Goal: Task Accomplishment & Management: Manage account settings

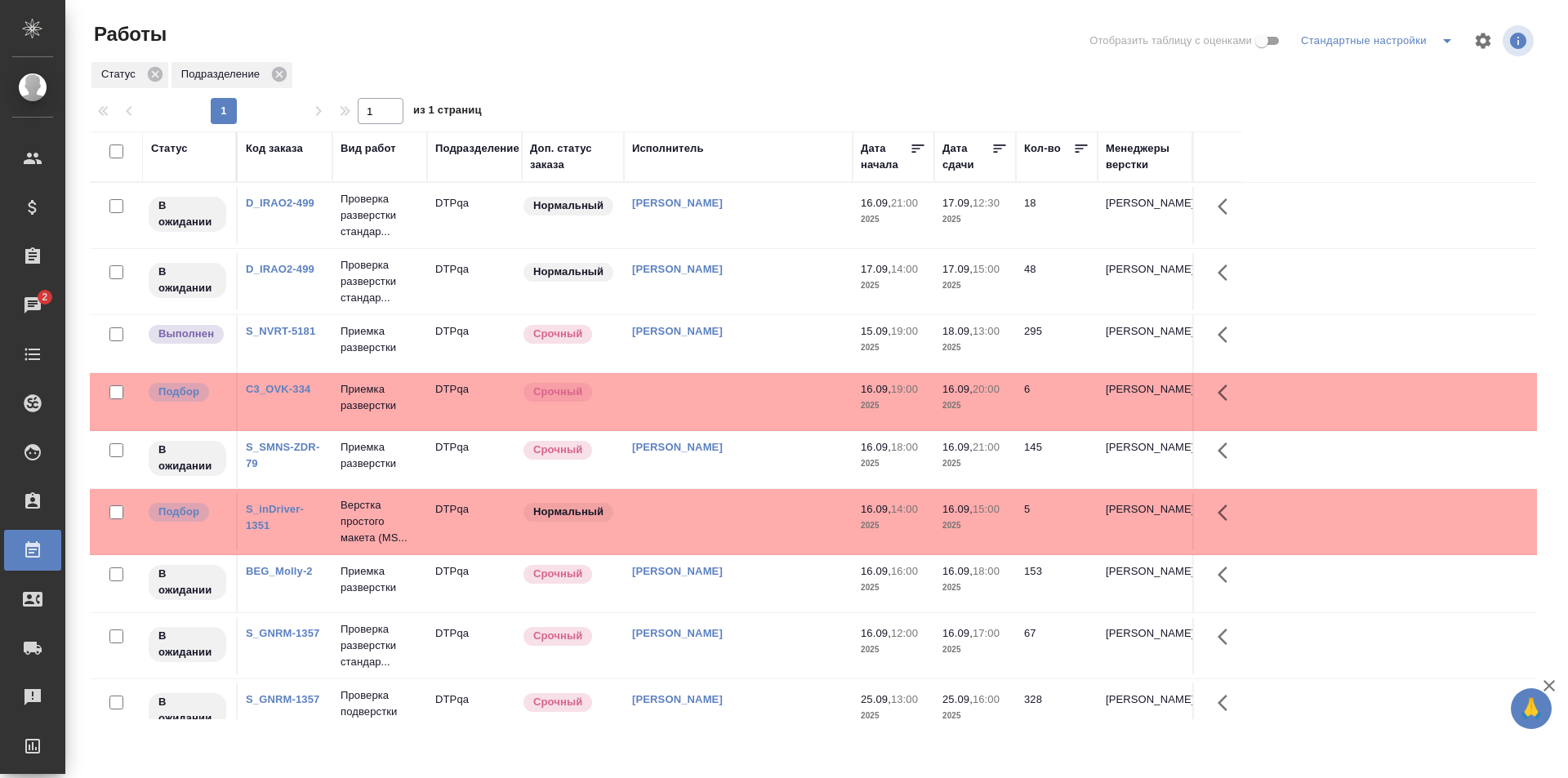
click at [753, 279] on td "Исмагилова Диана" at bounding box center [738, 282] width 229 height 57
click at [753, 279] on td "[PERSON_NAME]" at bounding box center [738, 282] width 229 height 57
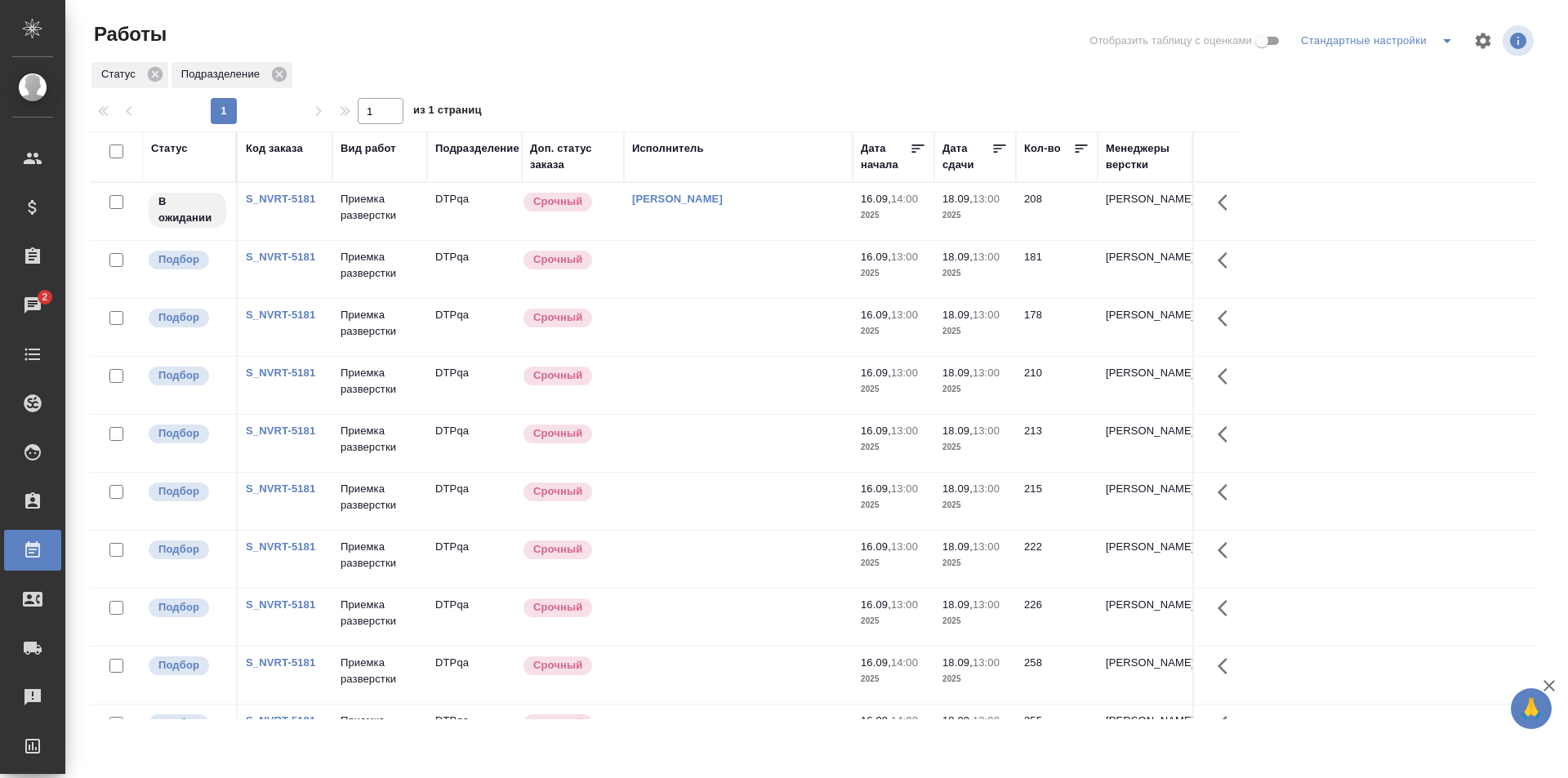
click at [756, 437] on td at bounding box center [738, 443] width 229 height 57
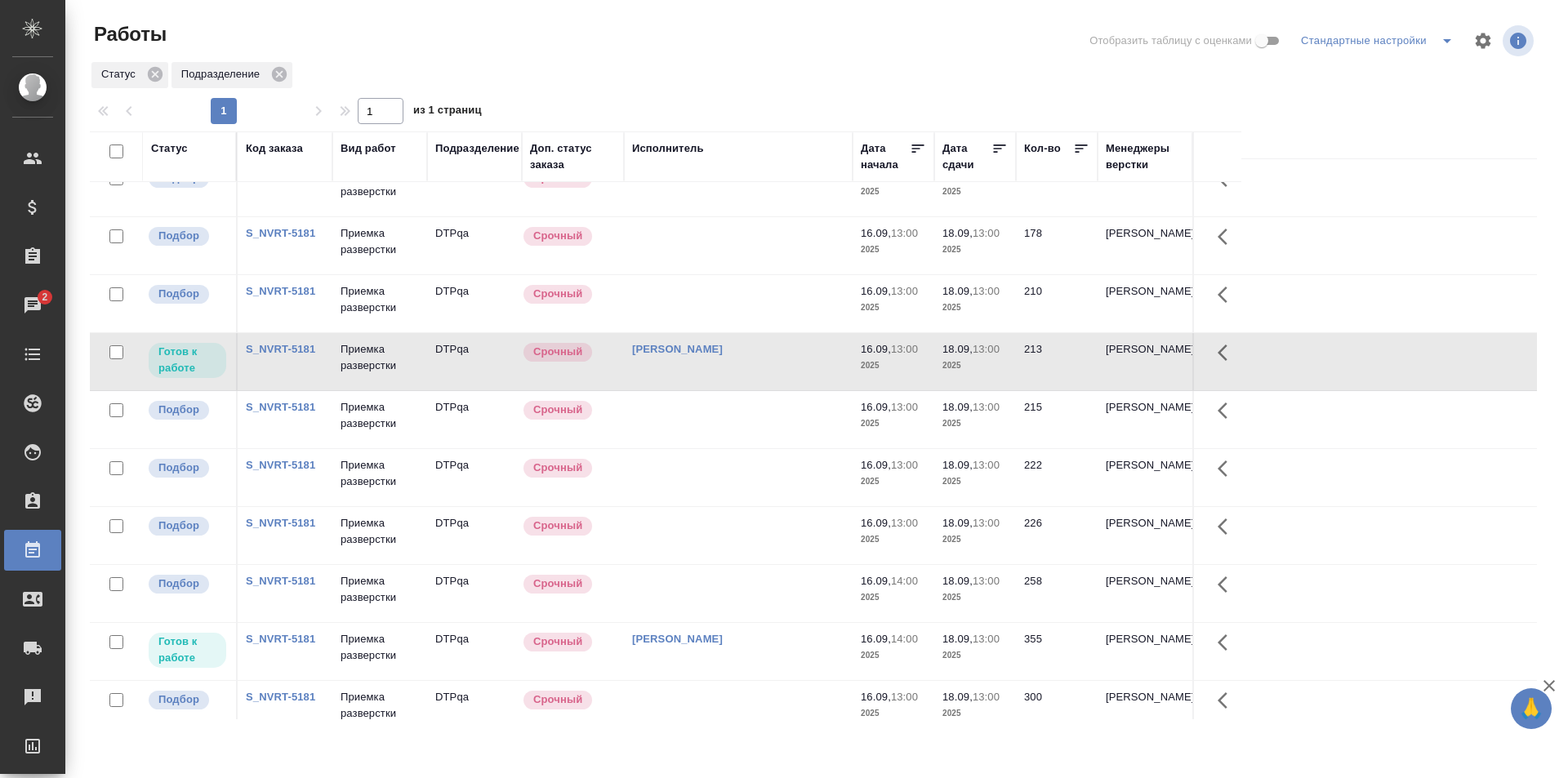
scroll to position [245, 0]
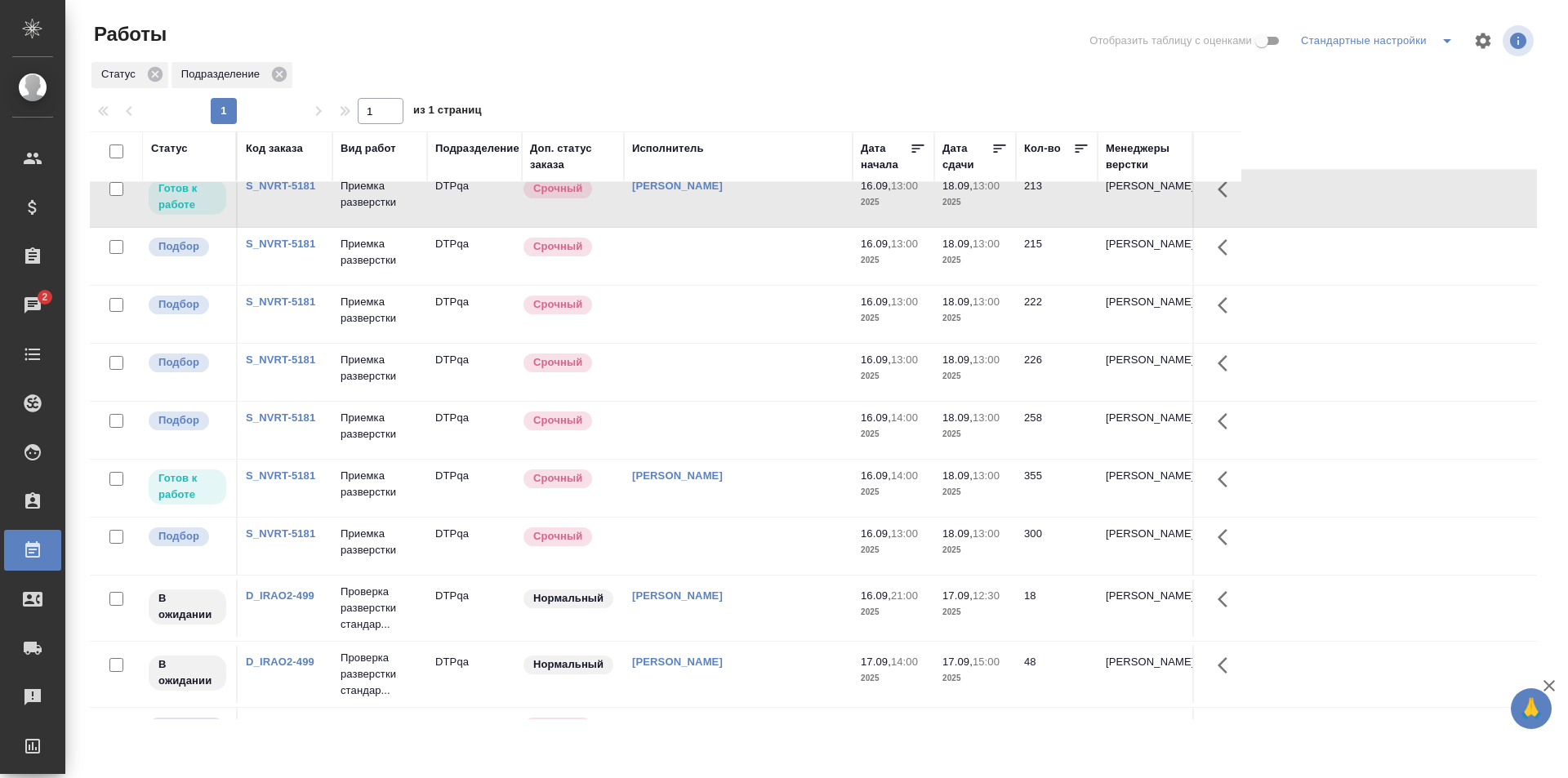
click at [728, 546] on td at bounding box center [738, 546] width 229 height 57
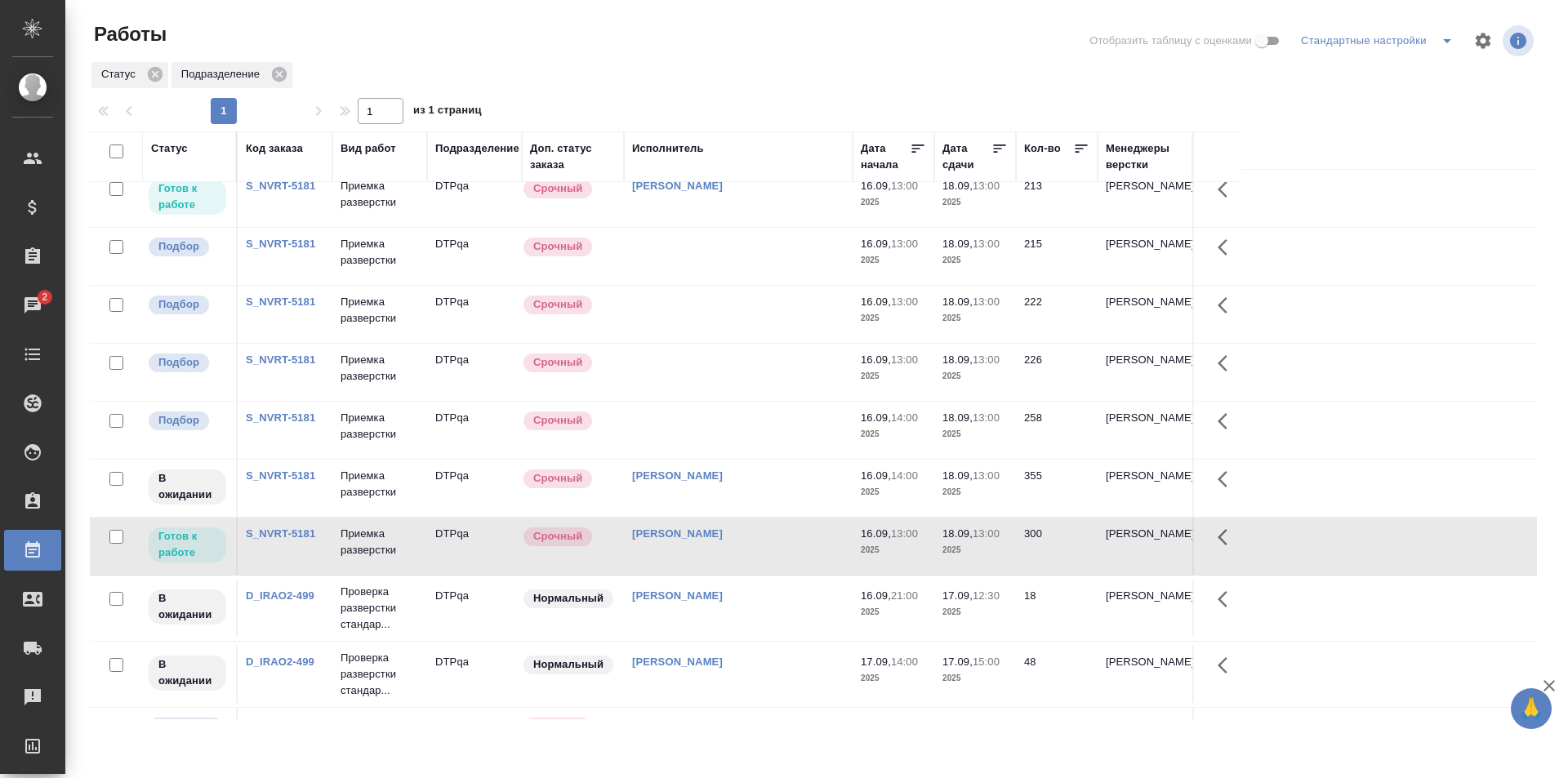
click at [735, 427] on td at bounding box center [738, 430] width 229 height 57
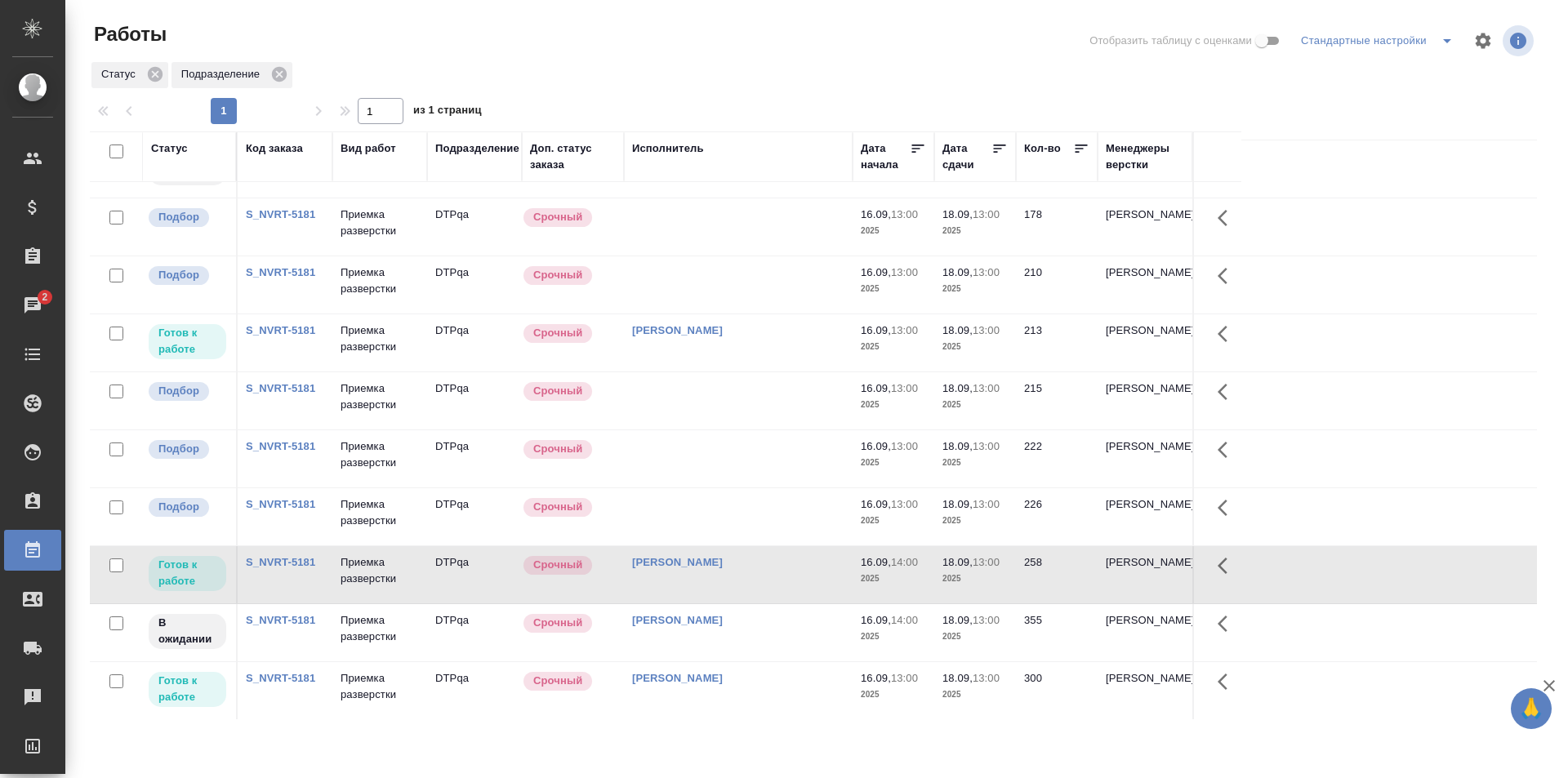
scroll to position [0, 0]
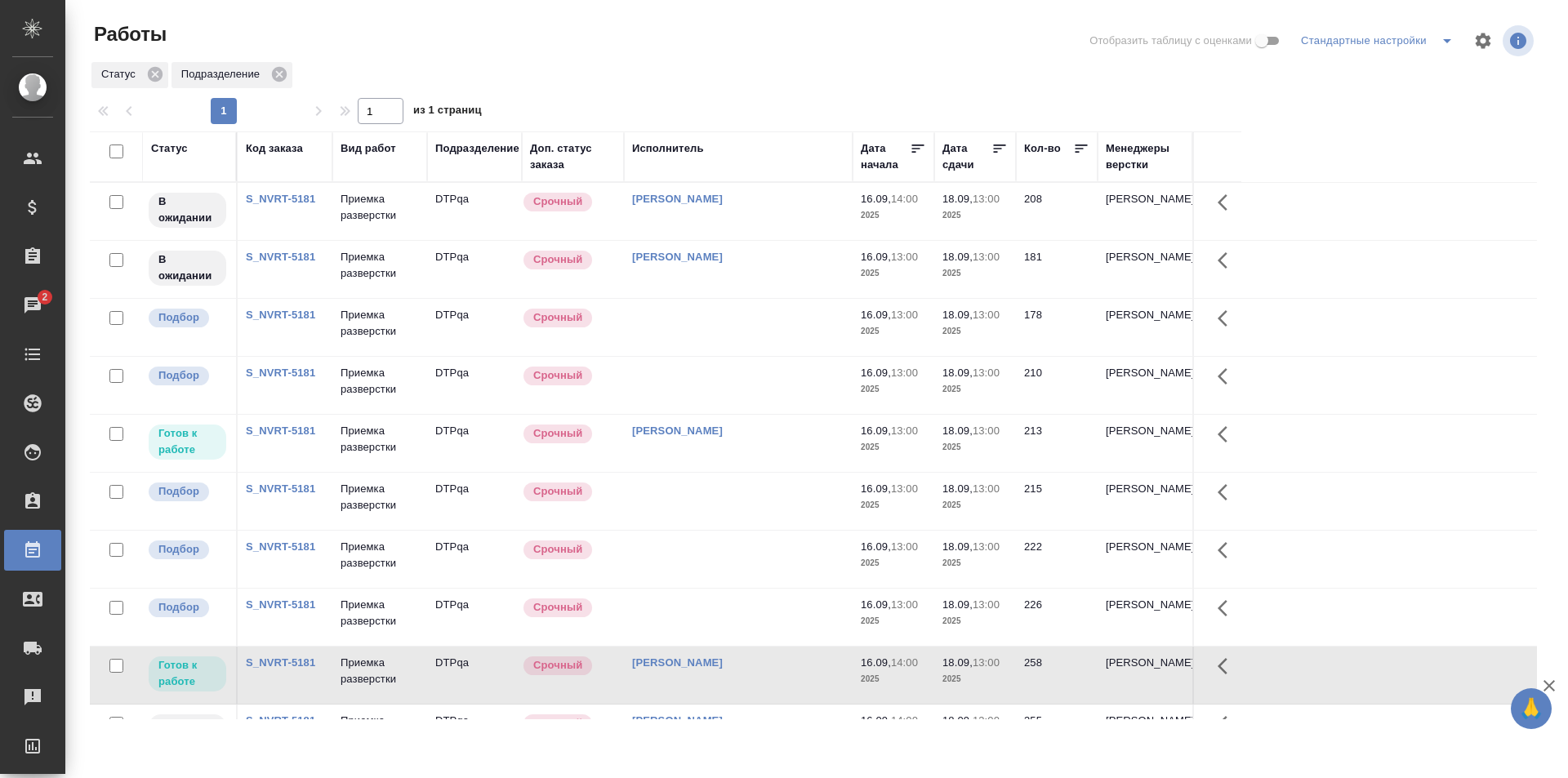
click at [714, 379] on td at bounding box center [738, 385] width 229 height 57
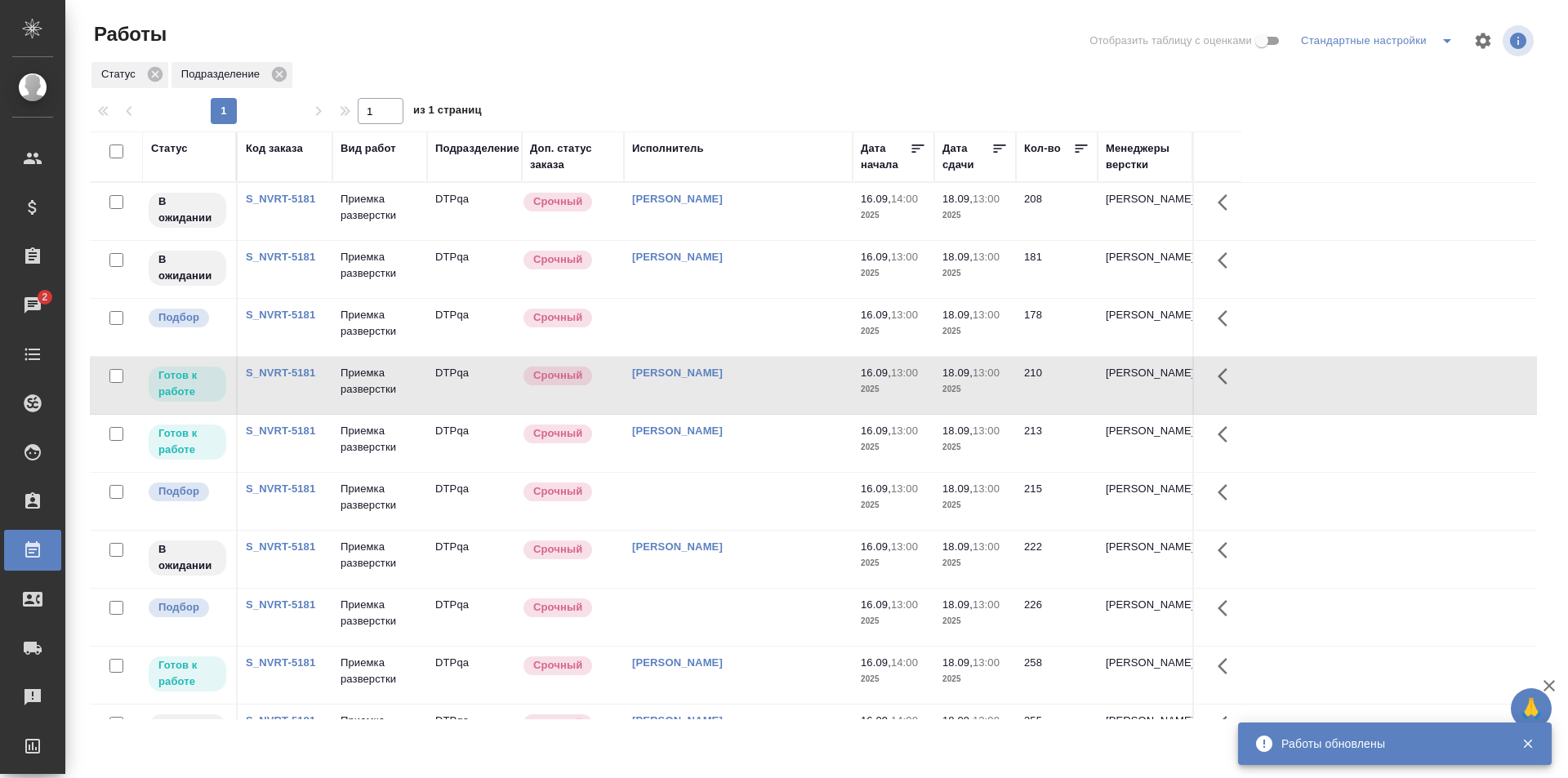
click at [731, 506] on td at bounding box center [738, 501] width 229 height 57
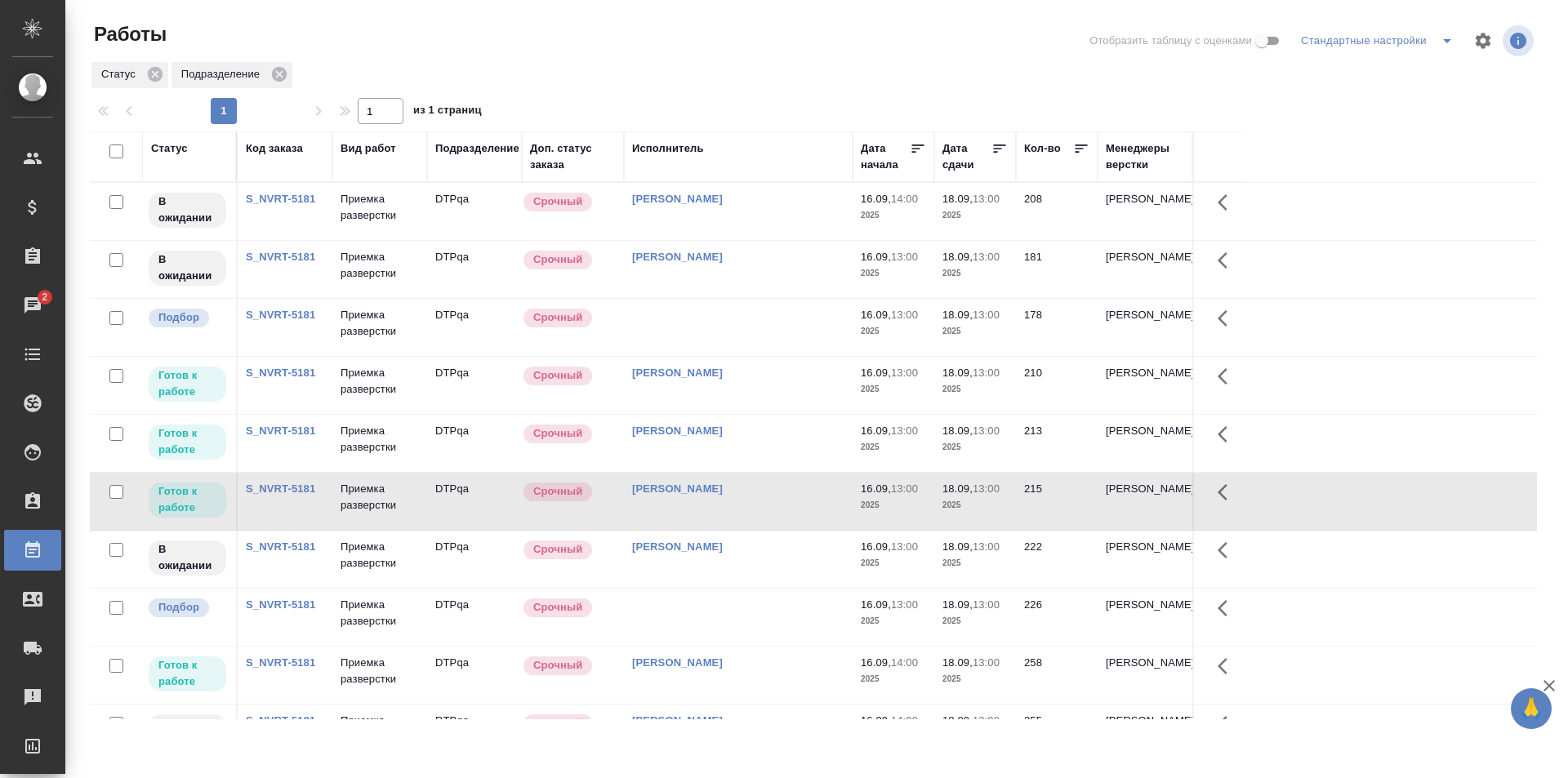
click at [745, 312] on td at bounding box center [738, 328] width 229 height 57
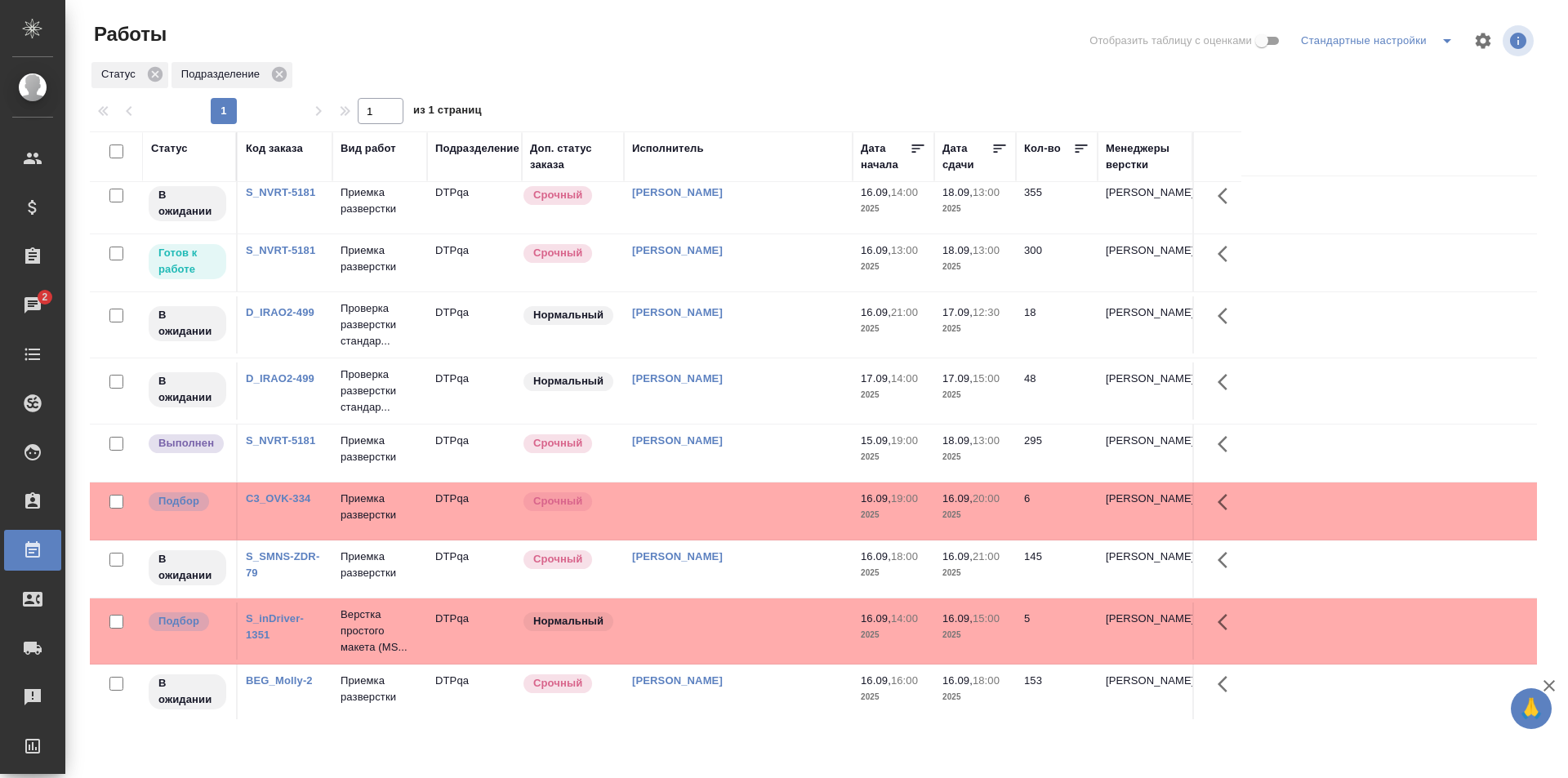
scroll to position [490, 0]
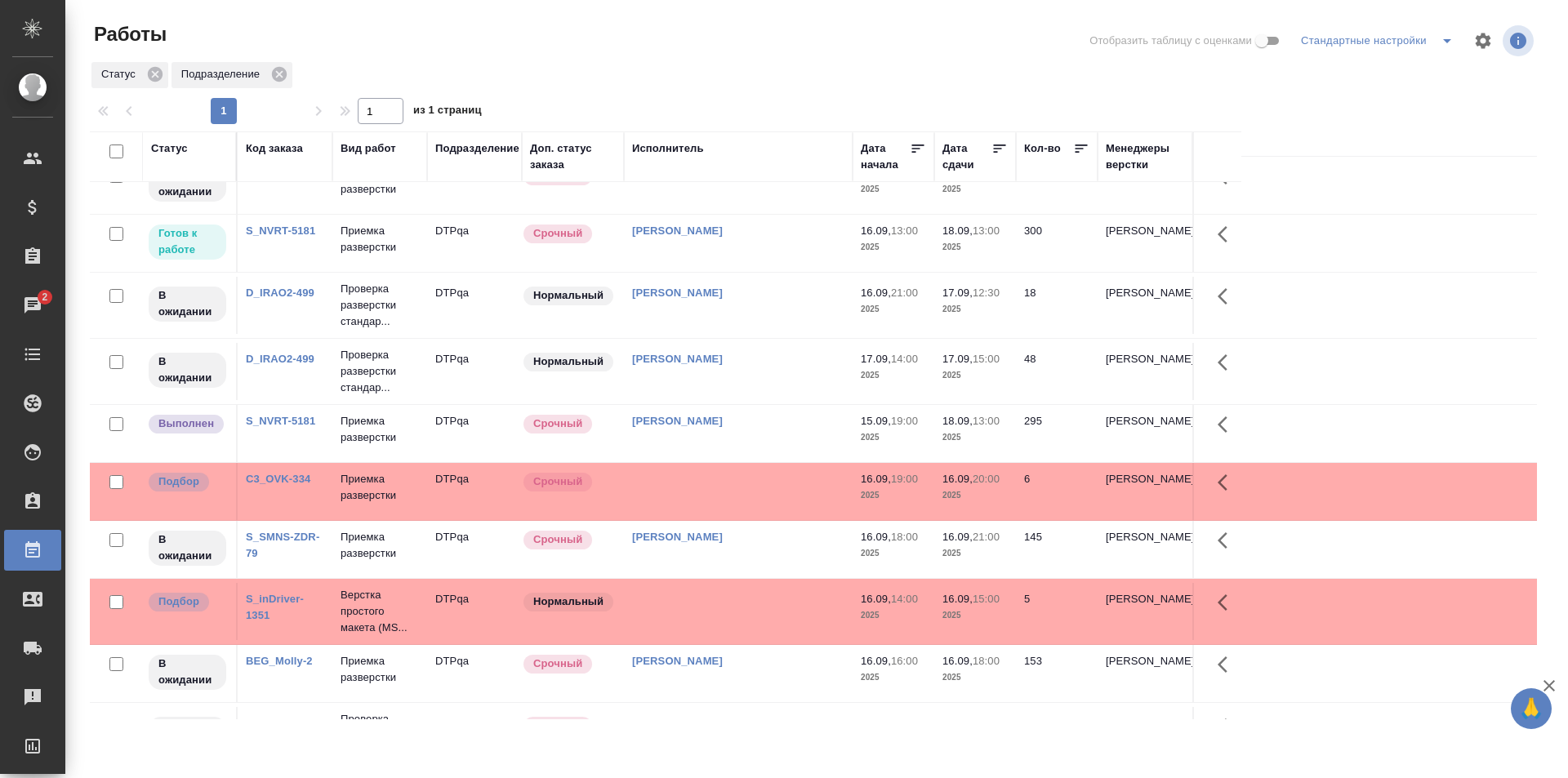
click at [762, 433] on td "[PERSON_NAME]" at bounding box center [738, 434] width 229 height 57
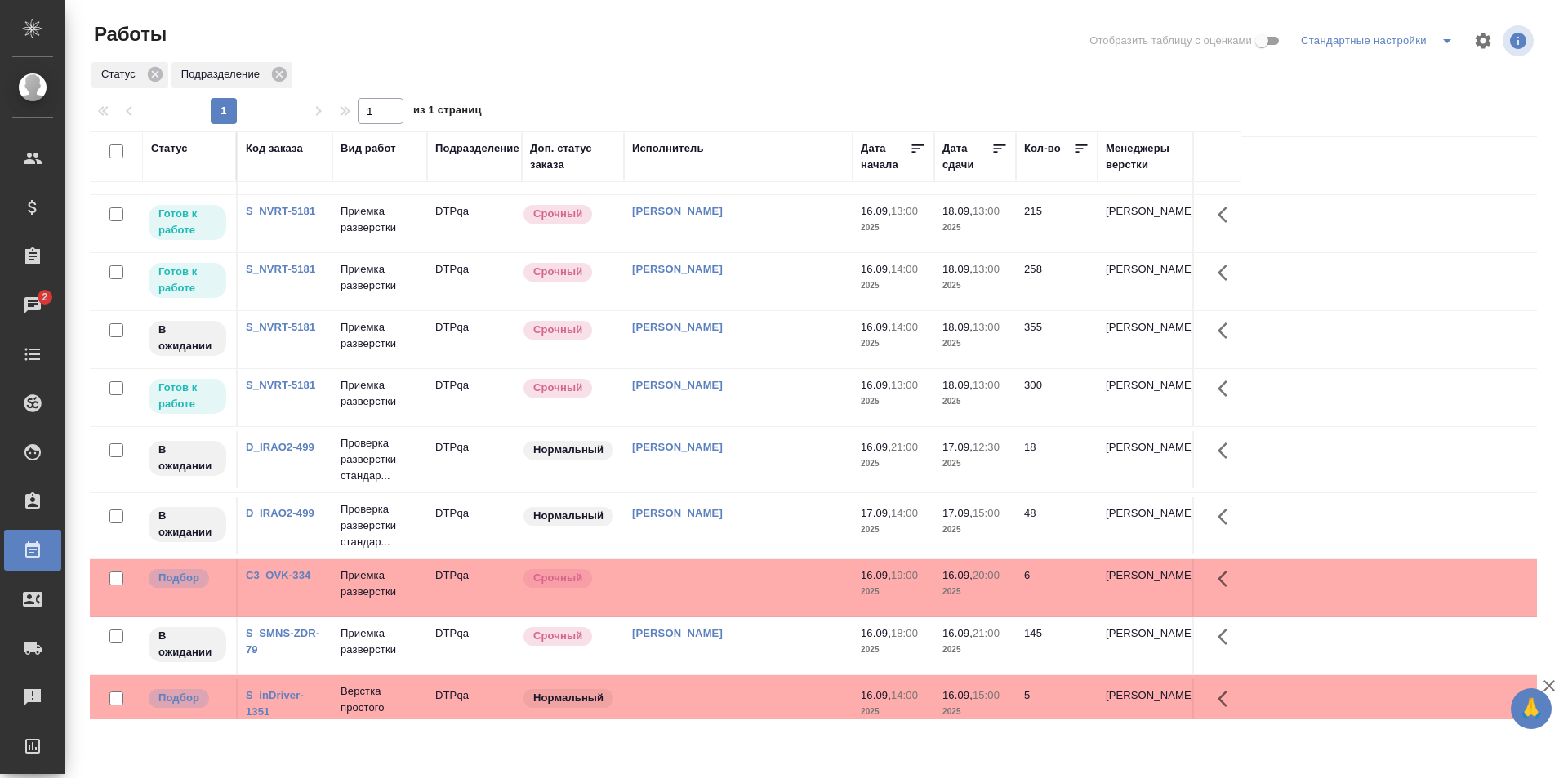
scroll to position [0, 0]
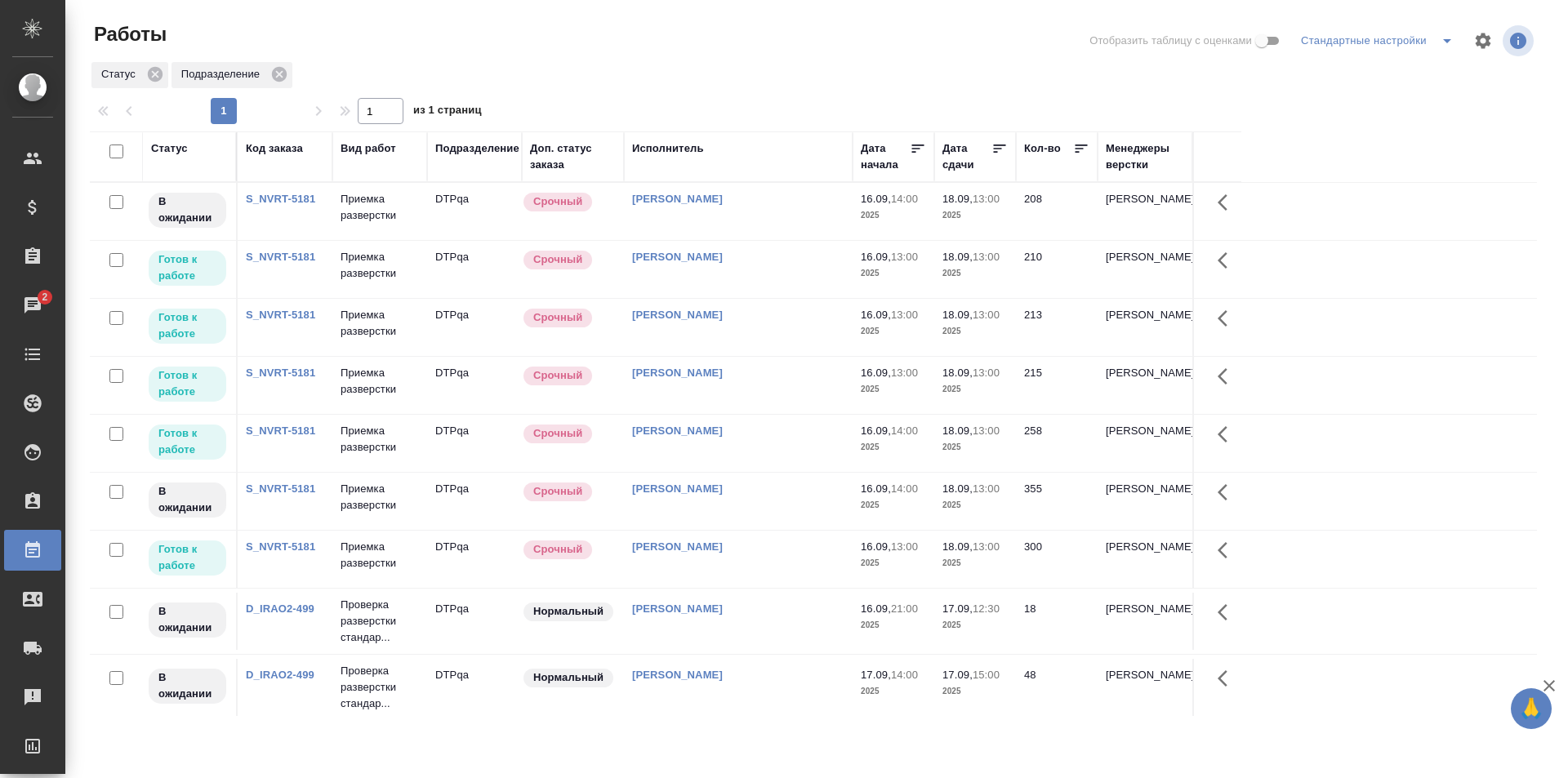
click at [779, 267] on td "[PERSON_NAME]" at bounding box center [738, 270] width 229 height 57
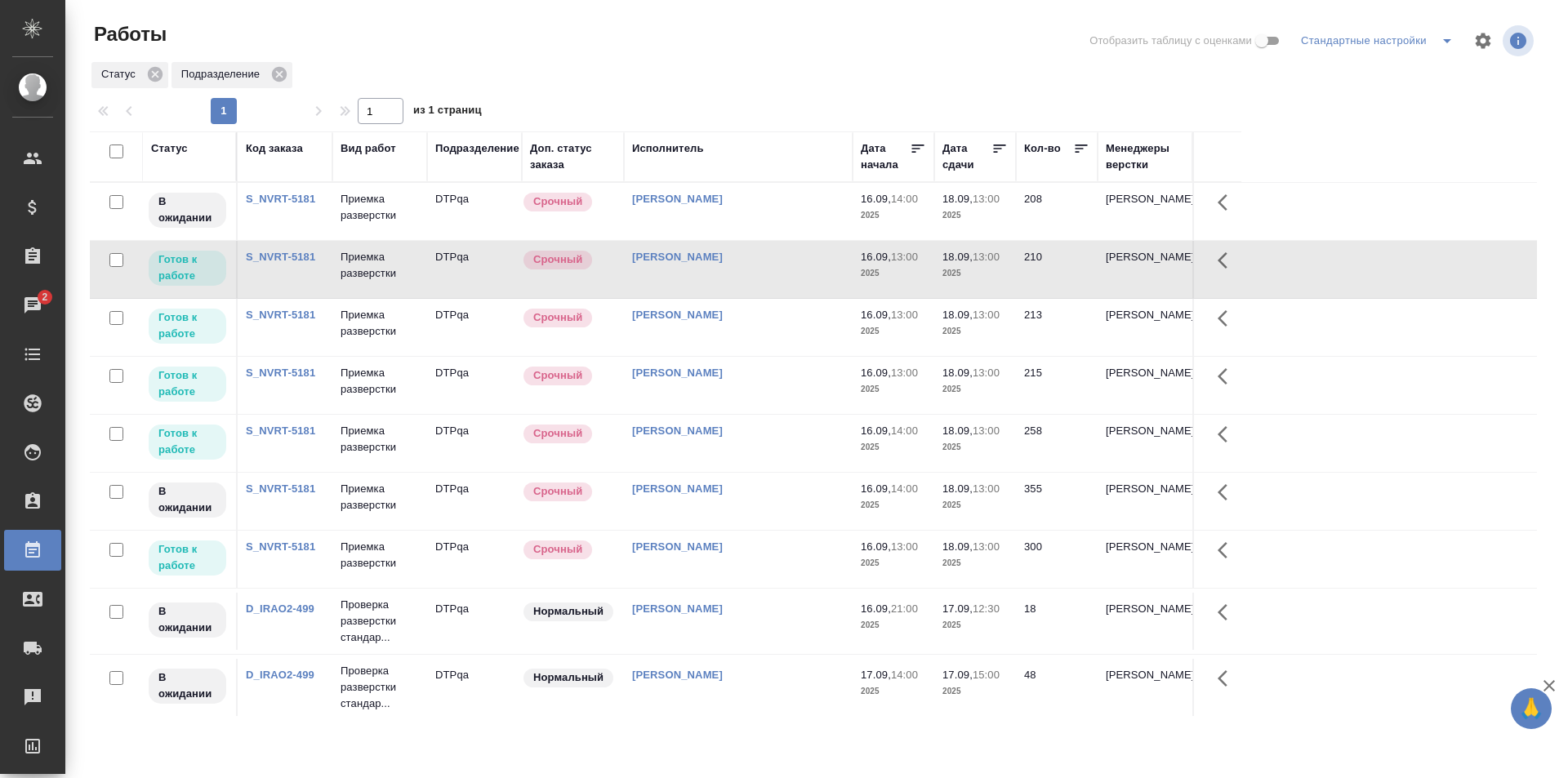
click at [762, 333] on td "[PERSON_NAME]" at bounding box center [738, 328] width 229 height 57
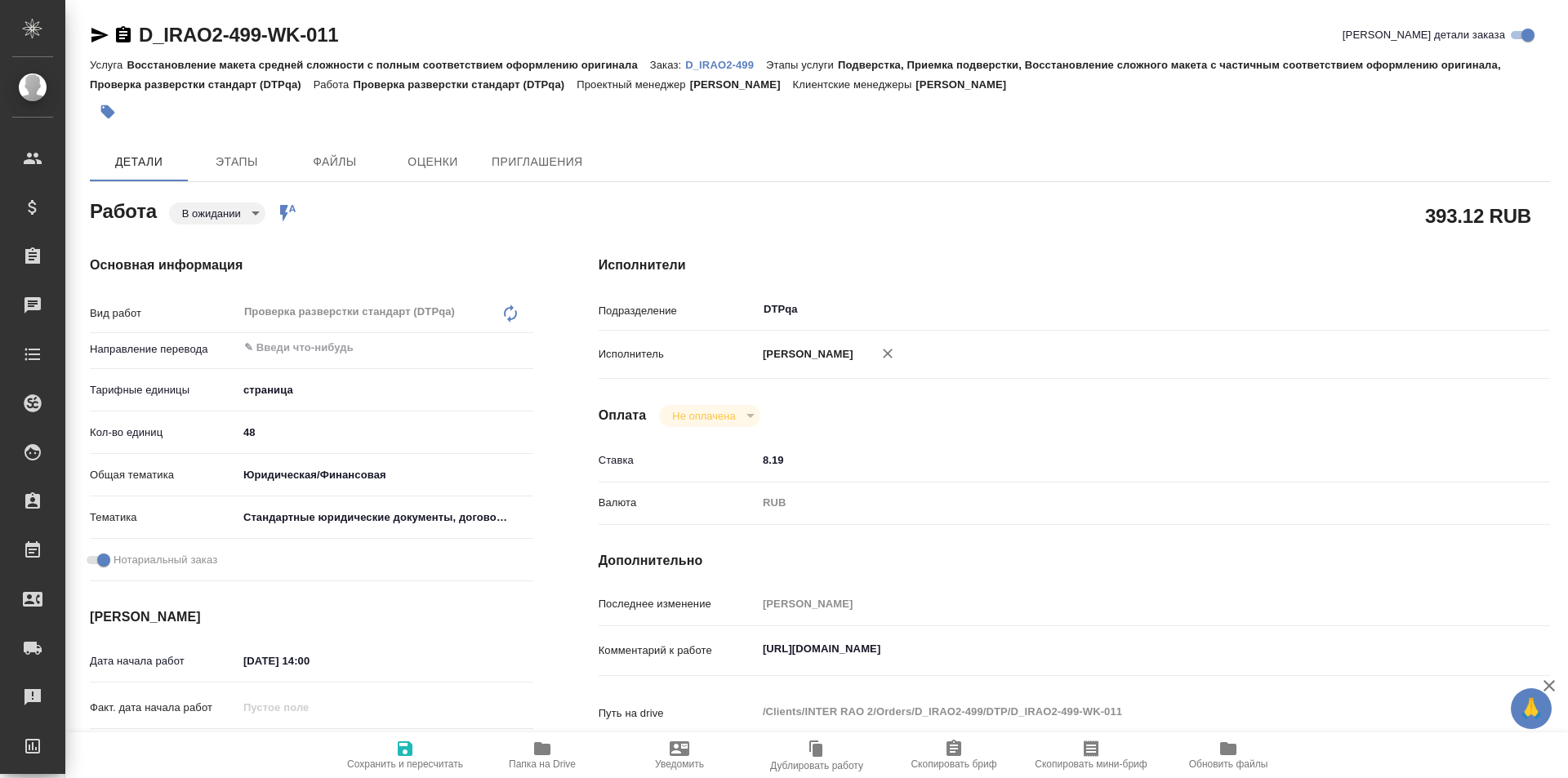
type textarea "x"
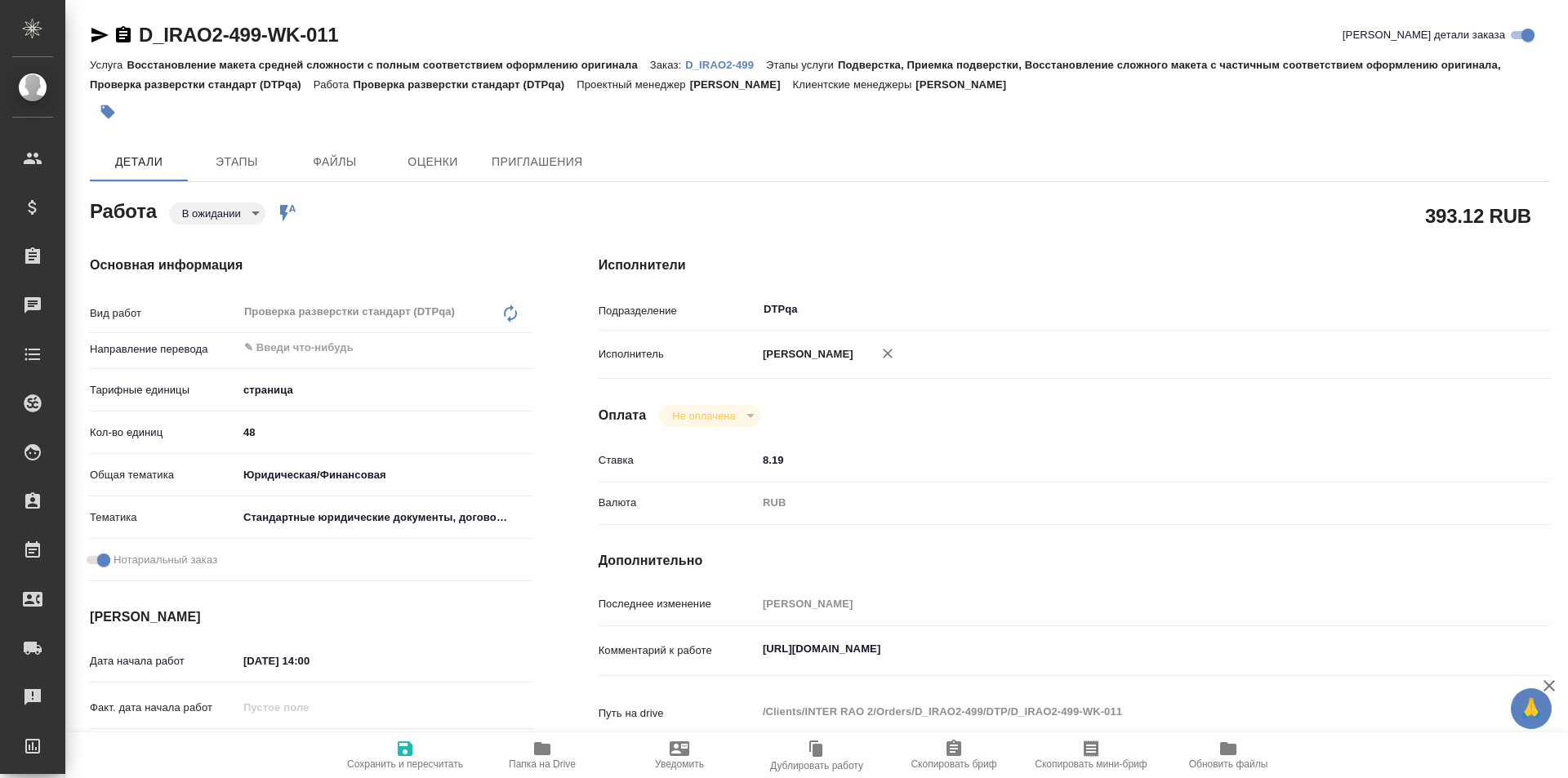
type textarea "x"
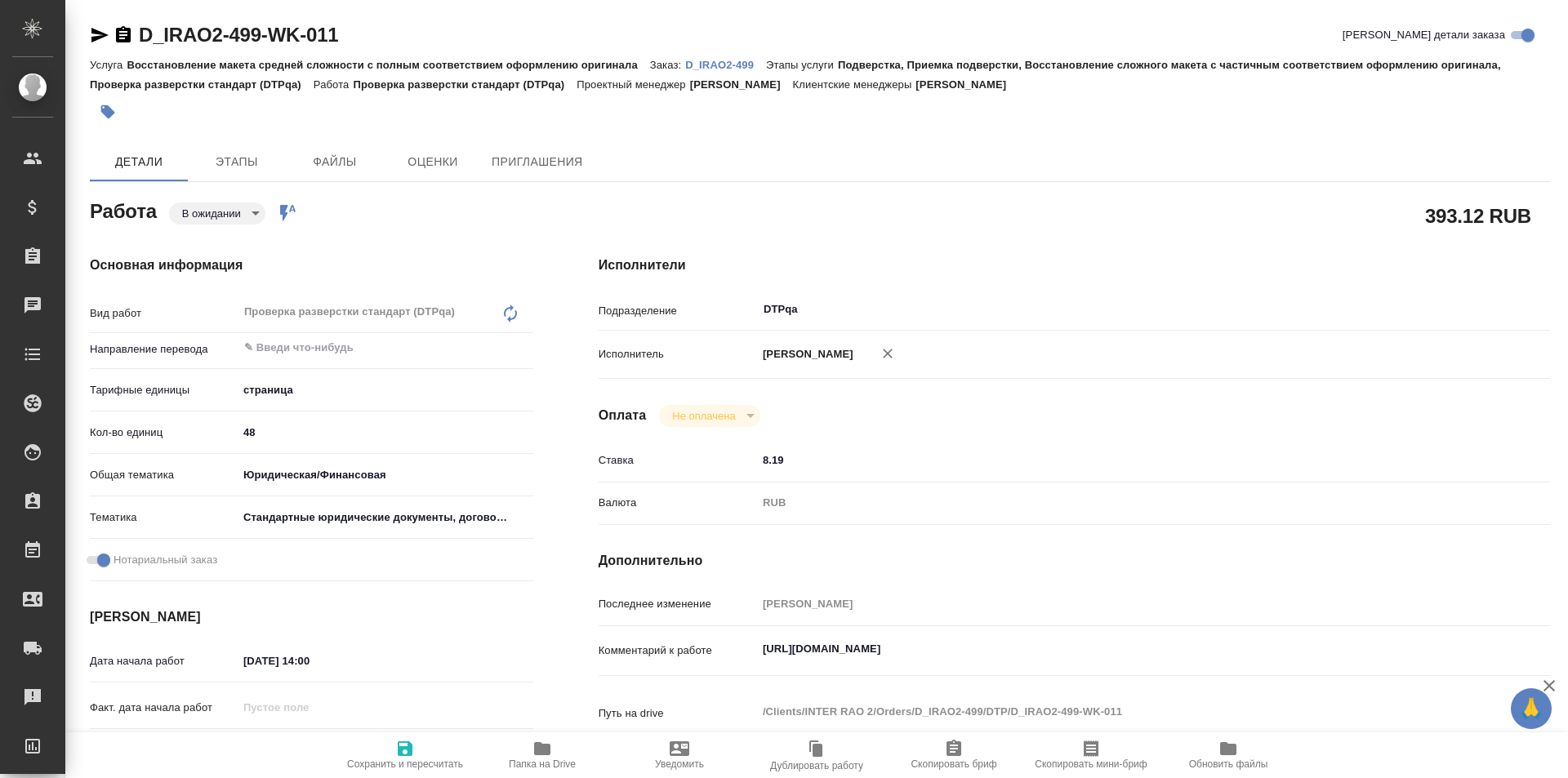
type textarea "x"
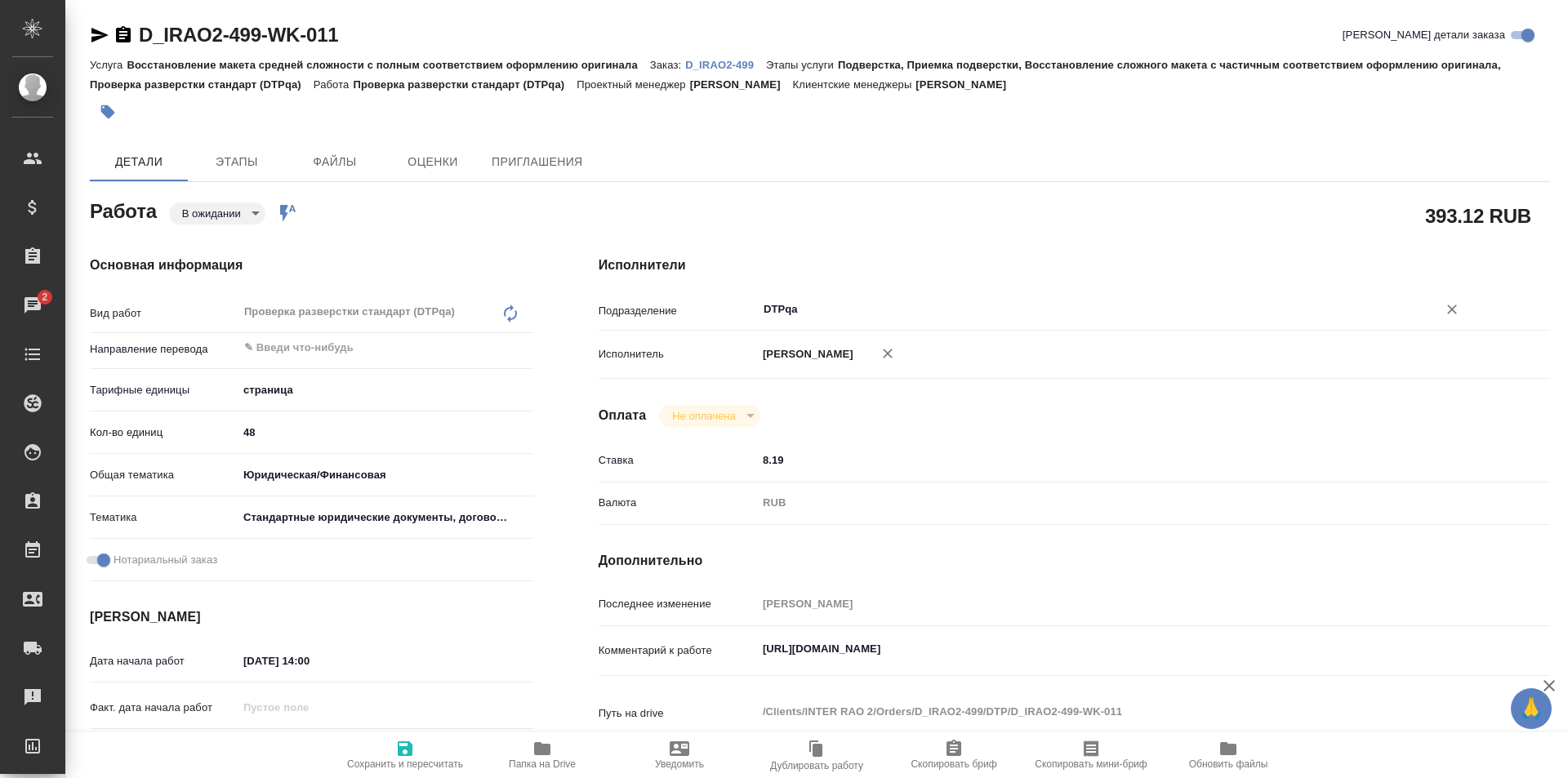
type textarea "x"
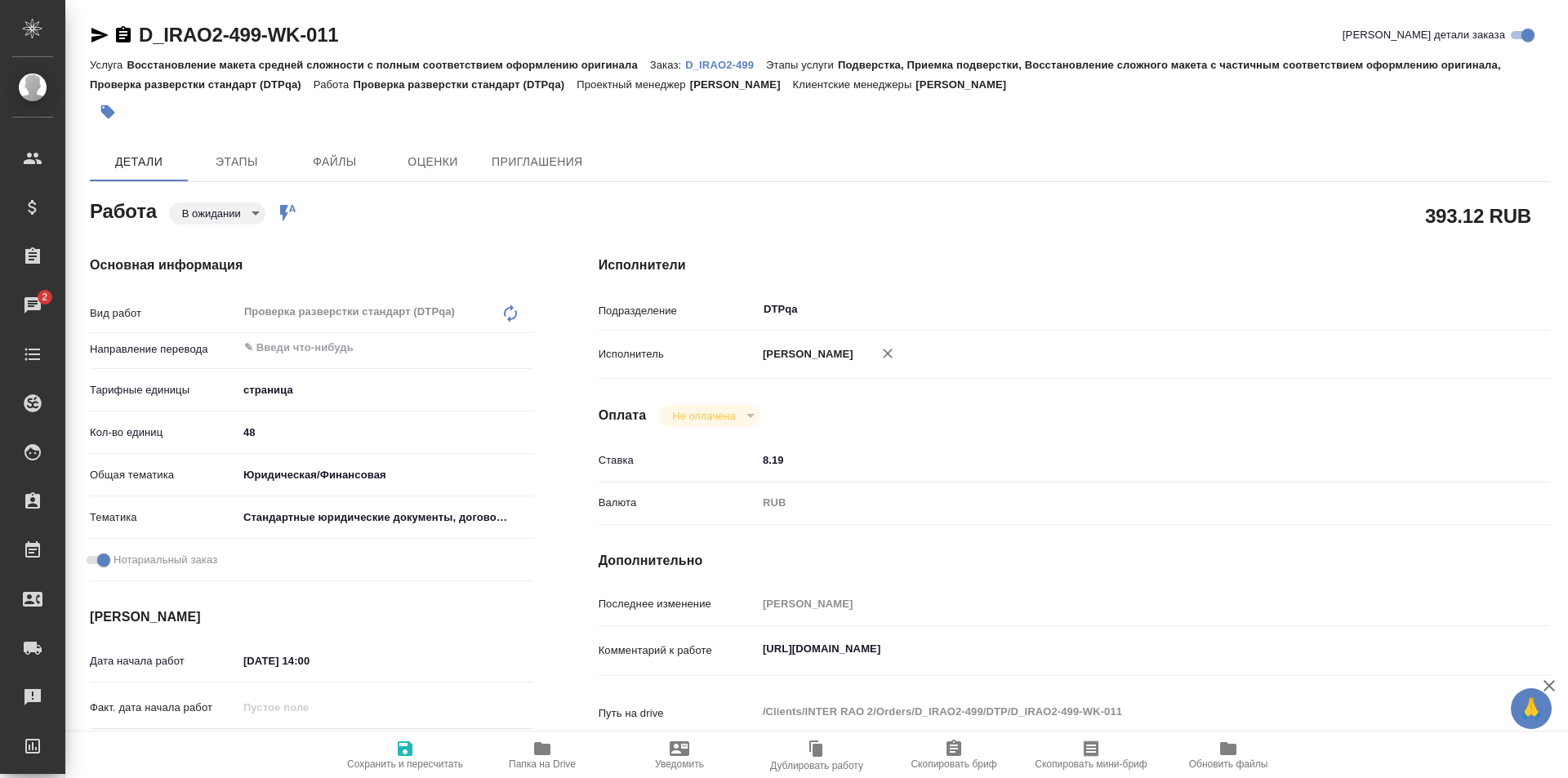
scroll to position [163, 0]
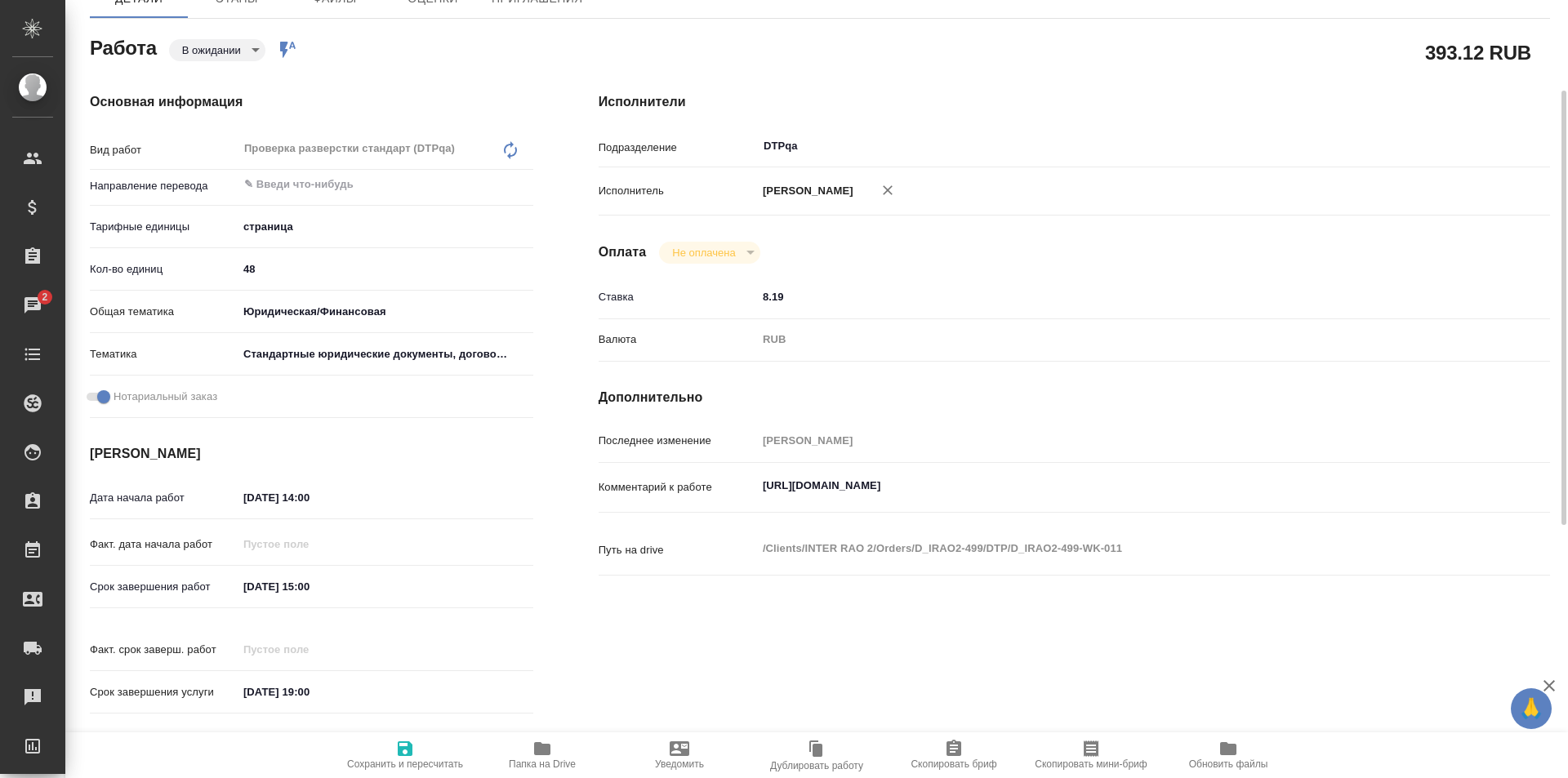
type textarea "x"
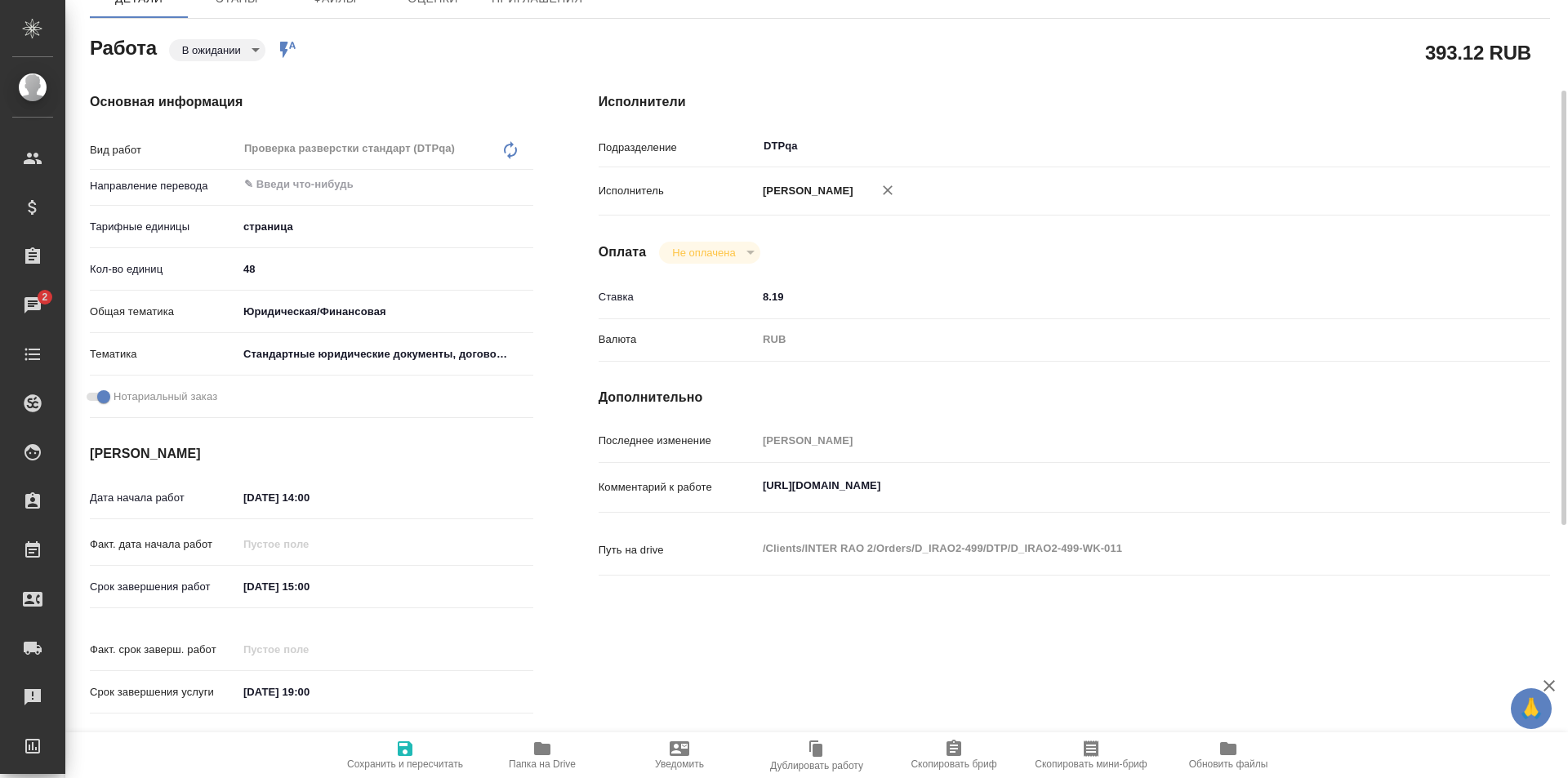
type textarea "x"
drag, startPoint x: 1134, startPoint y: 494, endPoint x: 814, endPoint y: 422, distance: 328.0
click at [710, 467] on div "Последнее изменение Исмагилова Диана Комментарий к работе https://tera.awatera.…" at bounding box center [1074, 511] width 951 height 168
type textarea "x"
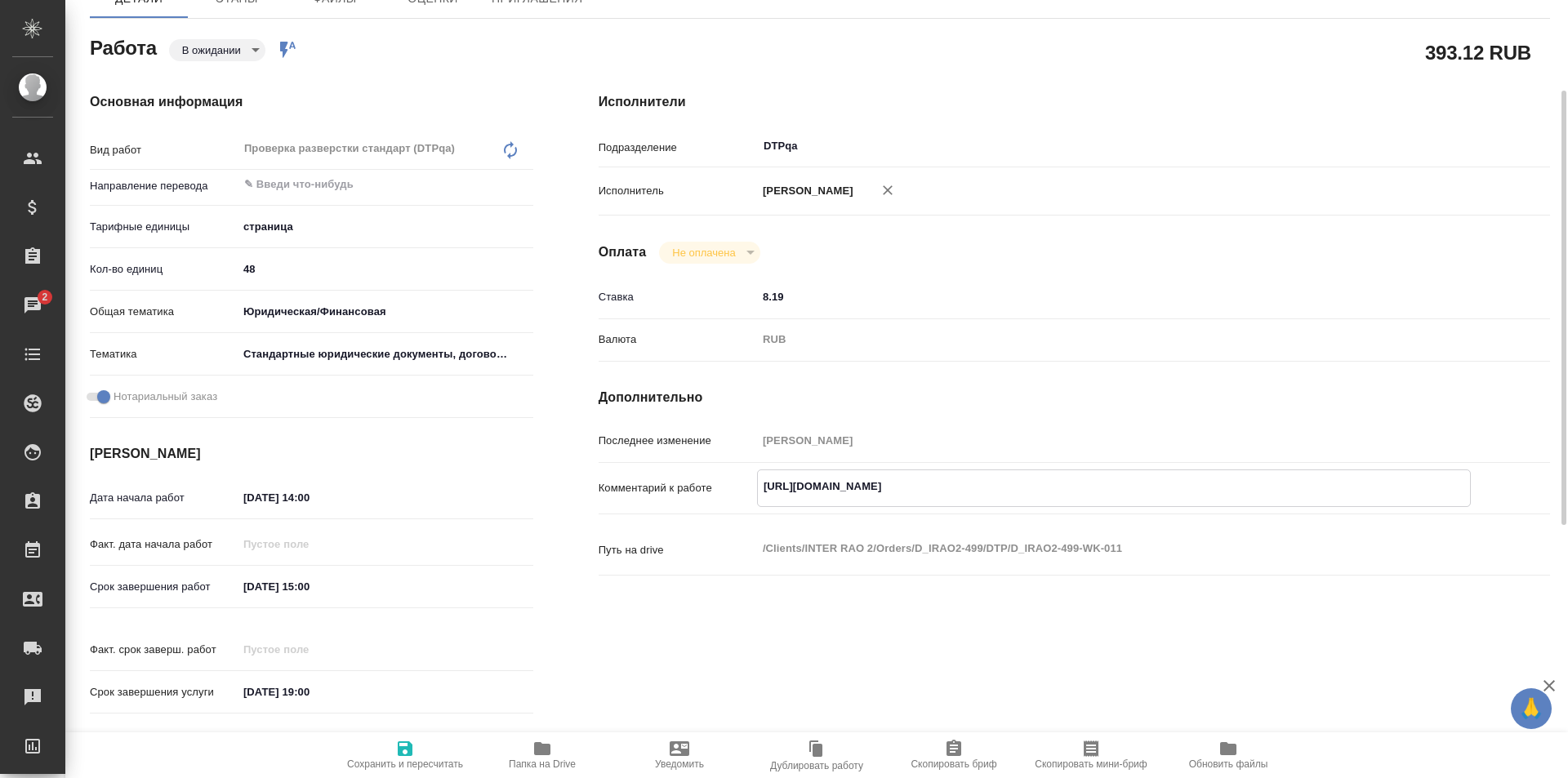
type textarea "x"
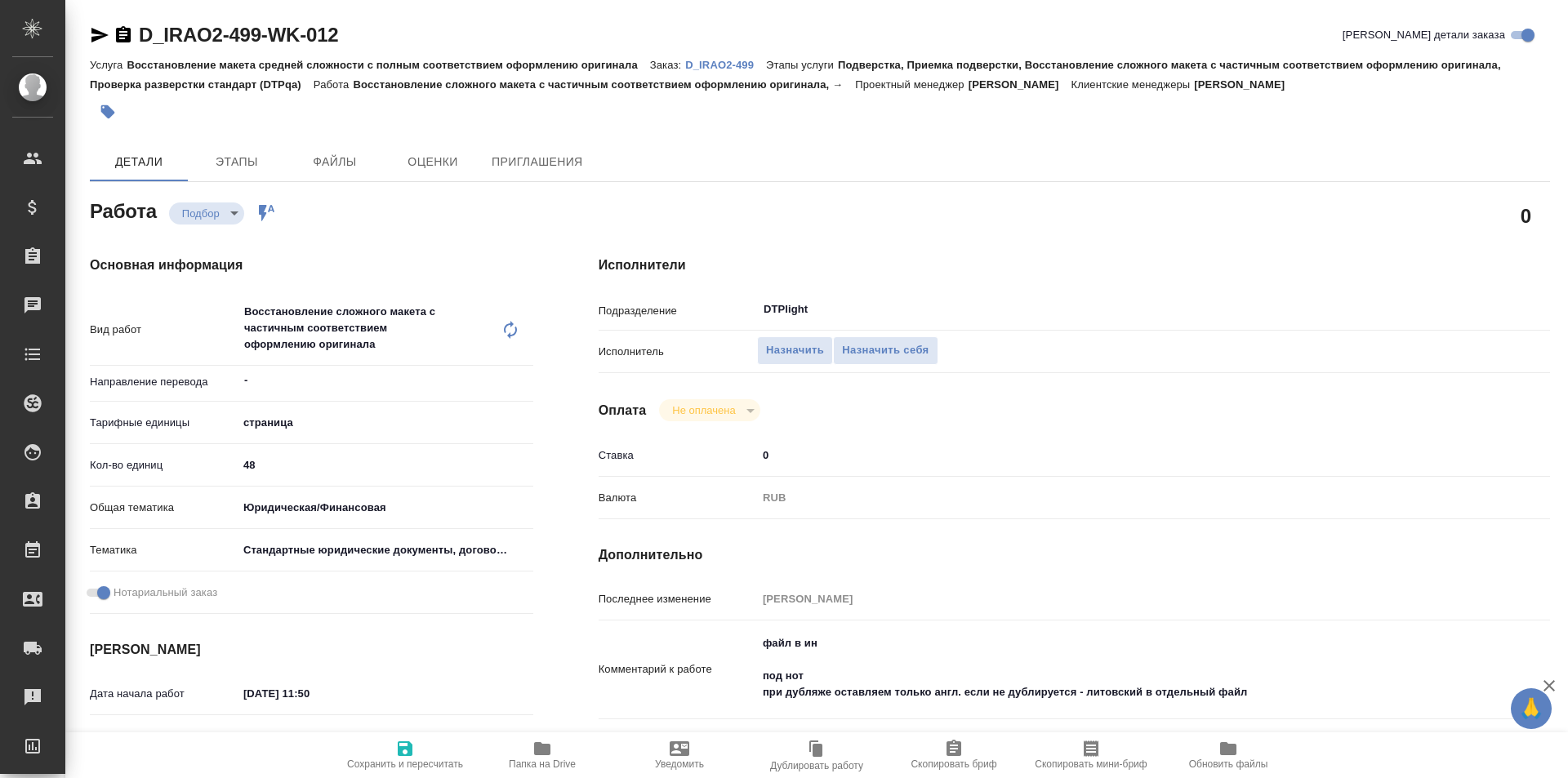
type textarea "x"
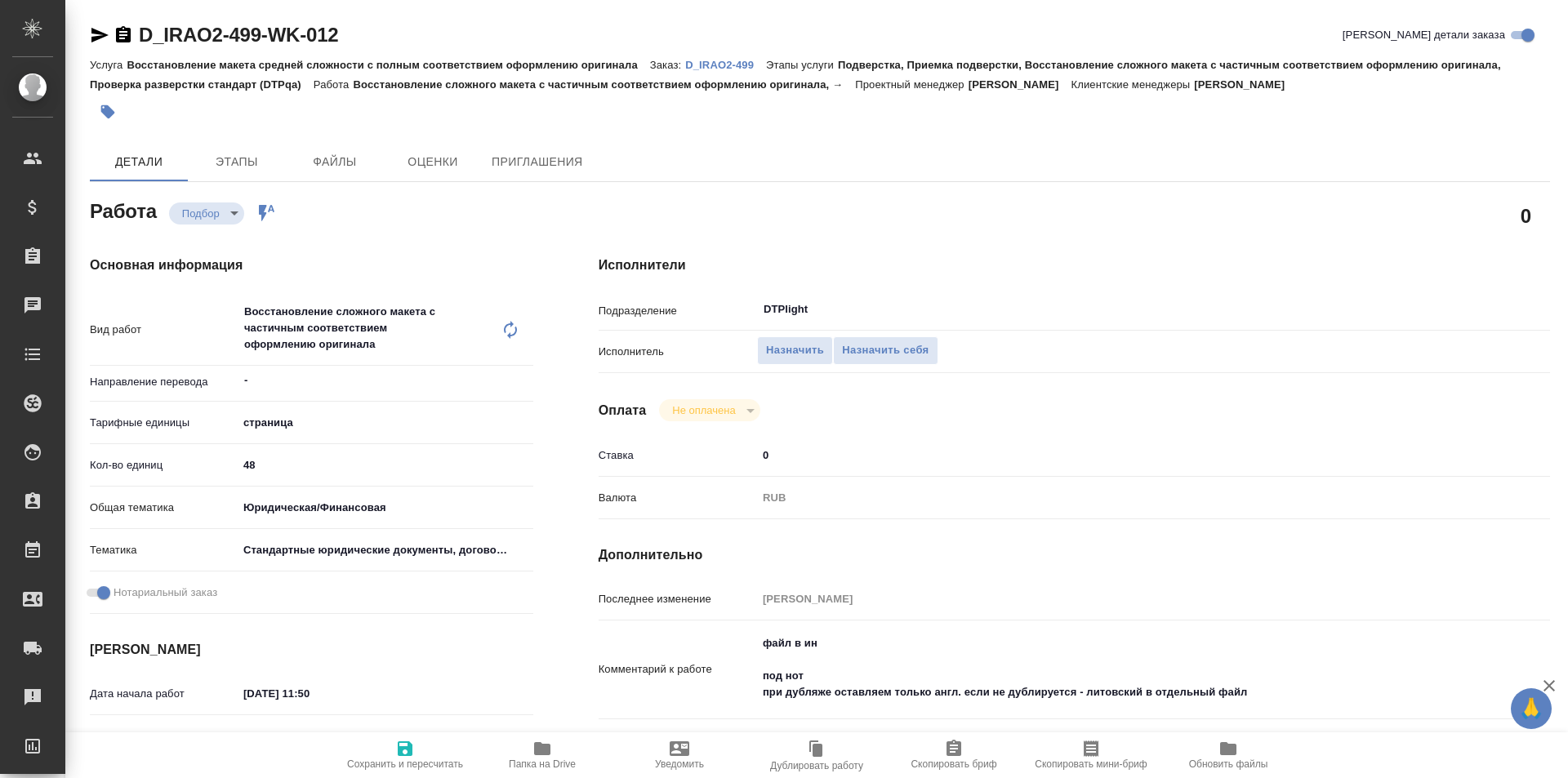
type textarea "x"
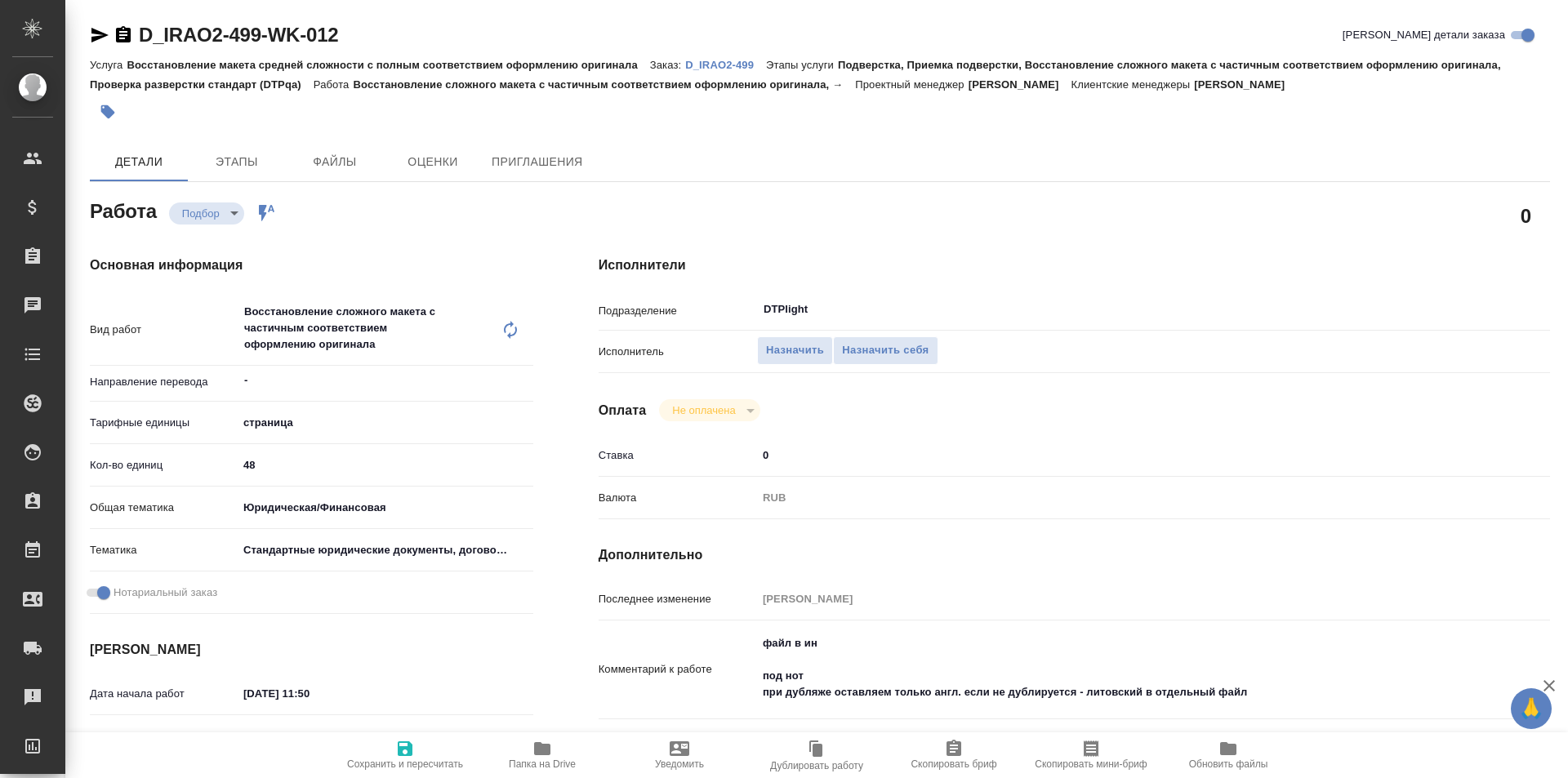
type textarea "x"
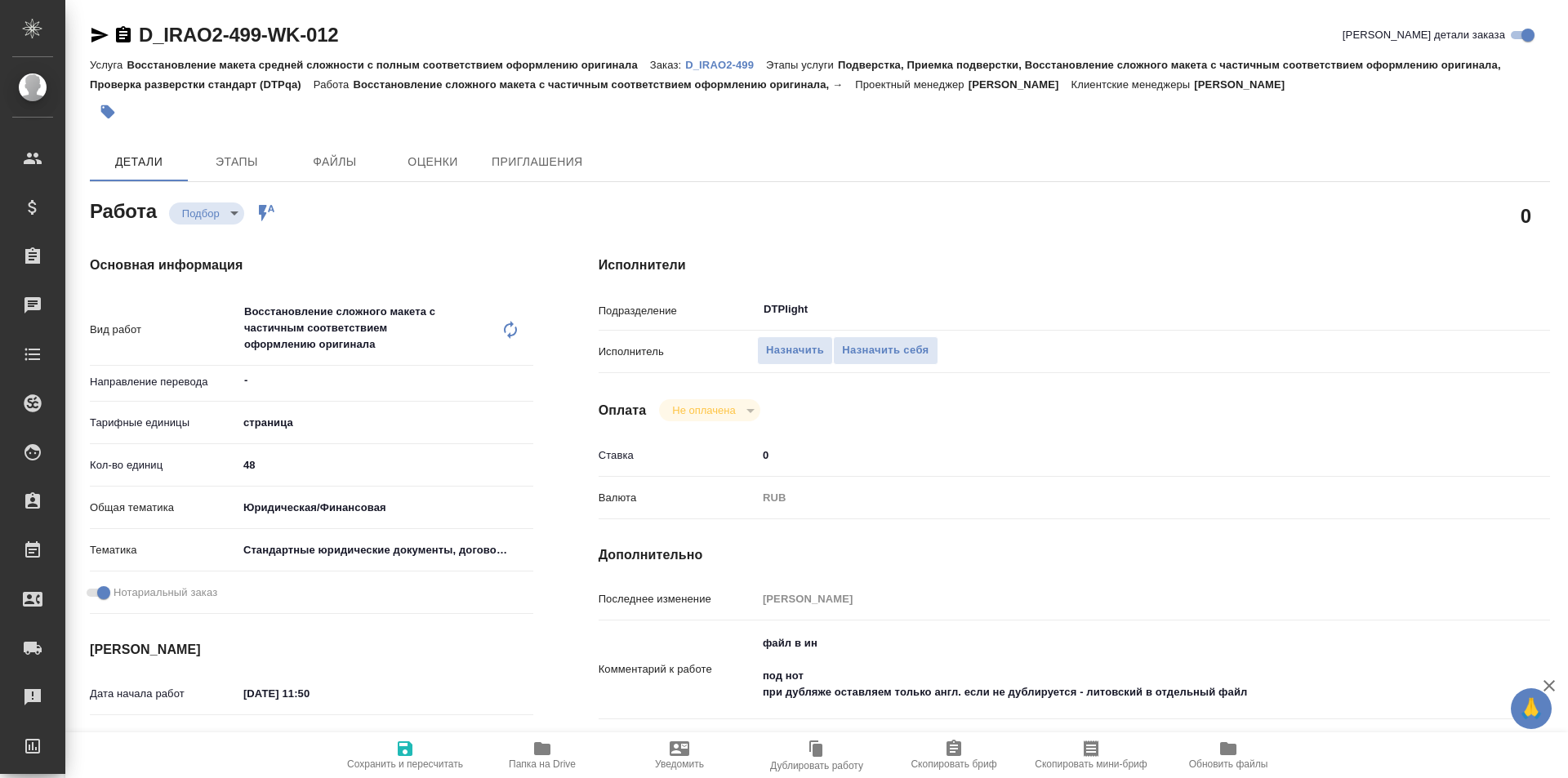
type textarea "x"
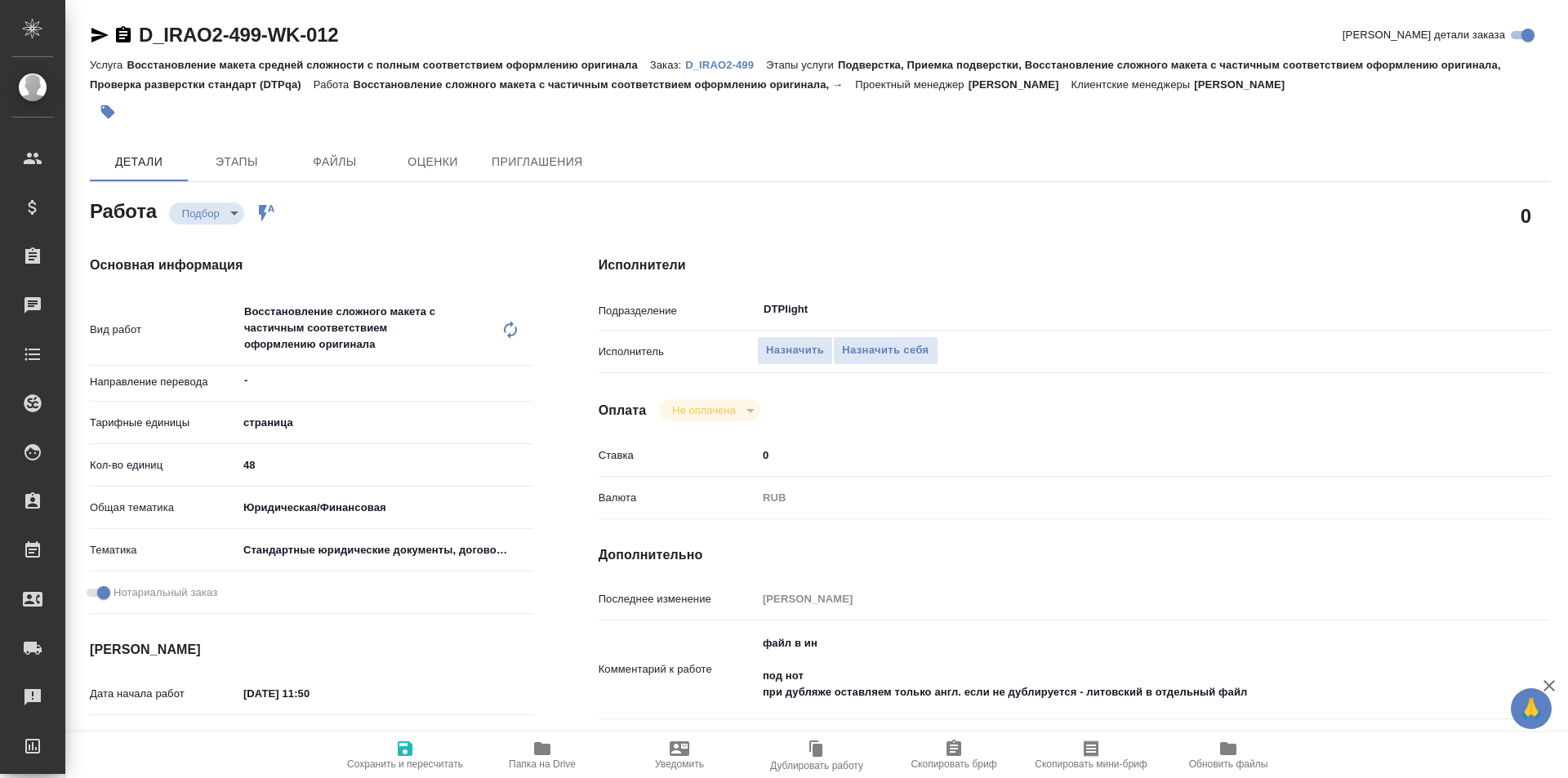
scroll to position [82, 0]
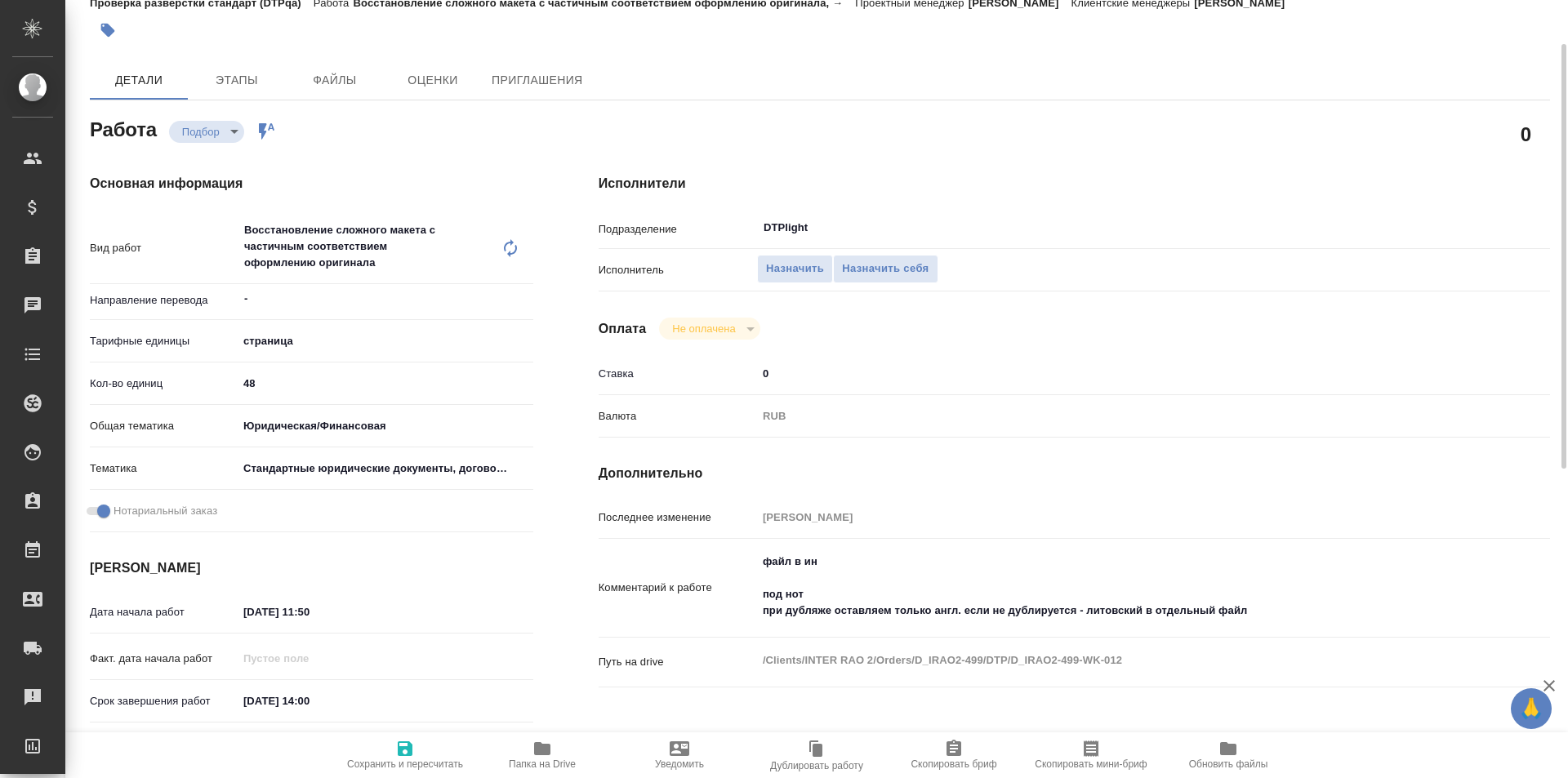
type textarea "x"
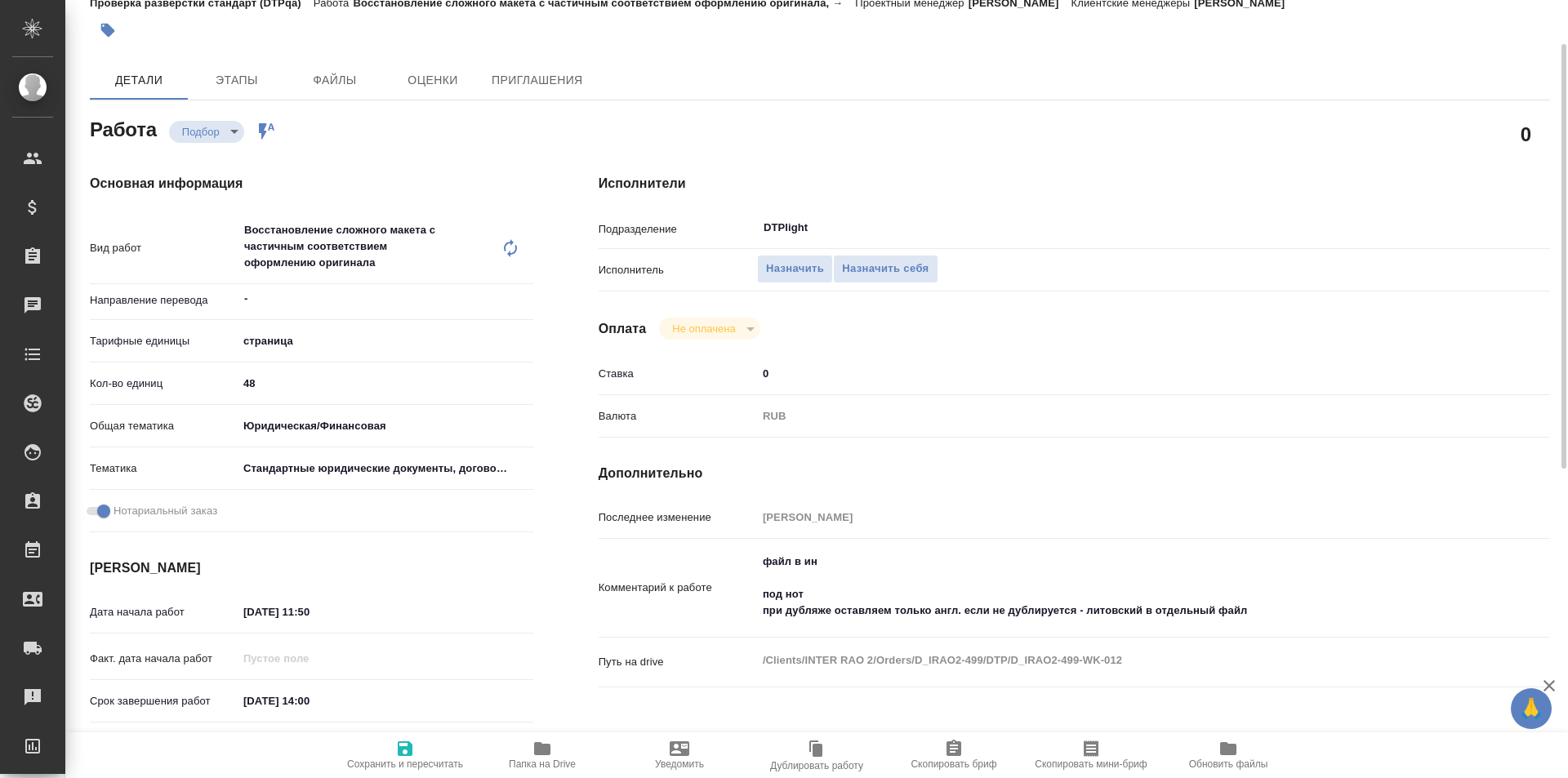
type textarea "x"
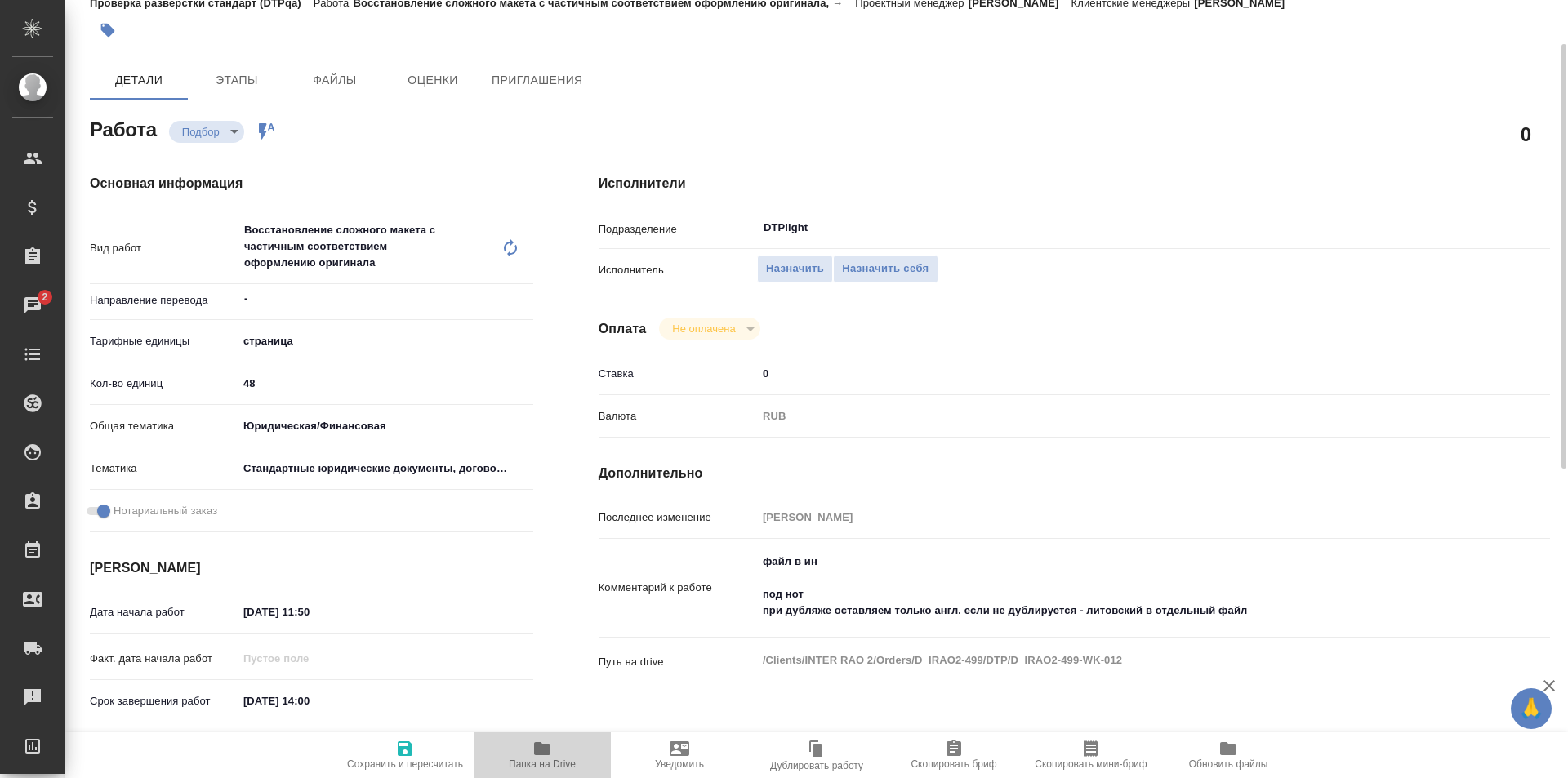
click at [544, 757] on icon "button" at bounding box center [542, 749] width 20 height 20
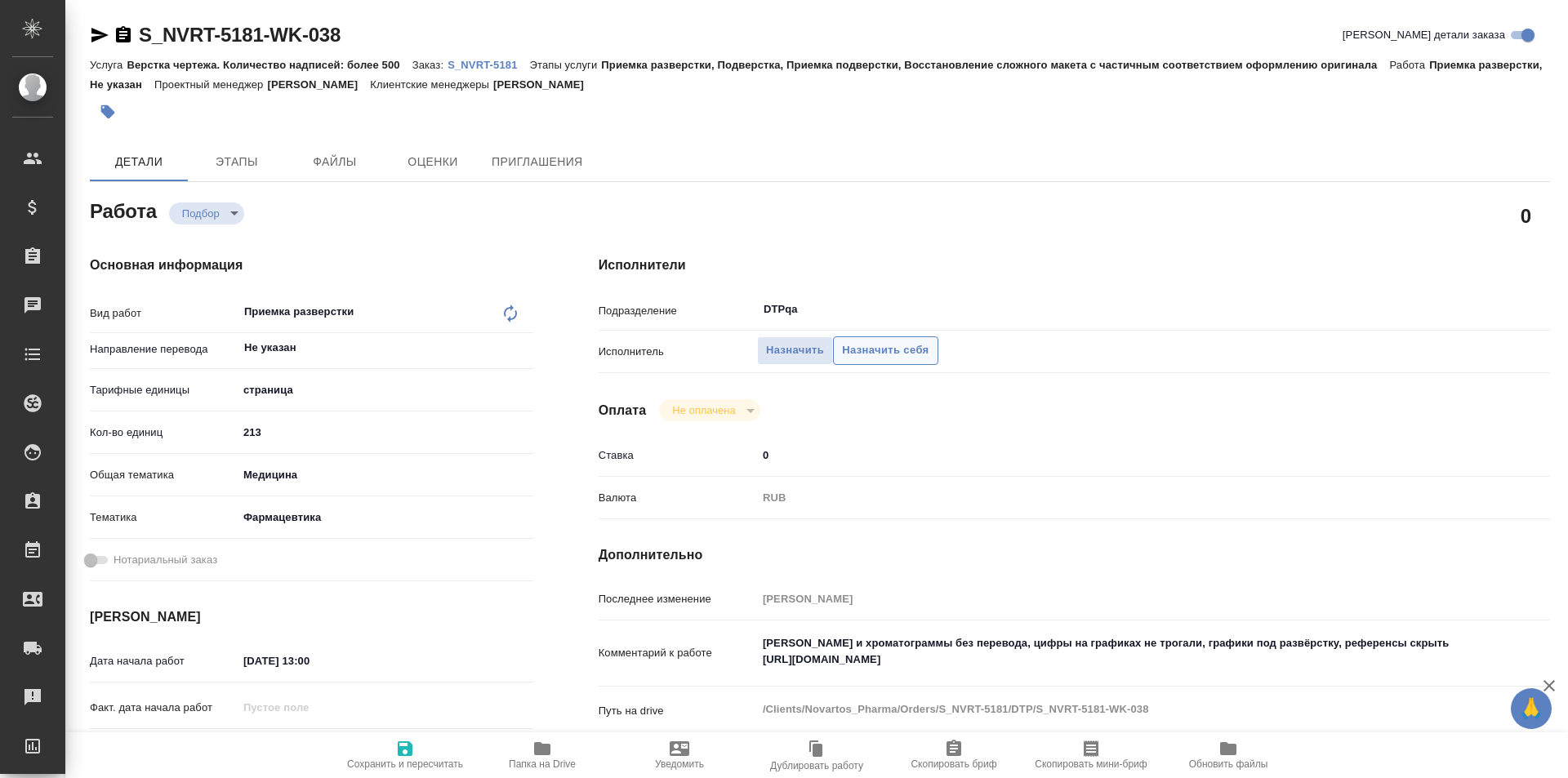
type textarea "x"
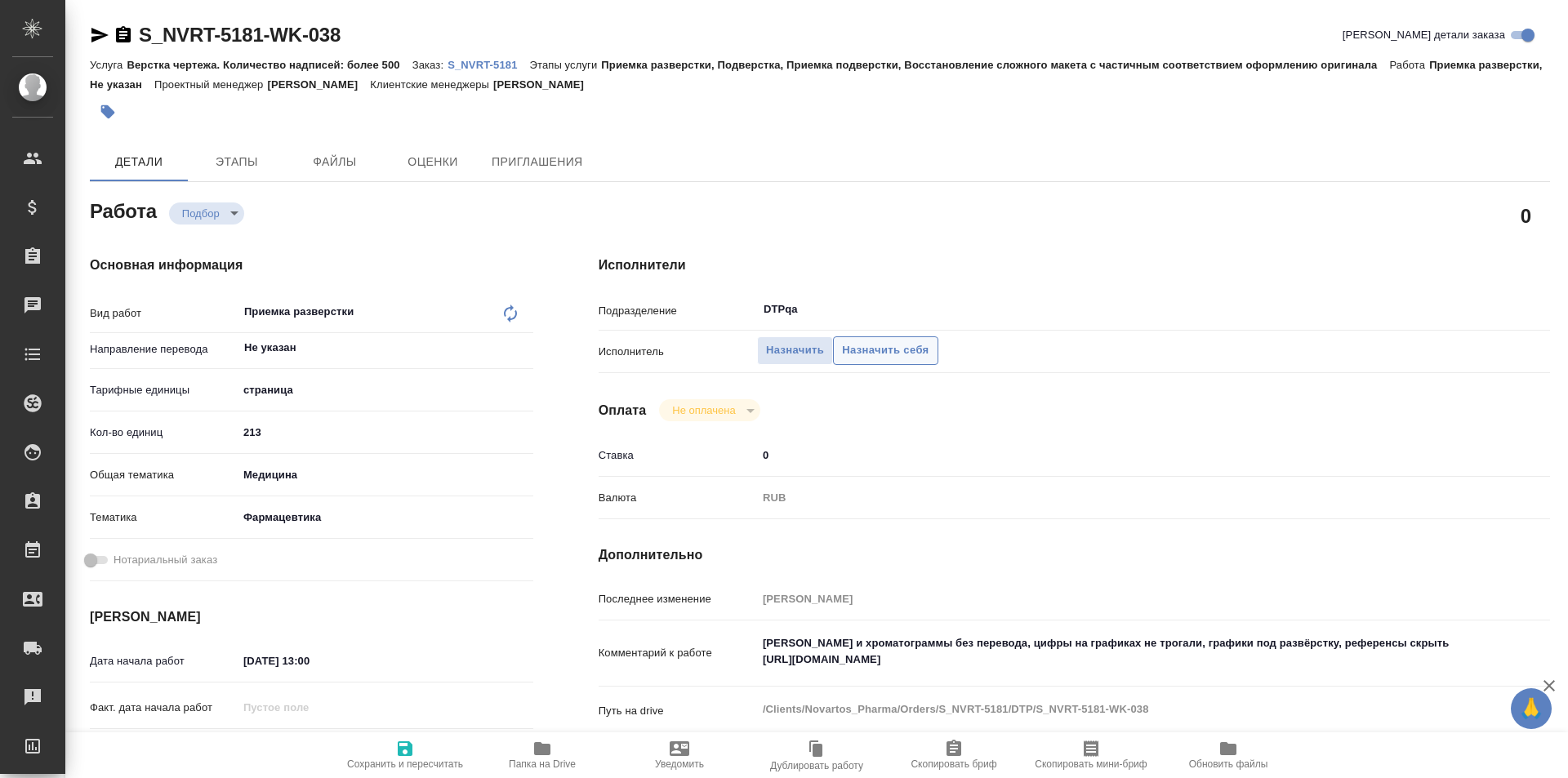
type textarea "x"
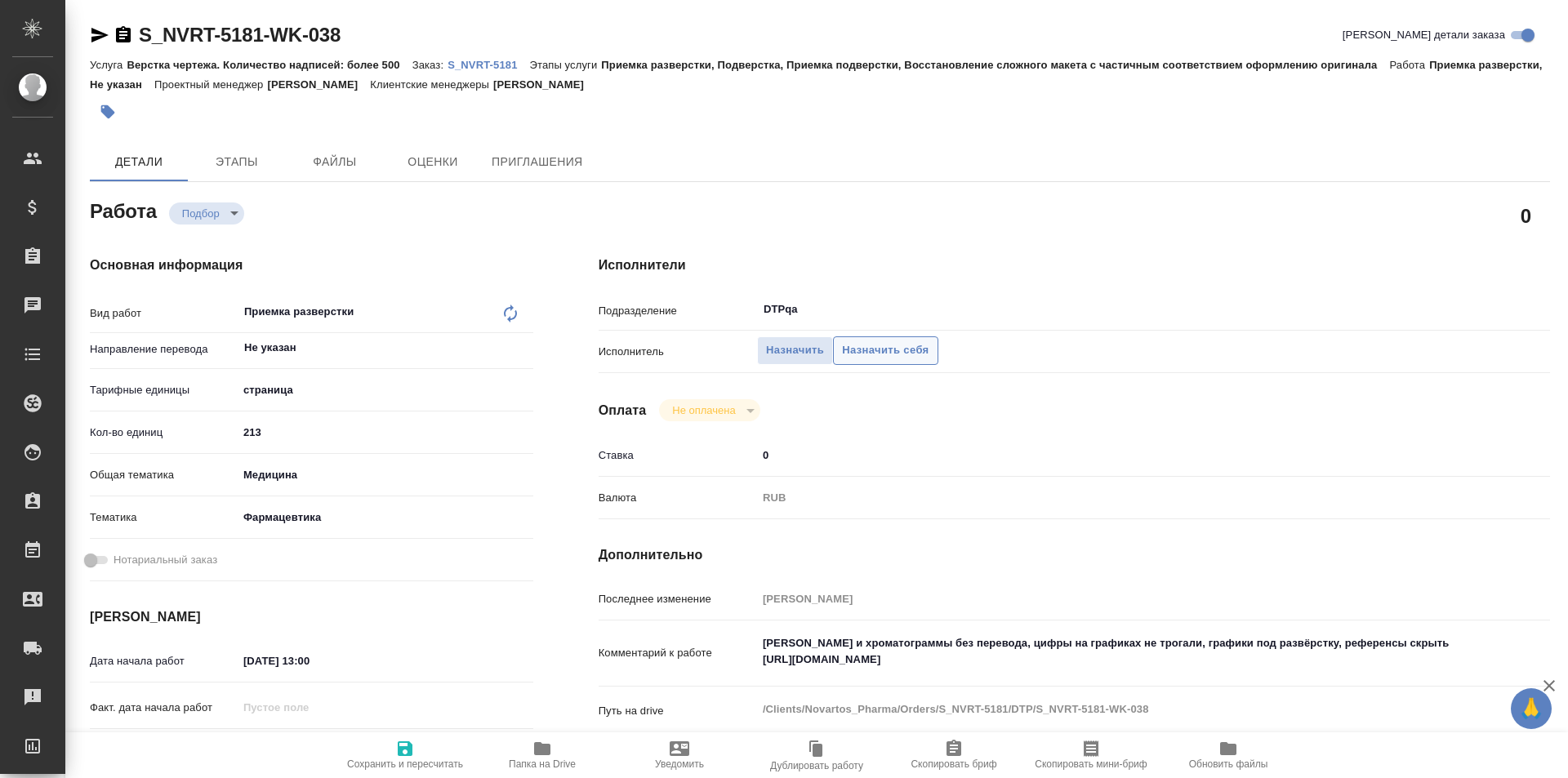
type textarea "x"
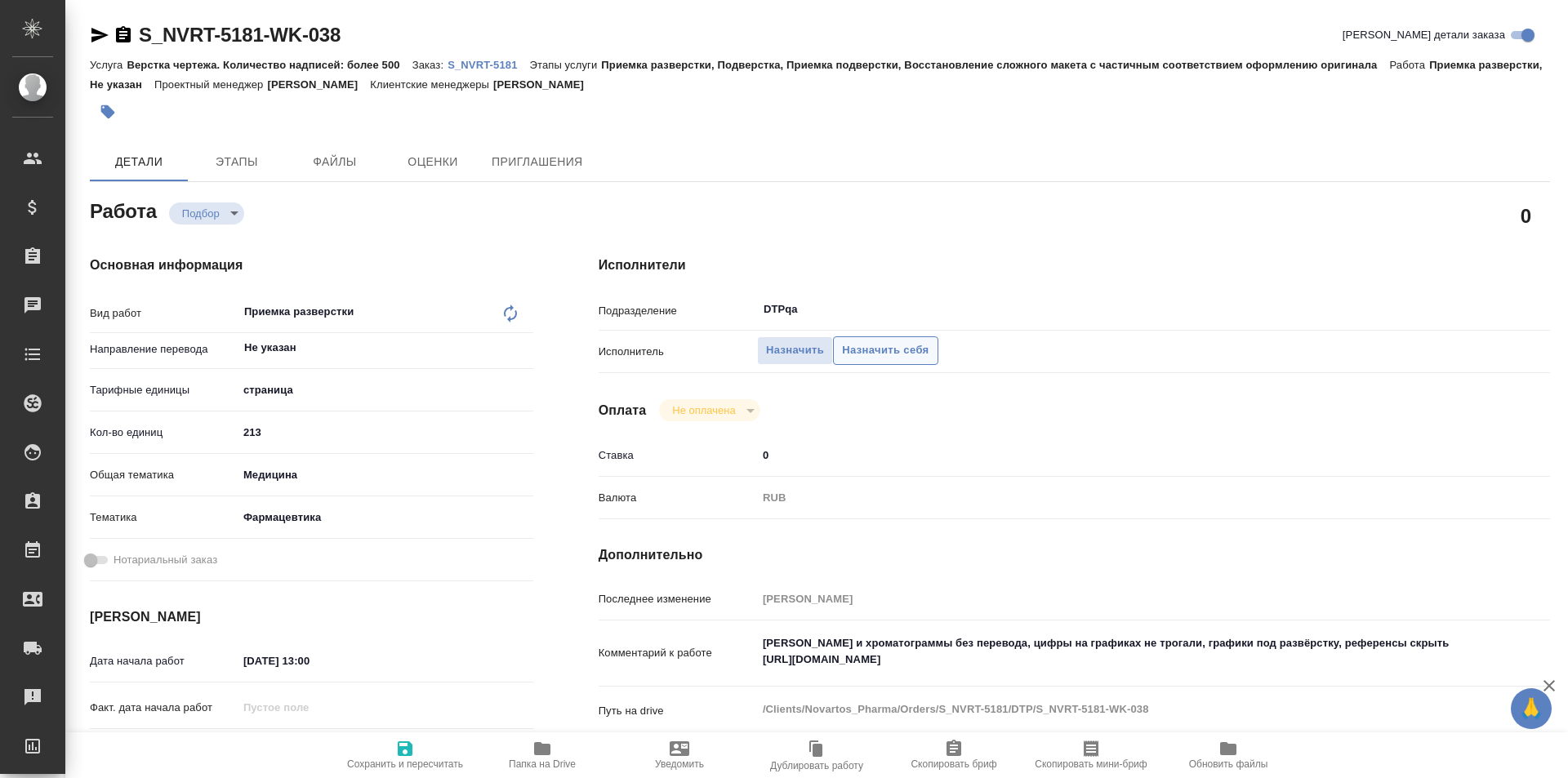
click at [888, 351] on span "Назначить себя" at bounding box center [885, 351] width 87 height 19
type textarea "x"
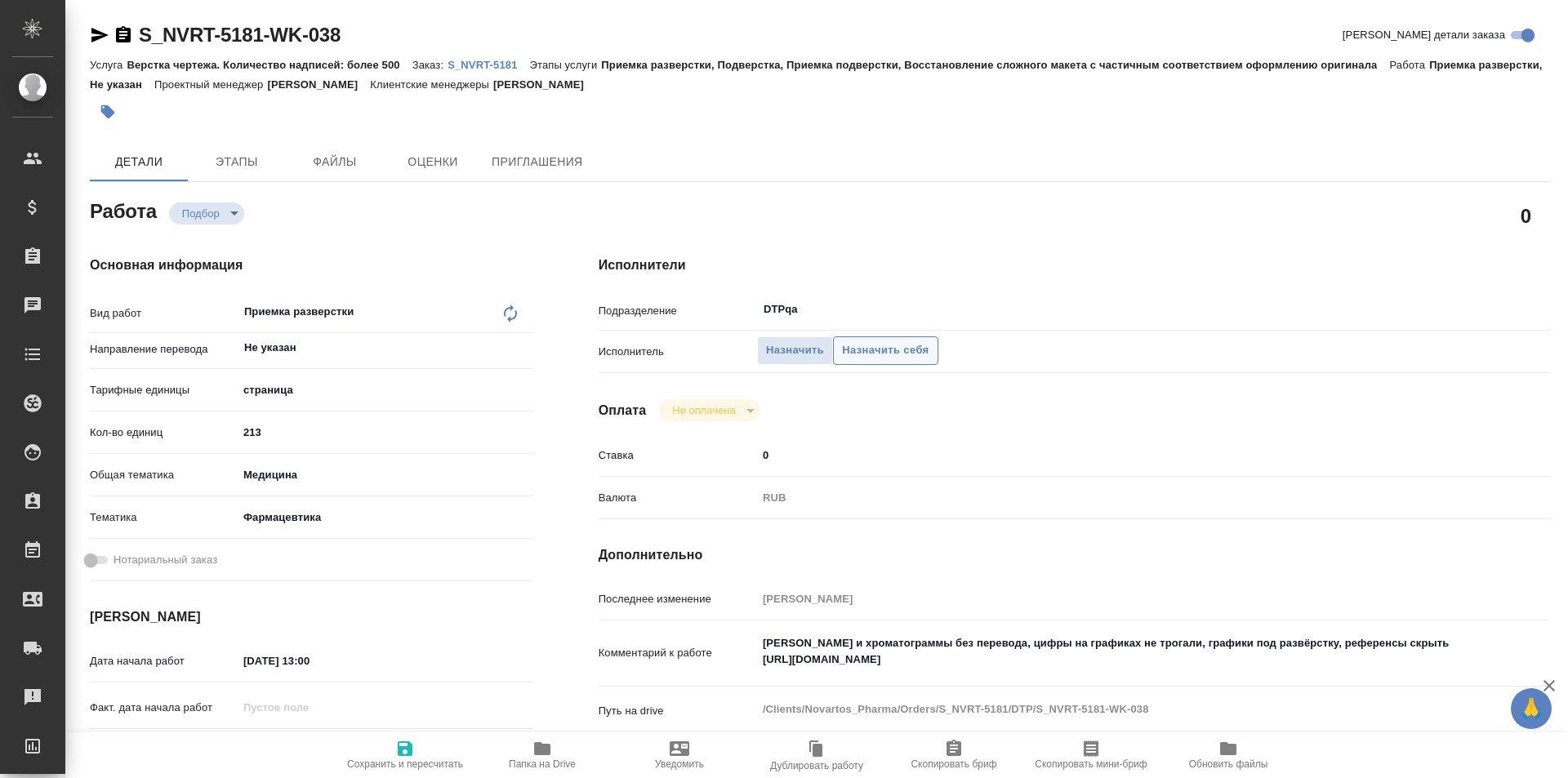
type textarea "x"
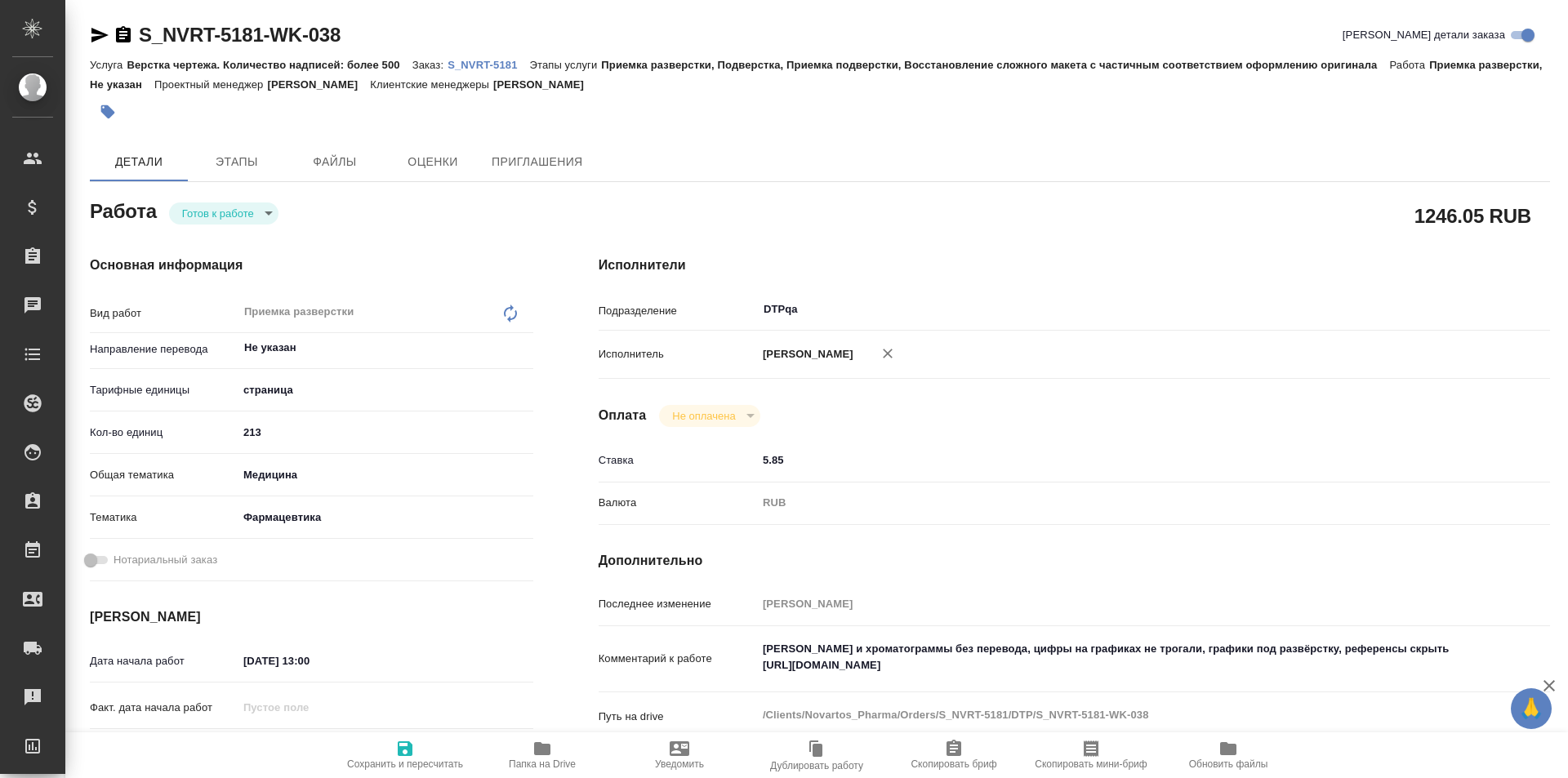
type textarea "x"
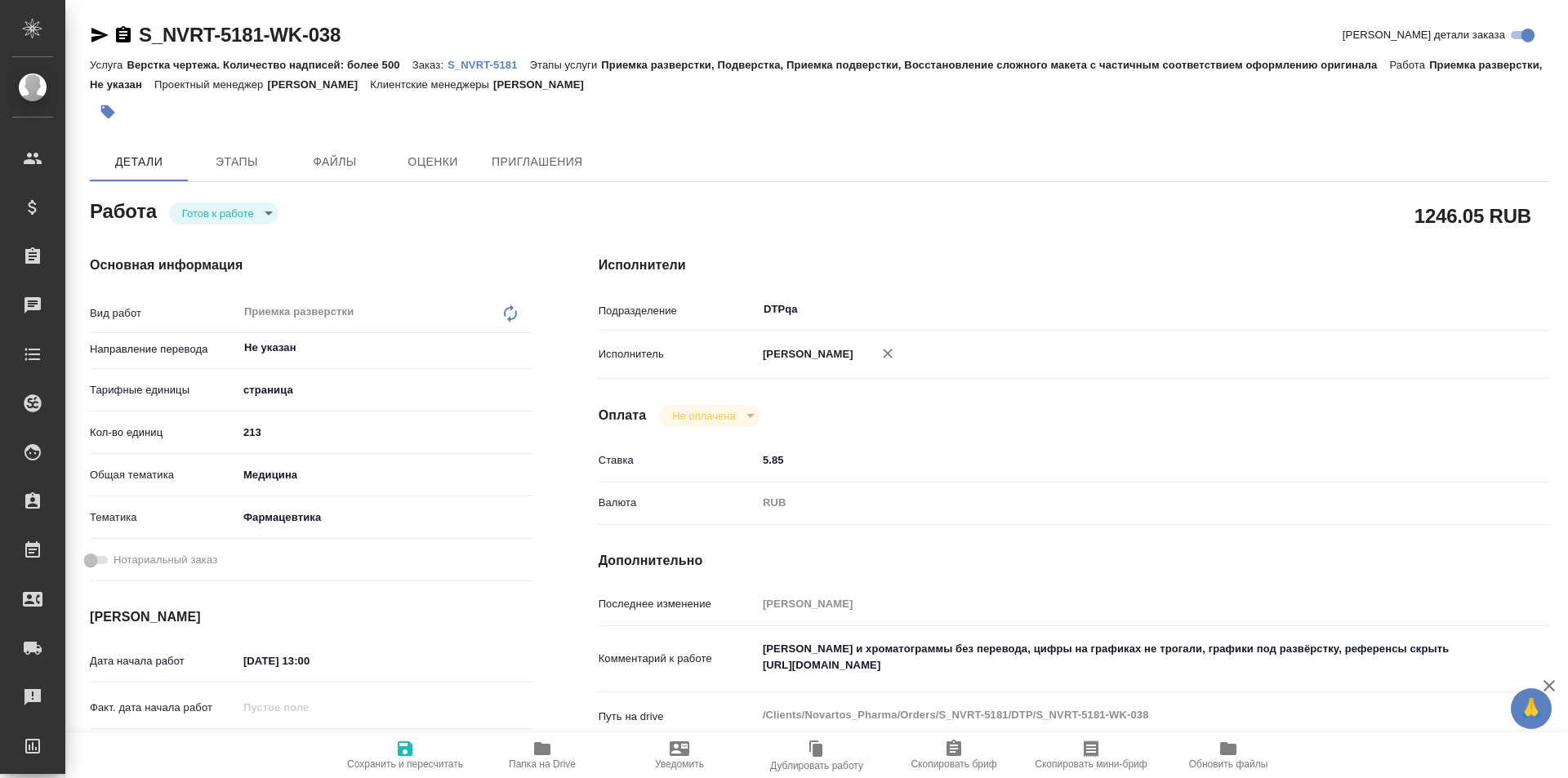
click at [399, 749] on icon "button" at bounding box center [405, 749] width 15 height 15
type textarea "x"
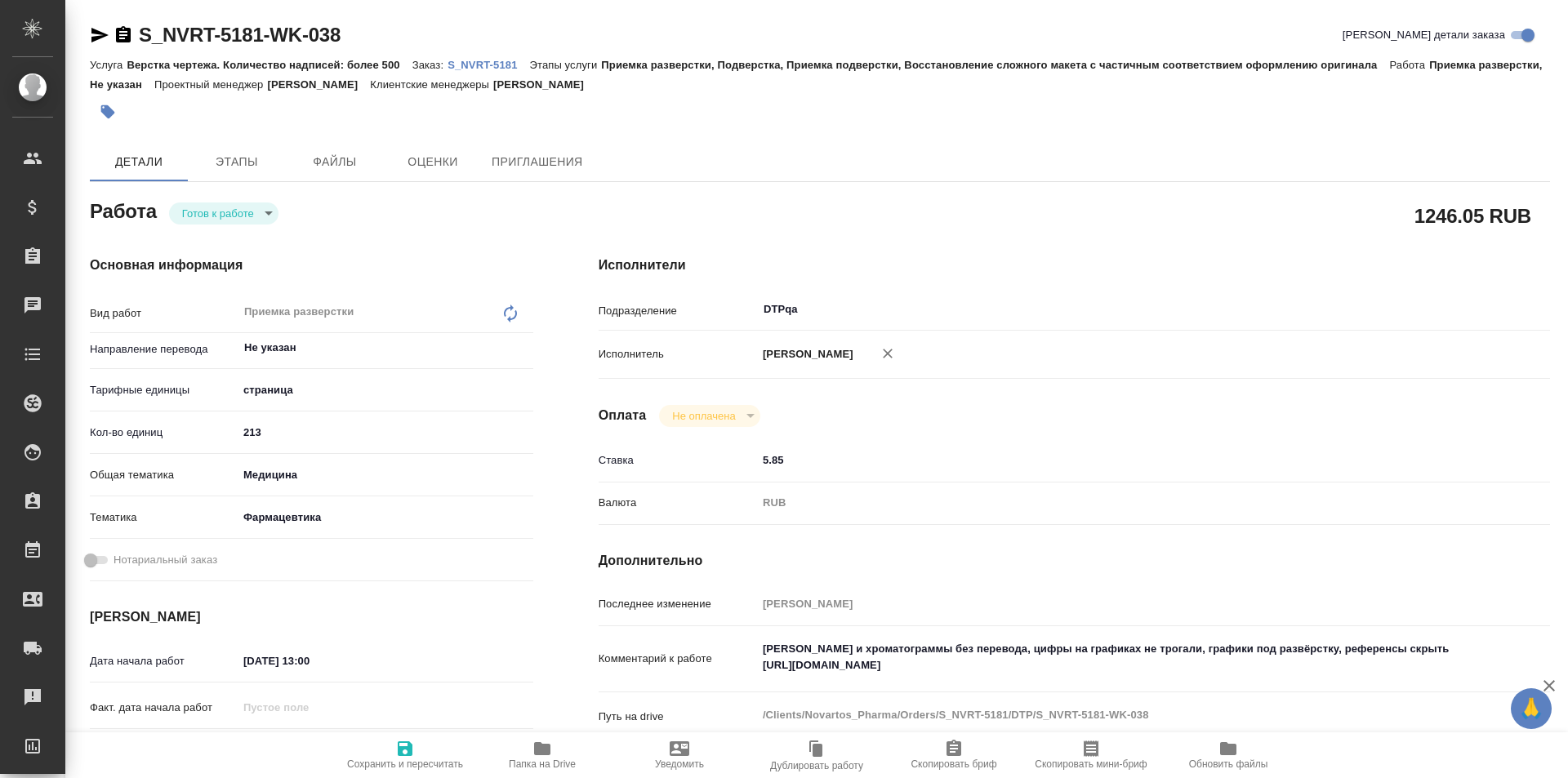
type textarea "x"
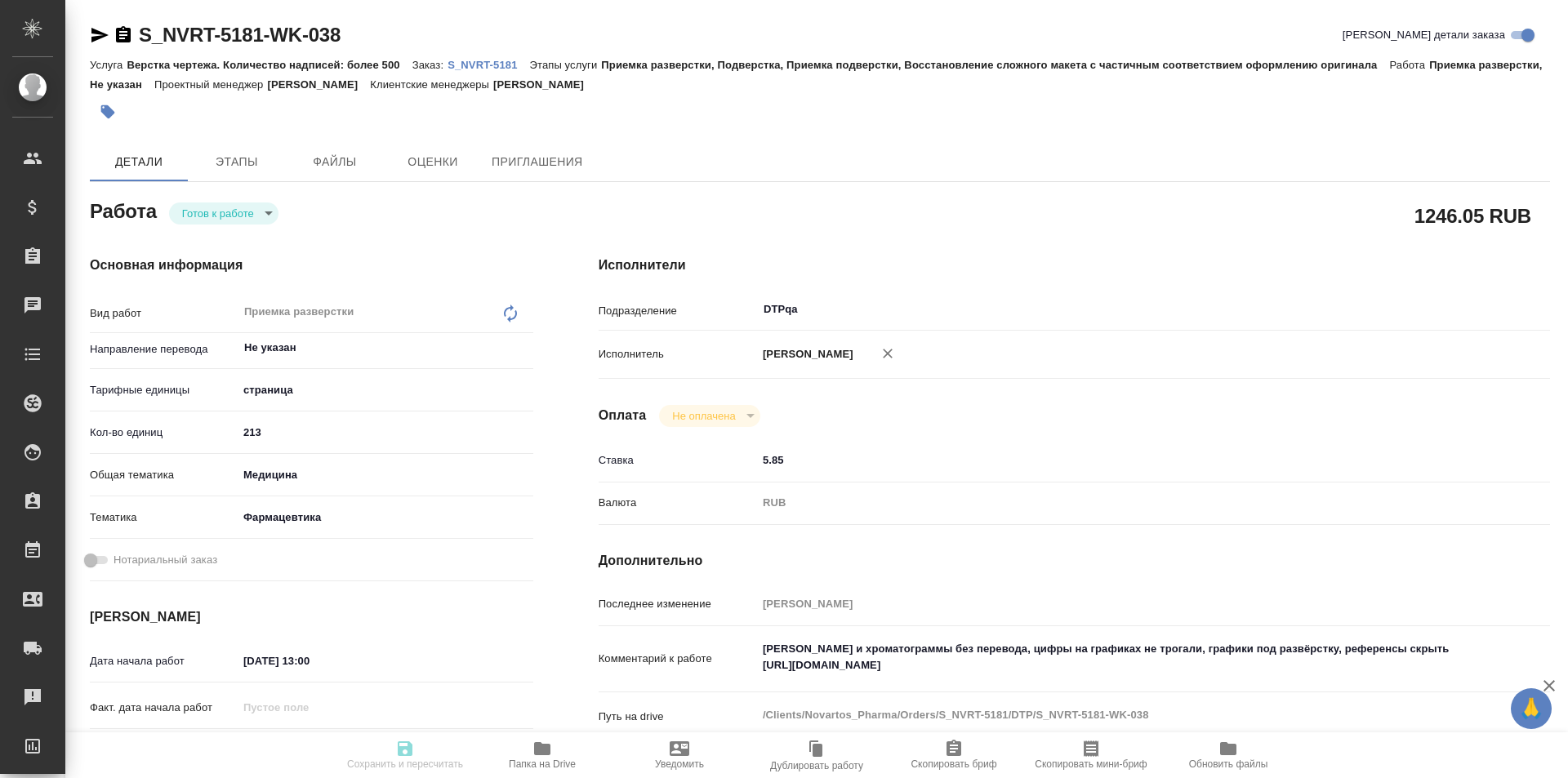
type textarea "x"
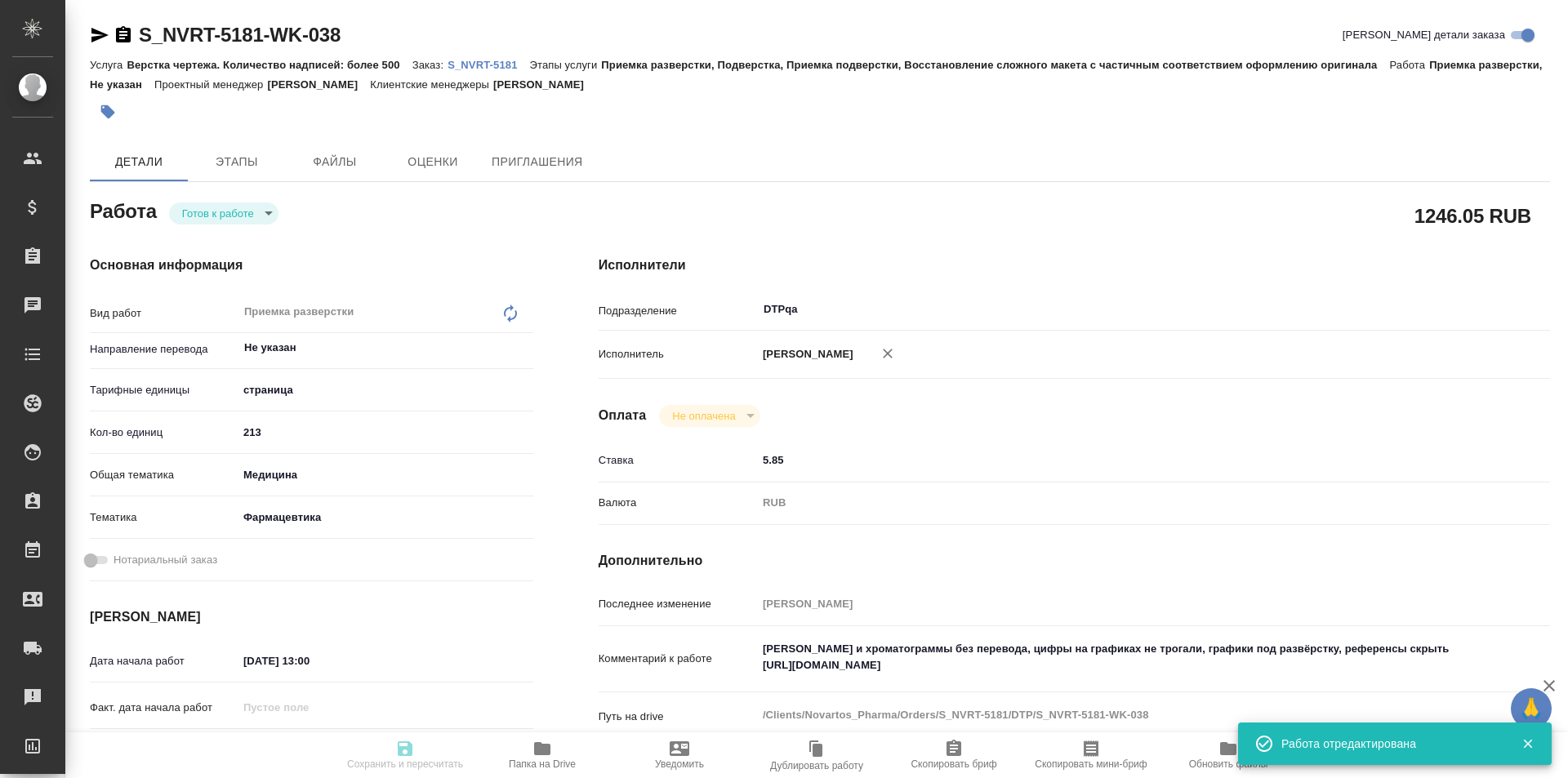
type textarea "x"
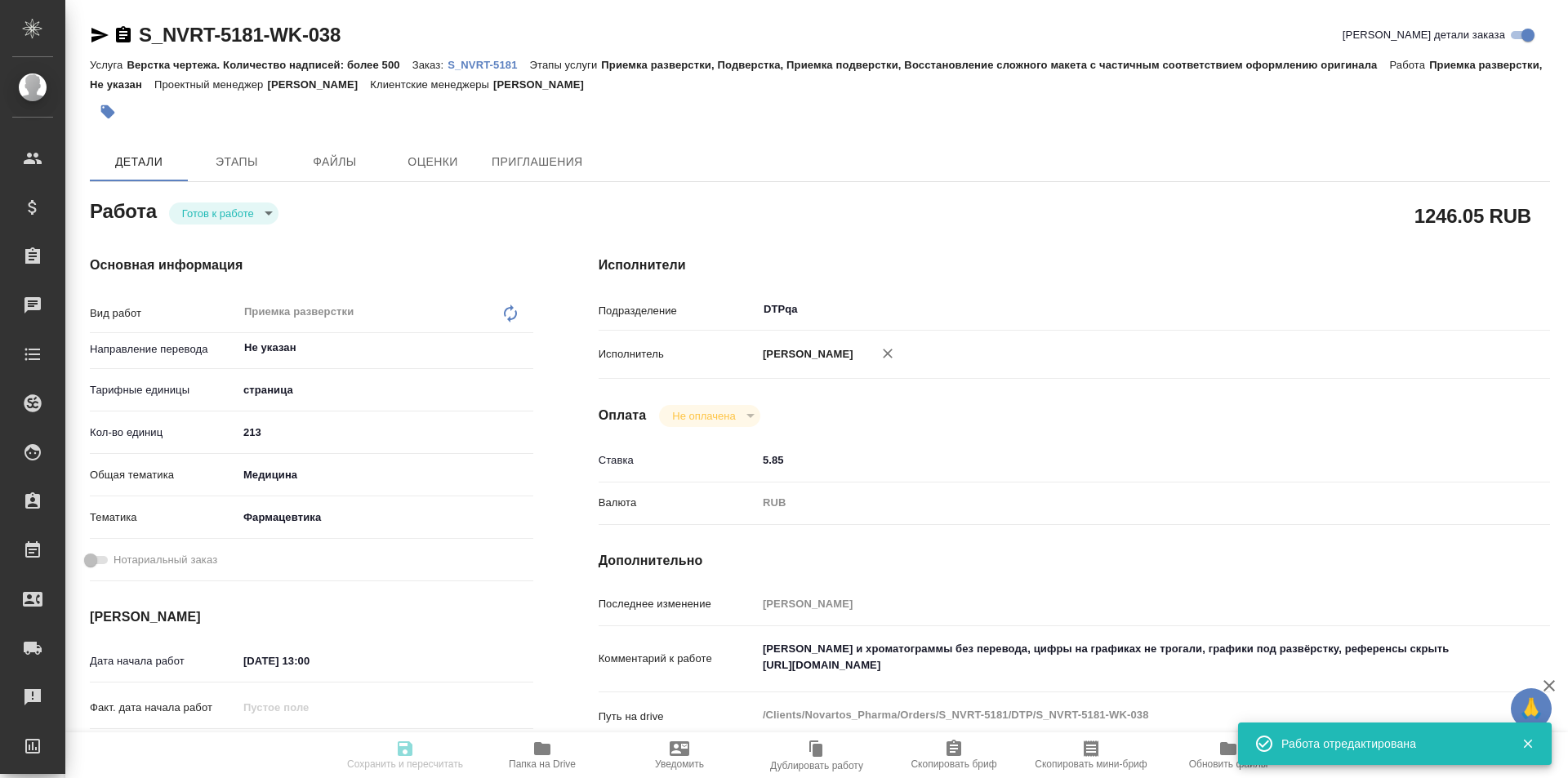
type textarea "x"
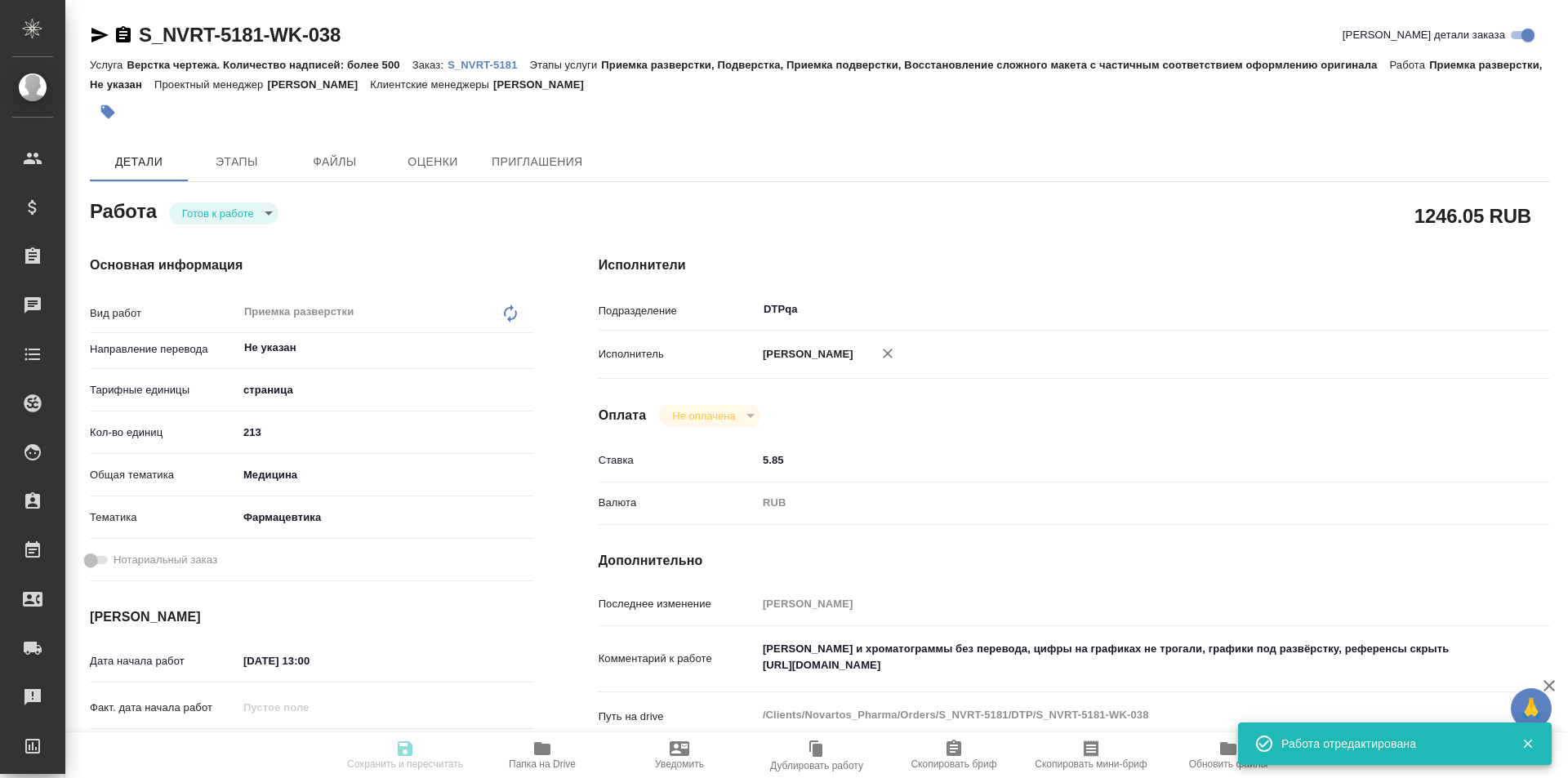
type input "readyForWork"
type textarea "Приемка разверстки"
type textarea "x"
type input "Не указан"
type input "5a8b1489cc6b4906c91bfdb2"
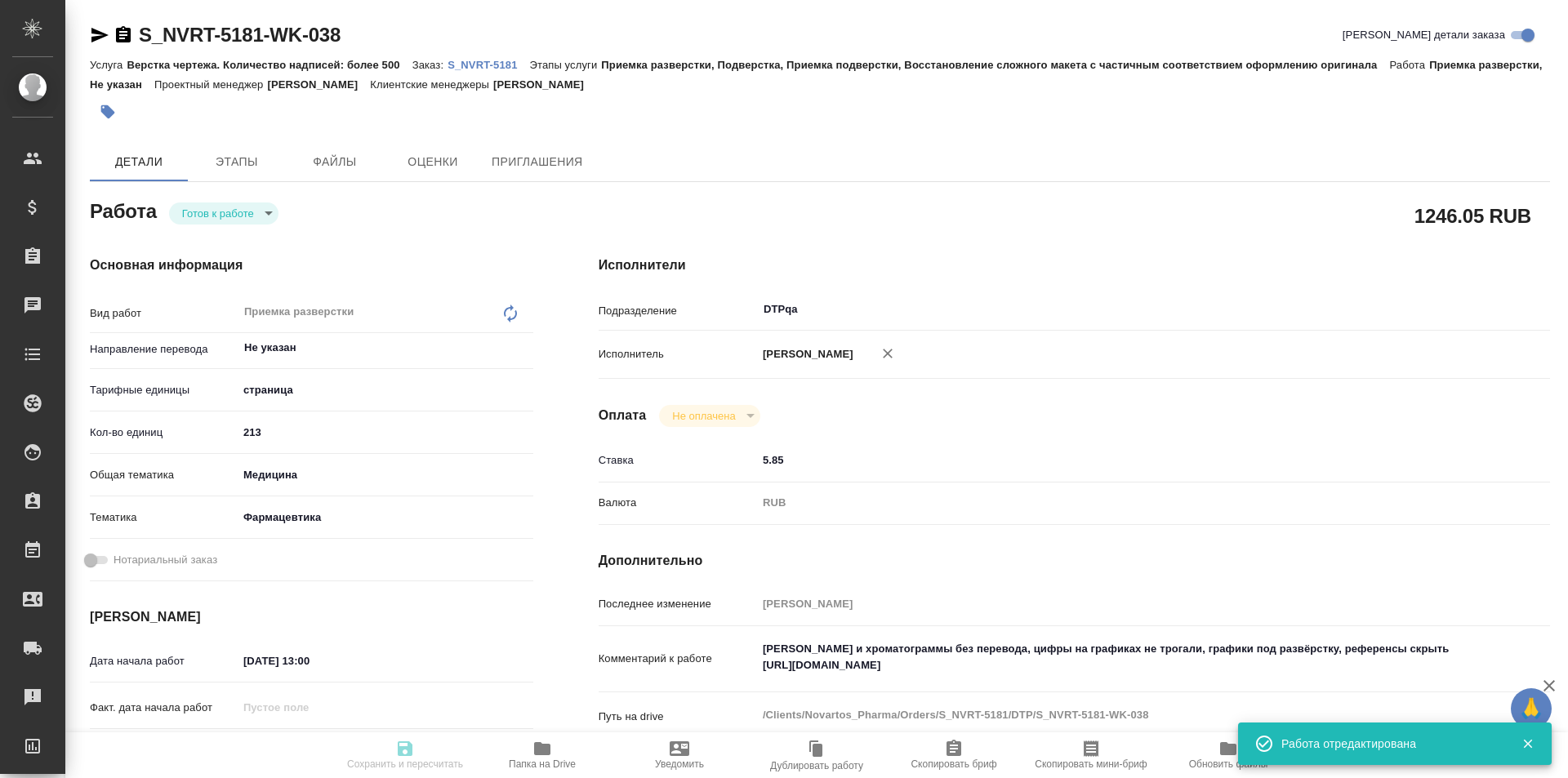
type input "213"
type input "med"
type input "6149832f2b7be24903fd7a82"
type input "16.09.2025 13:00"
type input "[DATE] 13:00"
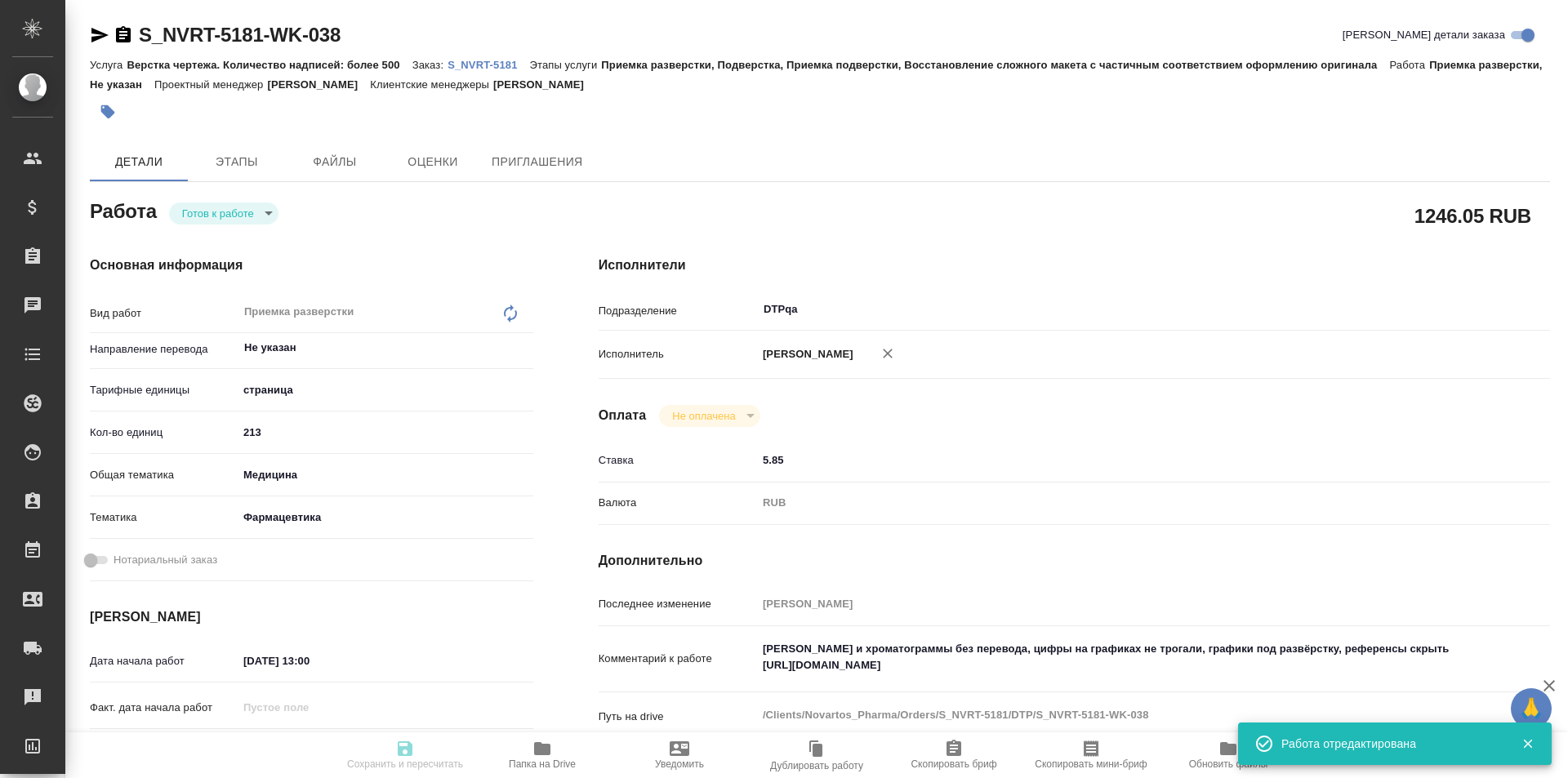
type input "[DATE] 19:00"
type input "DTPqa"
type input "notPayed"
type input "5.85"
type input "RUB"
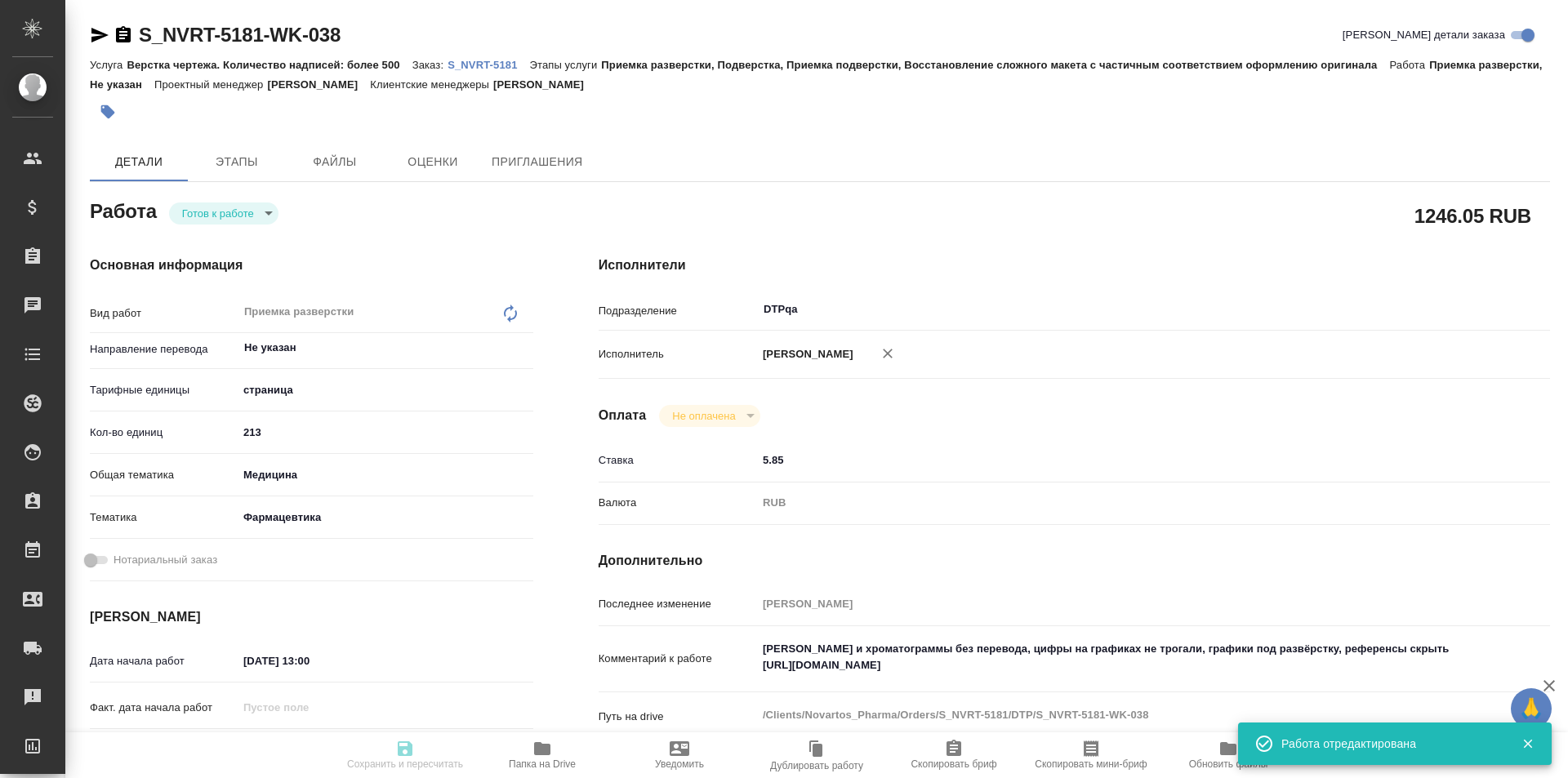
type input "Исмагилова Диана"
type textarea "Скрины и хроматограммы без перевода, цифры на графиках не трогали, графики под …"
type textarea "x"
type textarea "/Clients/Novartos_Pharma/Orders/S_NVRT-5181/DTP/S_NVRT-5181-WK-038"
type textarea "x"
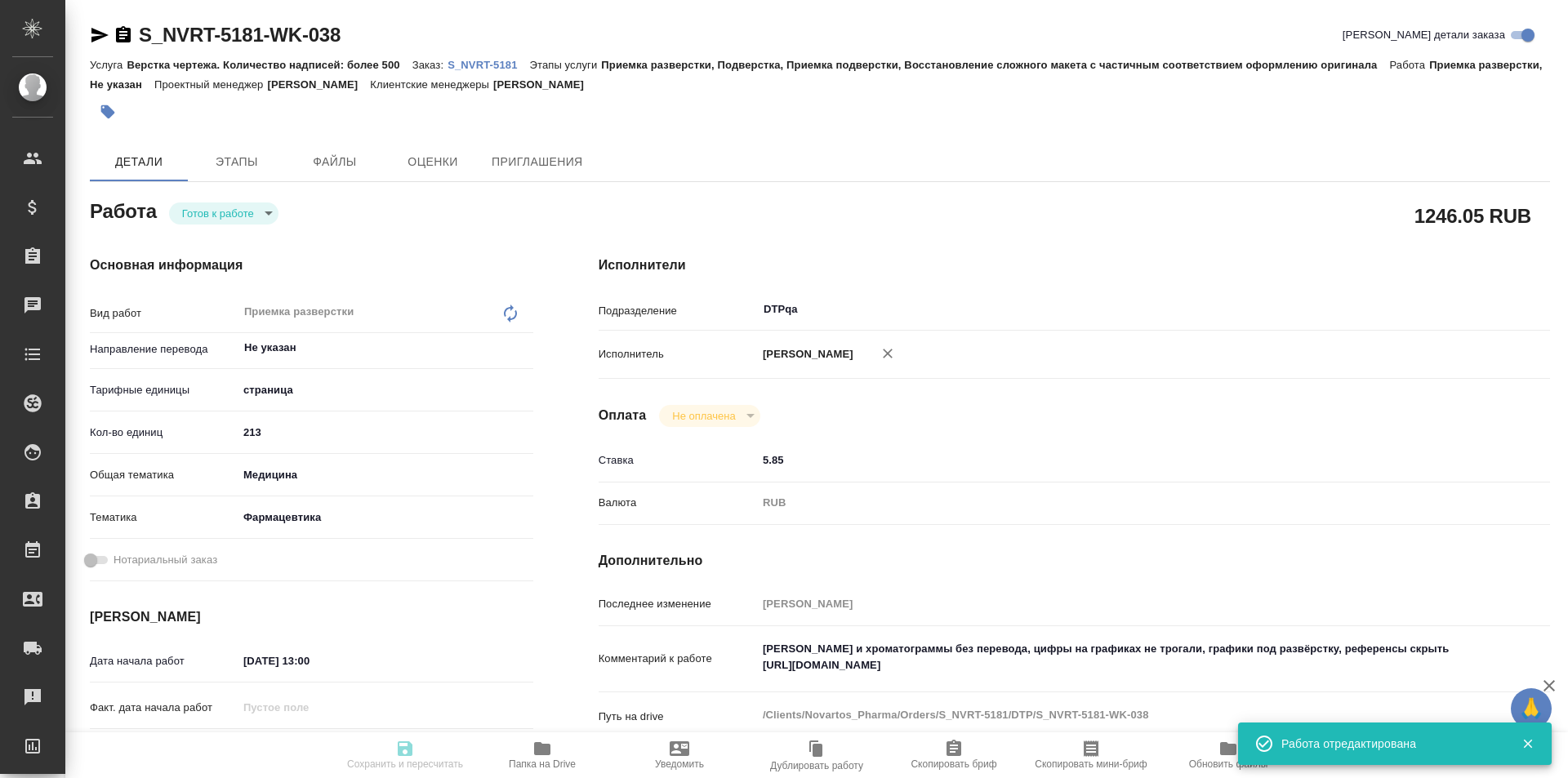
type input "S_NVRT-5181"
type input "Верстка чертежа. Количество надписей: более 500"
type input "Приемка разверстки, Подверстка, Приемка подверстки, Восстановление сложного мак…"
type input "[PERSON_NAME]"
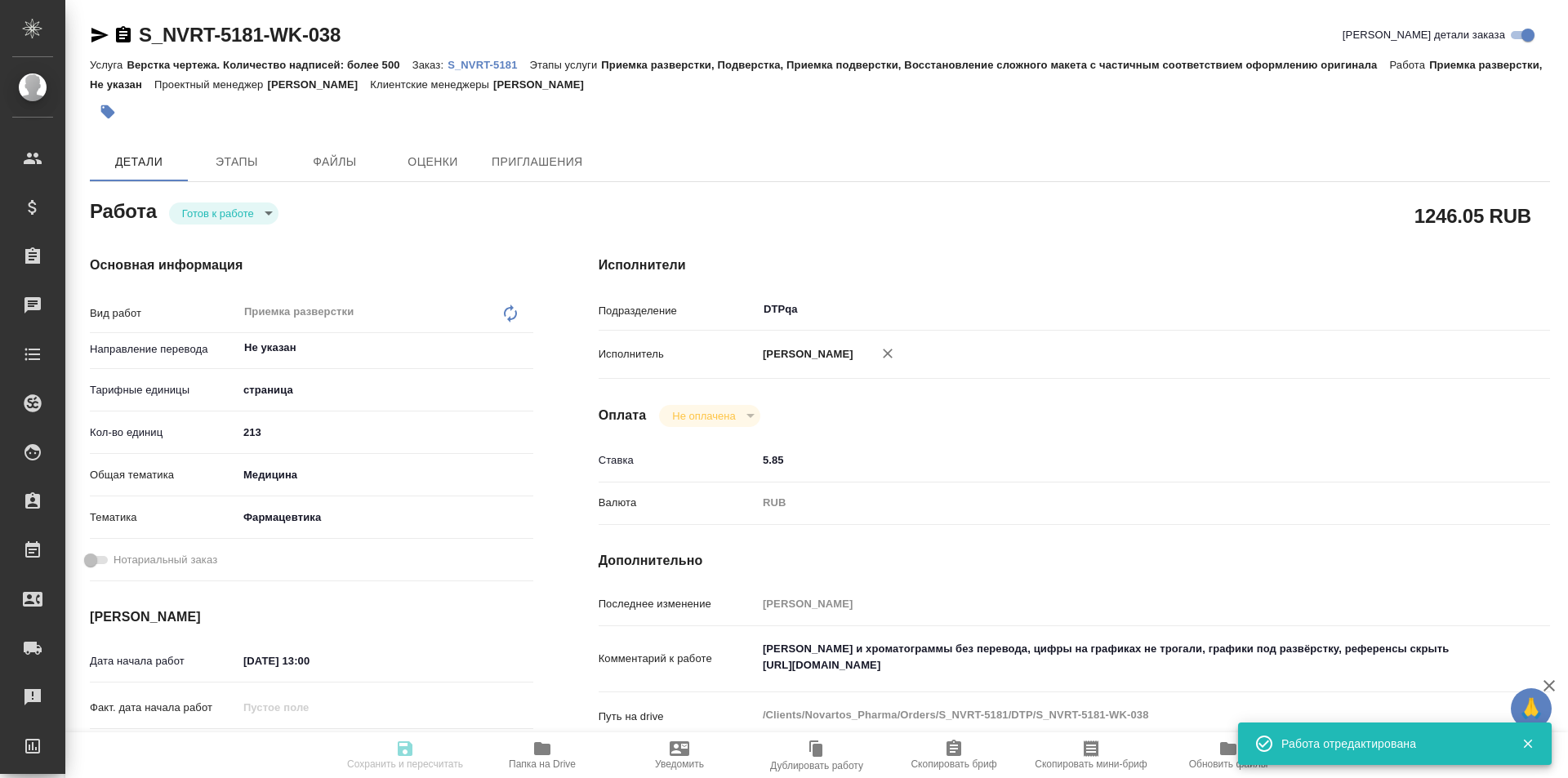
type input "/Clients/Novartos_Pharma/Orders/S_NVRT-5181"
type textarea "x"
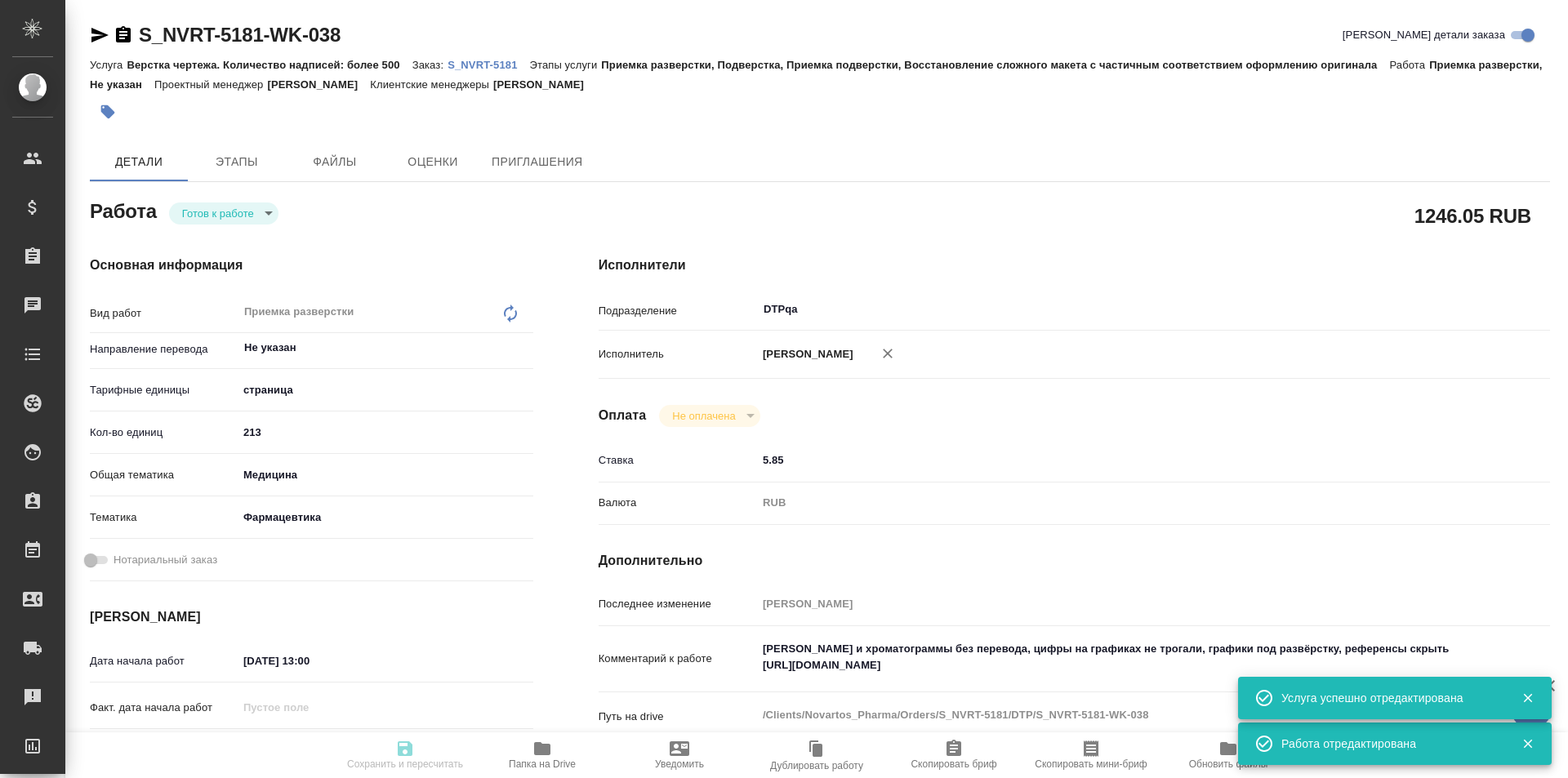
type textarea "x"
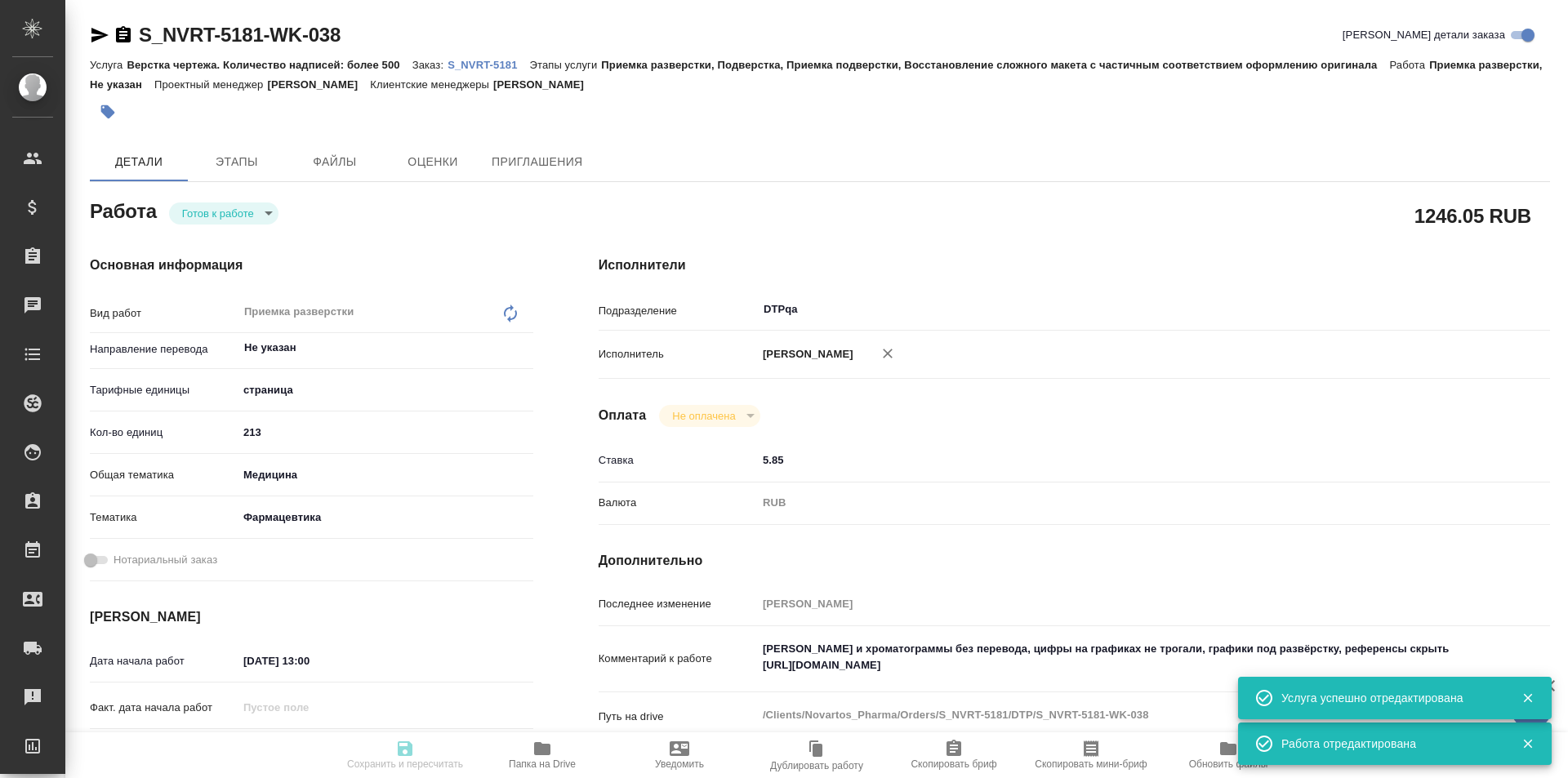
type textarea "x"
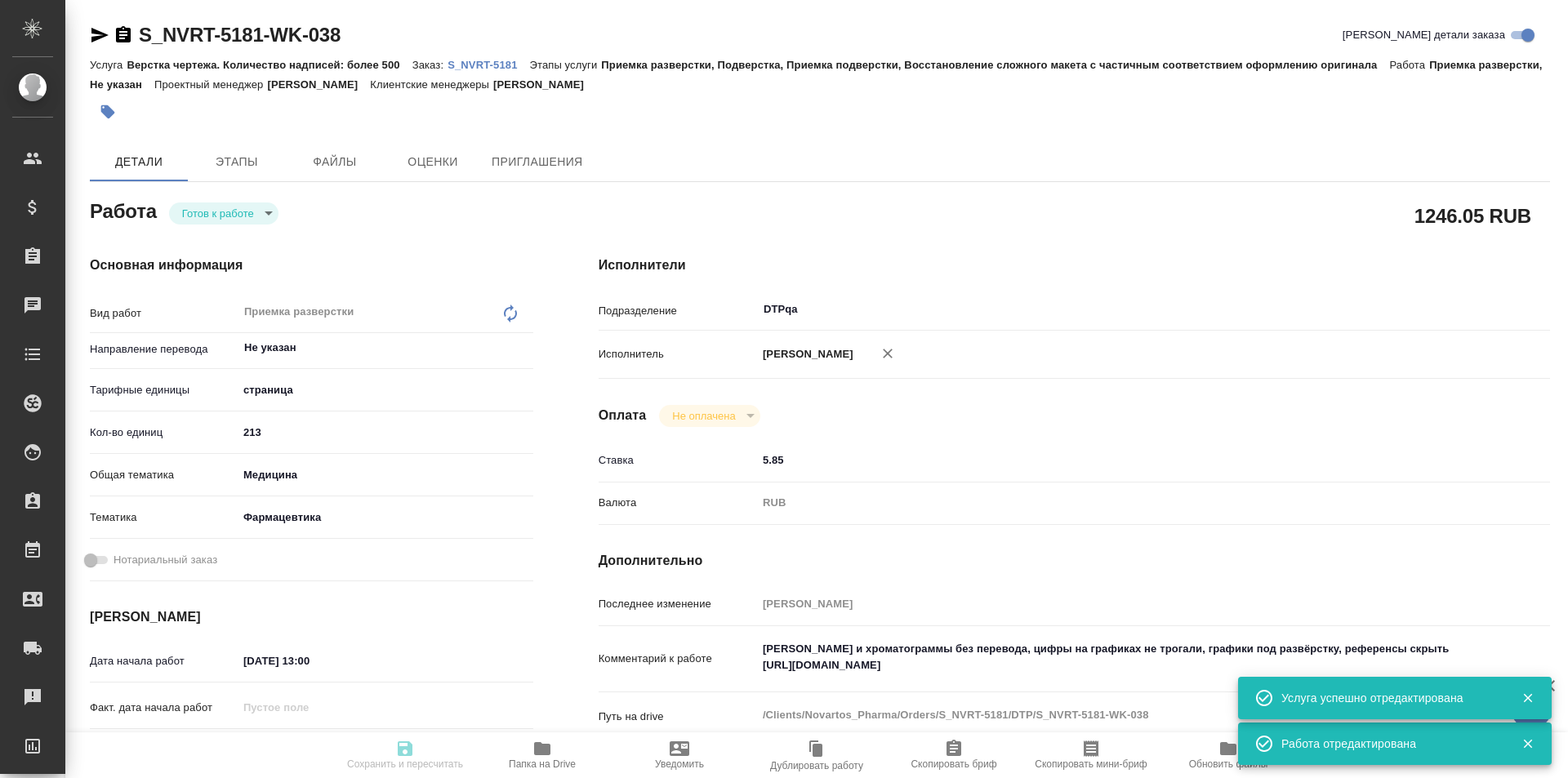
type textarea "x"
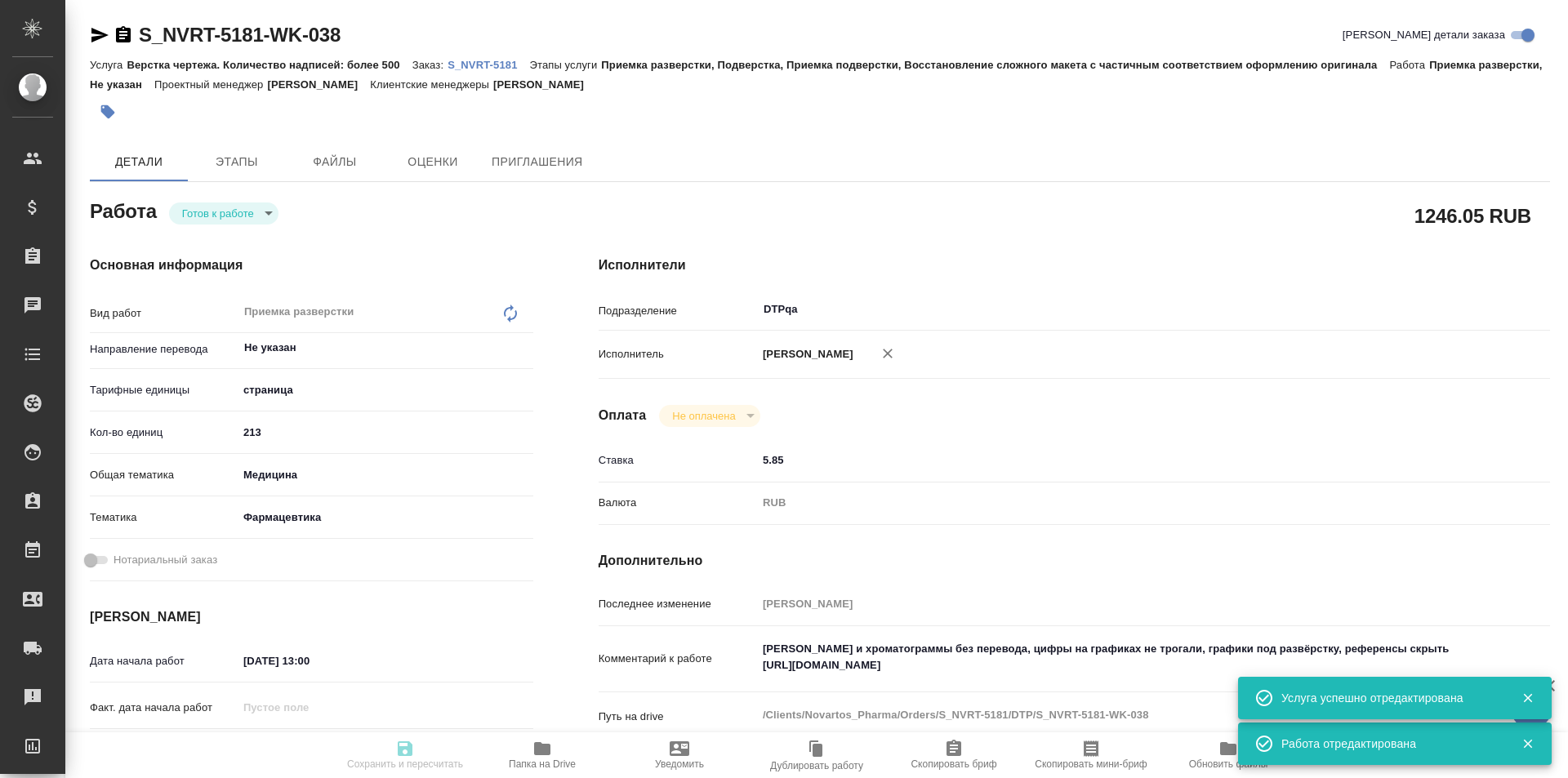
type textarea "x"
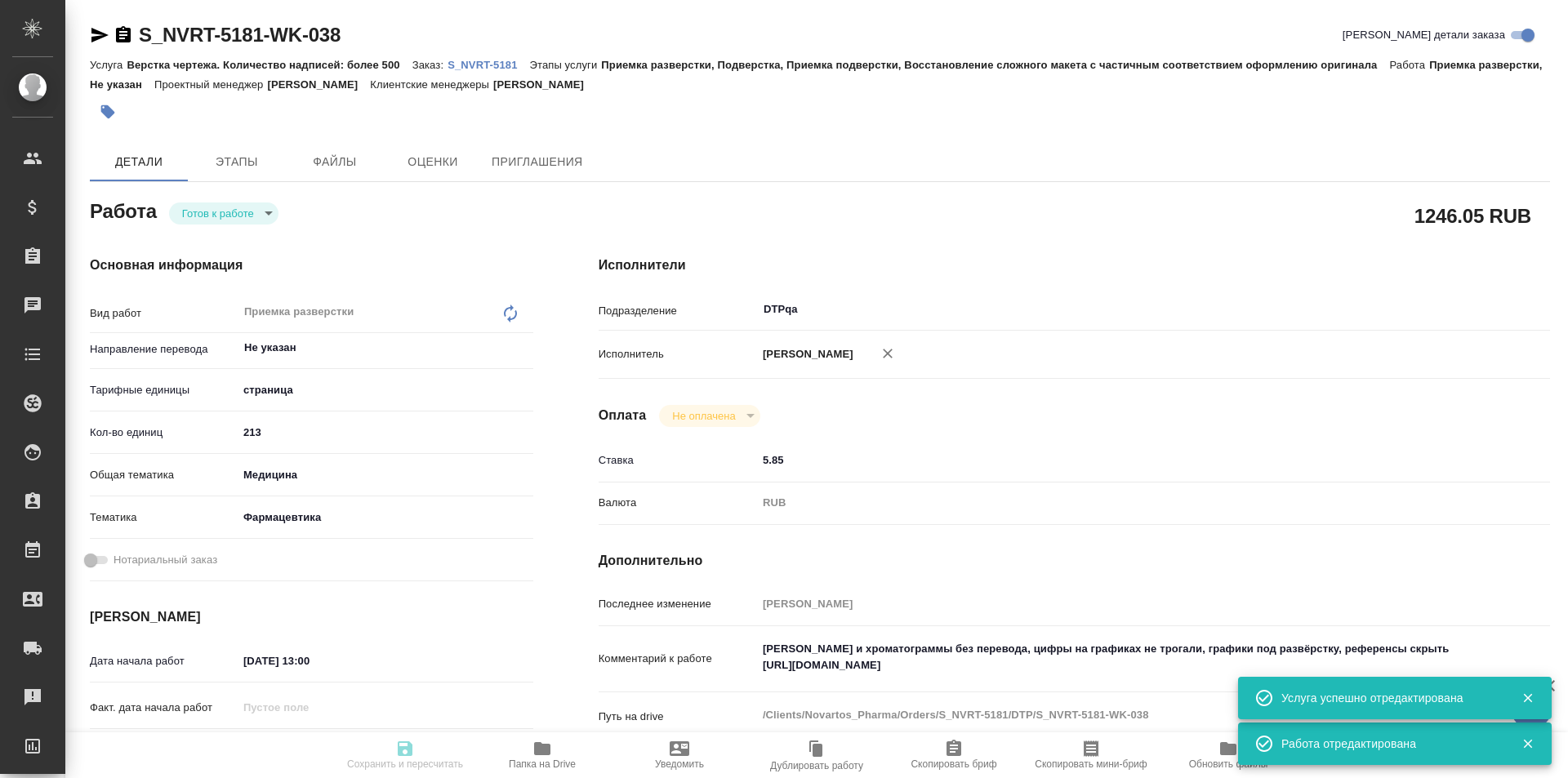
type input "readyForWork"
type textarea "Приемка разверстки"
type textarea "x"
type input "Не указан"
type input "5a8b1489cc6b4906c91bfdb2"
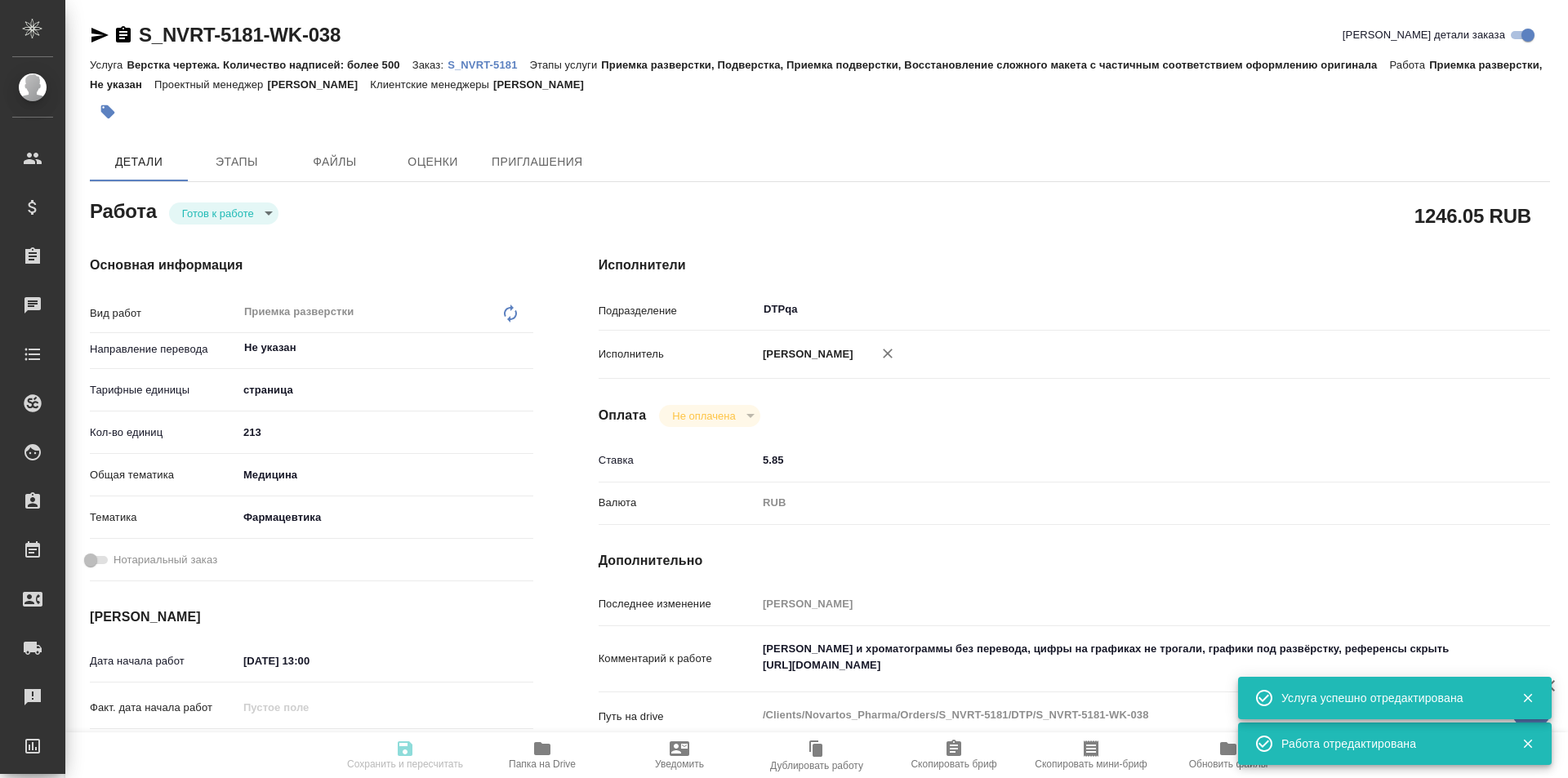
type input "213"
type input "med"
type input "6149832f2b7be24903fd7a82"
type input "[DATE] 13:00"
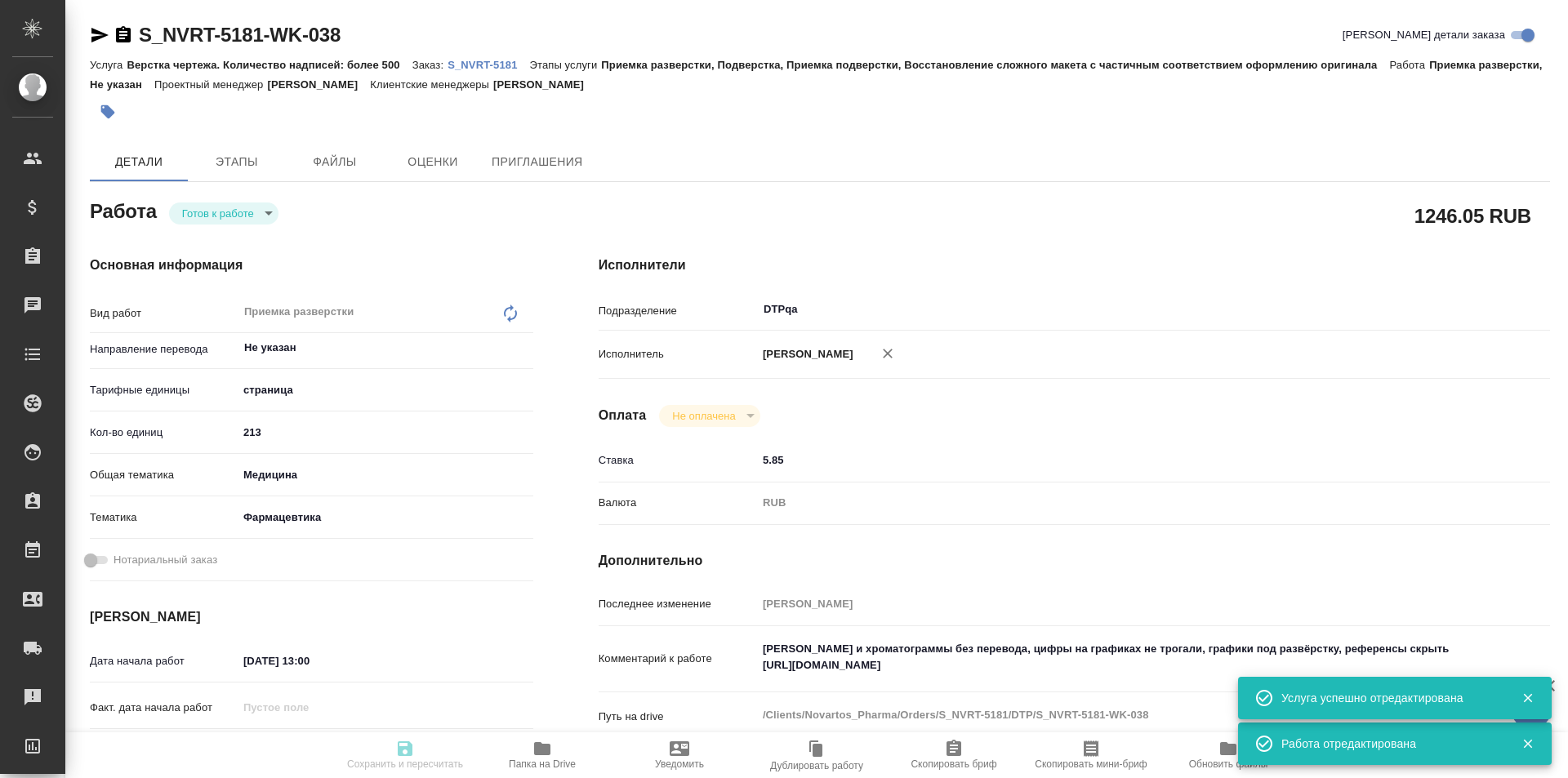
type input "[DATE] 19:00"
type input "DTPqa"
type input "notPayed"
type input "5.85"
type input "RUB"
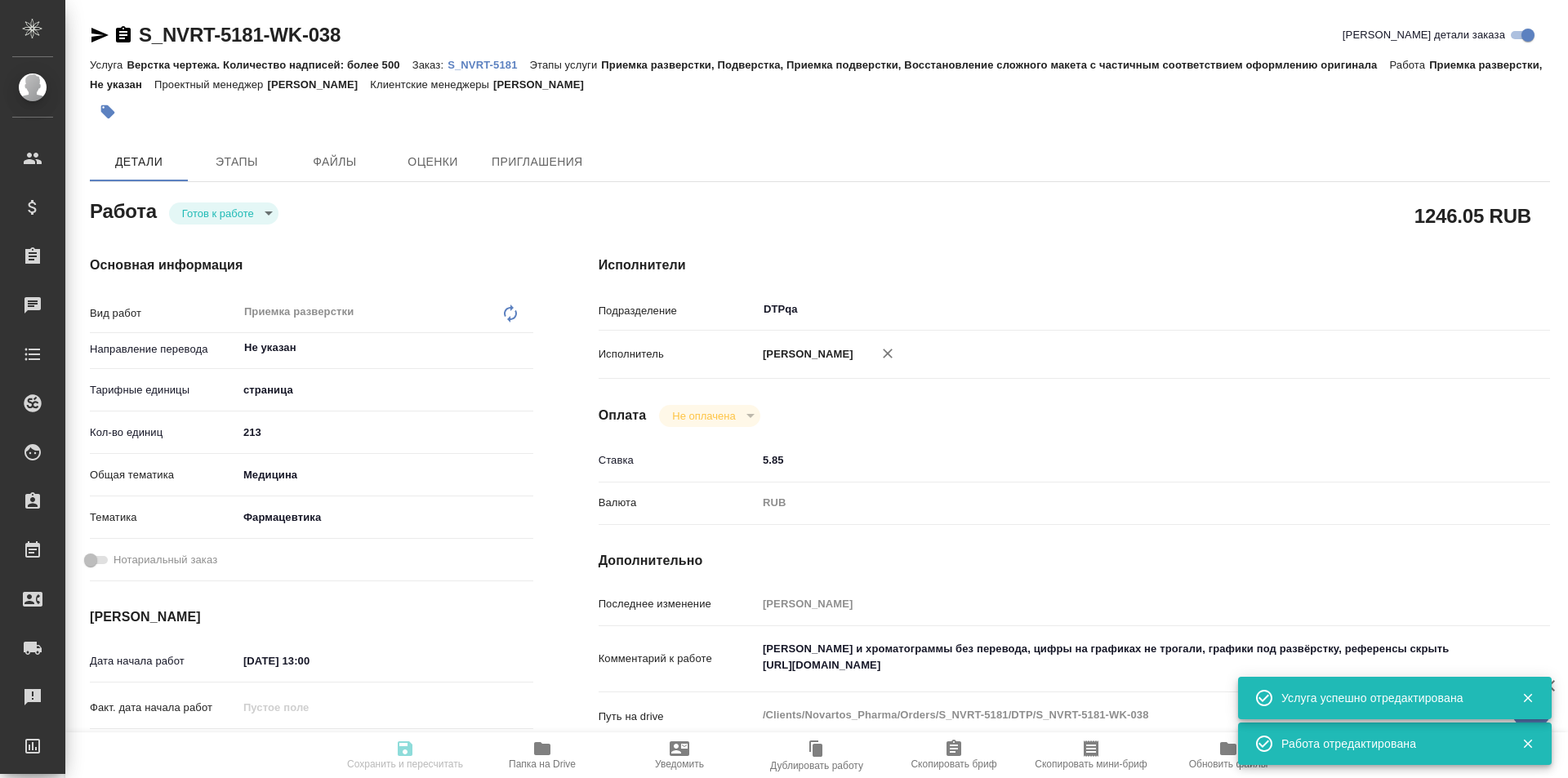
type input "Исмагилова Диана"
type textarea "Скрины и хроматограммы без перевода, цифры на графиках не трогали, графики под …"
type textarea "x"
type textarea "/Clients/Novartos_Pharma/Orders/S_NVRT-5181/DTP/S_NVRT-5181-WK-038"
type textarea "x"
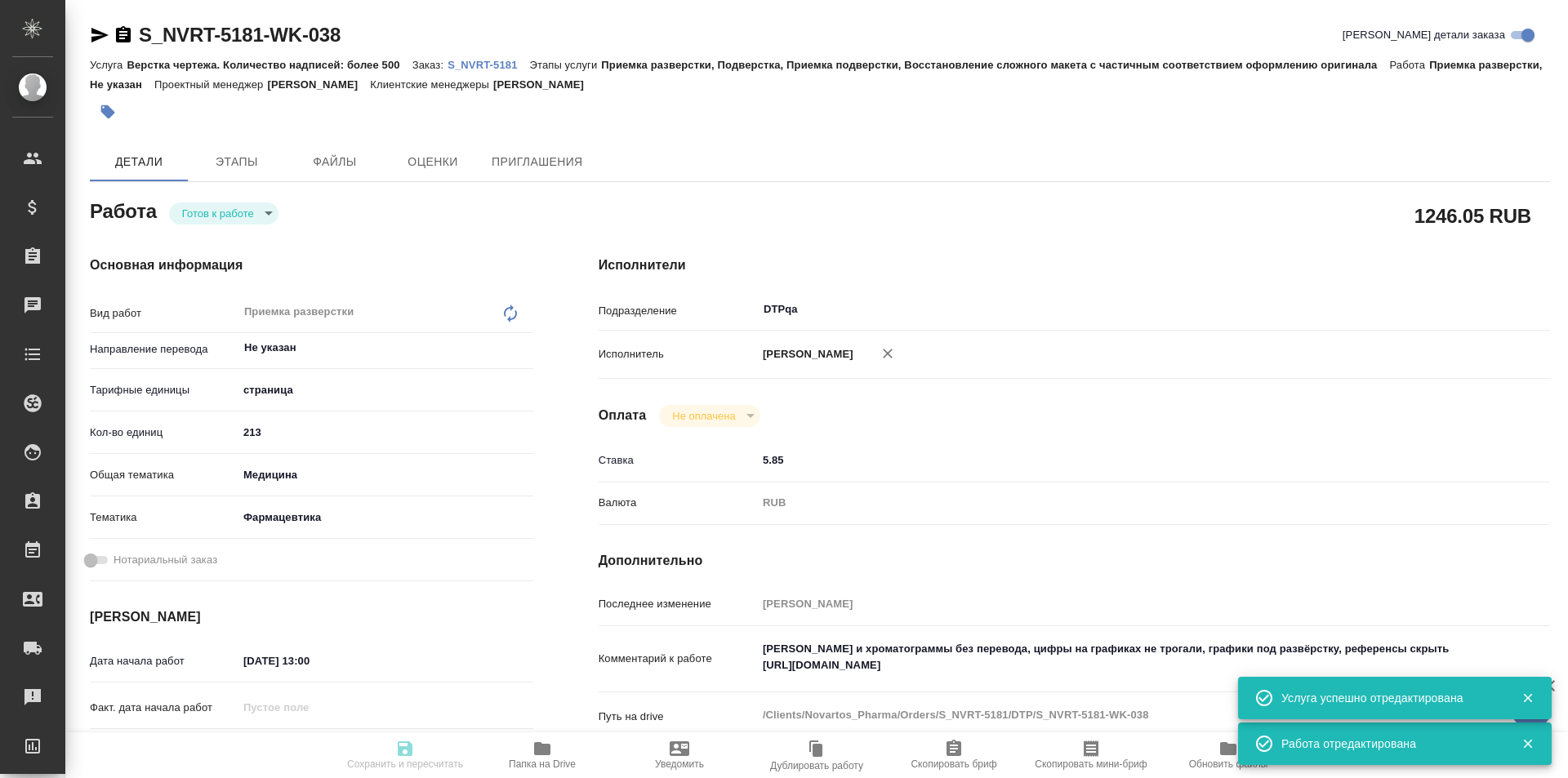
type input "S_NVRT-5181"
type input "Верстка чертежа. Количество надписей: более 500"
type input "Приемка разверстки, Подверстка, Приемка подверстки, Восстановление сложного мак…"
type input "[PERSON_NAME]"
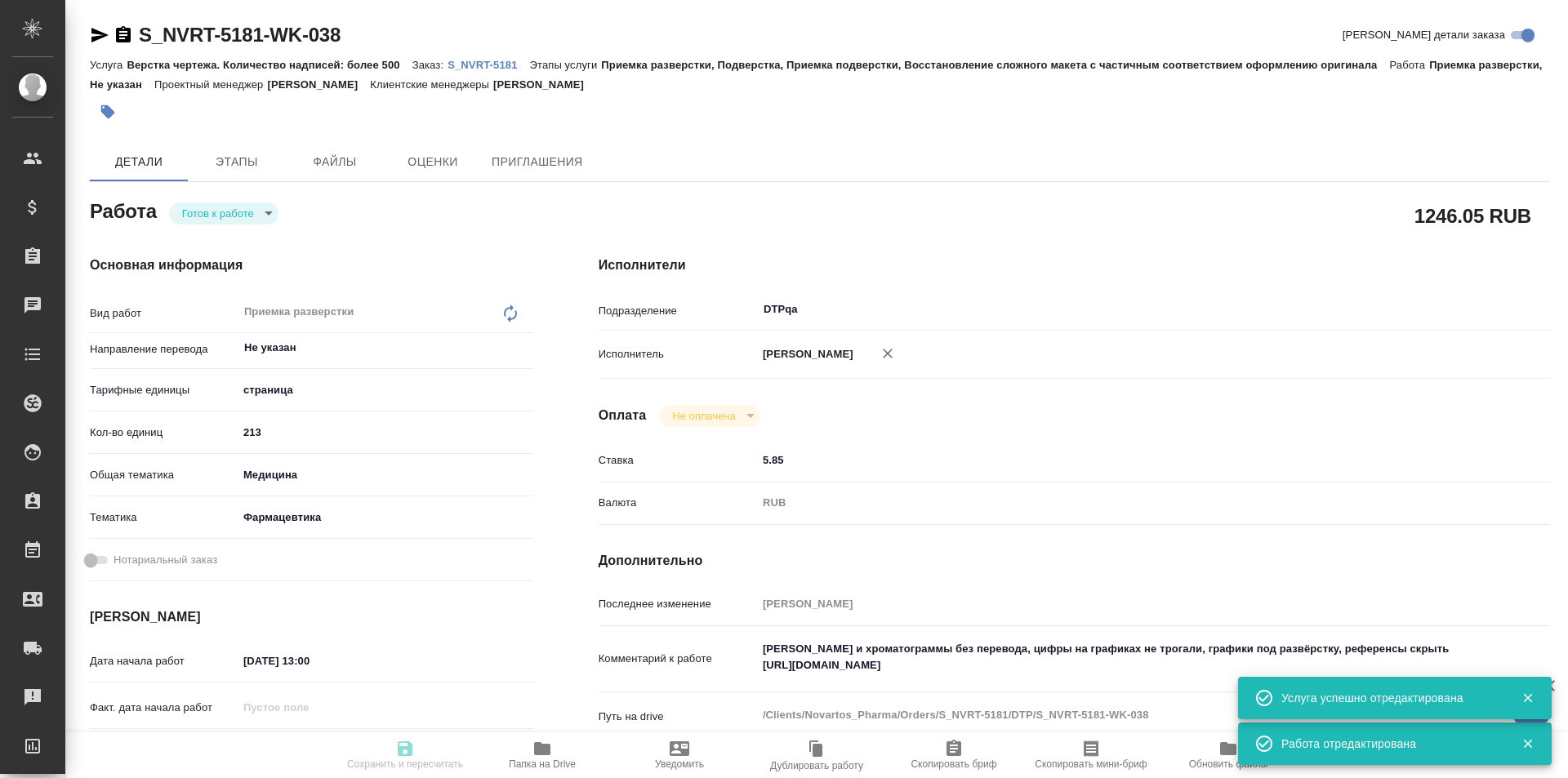
type input "/Clients/Novartos_Pharma/Orders/S_NVRT-5181"
type textarea "x"
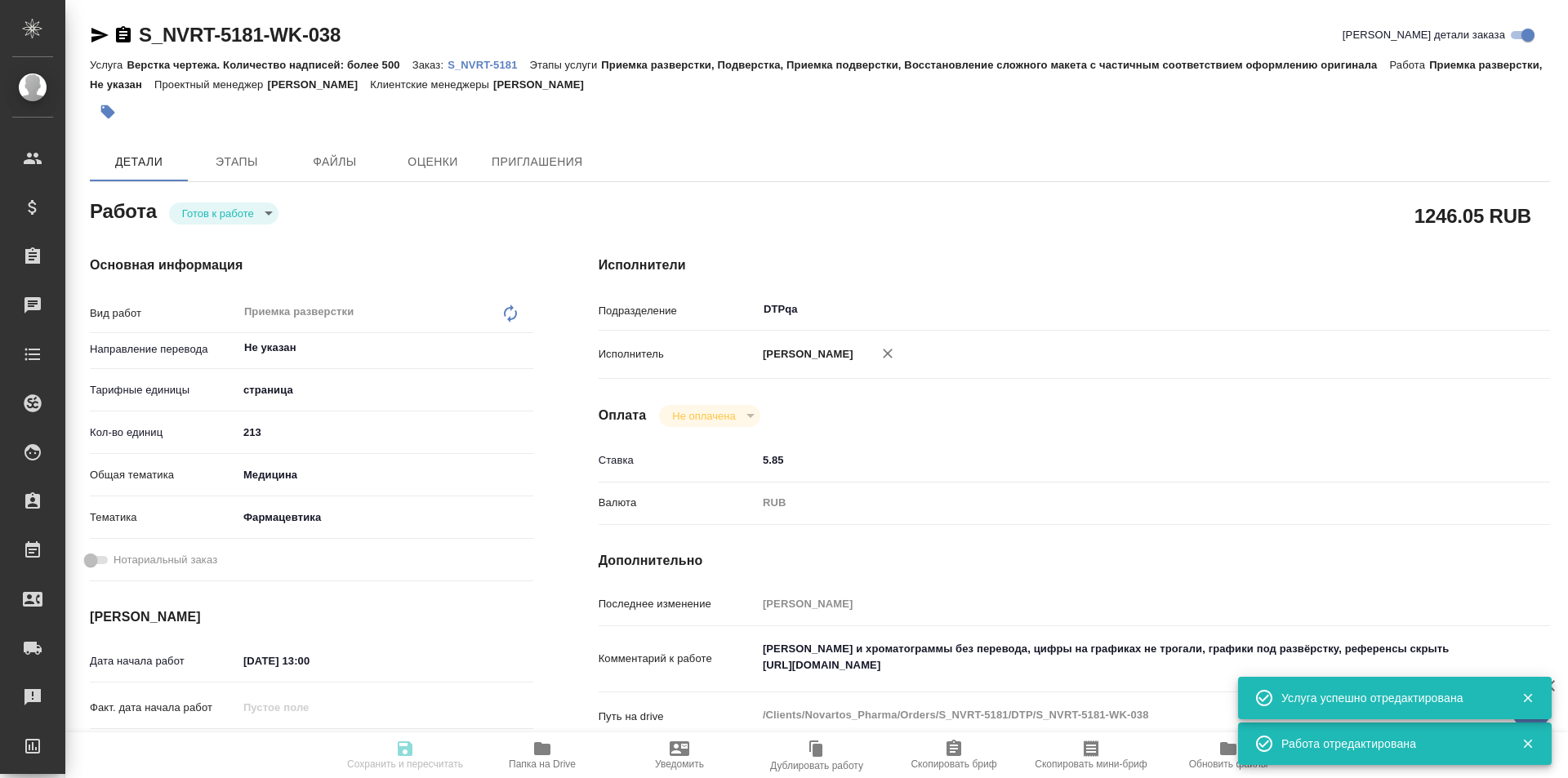
type textarea "x"
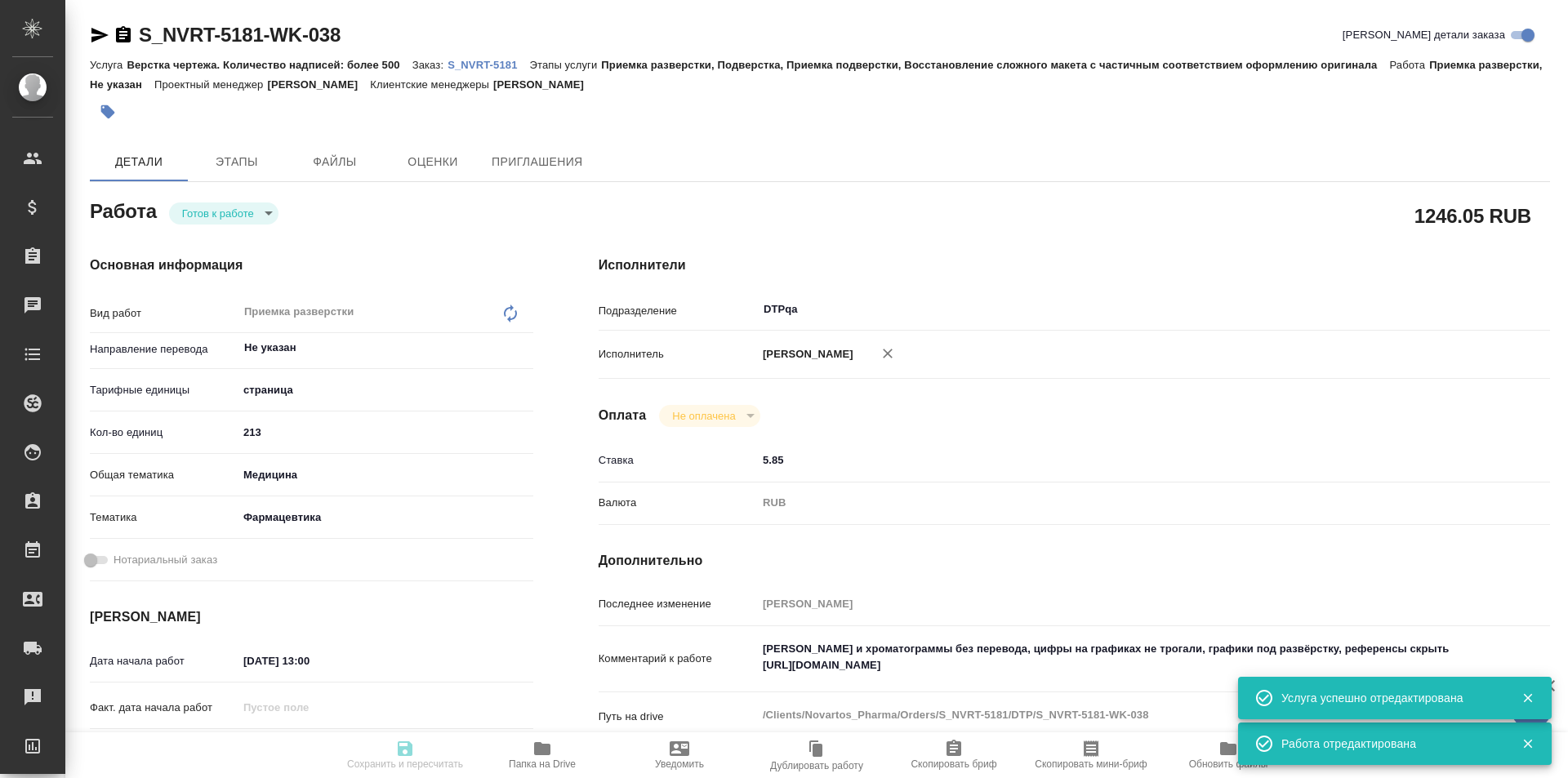
type textarea "x"
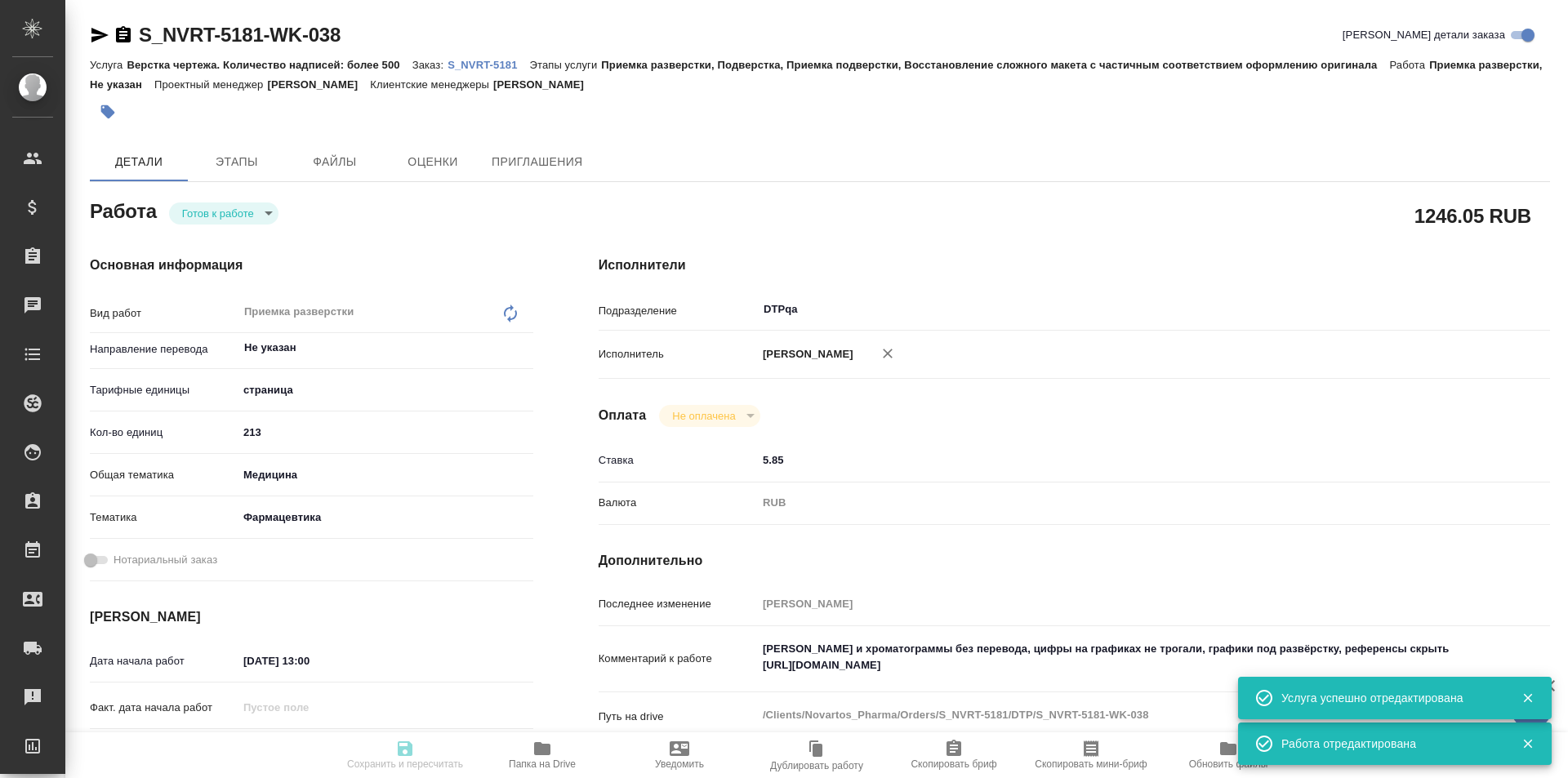
type textarea "x"
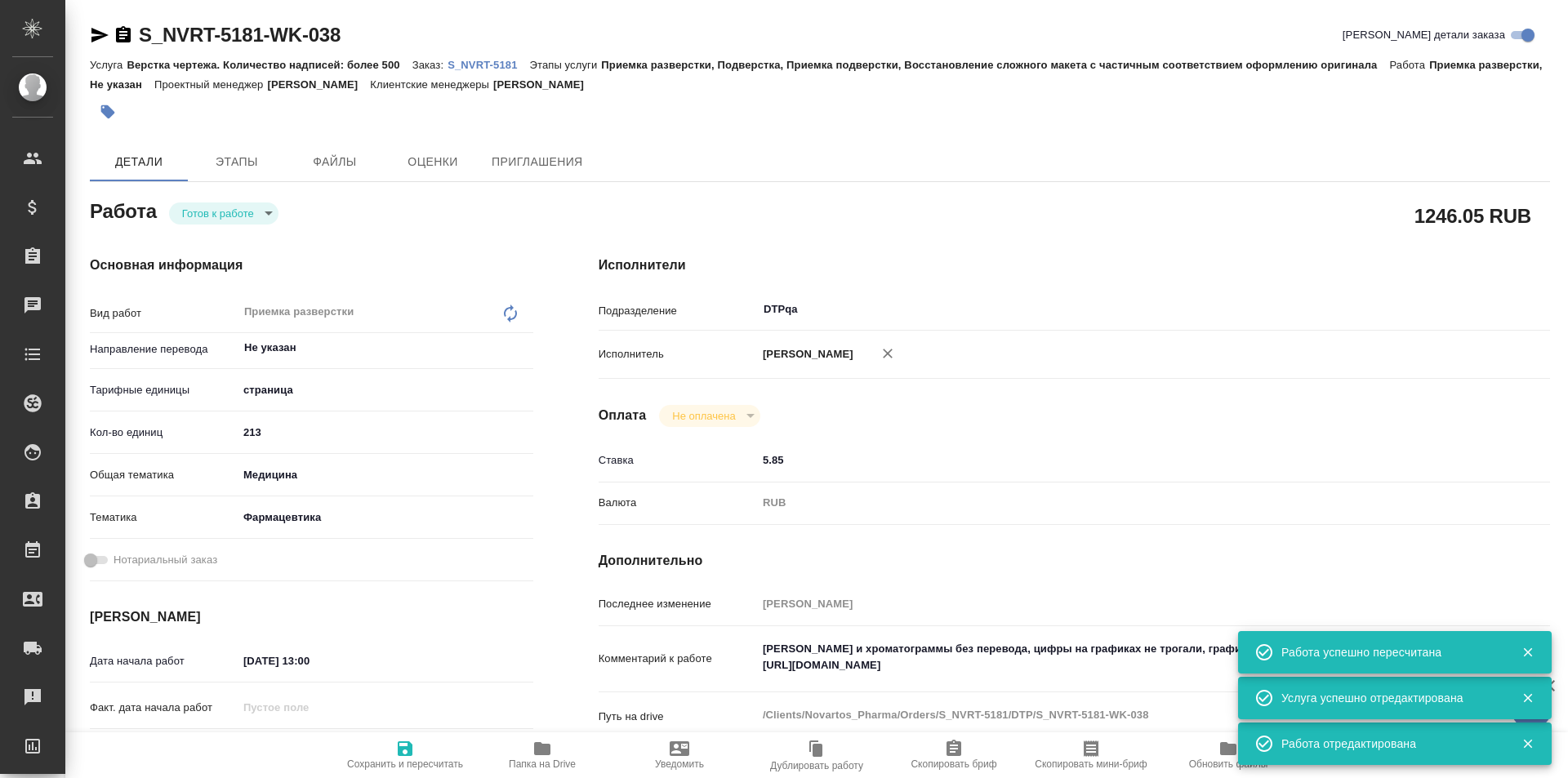
type textarea "x"
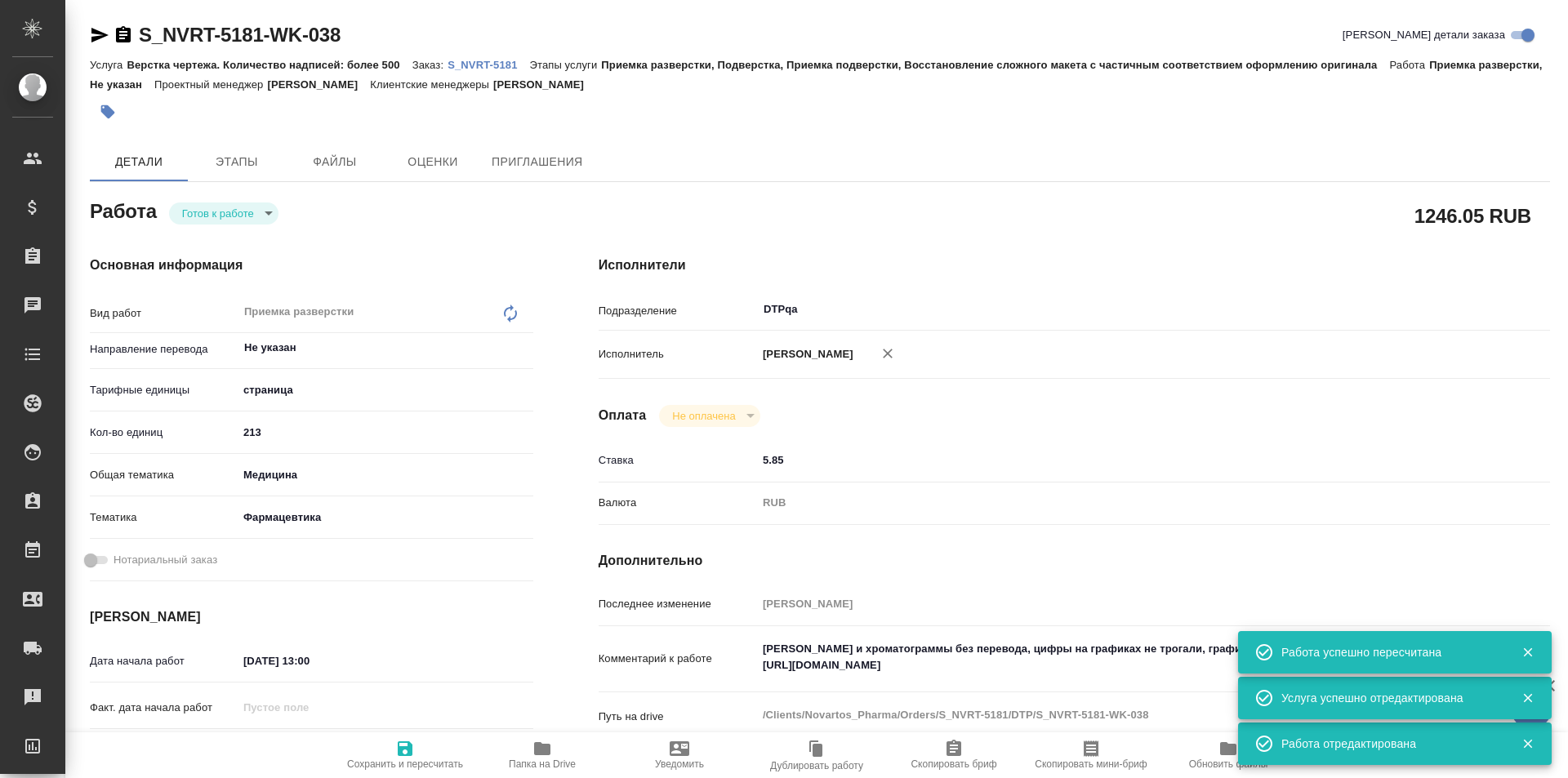
type textarea "x"
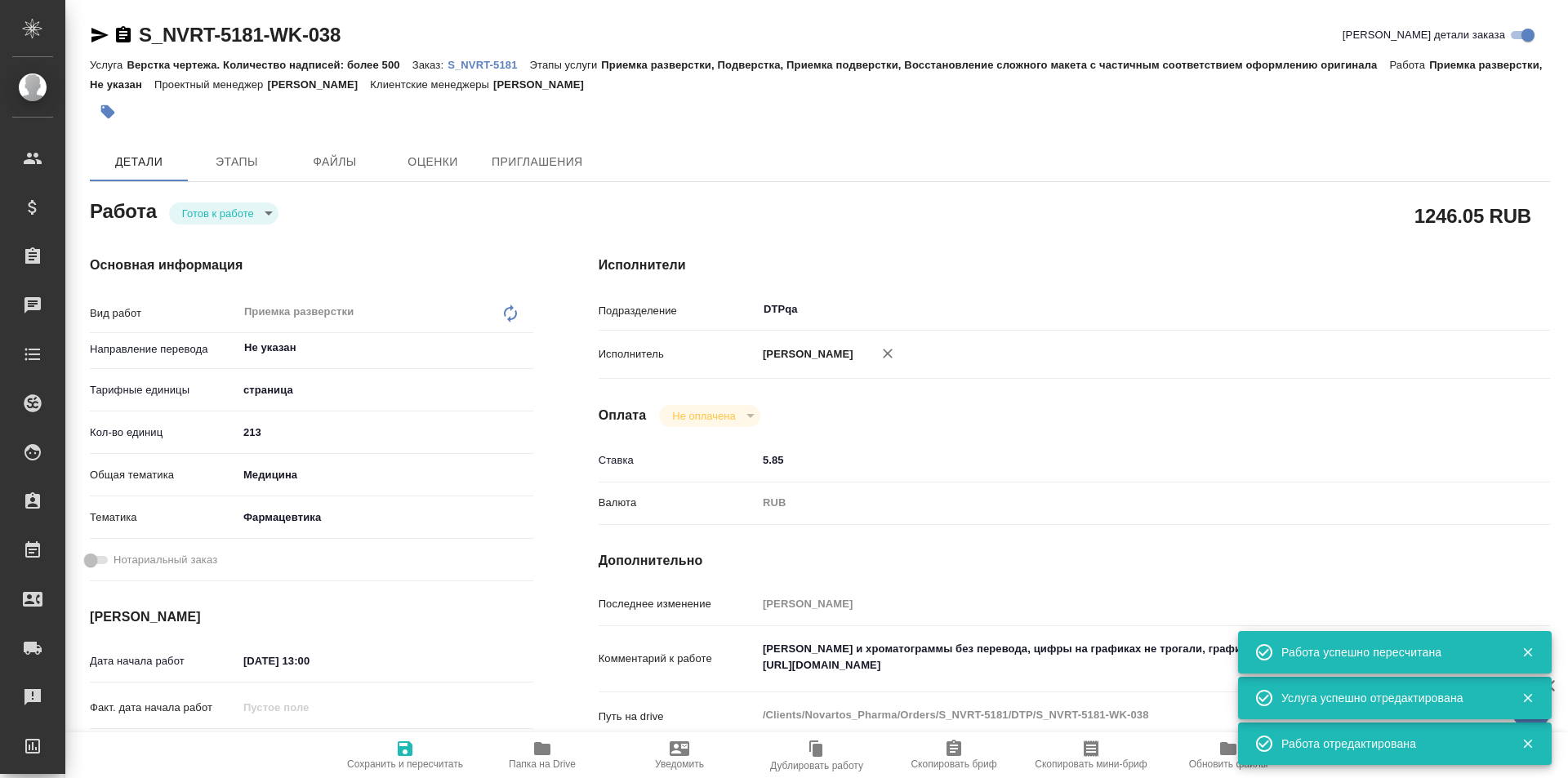
type textarea "x"
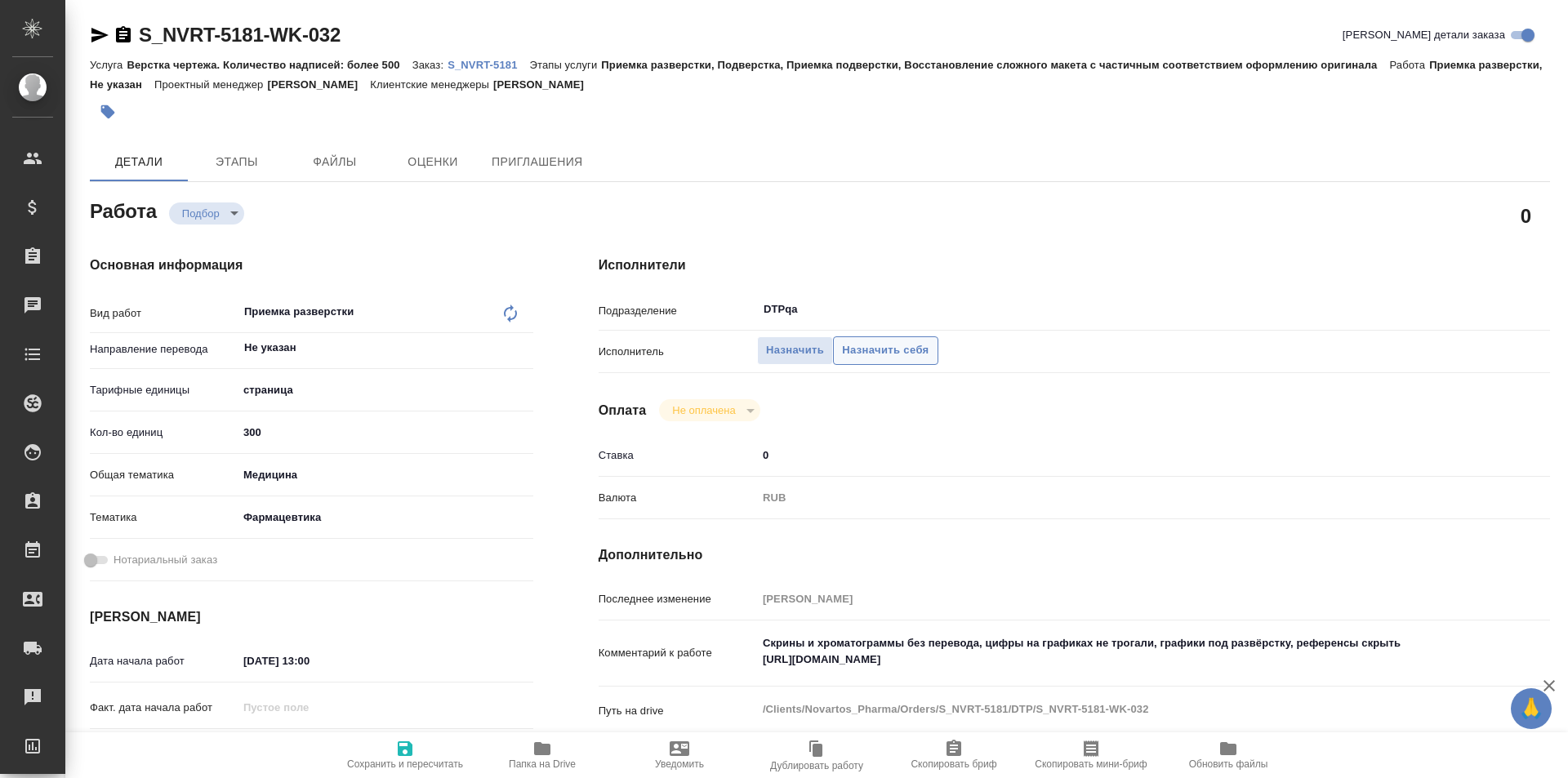
type textarea "x"
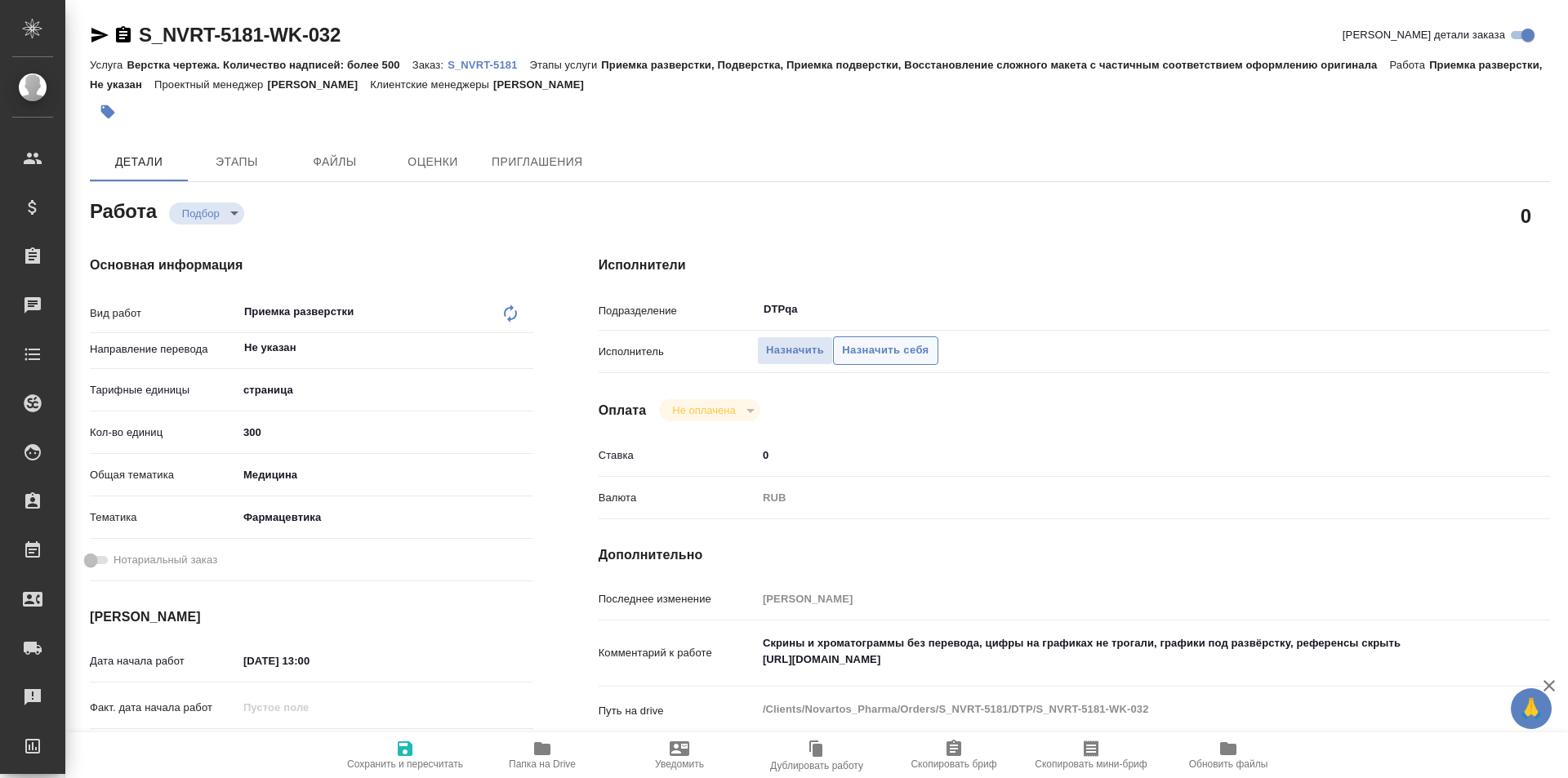
type textarea "x"
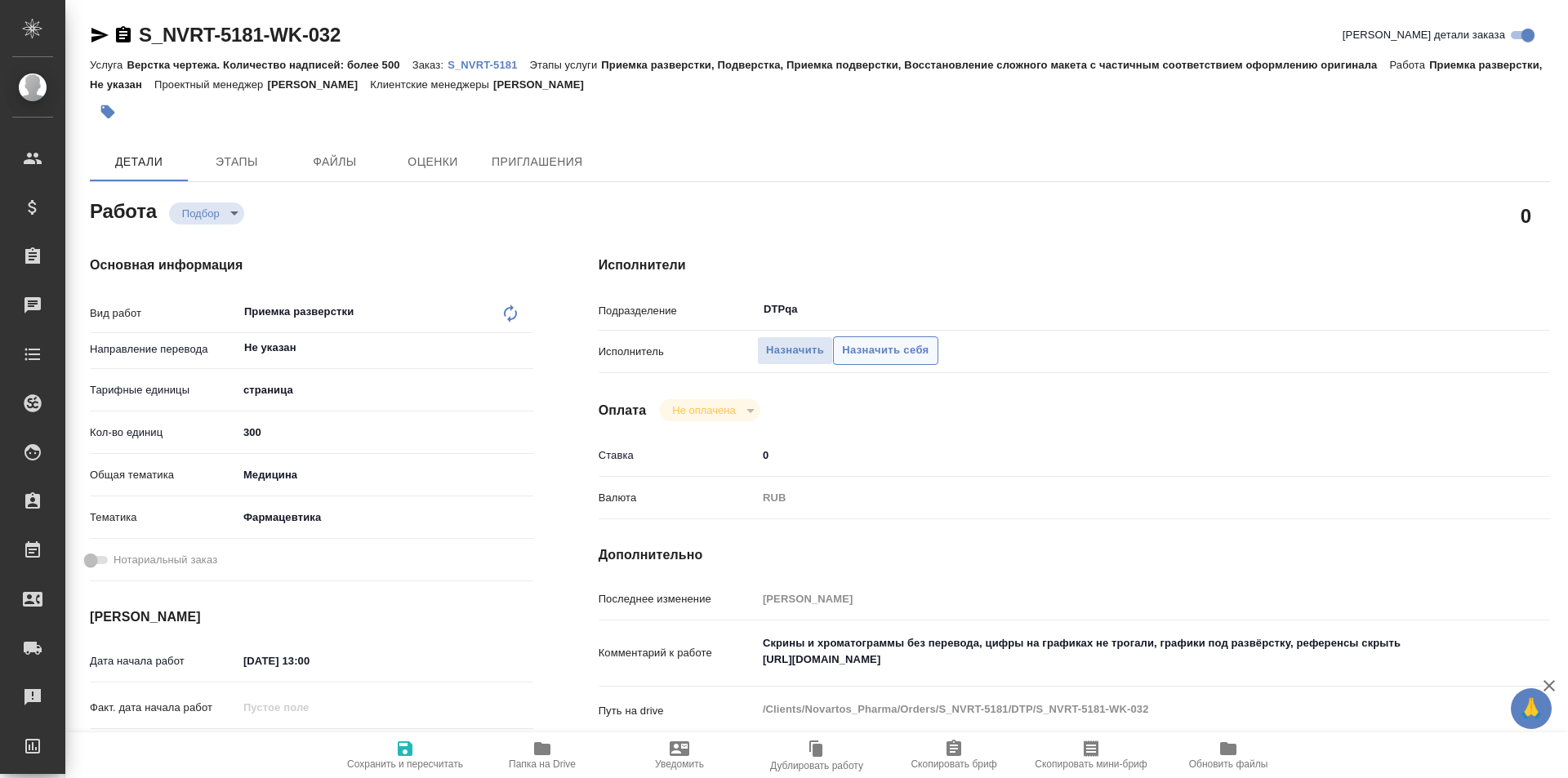
type textarea "x"
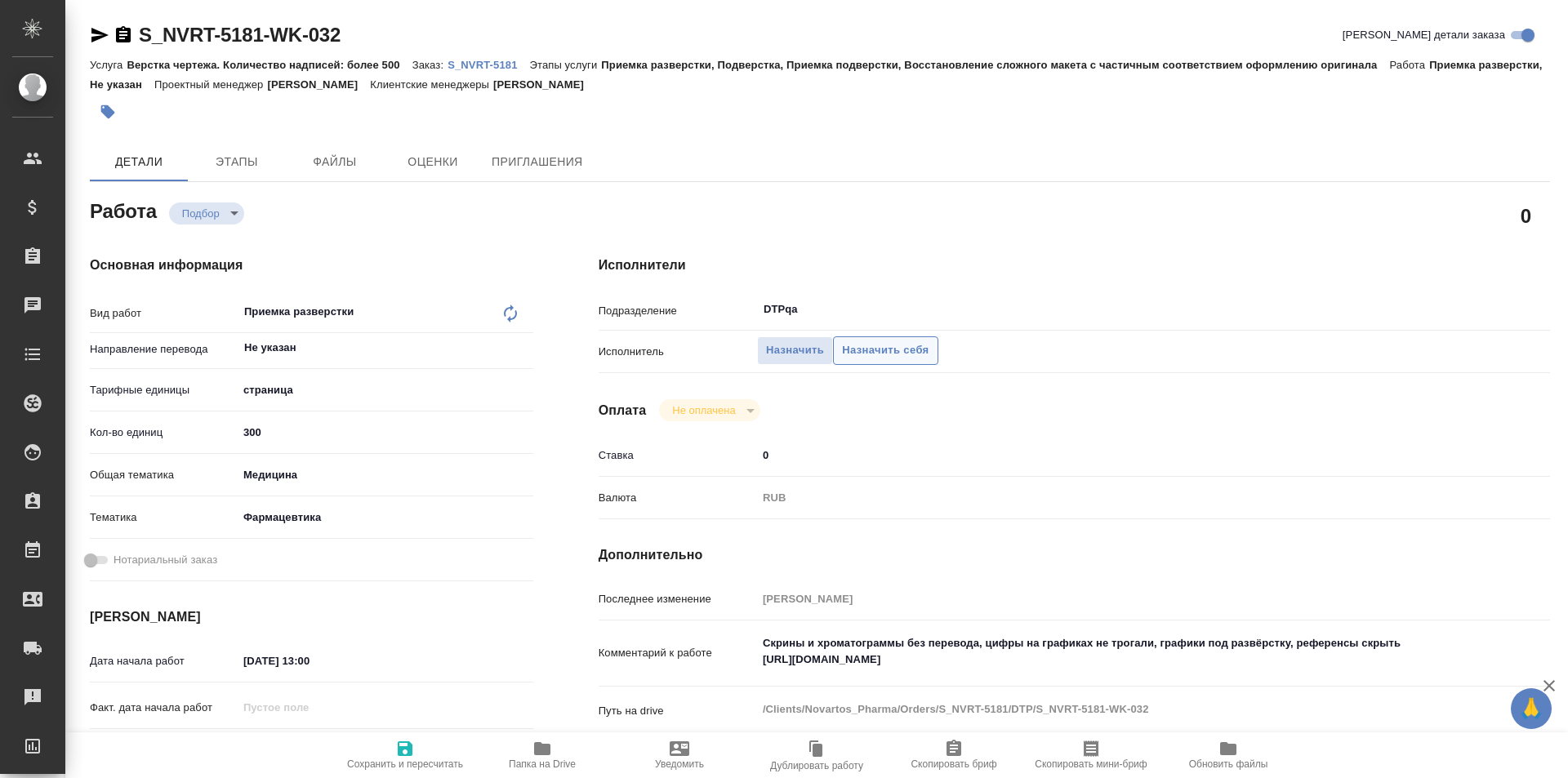
click at [874, 350] on span "Назначить себя" at bounding box center [885, 351] width 87 height 19
type textarea "x"
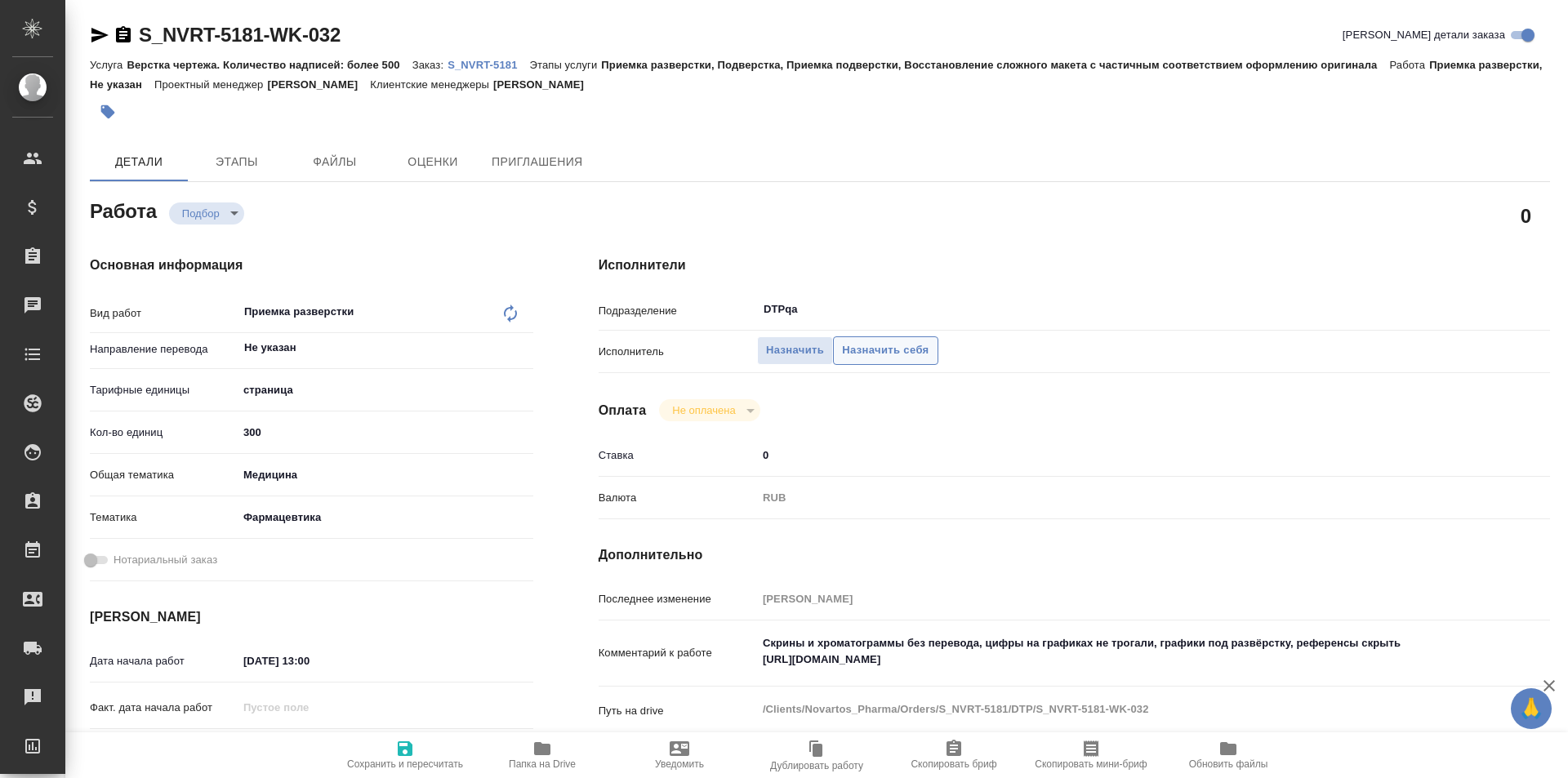
type textarea "x"
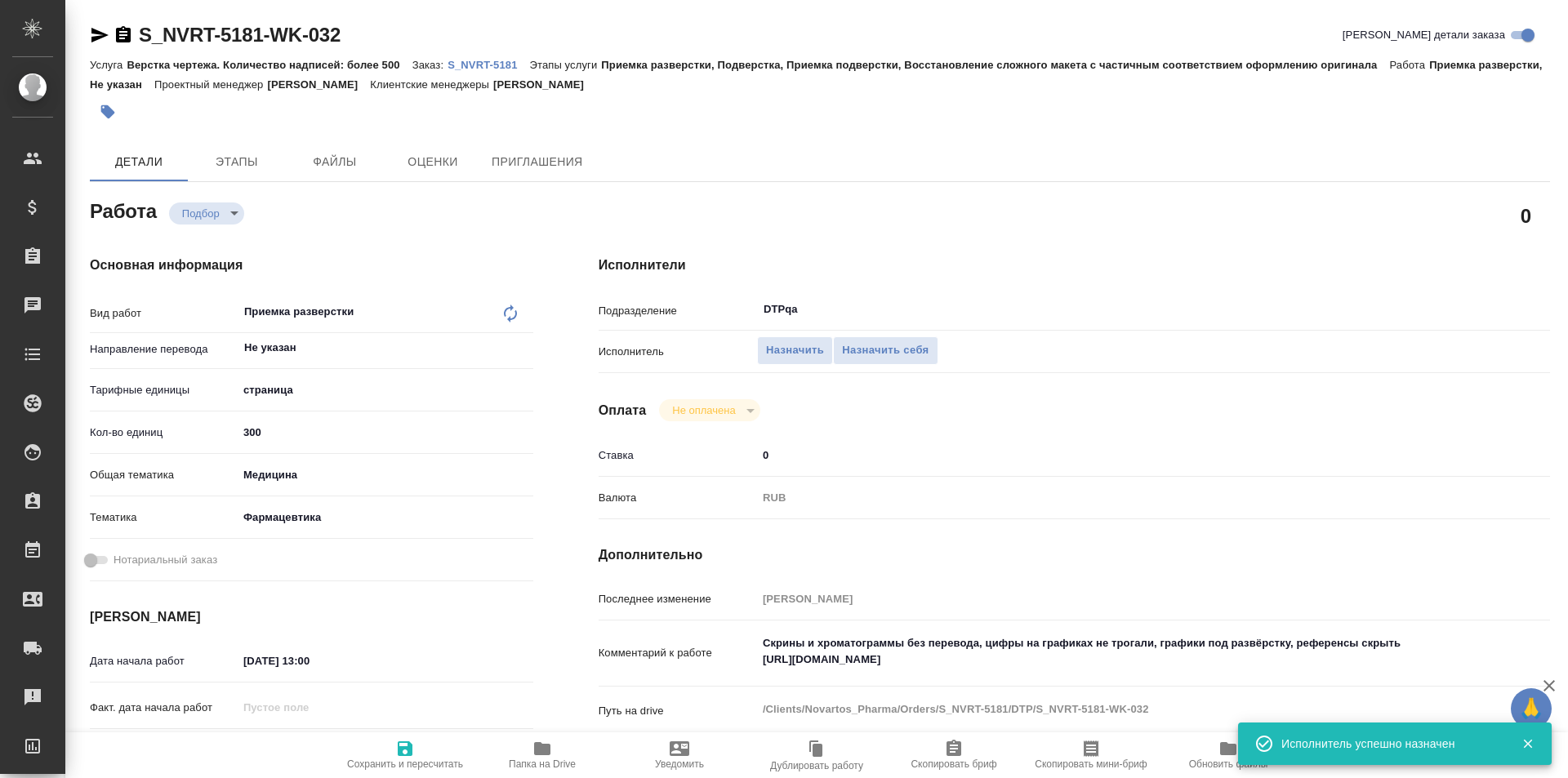
type textarea "x"
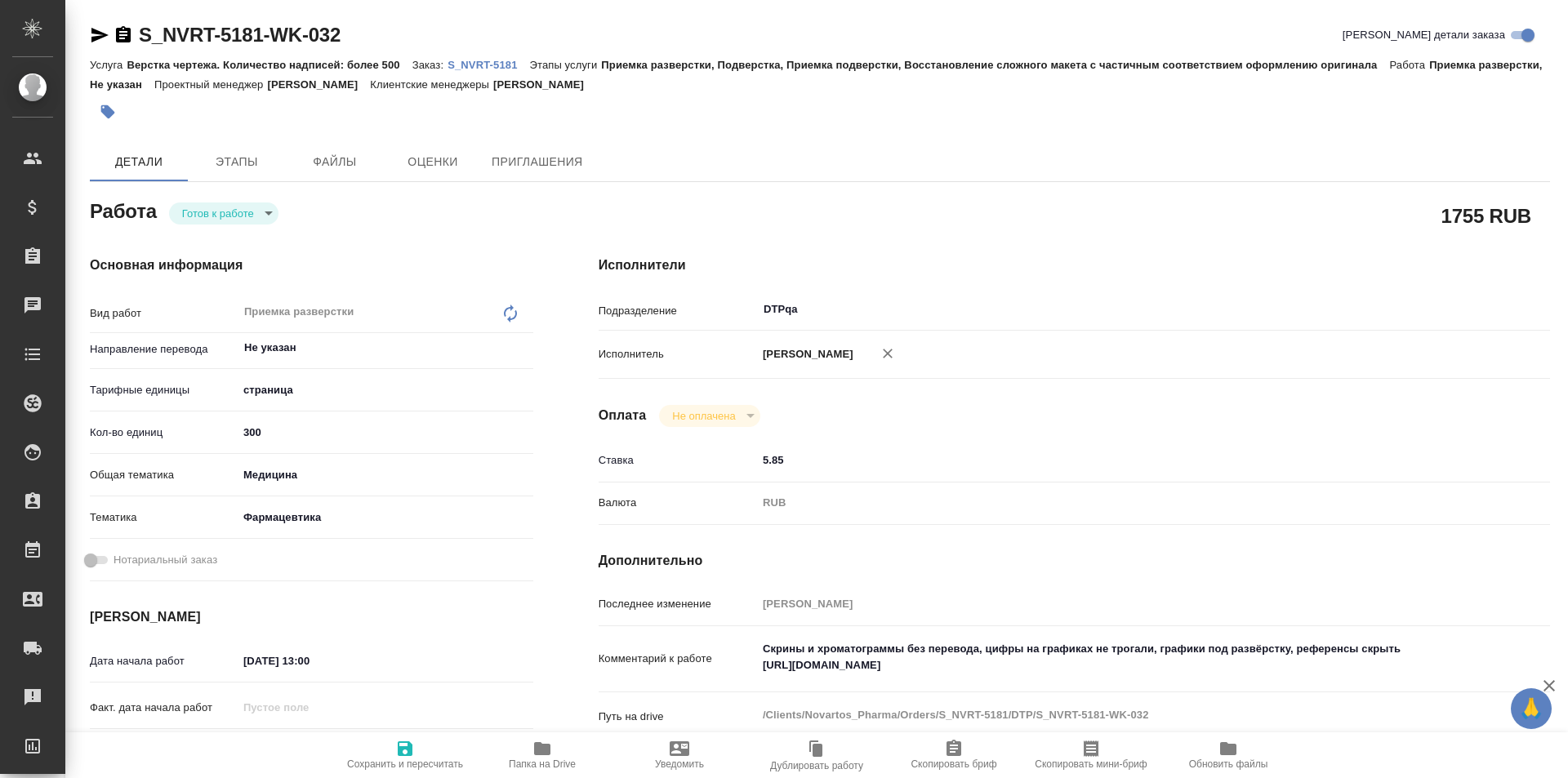
type textarea "x"
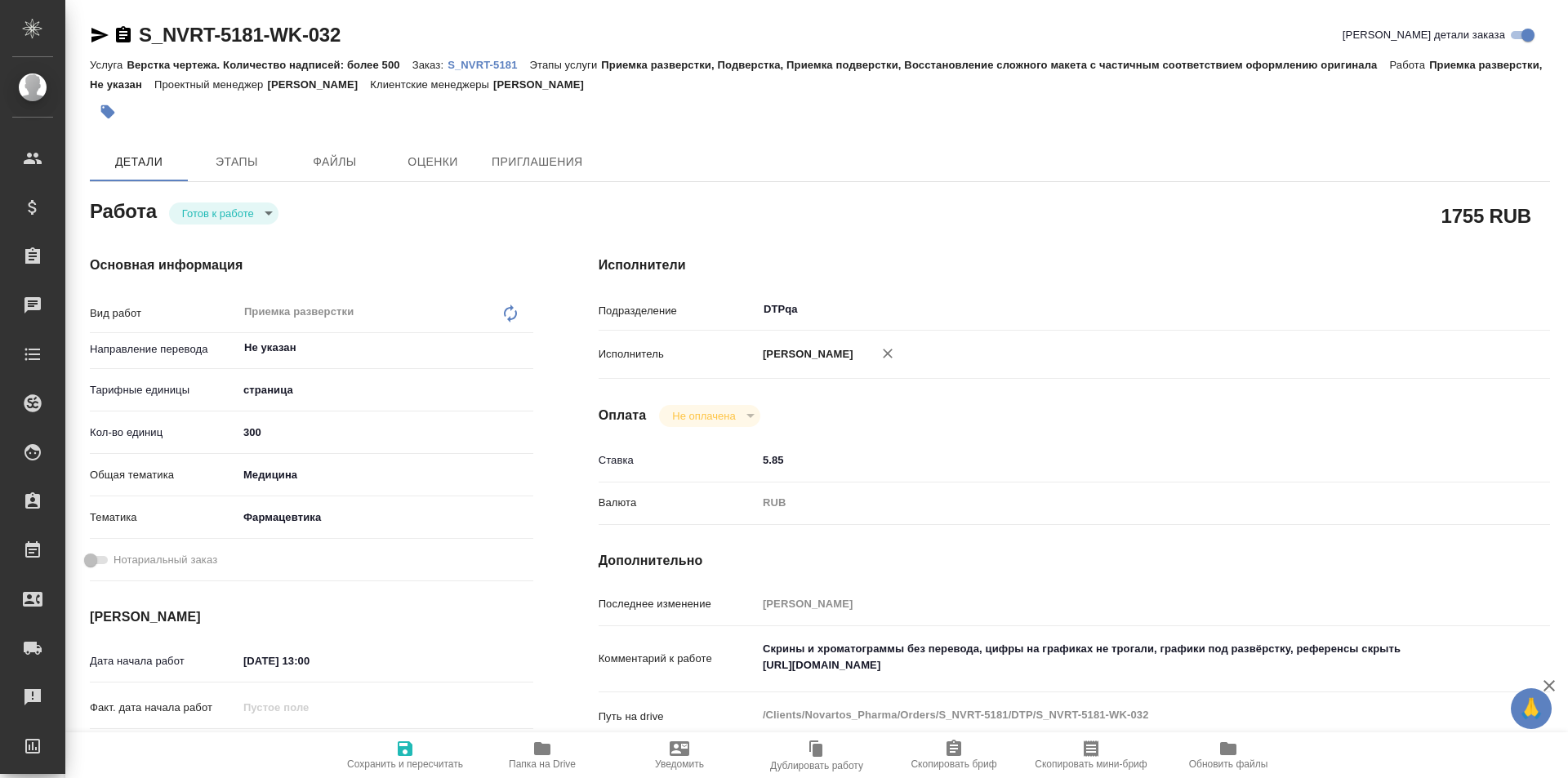
type textarea "x"
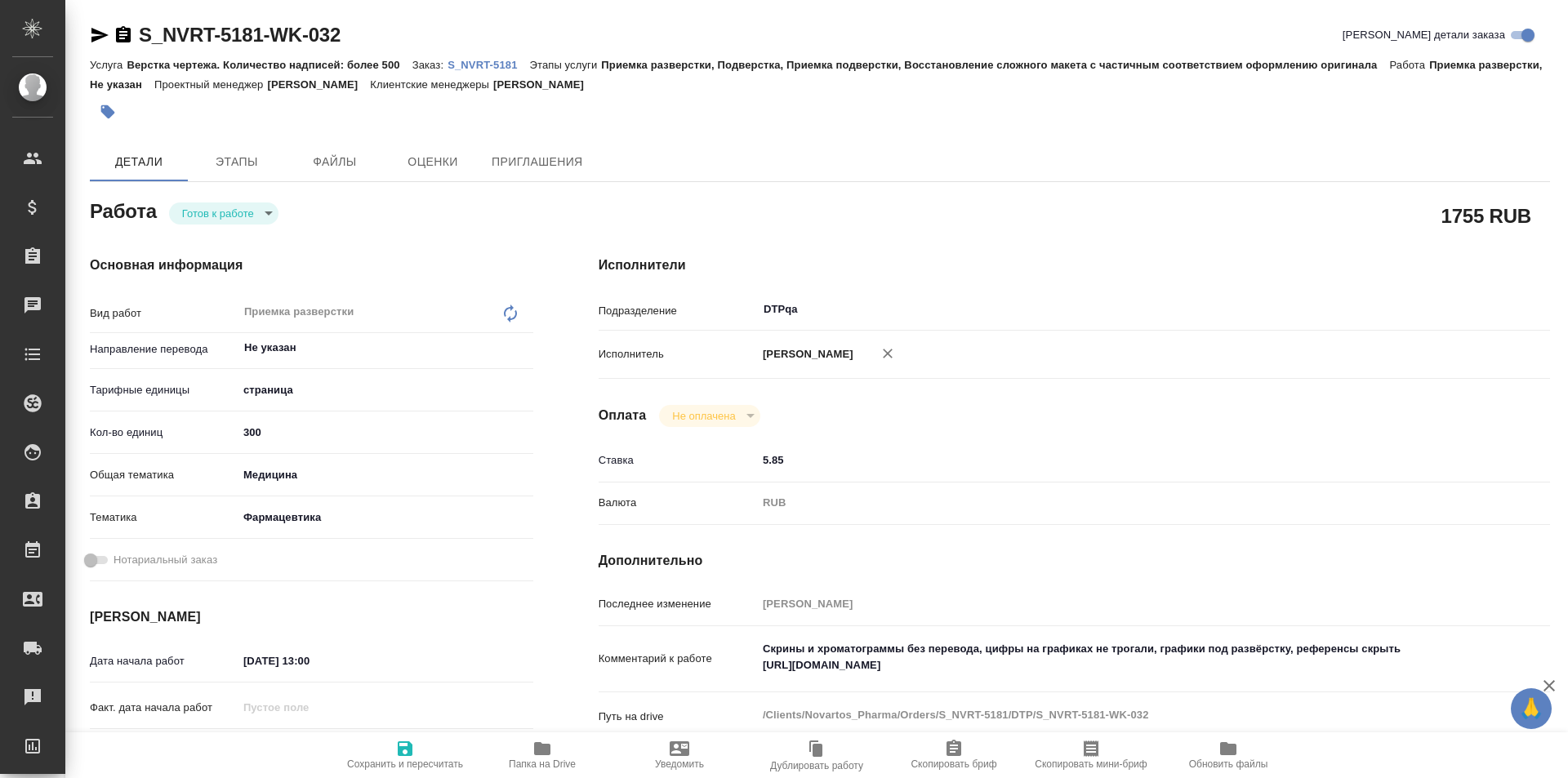
type textarea "x"
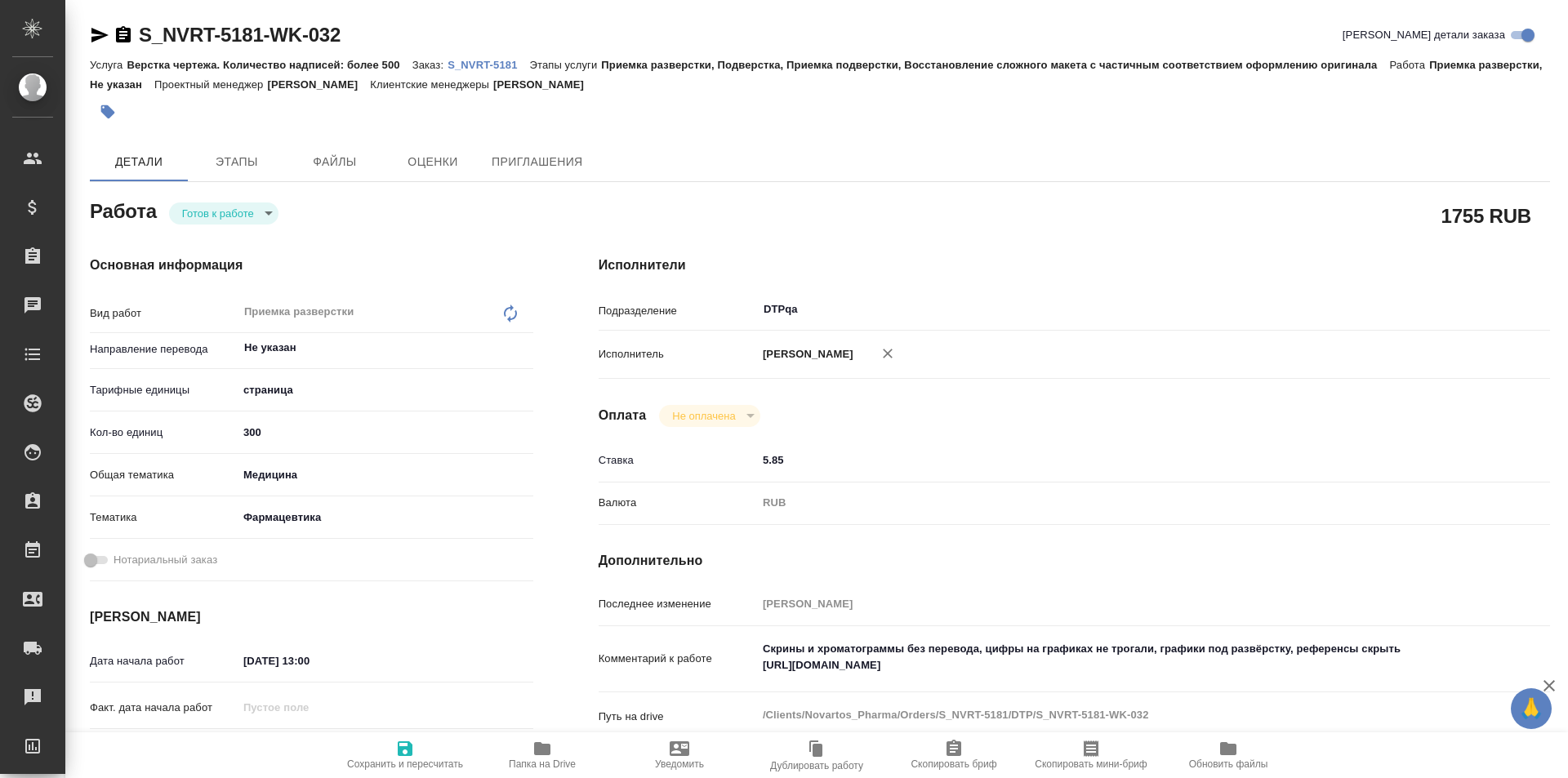
type textarea "x"
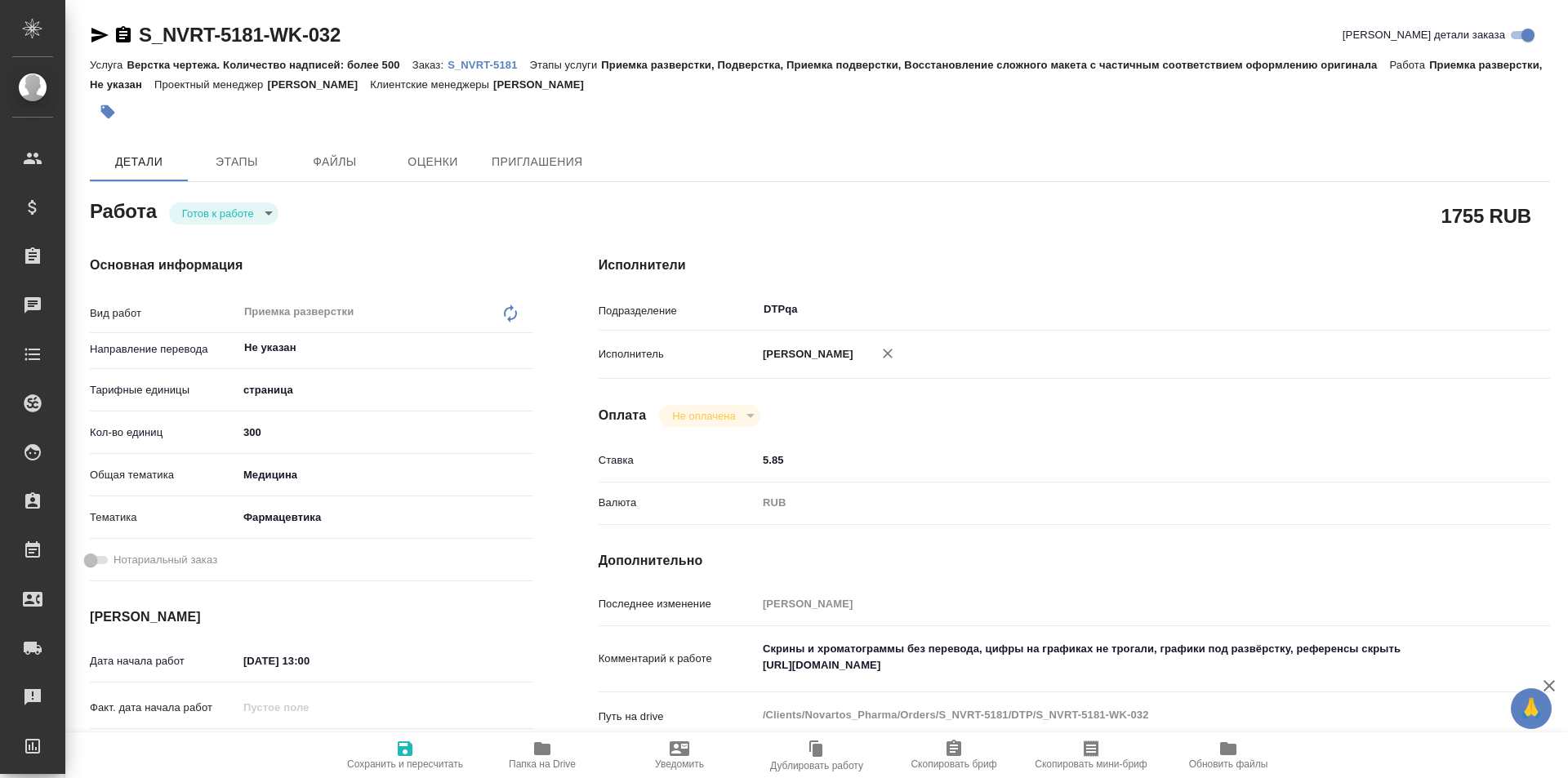
click at [404, 750] on icon "button" at bounding box center [405, 749] width 20 height 20
type textarea "x"
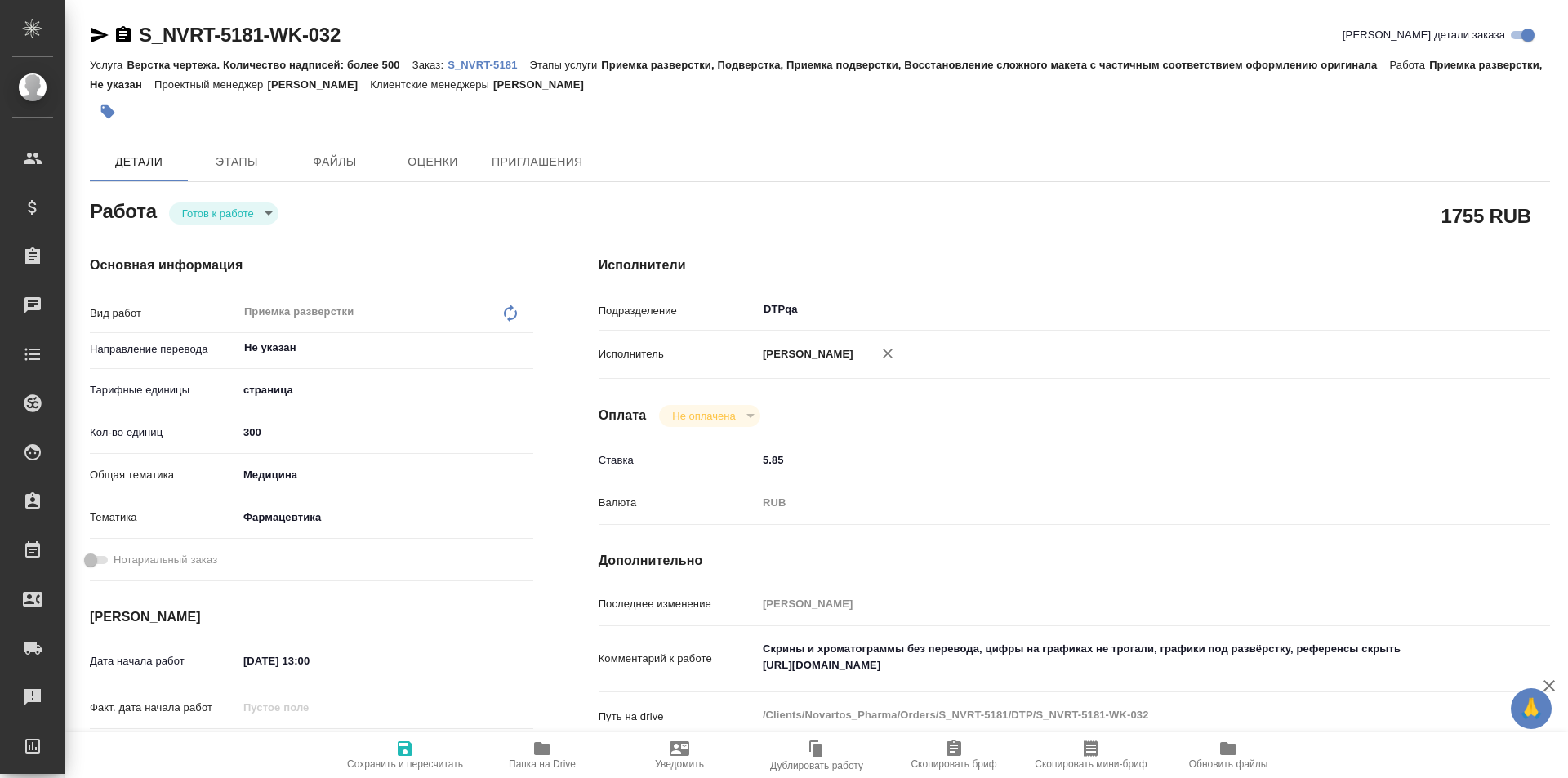
type textarea "x"
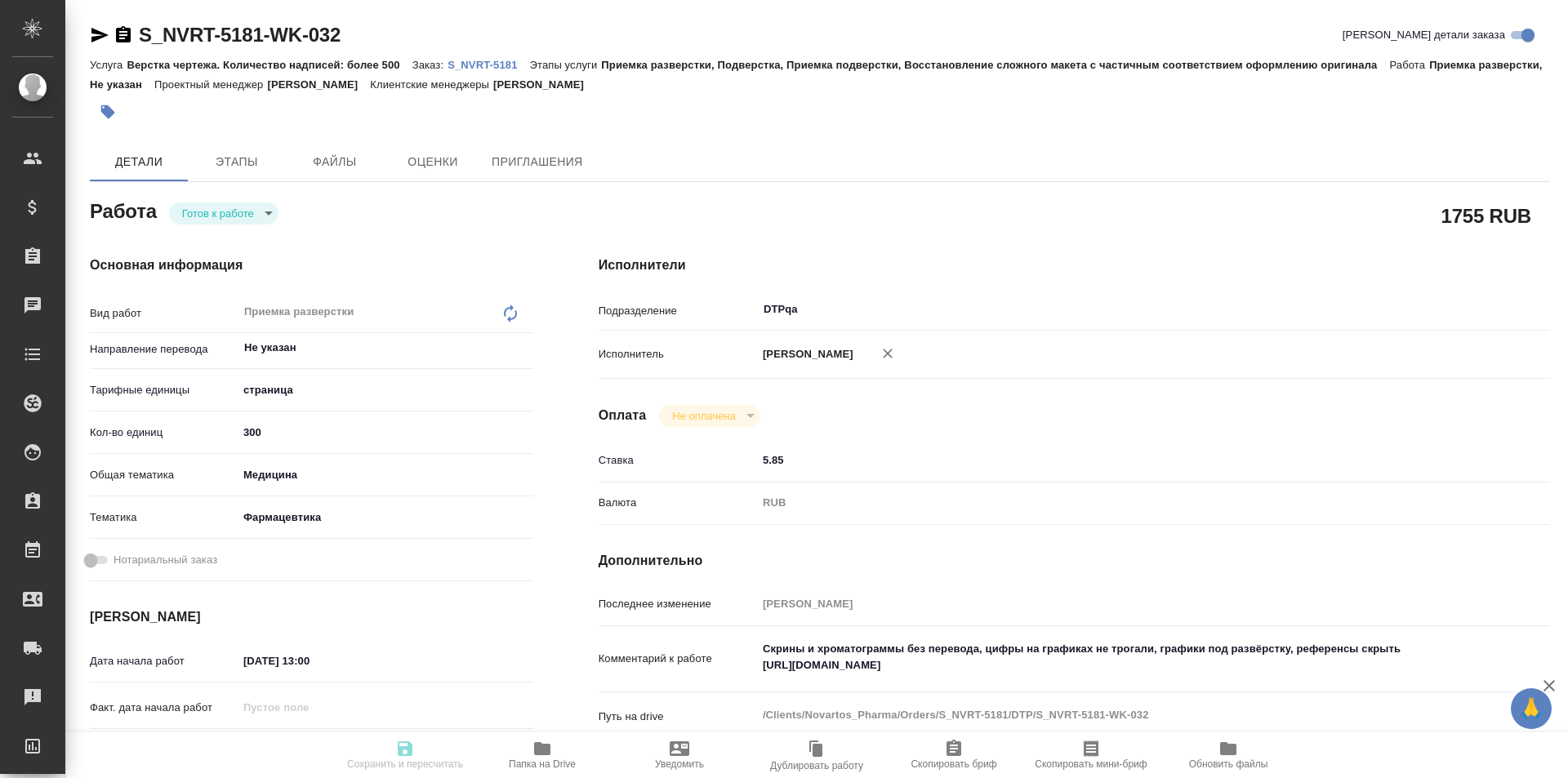
type textarea "x"
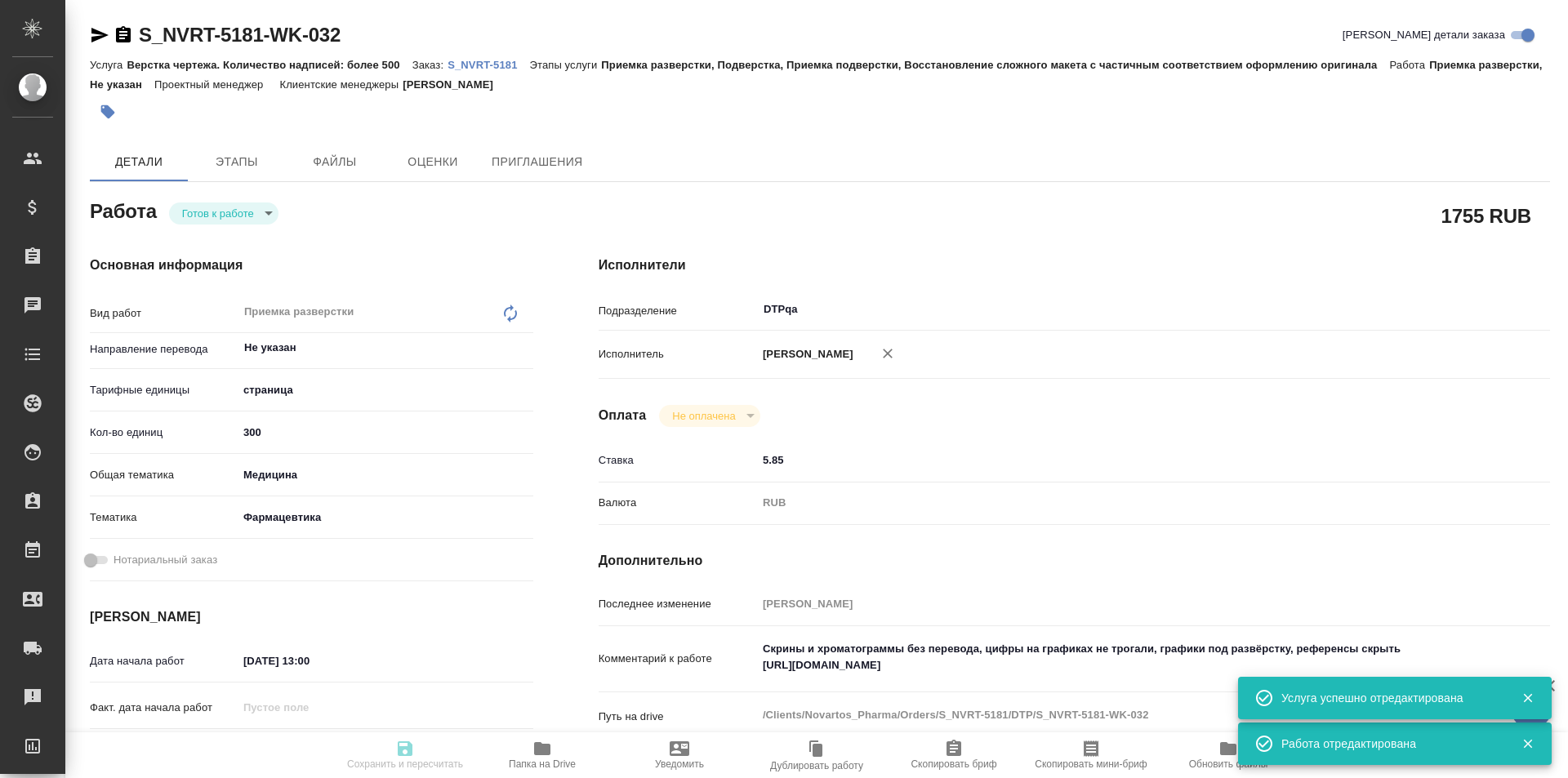
type textarea "x"
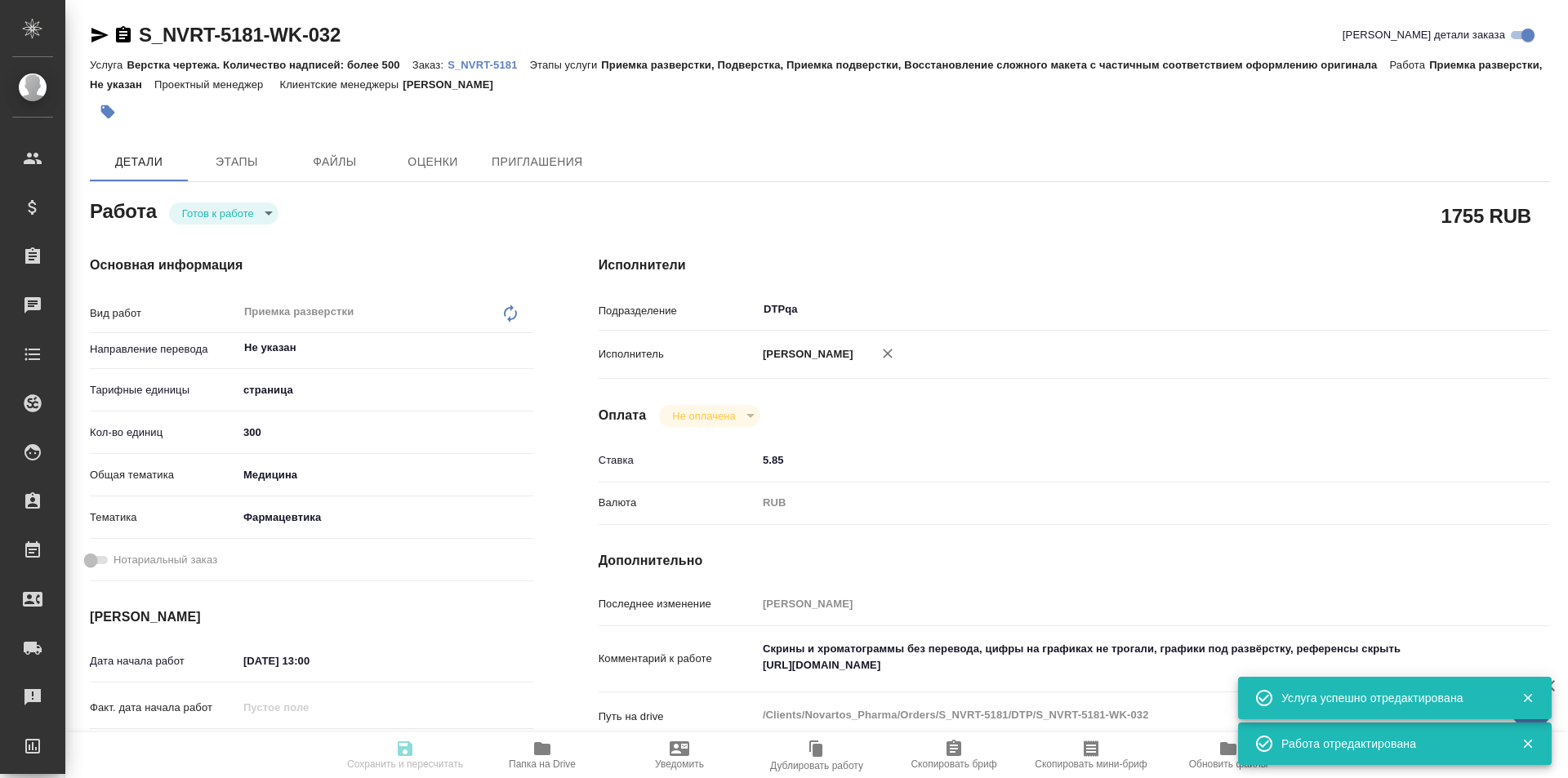
type input "readyForWork"
type textarea "Приемка разверстки"
type textarea "x"
type input "Не указан"
type input "5a8b1489cc6b4906c91bfdb2"
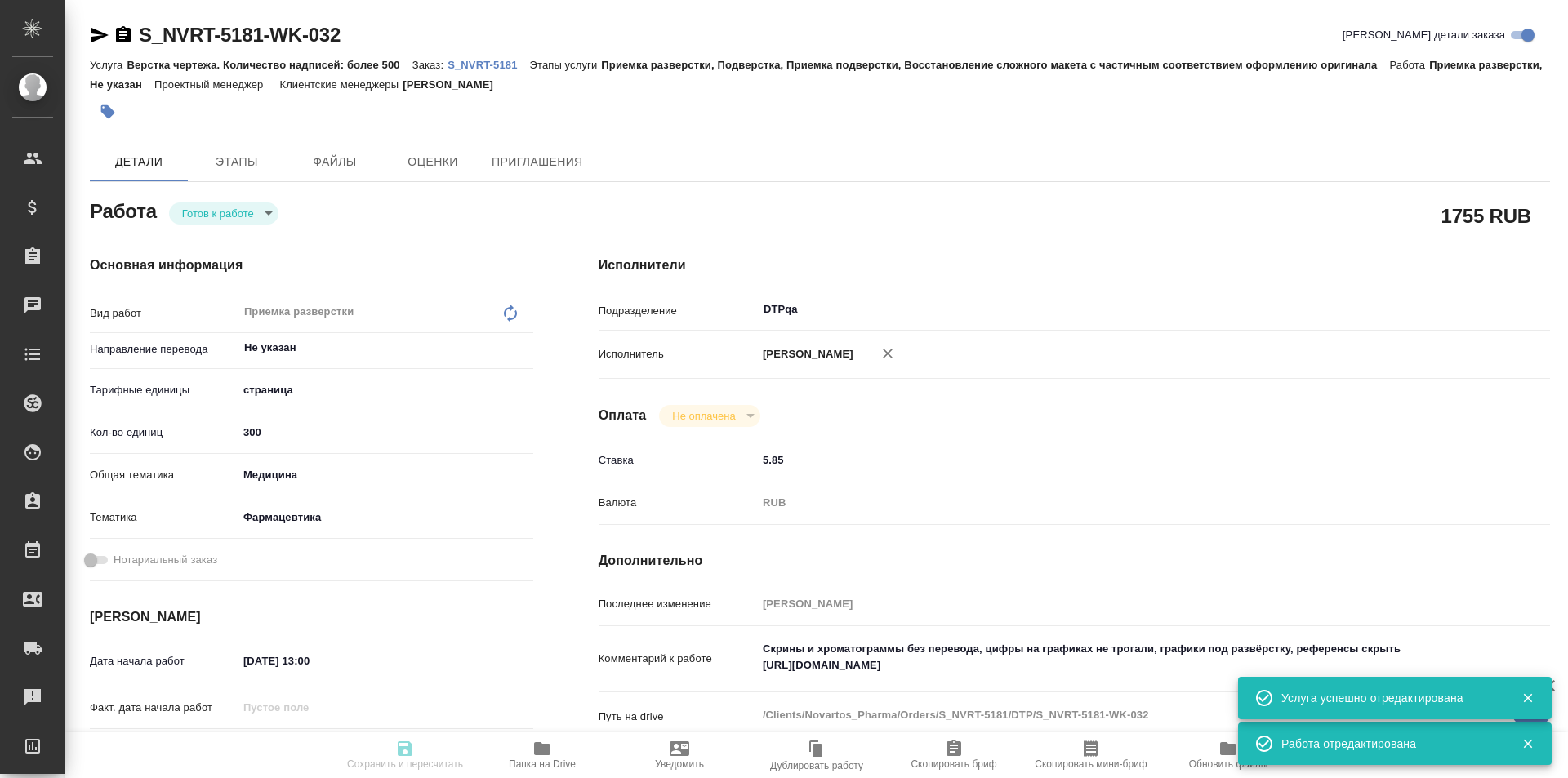
type input "300"
type input "med"
type input "6149832f2b7be24903fd7a82"
type input "16.09.2025 13:00"
type input "[DATE] 13:00"
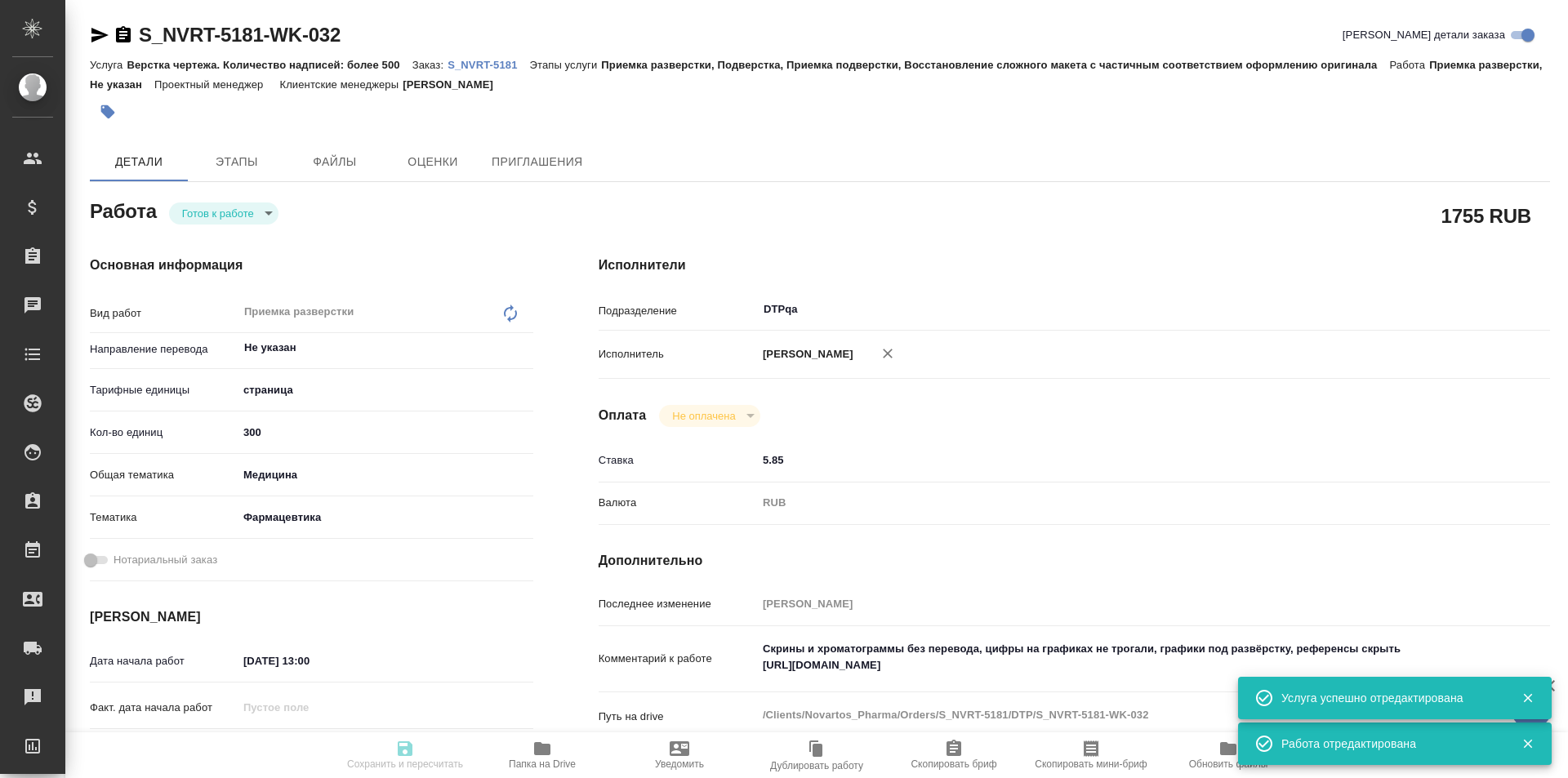
type input "[DATE] 19:00"
type input "DTPqa"
type input "notPayed"
type input "5.85"
type input "RUB"
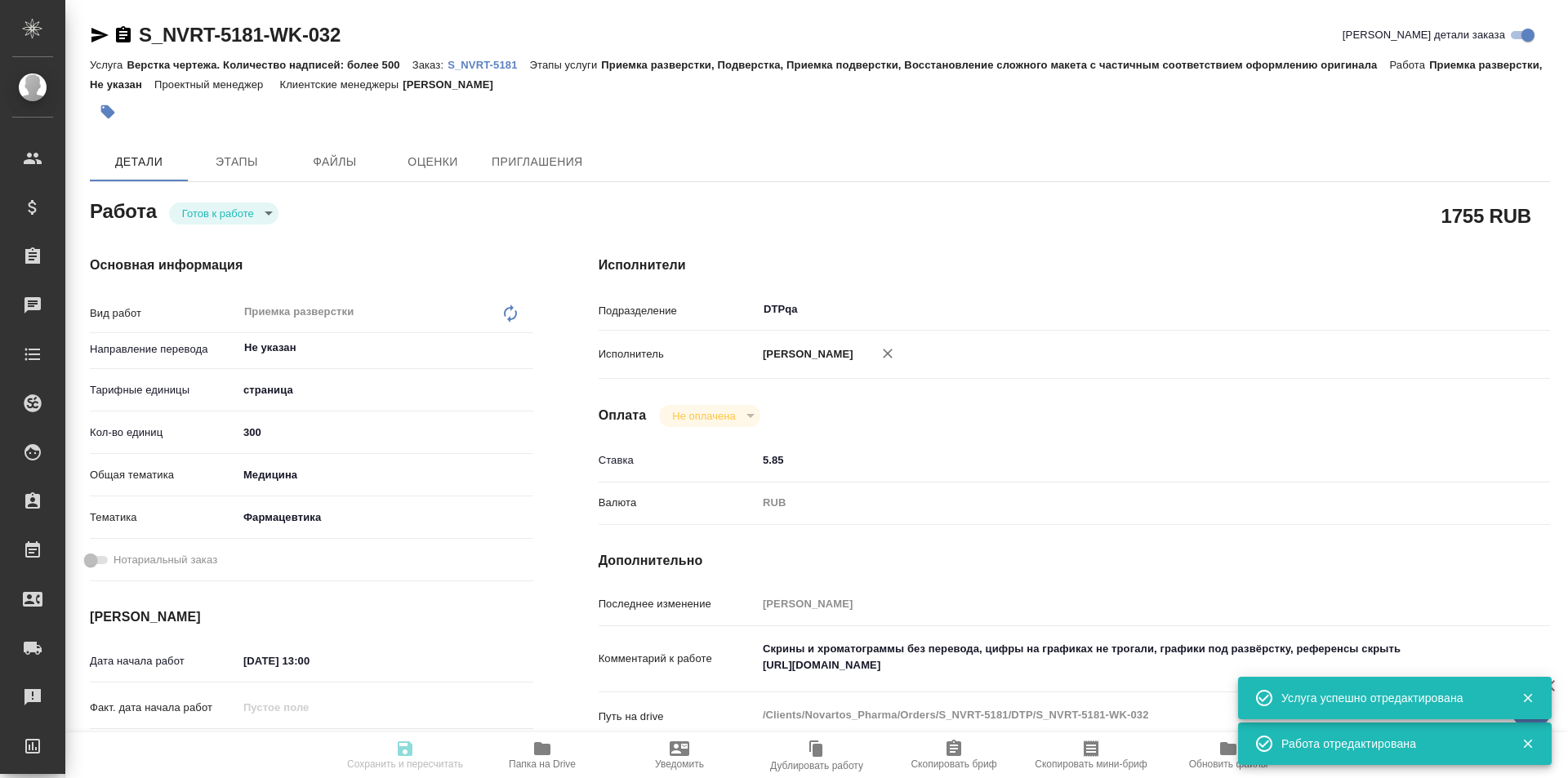
type input "[PERSON_NAME]"
type textarea "Скрины и хроматограммы без перевода, цифры на графиках не трогали, графики под …"
type textarea "x"
type textarea "/Clients/Novartos_Pharma/Orders/S_NVRT-5181/DTP/S_NVRT-5181-WK-032"
type textarea "x"
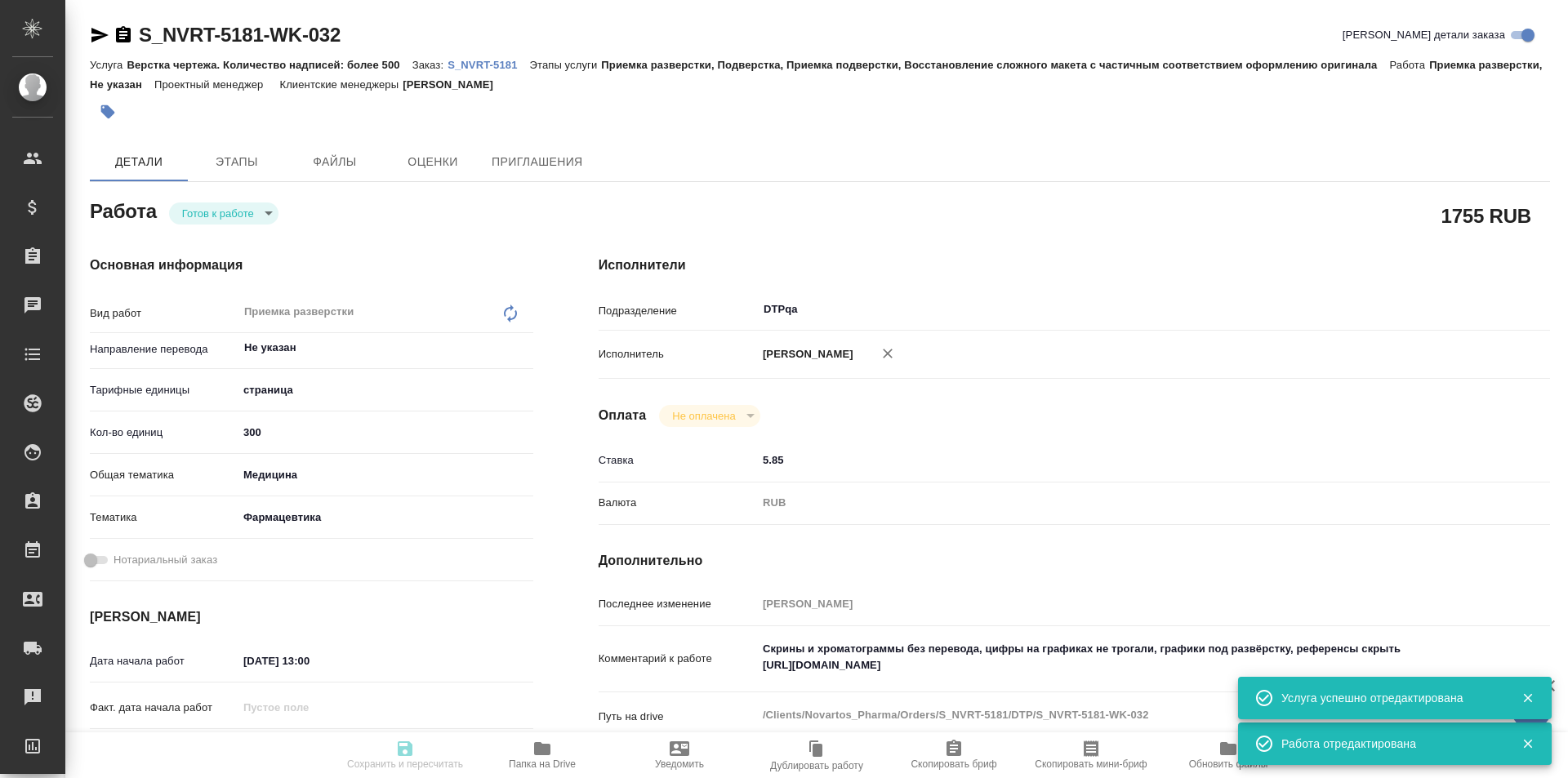
type input "S_NVRT-5181"
type input "Верстка чертежа. Количество надписей: более 500"
type input "Приемка разверстки, Подверстка, Приемка подверстки, Восстановление сложного мак…"
type input "[PERSON_NAME]"
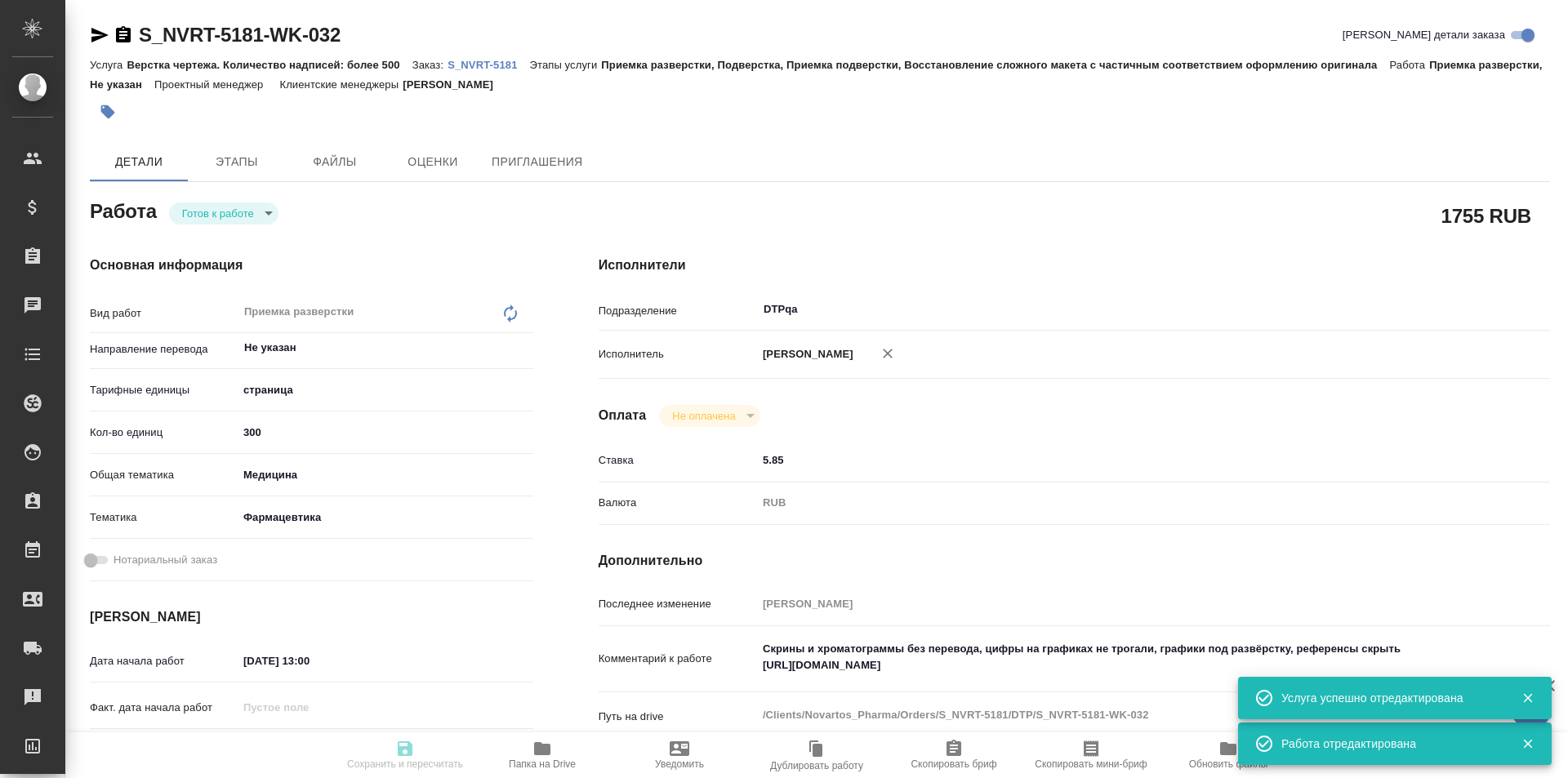
type input "/Clients/Novartos_Pharma/Orders/S_NVRT-5181"
type textarea "x"
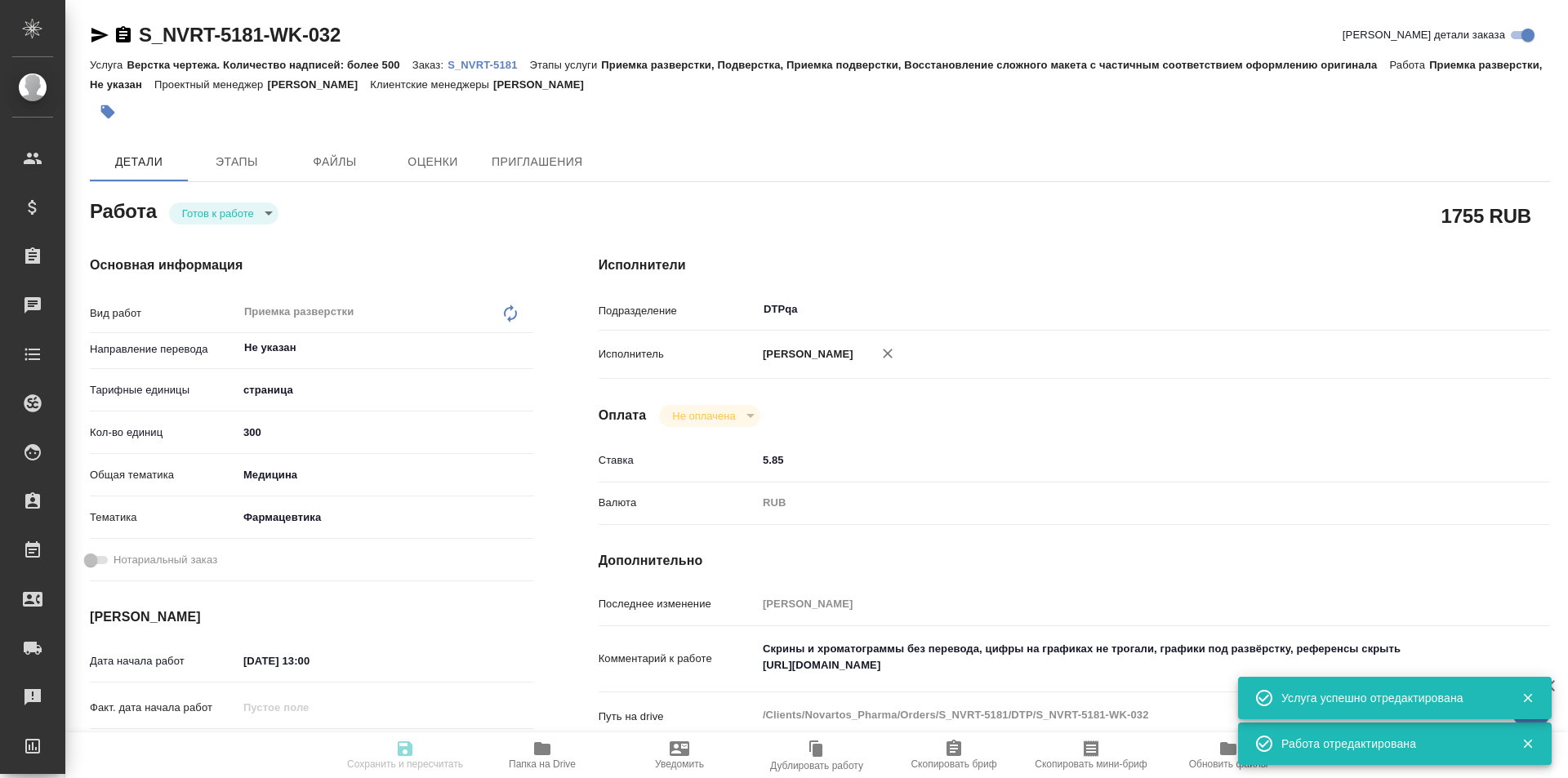
type textarea "x"
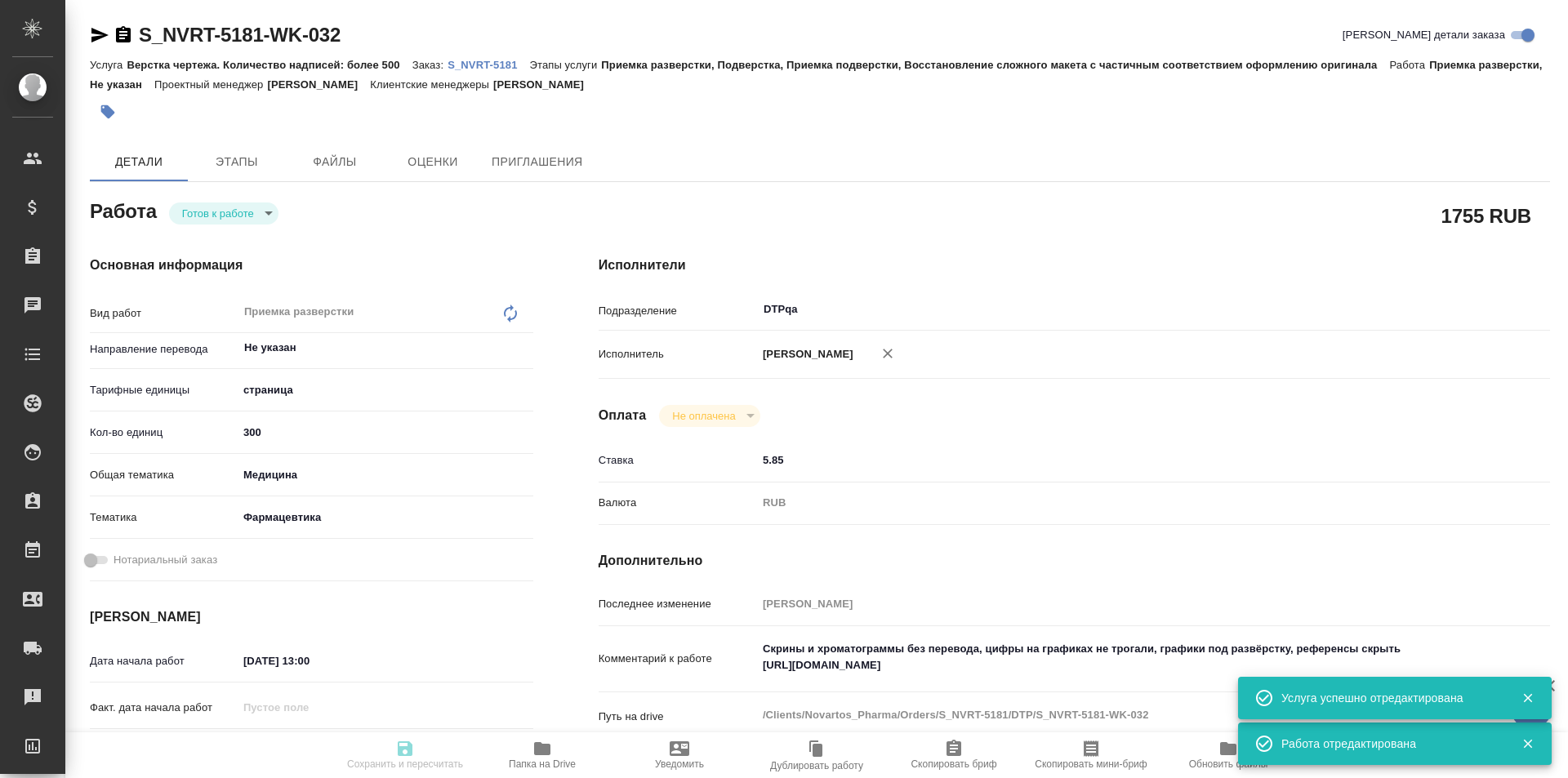
type textarea "x"
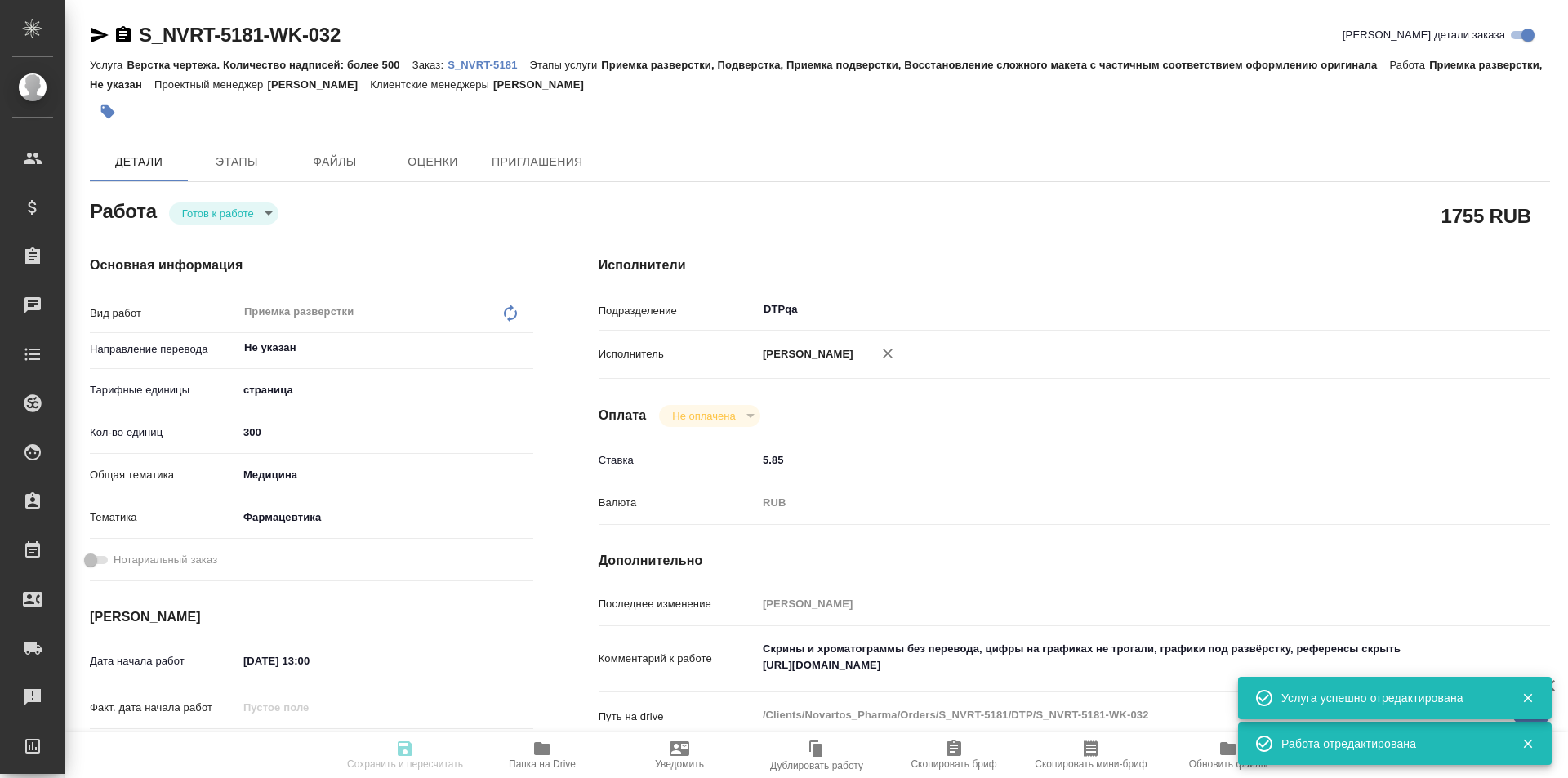
type textarea "x"
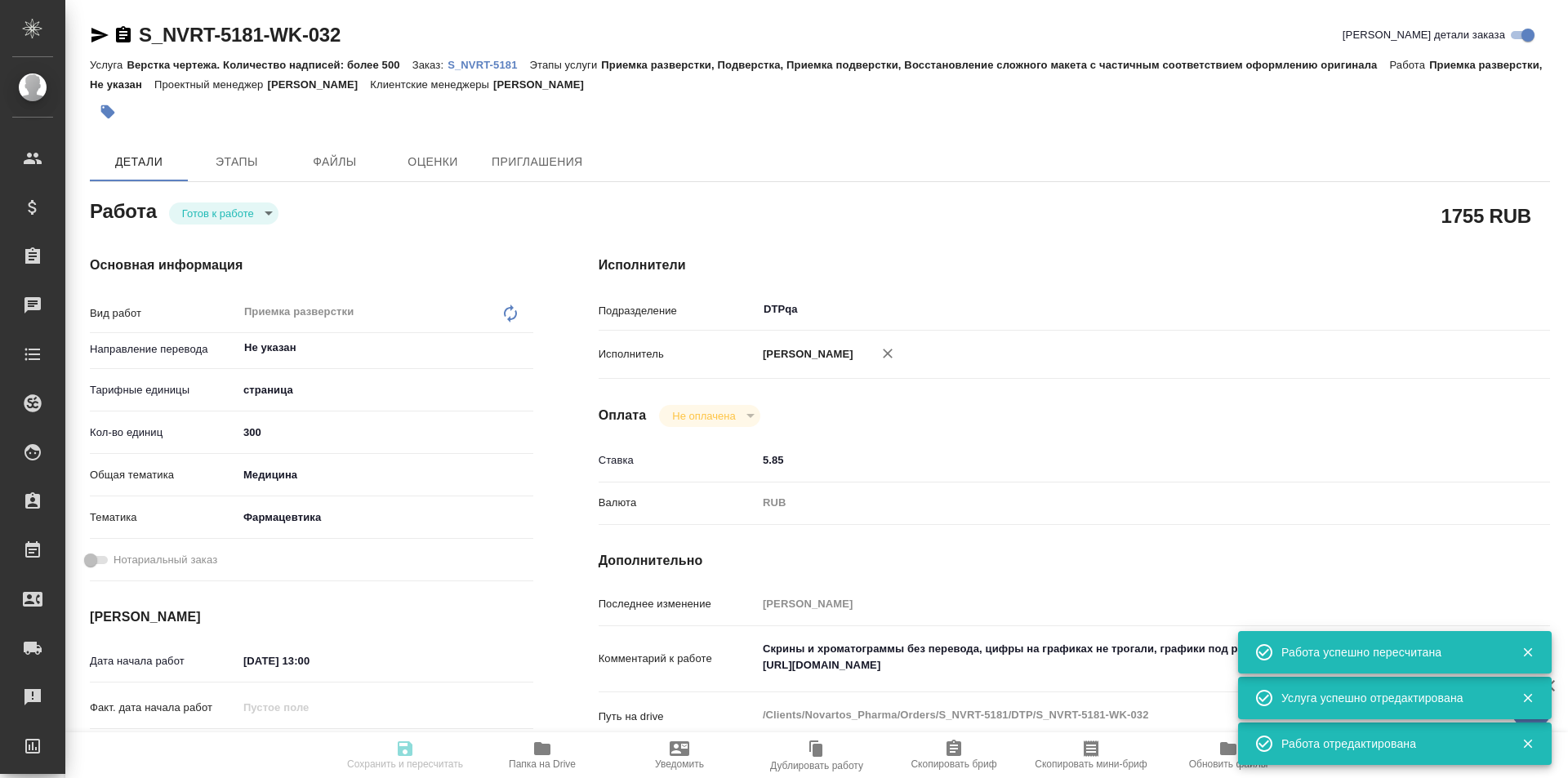
type textarea "x"
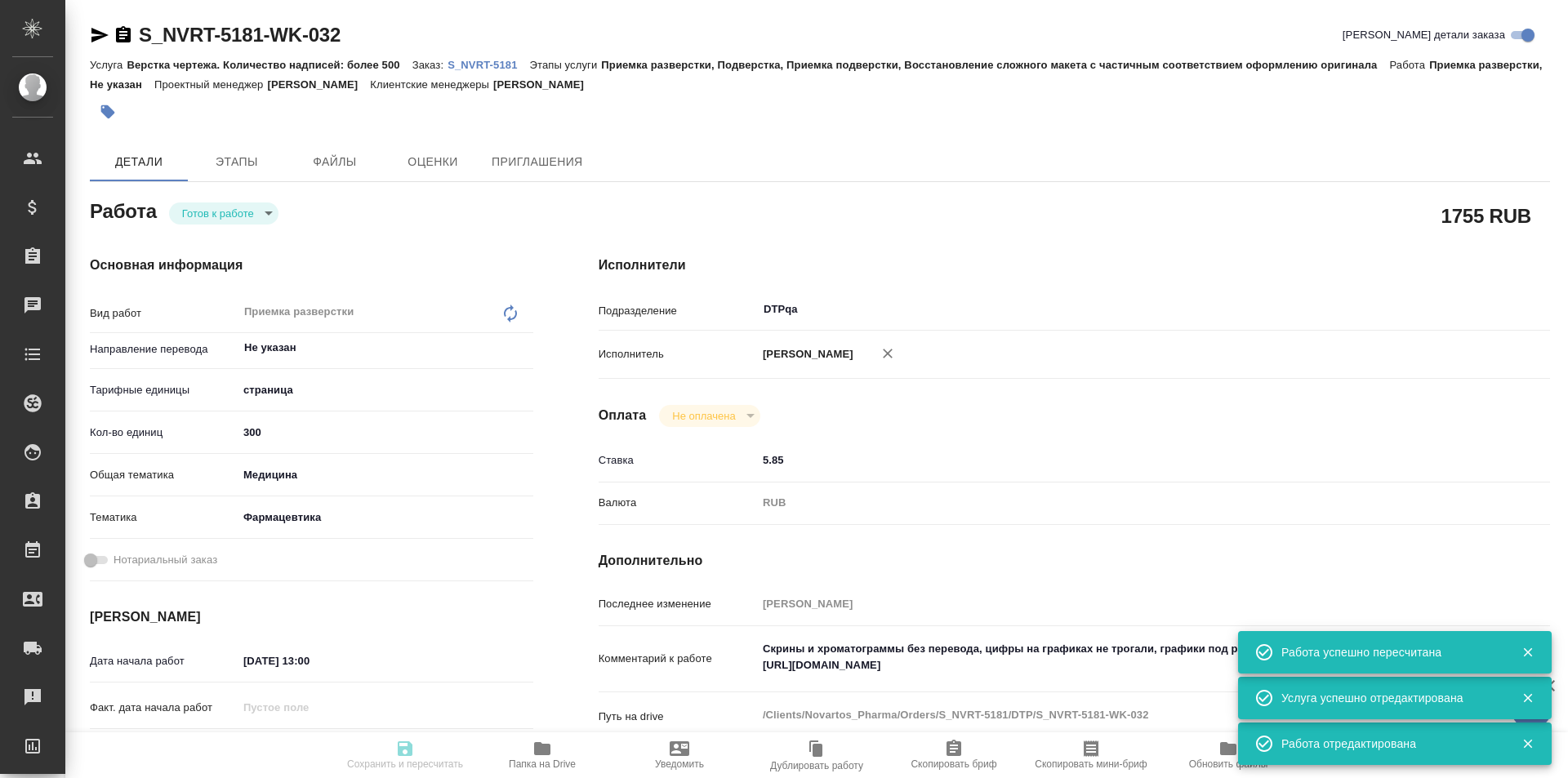
type input "readyForWork"
type textarea "Приемка разверстки"
type textarea "x"
type input "Не указан"
type input "5a8b1489cc6b4906c91bfdb2"
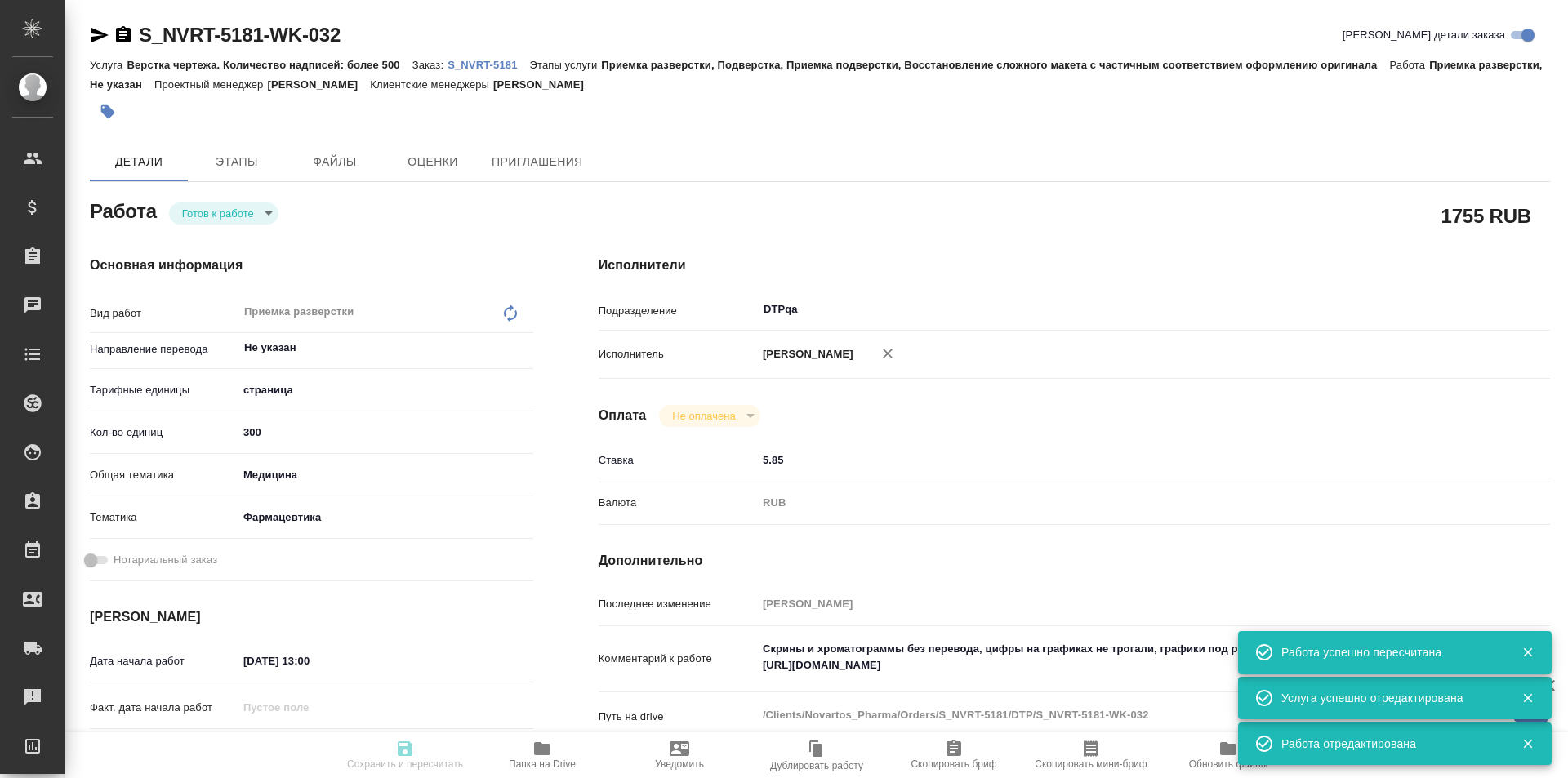
type input "300"
type input "med"
type input "6149832f2b7be24903fd7a82"
type input "16.09.2025 13:00"
type input "[DATE] 13:00"
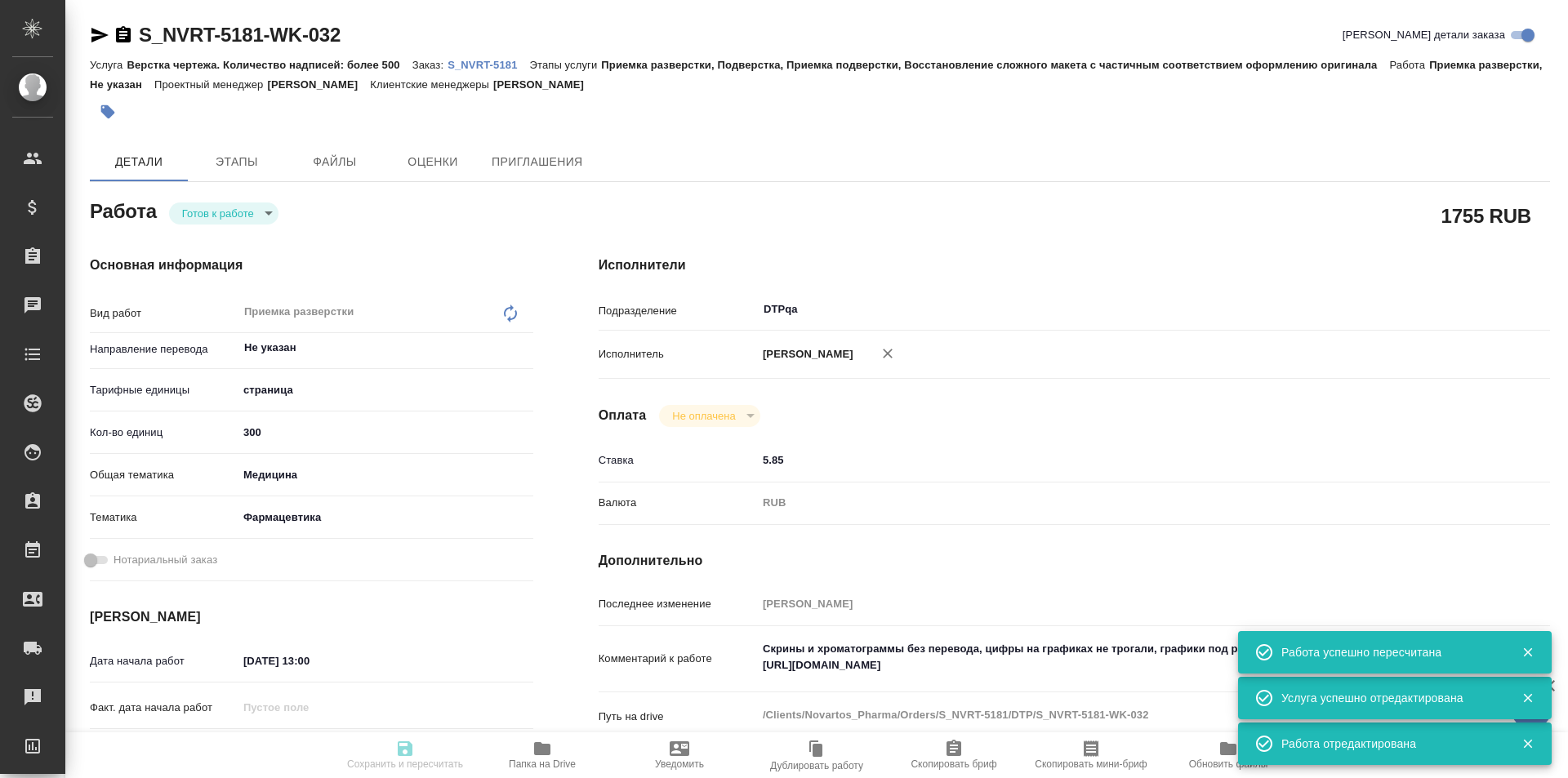
type input "[DATE] 19:00"
type input "DTPqa"
type input "notPayed"
type input "5.85"
type input "RUB"
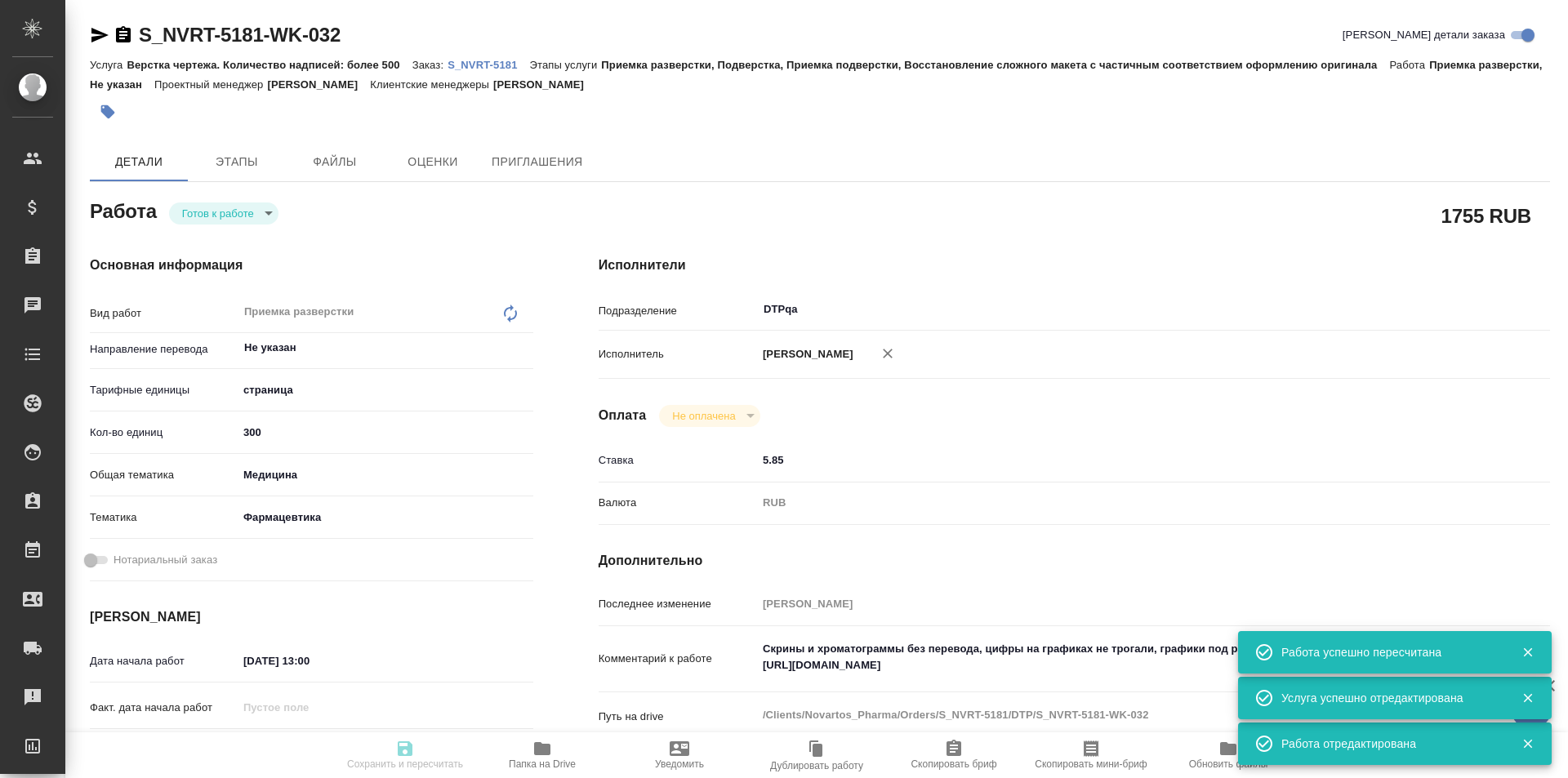
type input "Исмагилова Диана"
type textarea "Скрины и хроматограммы без перевода, цифры на графиках не трогали, графики под …"
type textarea "x"
type textarea "/Clients/Novartos_Pharma/Orders/S_NVRT-5181/DTP/S_NVRT-5181-WK-032"
type textarea "x"
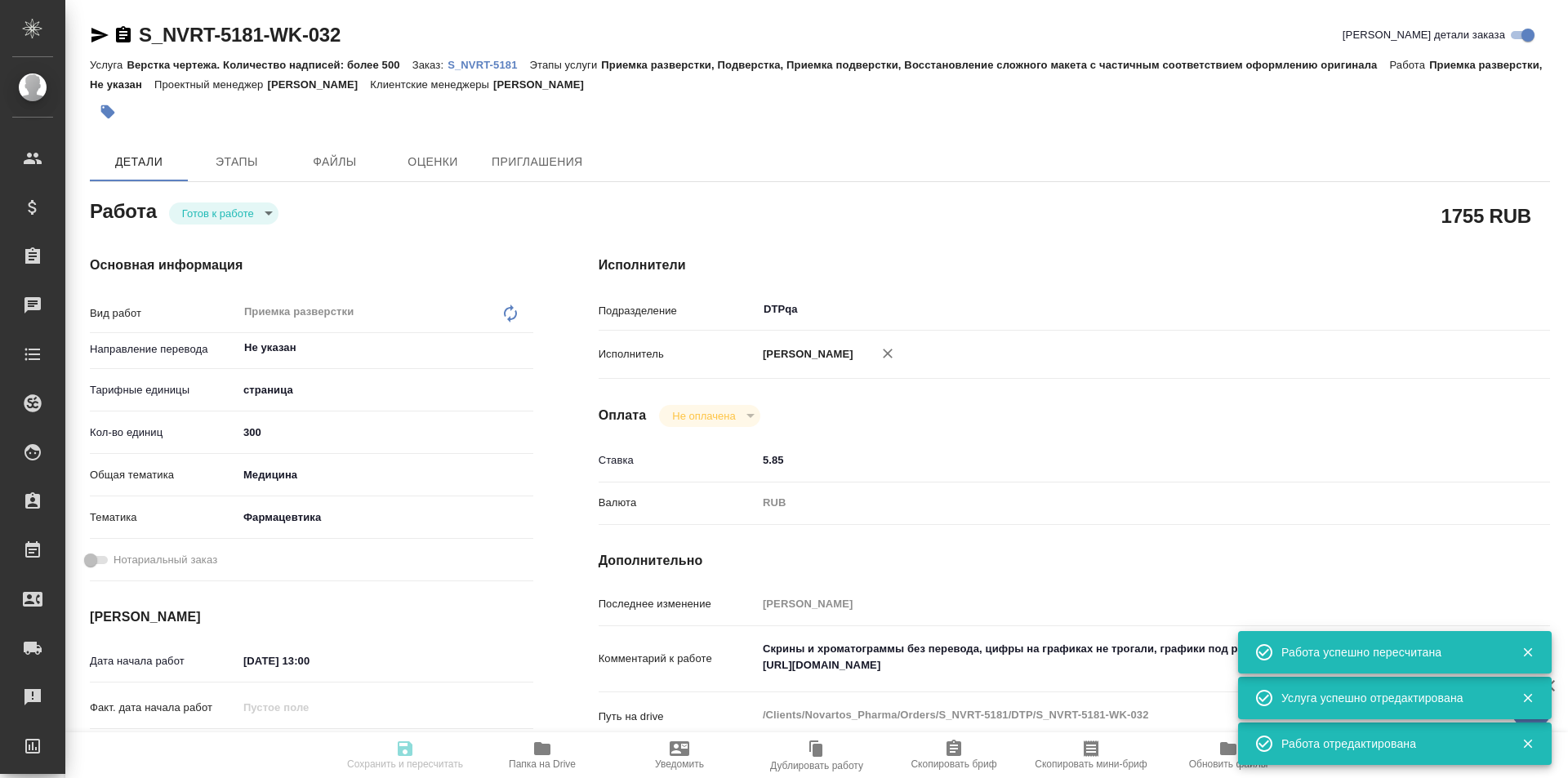
type input "S_NVRT-5181"
type input "Верстка чертежа. Количество надписей: более 500"
type input "Приемка разверстки, Подверстка, Приемка подверстки, Восстановление сложного мак…"
type input "[PERSON_NAME]"
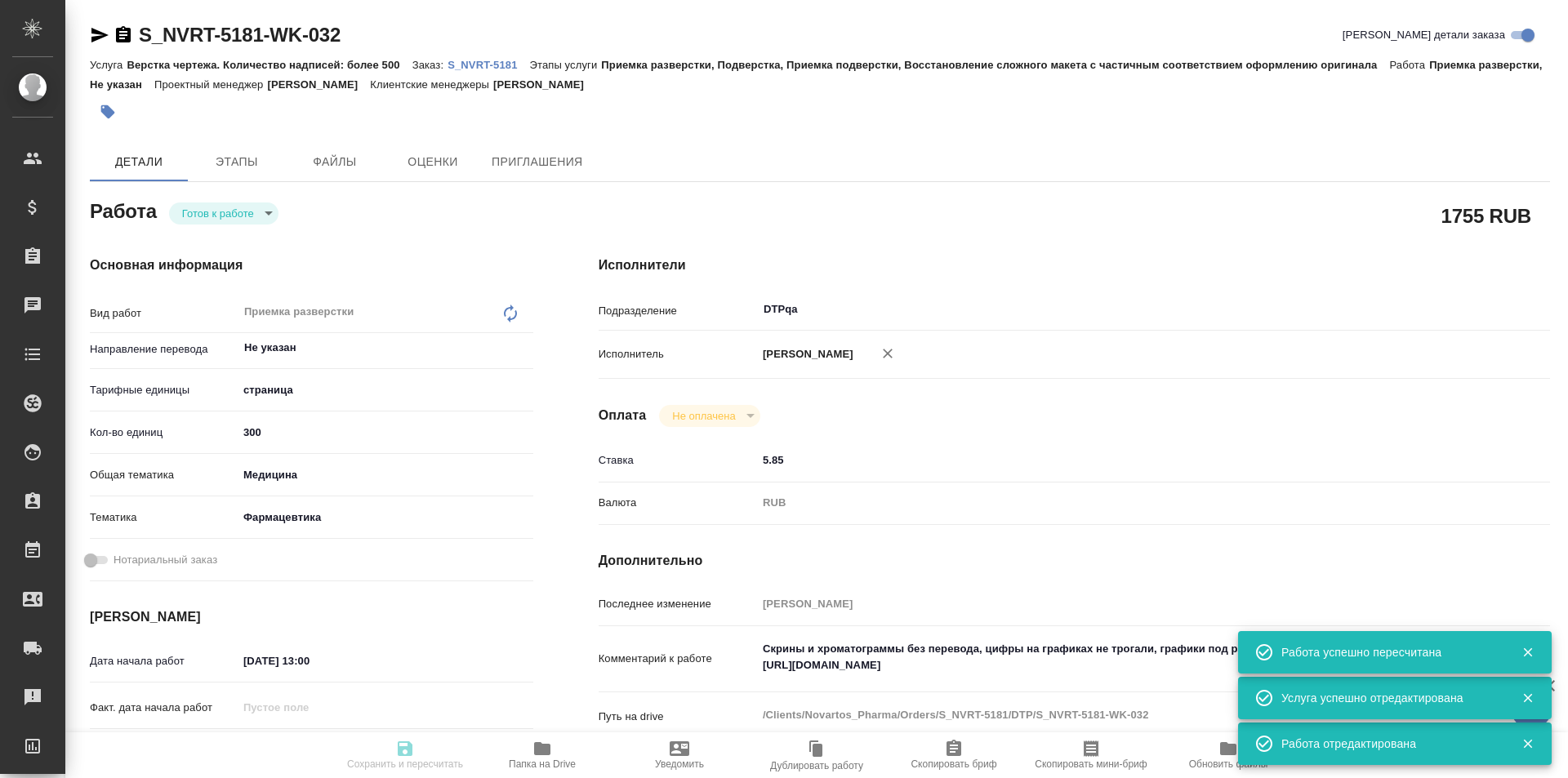
type input "/Clients/Novartos_Pharma/Orders/S_NVRT-5181"
type textarea "x"
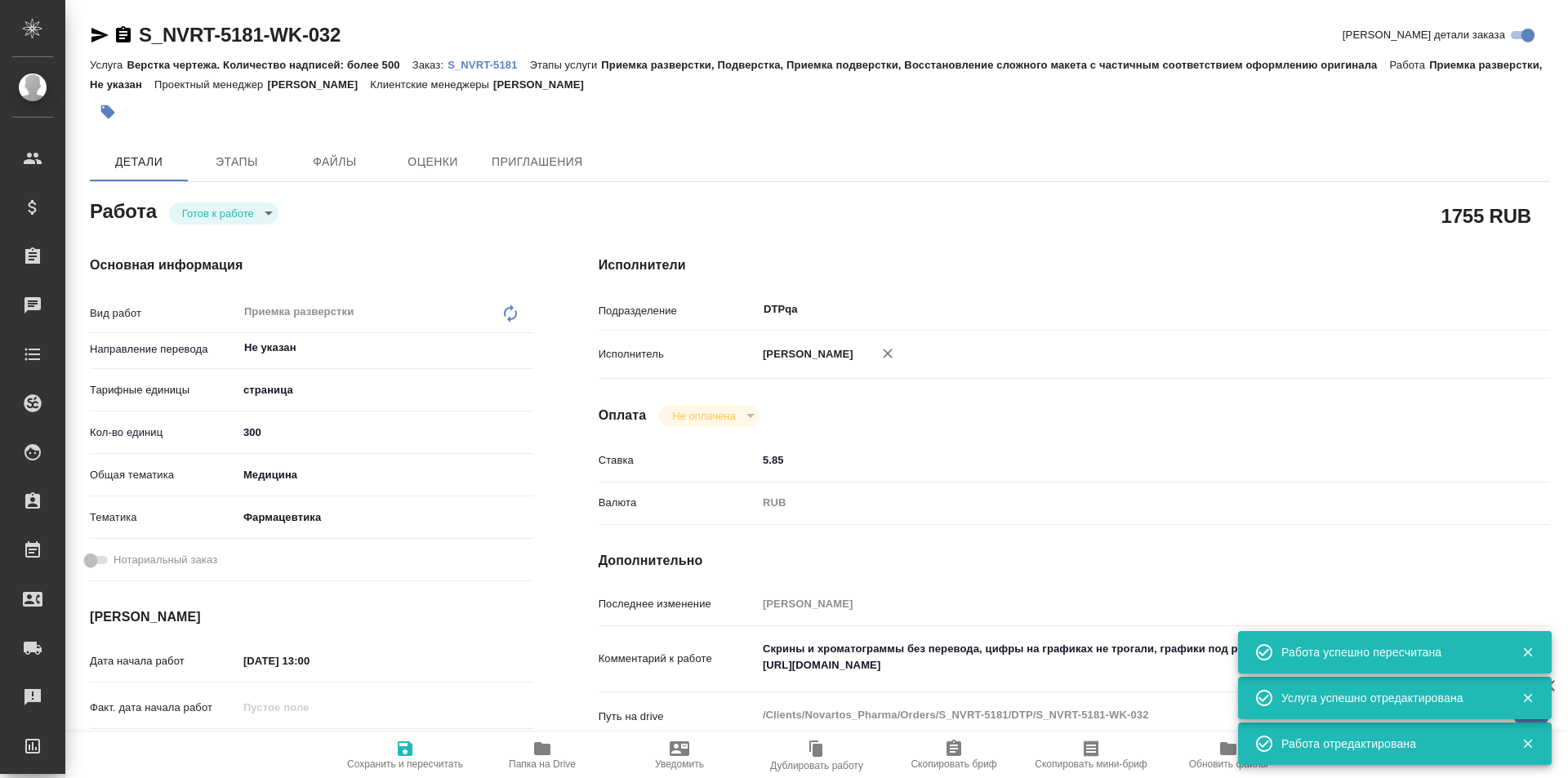
type textarea "x"
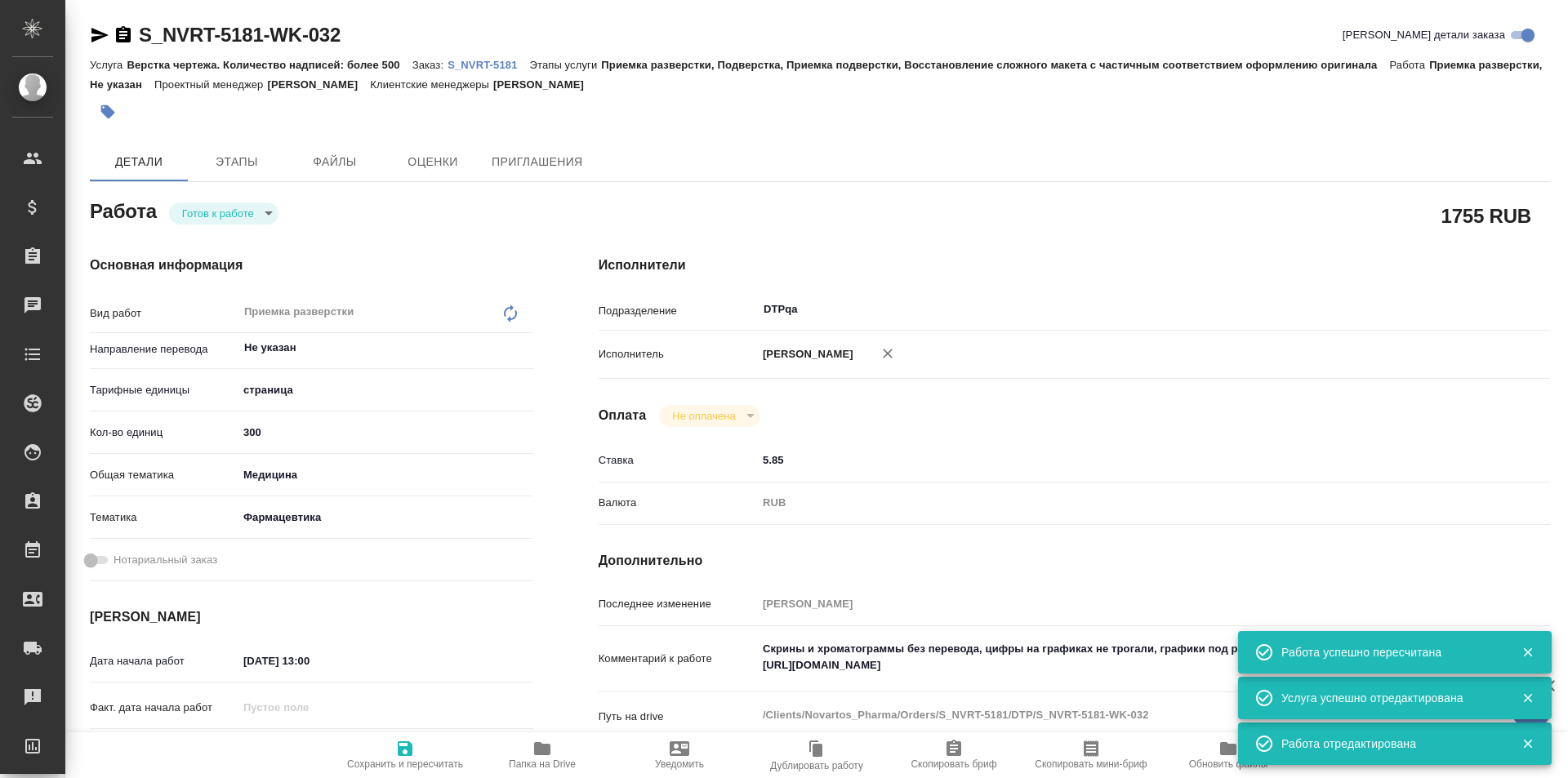
type textarea "x"
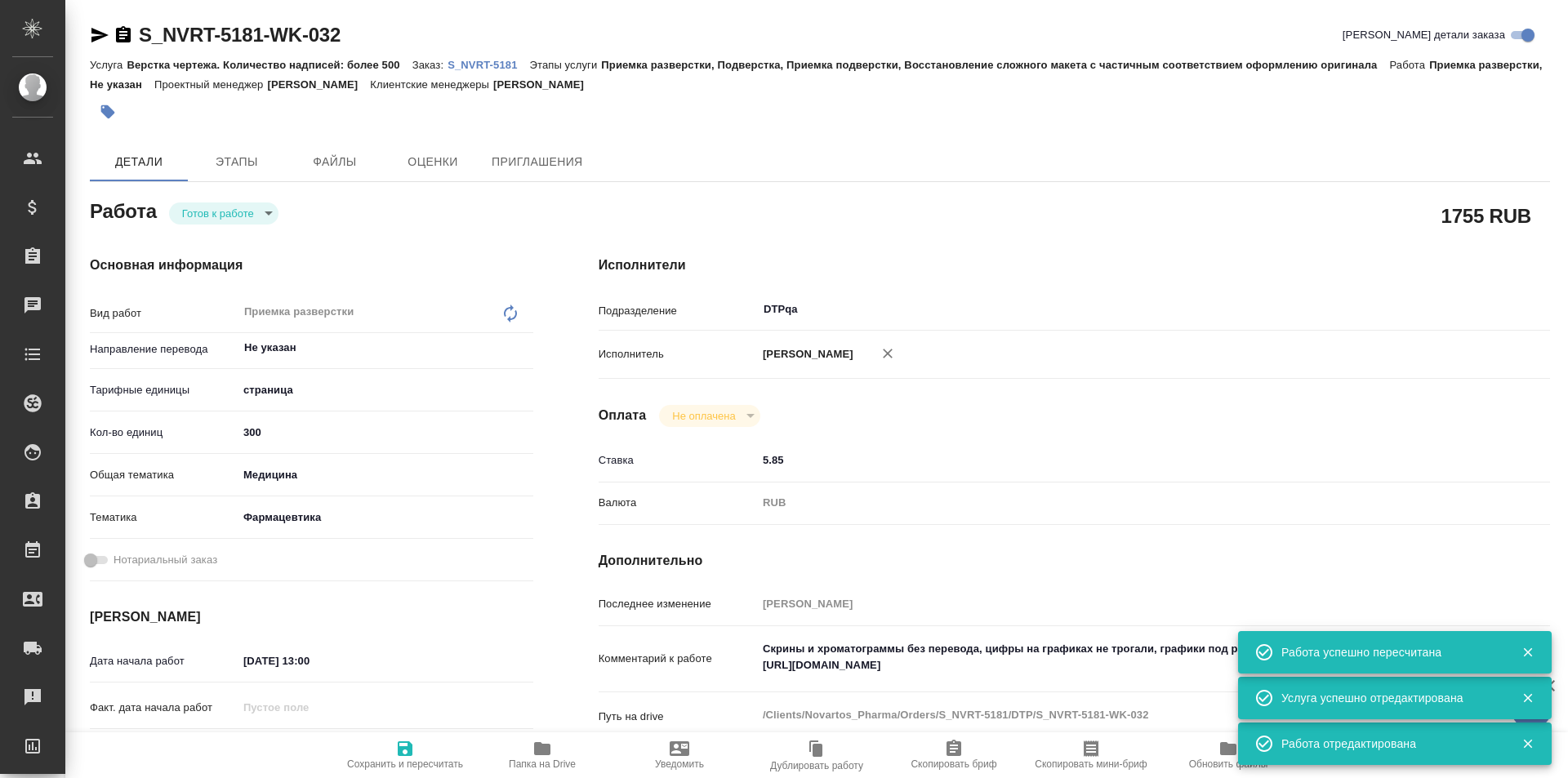
type textarea "x"
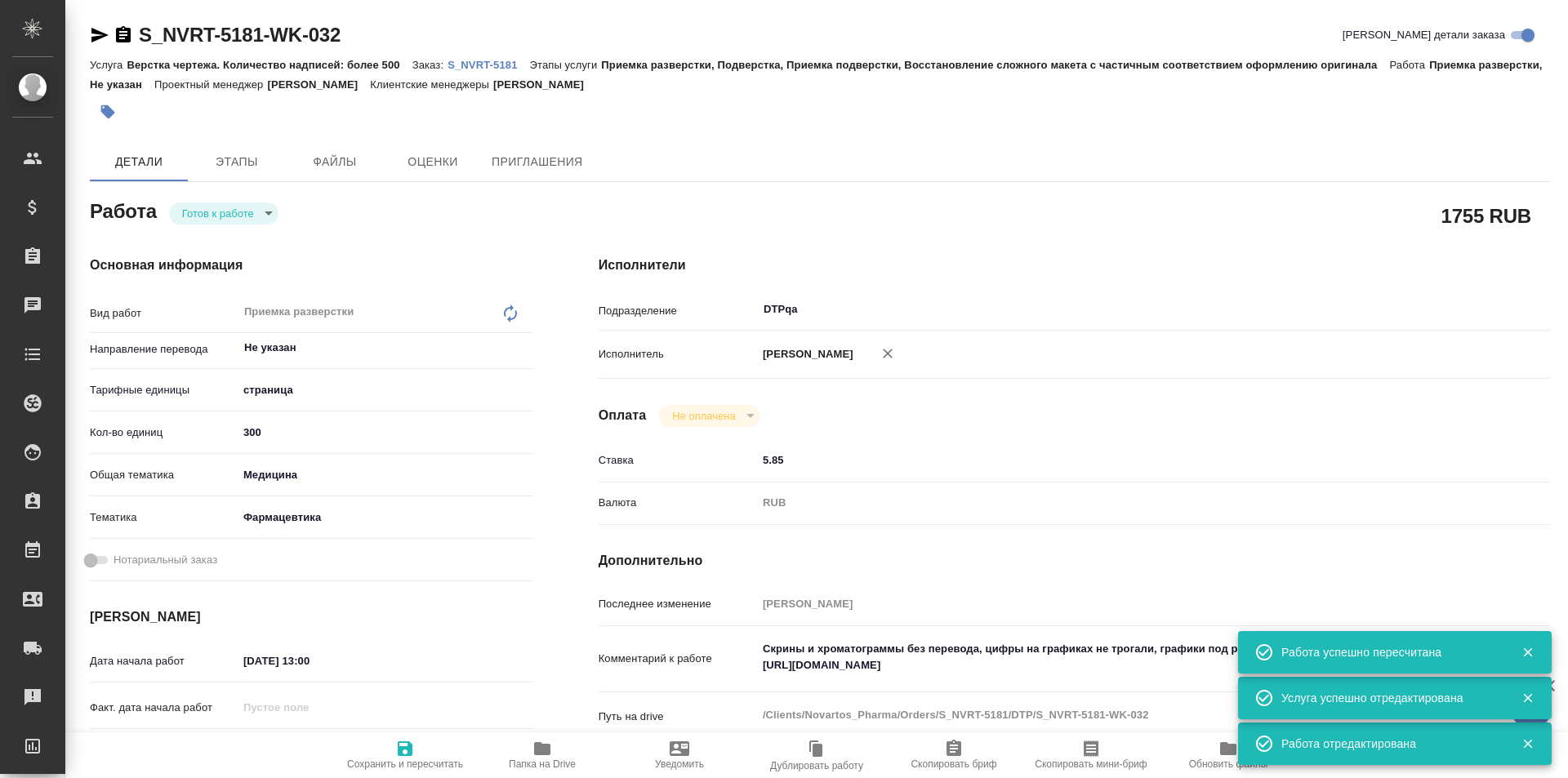
type textarea "x"
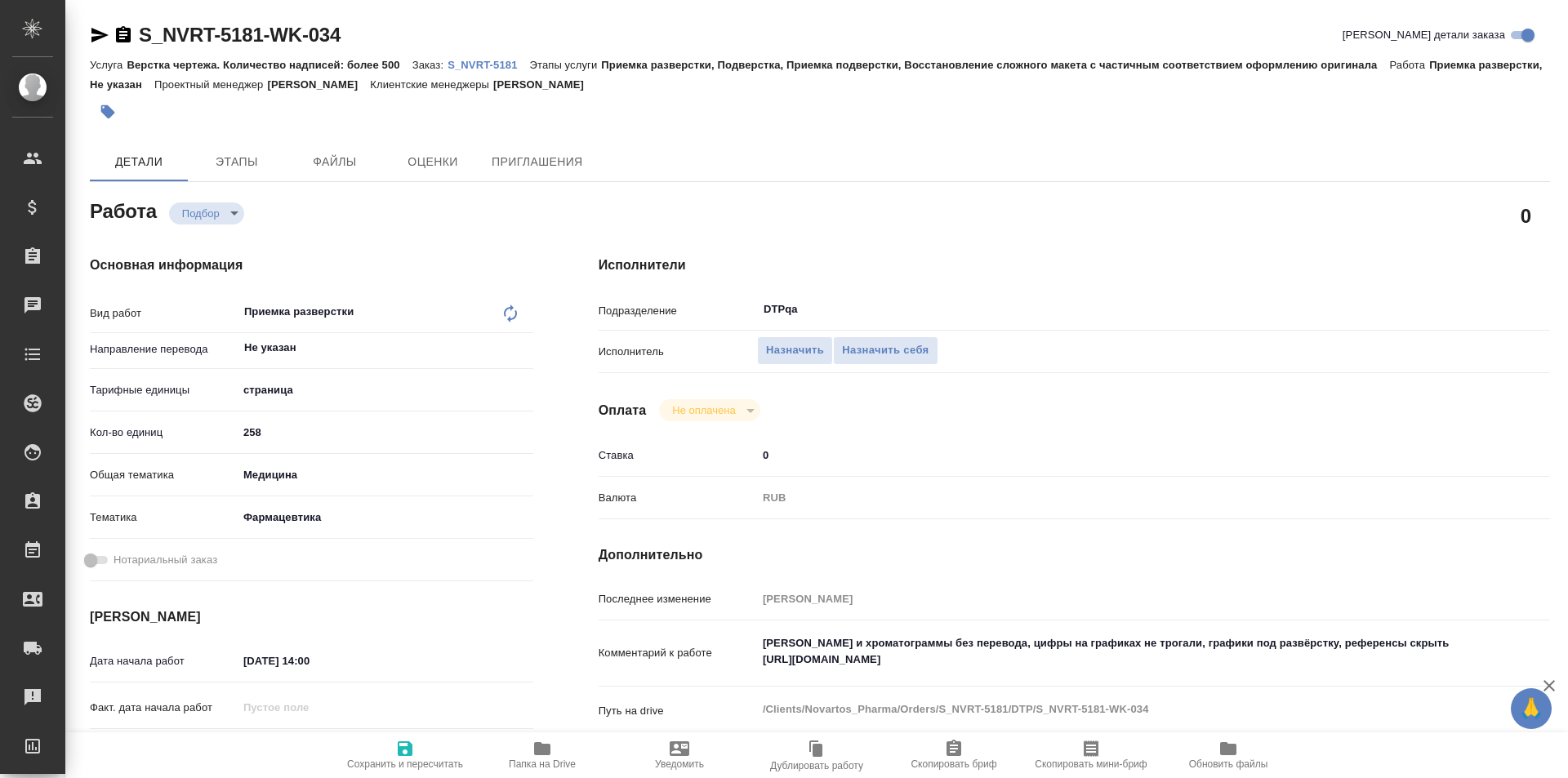
type textarea "x"
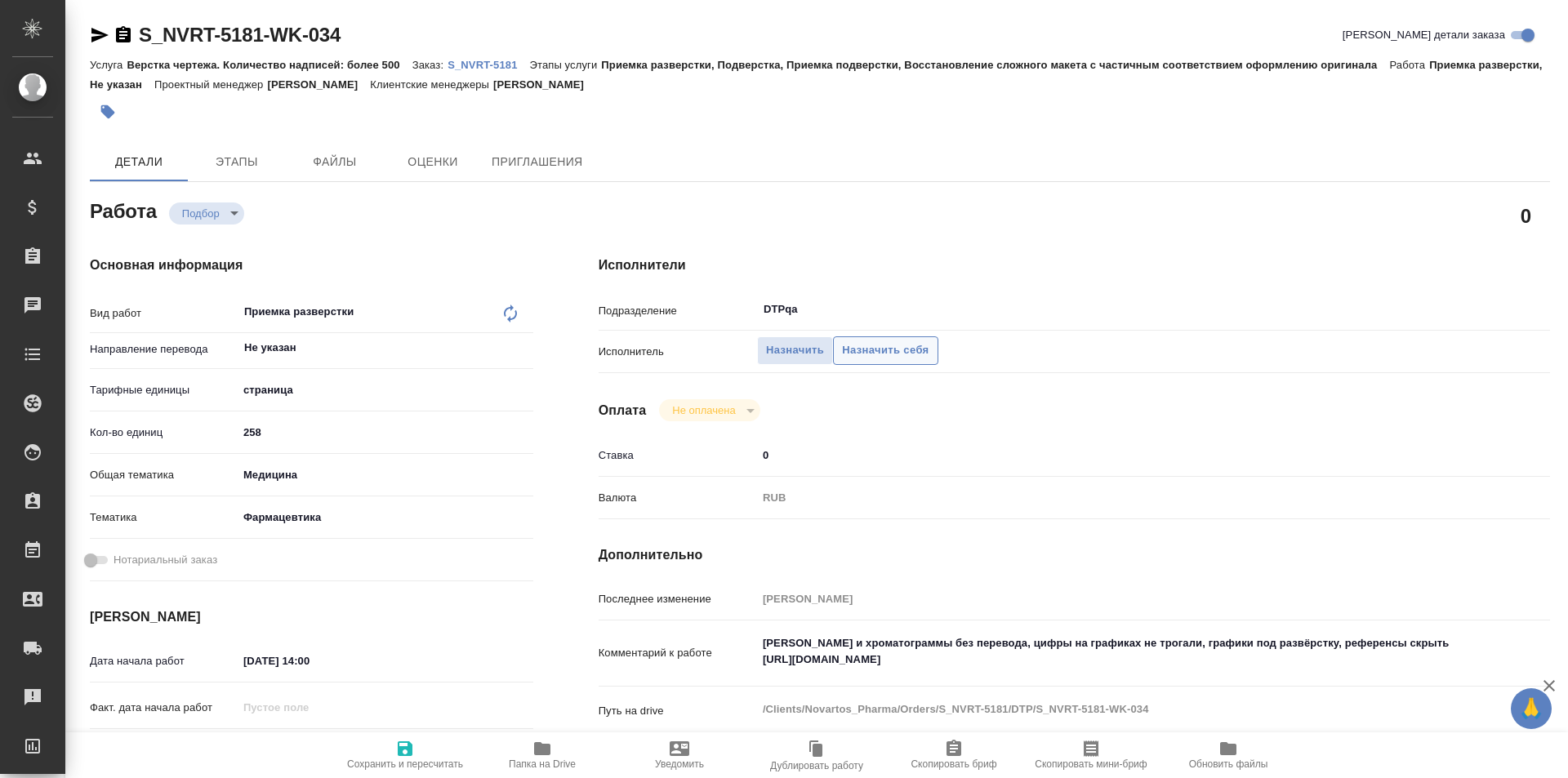
type textarea "x"
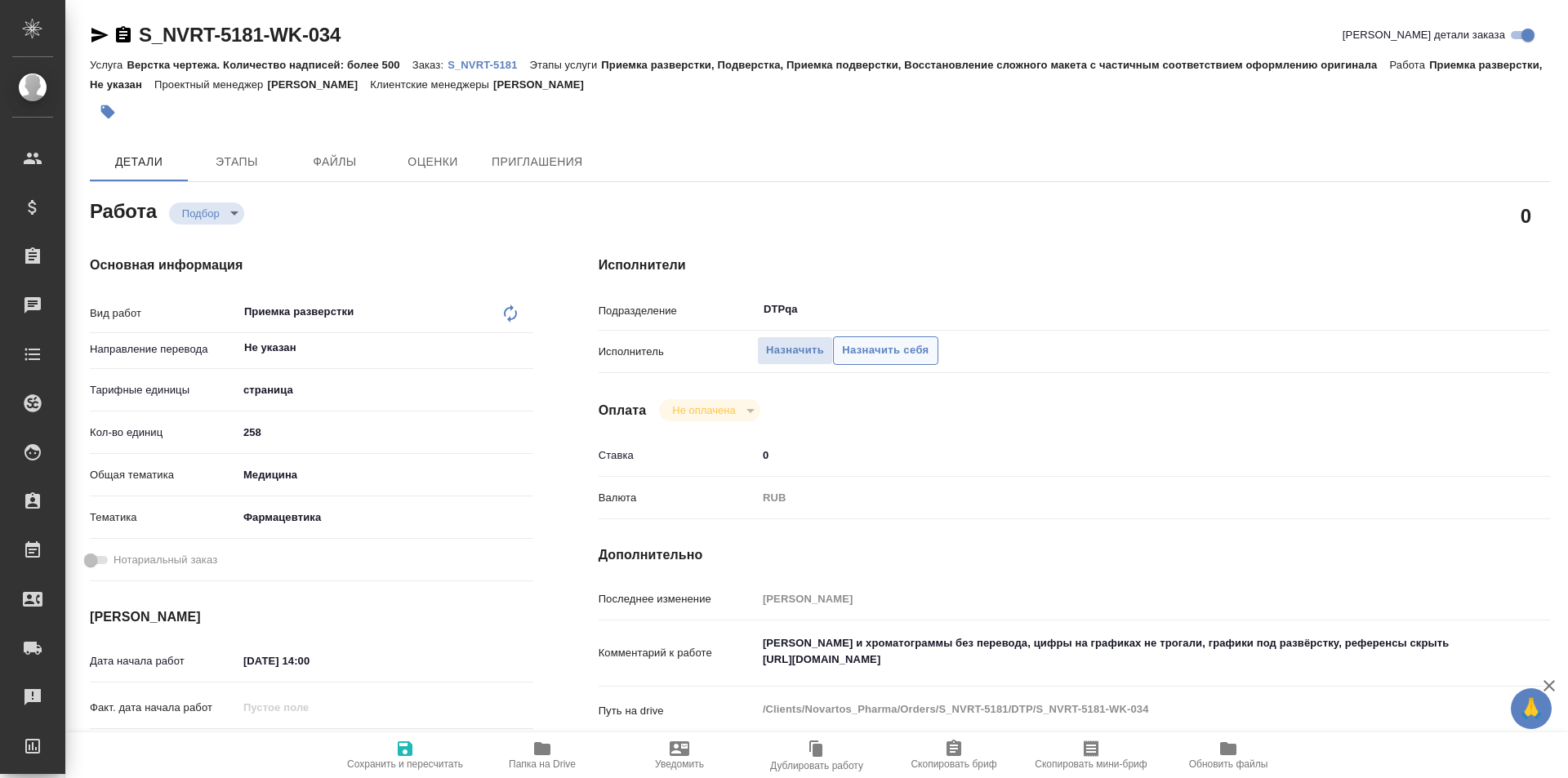
type textarea "x"
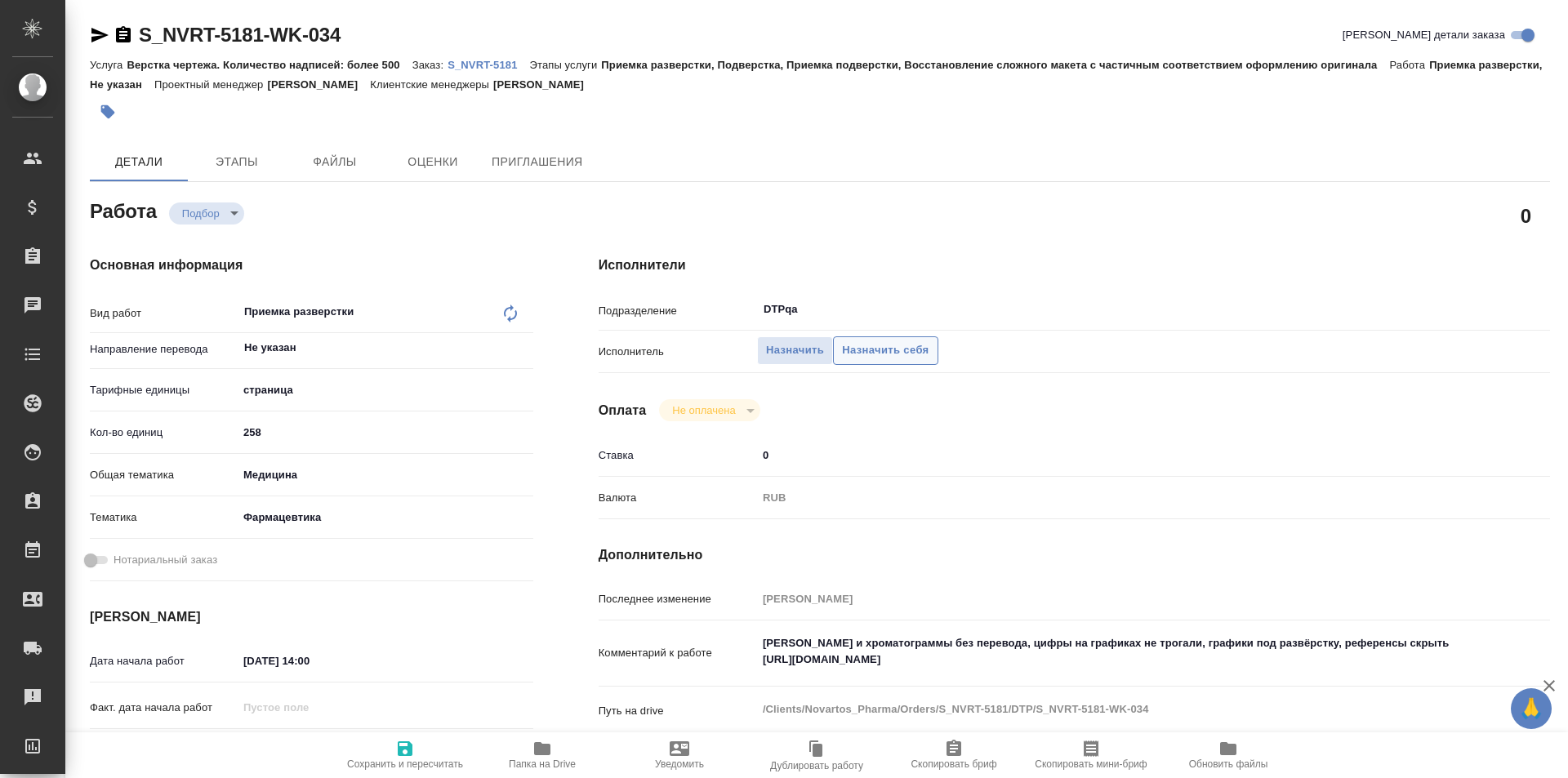
click at [879, 355] on span "Назначить себя" at bounding box center [885, 351] width 87 height 19
type textarea "x"
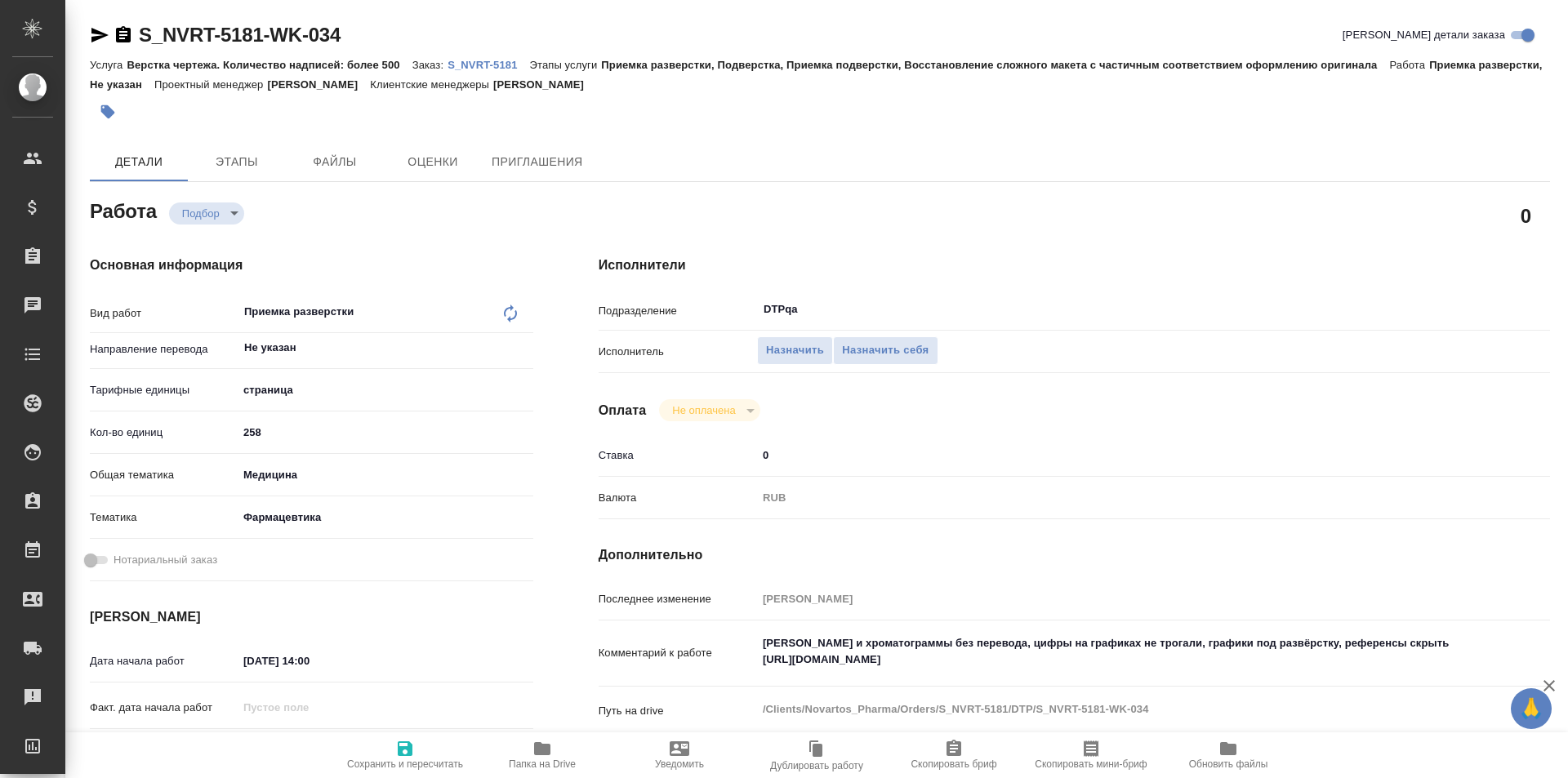
type textarea "x"
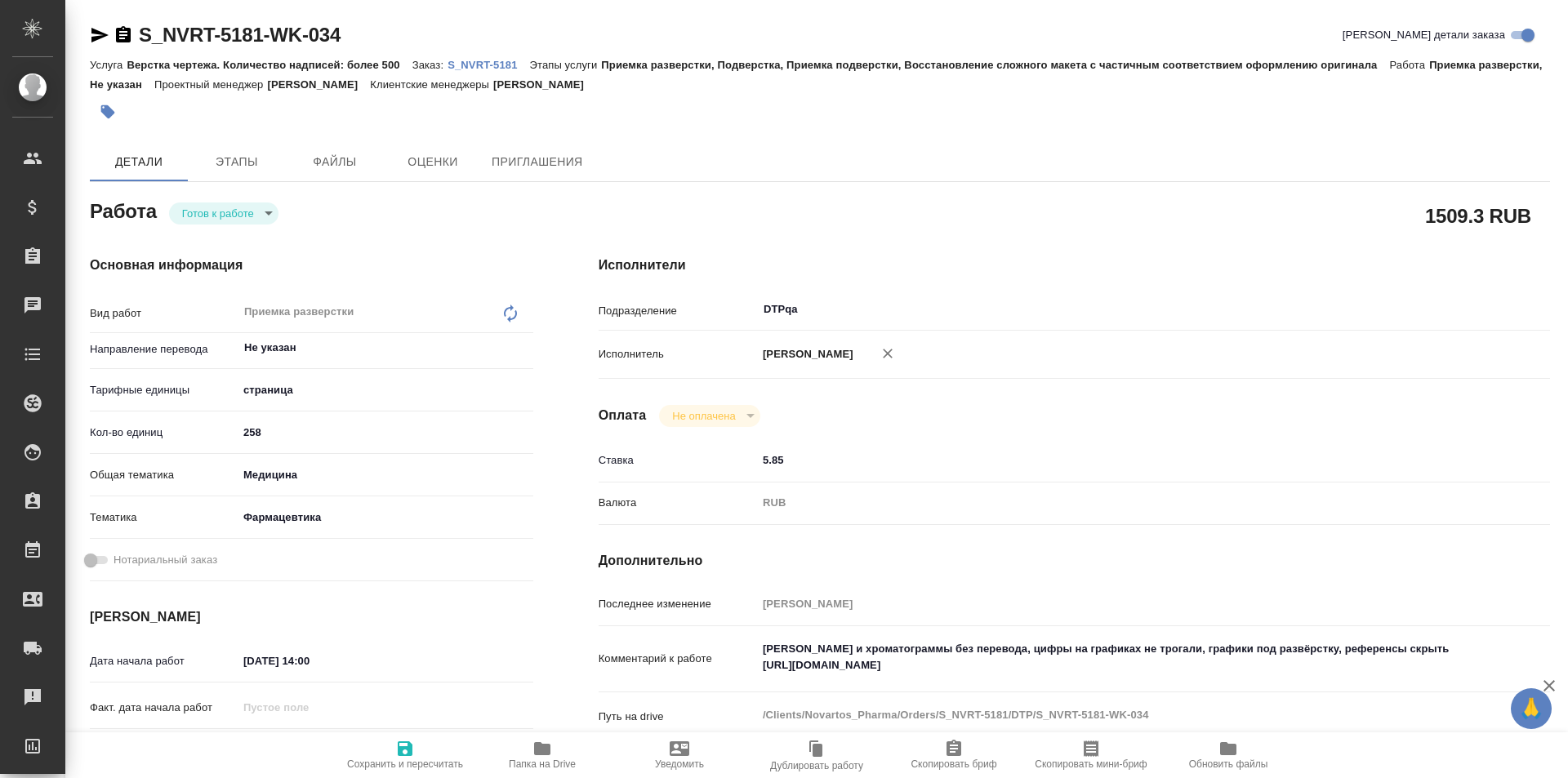
type textarea "x"
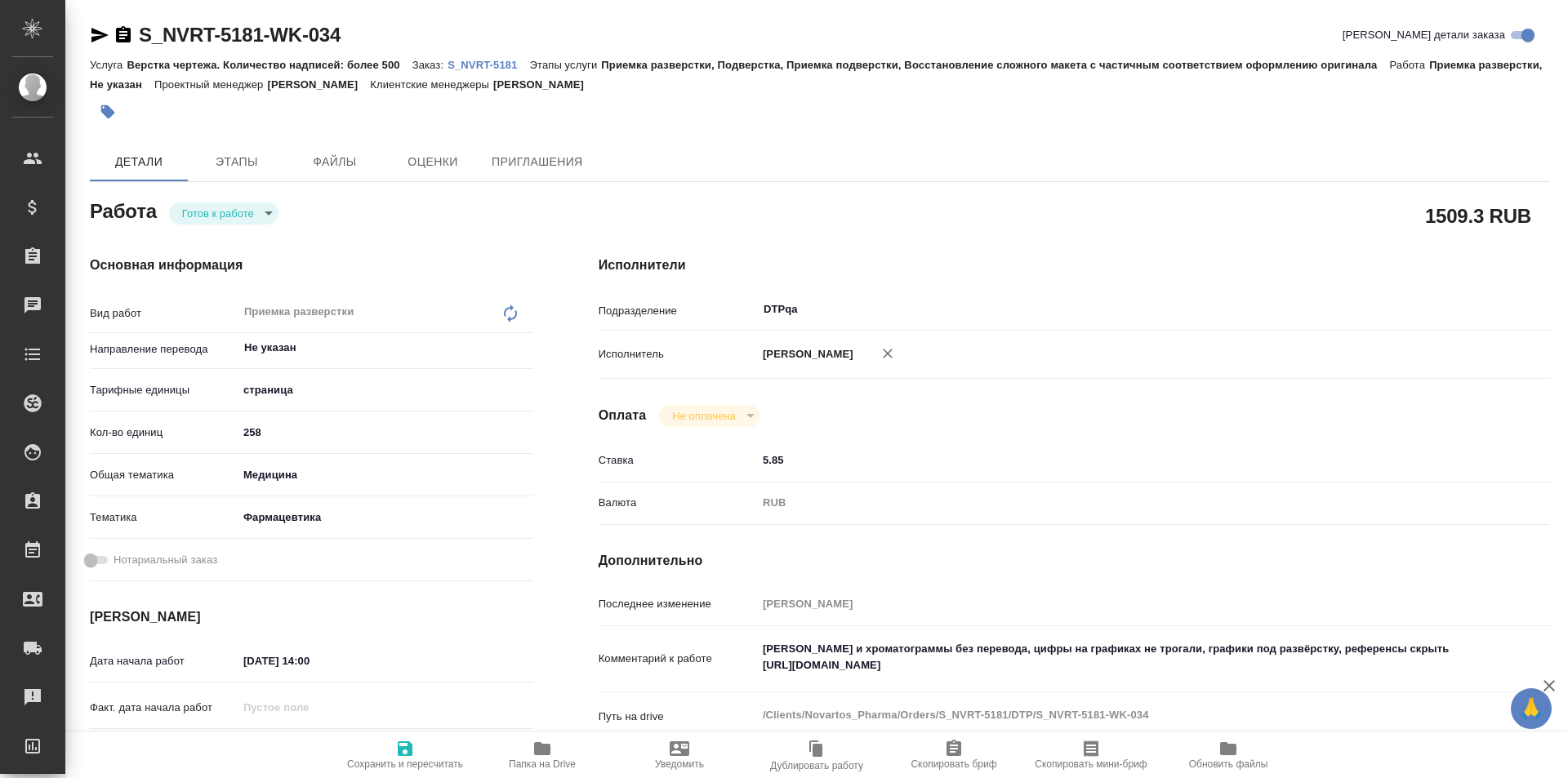
type textarea "x"
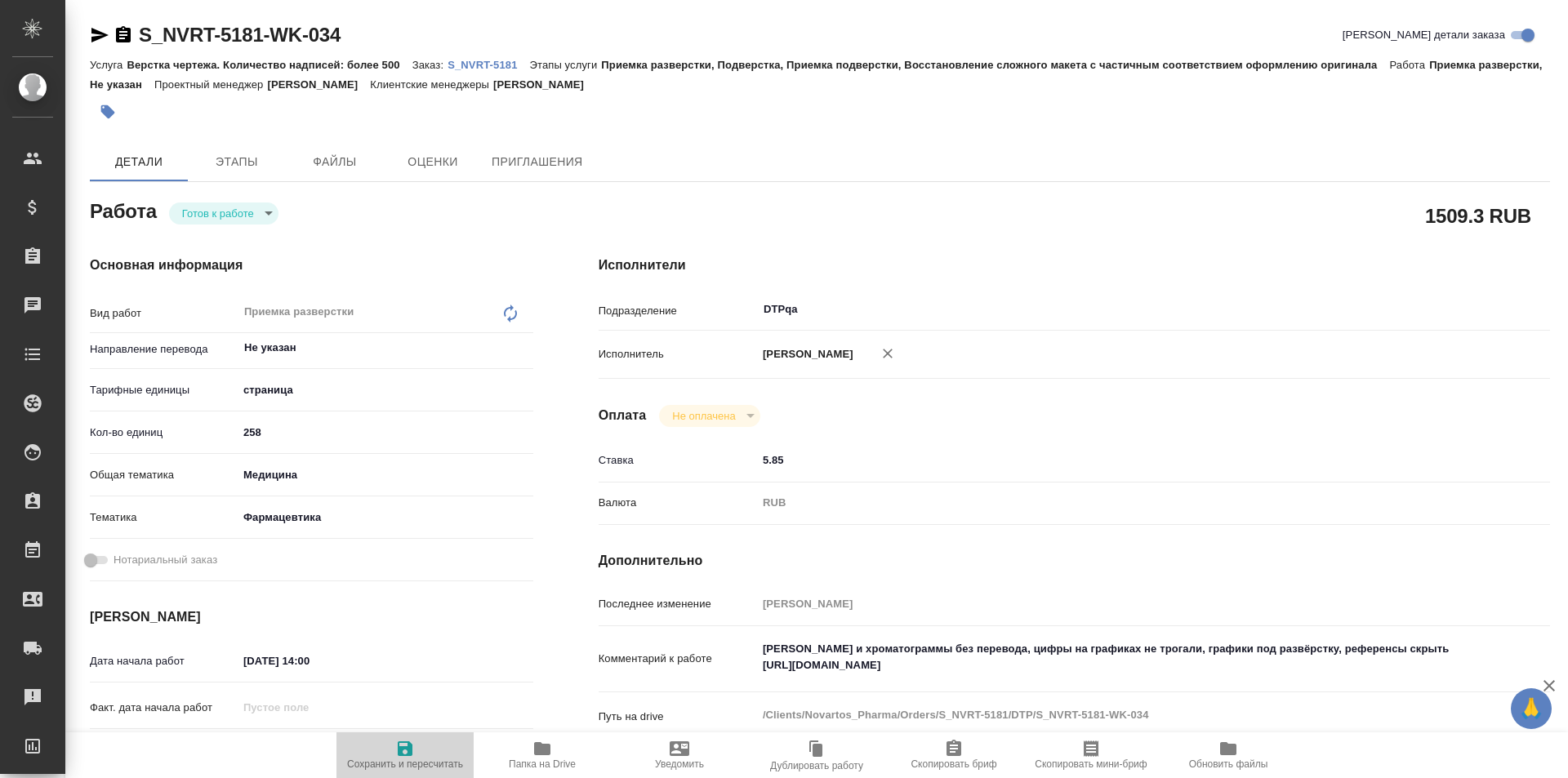
click at [411, 755] on icon "button" at bounding box center [405, 749] width 15 height 15
type textarea "x"
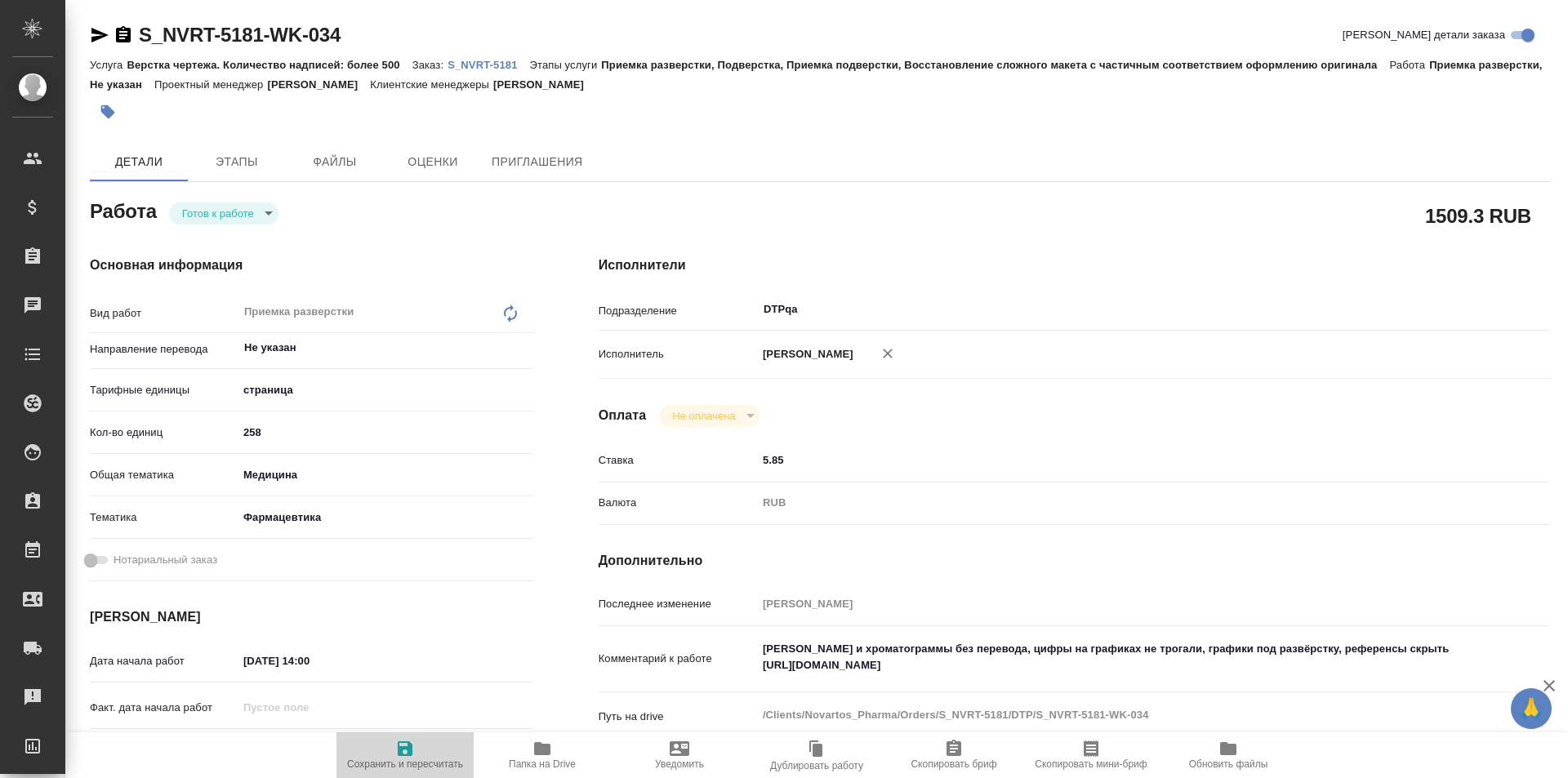
type textarea "x"
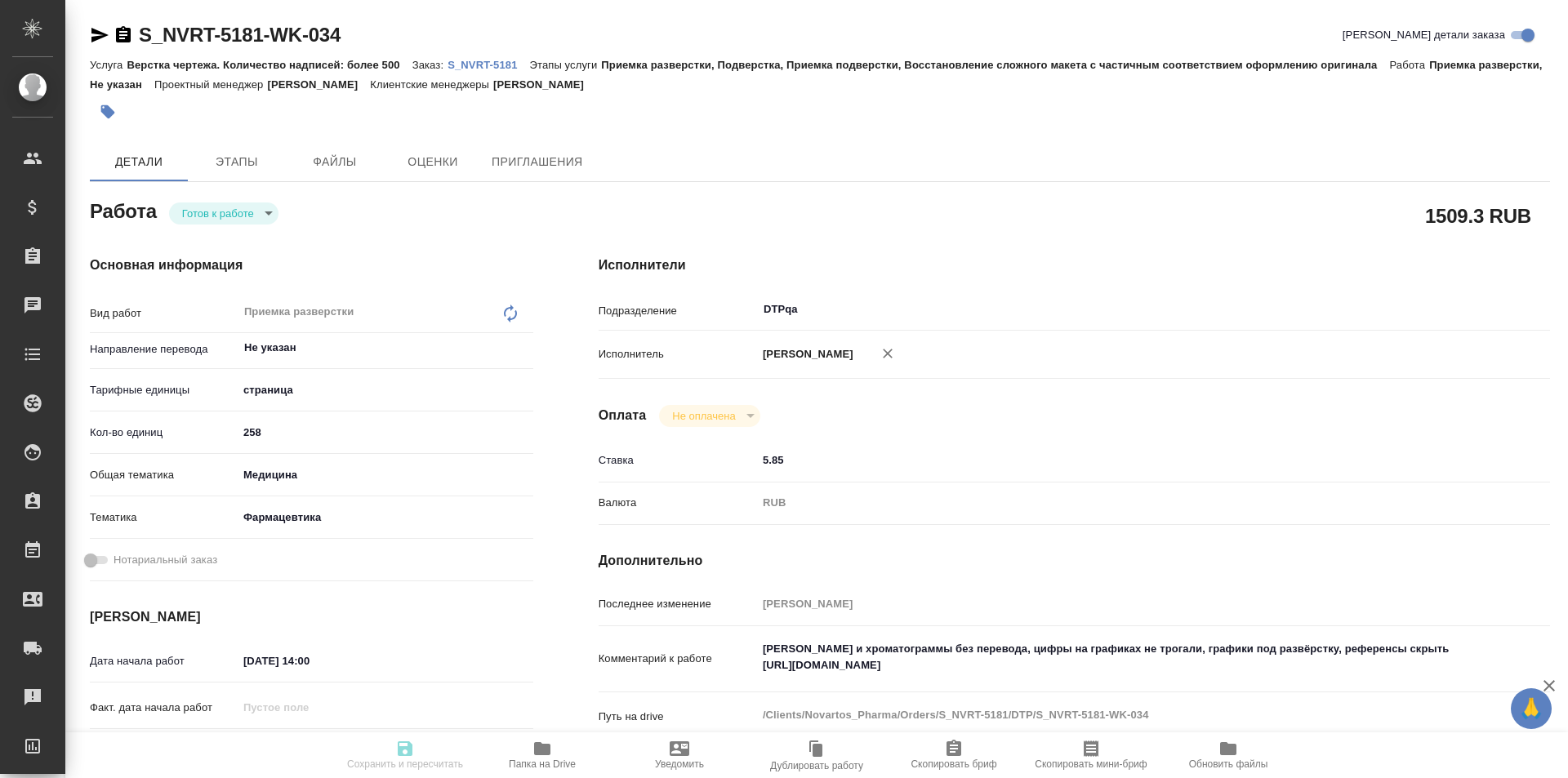
type textarea "x"
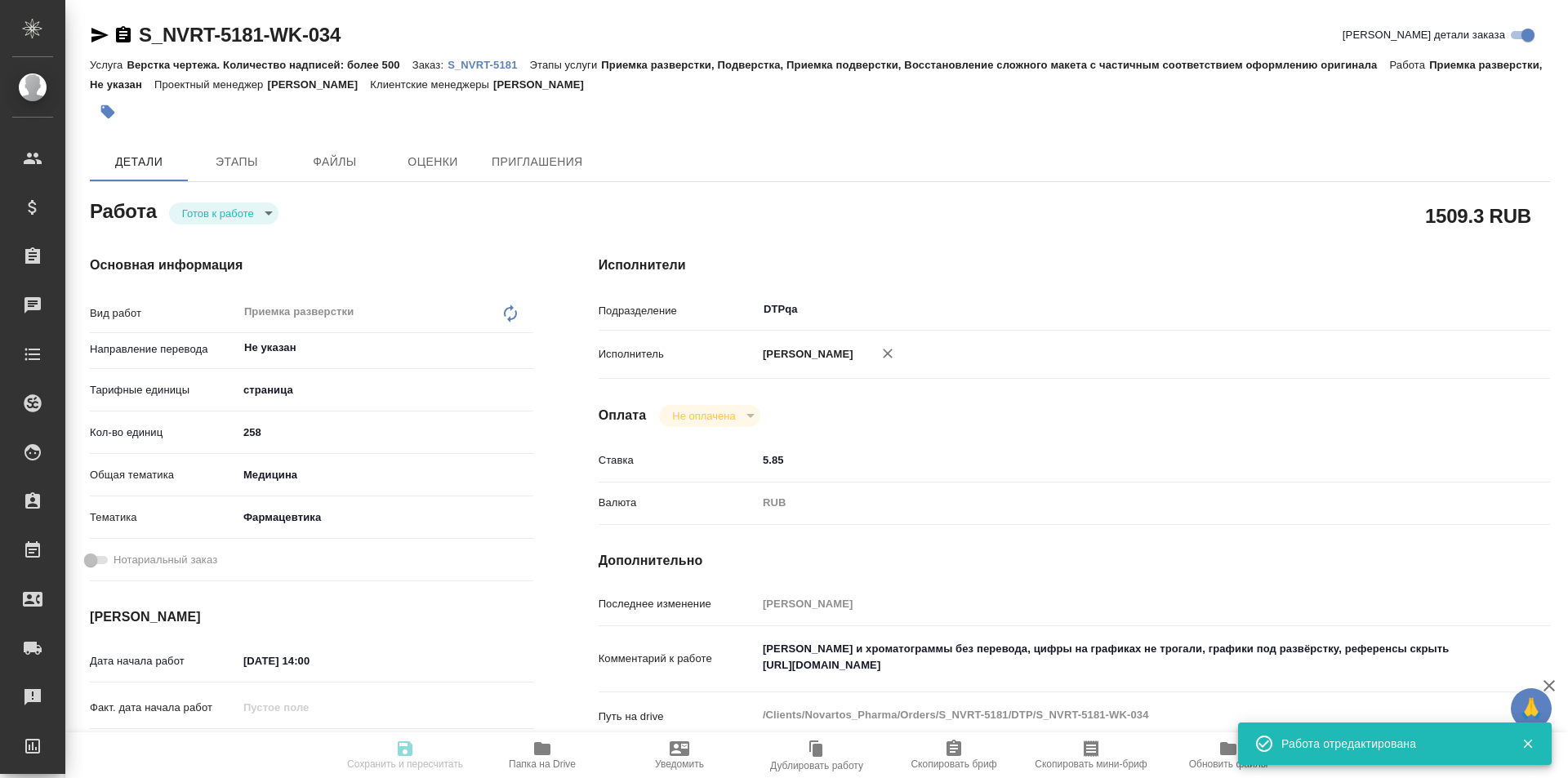
type textarea "x"
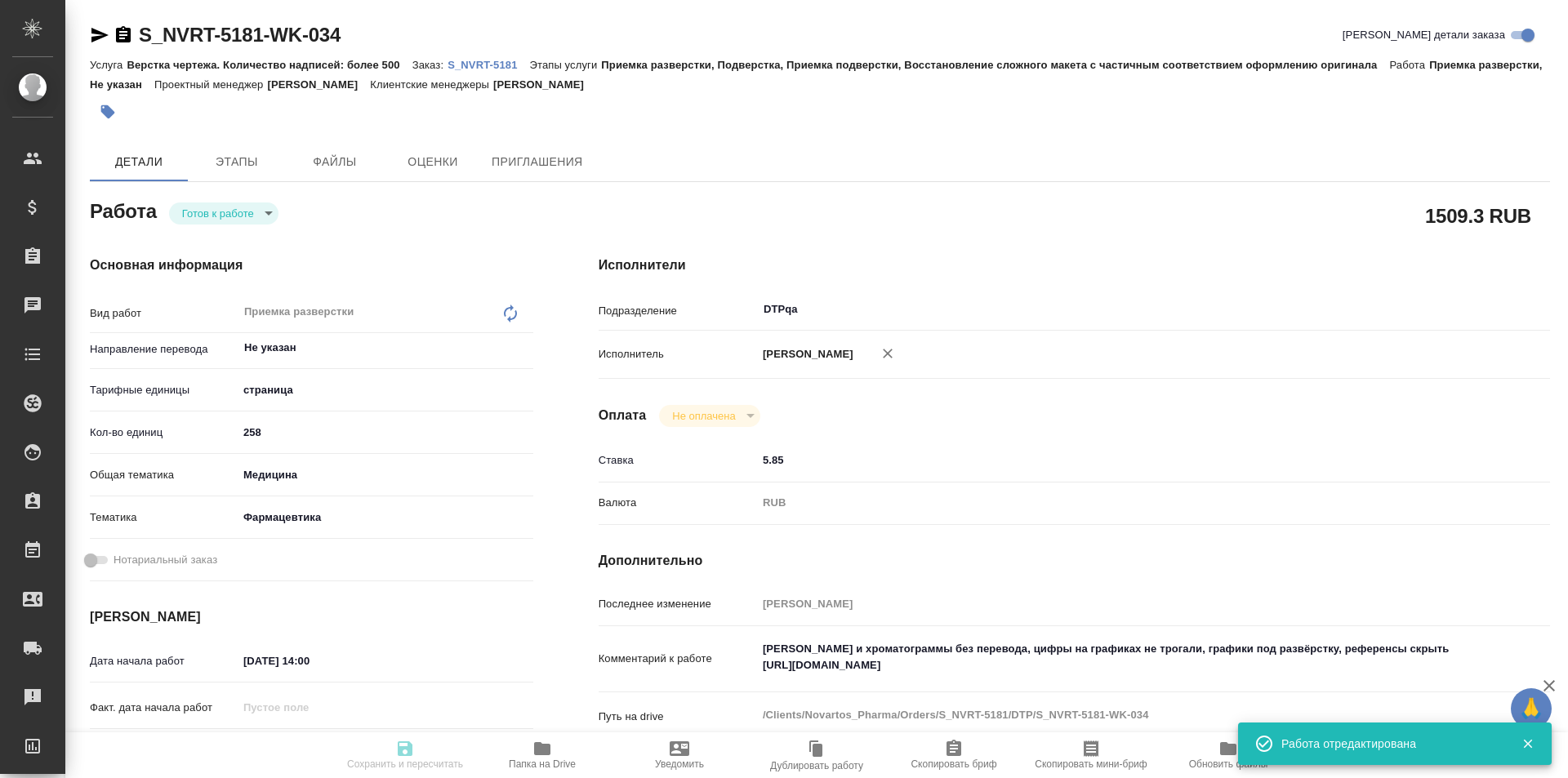
type textarea "x"
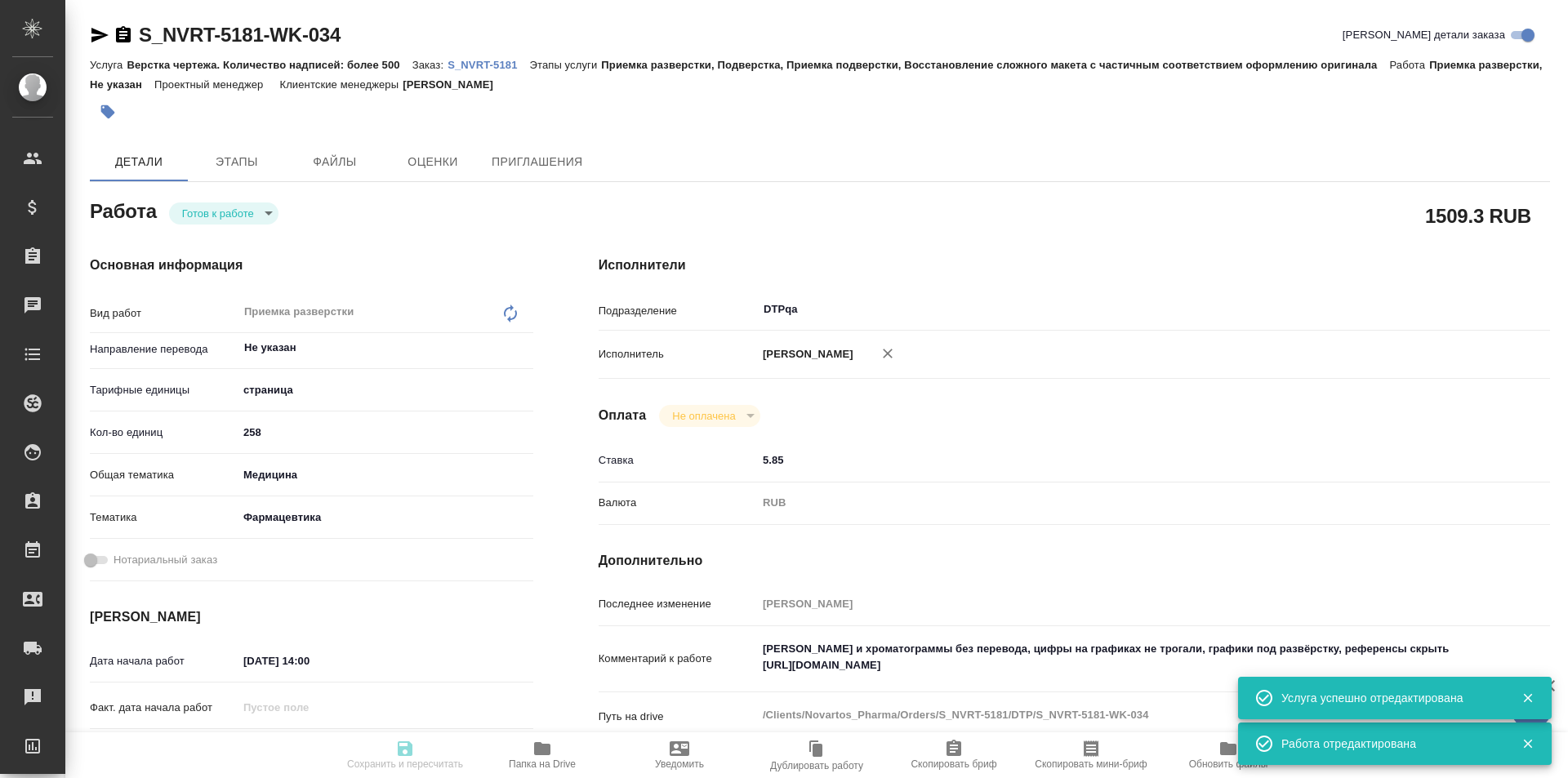
type input "readyForWork"
type textarea "Приемка разверстки"
type textarea "x"
type input "Не указан"
type input "5a8b1489cc6b4906c91bfdb2"
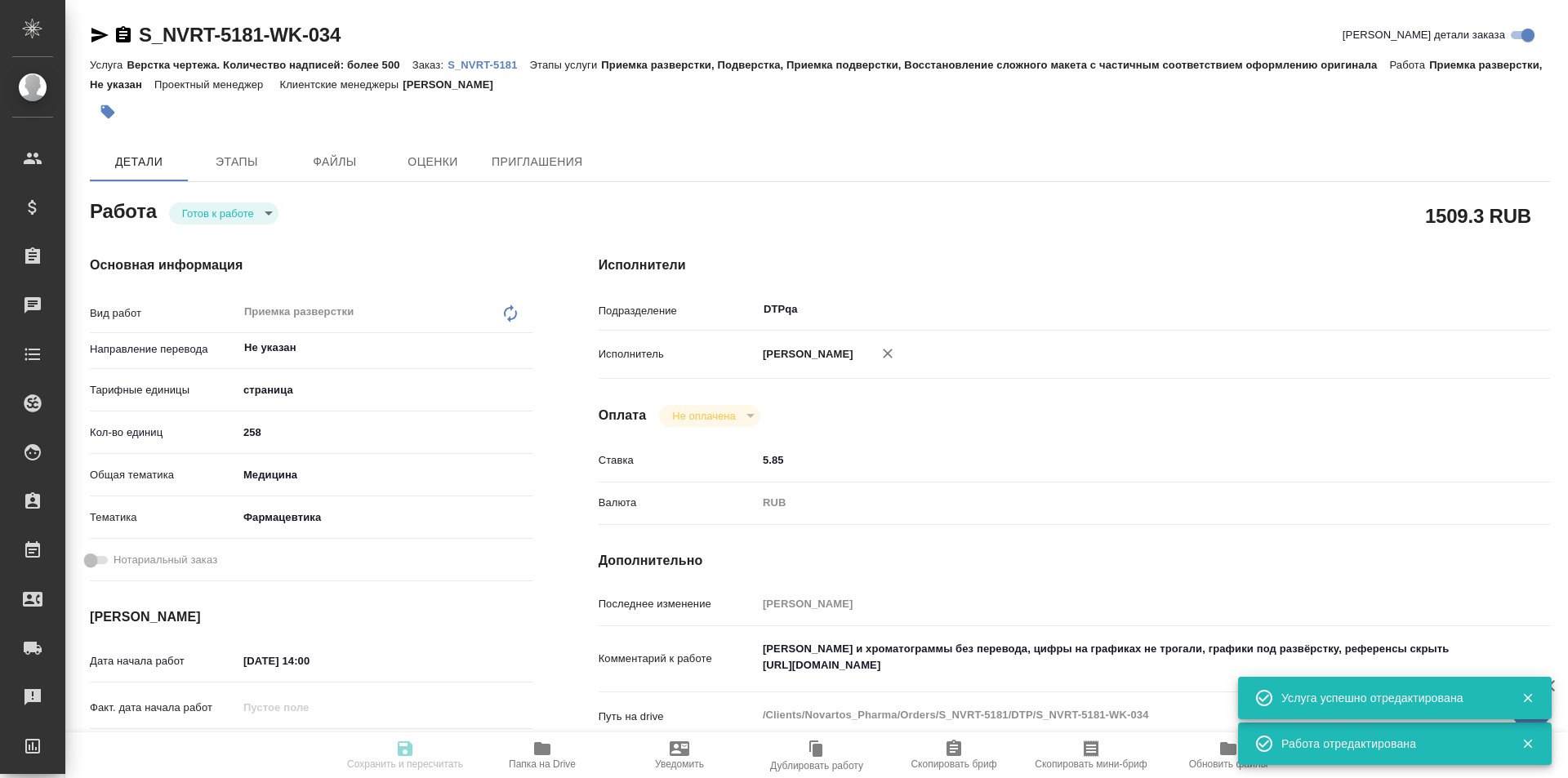
type input "258"
type input "med"
type input "6149832f2b7be24903fd7a82"
type input "[DATE] 14:00"
type input "[DATE] 13:00"
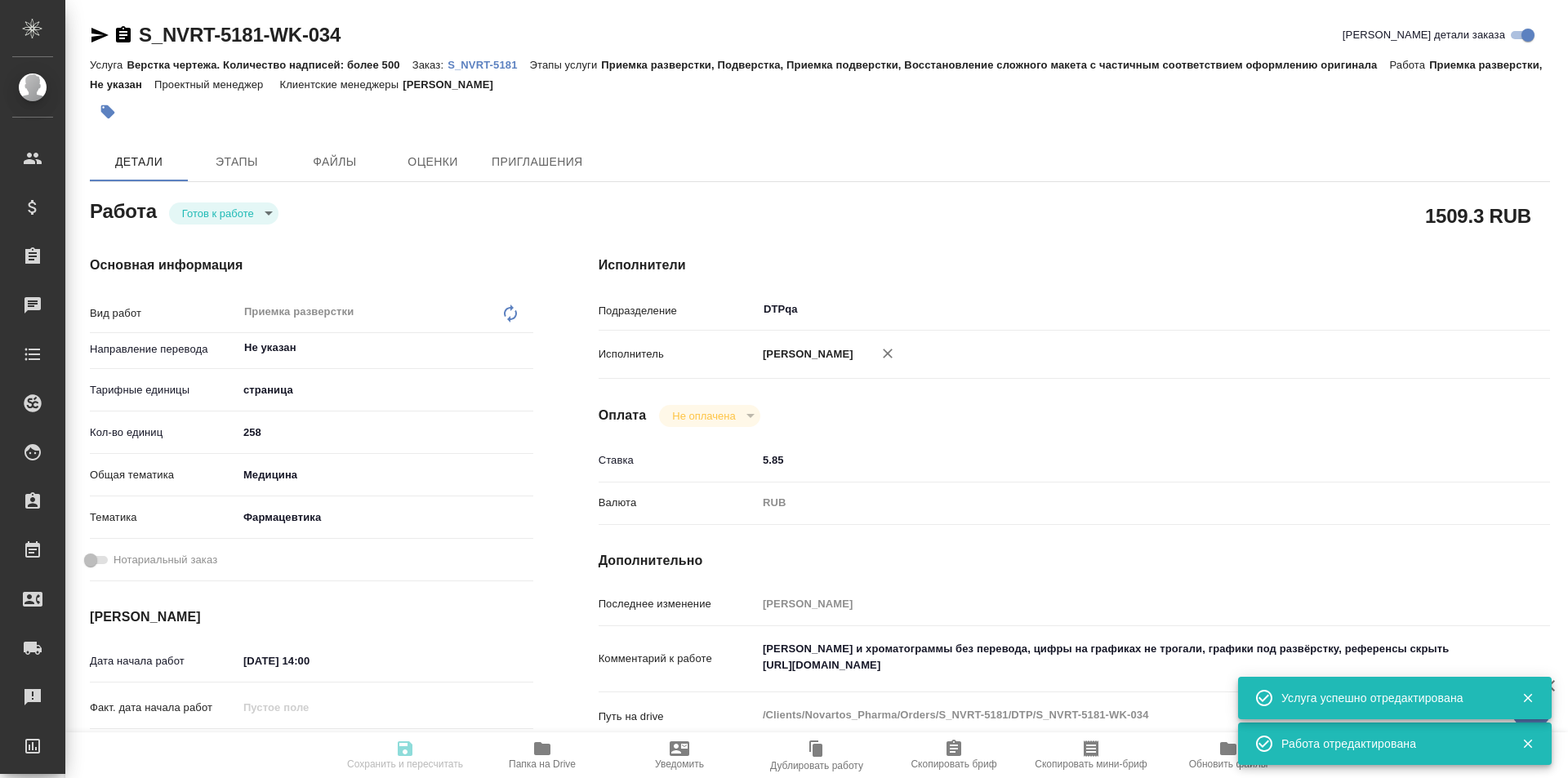
type input "[DATE] 19:00"
type input "DTPqa"
type input "notPayed"
type input "5.85"
type input "RUB"
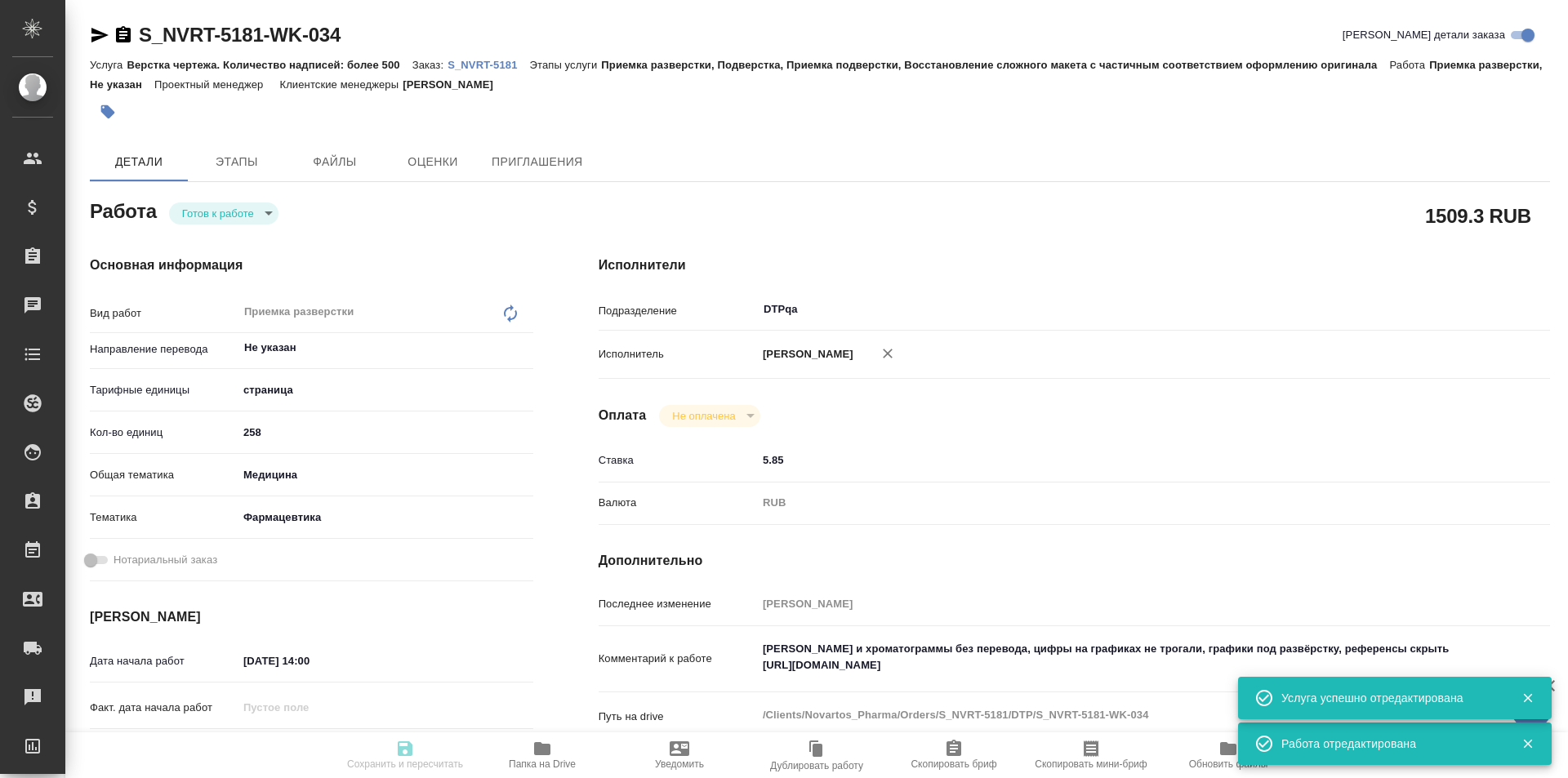
type input "[PERSON_NAME]"
type textarea "[PERSON_NAME] и хроматограммы без перевода, цифры на графиках не трогали, графи…"
type textarea "x"
type textarea "/Clients/Novartos_Pharma/Orders/S_NVRT-5181/DTP/S_NVRT-5181-WK-034"
type textarea "x"
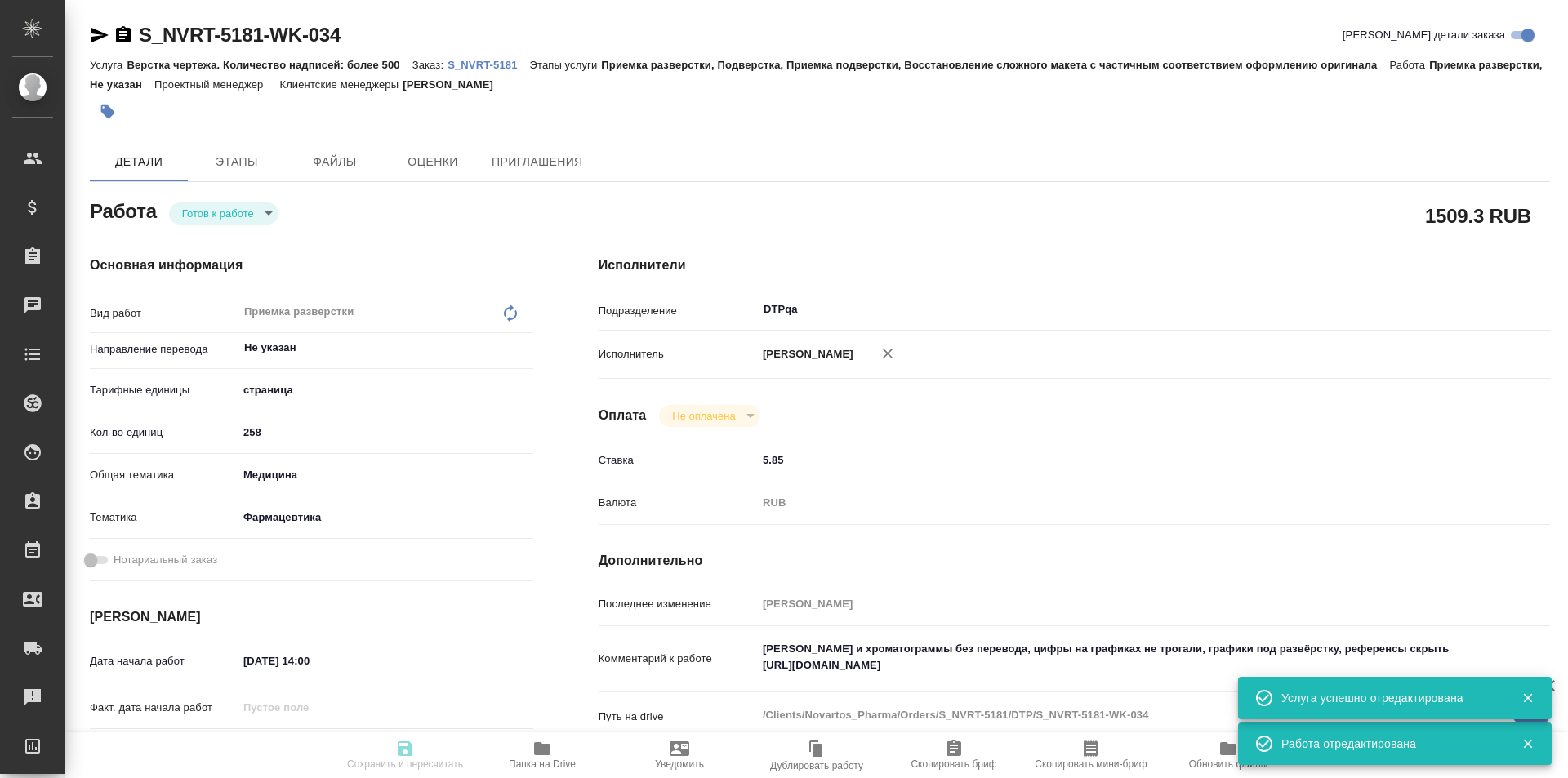
type input "S_NVRT-5181"
type input "Верстка чертежа. Количество надписей: более 500"
type input "Приемка разверстки, Подверстка, Приемка подверстки, Восстановление сложного мак…"
type input "[PERSON_NAME]"
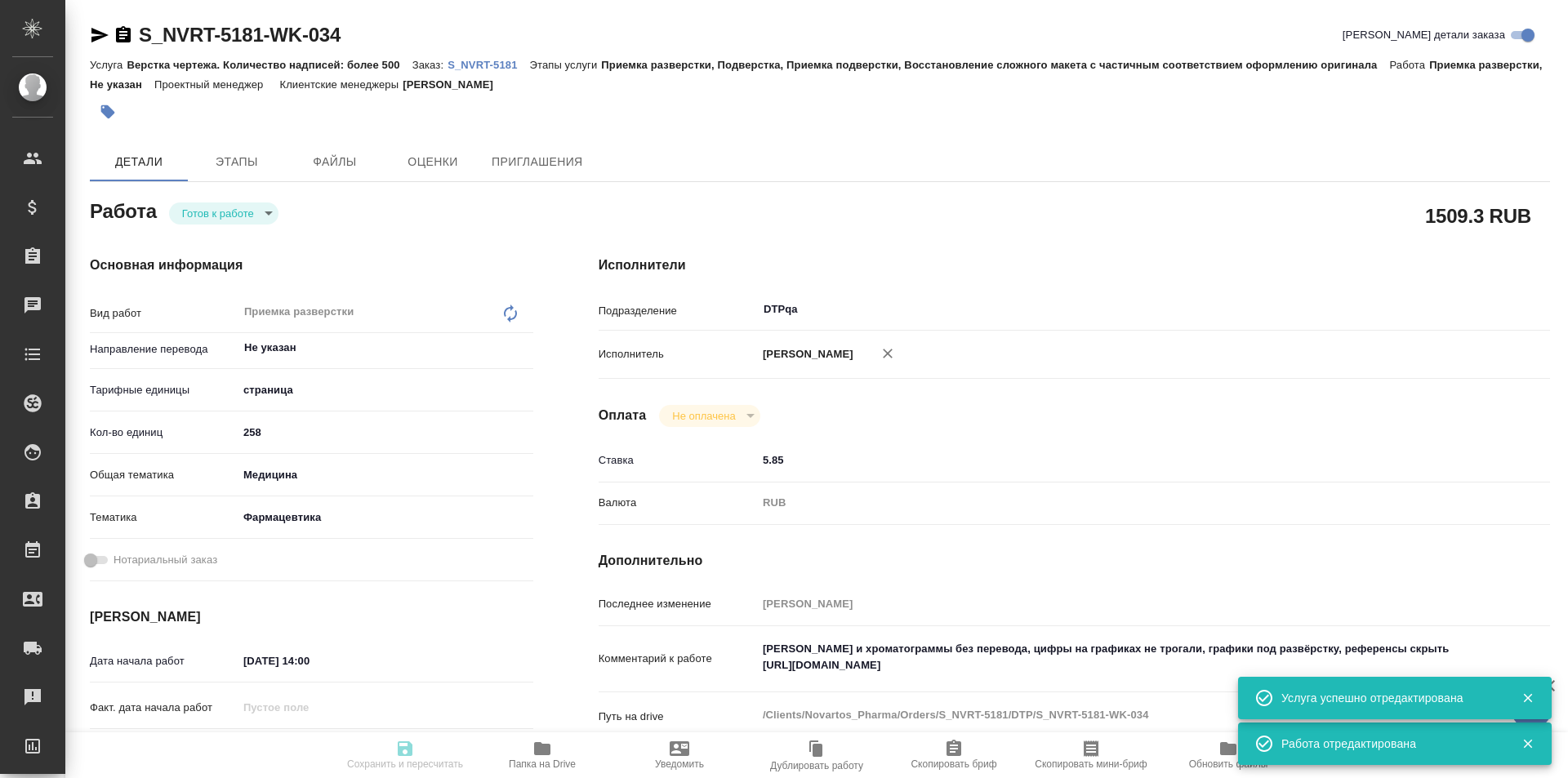
type input "/Clients/Novartos_Pharma/Orders/S_NVRT-5181"
type textarea "x"
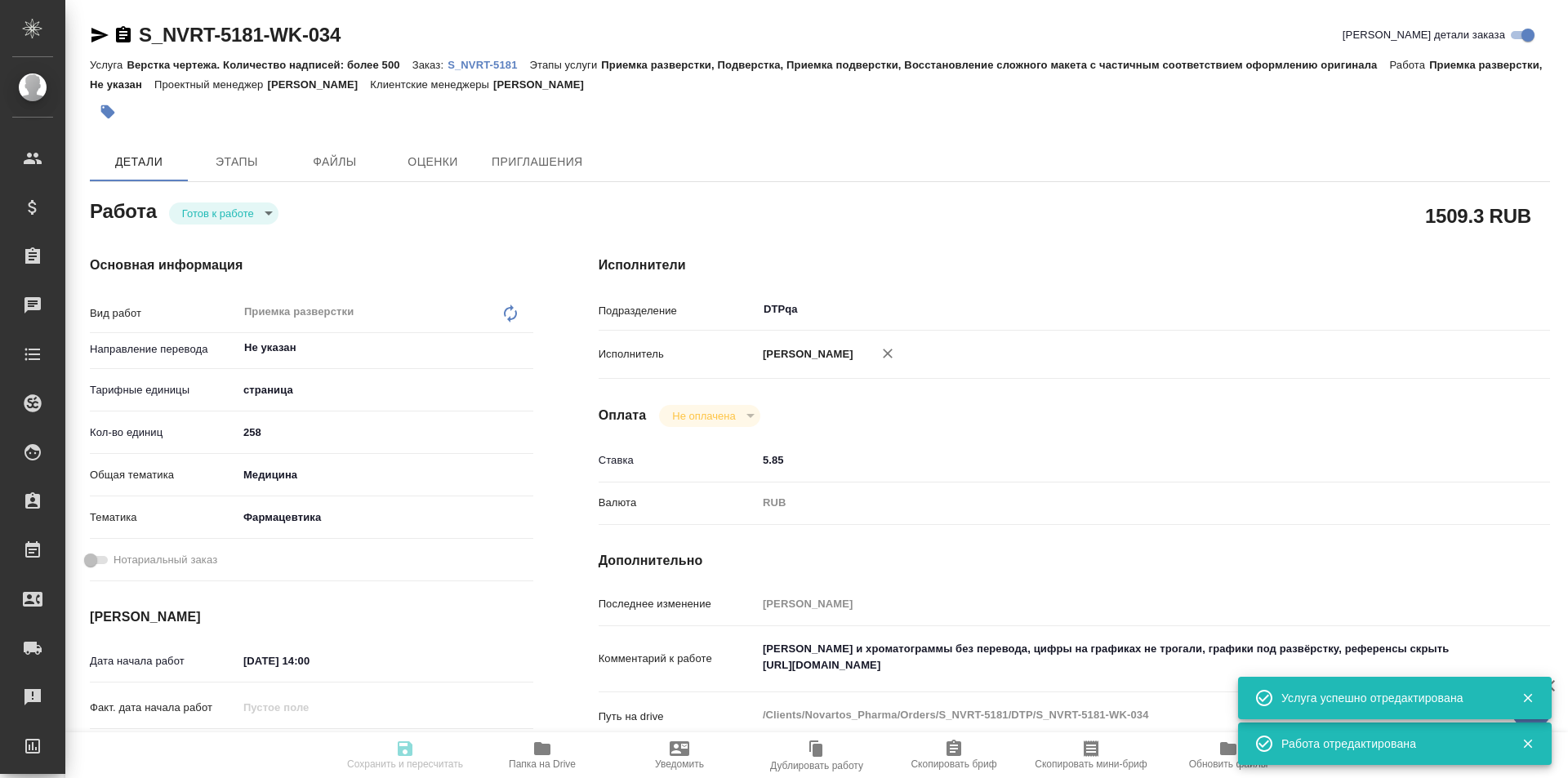
type textarea "x"
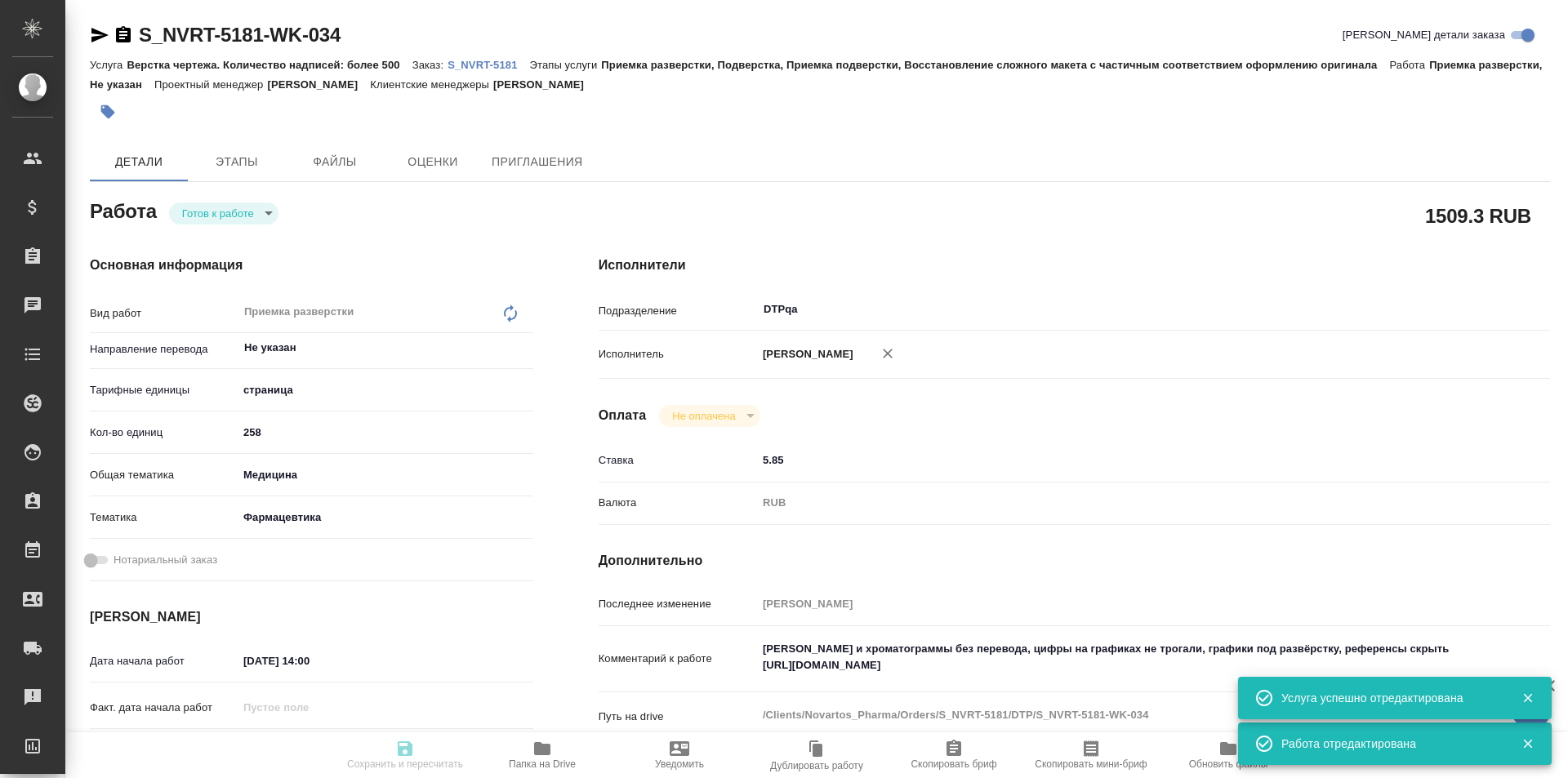
type textarea "x"
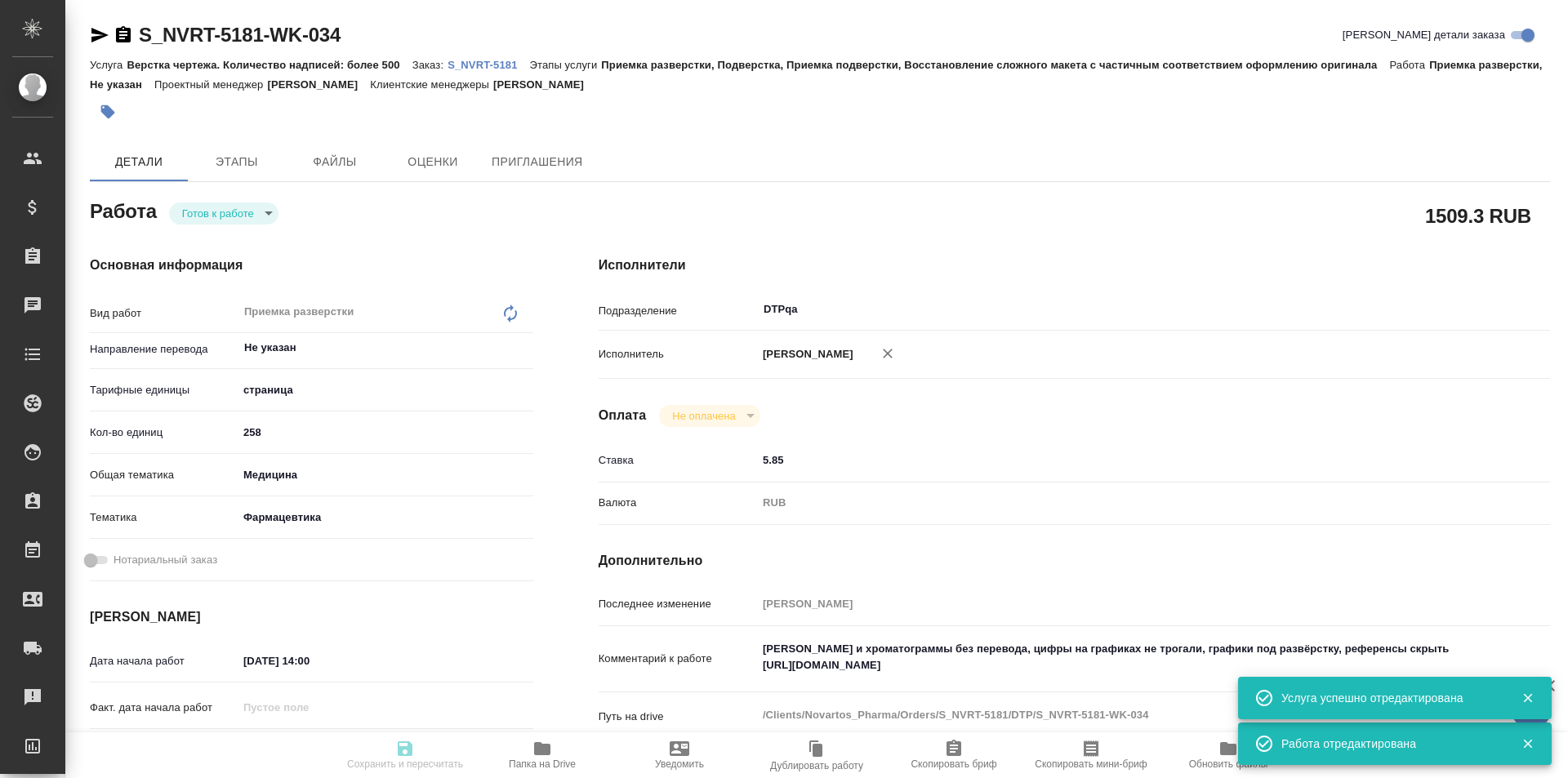
type textarea "x"
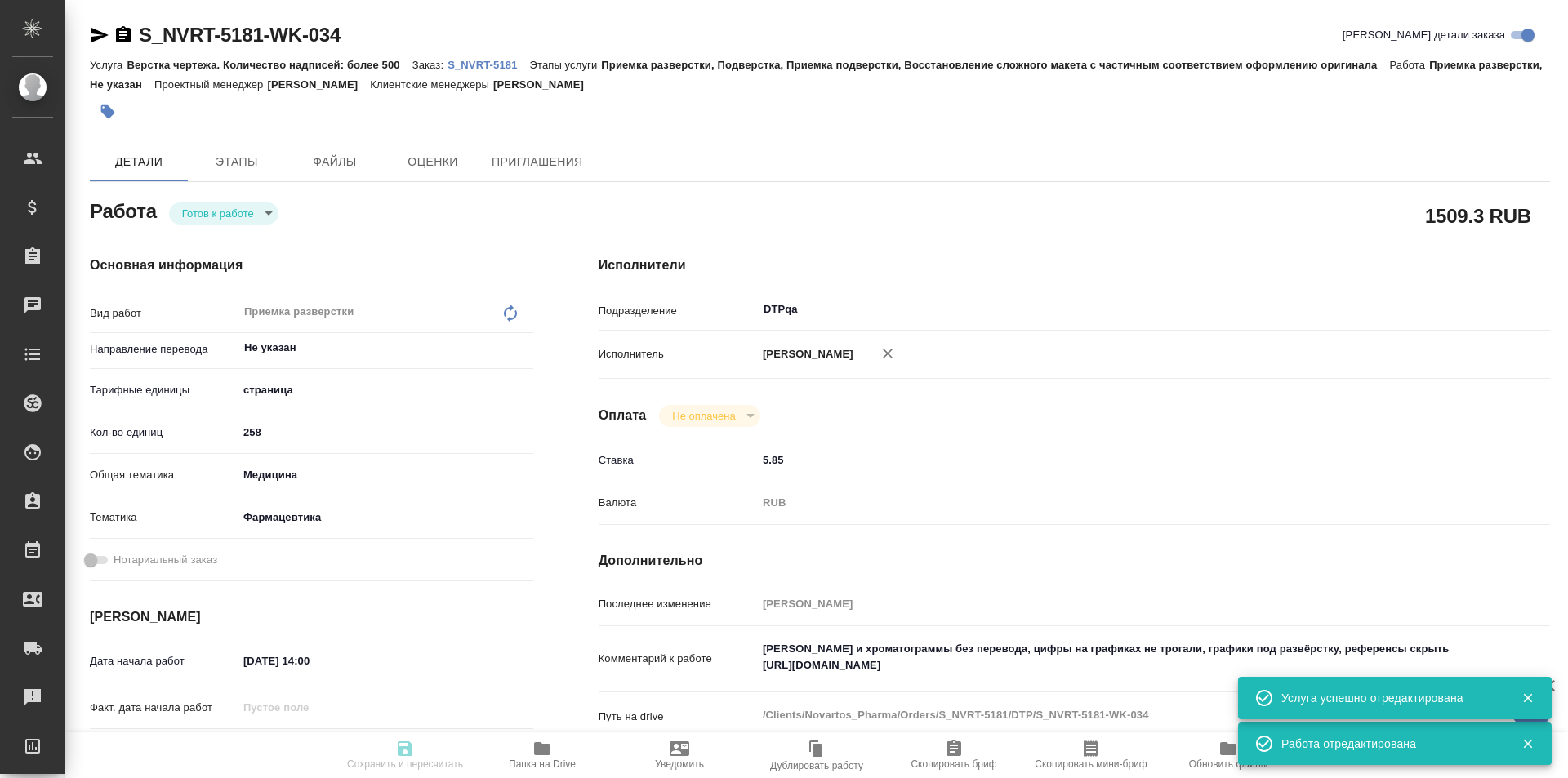
type textarea "x"
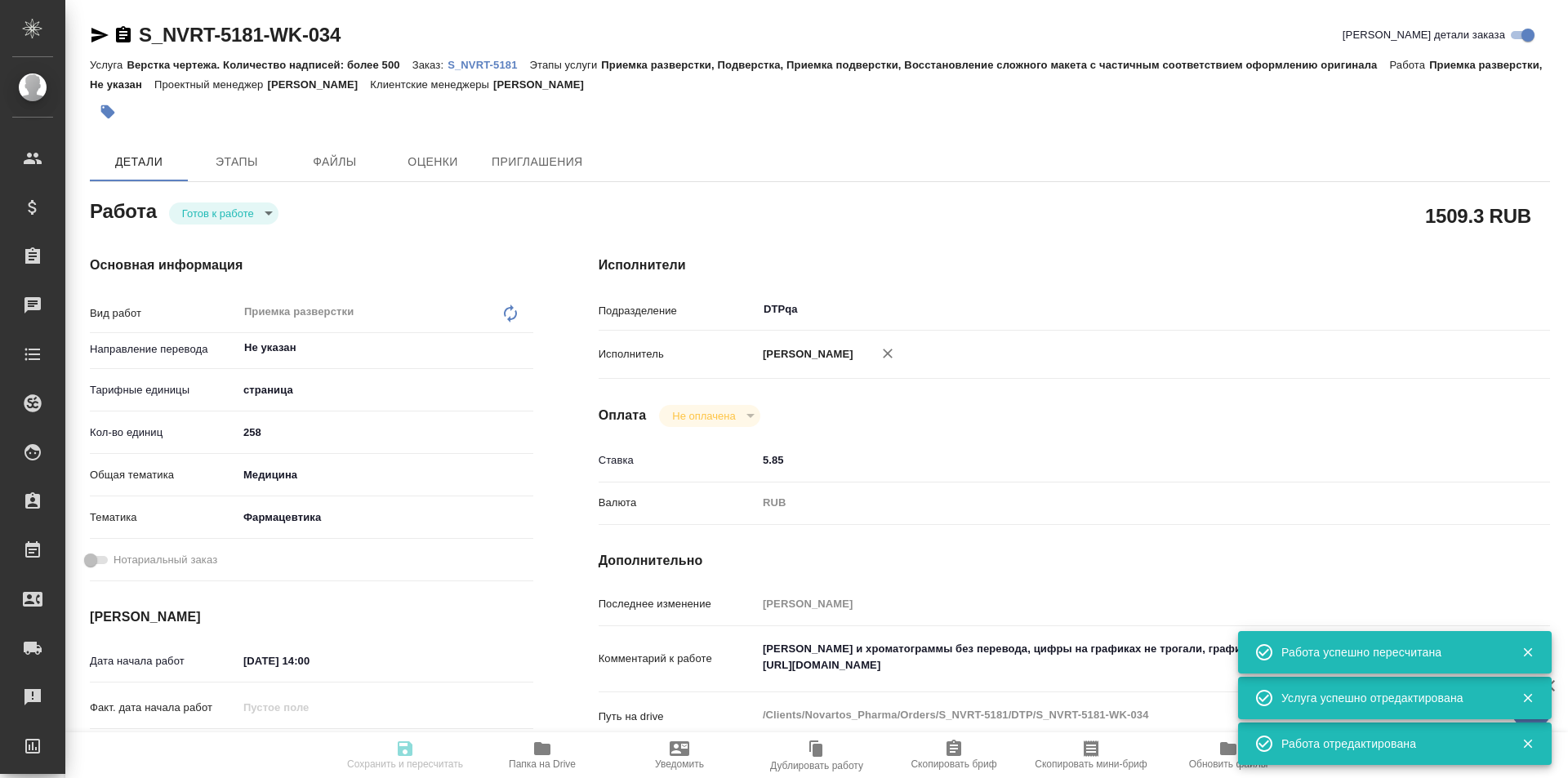
type input "readyForWork"
type textarea "Приемка разверстки"
type textarea "x"
type input "Не указан"
type input "5a8b1489cc6b4906c91bfdb2"
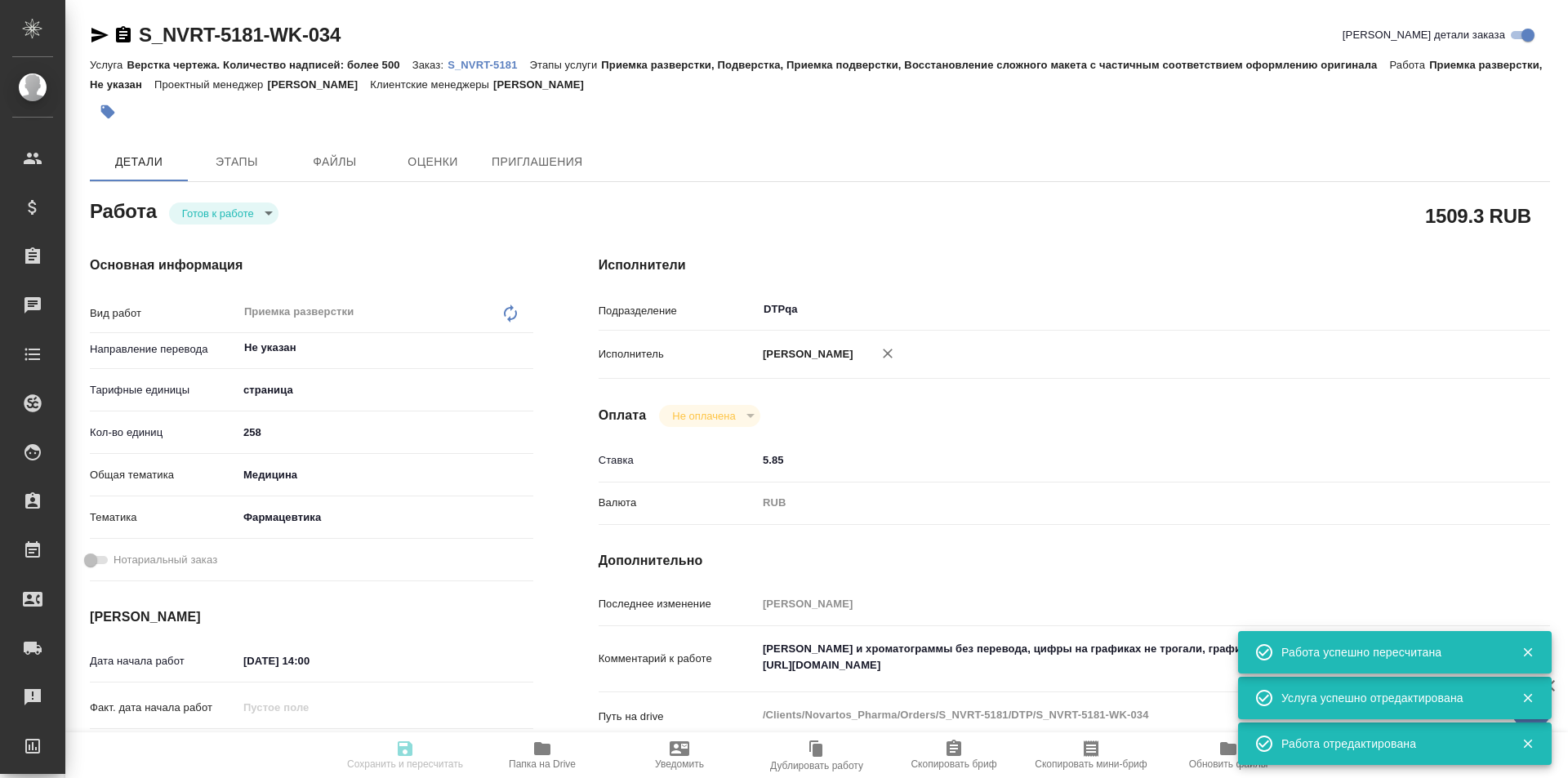
type input "258"
type input "med"
type input "6149832f2b7be24903fd7a82"
type input "[DATE] 14:00"
type input "[DATE] 13:00"
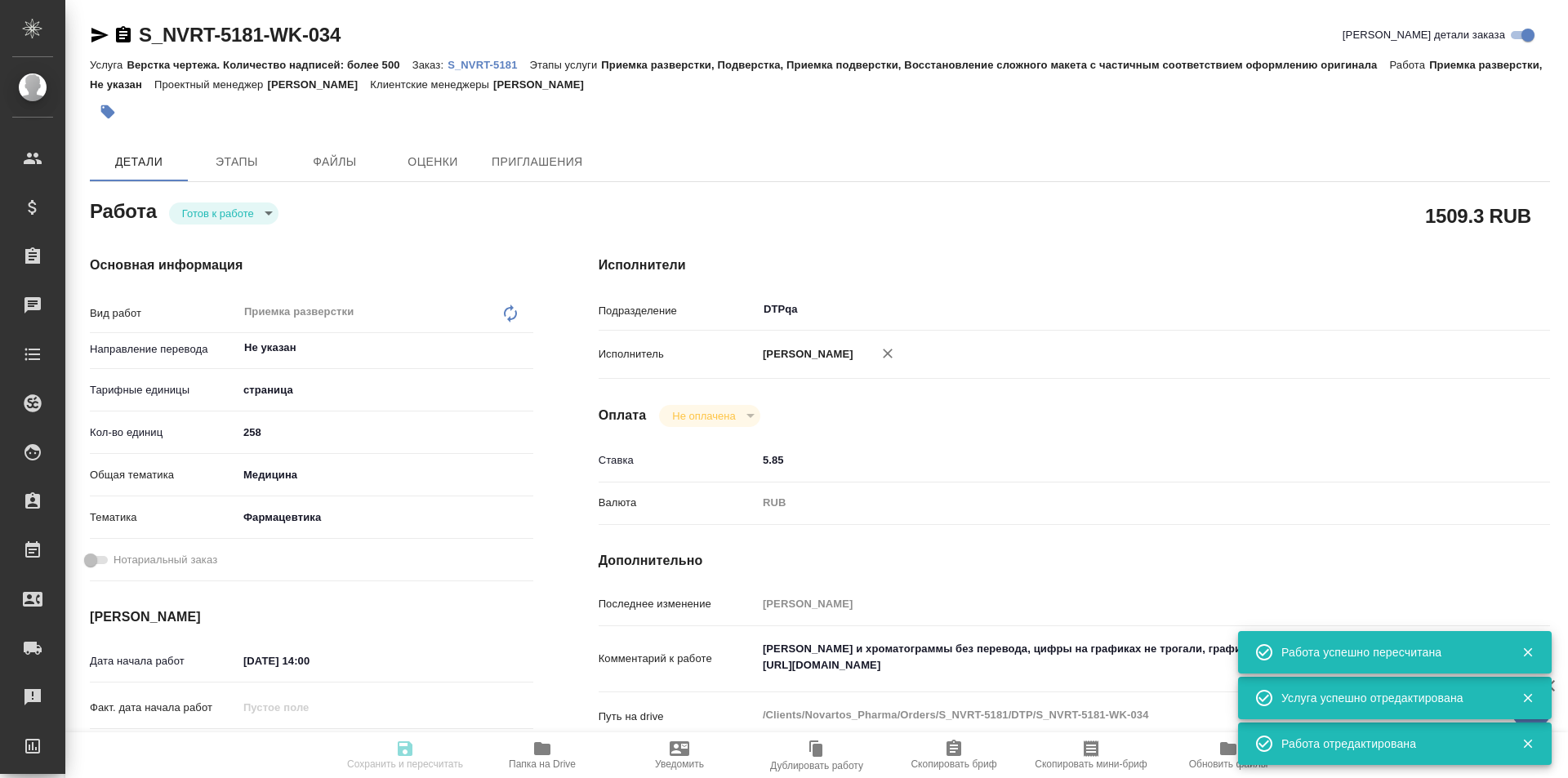
type input "[DATE] 19:00"
type input "DTPqa"
type input "notPayed"
type input "5.85"
type input "RUB"
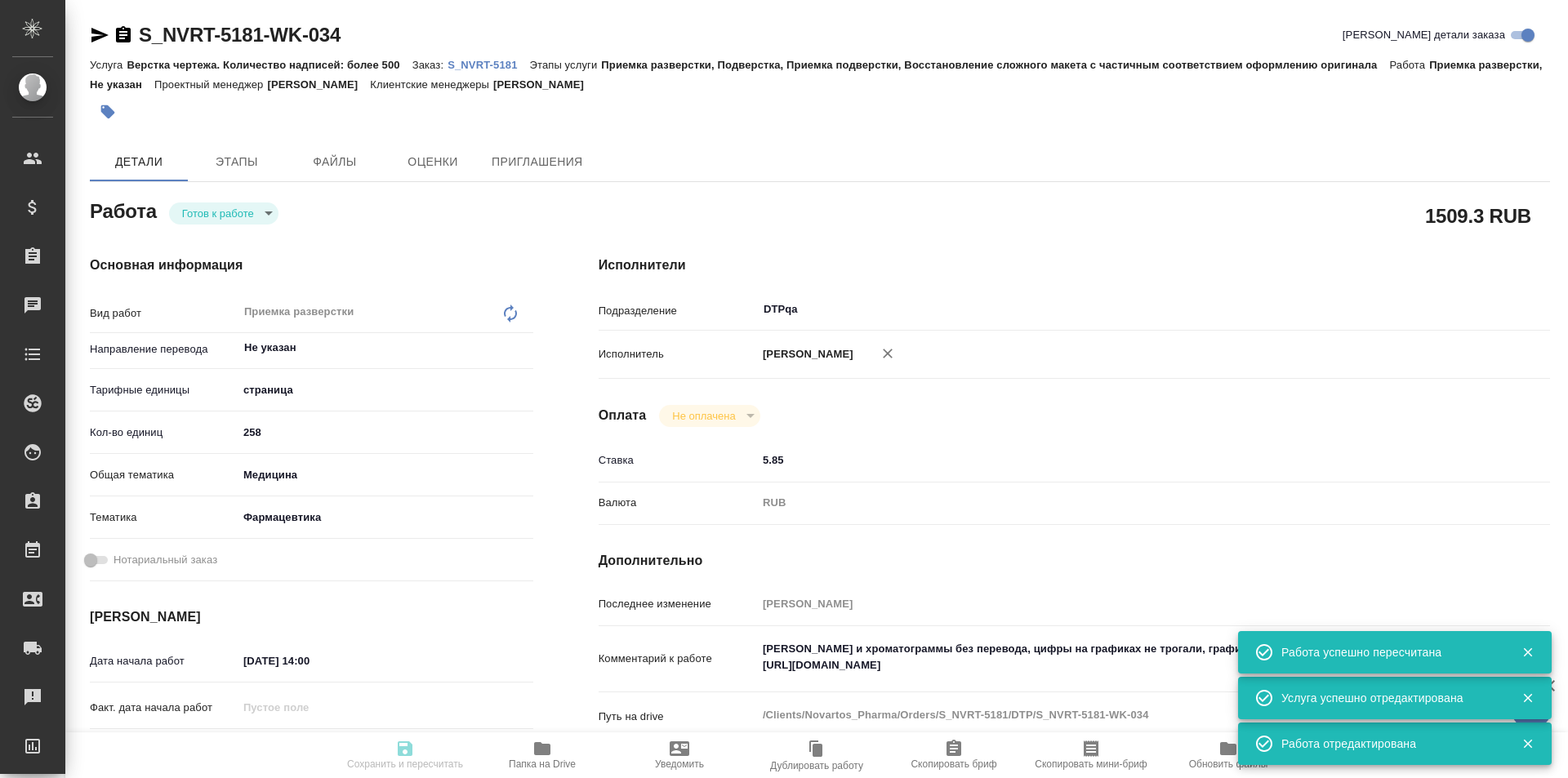
type input "[PERSON_NAME]"
type textarea "[PERSON_NAME] и хроматограммы без перевода, цифры на графиках не трогали, графи…"
type textarea "x"
type textarea "/Clients/Novartos_Pharma/Orders/S_NVRT-5181/DTP/S_NVRT-5181-WK-034"
type textarea "x"
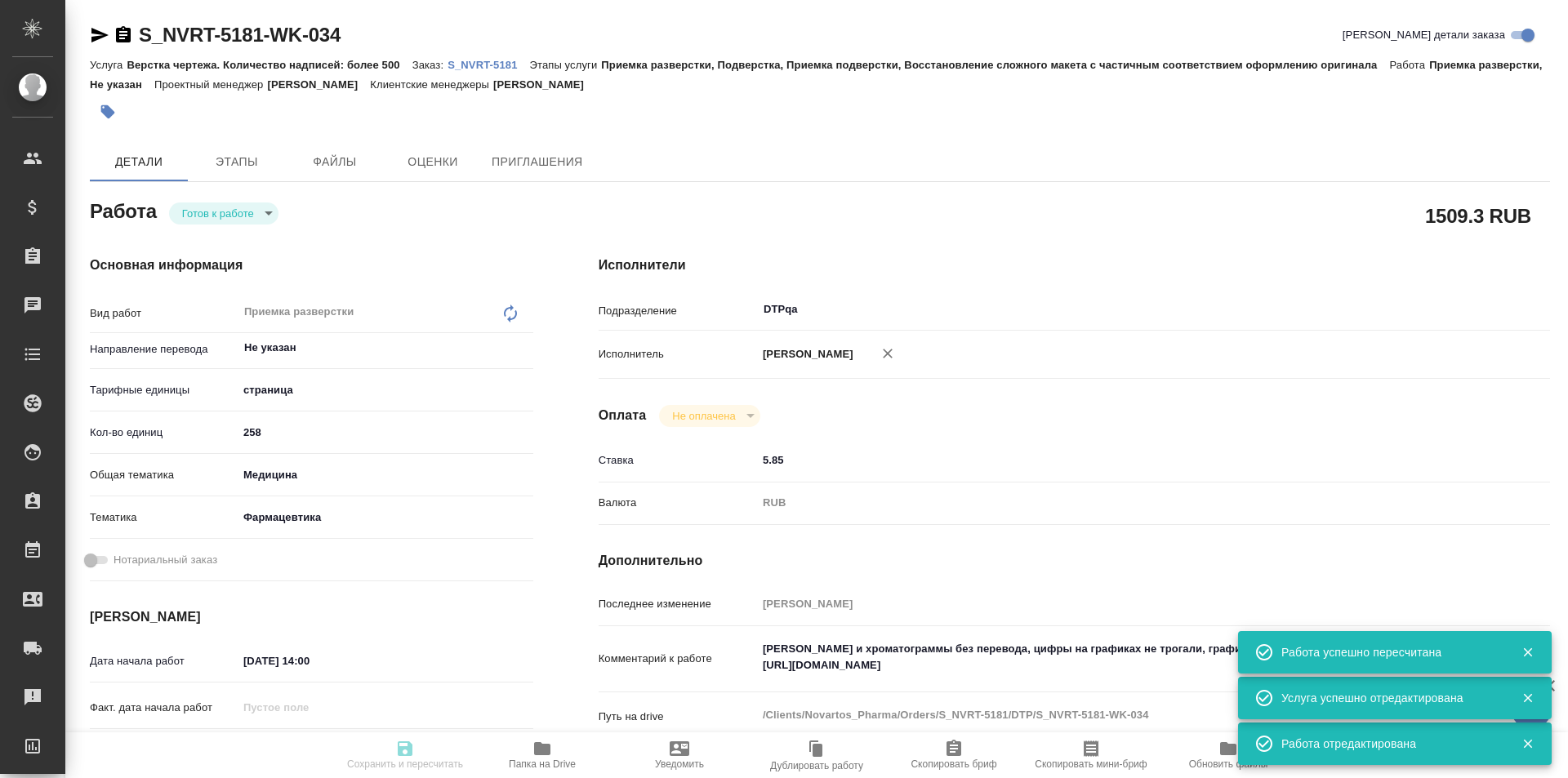
type input "S_NVRT-5181"
type input "Верстка чертежа. Количество надписей: более 500"
type input "Приемка разверстки, Подверстка, Приемка подверстки, Восстановление сложного мак…"
type input "[PERSON_NAME]"
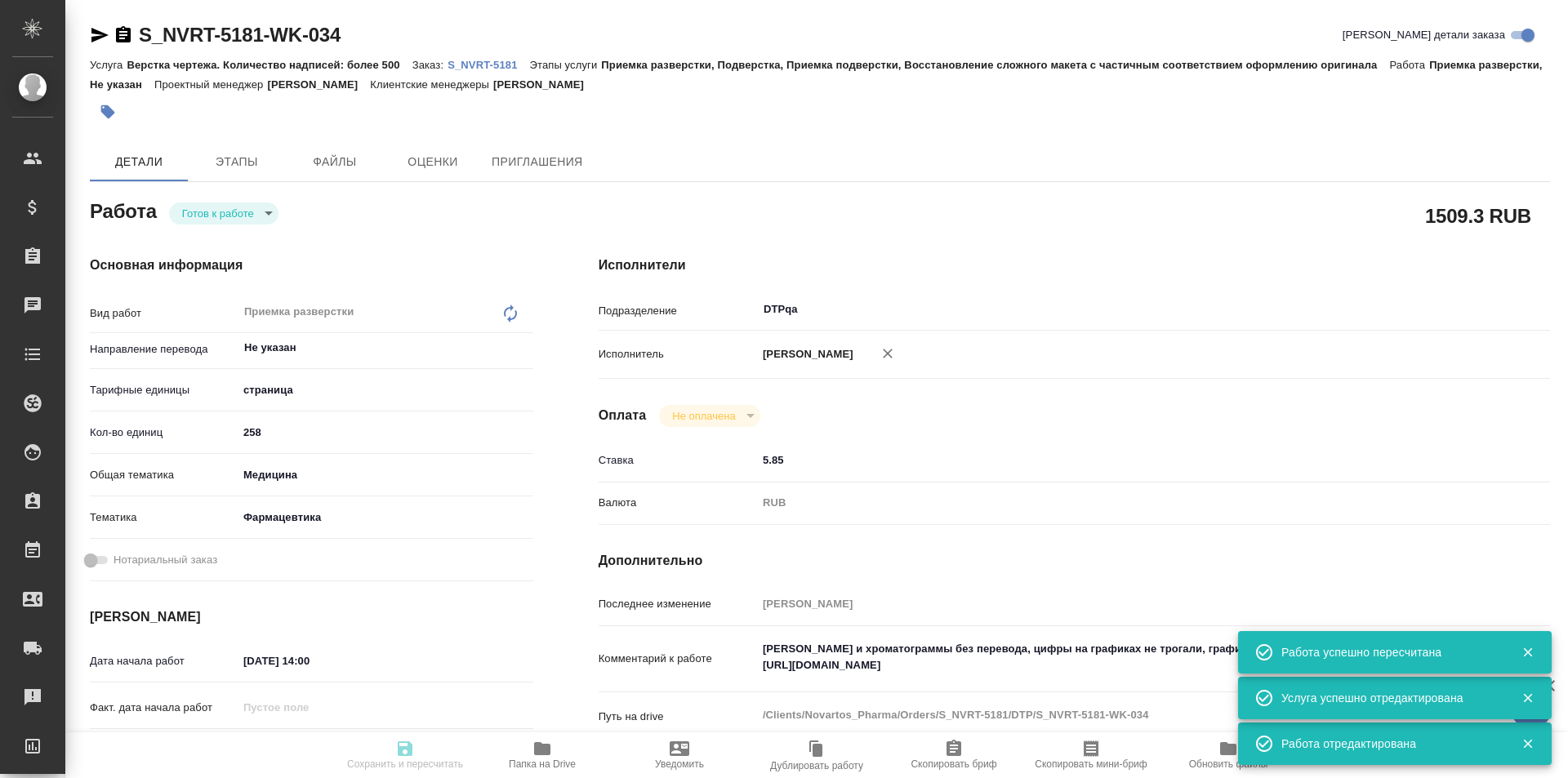
type input "/Clients/Novartos_Pharma/Orders/S_NVRT-5181"
type textarea "x"
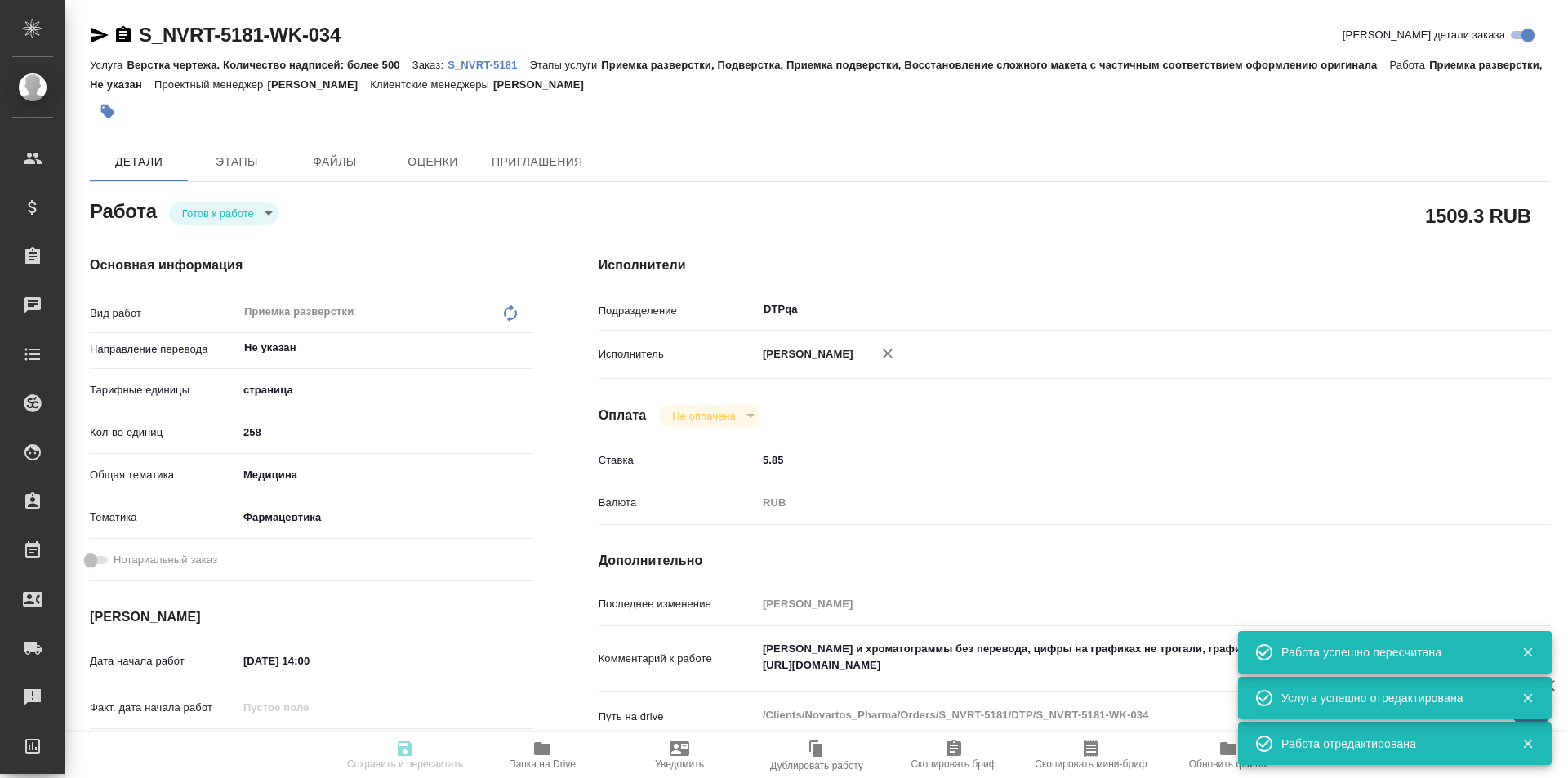
type textarea "x"
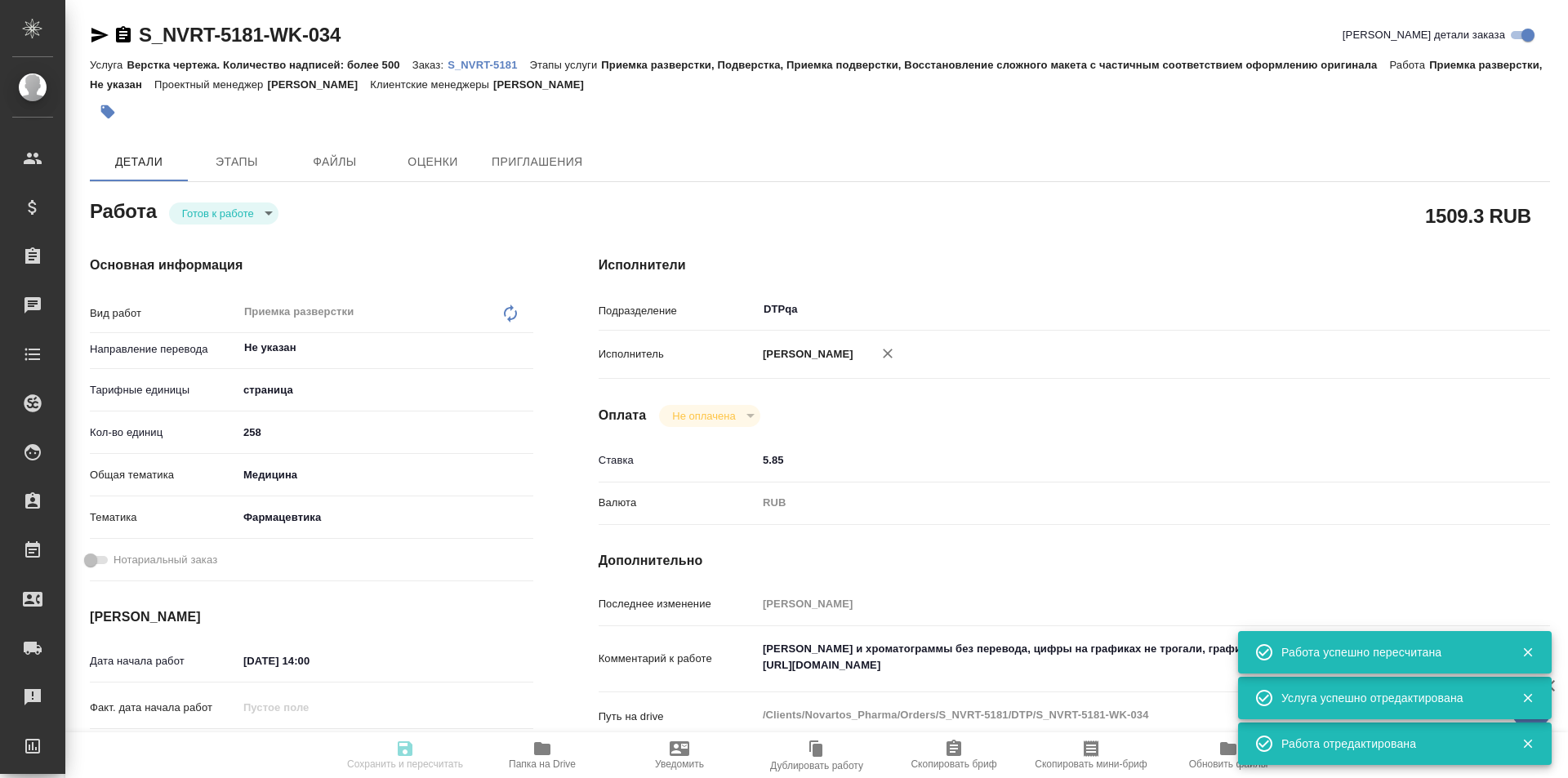
type textarea "x"
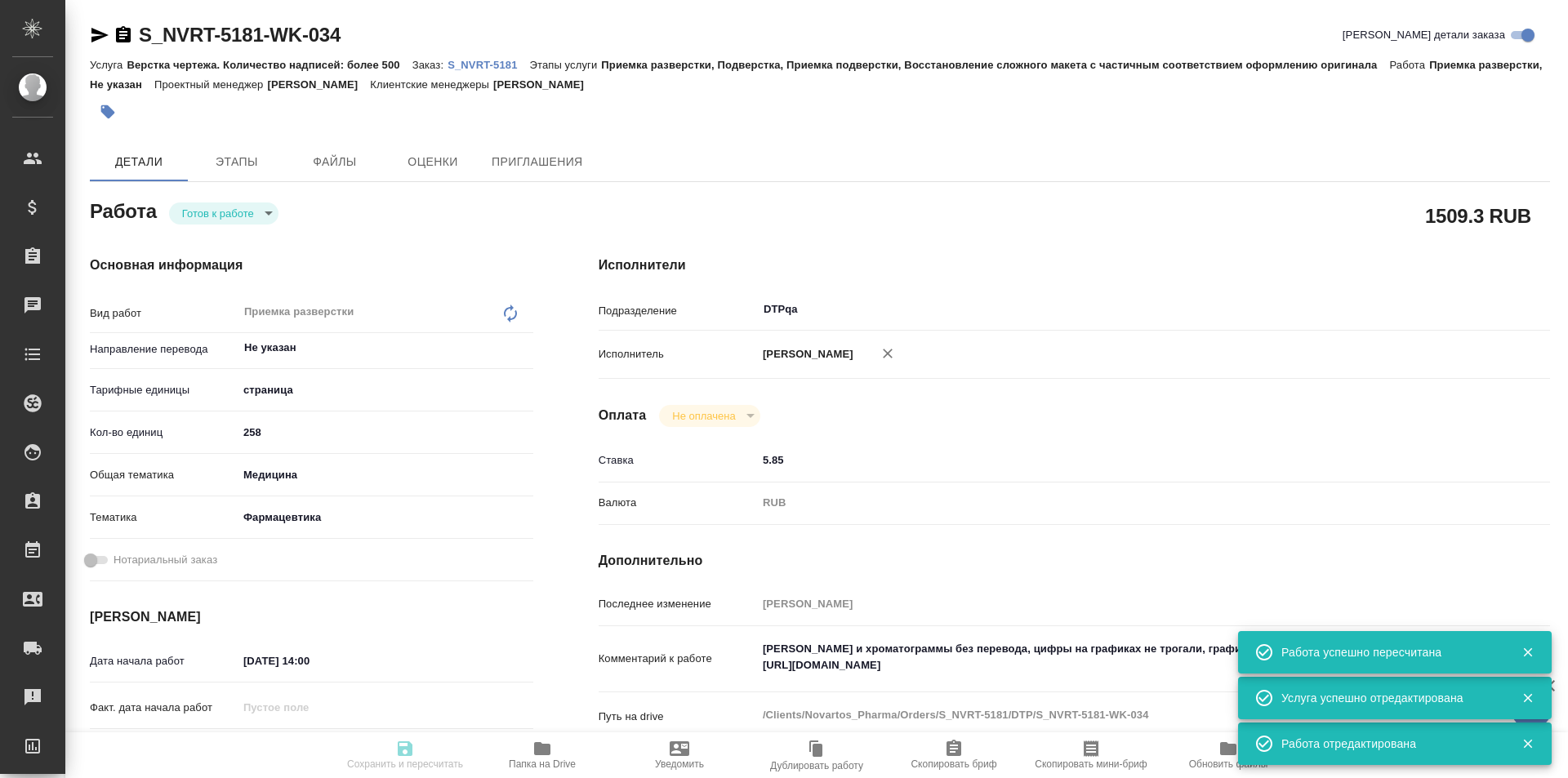
type textarea "x"
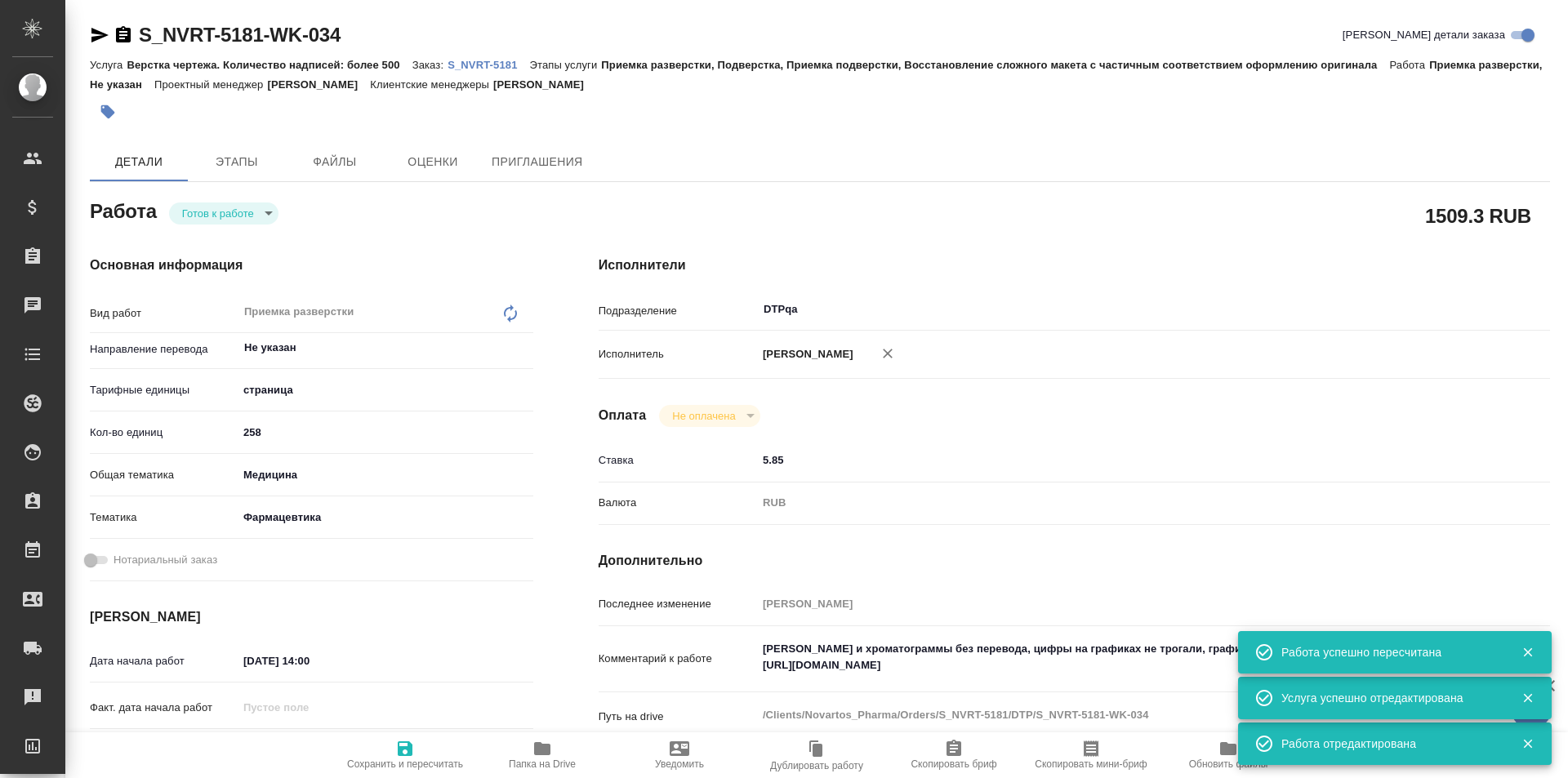
type textarea "x"
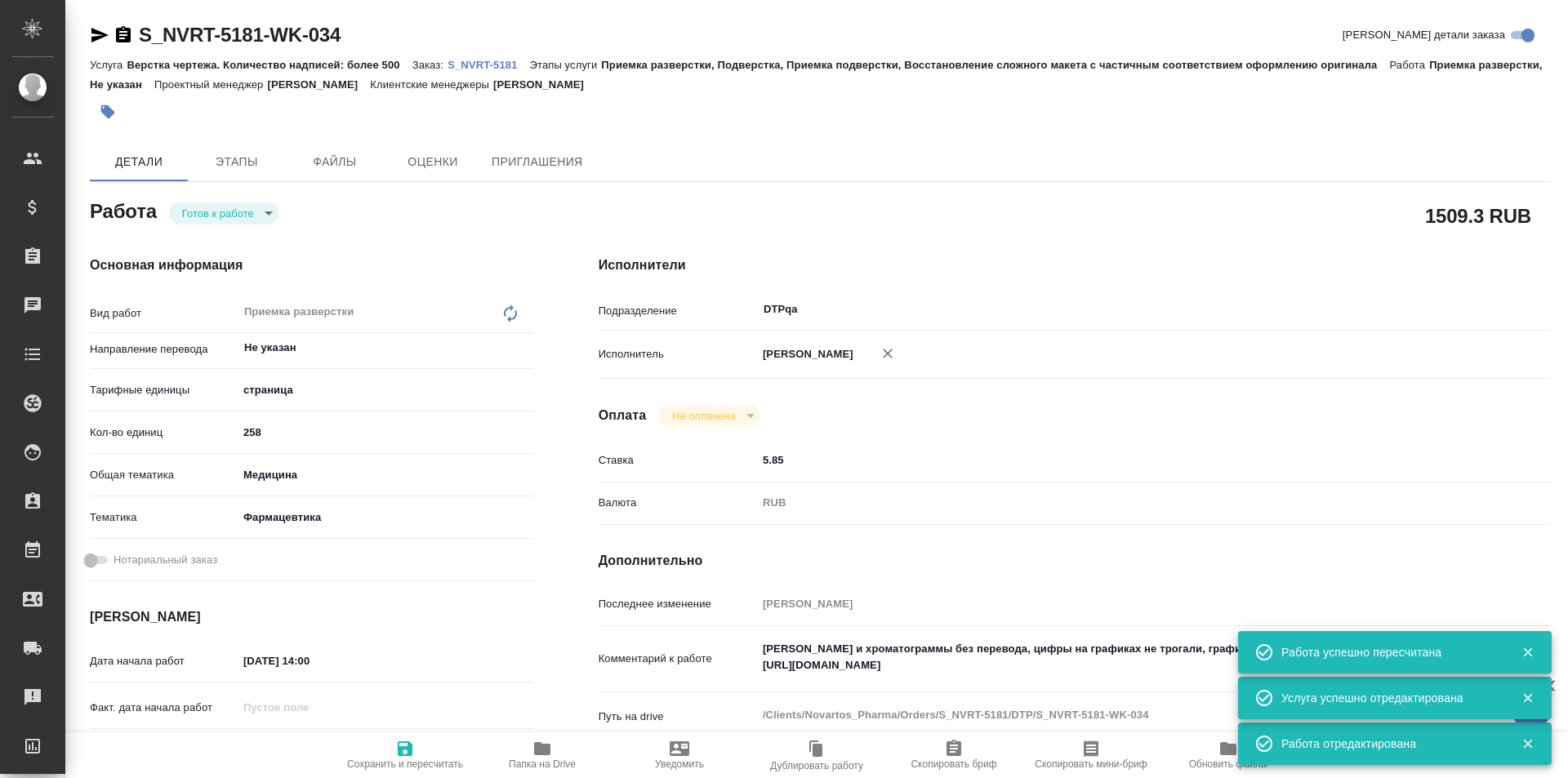
type textarea "x"
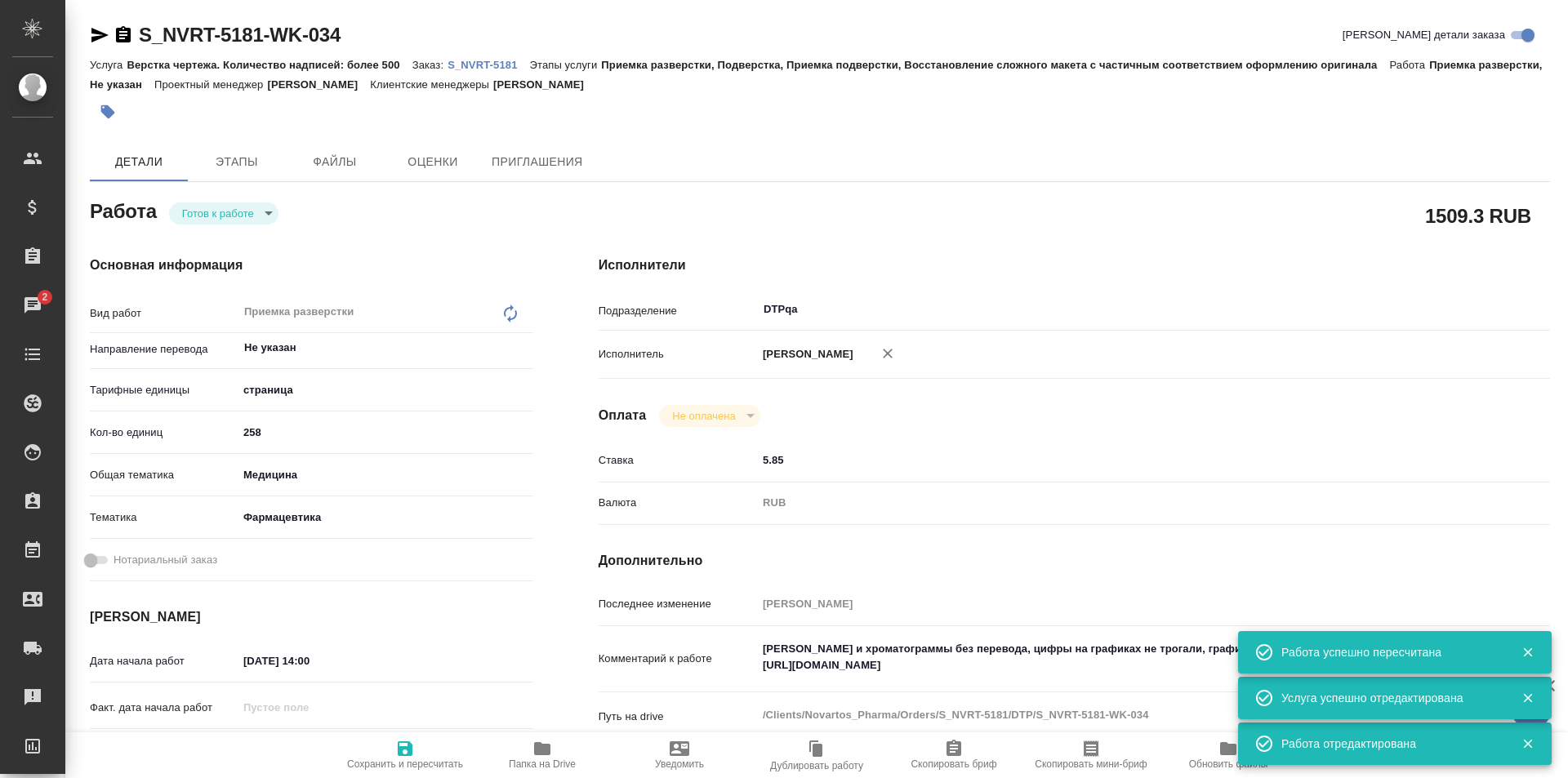
type textarea "x"
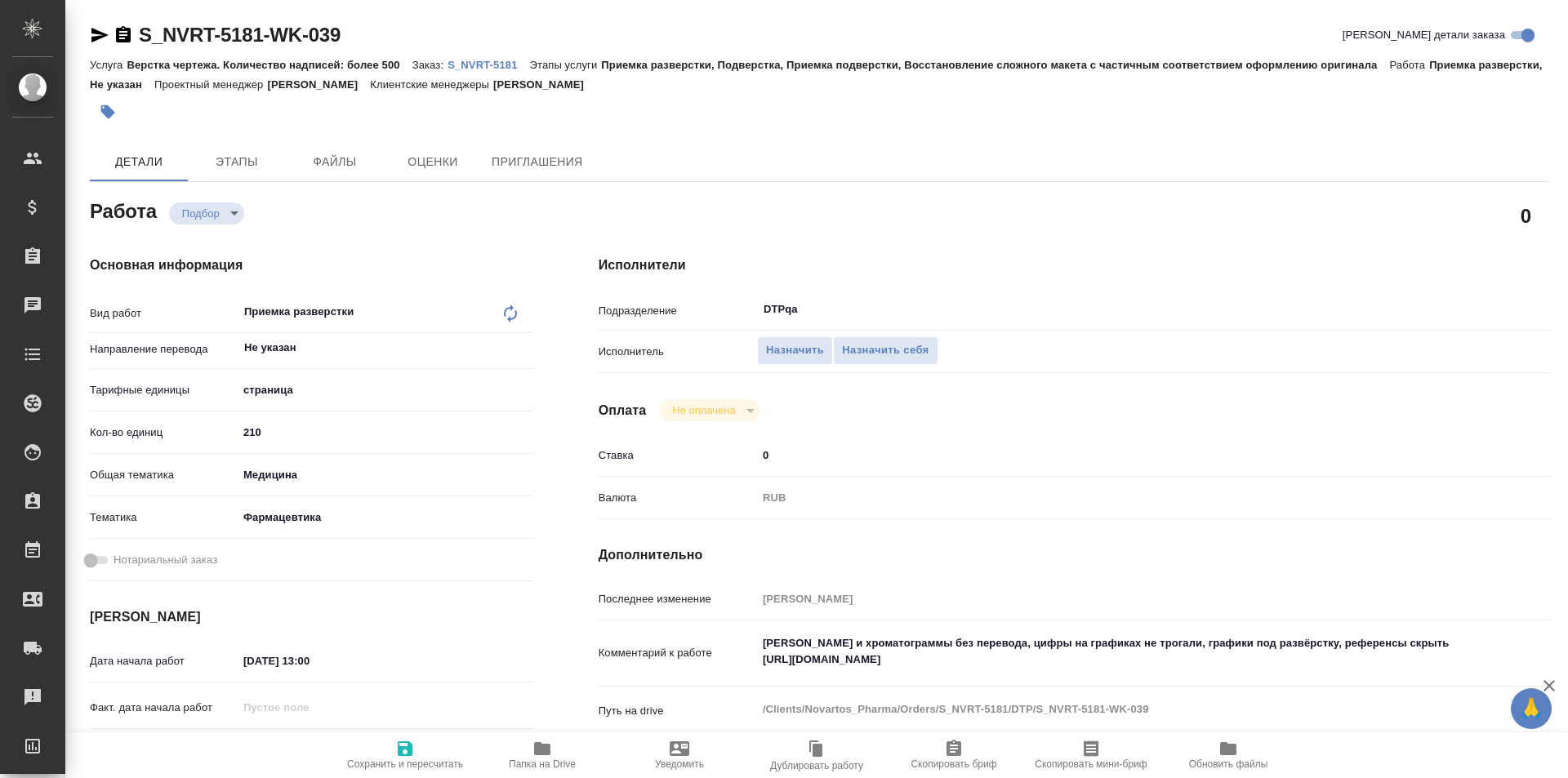
type textarea "x"
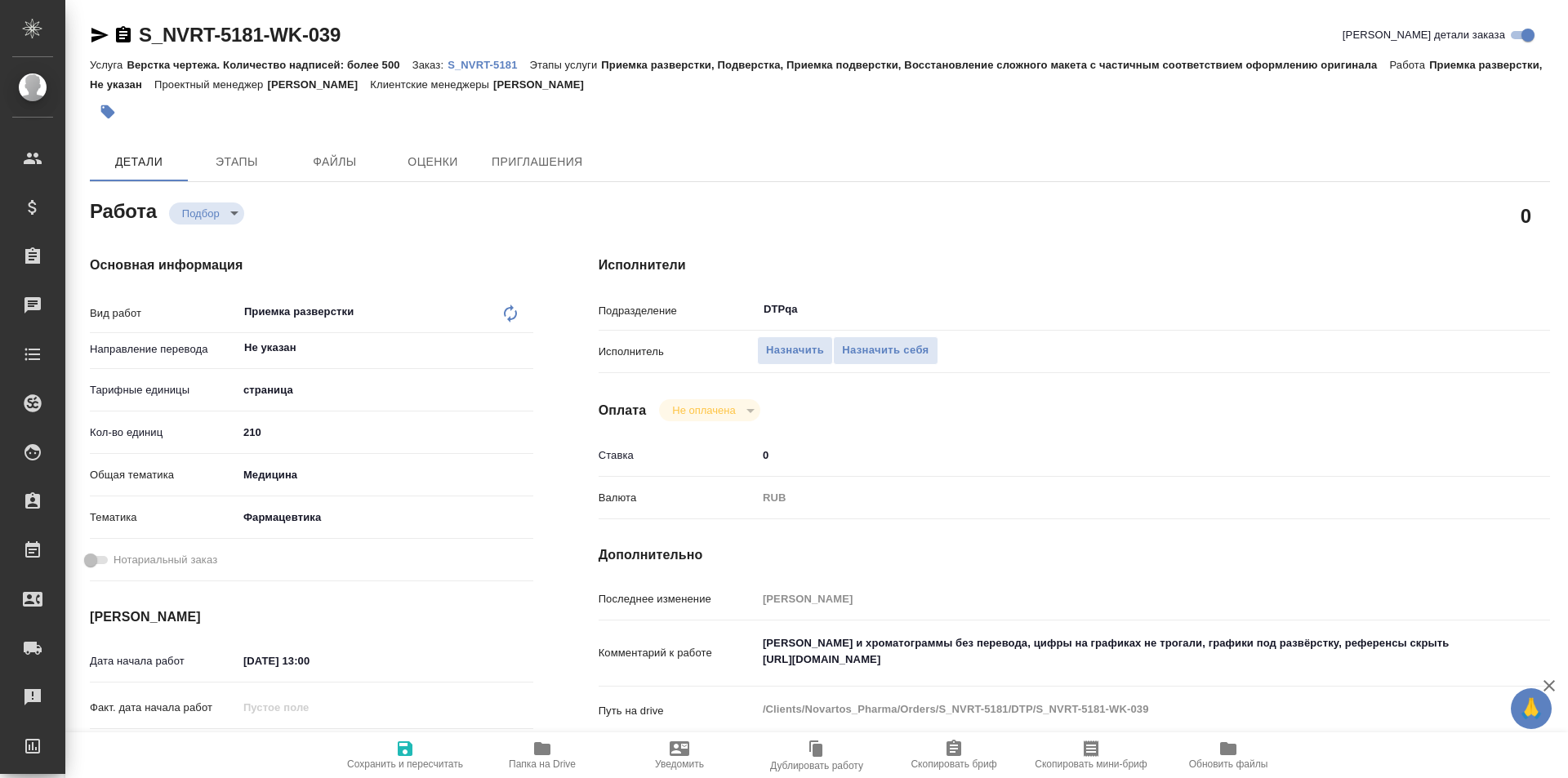
type textarea "x"
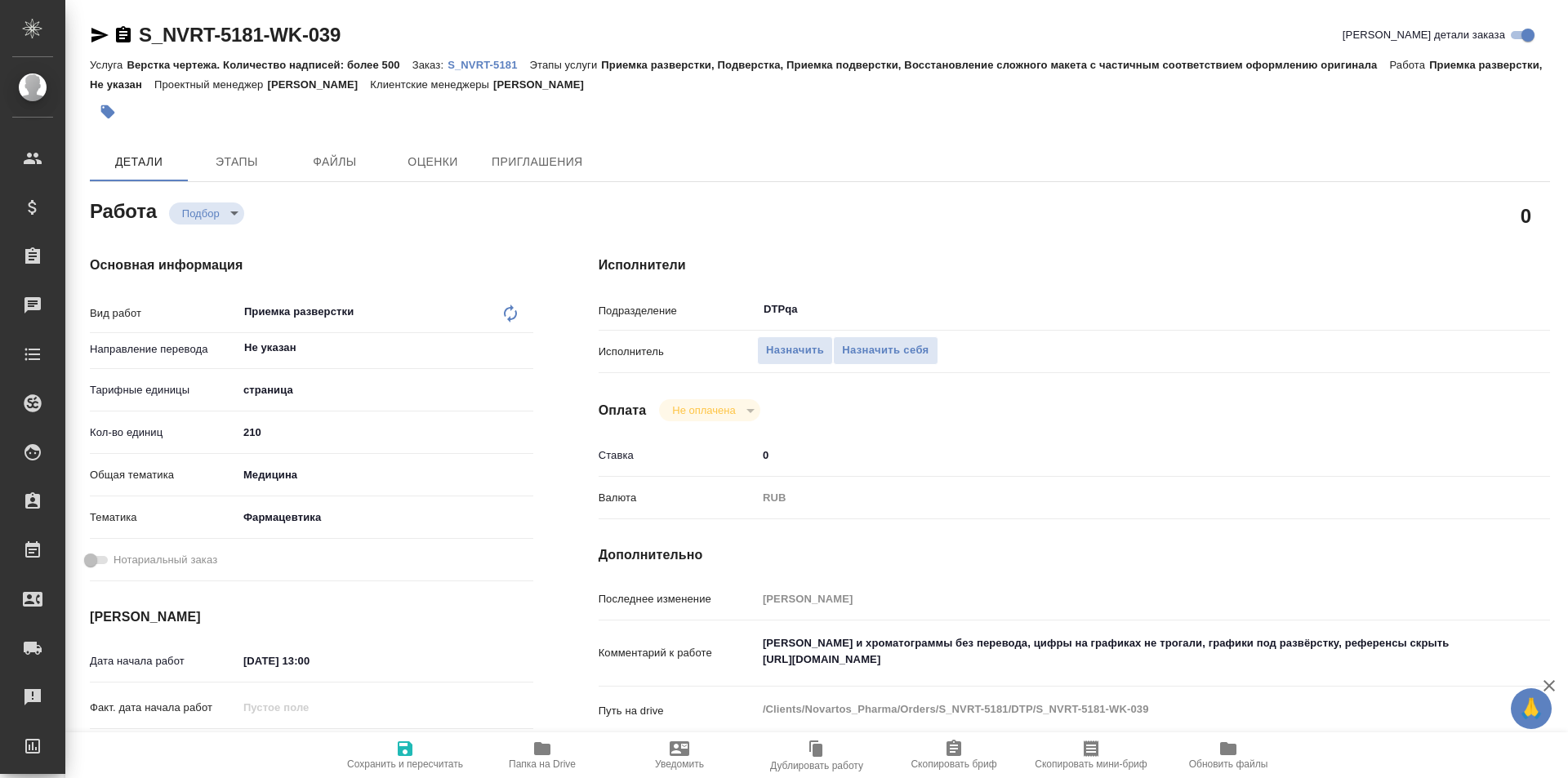
type textarea "x"
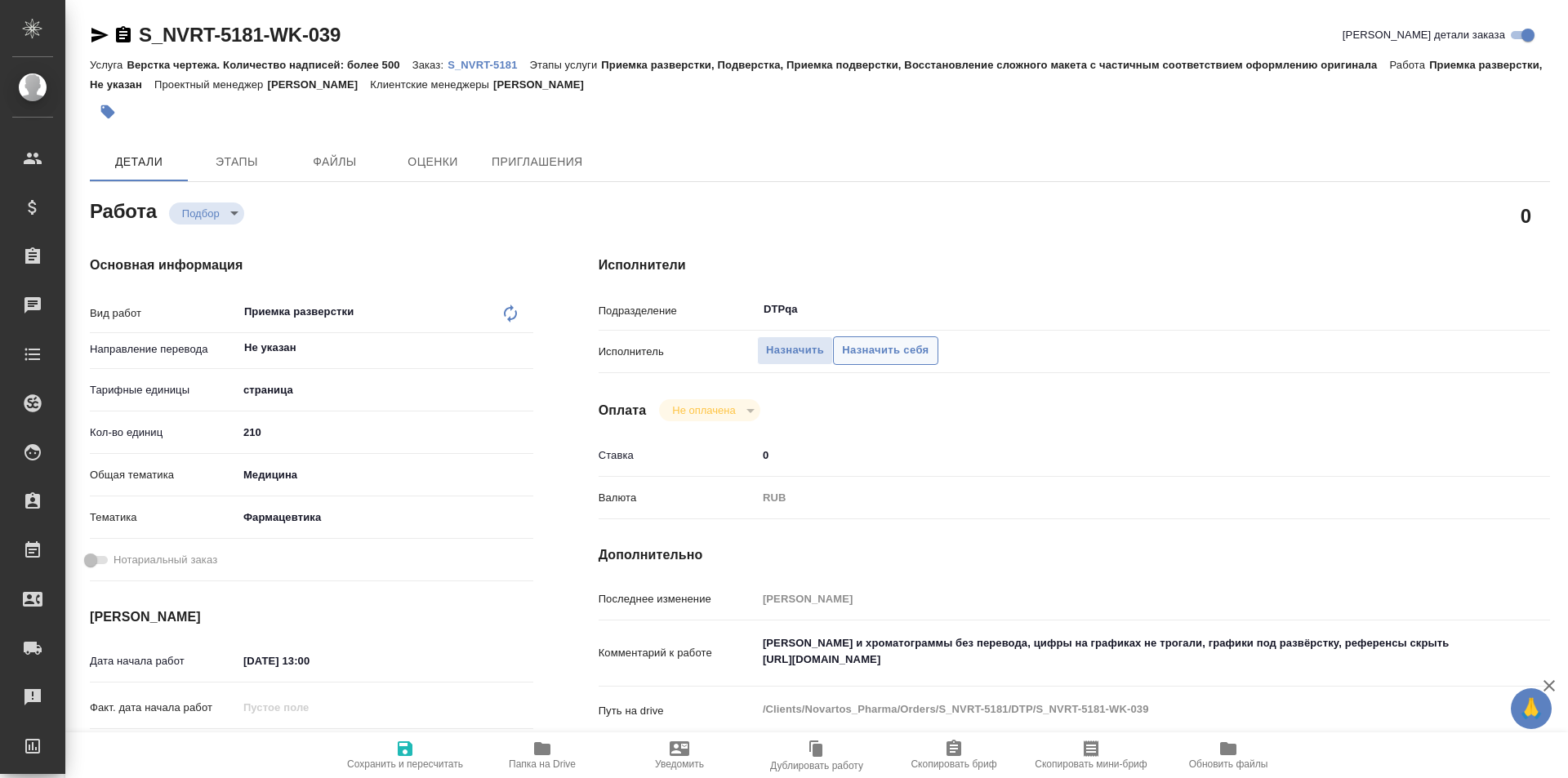
type textarea "x"
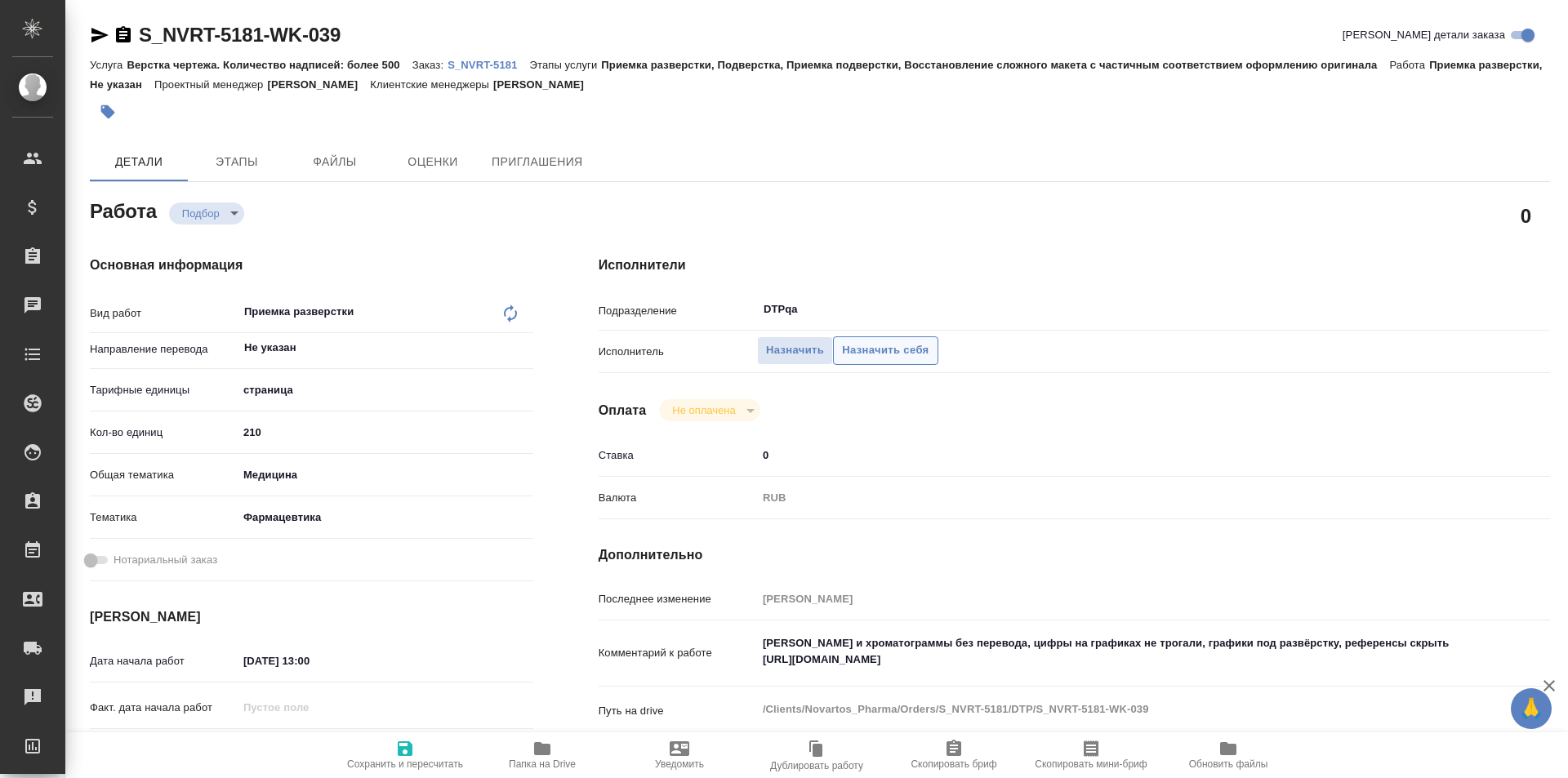
click at [880, 355] on span "Назначить себя" at bounding box center [885, 351] width 87 height 19
type textarea "x"
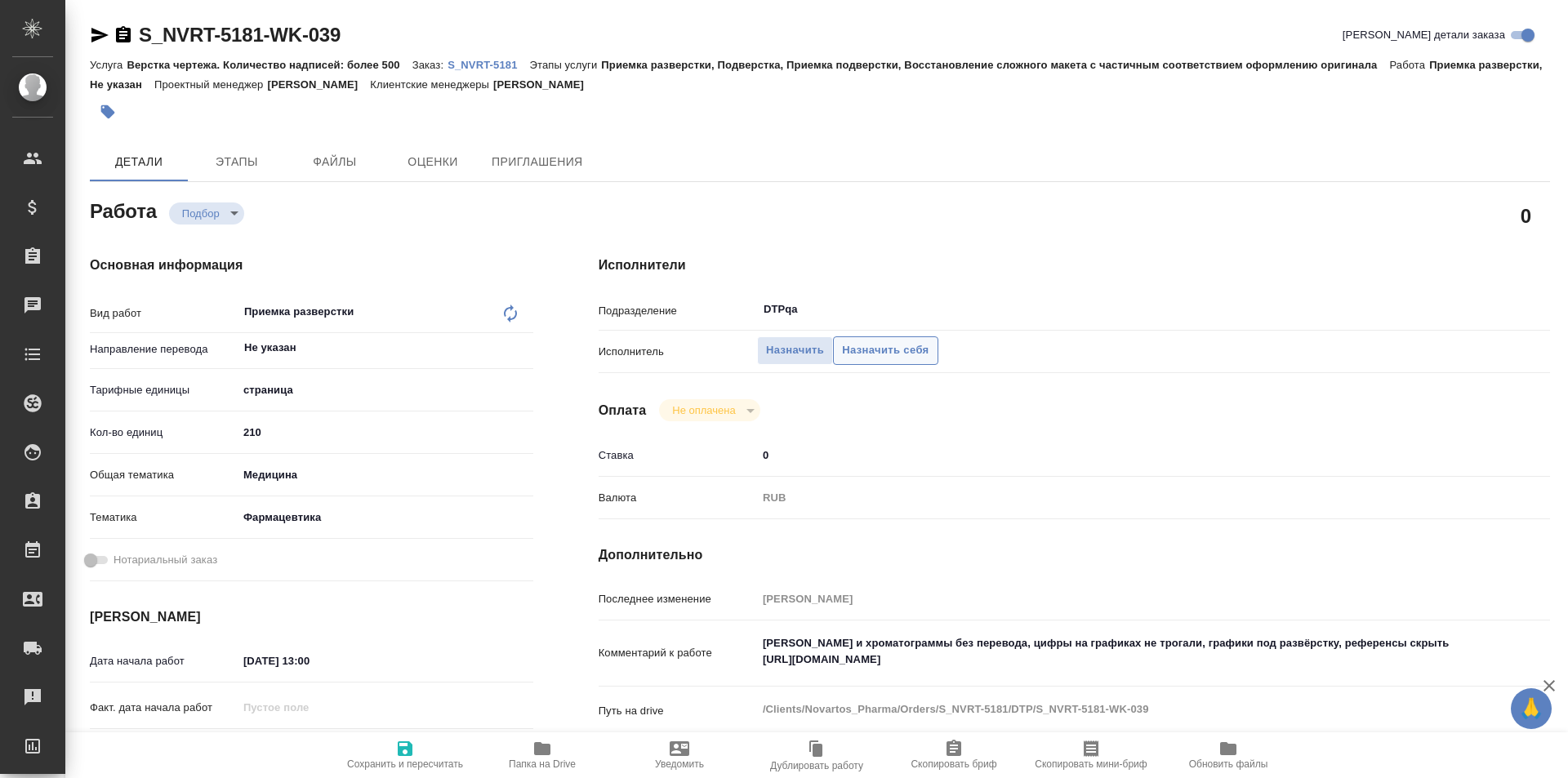
type textarea "x"
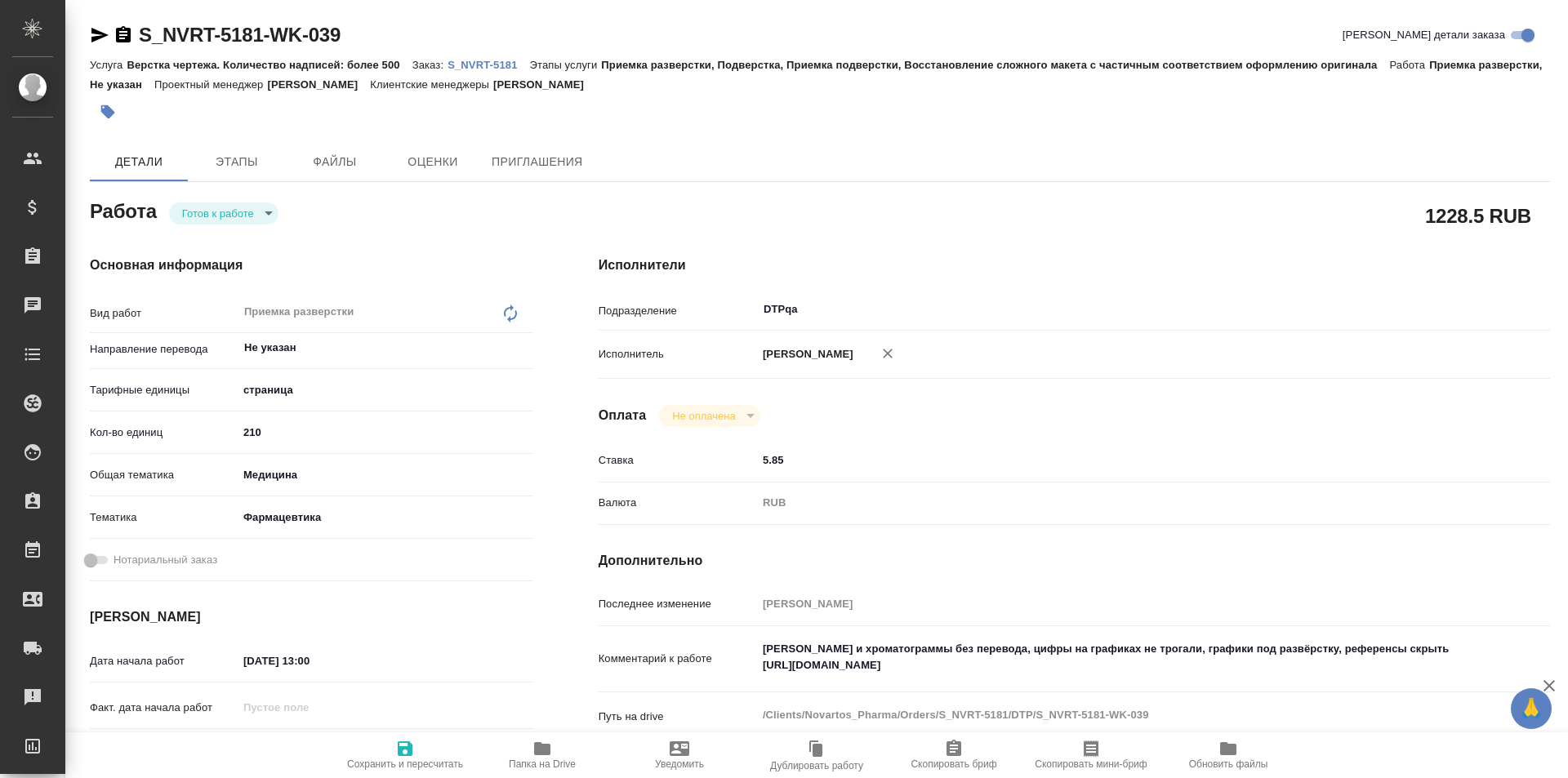
type textarea "x"
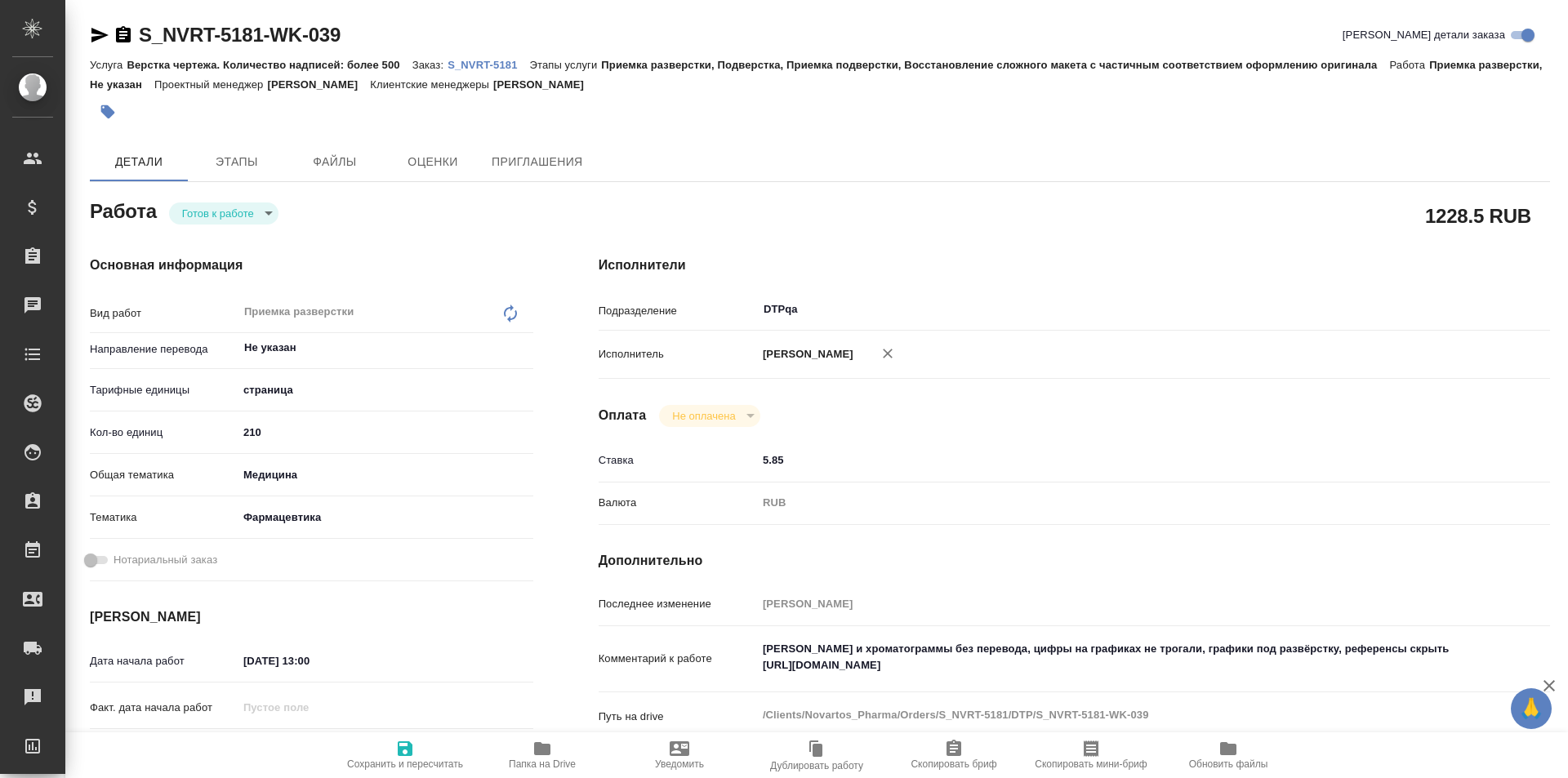
type textarea "x"
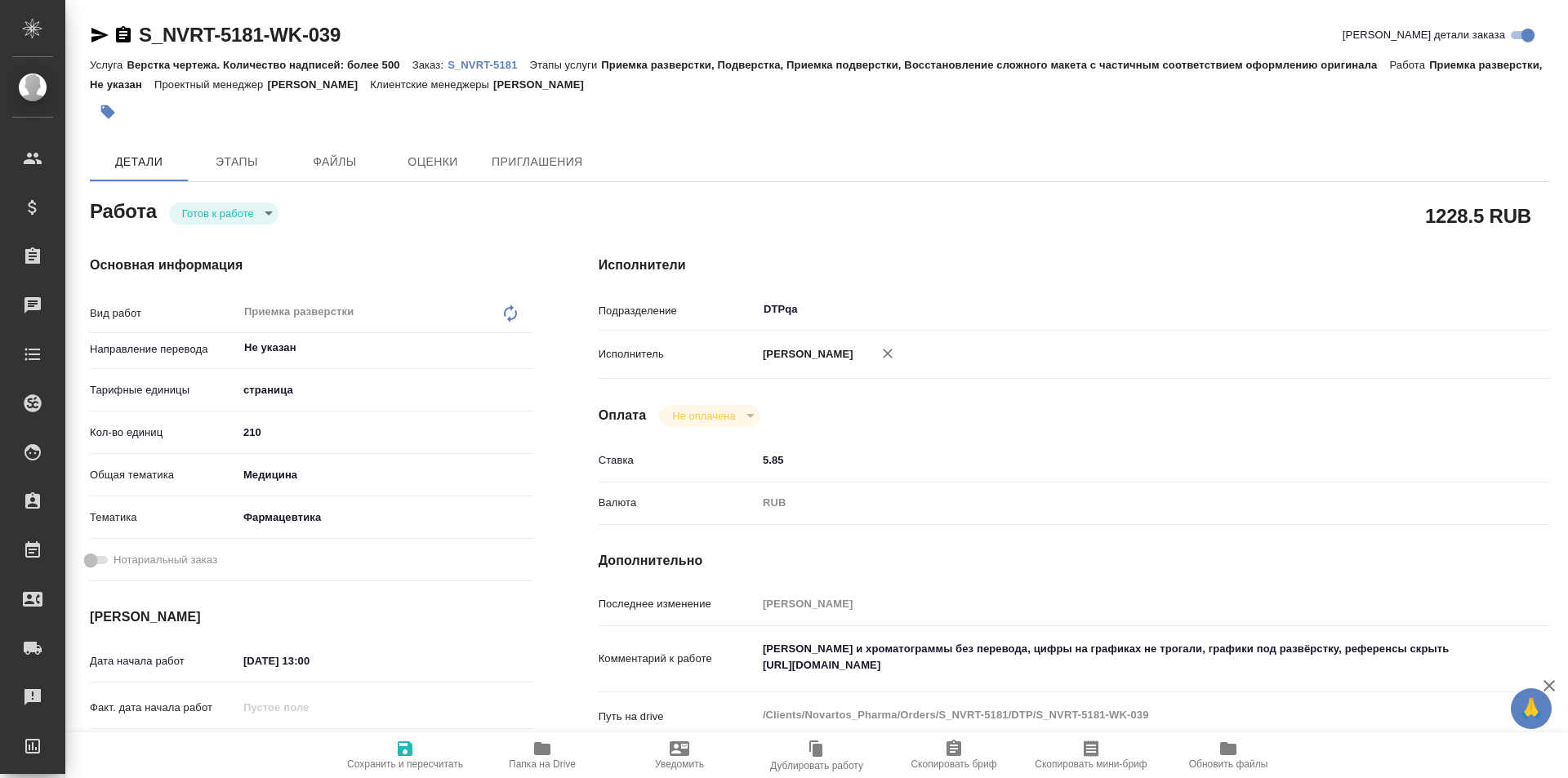
type textarea "x"
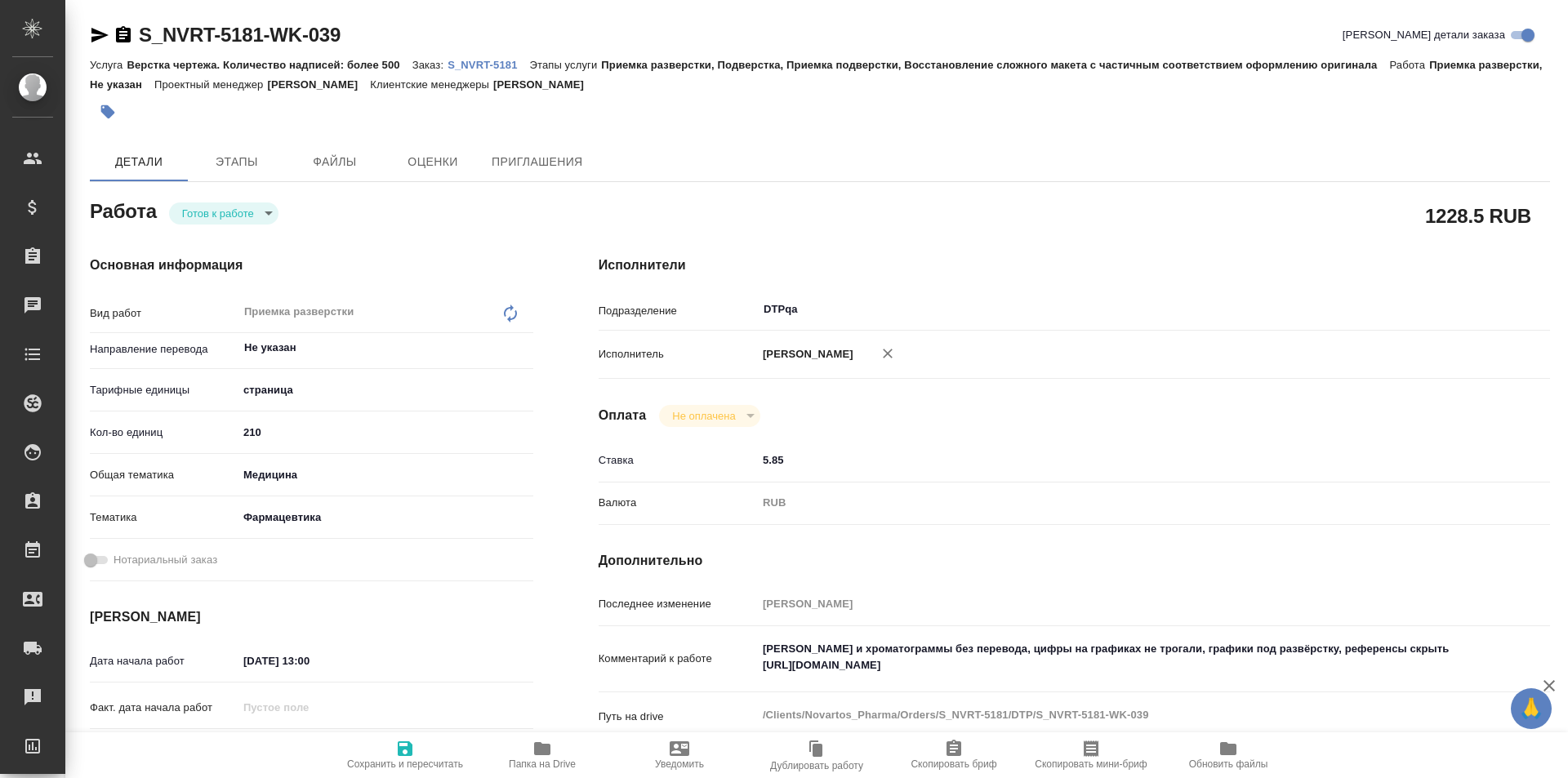
type textarea "x"
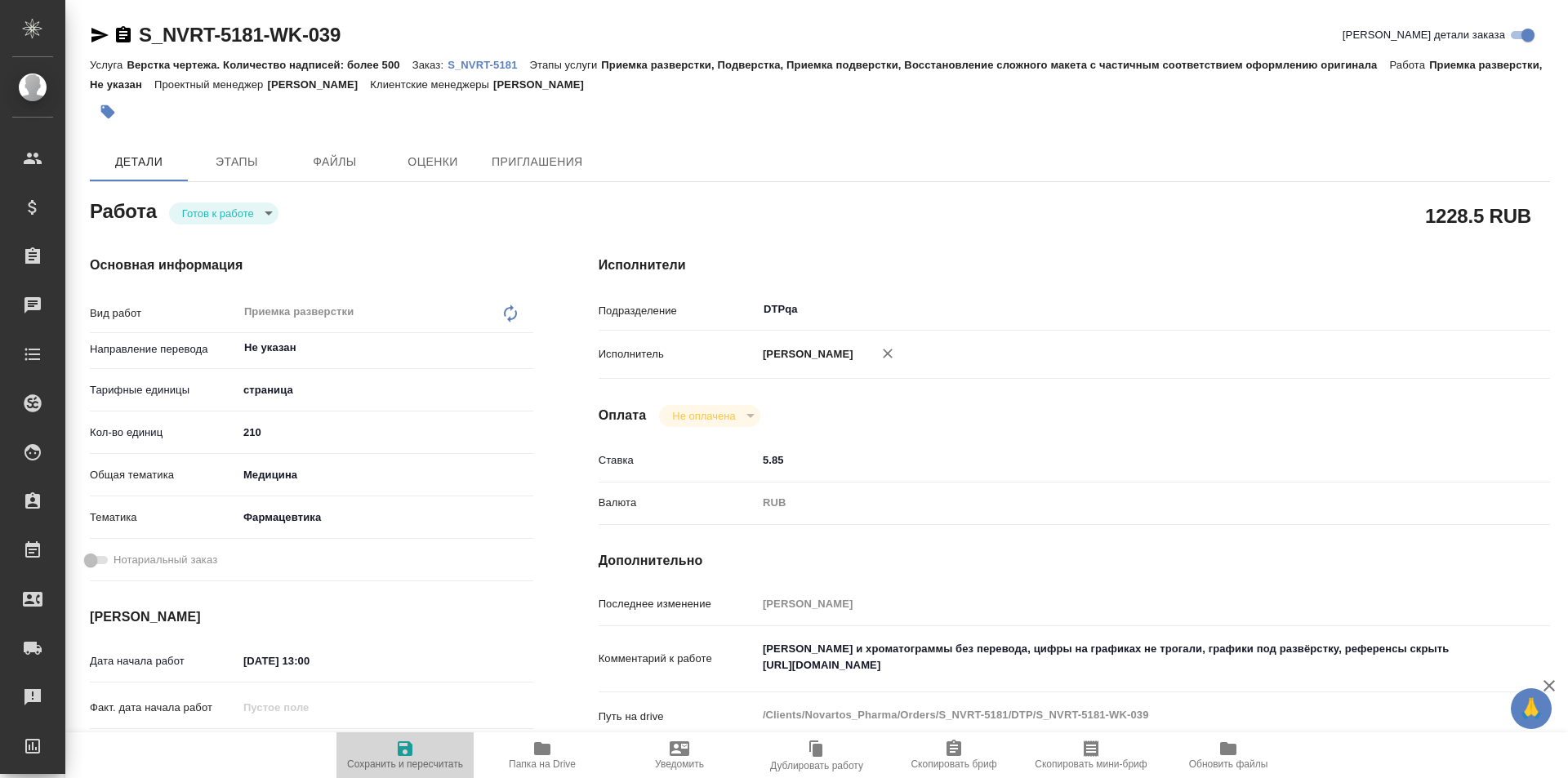
click at [402, 751] on icon "button" at bounding box center [405, 749] width 15 height 15
type textarea "x"
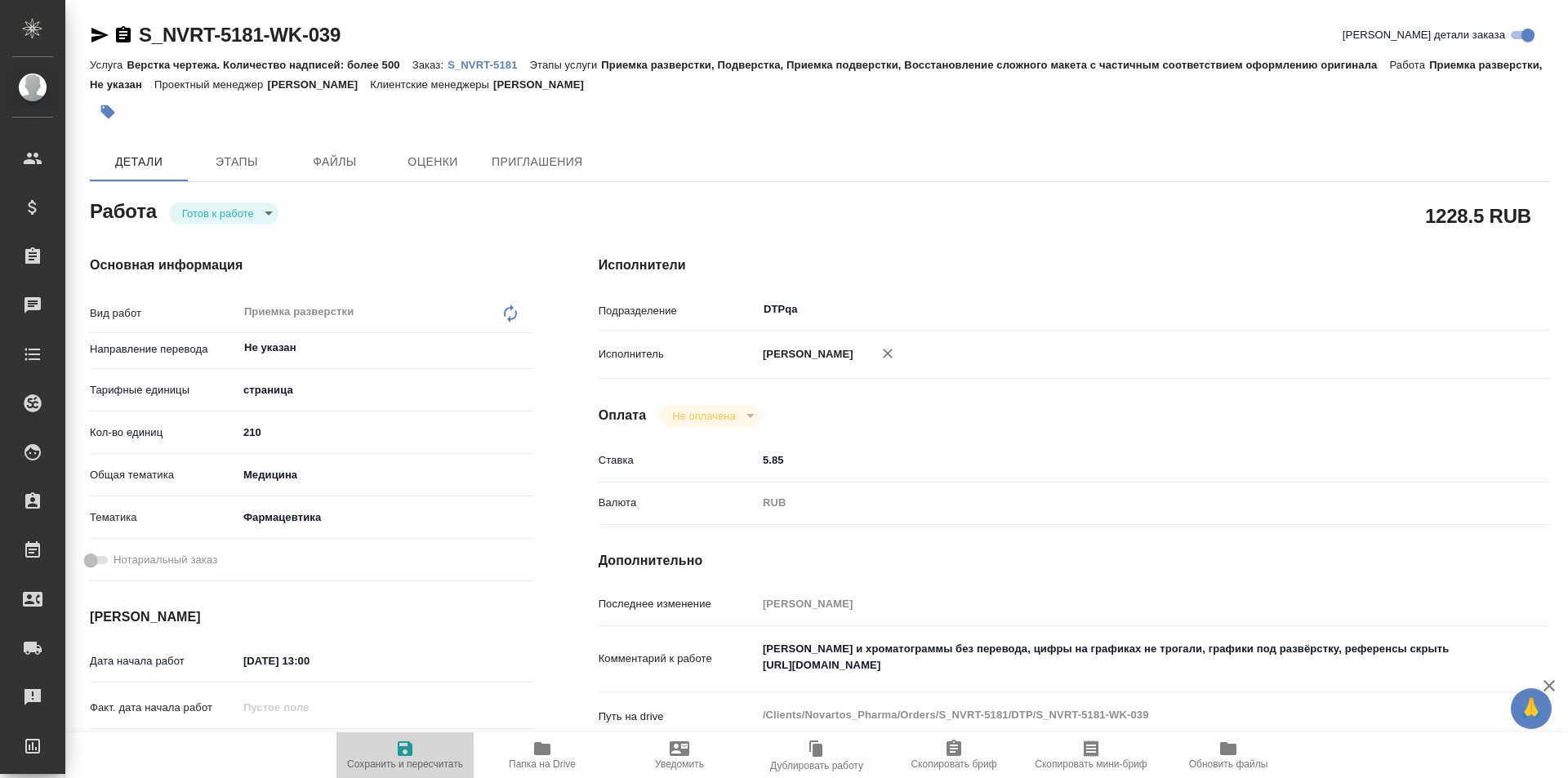
type textarea "x"
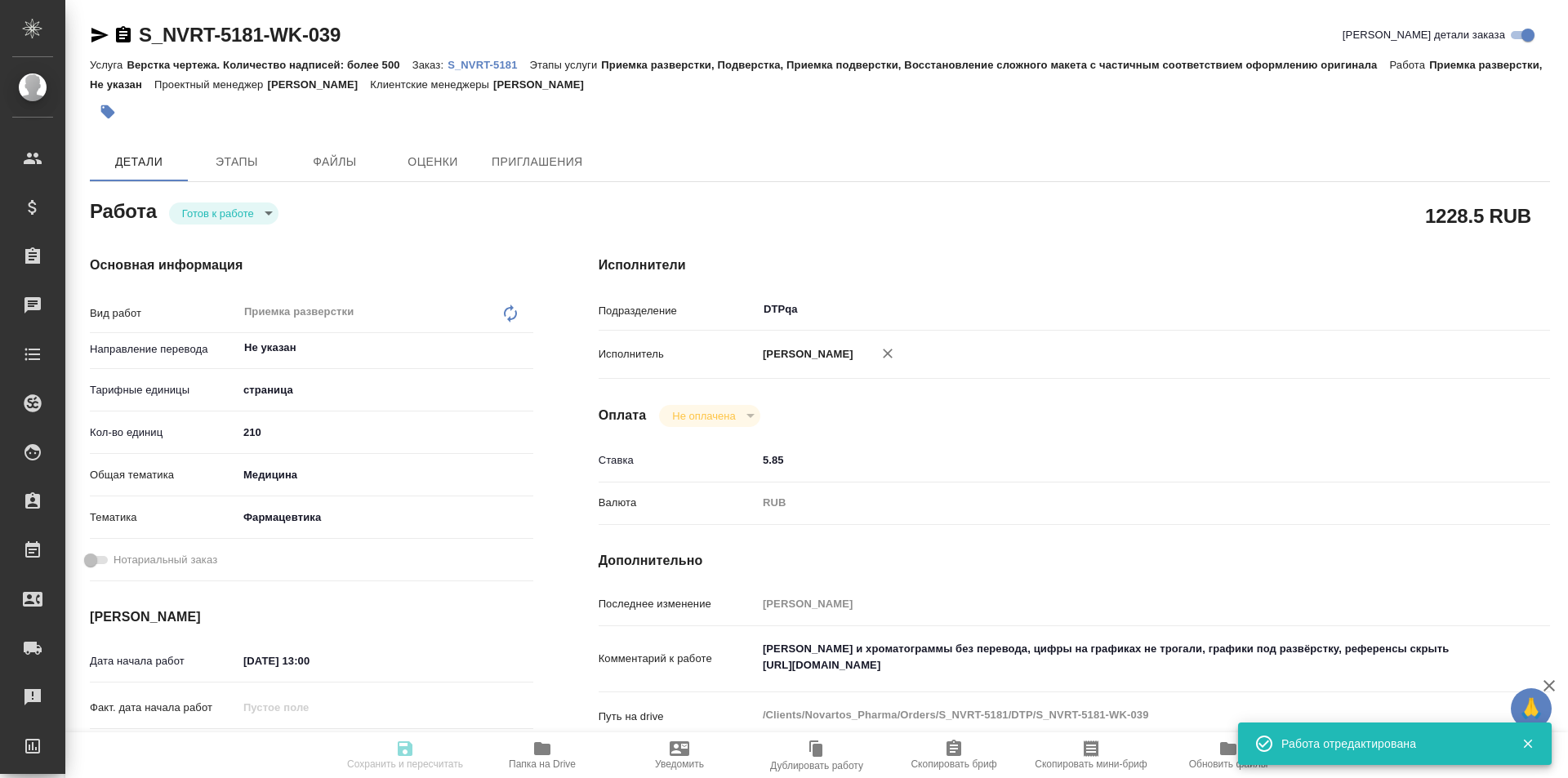
type textarea "x"
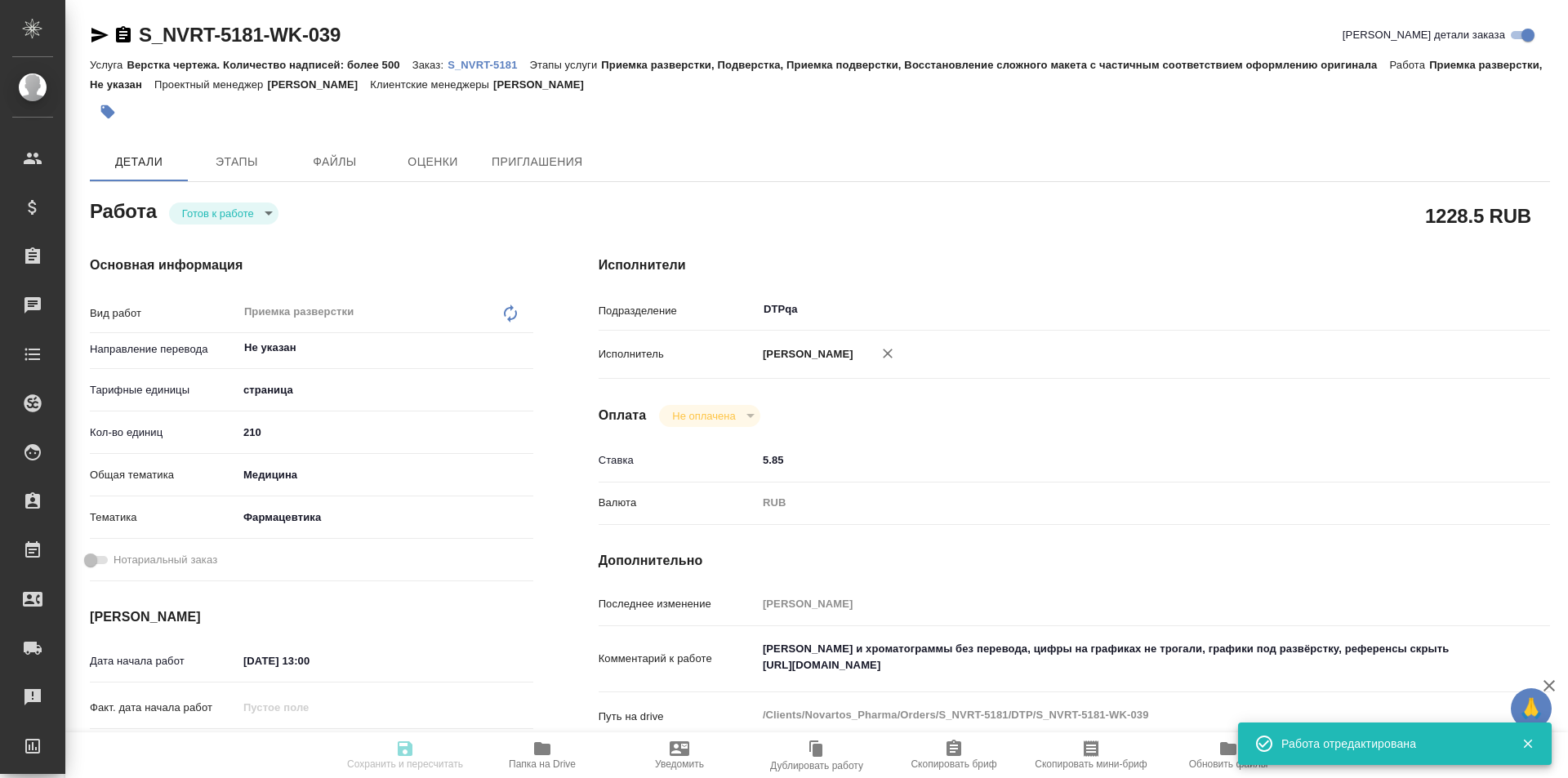
type textarea "x"
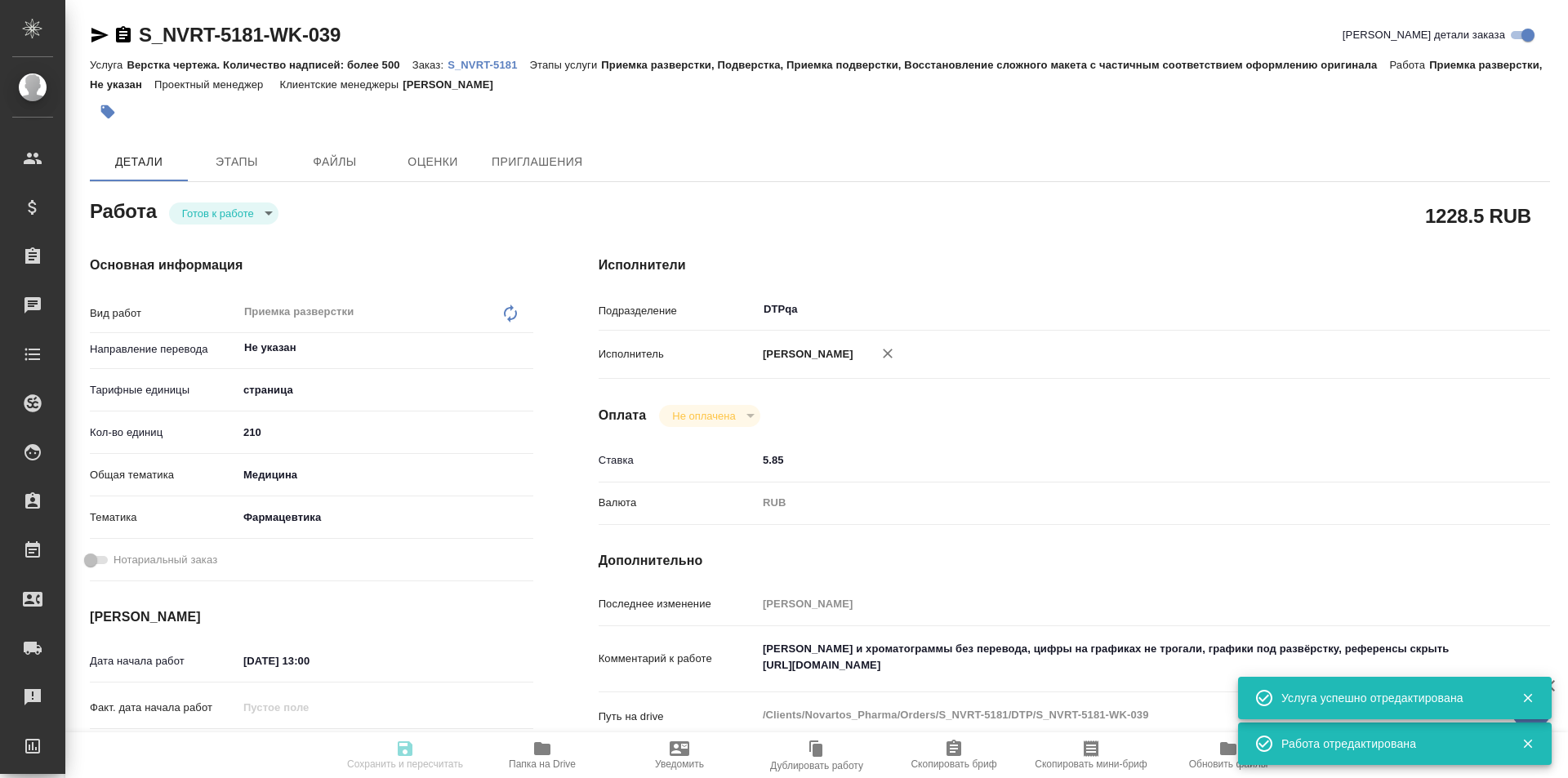
type input "readyForWork"
type textarea "Приемка разверстки"
type textarea "x"
type input "Не указан"
type input "5a8b1489cc6b4906c91bfdb2"
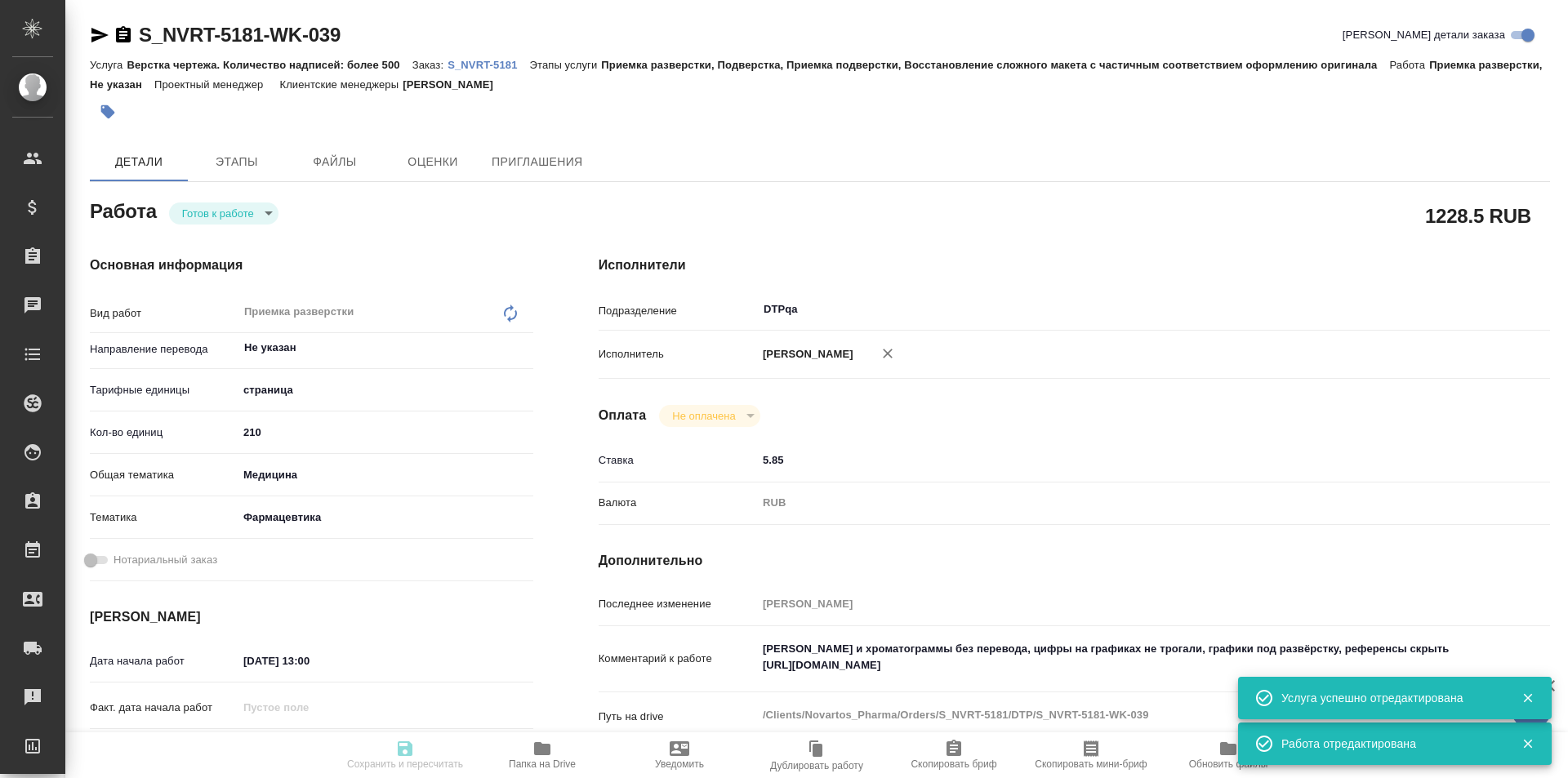
type input "210"
type input "med"
type input "6149832f2b7be24903fd7a82"
type input "[DATE] 13:00"
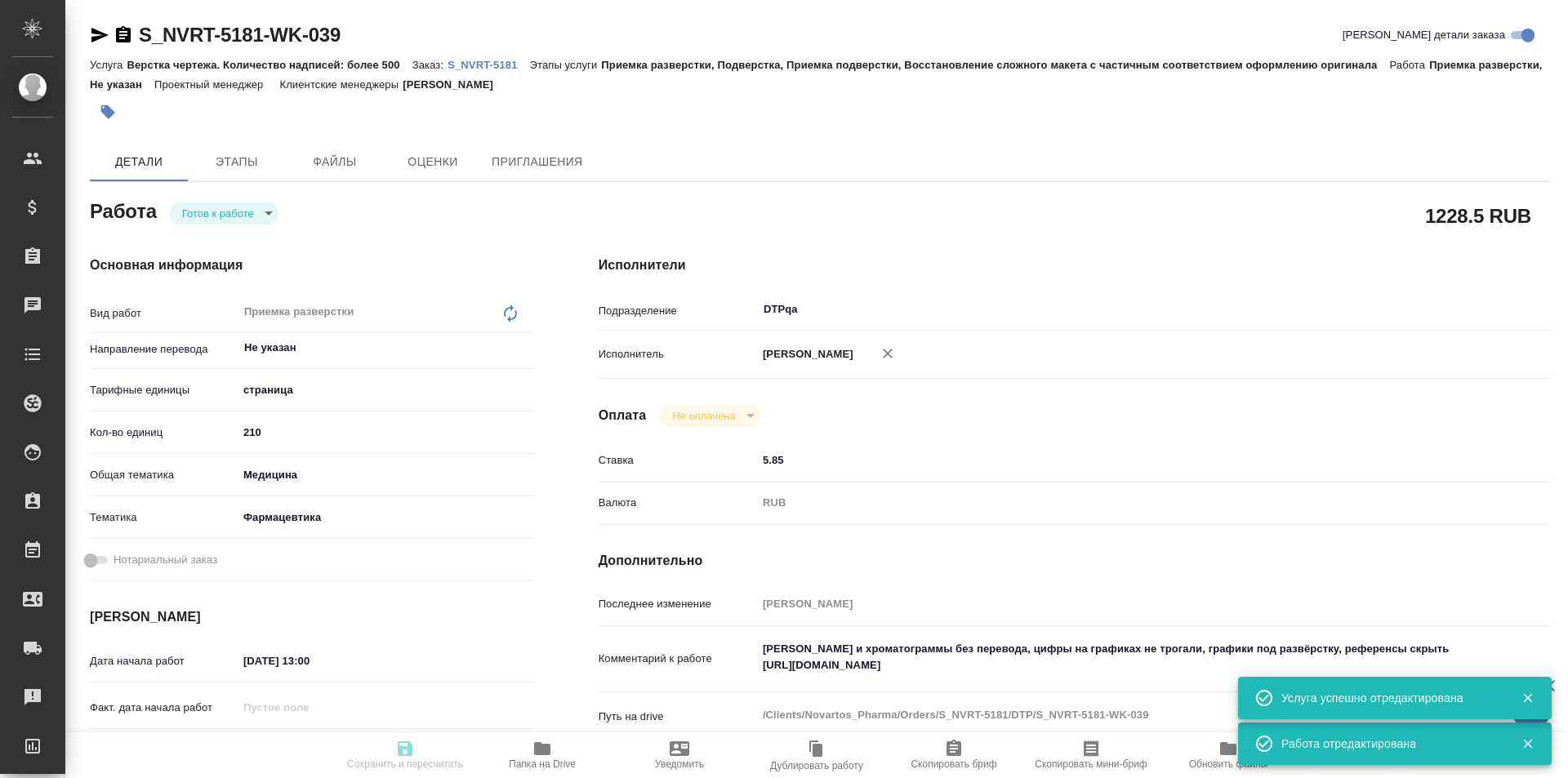
type input "[DATE] 19:00"
type input "DTPqa"
type input "notPayed"
type input "5.85"
type input "RUB"
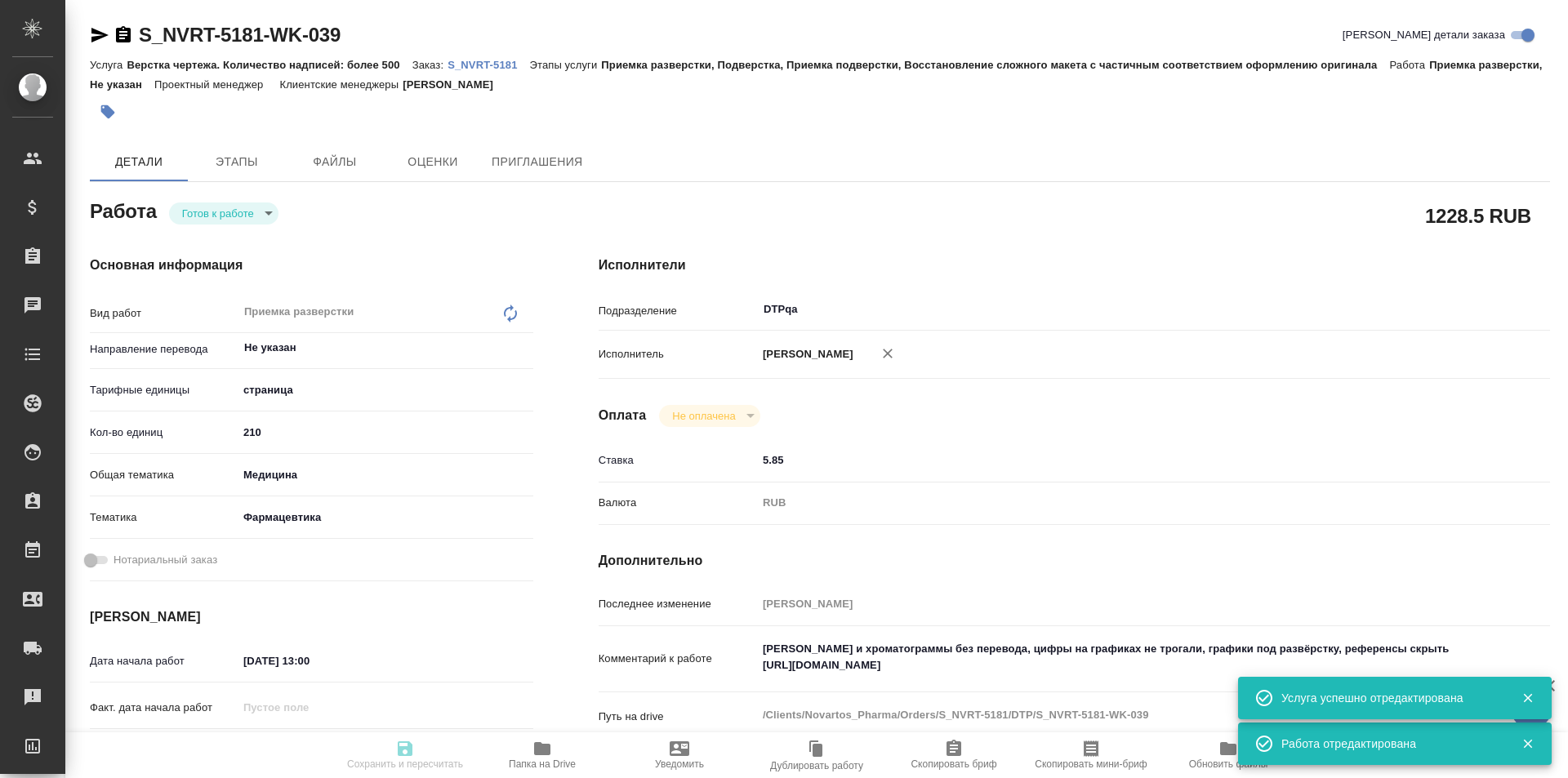
type input "[PERSON_NAME]"
type textarea "Скрины и хроматограммы без перевода, цифры на графиках не трогали, графики под …"
type textarea "x"
type textarea "/Clients/Novartos_Pharma/Orders/S_NVRT-5181/DTP/S_NVRT-5181-WK-039"
type textarea "x"
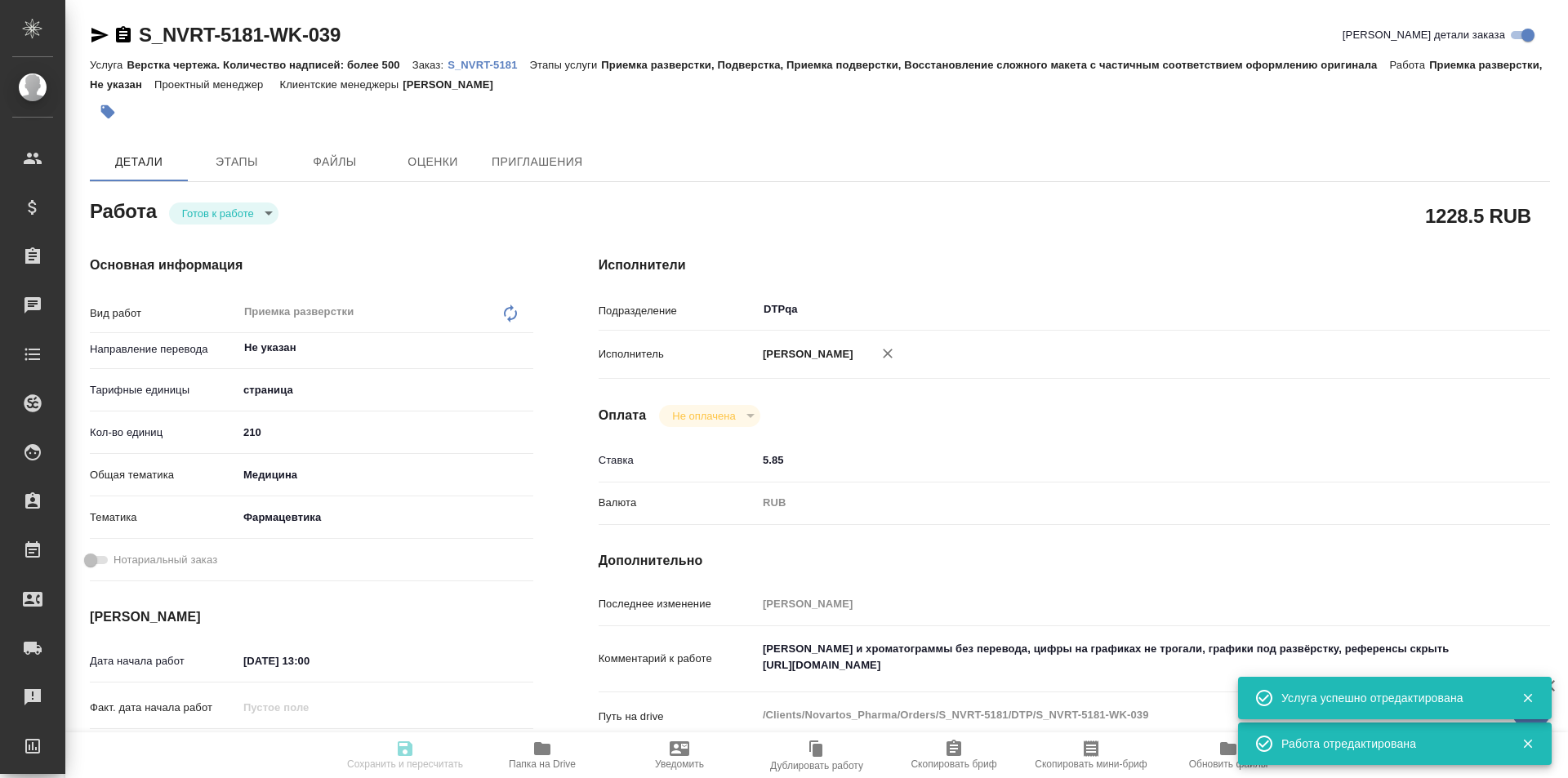
type input "S_NVRT-5181"
type input "Верстка чертежа. Количество надписей: более 500"
type input "Приемка разверстки, Подверстка, Приемка подверстки, Восстановление сложного мак…"
type input "[PERSON_NAME]"
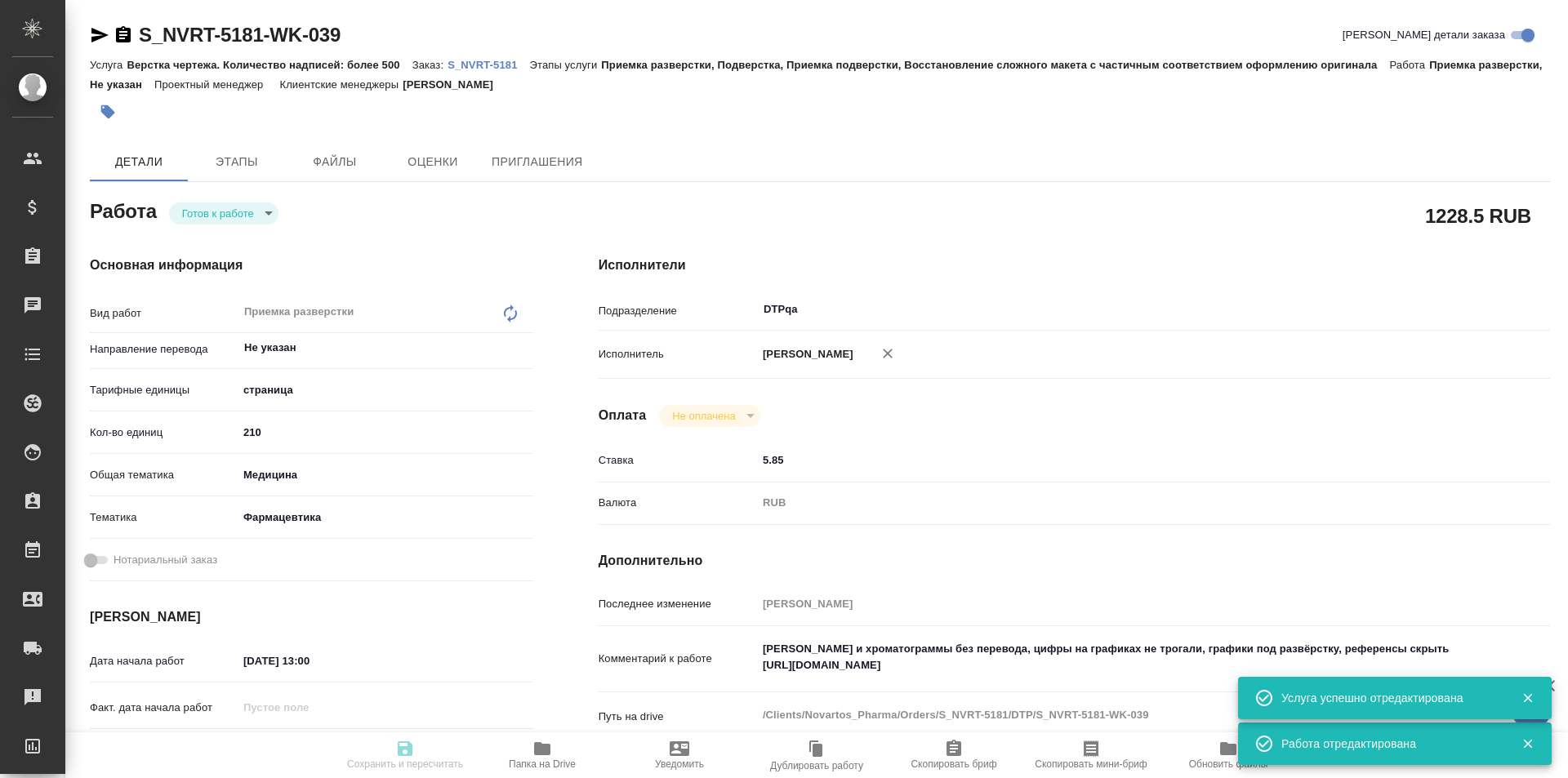
type input "/Clients/Novartos_Pharma/Orders/S_NVRT-5181"
type textarea "x"
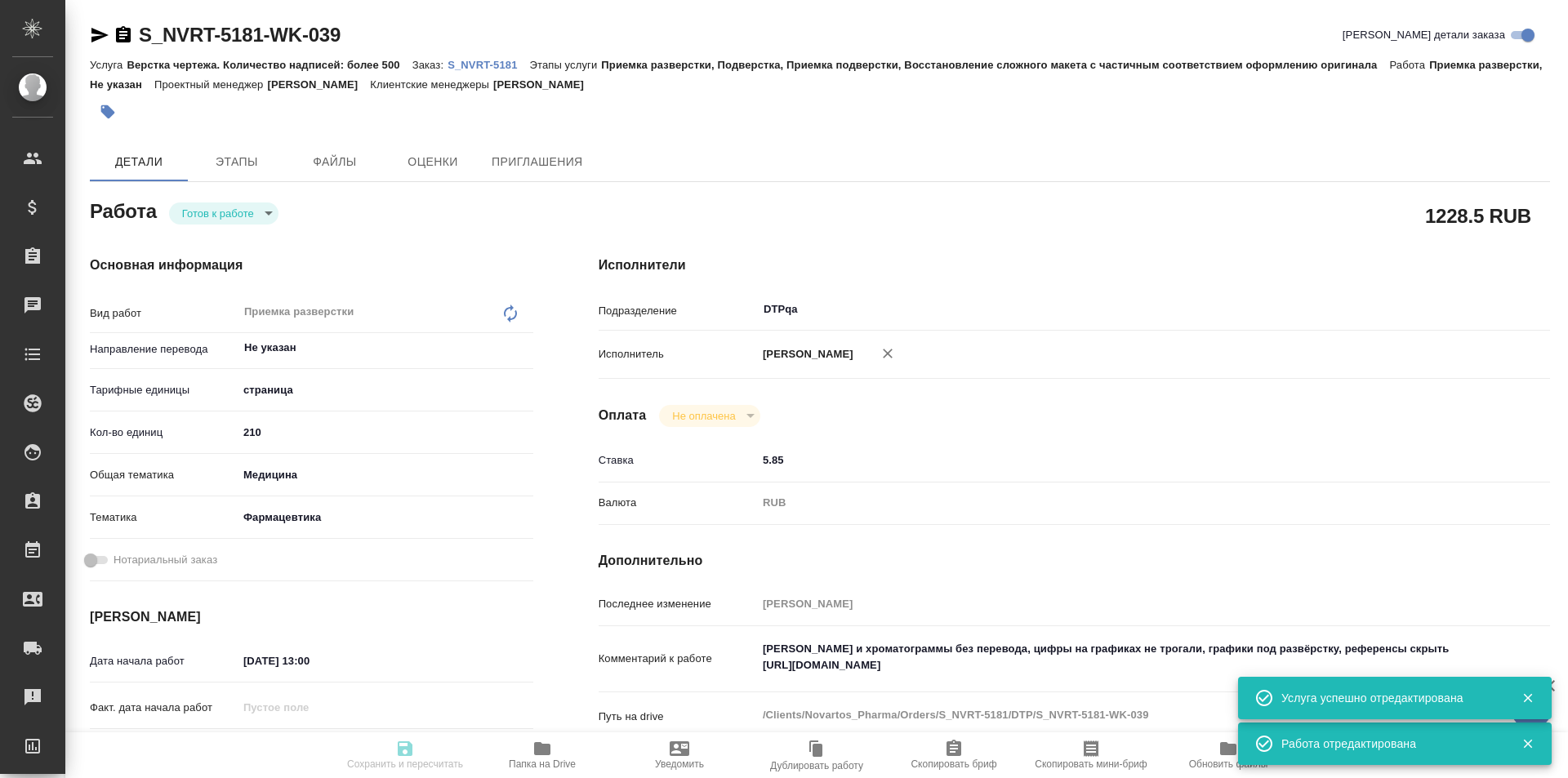
type textarea "x"
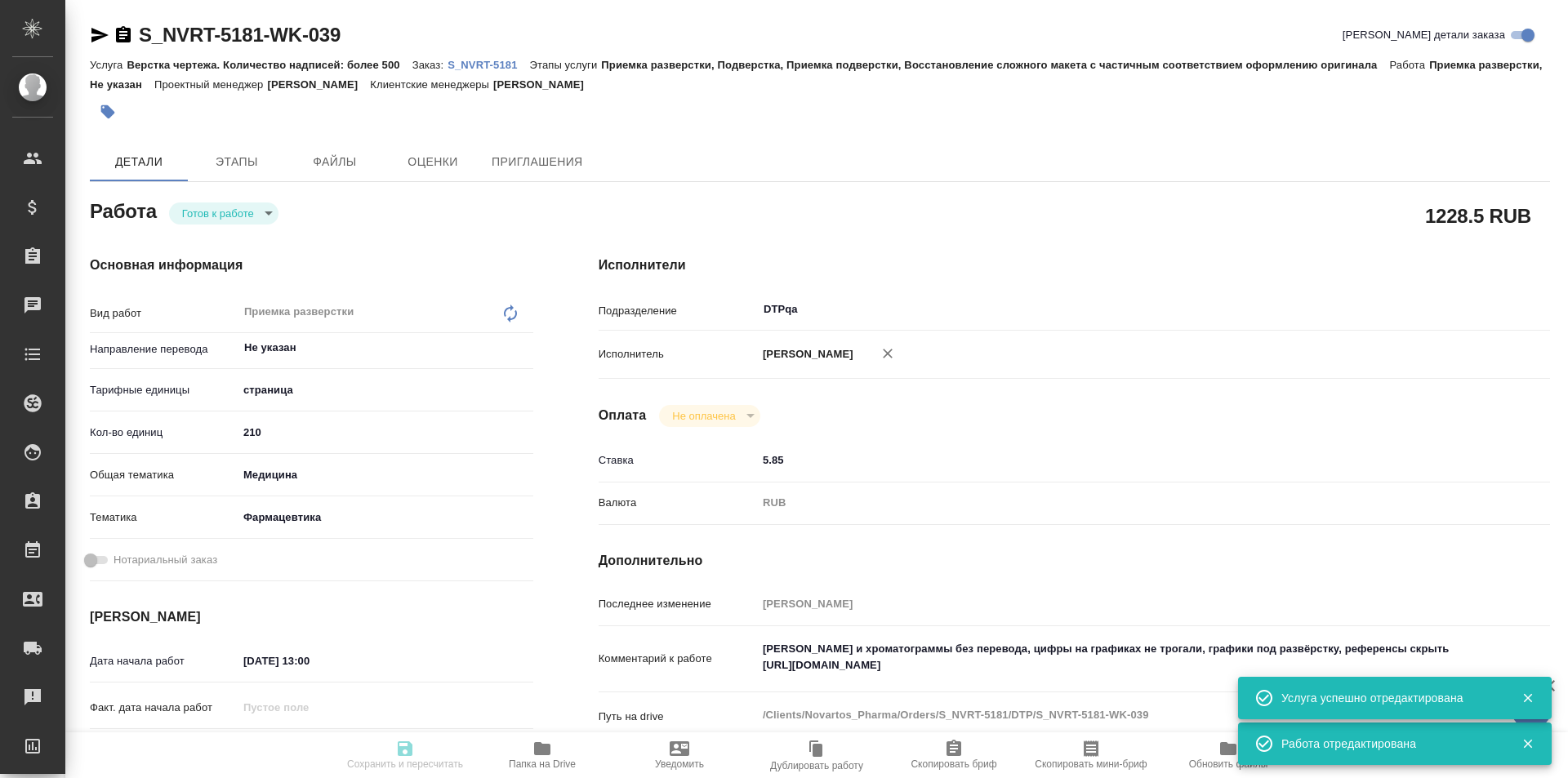
type textarea "x"
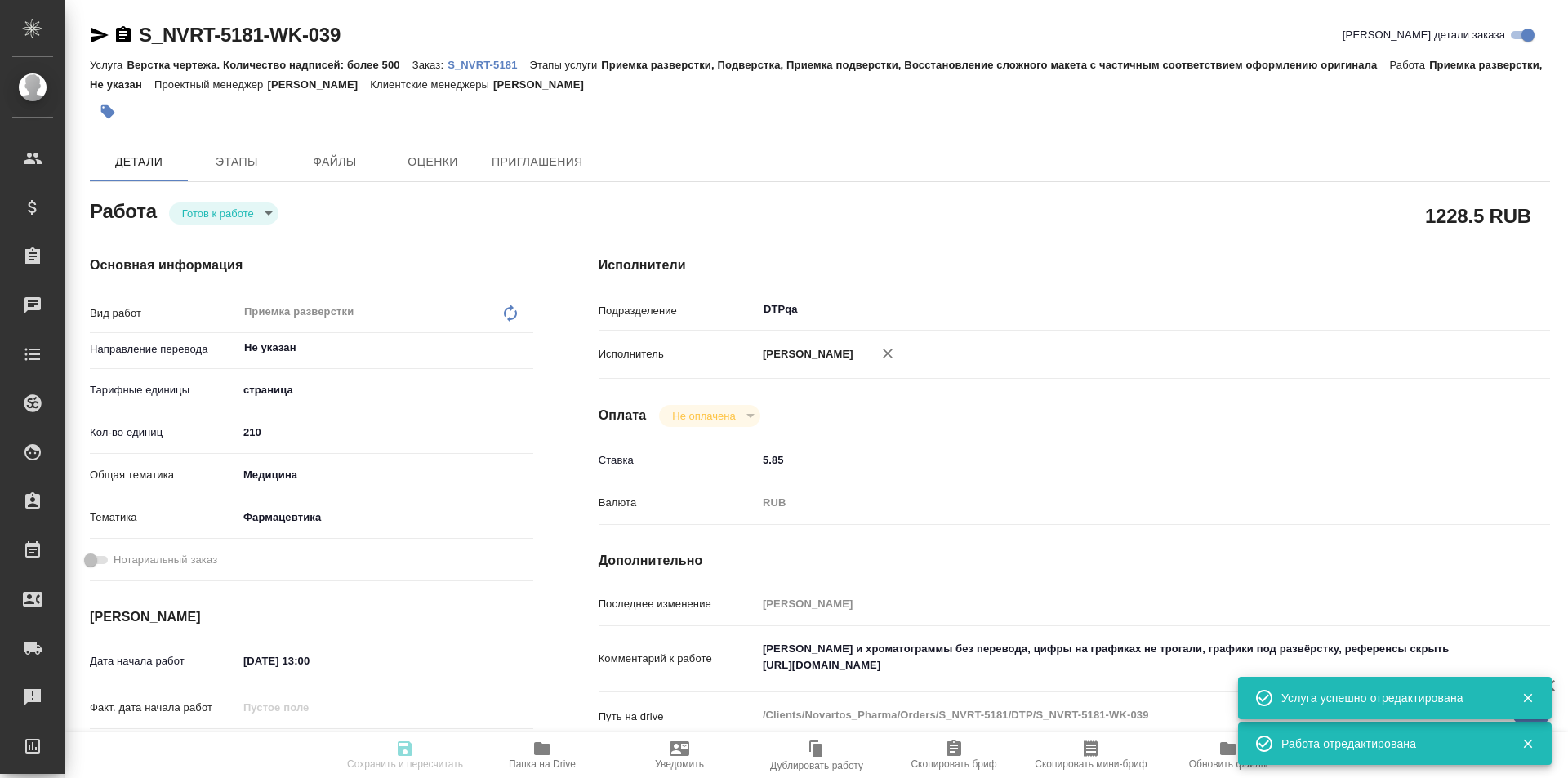
type textarea "x"
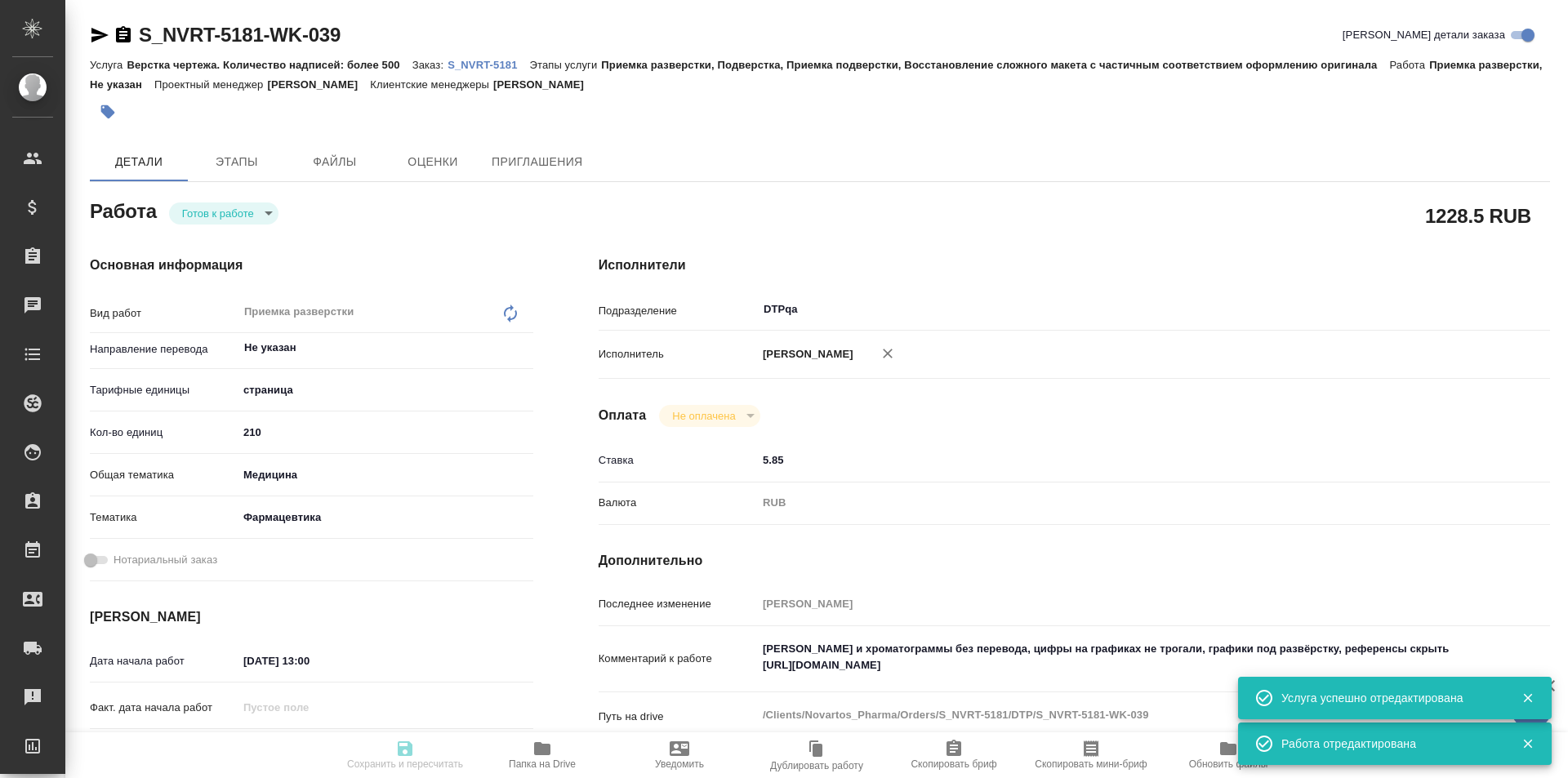
type textarea "x"
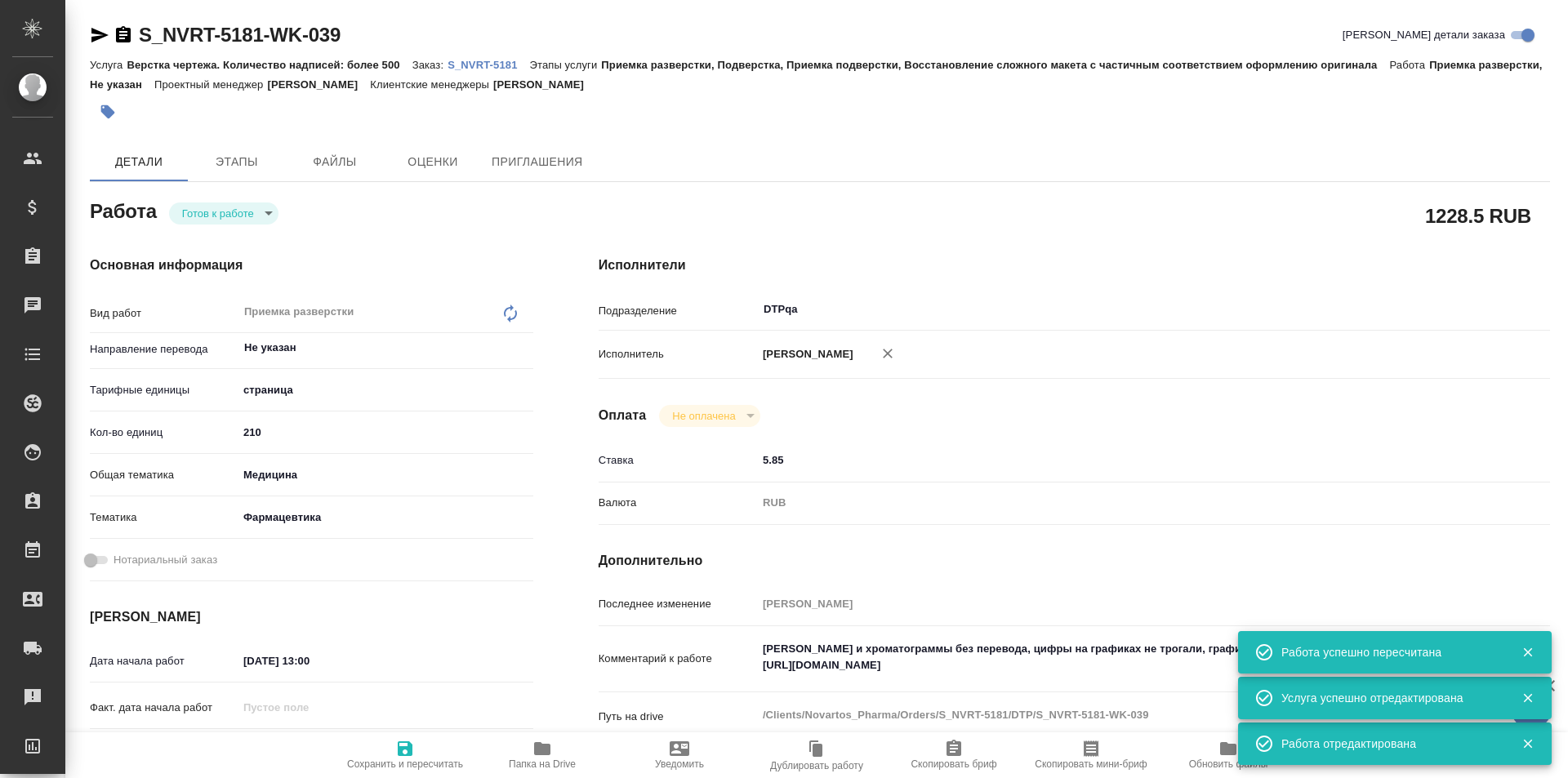
type input "readyForWork"
type textarea "Приемка разверстки"
type textarea "x"
type input "Не указан"
type input "5a8b1489cc6b4906c91bfdb2"
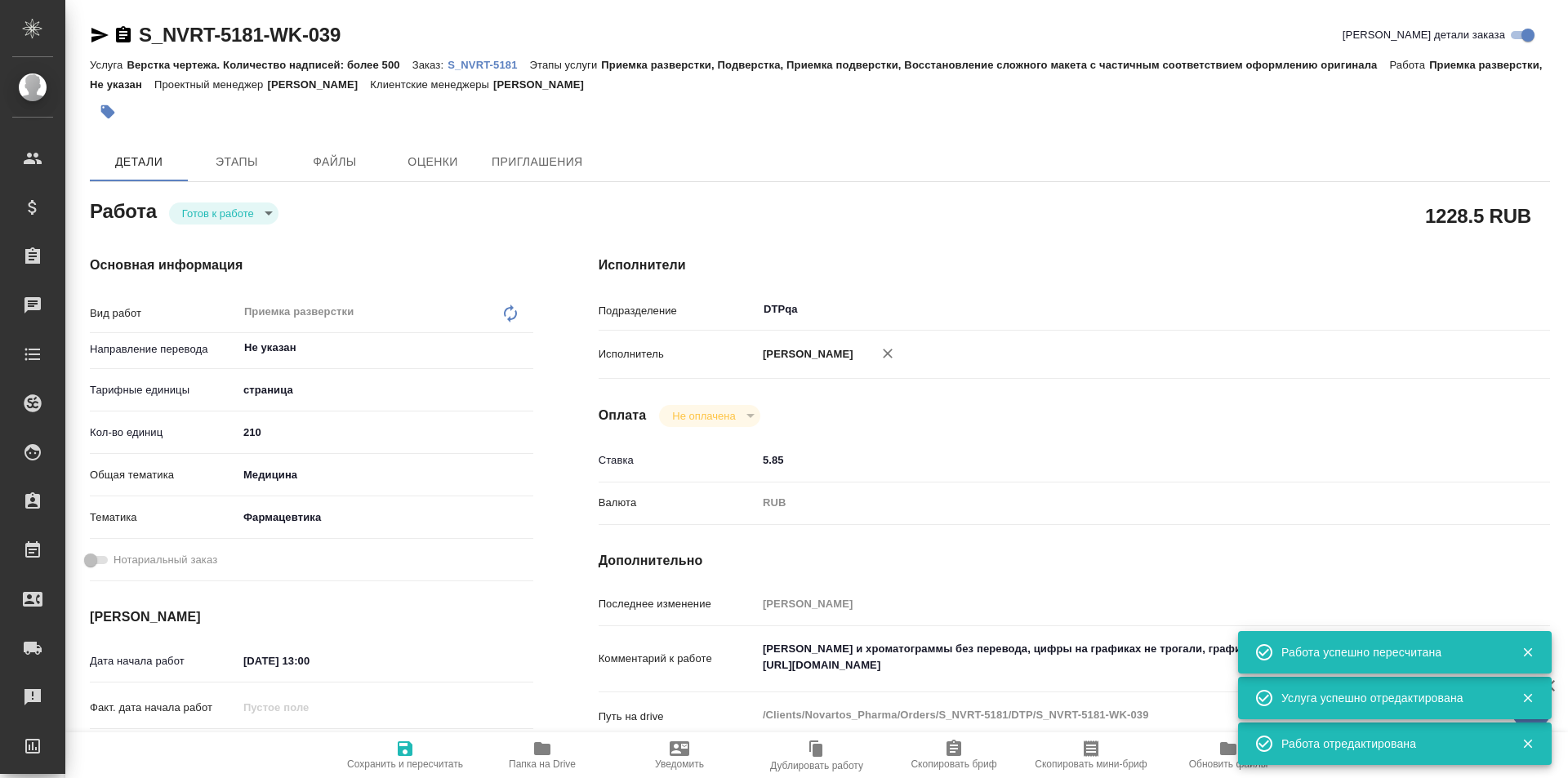
type input "210"
type input "med"
type input "6149832f2b7be24903fd7a82"
type input "[DATE] 13:00"
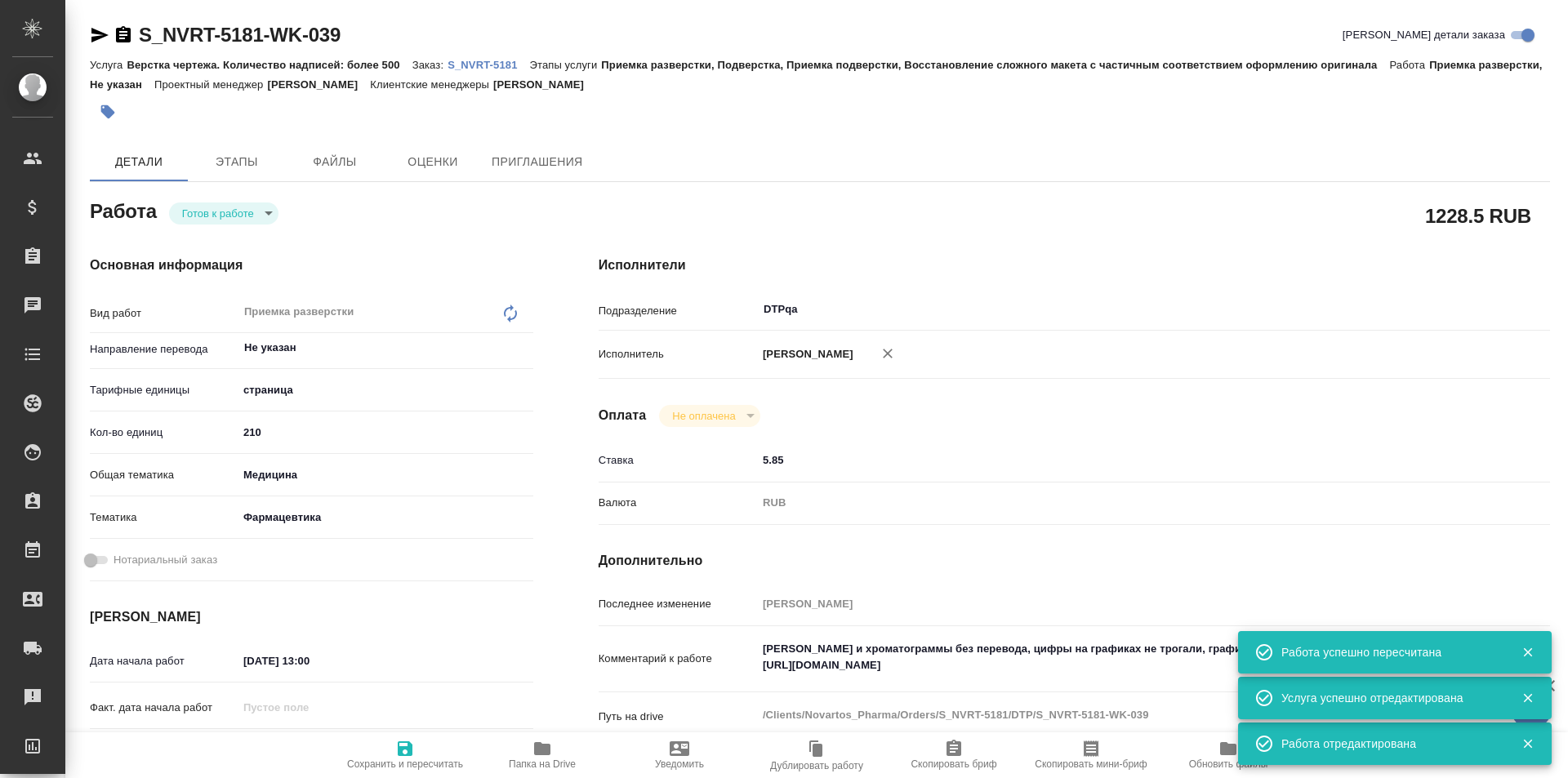
type input "[DATE] 19:00"
type input "DTPqa"
type input "notPayed"
type input "5.85"
type input "RUB"
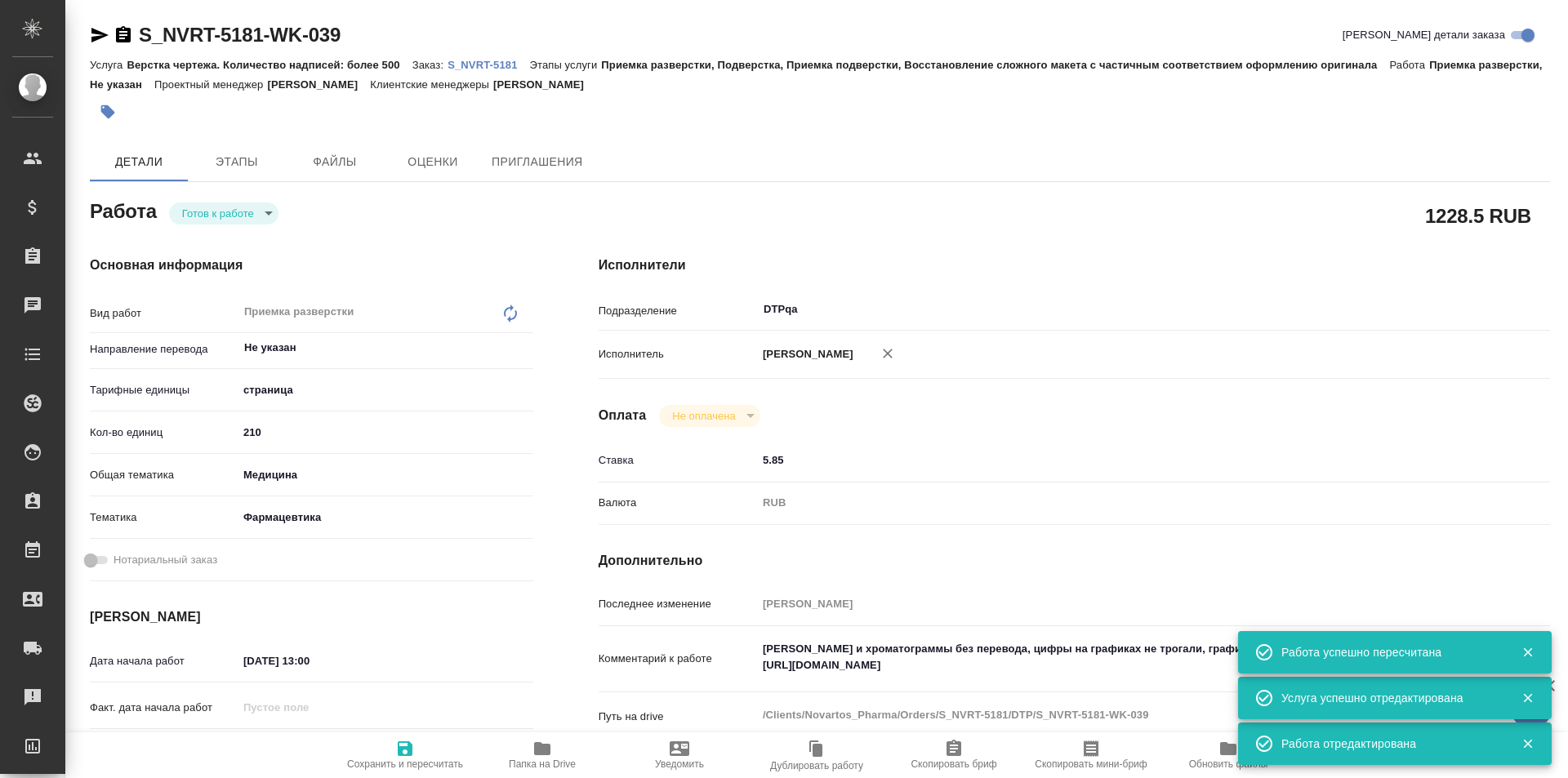
type input "[PERSON_NAME]"
type textarea "Скрины и хроматограммы без перевода, цифры на графиках не трогали, графики под …"
type textarea "x"
type textarea "/Clients/Novartos_Pharma/Orders/S_NVRT-5181/DTP/S_NVRT-5181-WK-039"
type textarea "x"
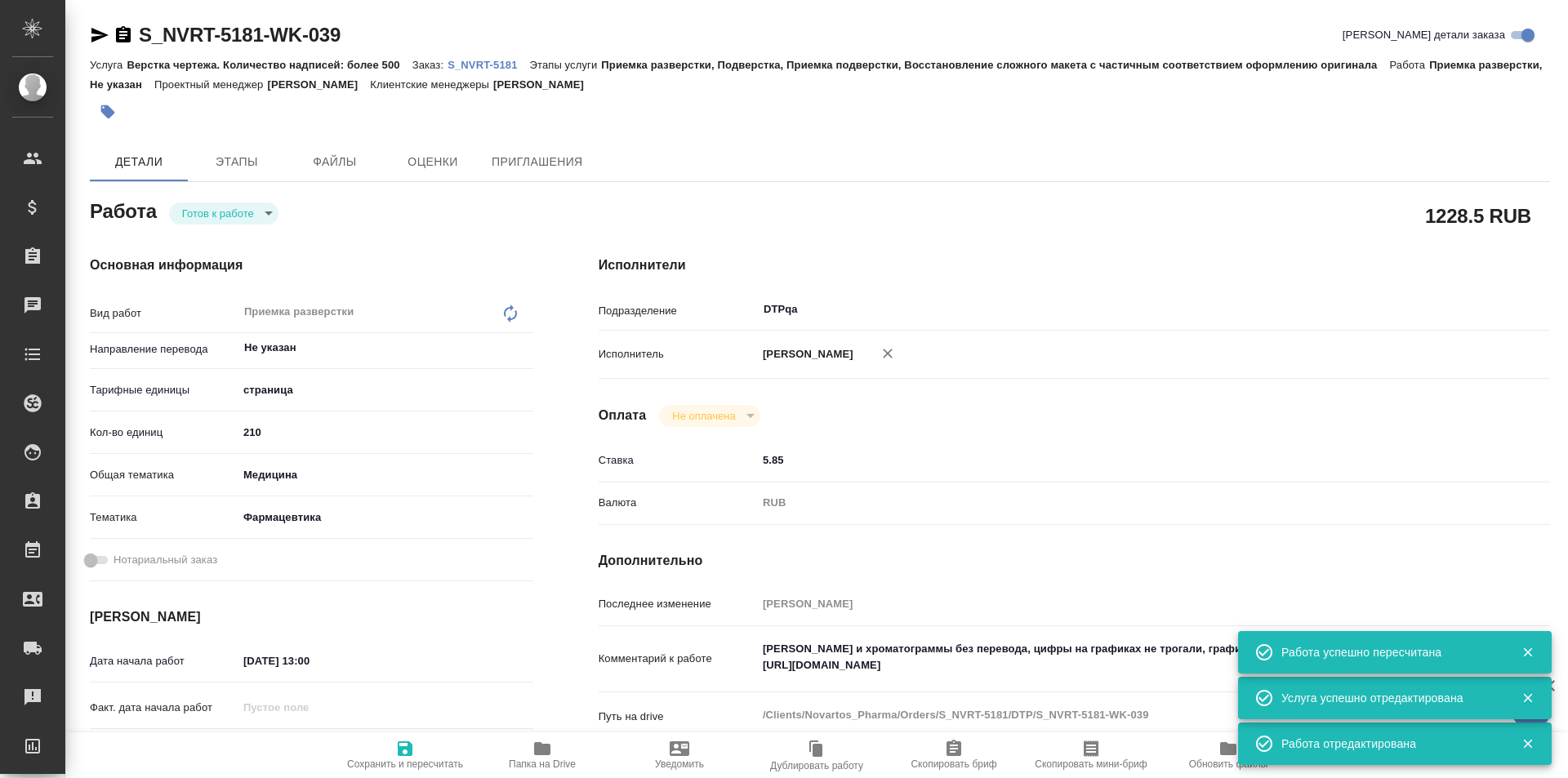
type input "S_NVRT-5181"
type input "Верстка чертежа. Количество надписей: более 500"
type input "Приемка разверстки, Подверстка, Приемка подверстки, Восстановление сложного мак…"
type input "[PERSON_NAME]"
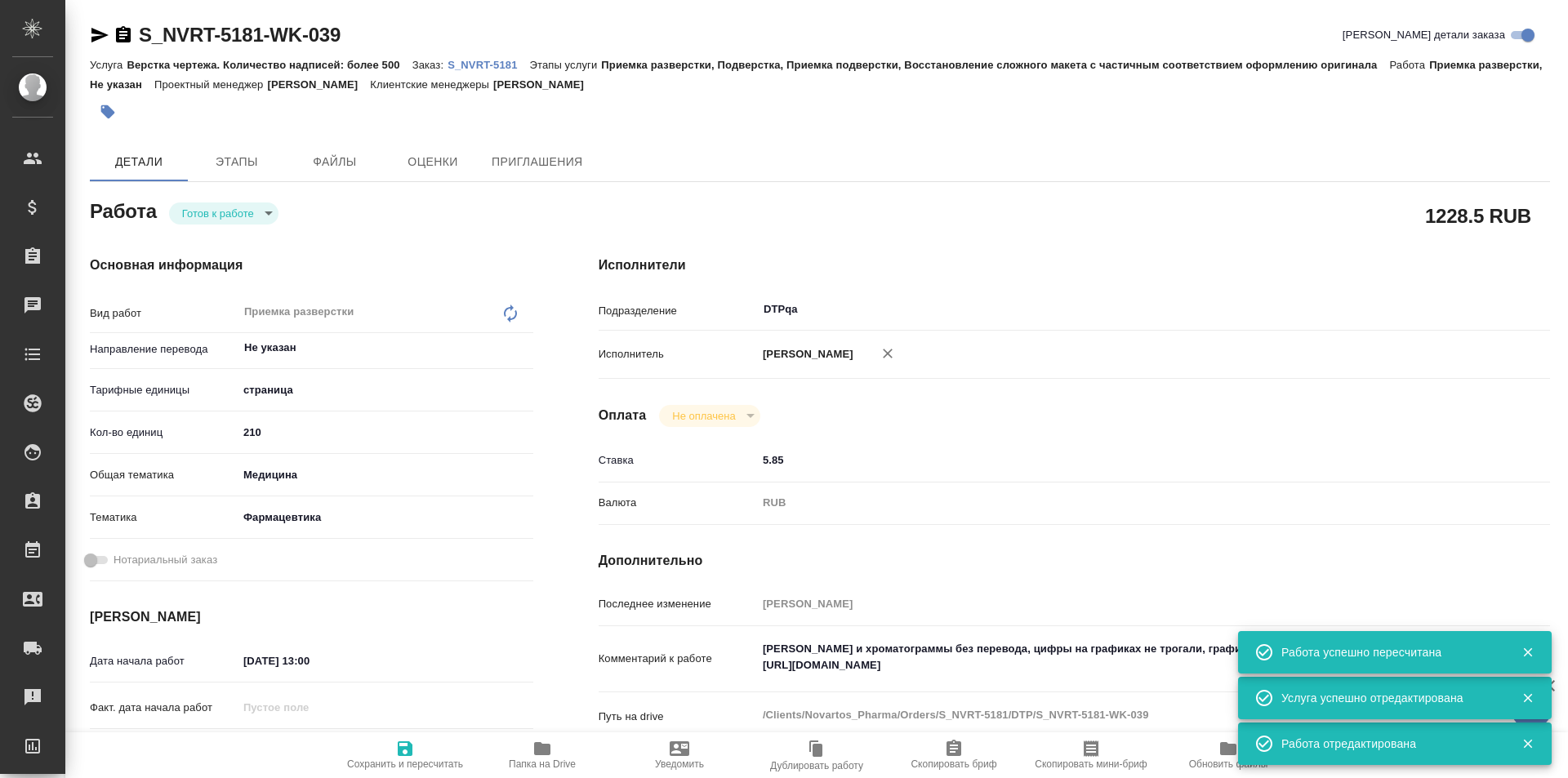
type input "/Clients/Novartos_Pharma/Orders/S_NVRT-5181"
type textarea "x"
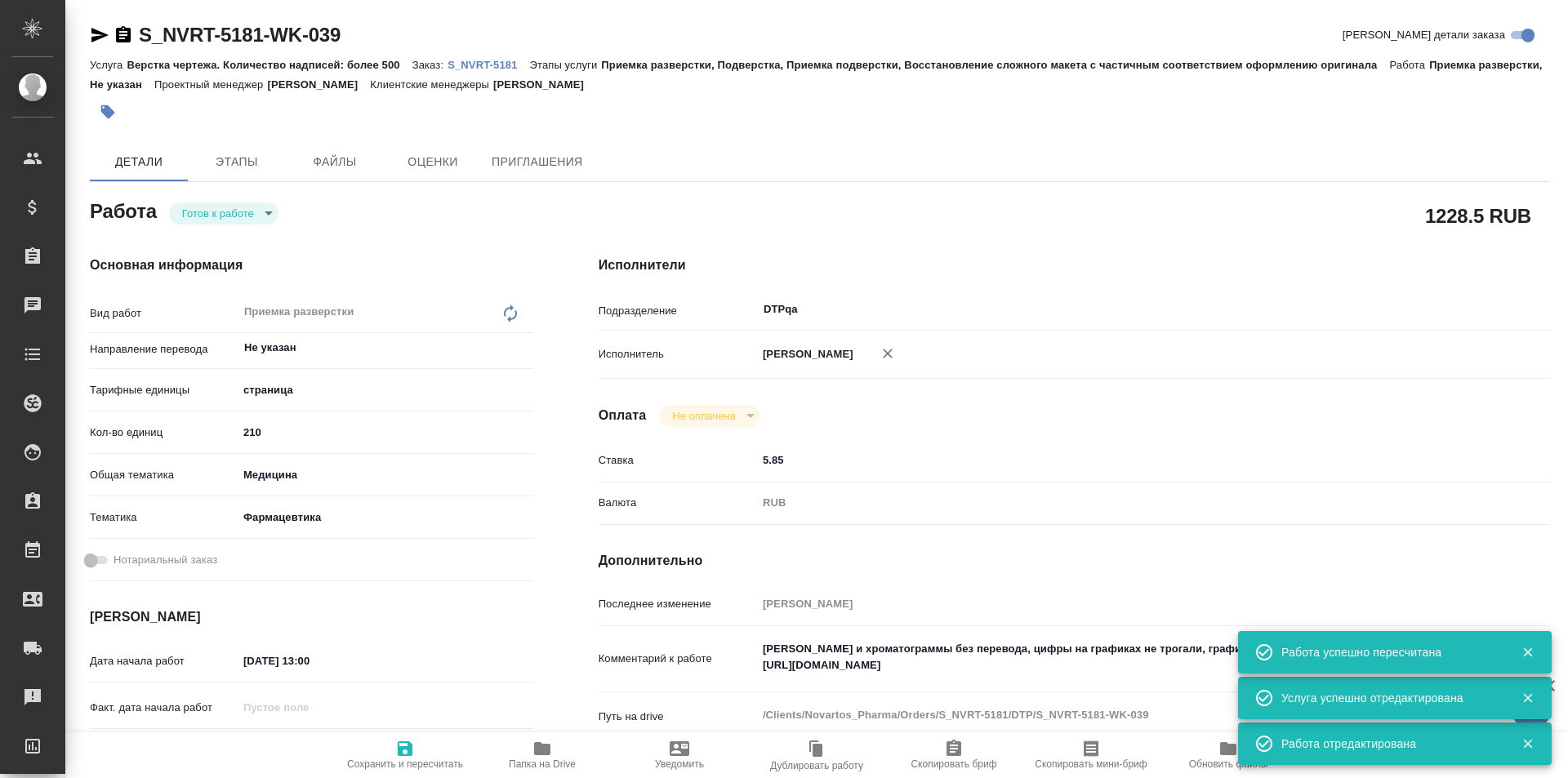
type textarea "x"
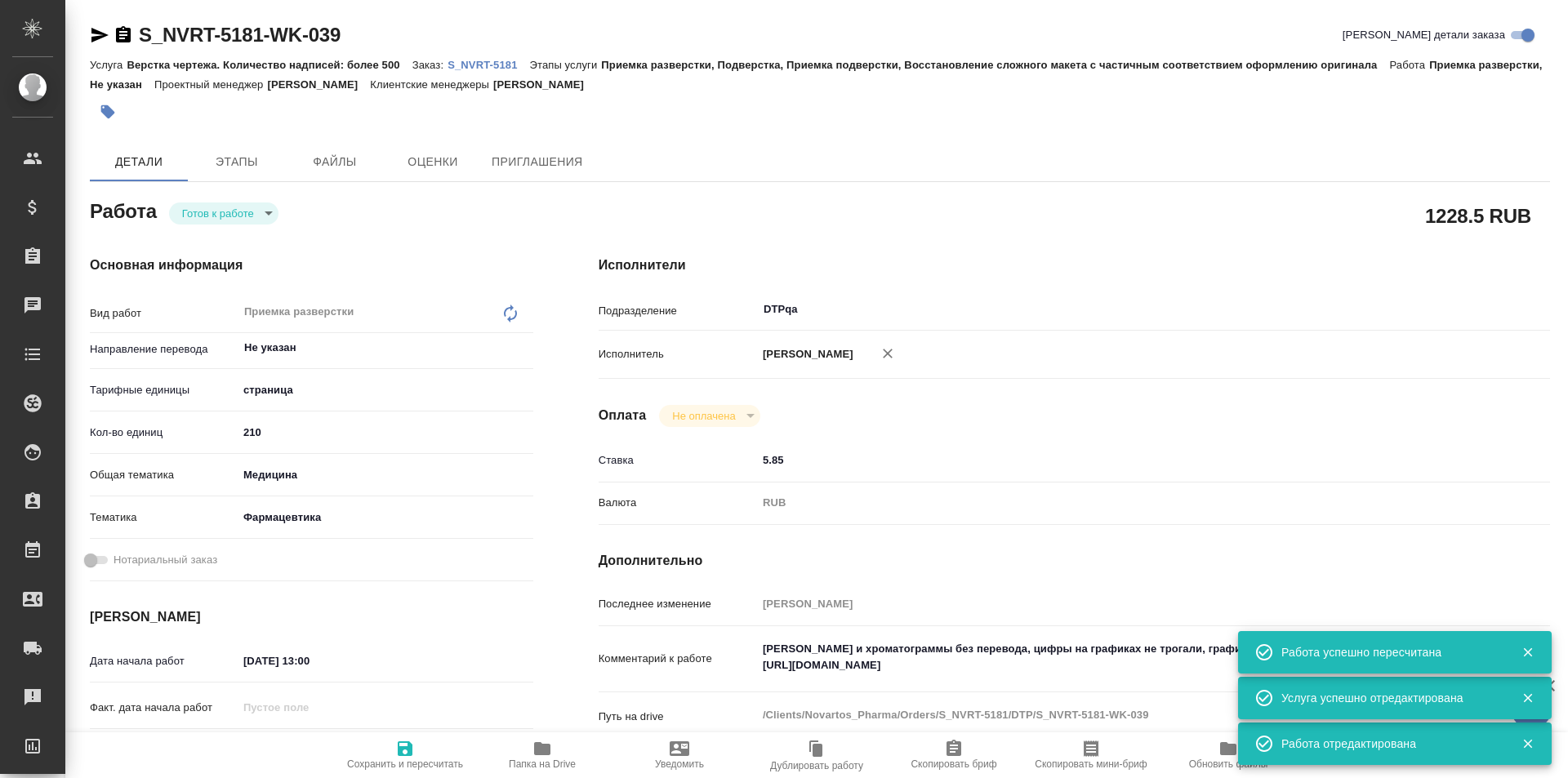
type textarea "x"
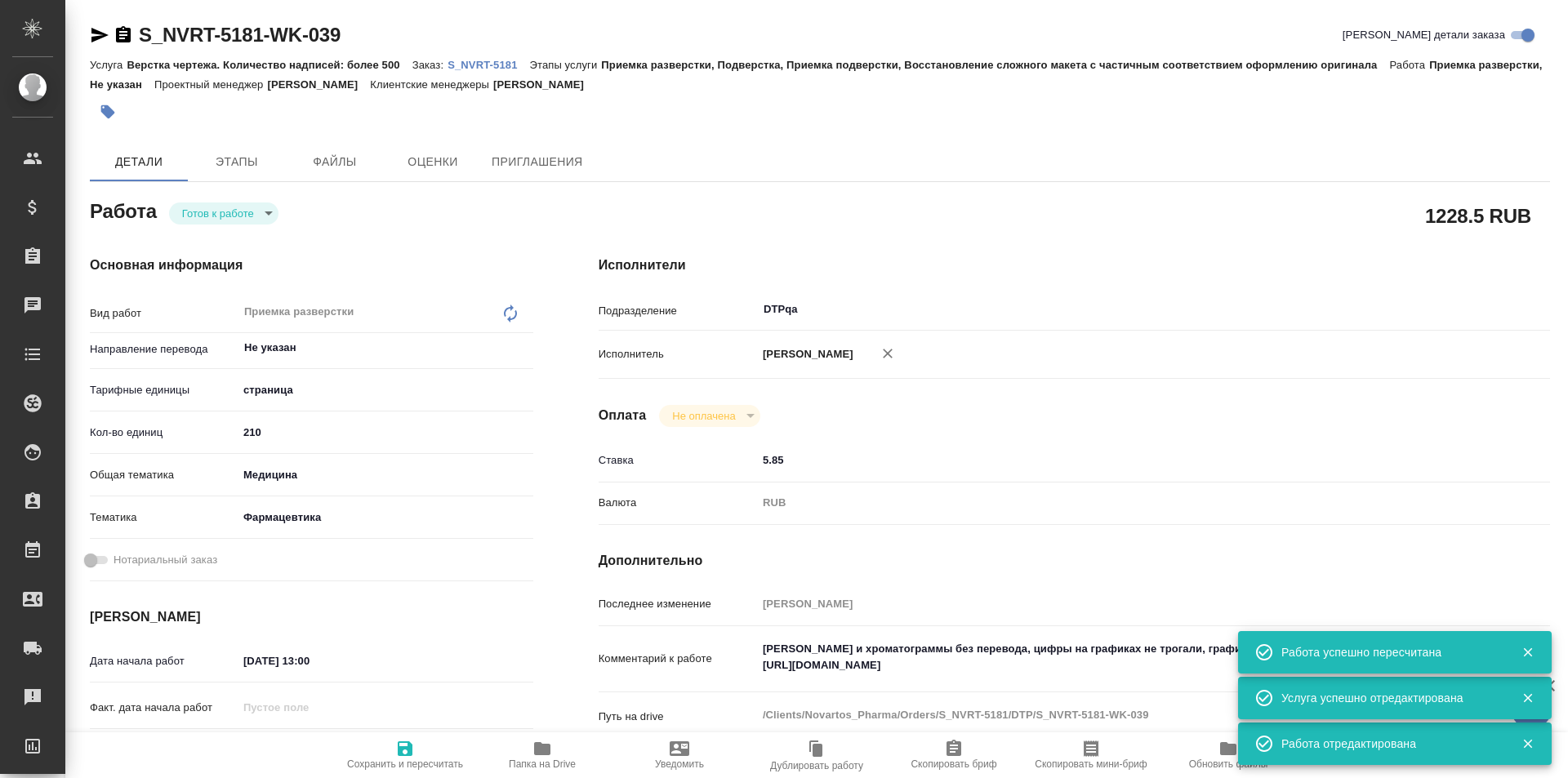
type textarea "x"
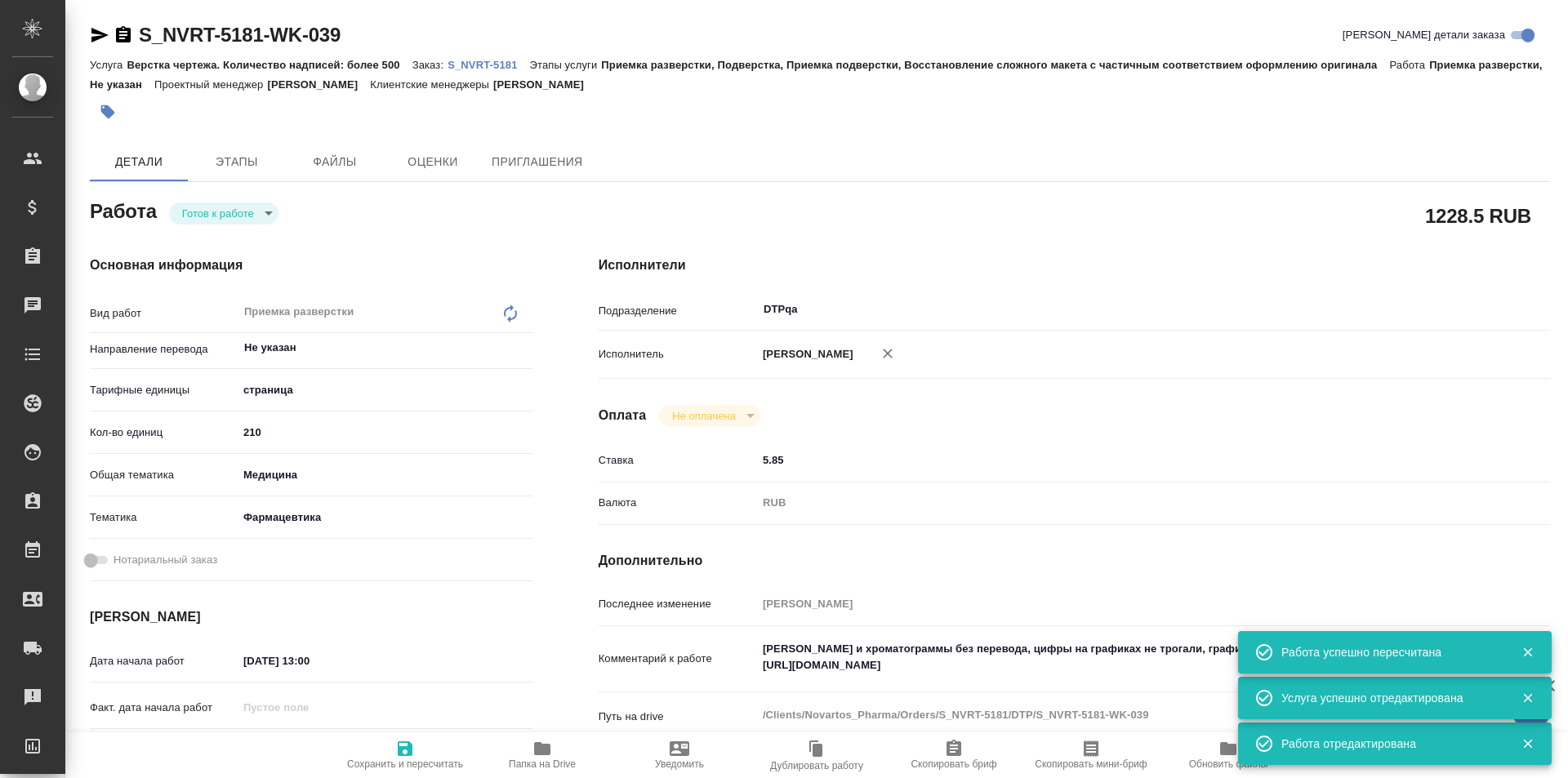
type textarea "x"
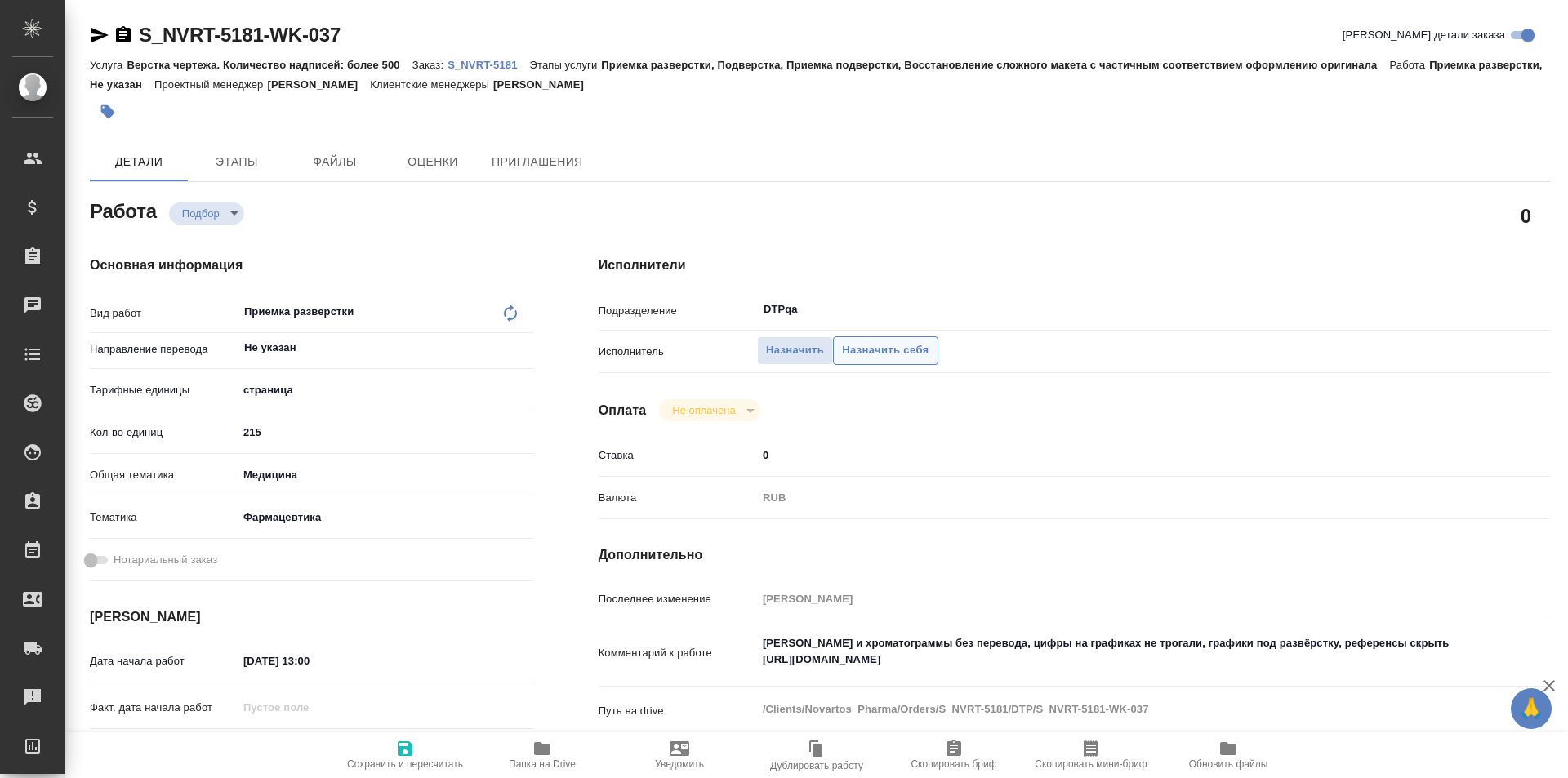
type textarea "x"
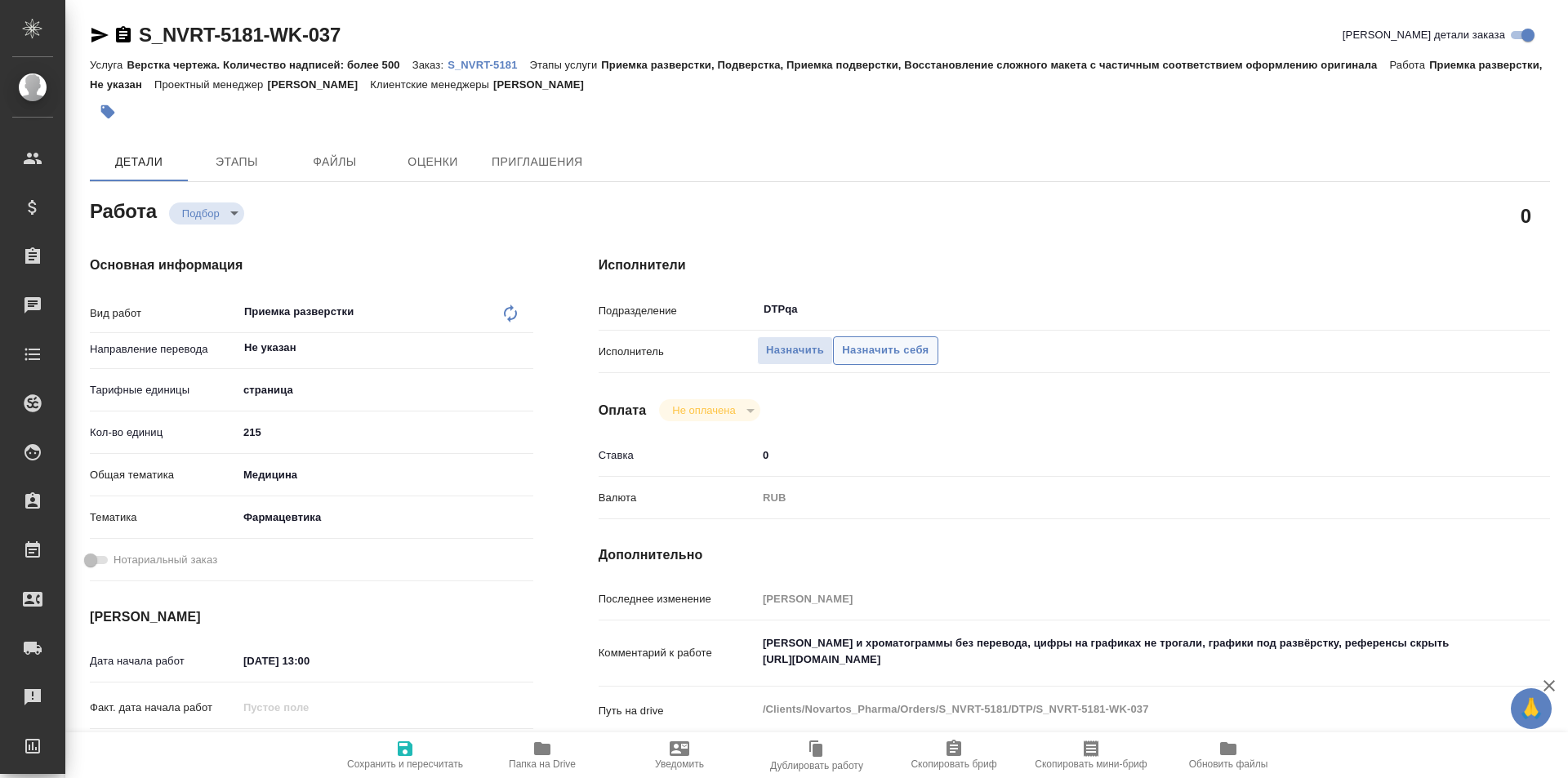
type textarea "x"
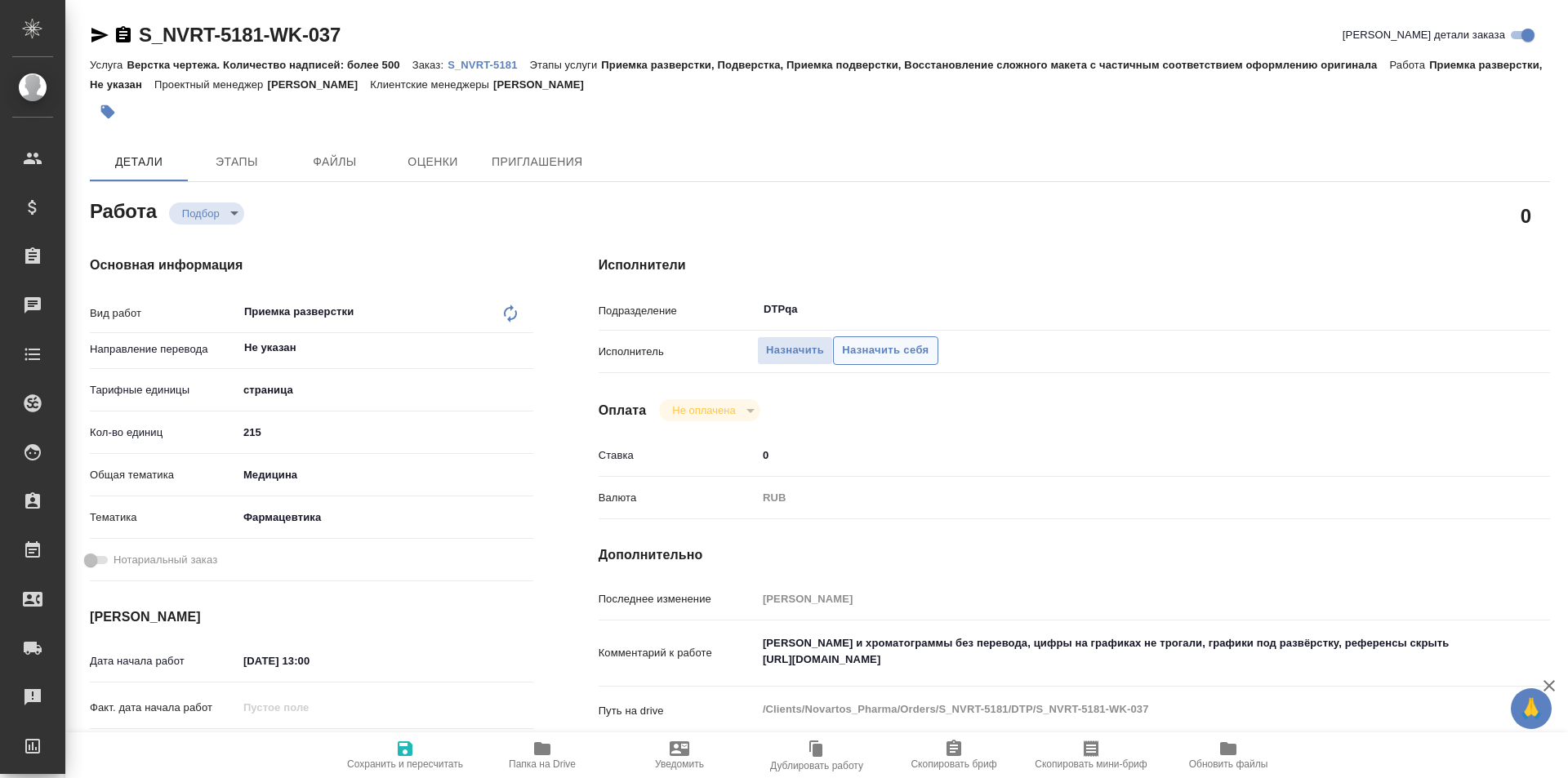
type textarea "x"
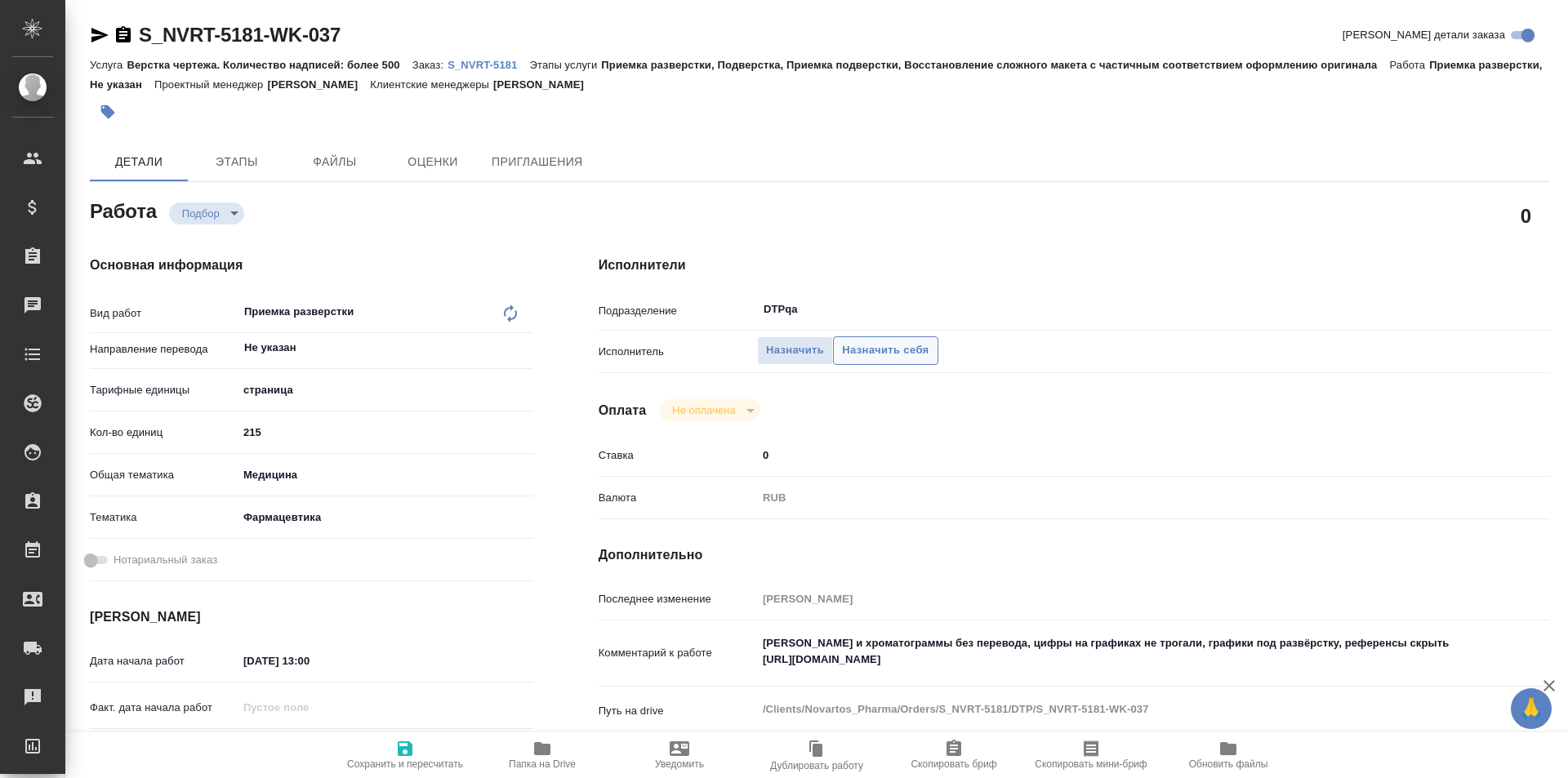
click at [883, 353] on span "Назначить себя" at bounding box center [885, 351] width 87 height 19
type textarea "x"
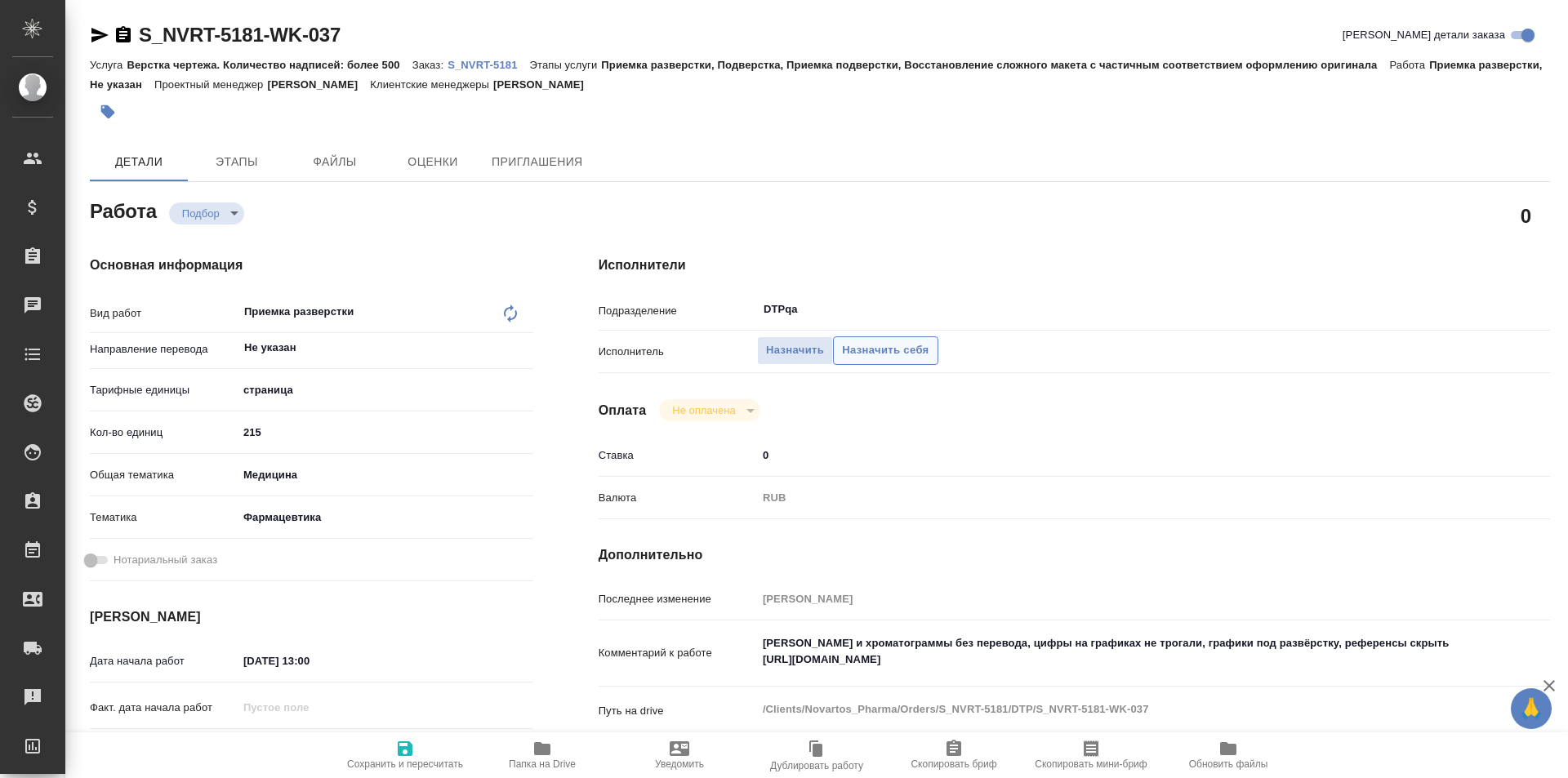
type textarea "x"
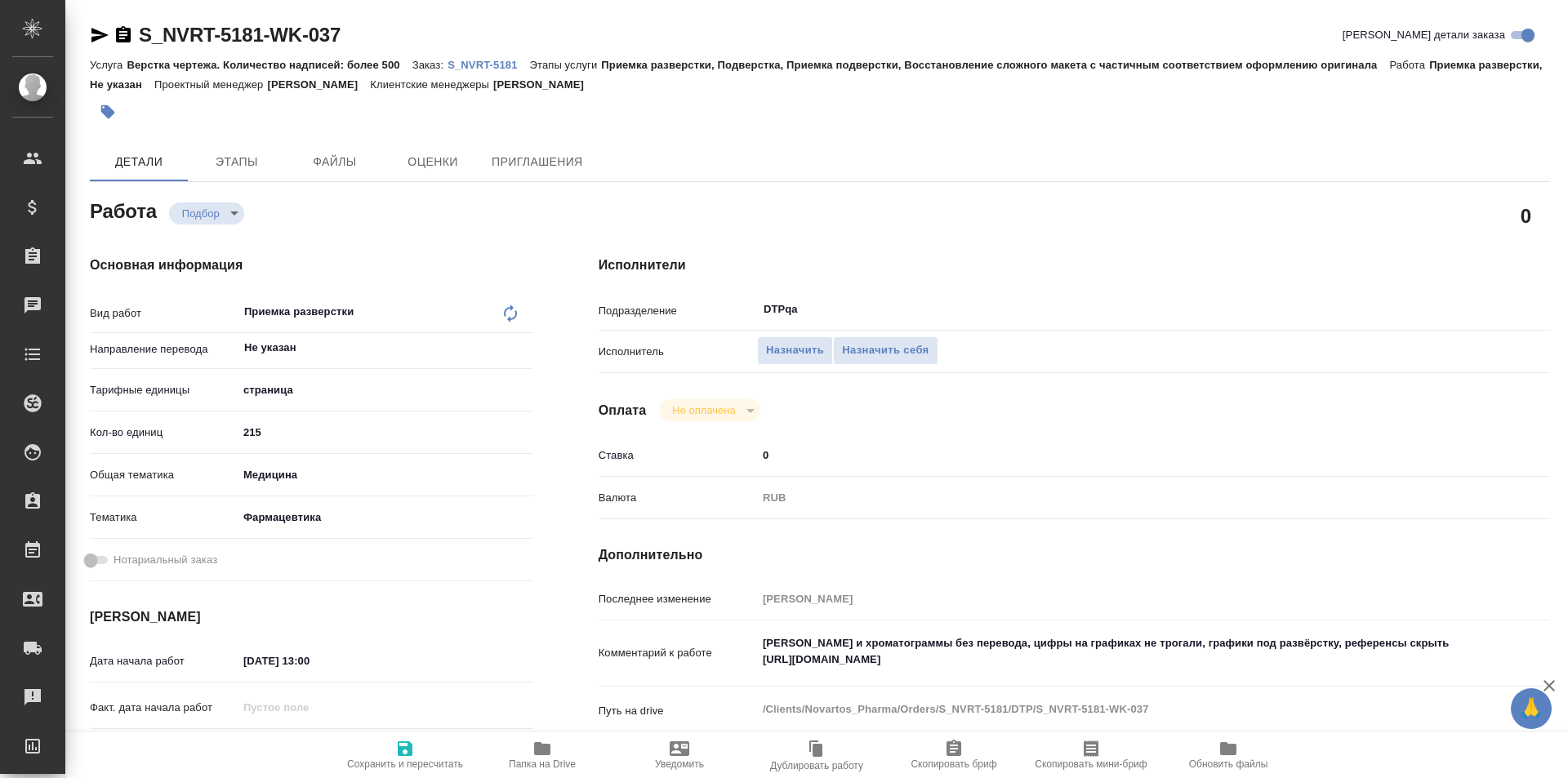
type textarea "x"
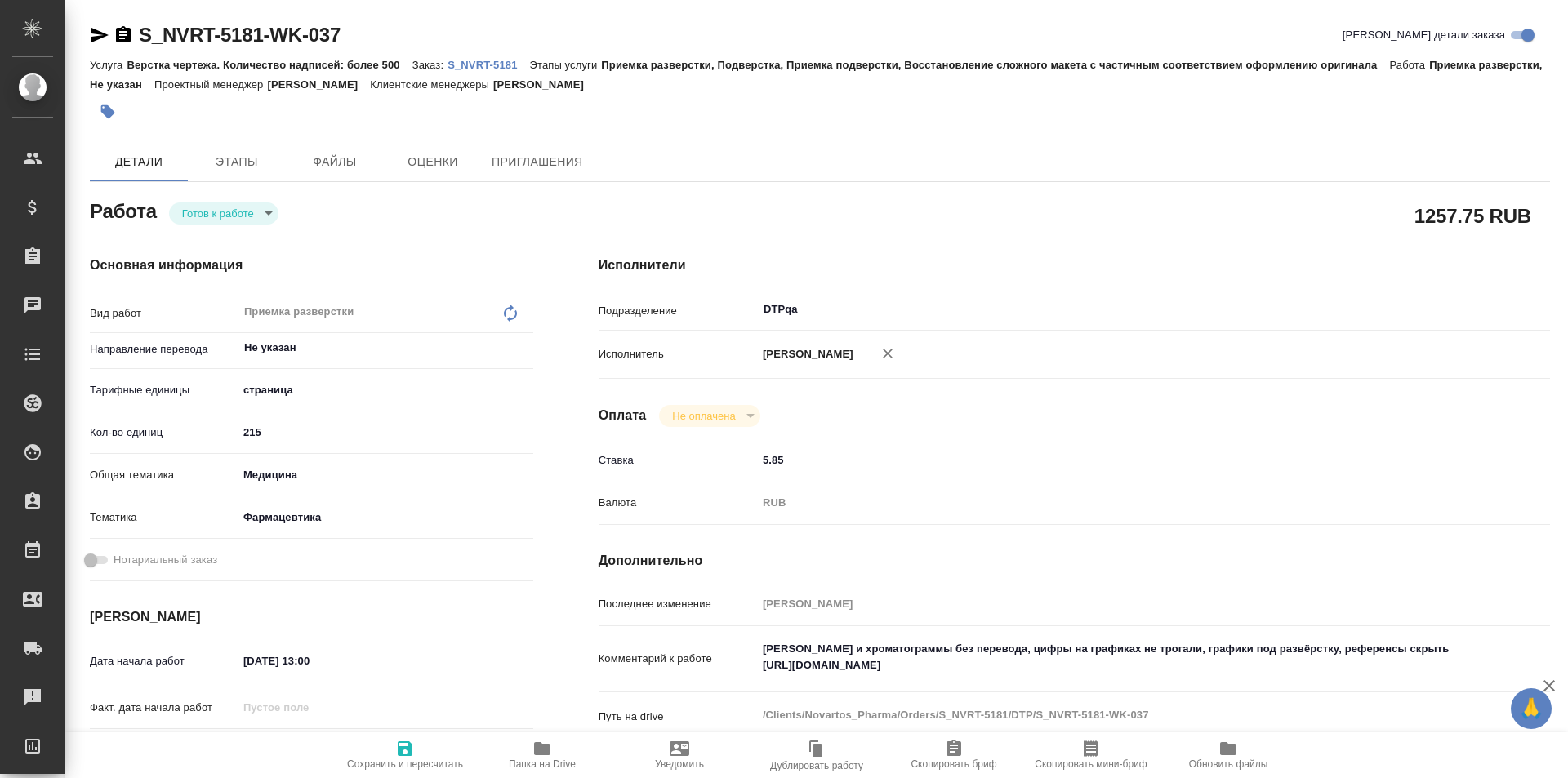
type textarea "x"
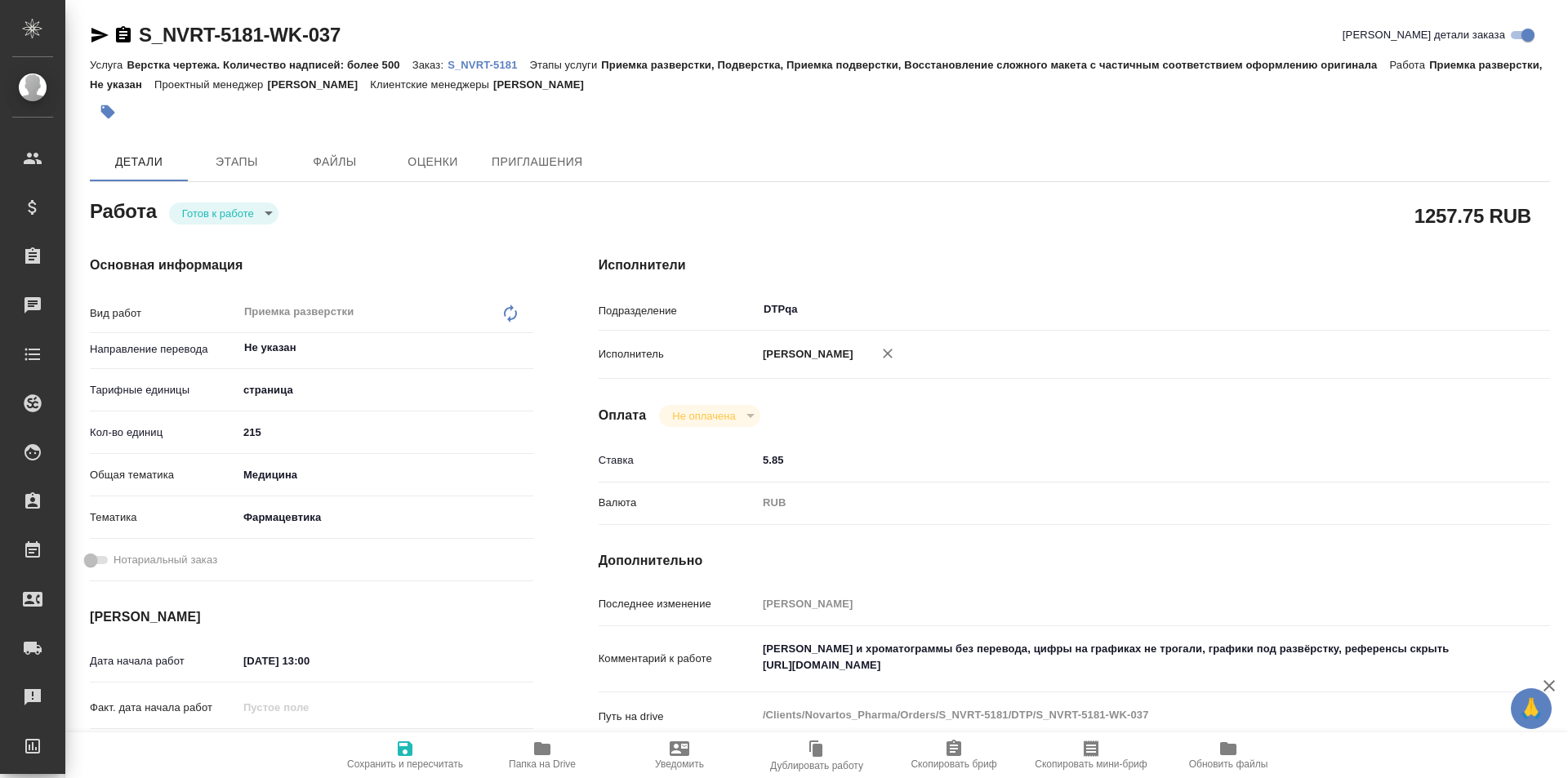
type textarea "x"
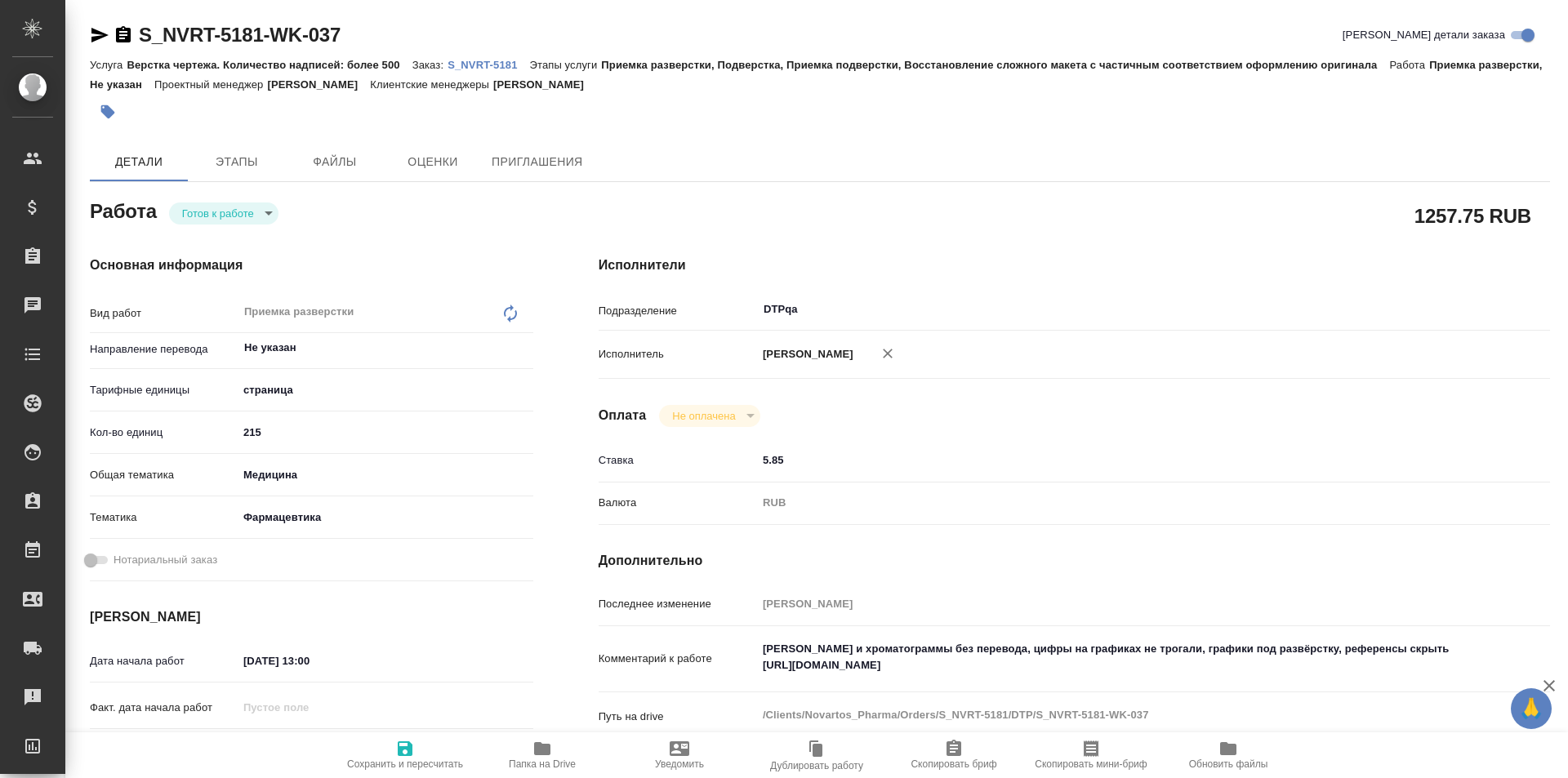
click at [413, 749] on icon "button" at bounding box center [405, 749] width 15 height 15
type textarea "x"
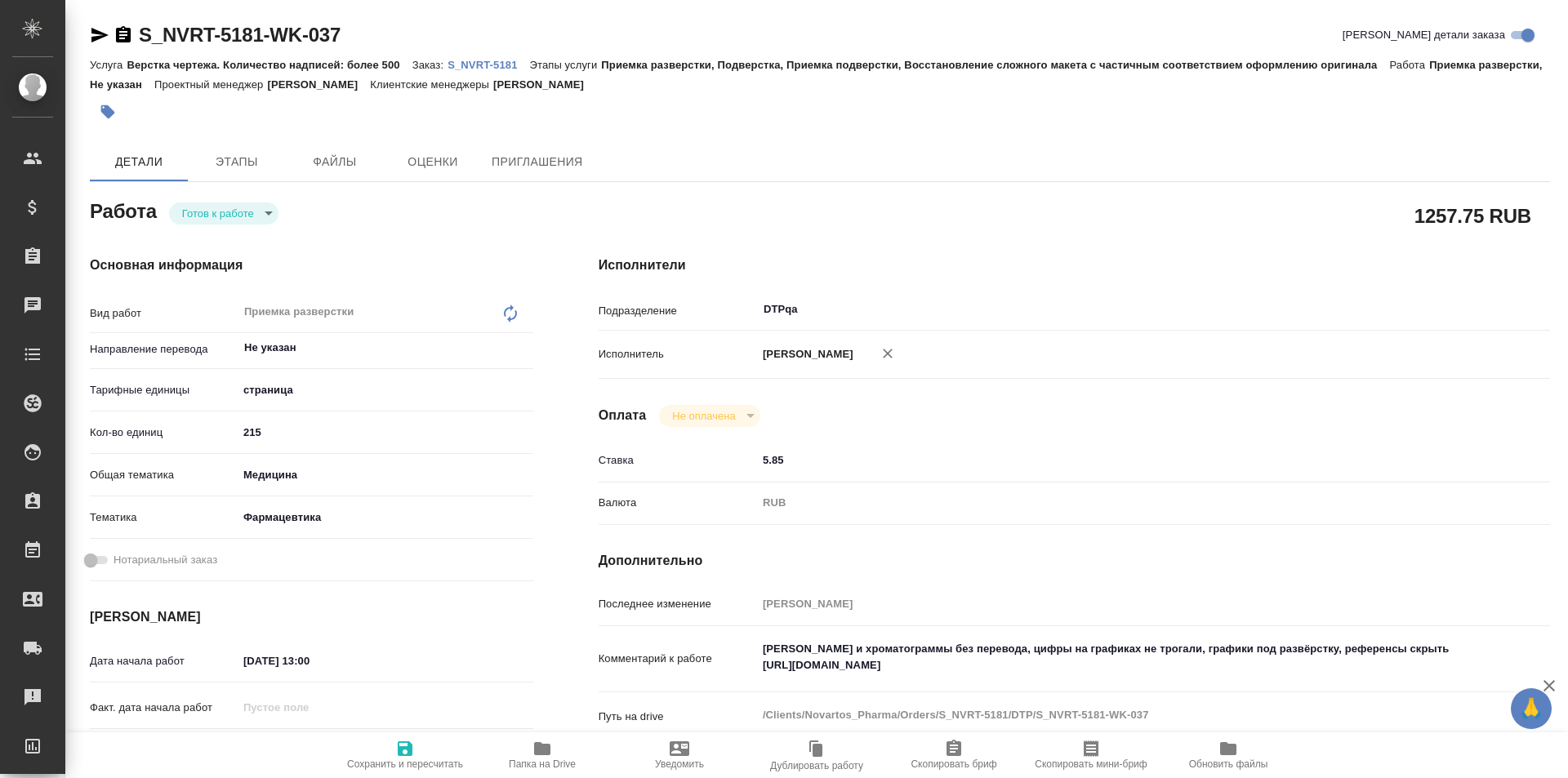
type textarea "x"
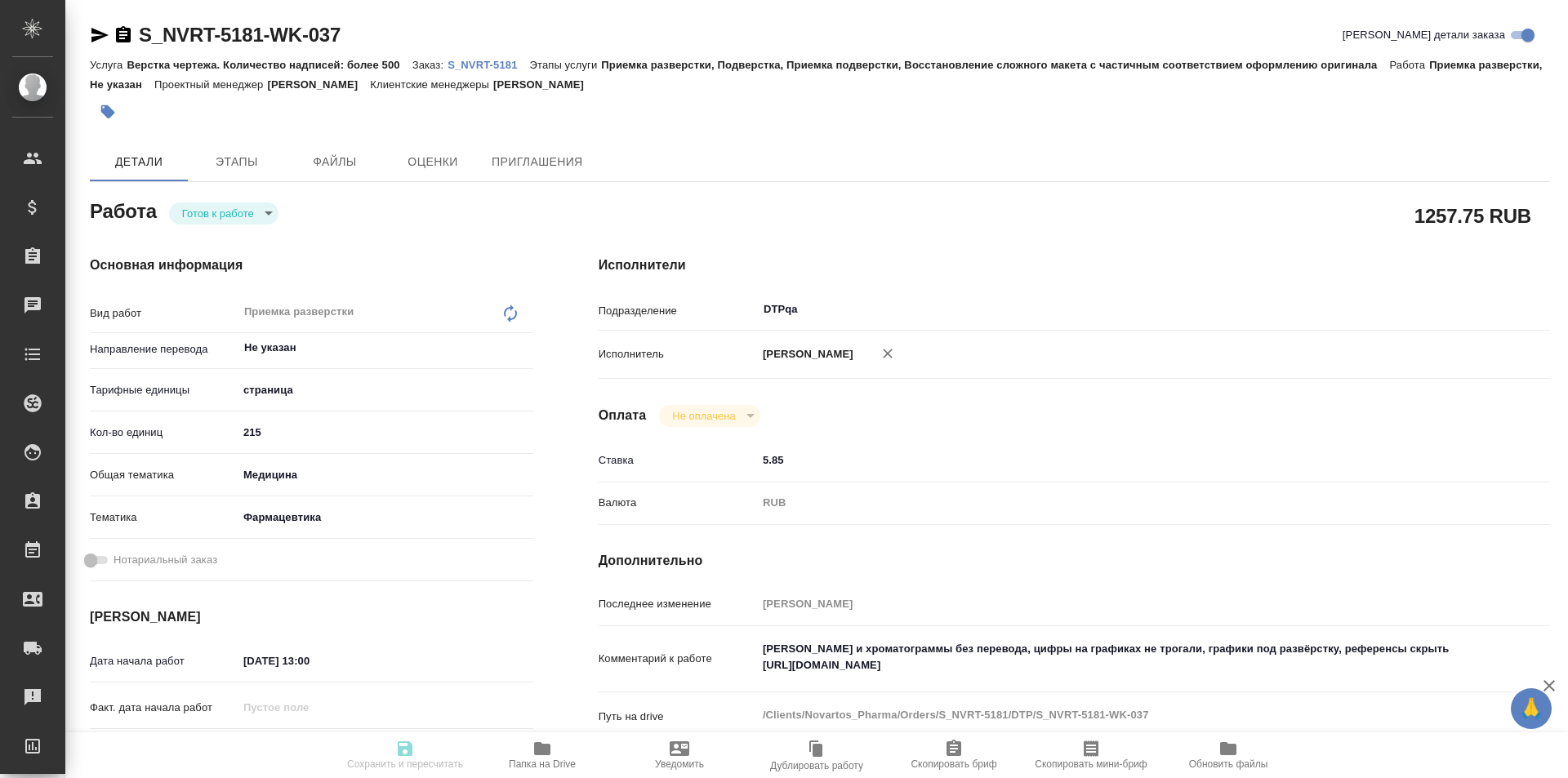
type textarea "x"
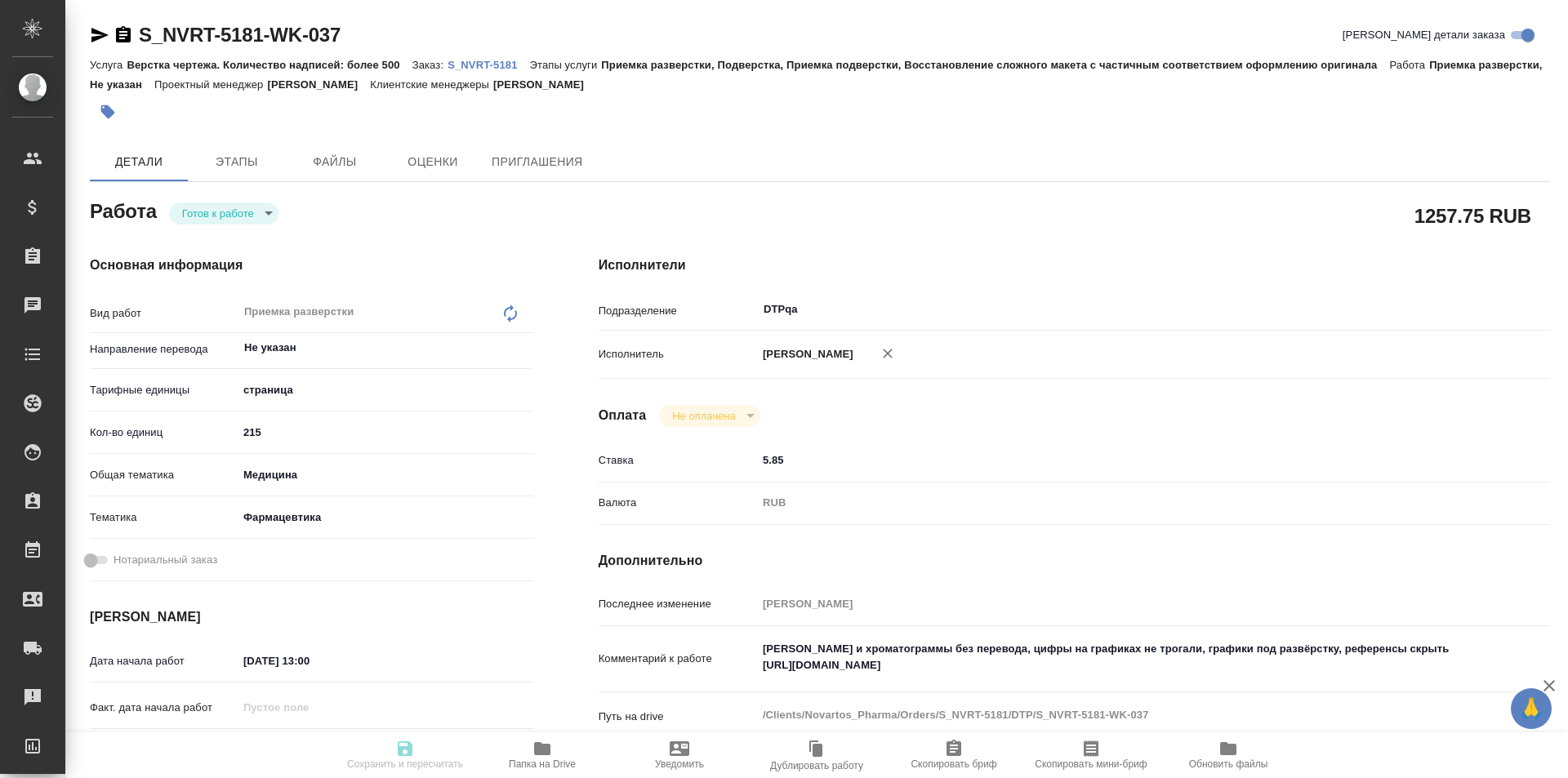
type textarea "x"
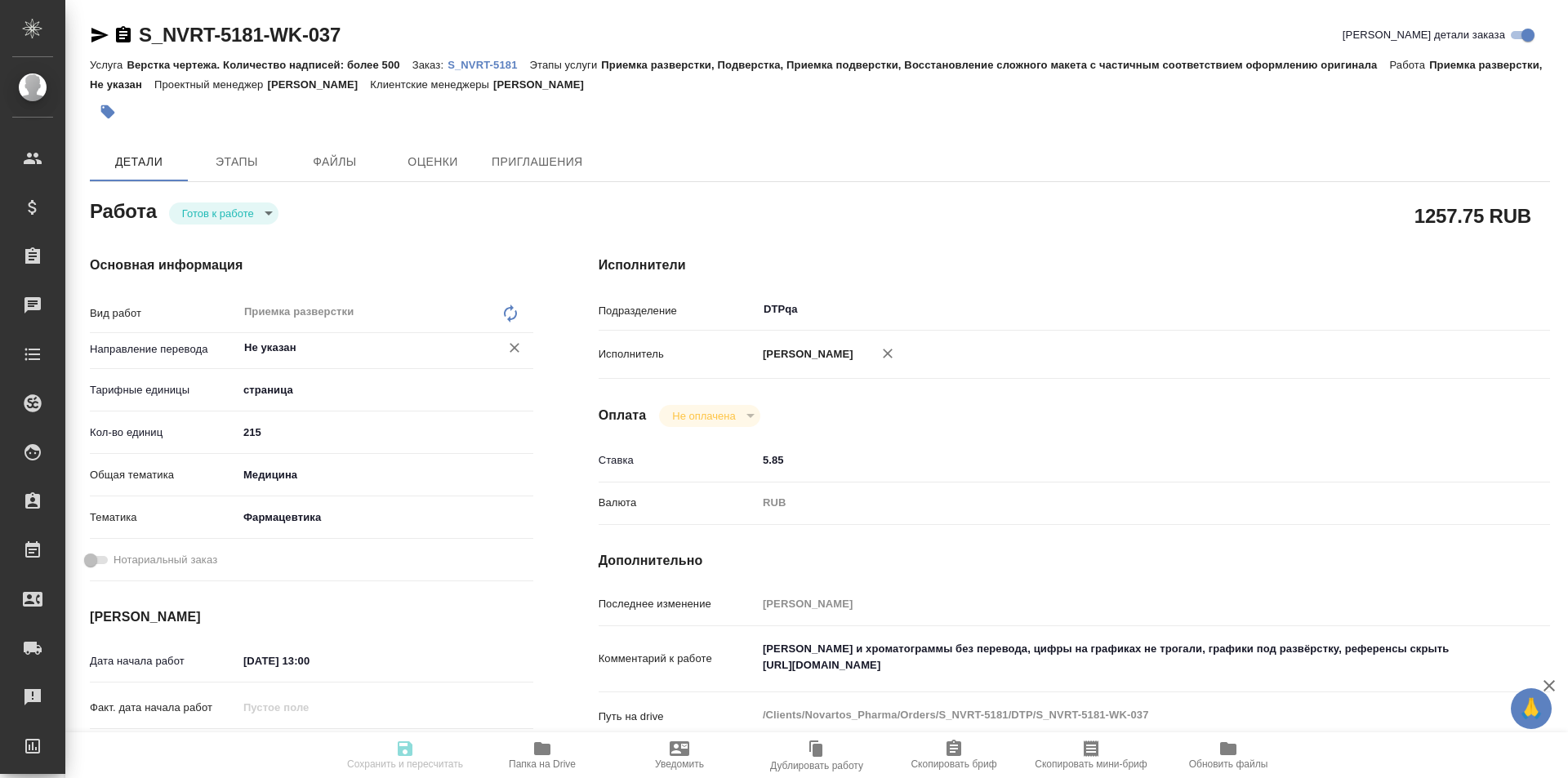
type textarea "x"
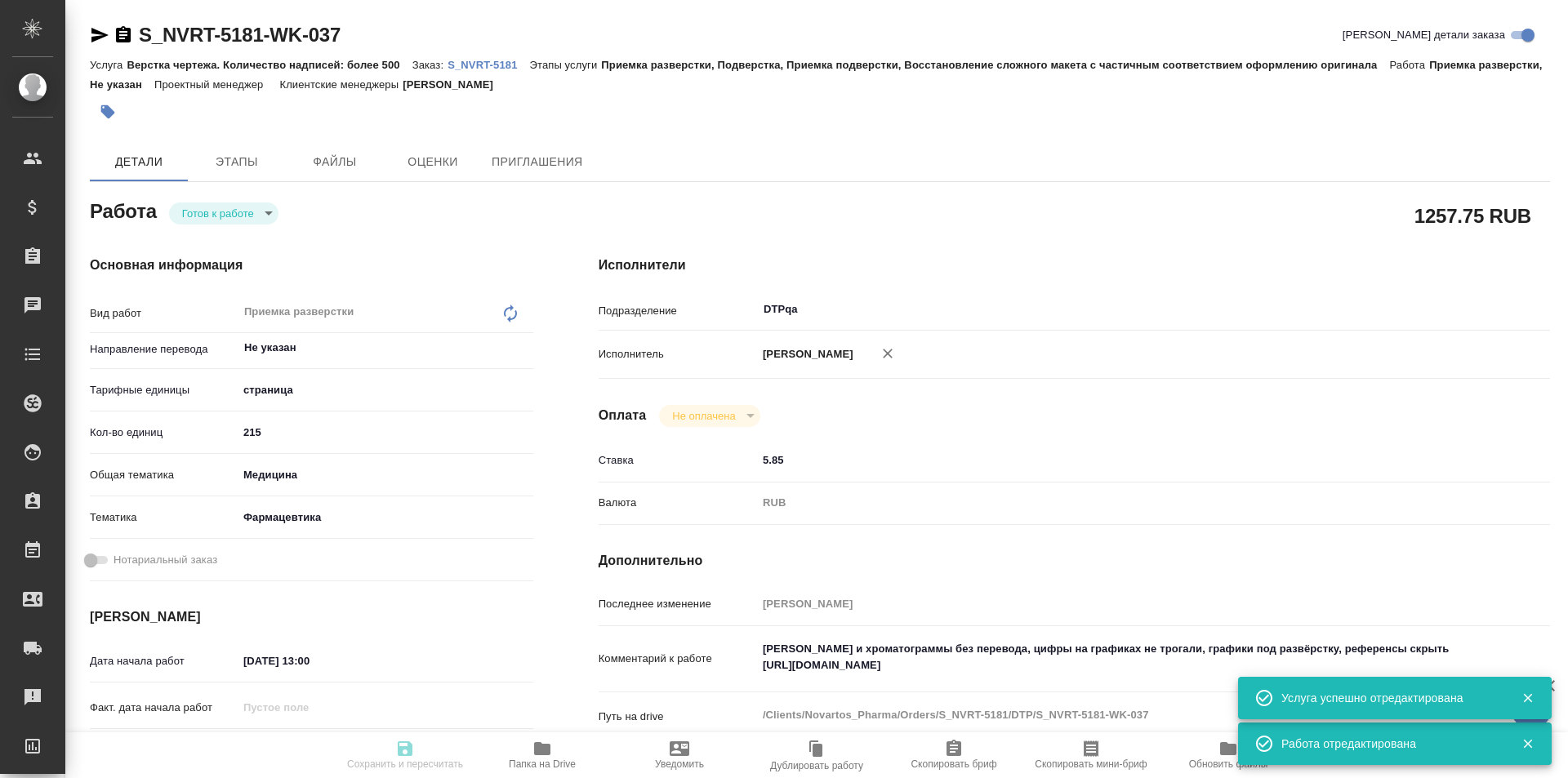
type input "readyForWork"
type textarea "Приемка разверстки"
type textarea "x"
type input "Не указан"
type input "5a8b1489cc6b4906c91bfdb2"
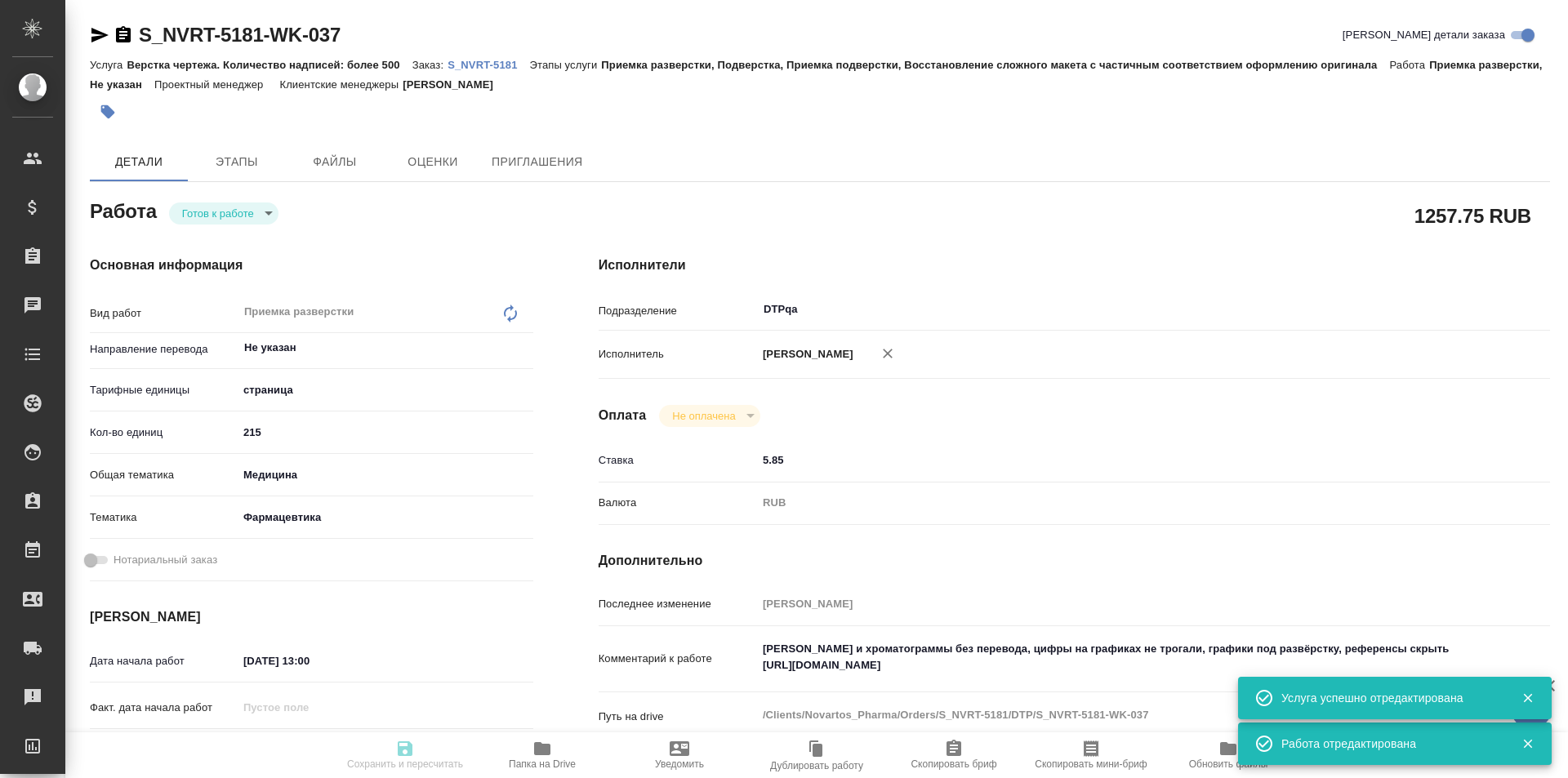
type input "215"
type input "med"
type input "6149832f2b7be24903fd7a82"
type input "[DATE] 13:00"
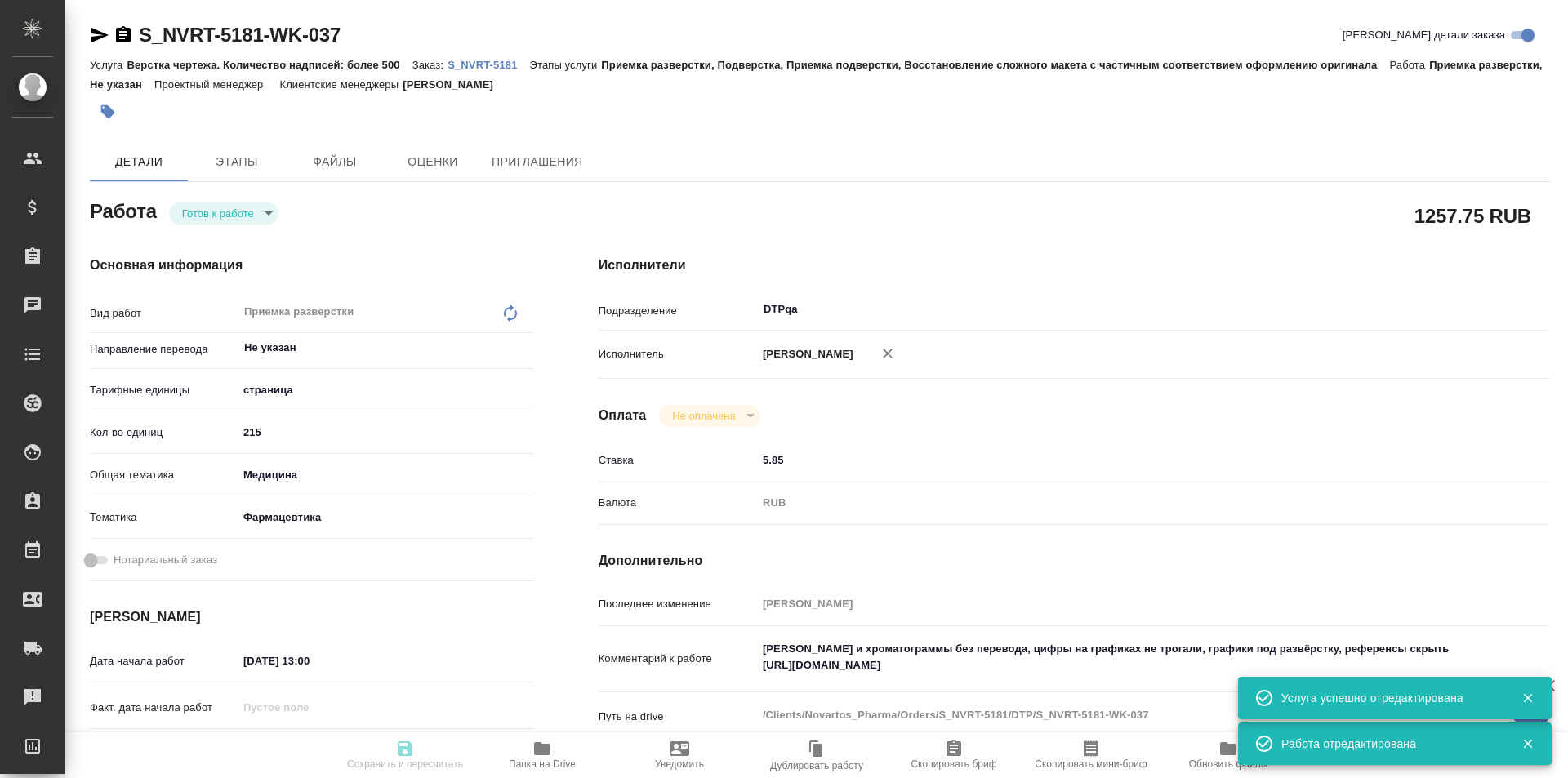
type input "[DATE] 19:00"
type input "DTPqa"
type input "notPayed"
type input "5.85"
type input "RUB"
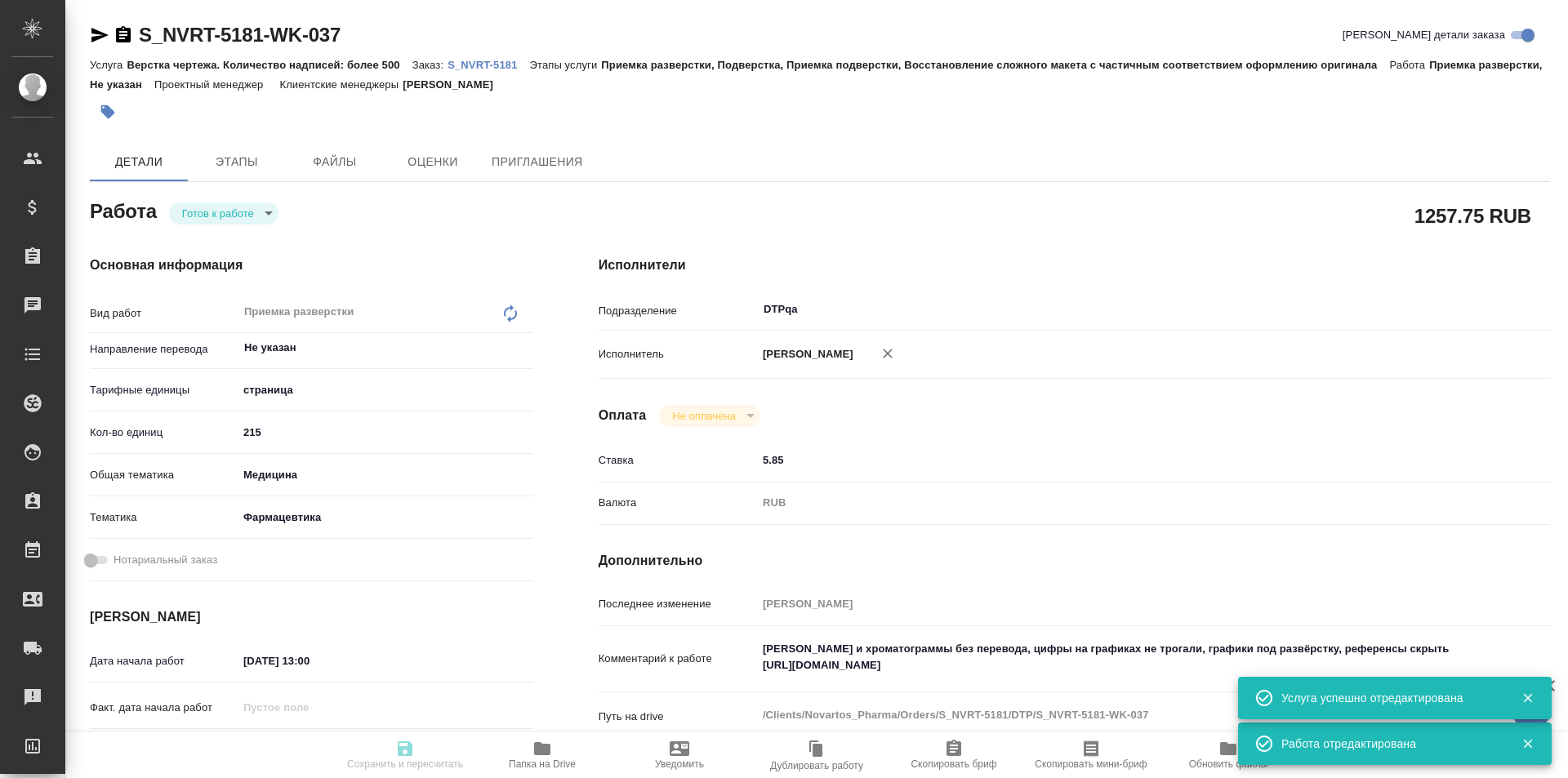
type input "[PERSON_NAME]"
type textarea "Скрины и хроматограммы без перевода, цифры на графиках не трогали, графики под …"
type textarea "x"
type textarea "/Clients/Novartos_Pharma/Orders/S_NVRT-5181/DTP/S_NVRT-5181-WK-037"
type textarea "x"
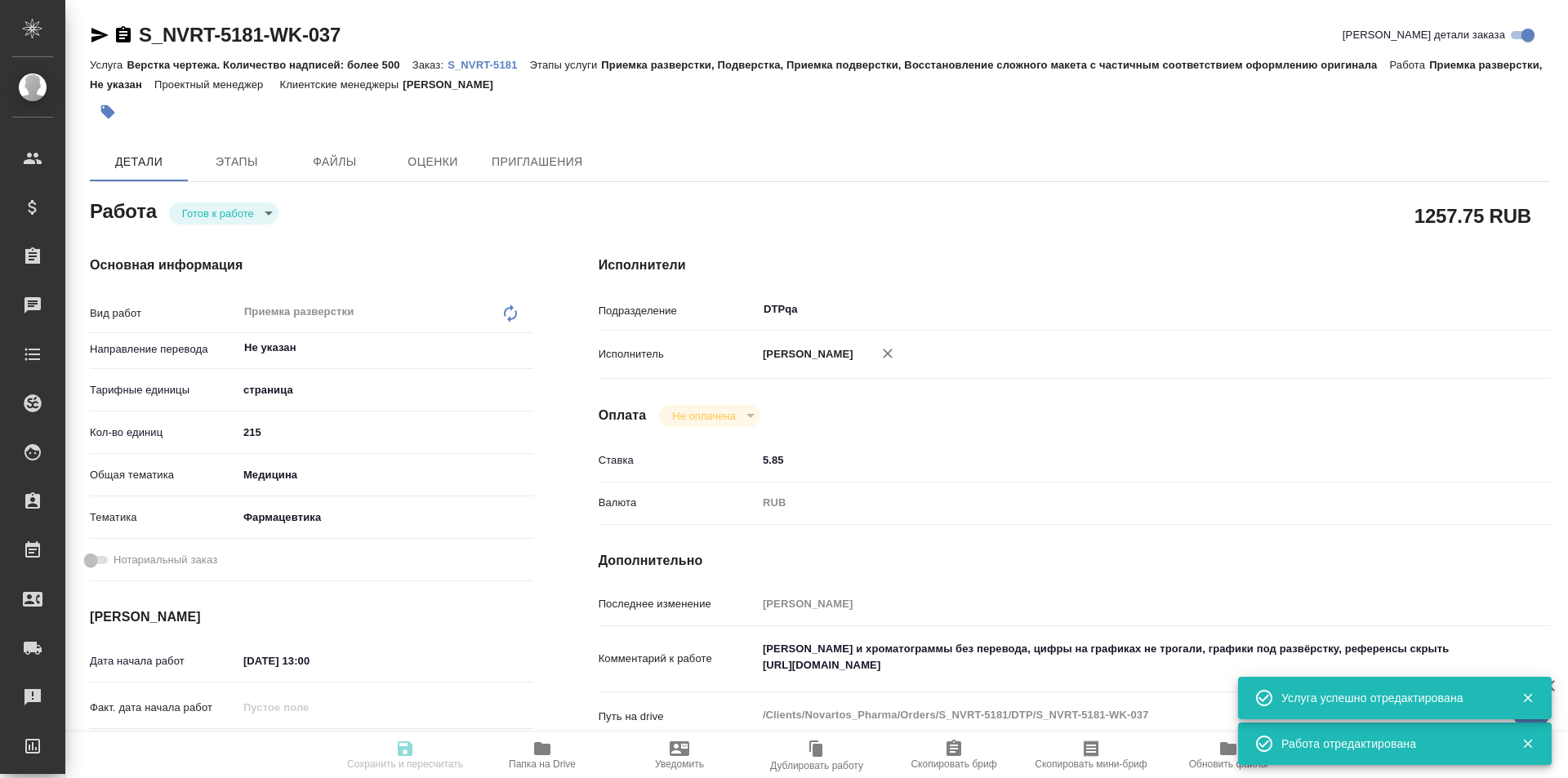
type input "S_NVRT-5181"
type input "Верстка чертежа. Количество надписей: более 500"
type input "Приемка разверстки, Подверстка, Приемка подверстки, Восстановление сложного мак…"
type input "[PERSON_NAME]"
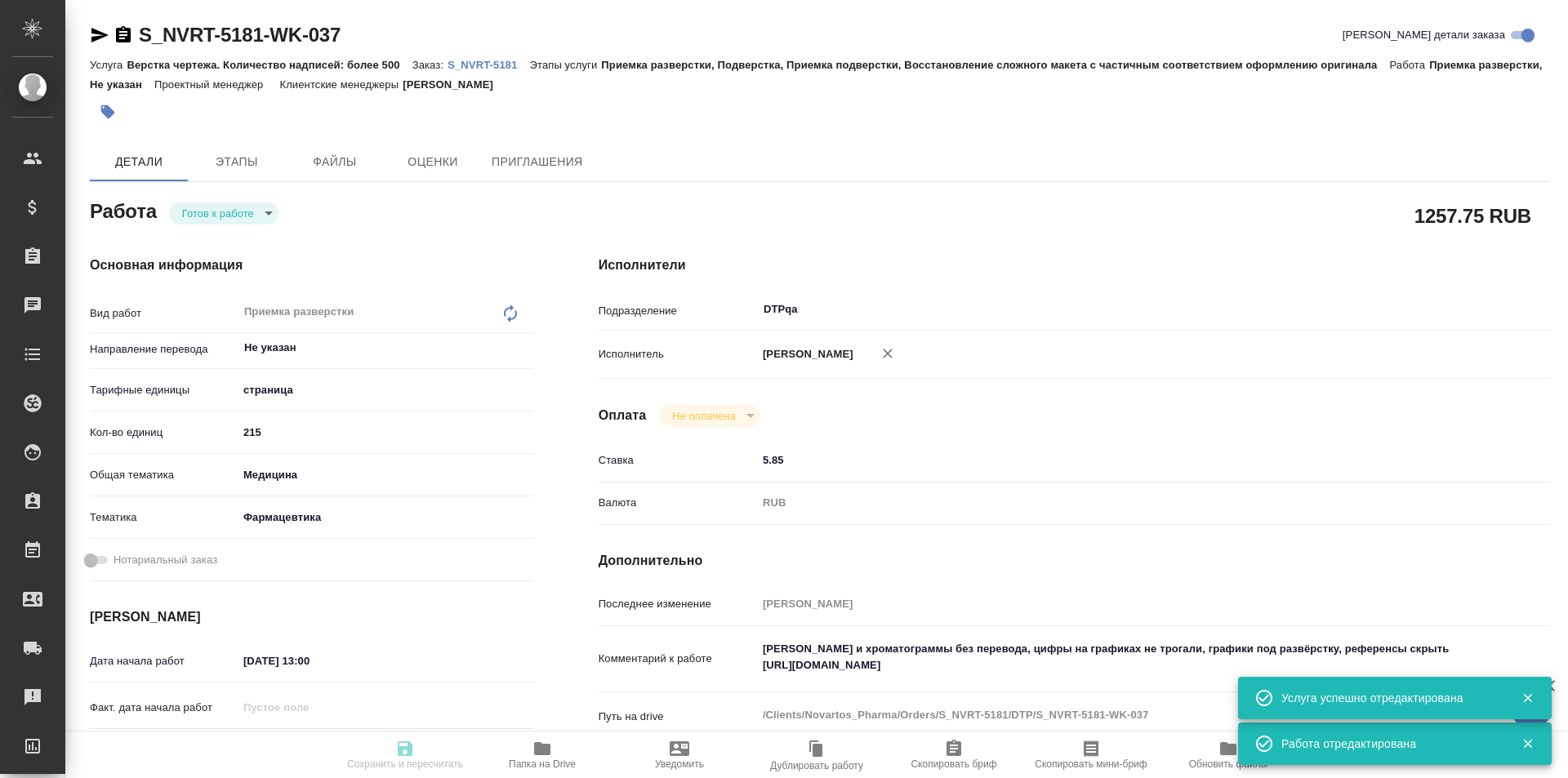
type input "/Clients/Novartos_Pharma/Orders/S_NVRT-5181"
type textarea "x"
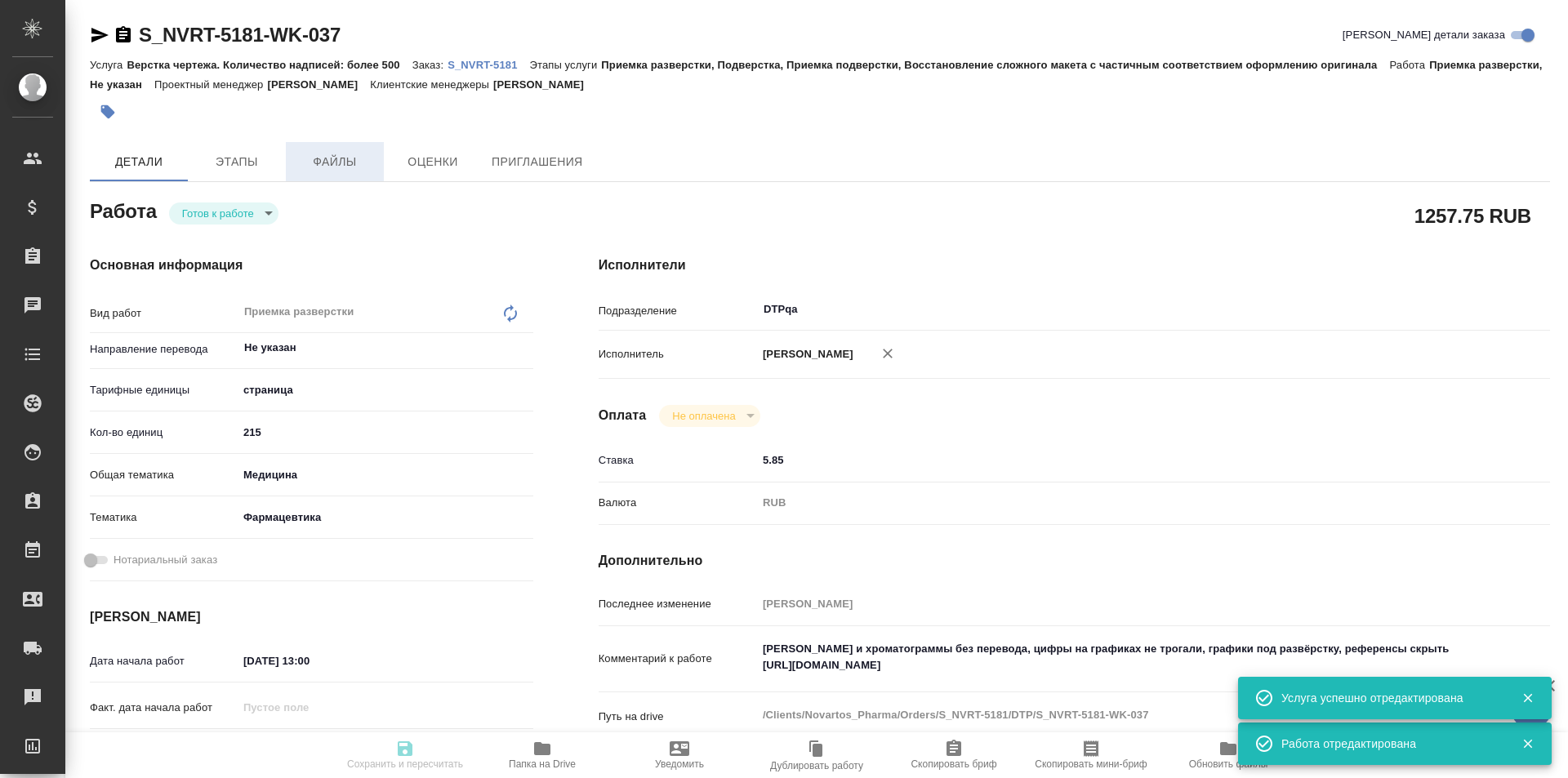
type textarea "x"
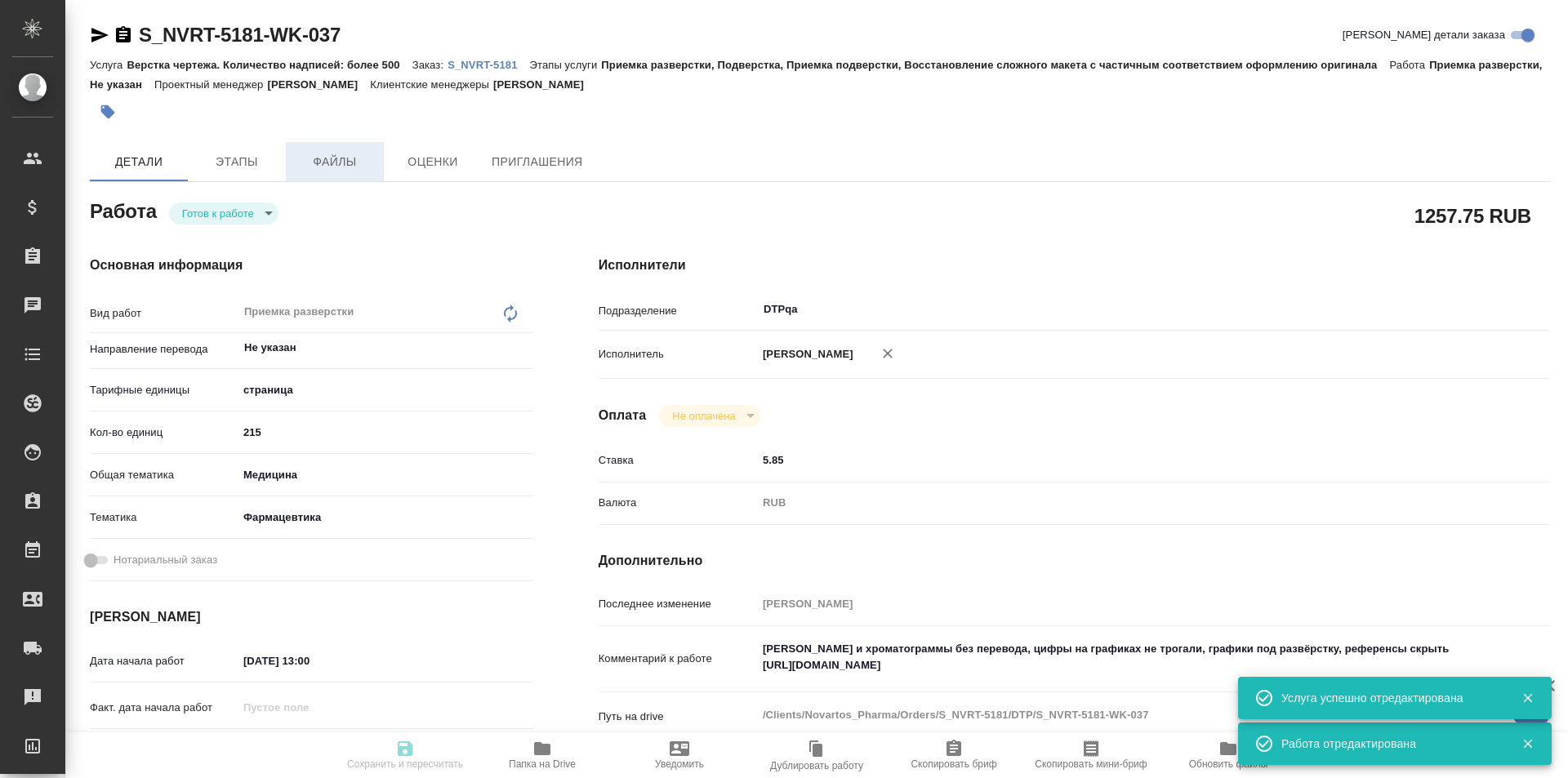
type textarea "x"
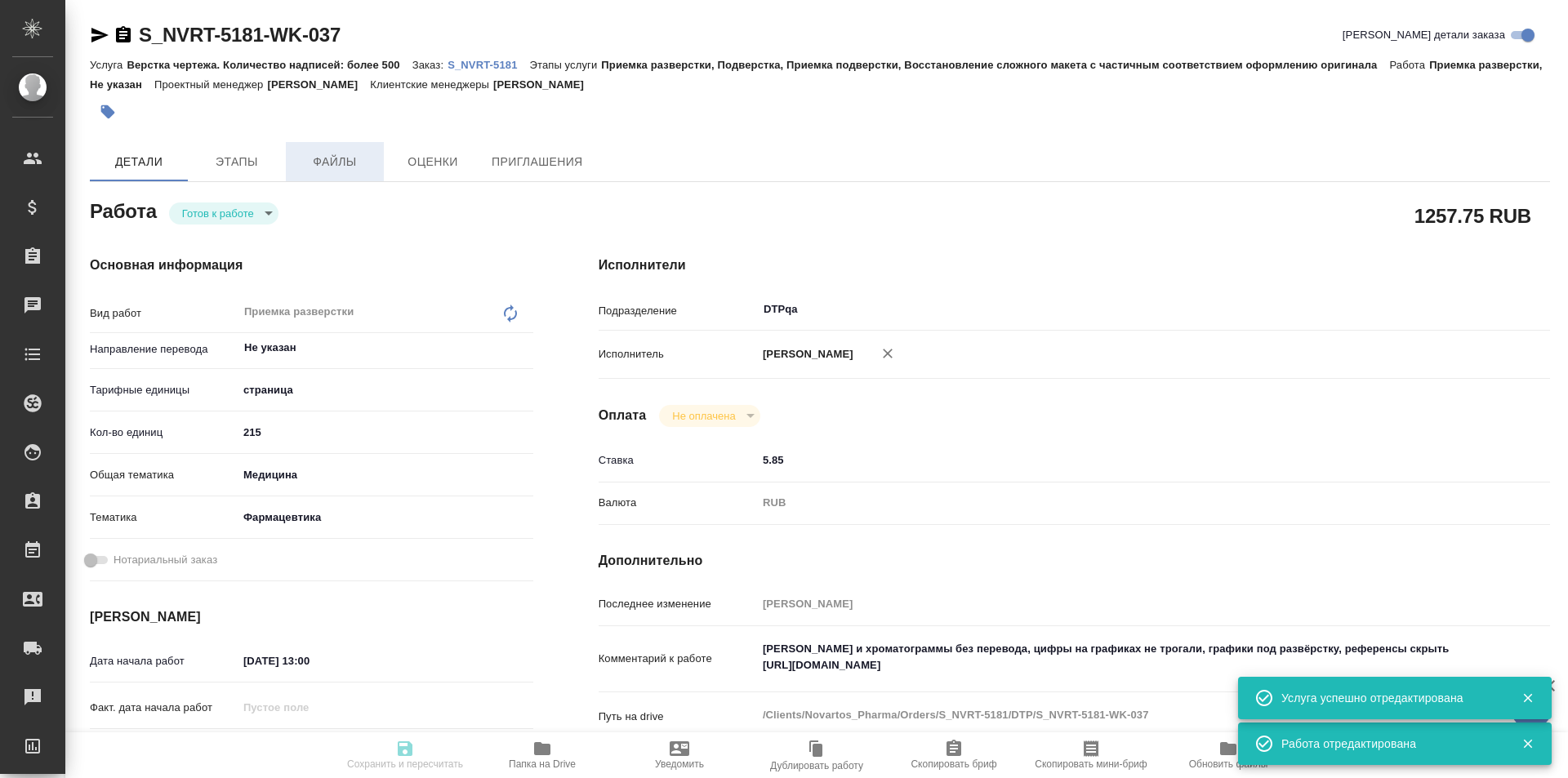
type textarea "x"
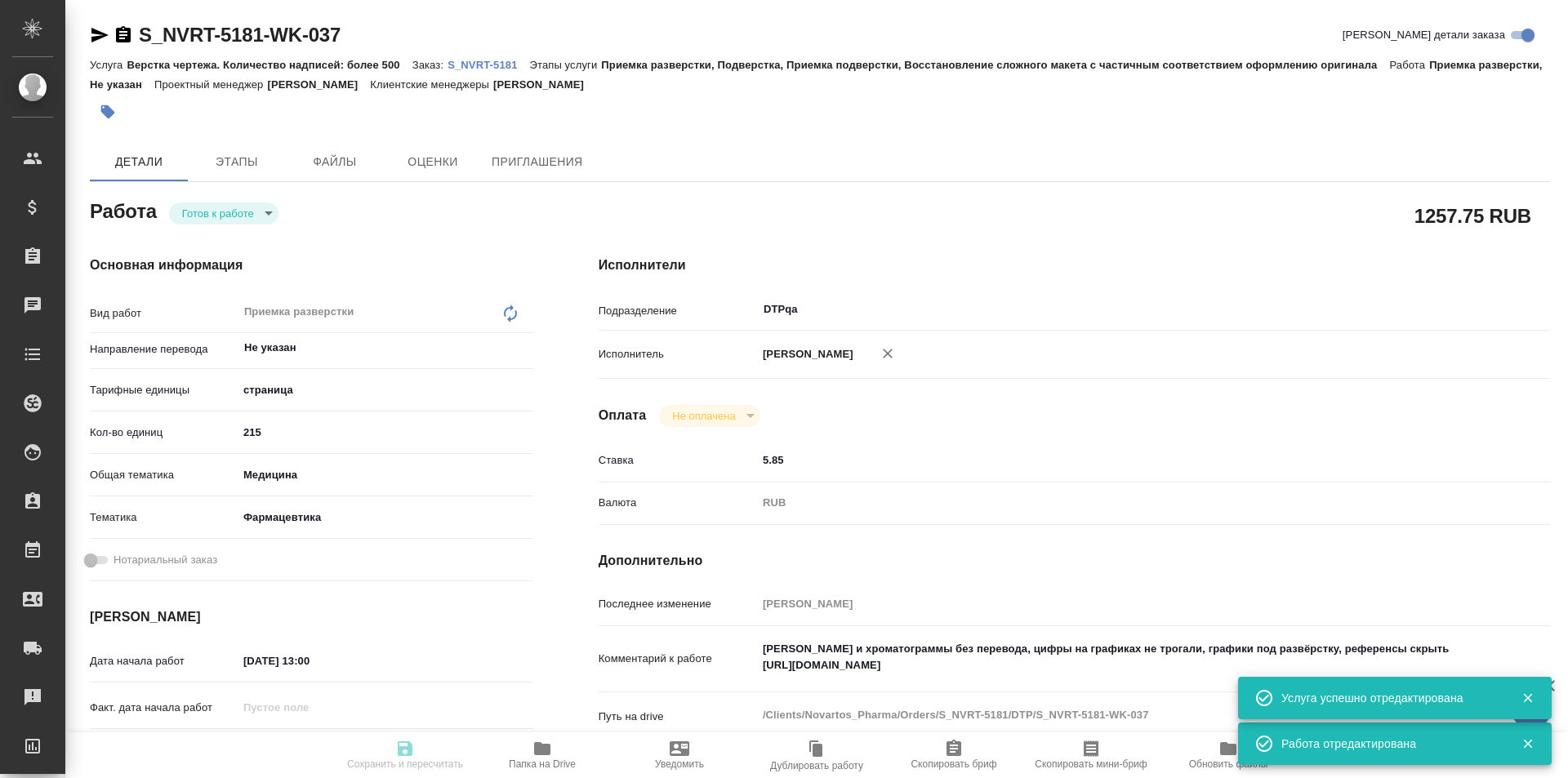
type textarea "x"
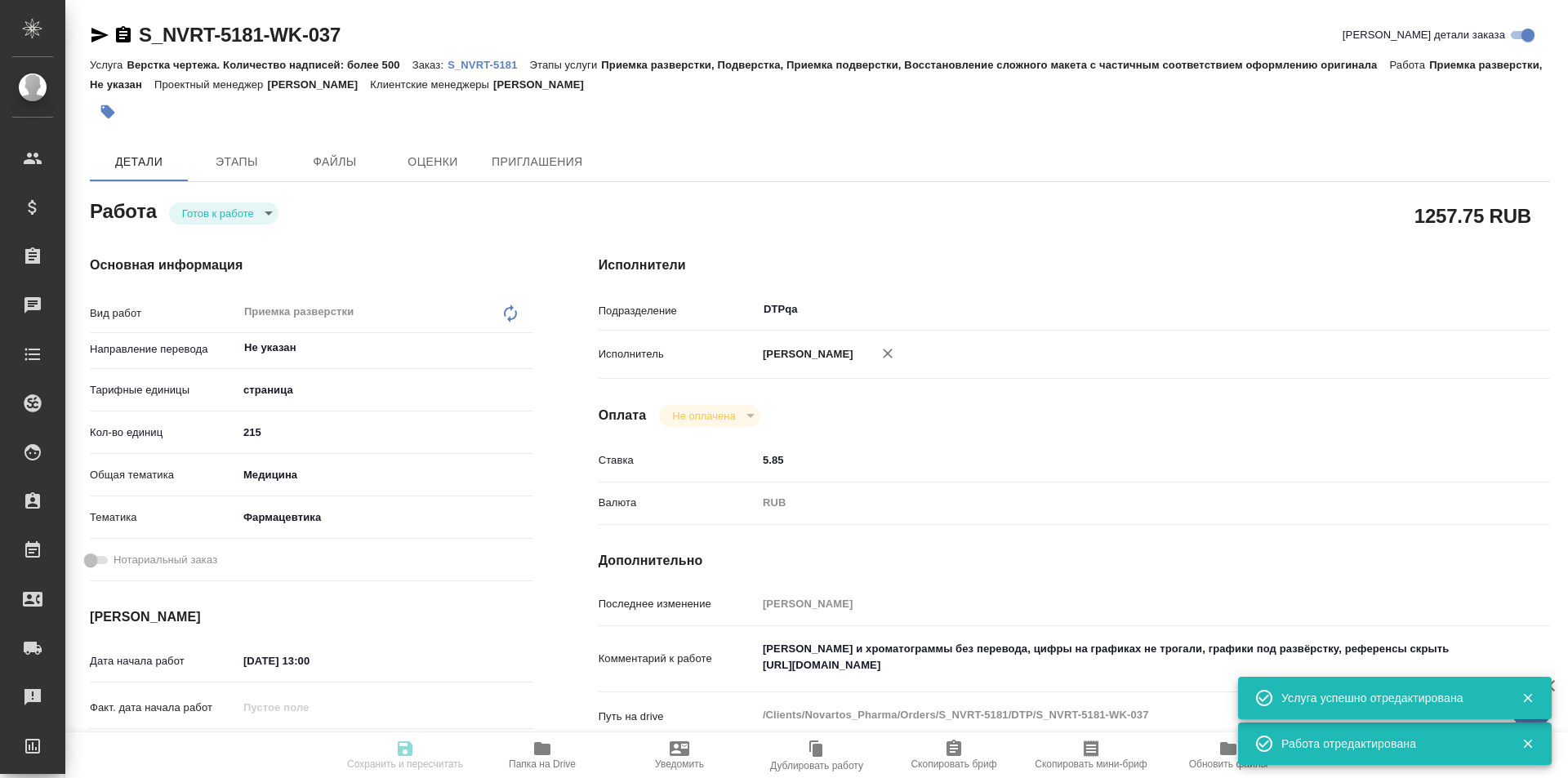
type textarea "x"
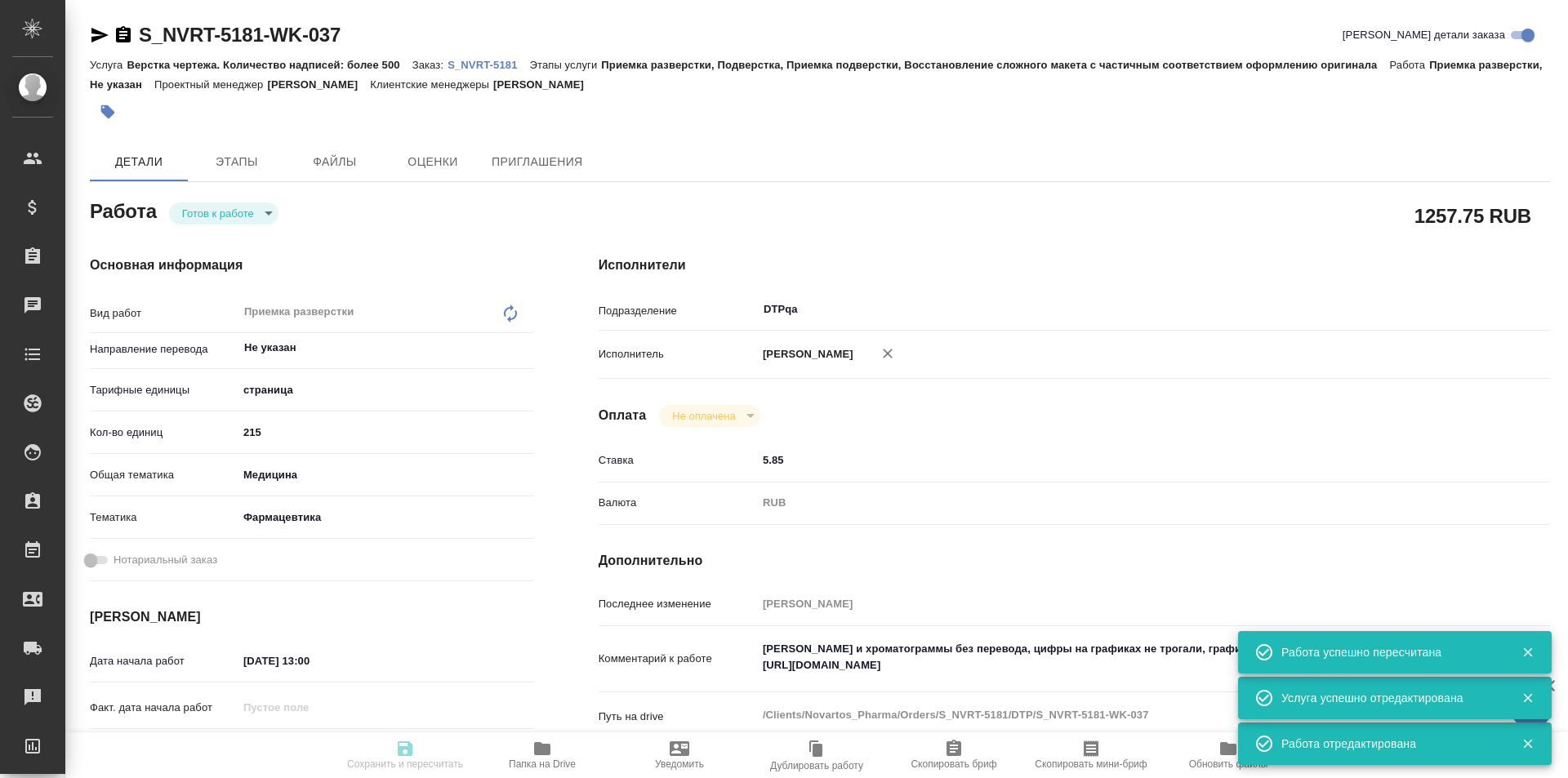
type input "readyForWork"
type textarea "Приемка разверстки"
type textarea "x"
type input "Не указан"
type input "5a8b1489cc6b4906c91bfdb2"
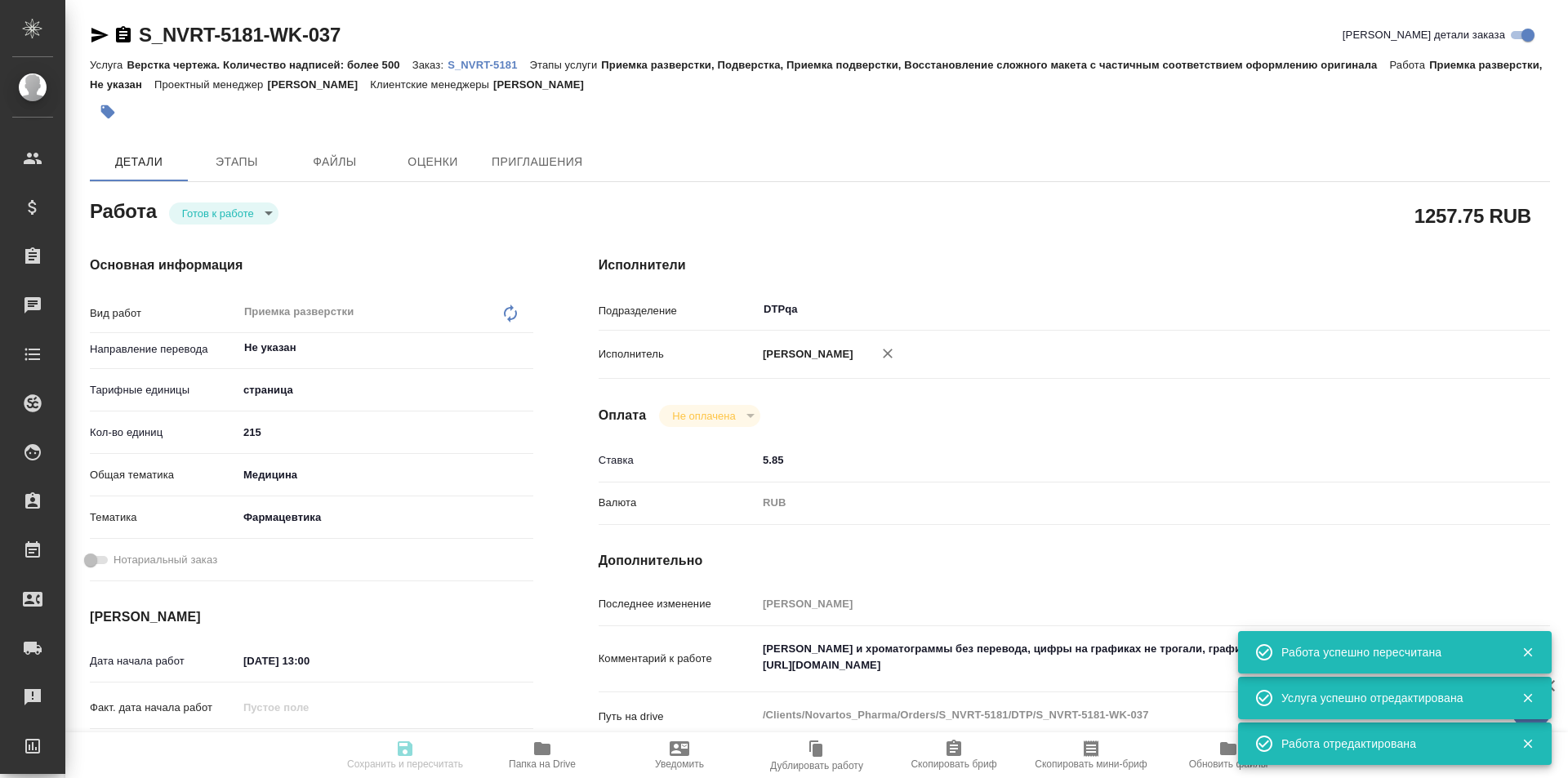
type input "215"
type input "med"
type input "6149832f2b7be24903fd7a82"
type input "[DATE] 13:00"
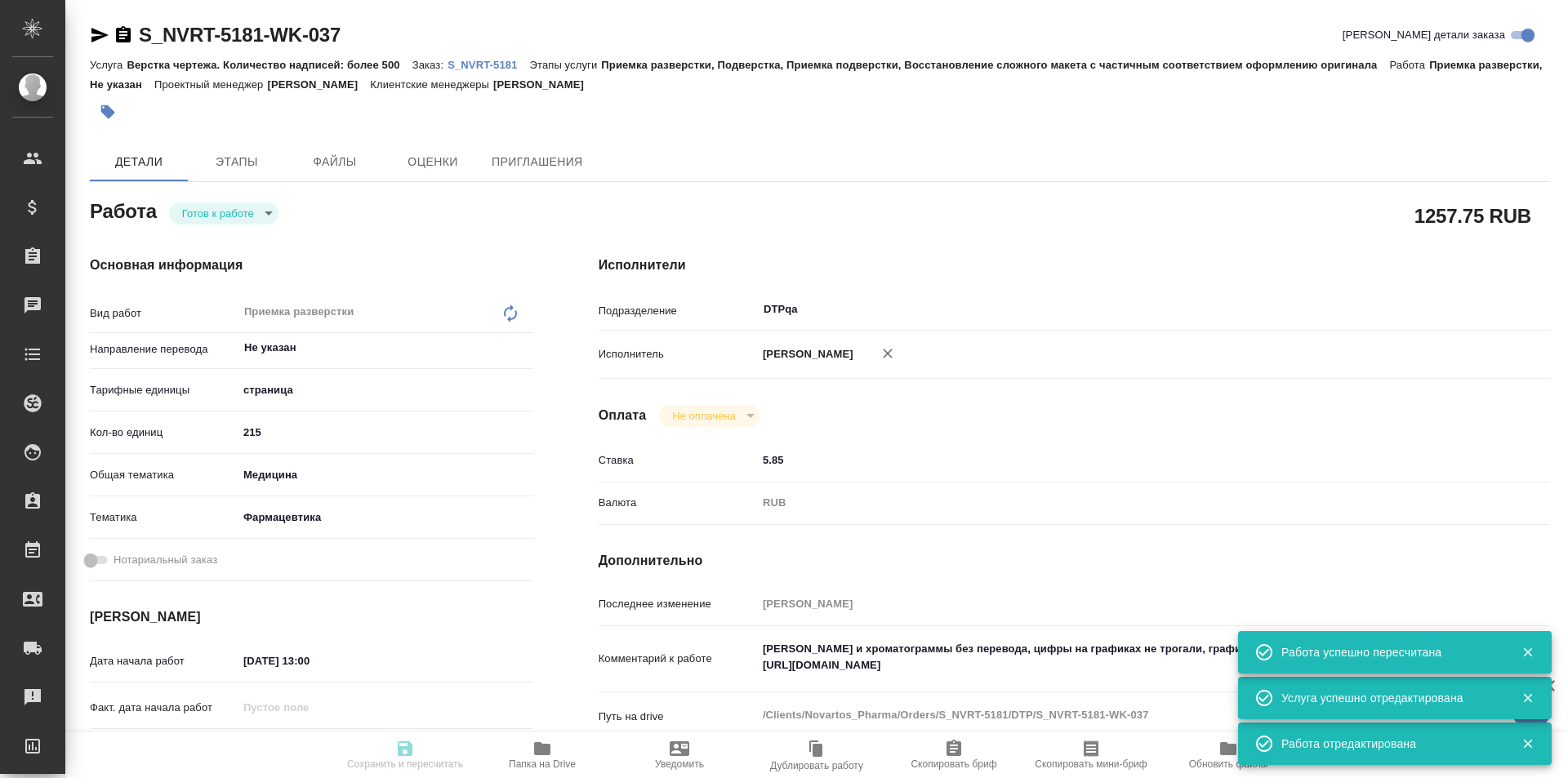
type input "[DATE] 19:00"
type input "DTPqa"
type input "notPayed"
type input "5.85"
type input "RUB"
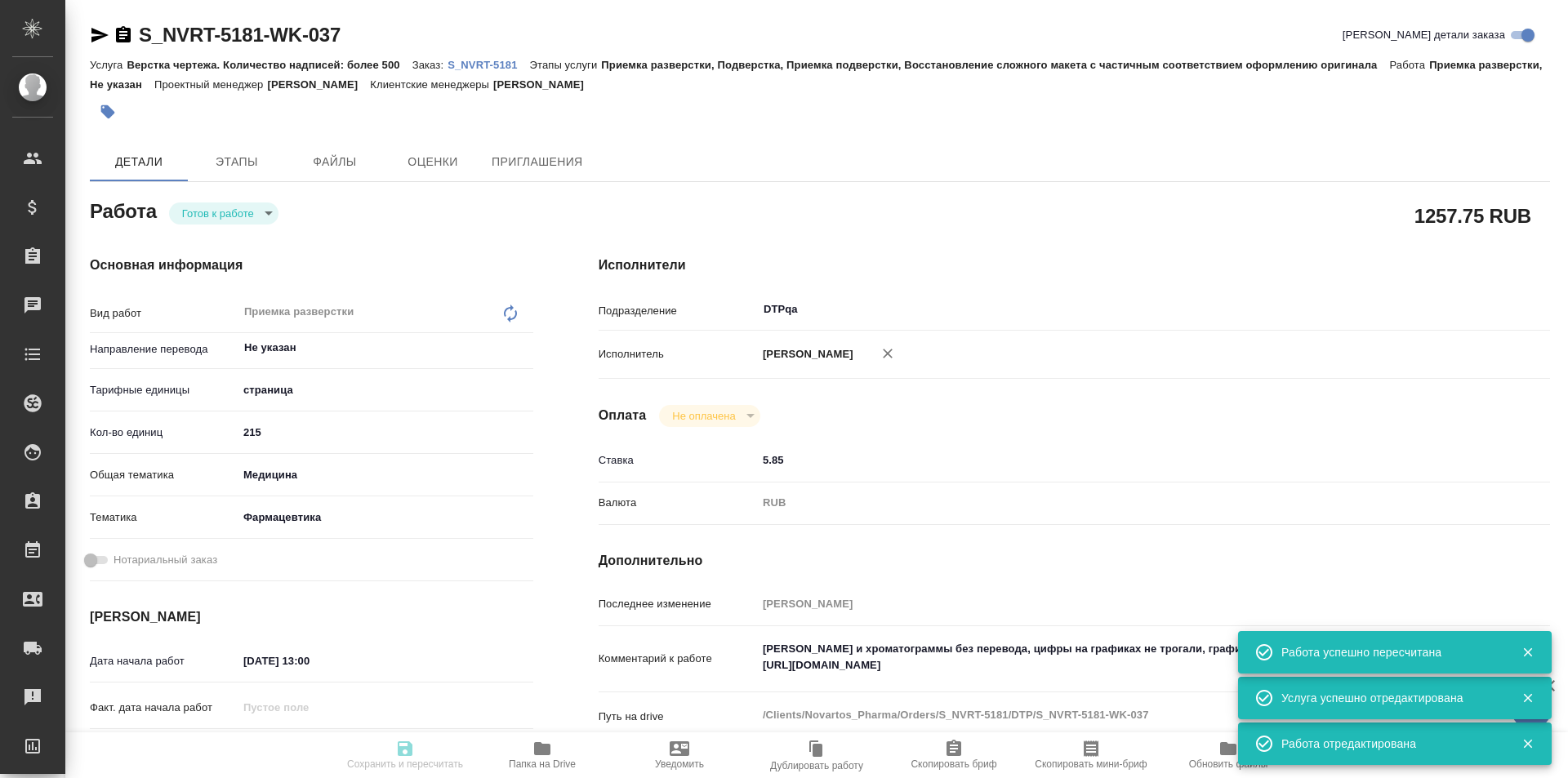
type input "Исмагилова Диана"
type textarea "Скрины и хроматограммы без перевода, цифры на графиках не трогали, графики под …"
type textarea "x"
type textarea "/Clients/Novartos_Pharma/Orders/S_NVRT-5181/DTP/S_NVRT-5181-WK-037"
type textarea "x"
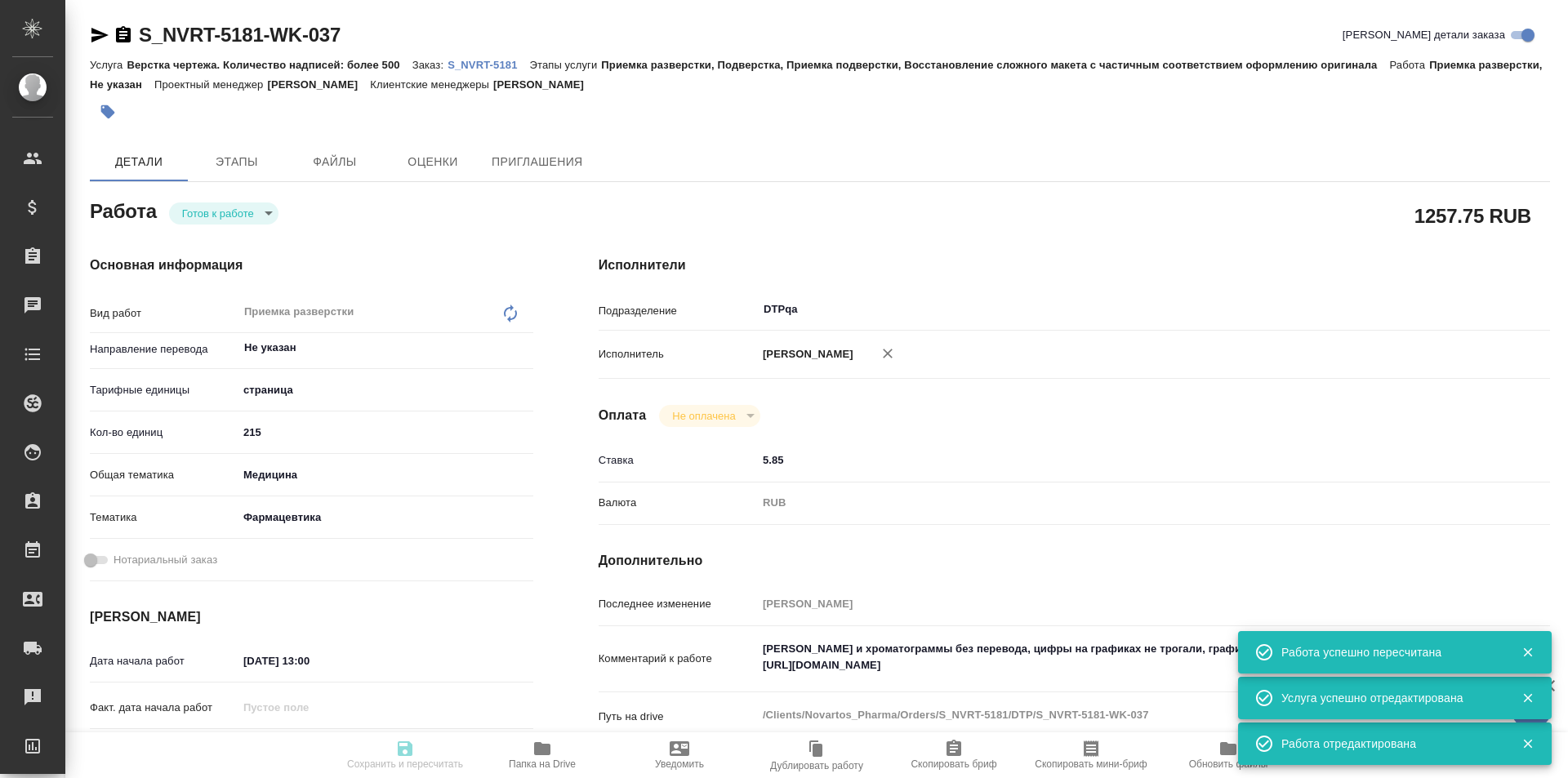
type input "S_NVRT-5181"
type input "Верстка чертежа. Количество надписей: более 500"
type input "Приемка разверстки, Подверстка, Приемка подверстки, Восстановление сложного мак…"
type input "[PERSON_NAME]"
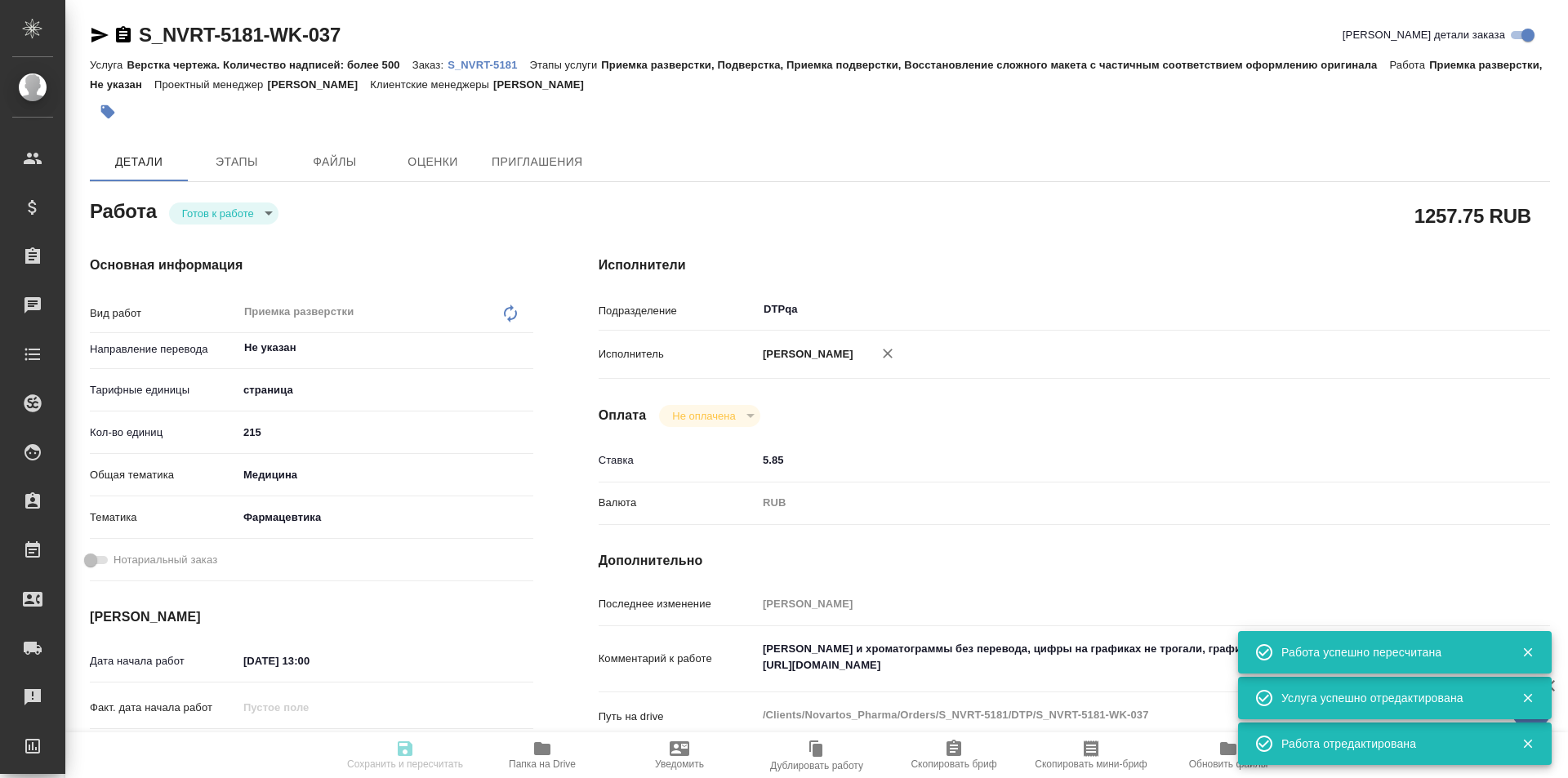
type input "/Clients/Novartos_Pharma/Orders/S_NVRT-5181"
type textarea "x"
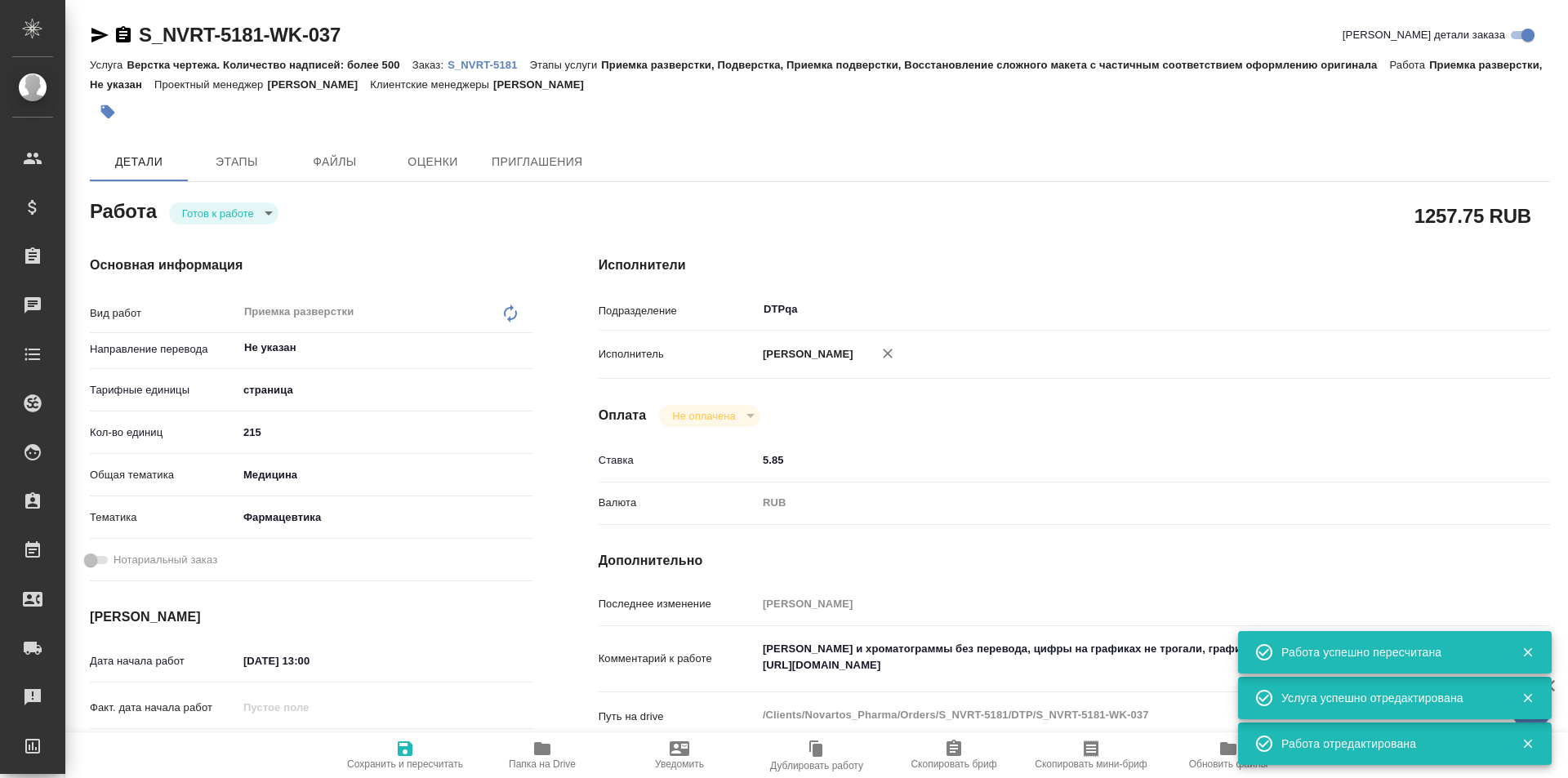
type textarea "x"
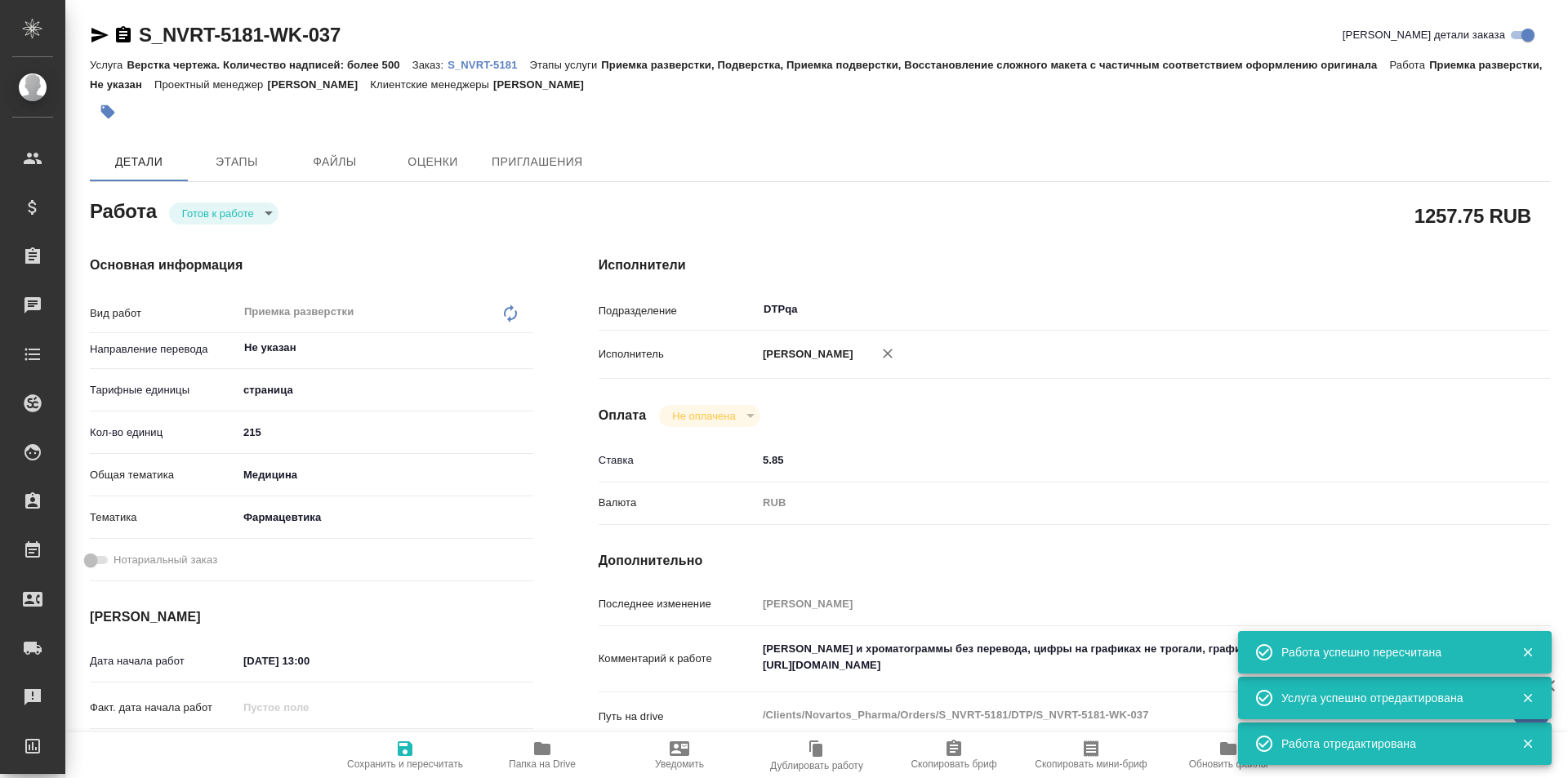
type textarea "x"
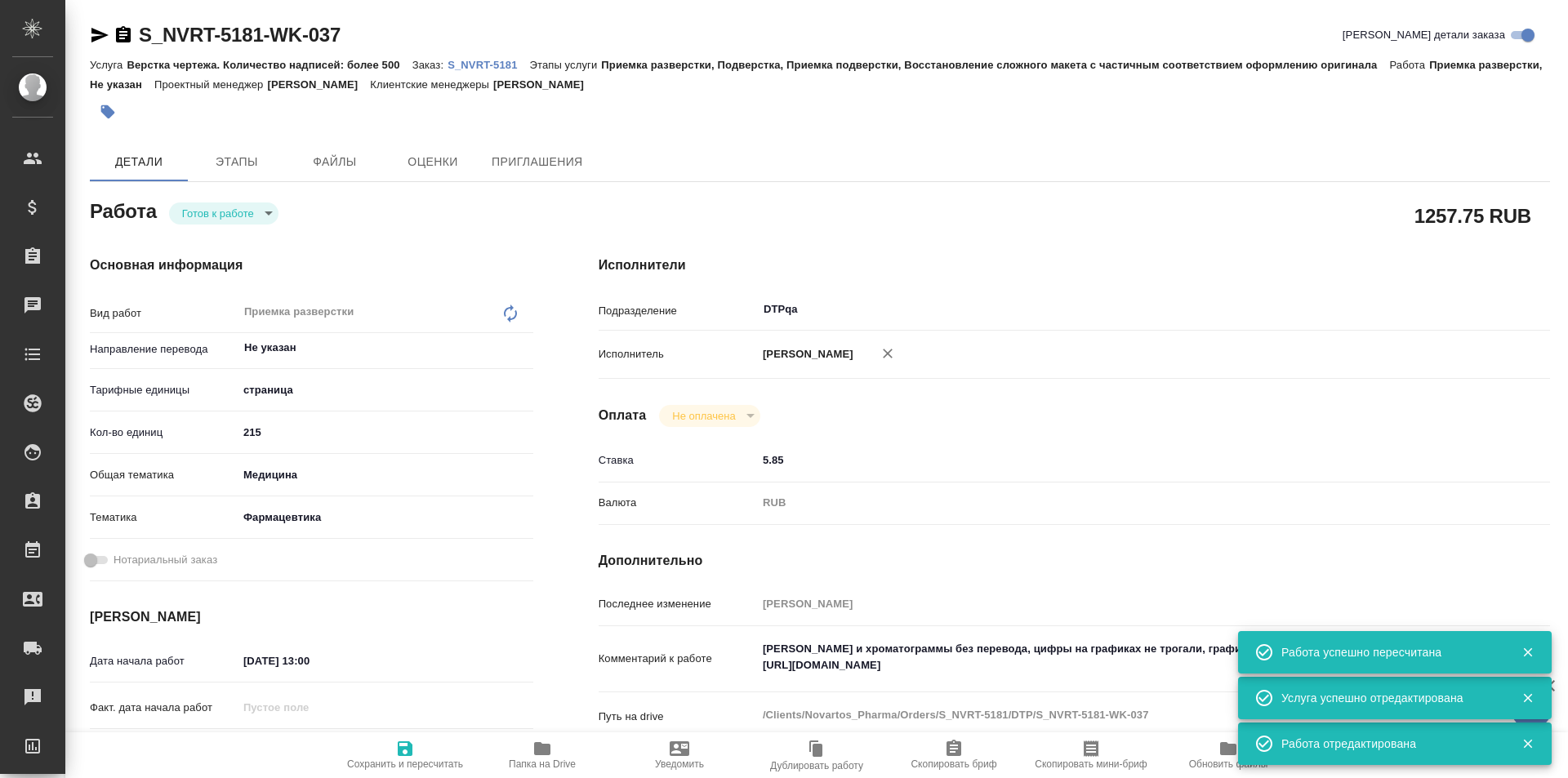
type textarea "x"
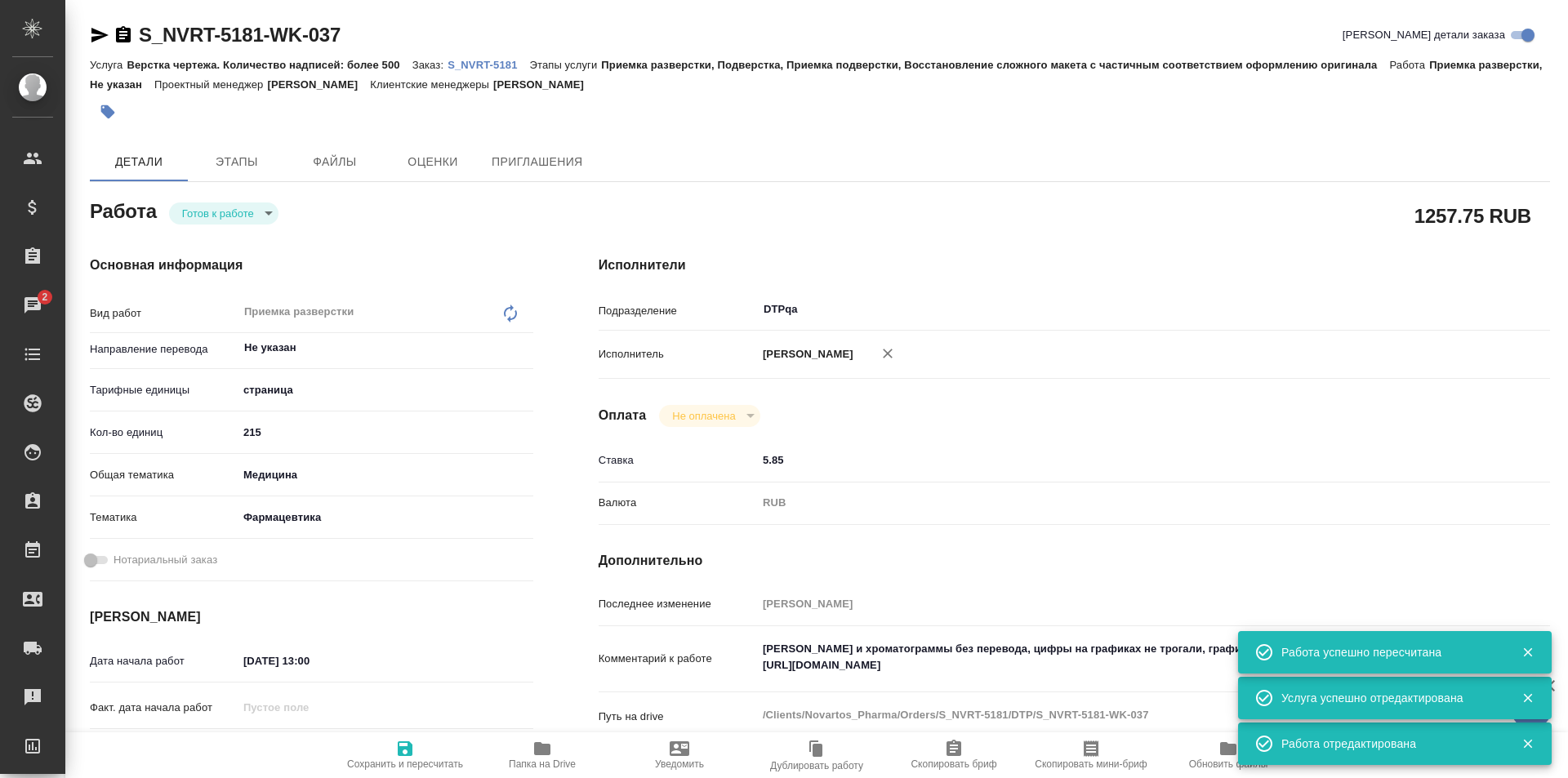
type textarea "x"
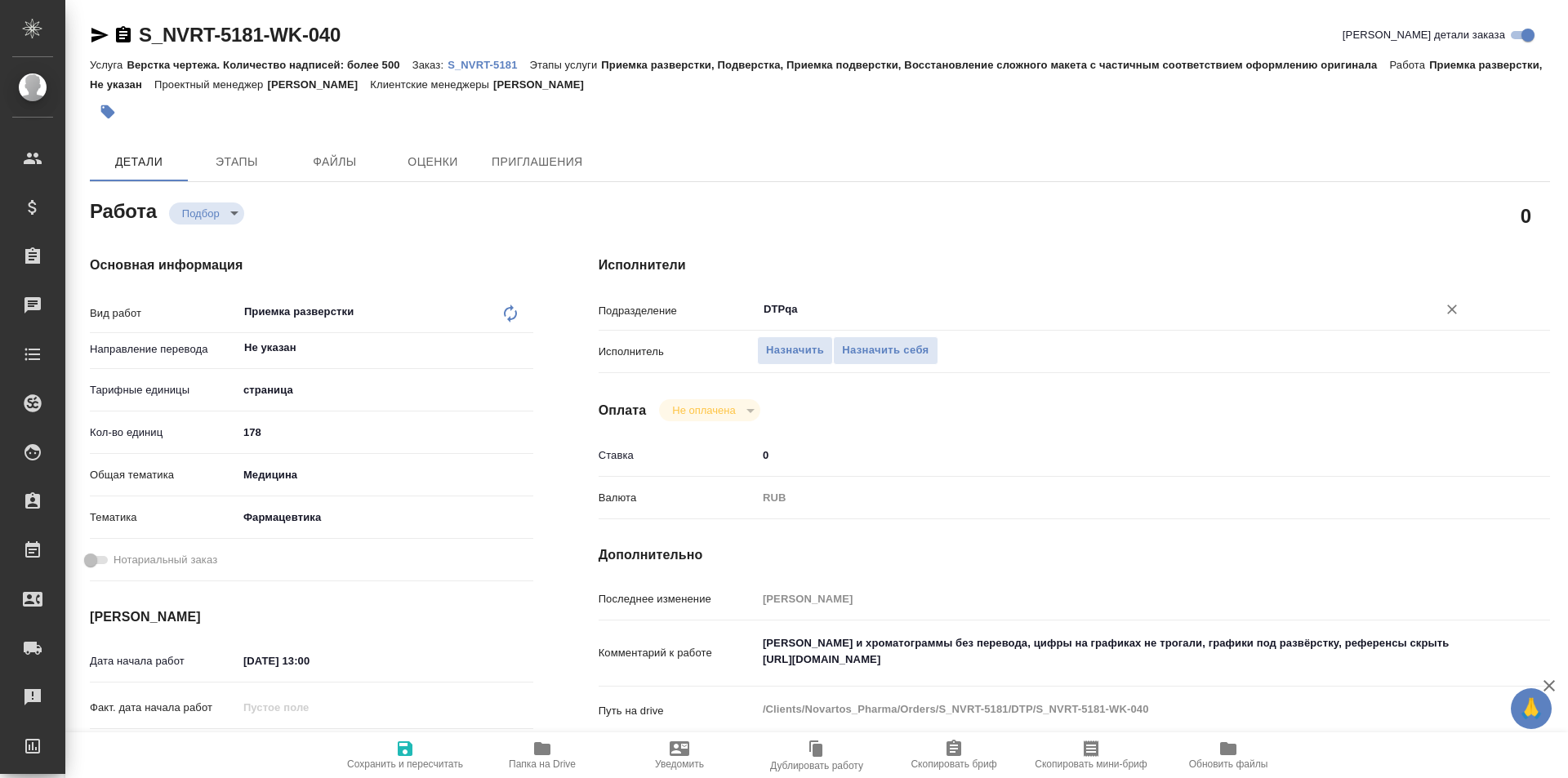
type textarea "x"
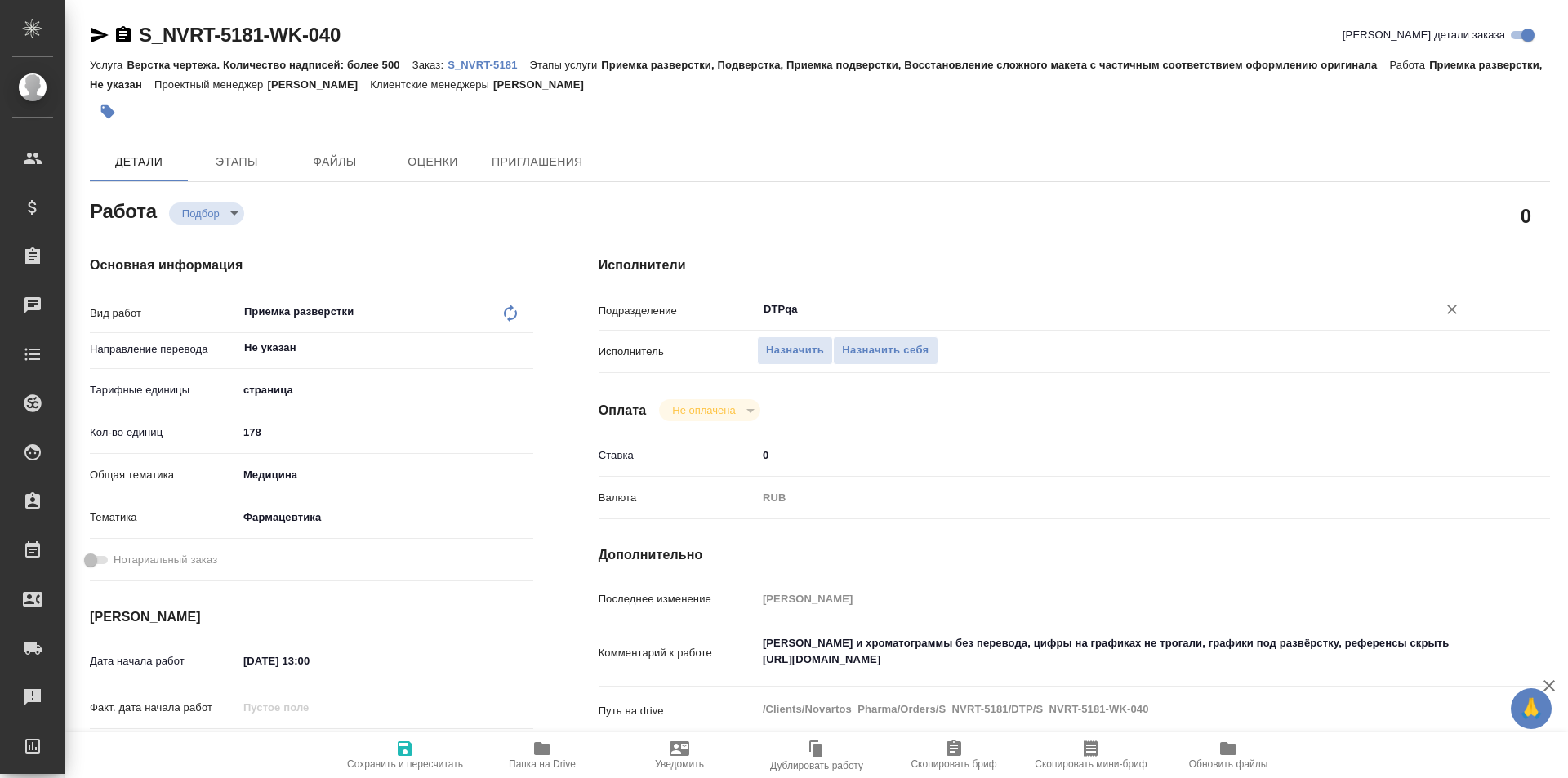
type textarea "x"
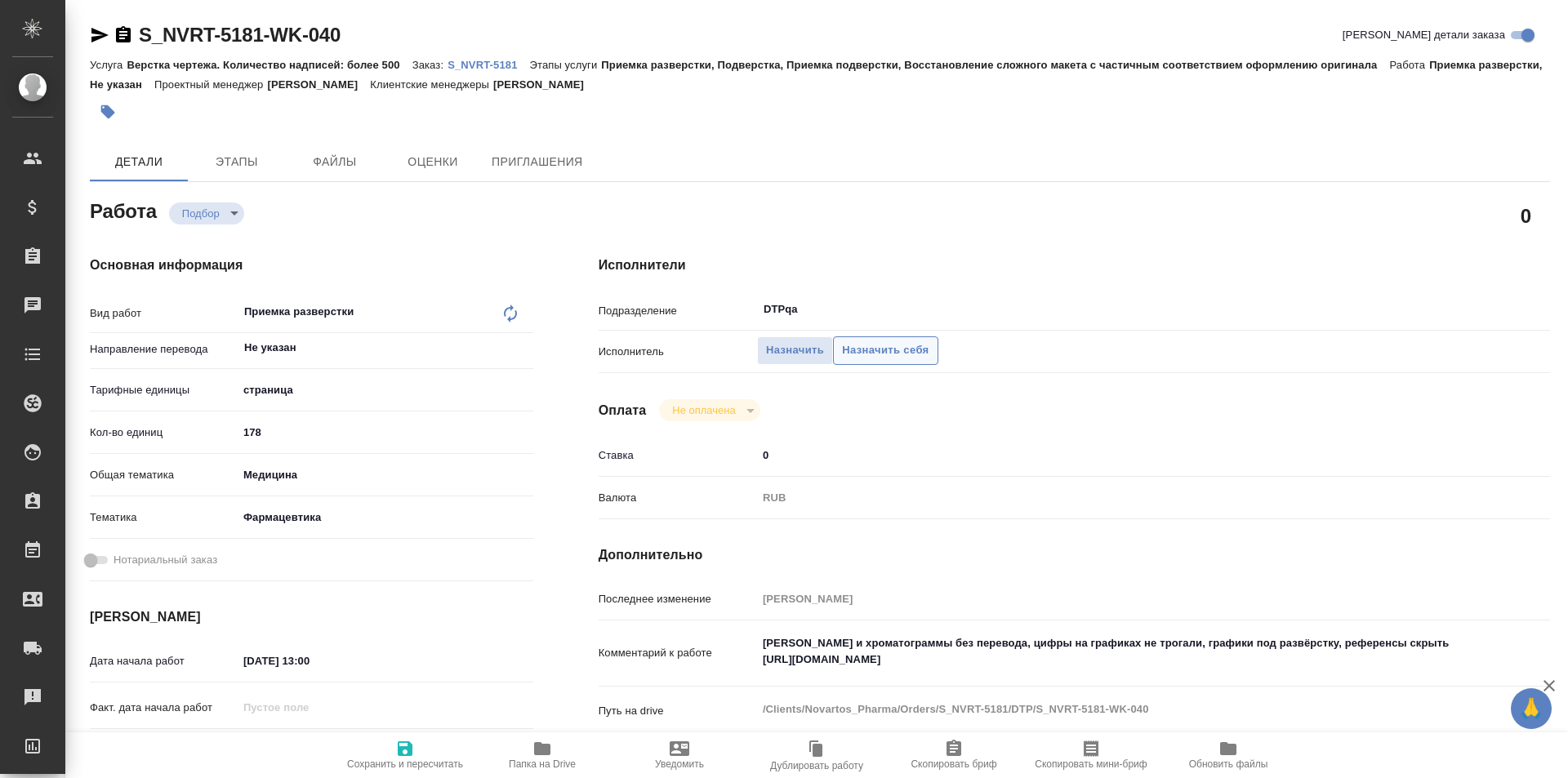
type textarea "x"
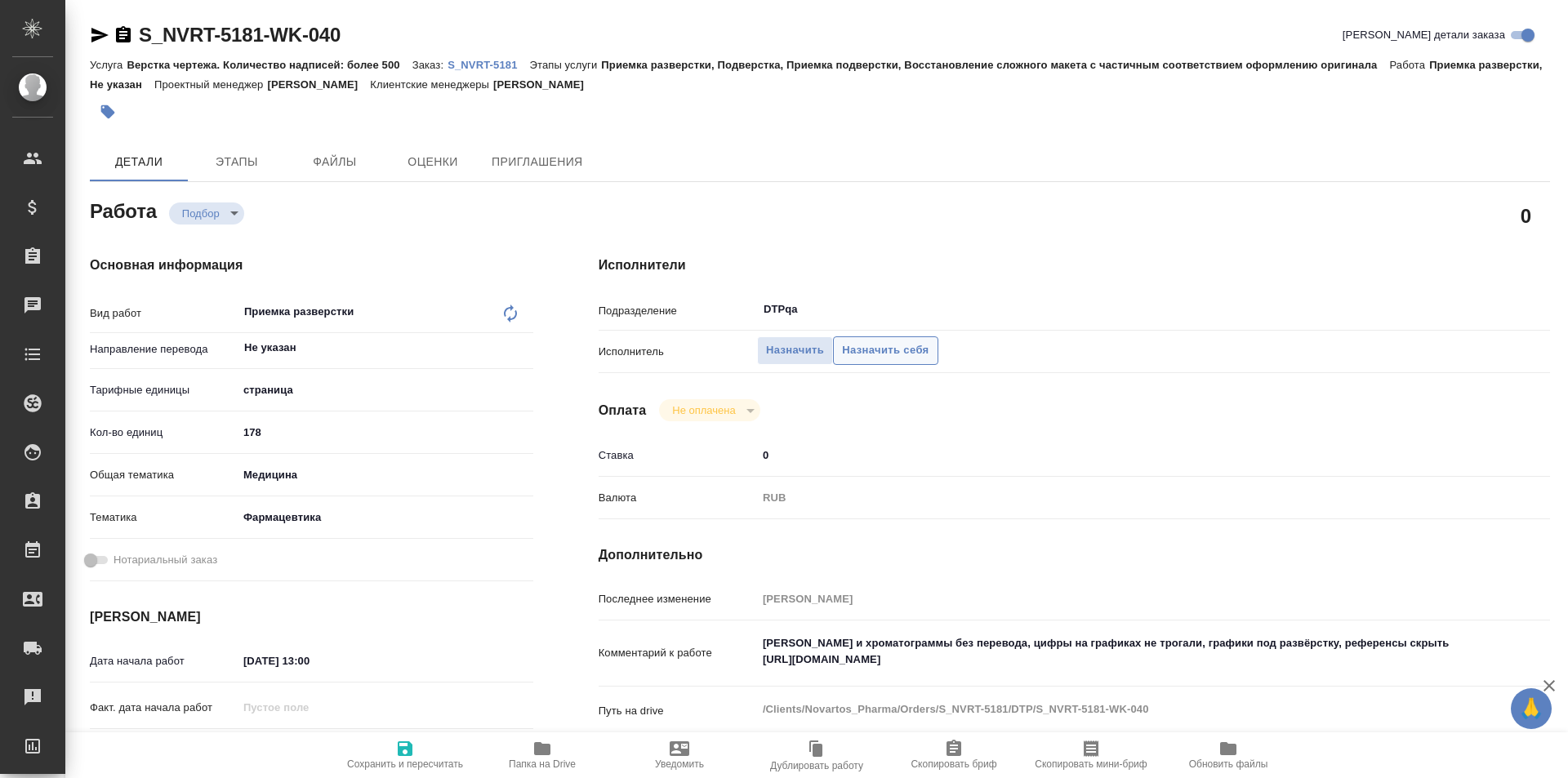
click at [863, 349] on span "Назначить себя" at bounding box center [885, 351] width 87 height 19
type textarea "x"
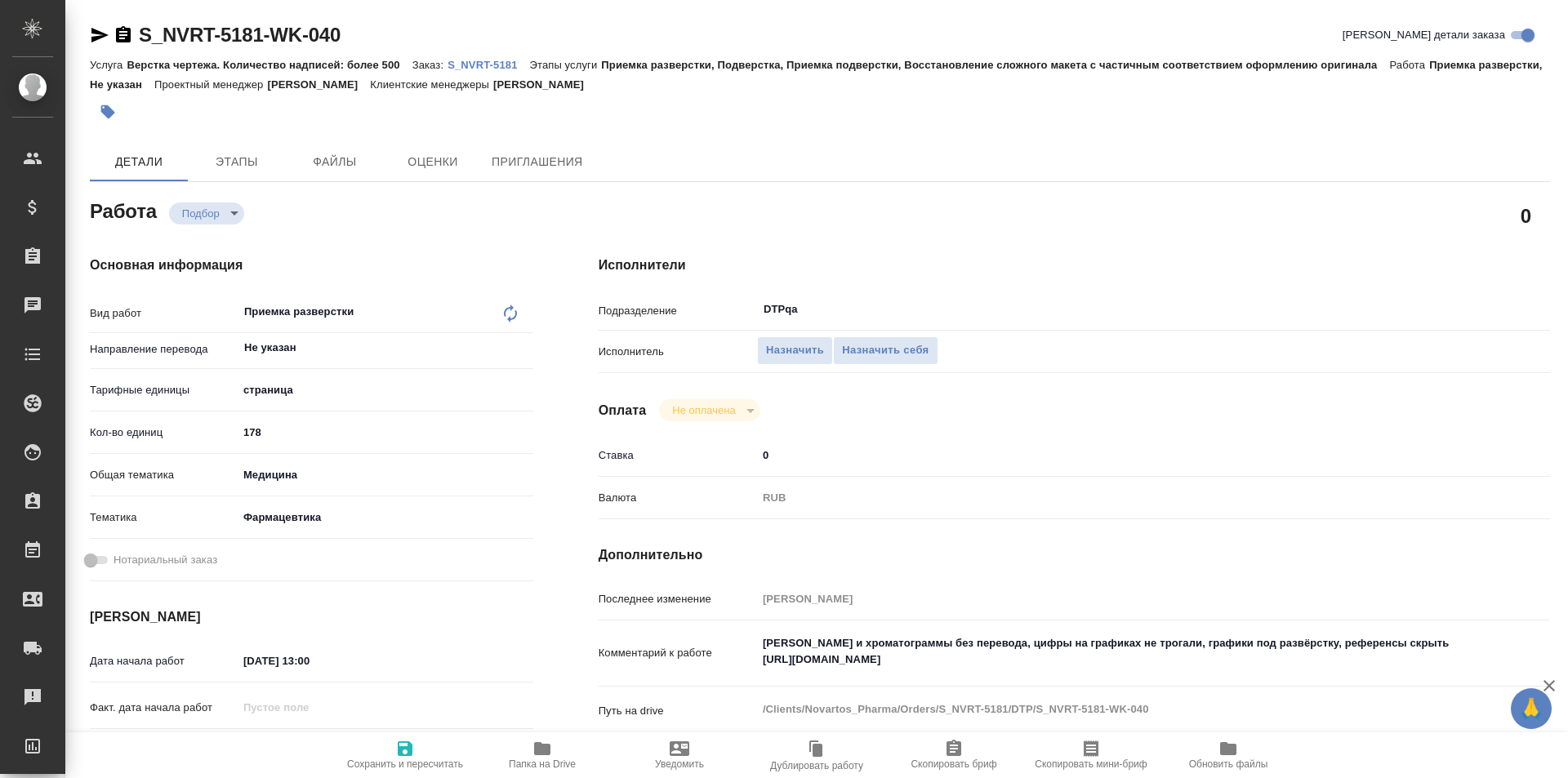
type textarea "x"
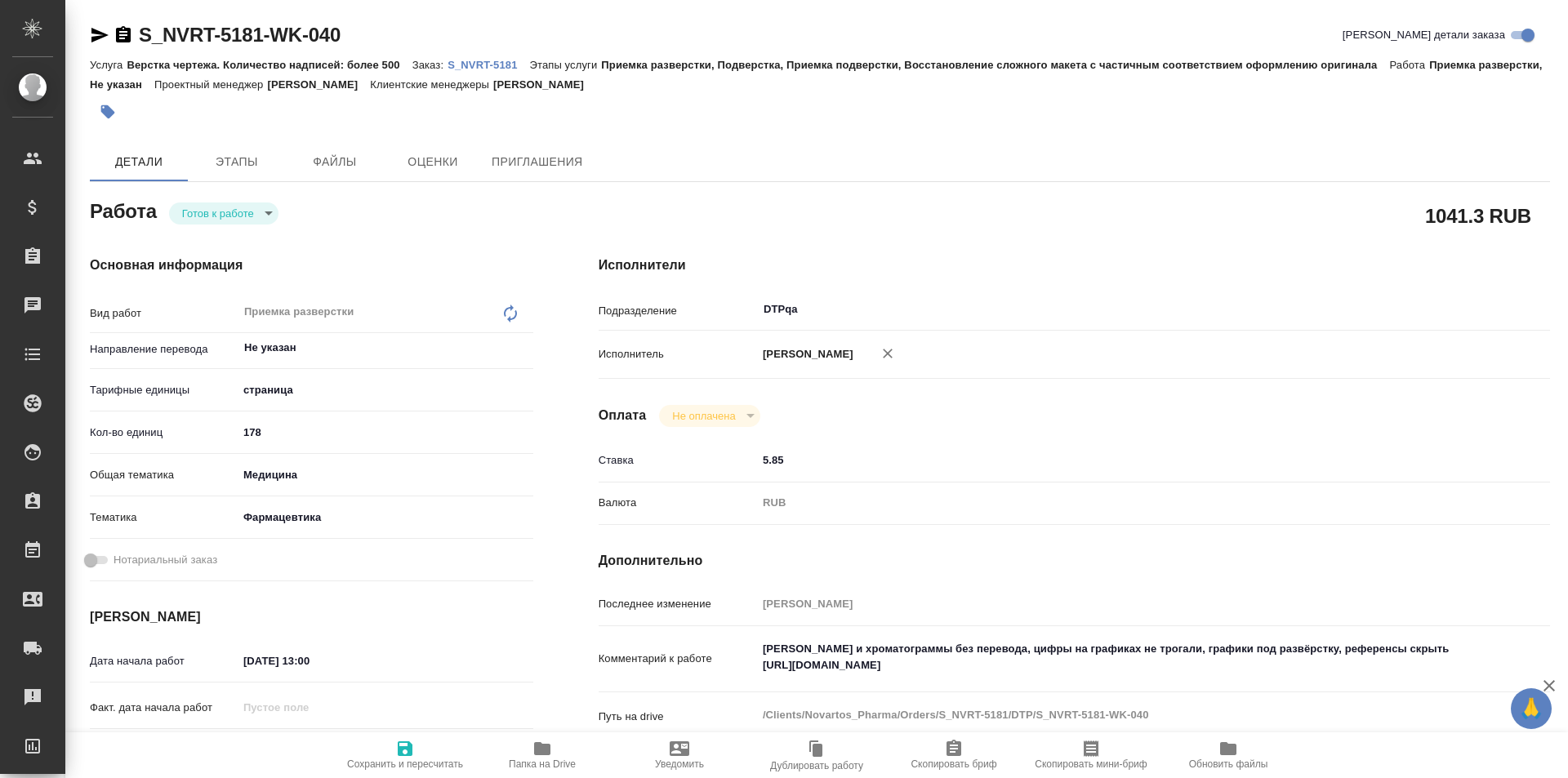
type textarea "x"
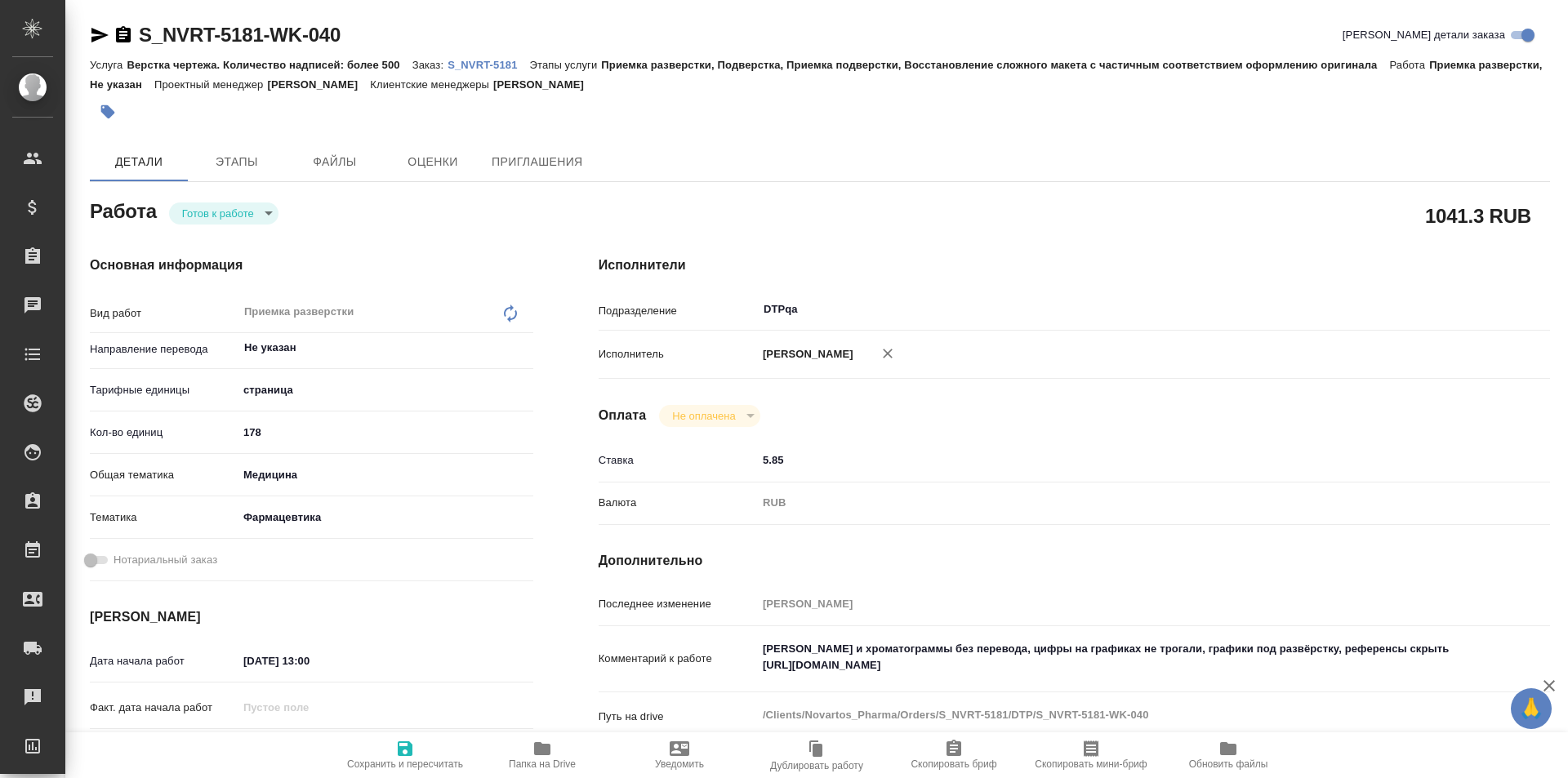
type textarea "x"
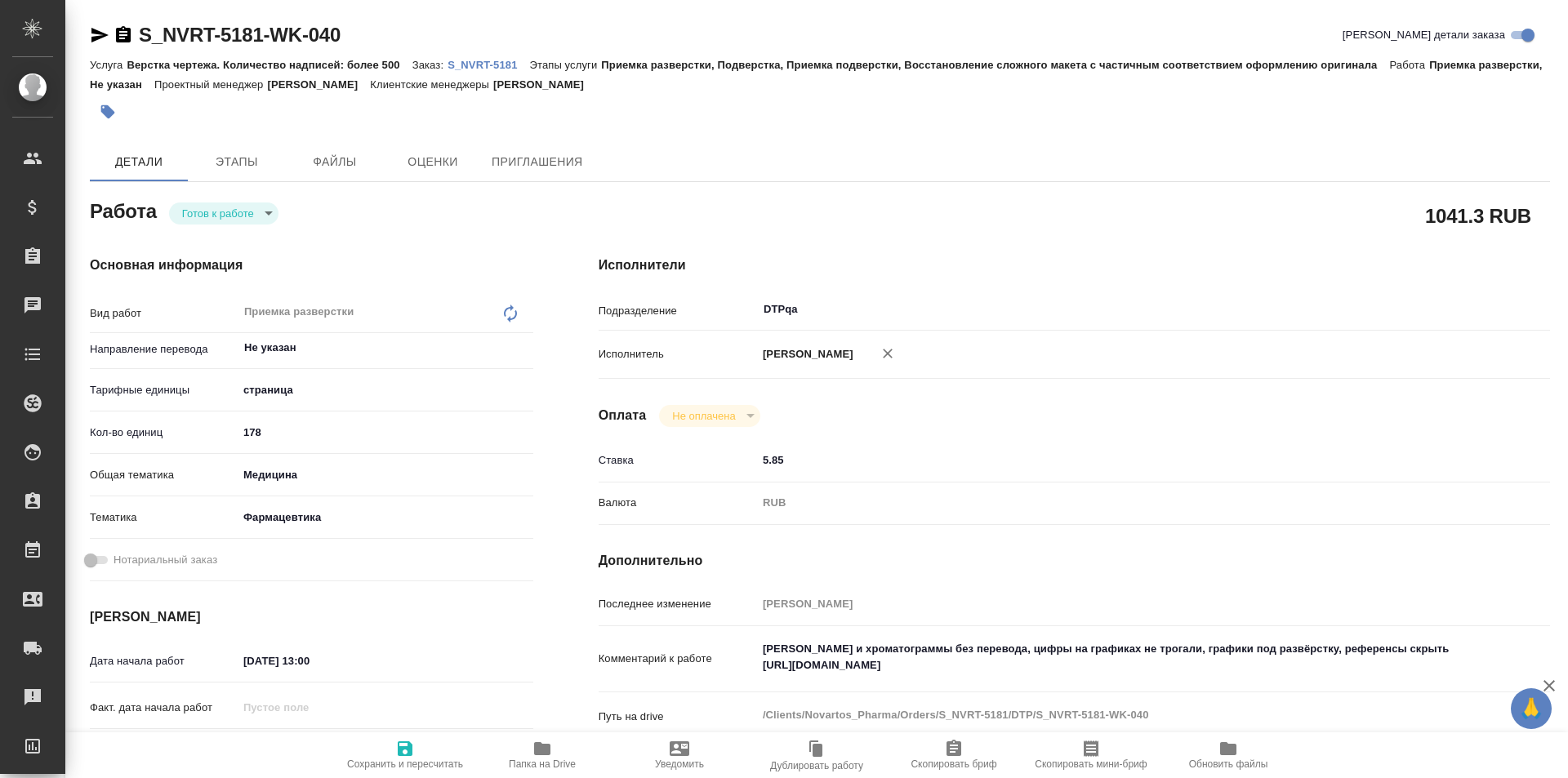
type textarea "x"
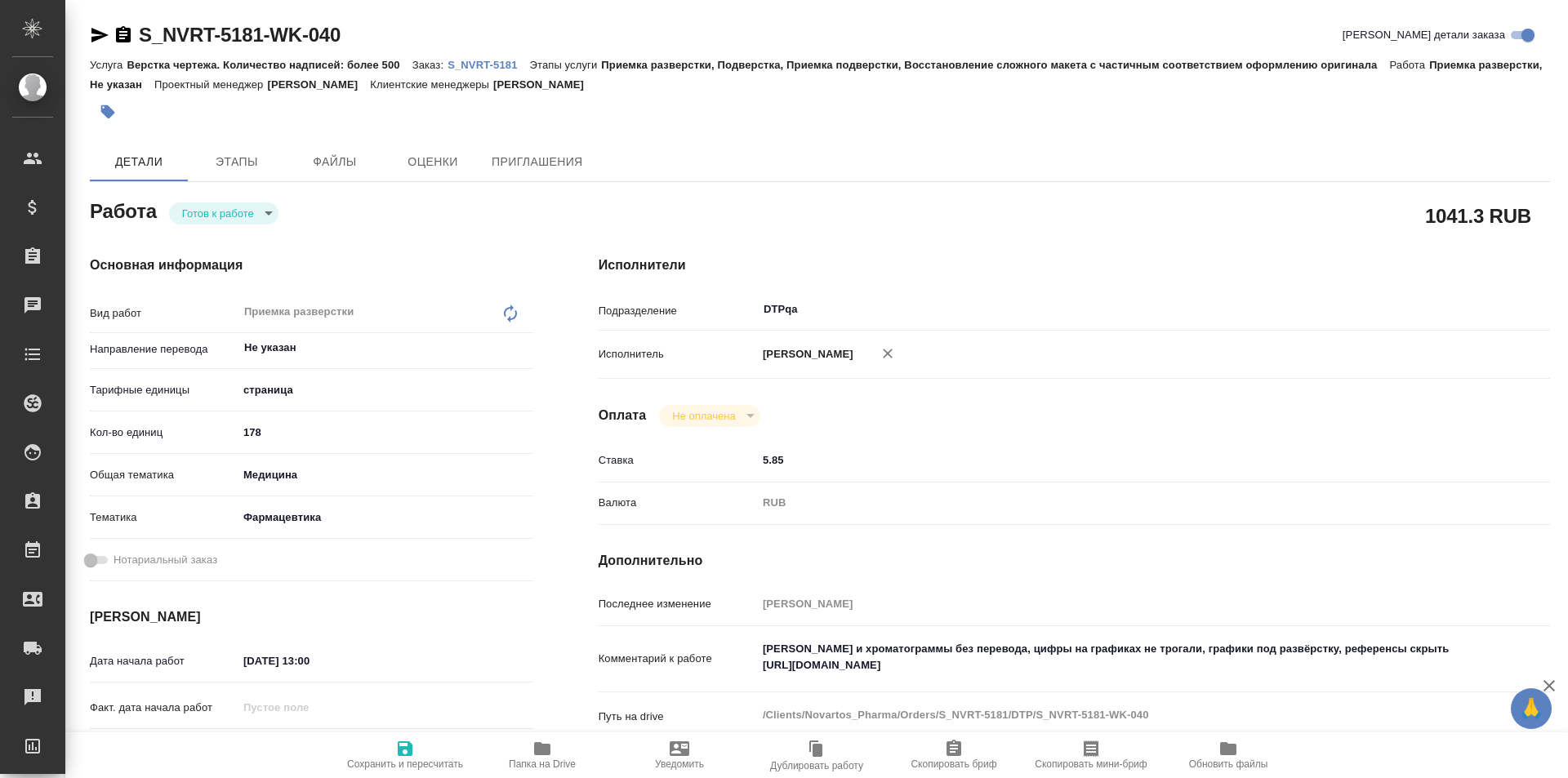
click at [411, 752] on icon "button" at bounding box center [405, 749] width 15 height 15
type textarea "x"
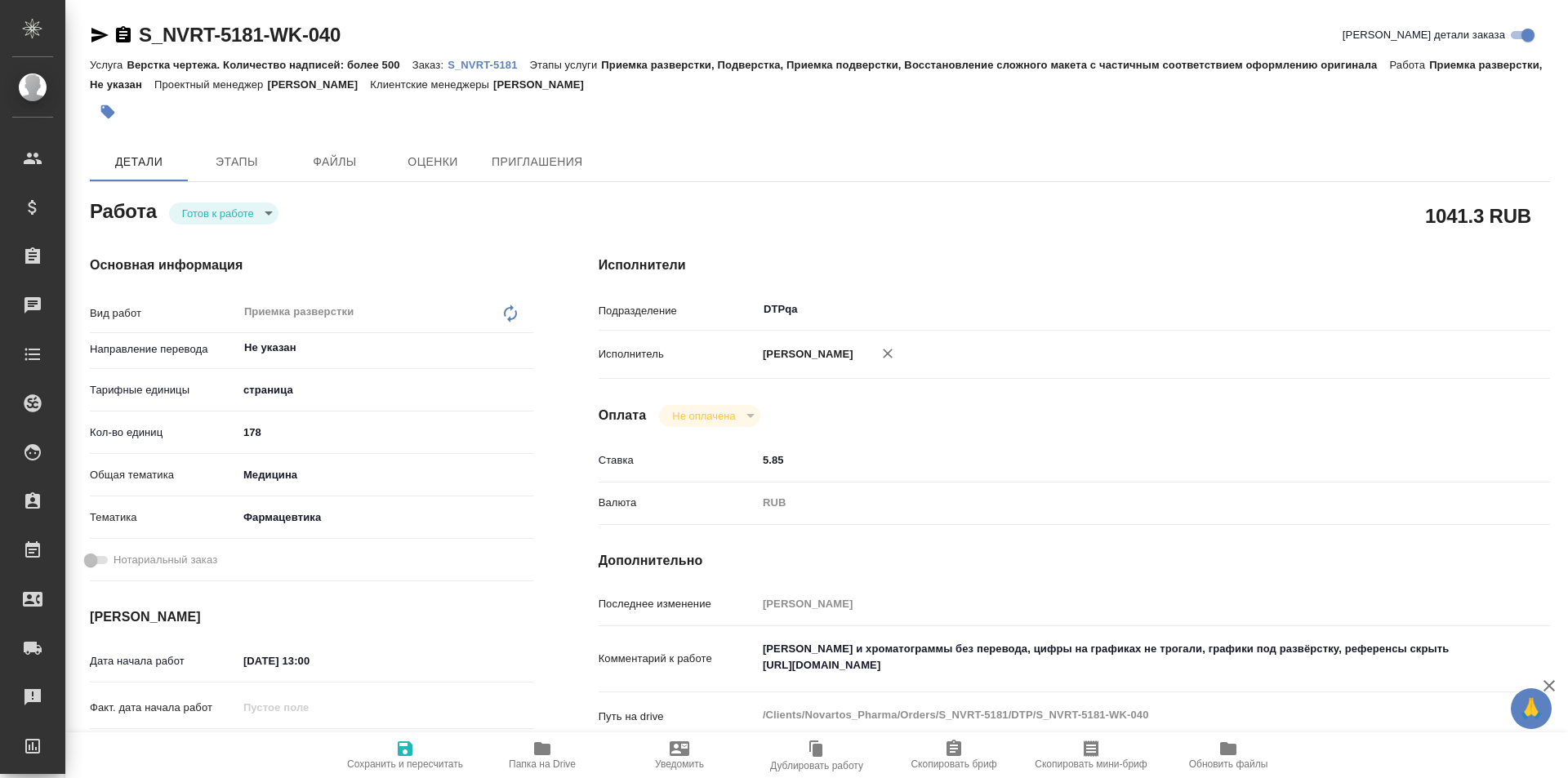
type textarea "x"
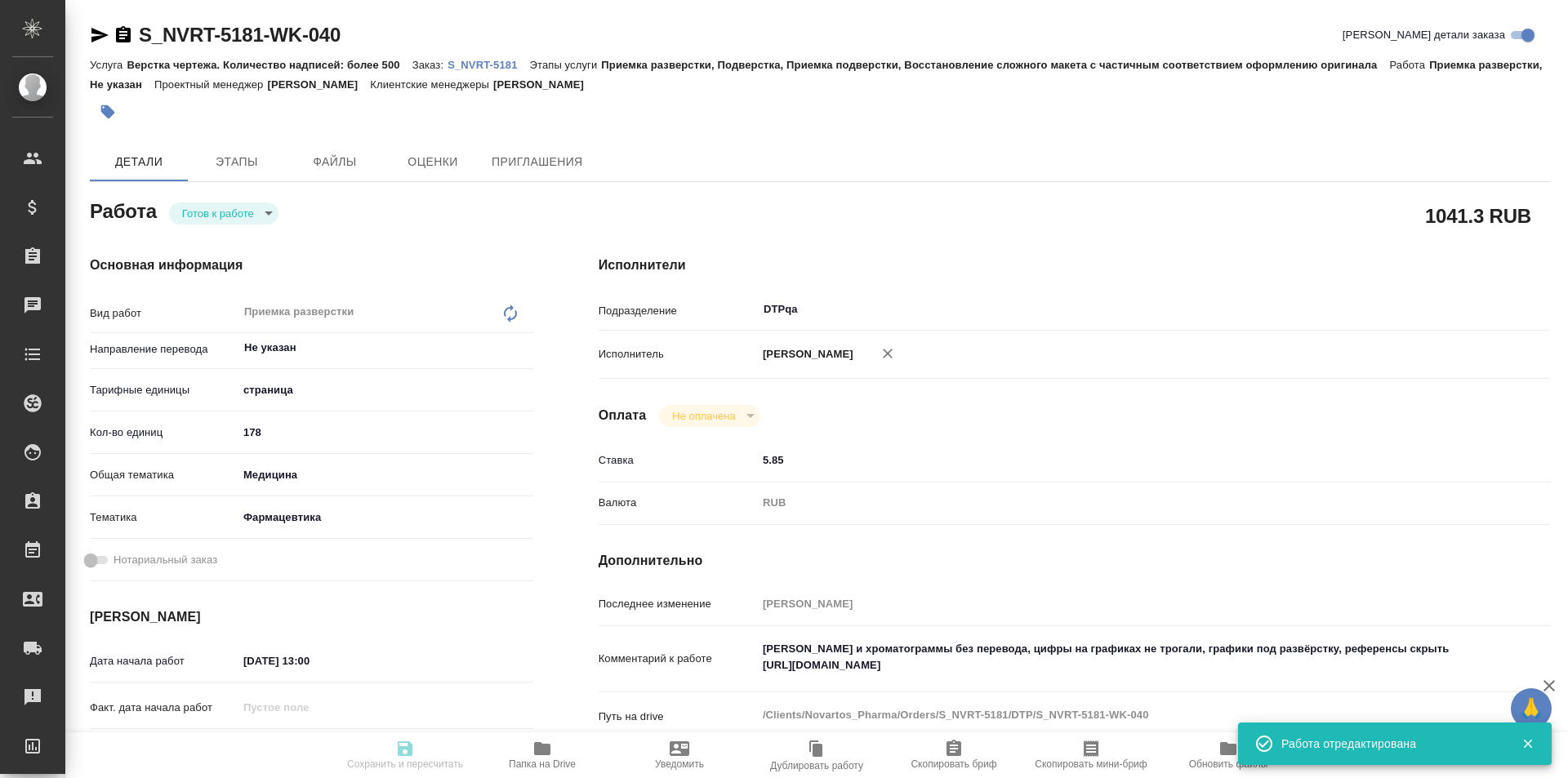
type textarea "x"
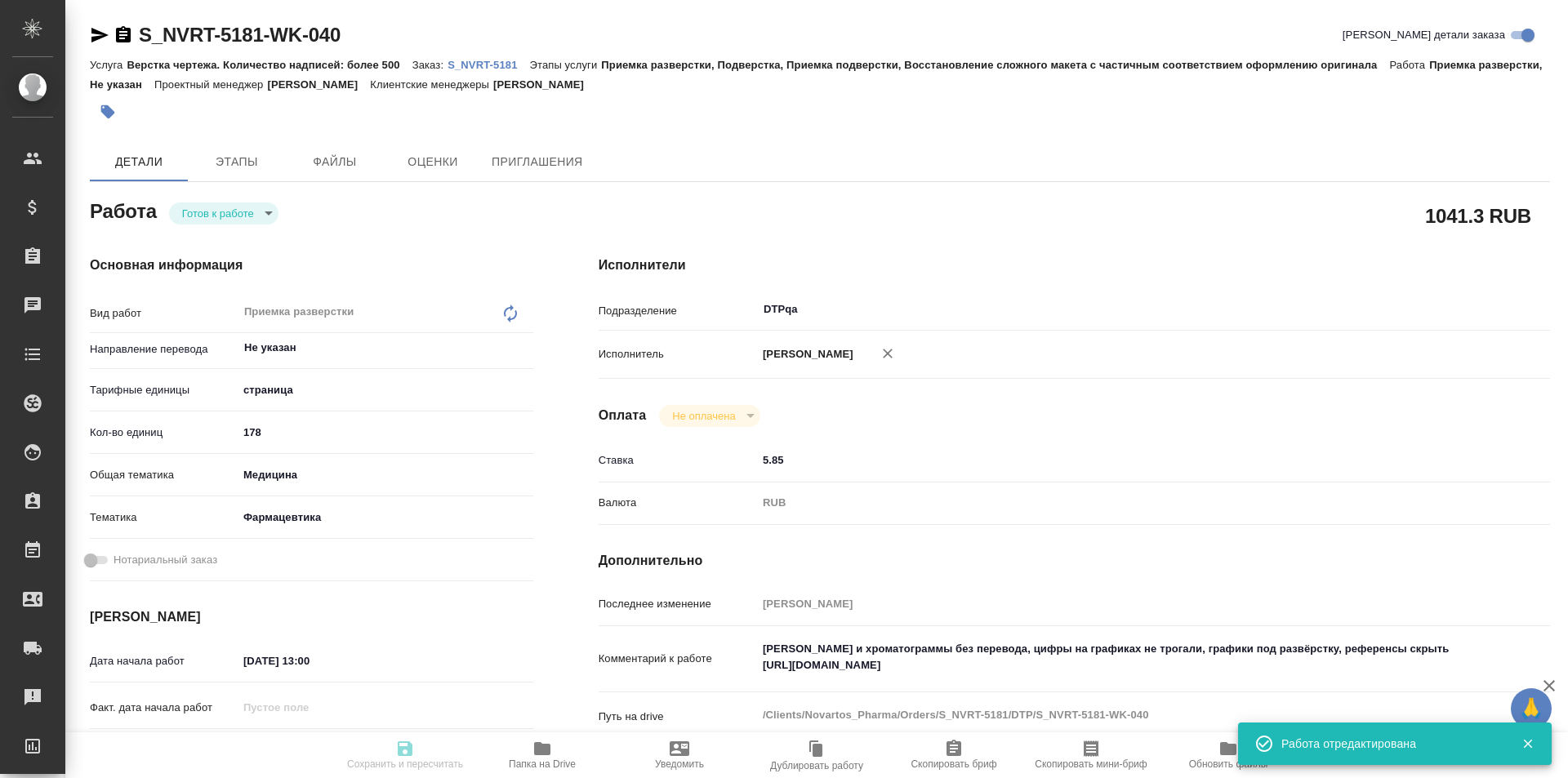
type textarea "x"
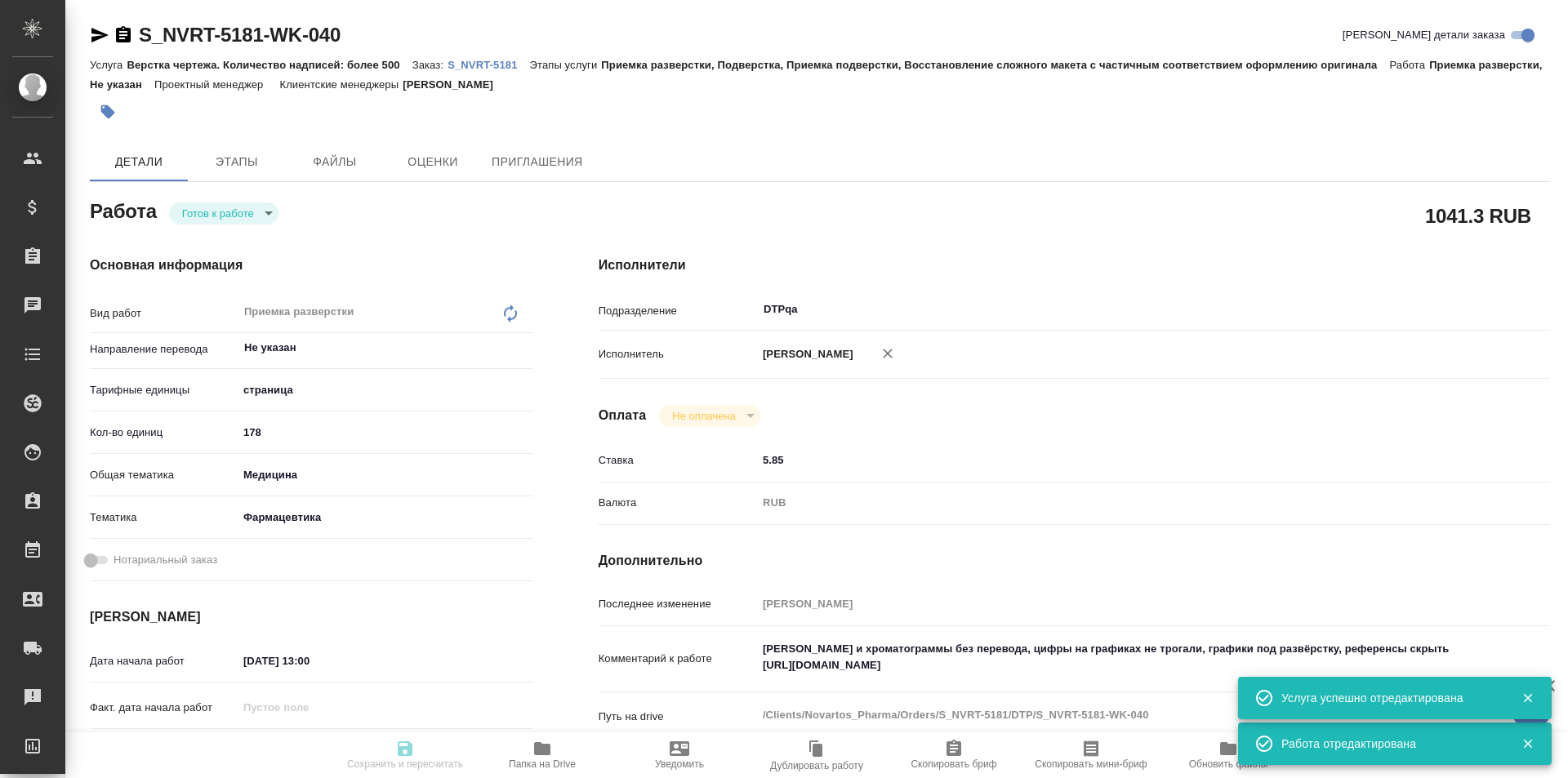
type textarea "x"
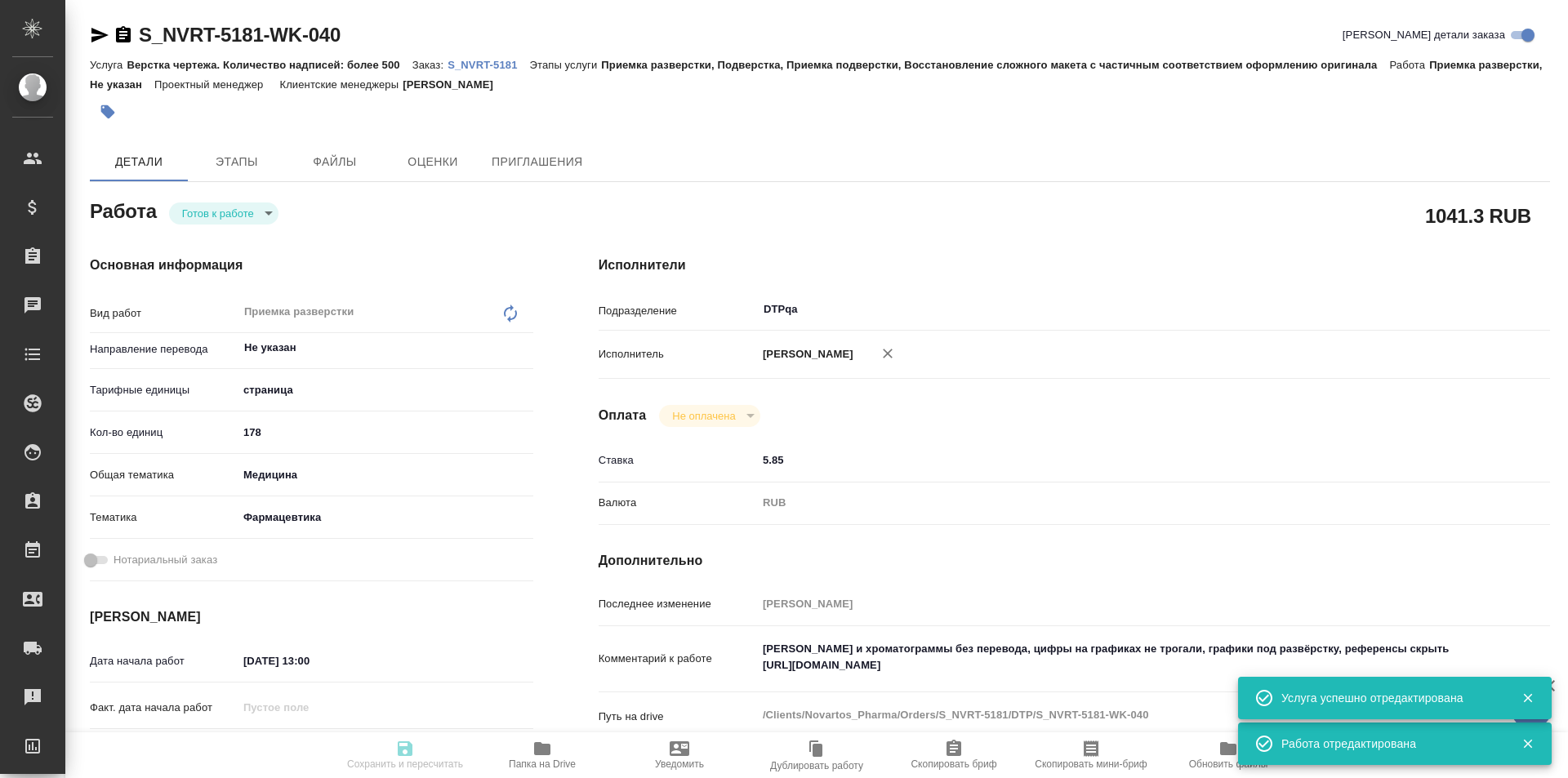
type input "readyForWork"
type textarea "Приемка разверстки"
type textarea "x"
type input "Не указан"
type input "5a8b1489cc6b4906c91bfdb2"
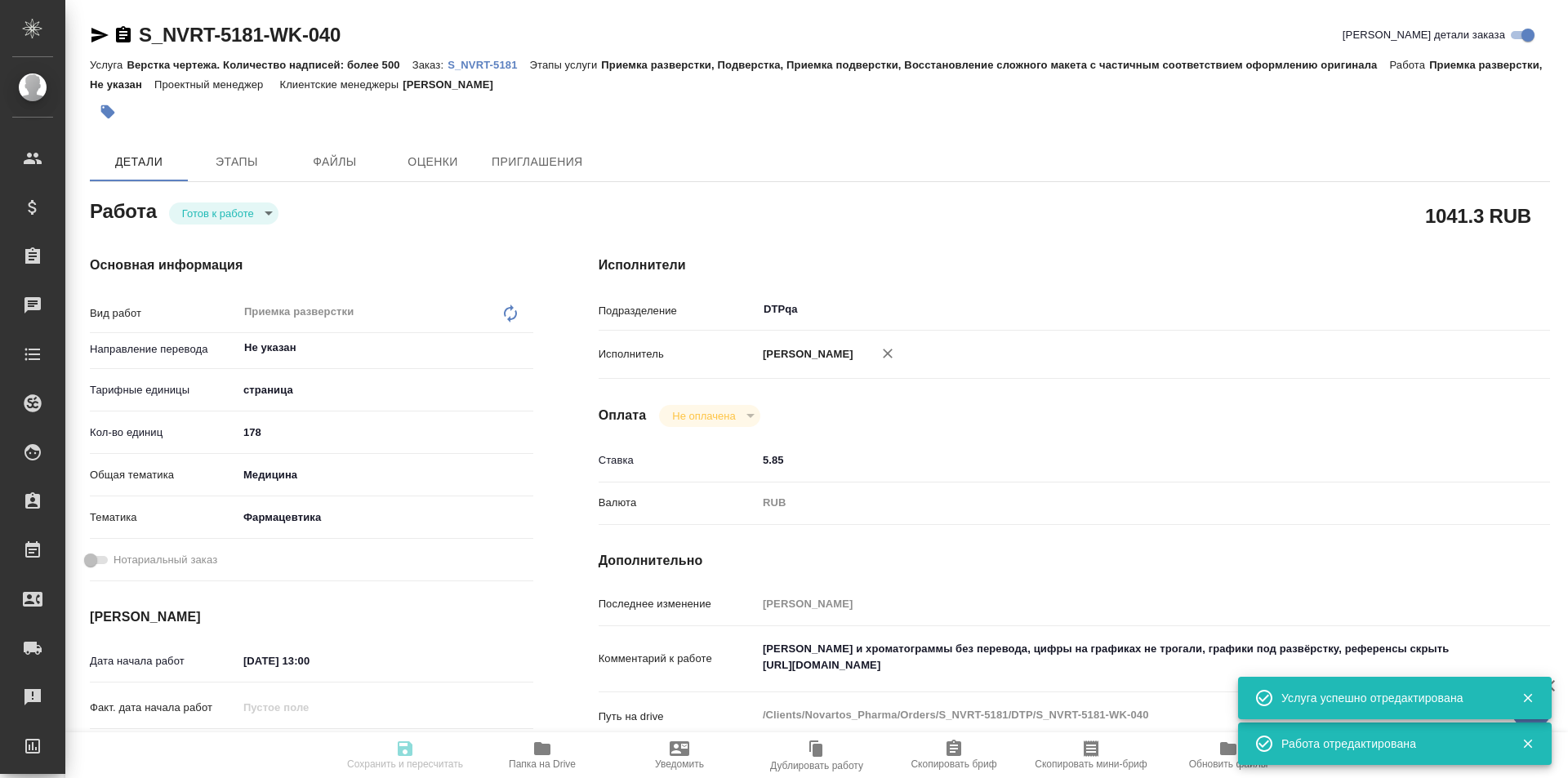
type input "178"
type input "med"
type input "6149832f2b7be24903fd7a82"
type input "[DATE] 13:00"
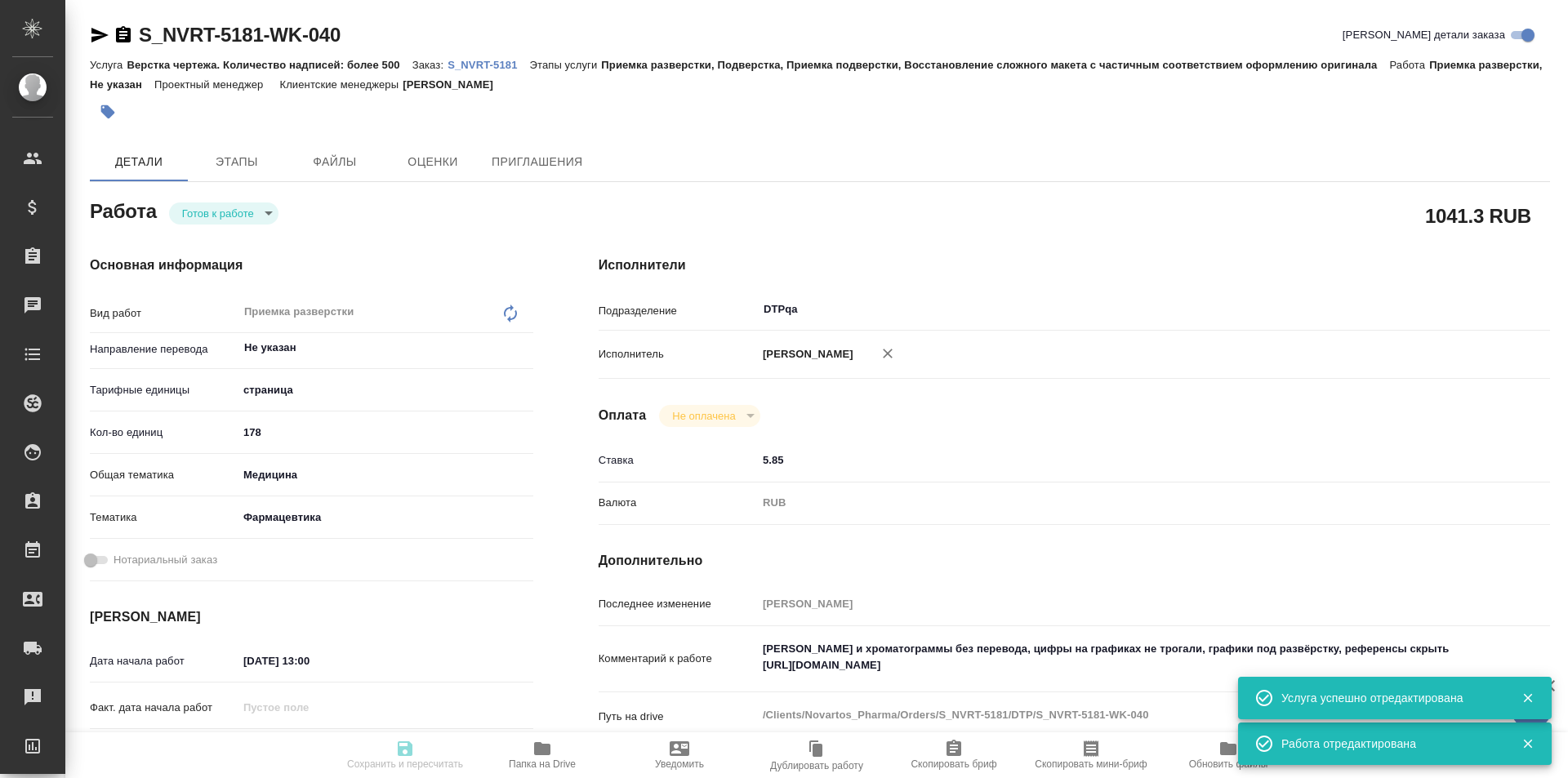
type input "[DATE] 19:00"
type input "DTPqa"
type input "notPayed"
type input "5.85"
type input "RUB"
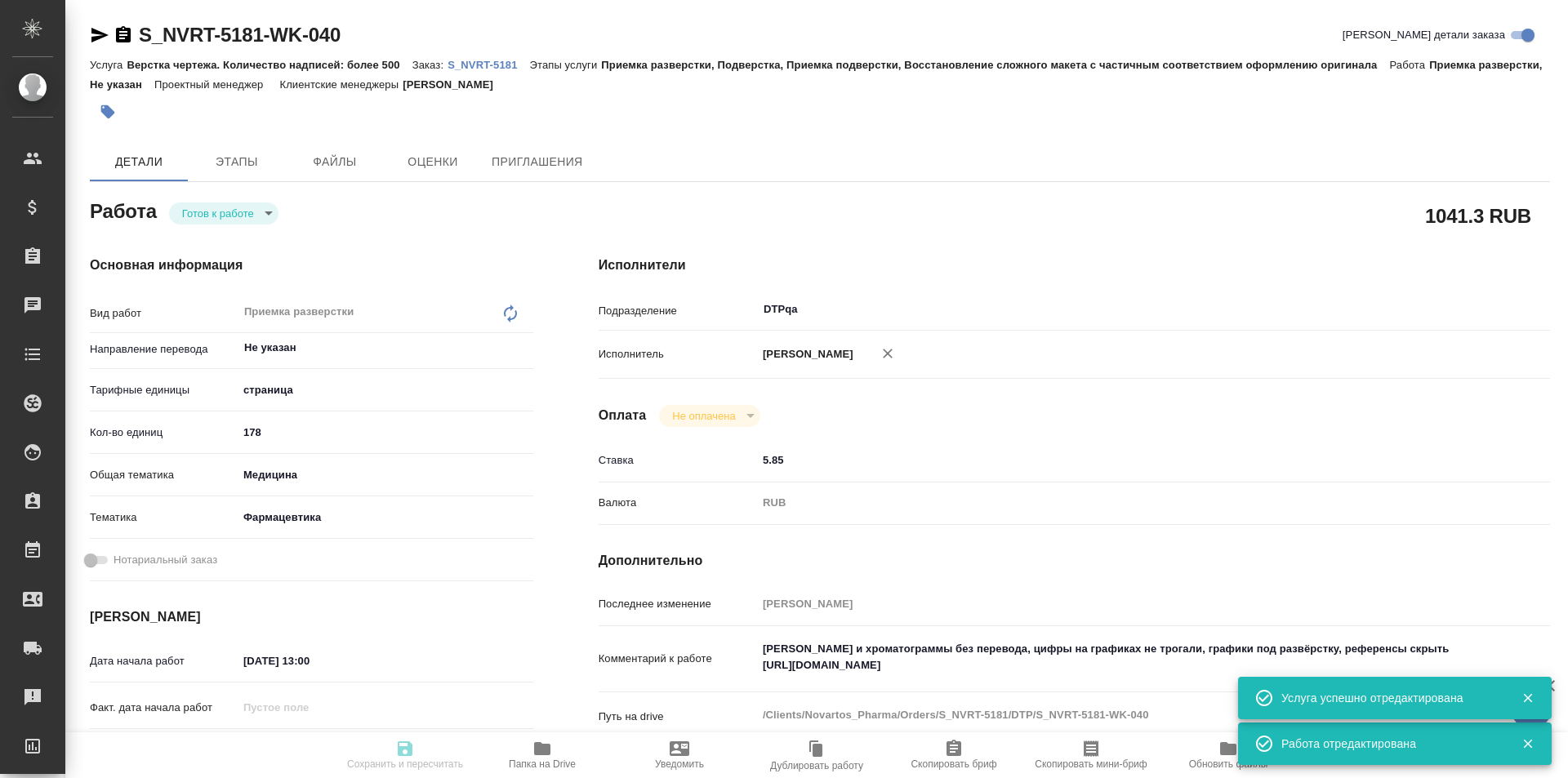
type input "[PERSON_NAME]"
type textarea "[PERSON_NAME] и хроматограммы без перевода, цифры на графиках не трогали, графи…"
type textarea "x"
type textarea "/Clients/Novartos_Pharma/Orders/S_NVRT-5181/DTP/S_NVRT-5181-WK-040"
type textarea "x"
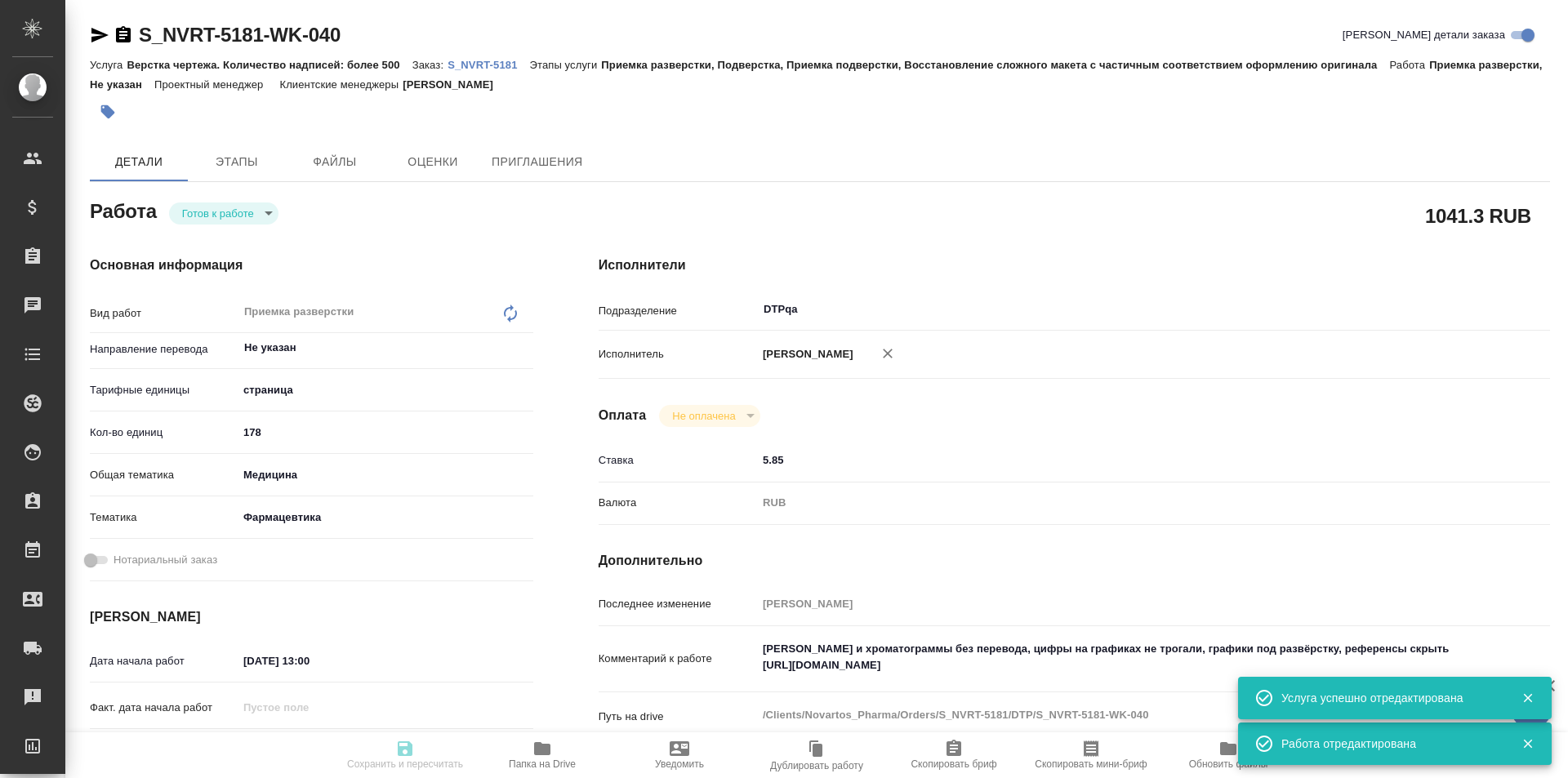
type input "S_NVRT-5181"
type input "Верстка чертежа. Количество надписей: более 500"
type input "Приемка разверстки, Подверстка, Приемка подверстки, Восстановление сложного мак…"
type input "[PERSON_NAME]"
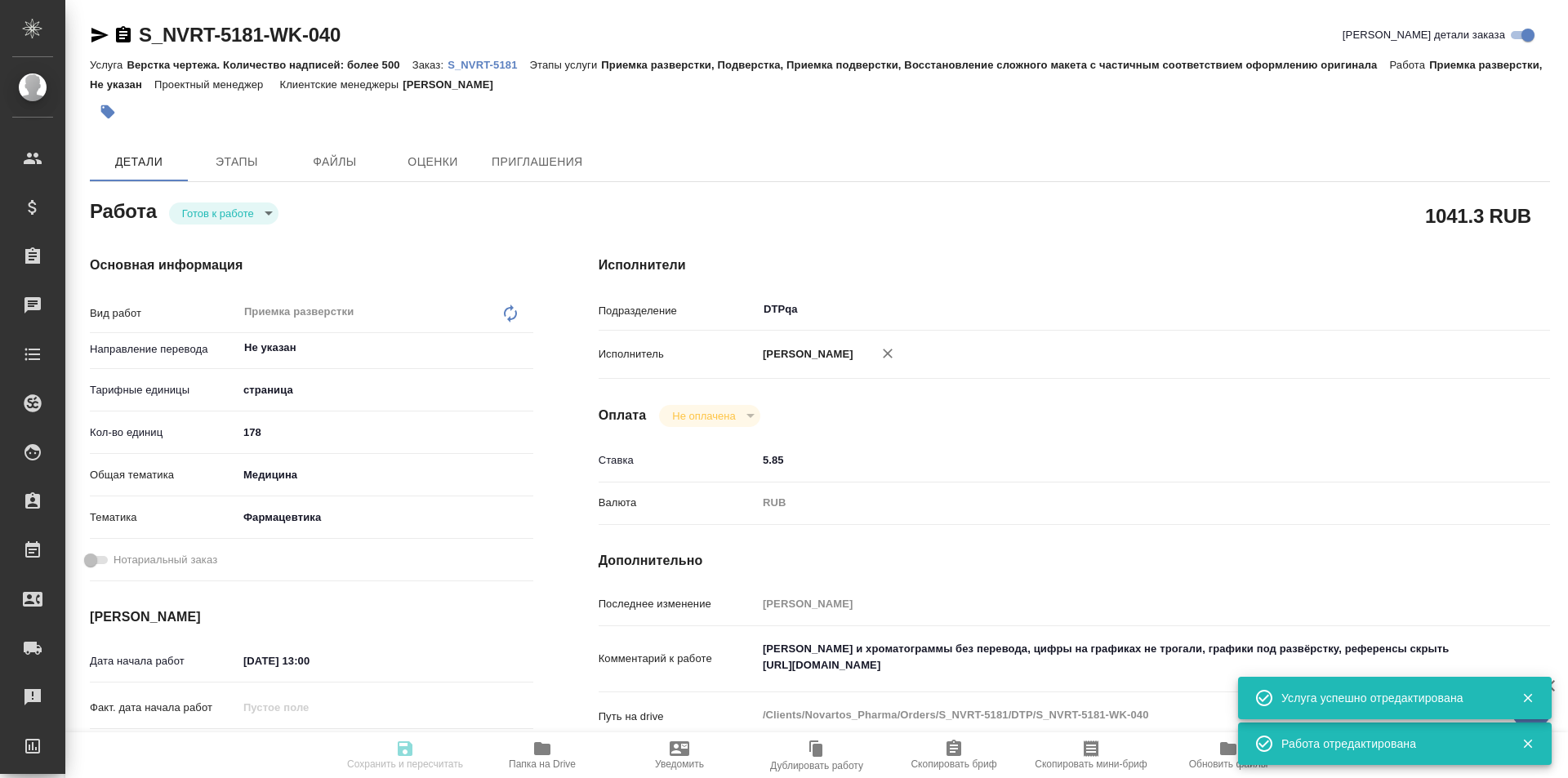
type input "/Clients/Novartos_Pharma/Orders/S_NVRT-5181"
type textarea "x"
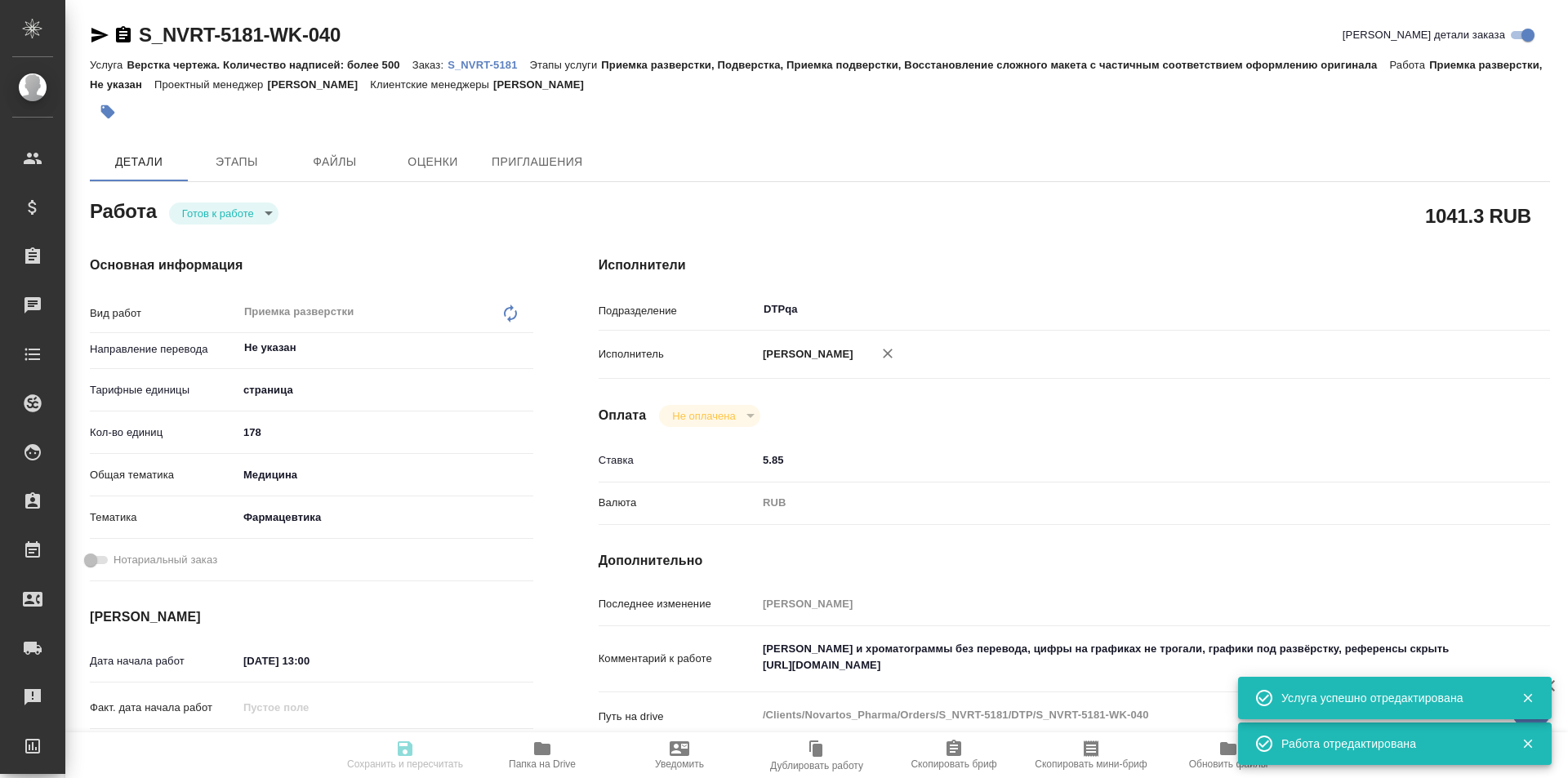
type textarea "x"
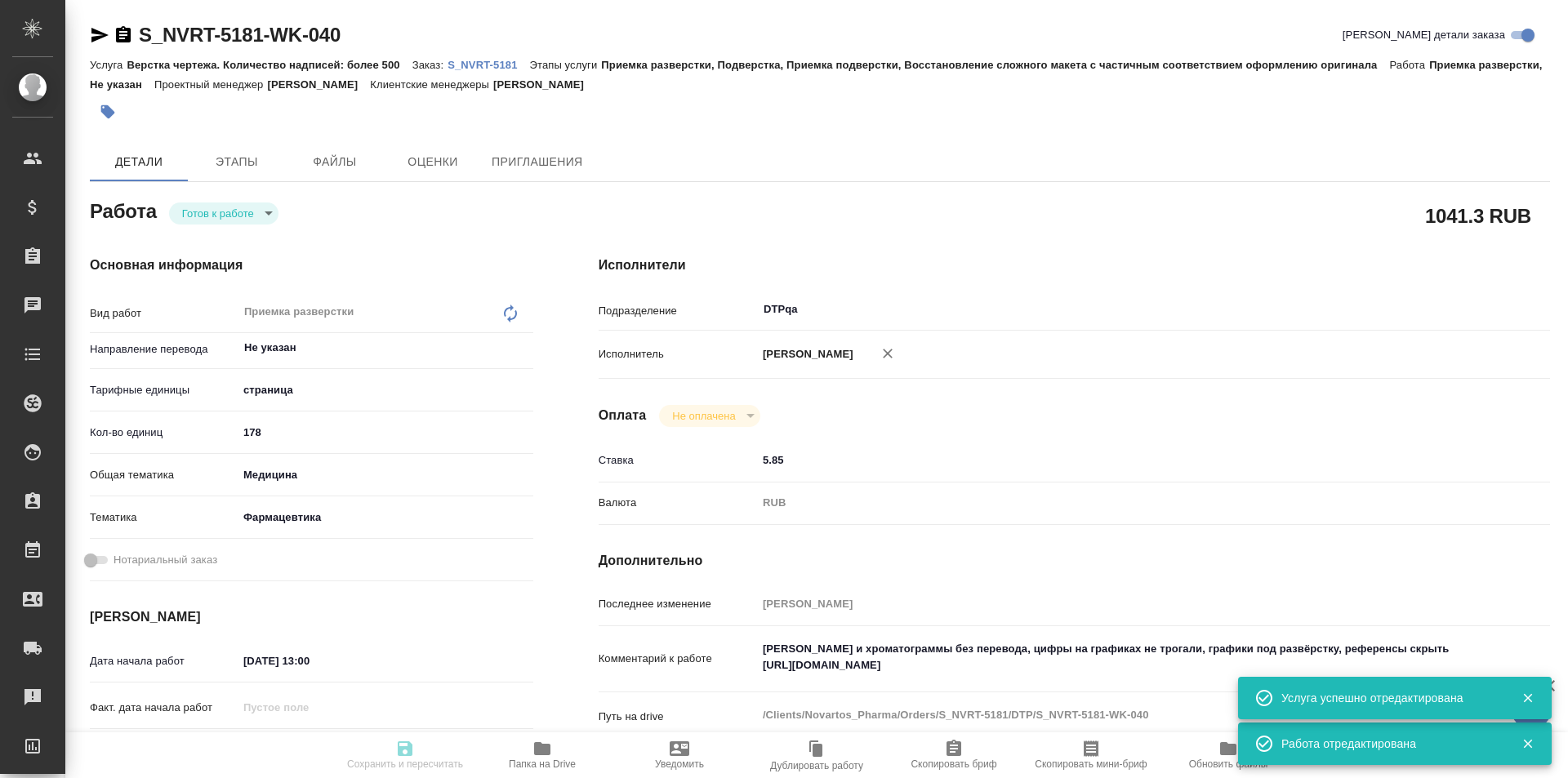
type textarea "x"
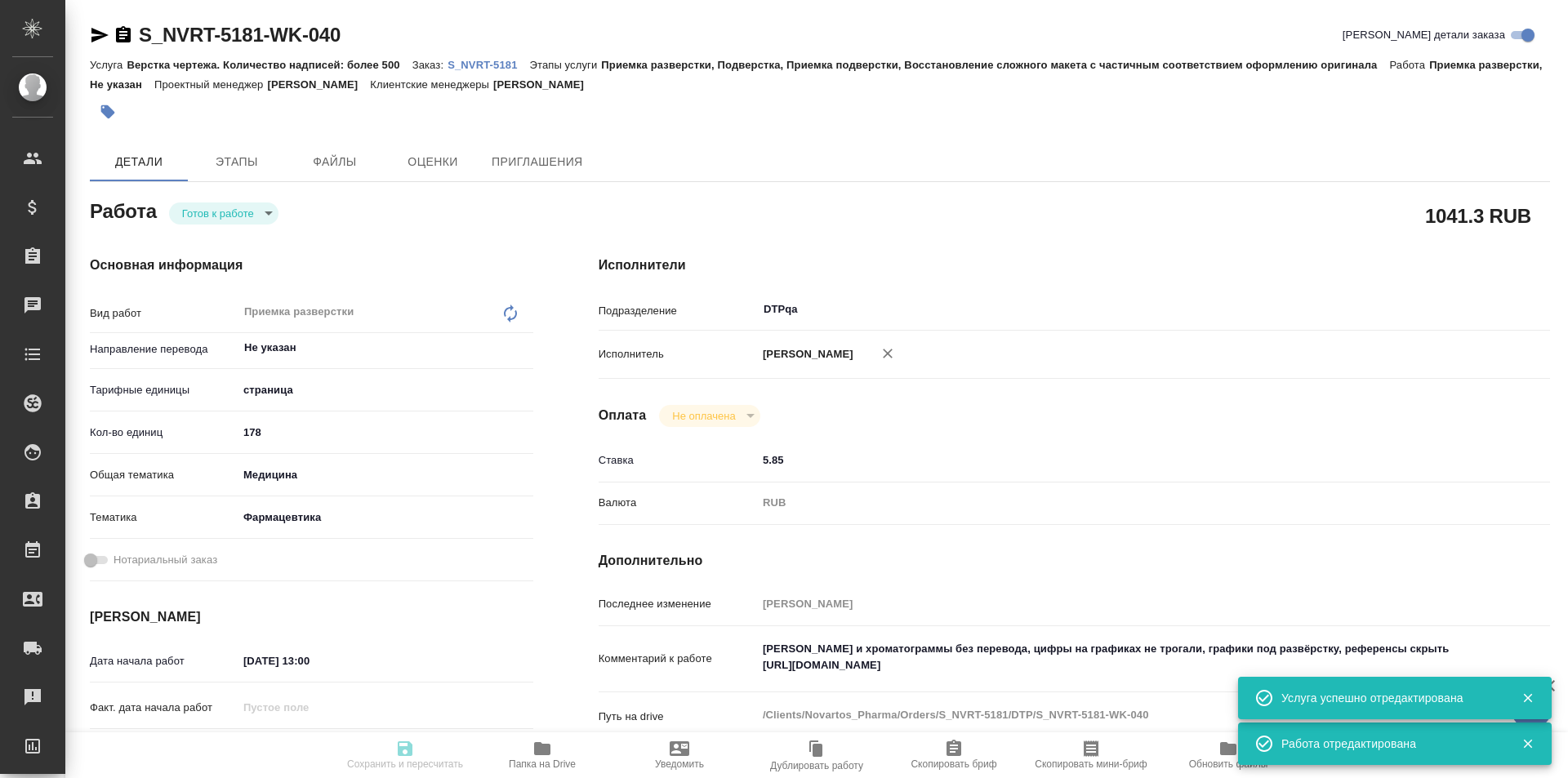
type textarea "x"
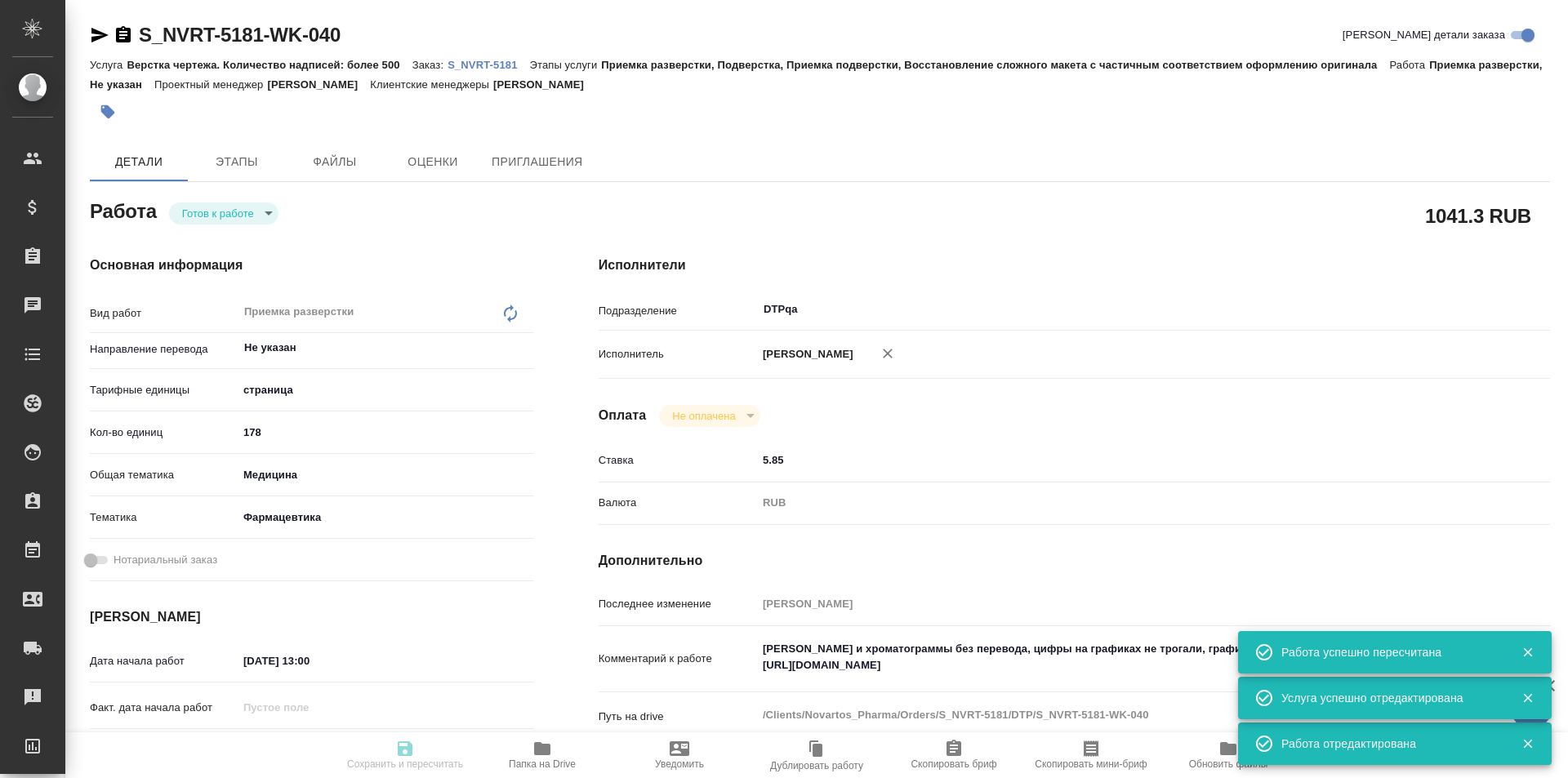
type input "readyForWork"
type textarea "Приемка разверстки"
type textarea "x"
type input "Не указан"
type input "5a8b1489cc6b4906c91bfdb2"
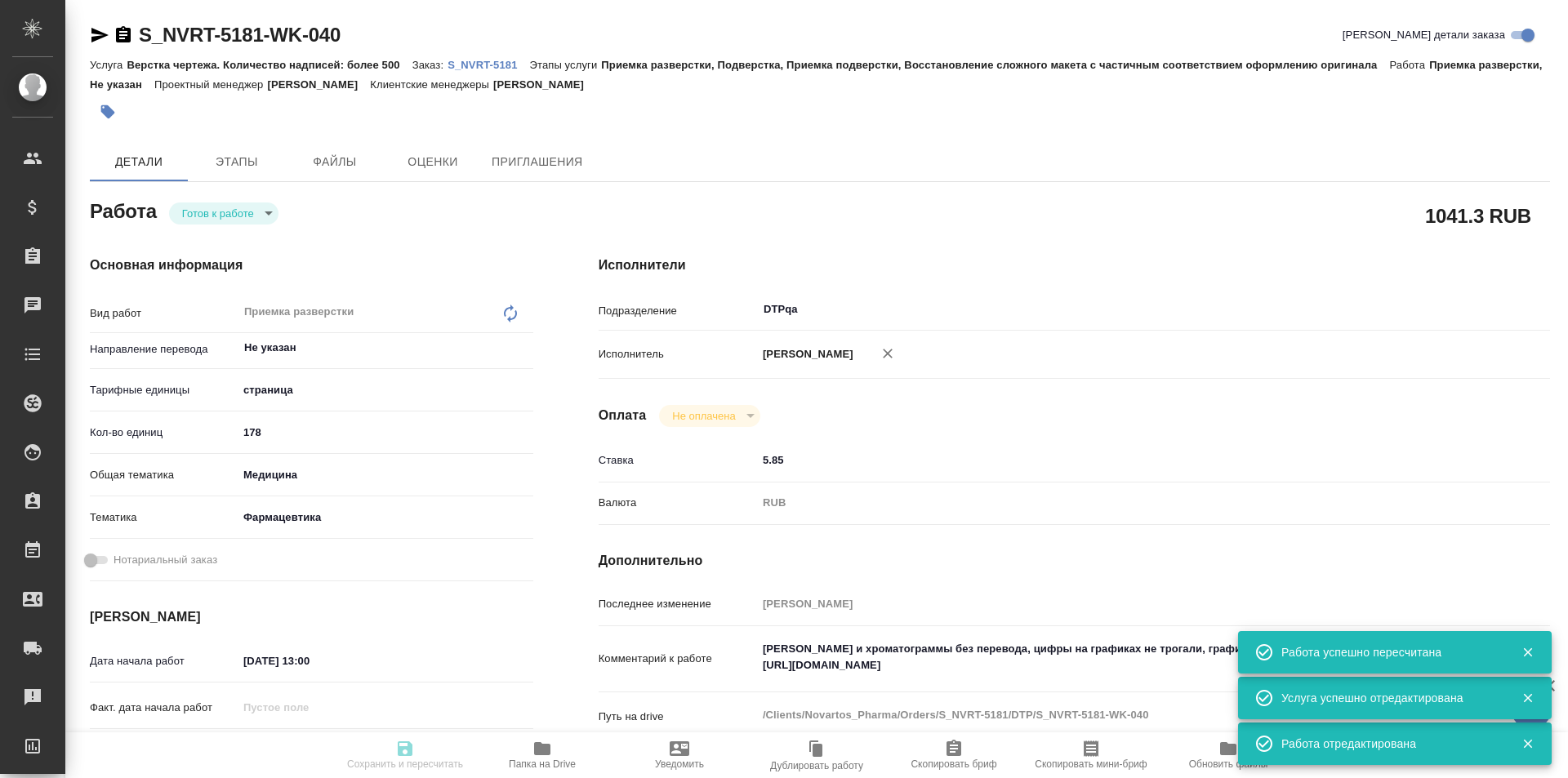
type input "178"
type input "med"
type input "6149832f2b7be24903fd7a82"
type input "[DATE] 13:00"
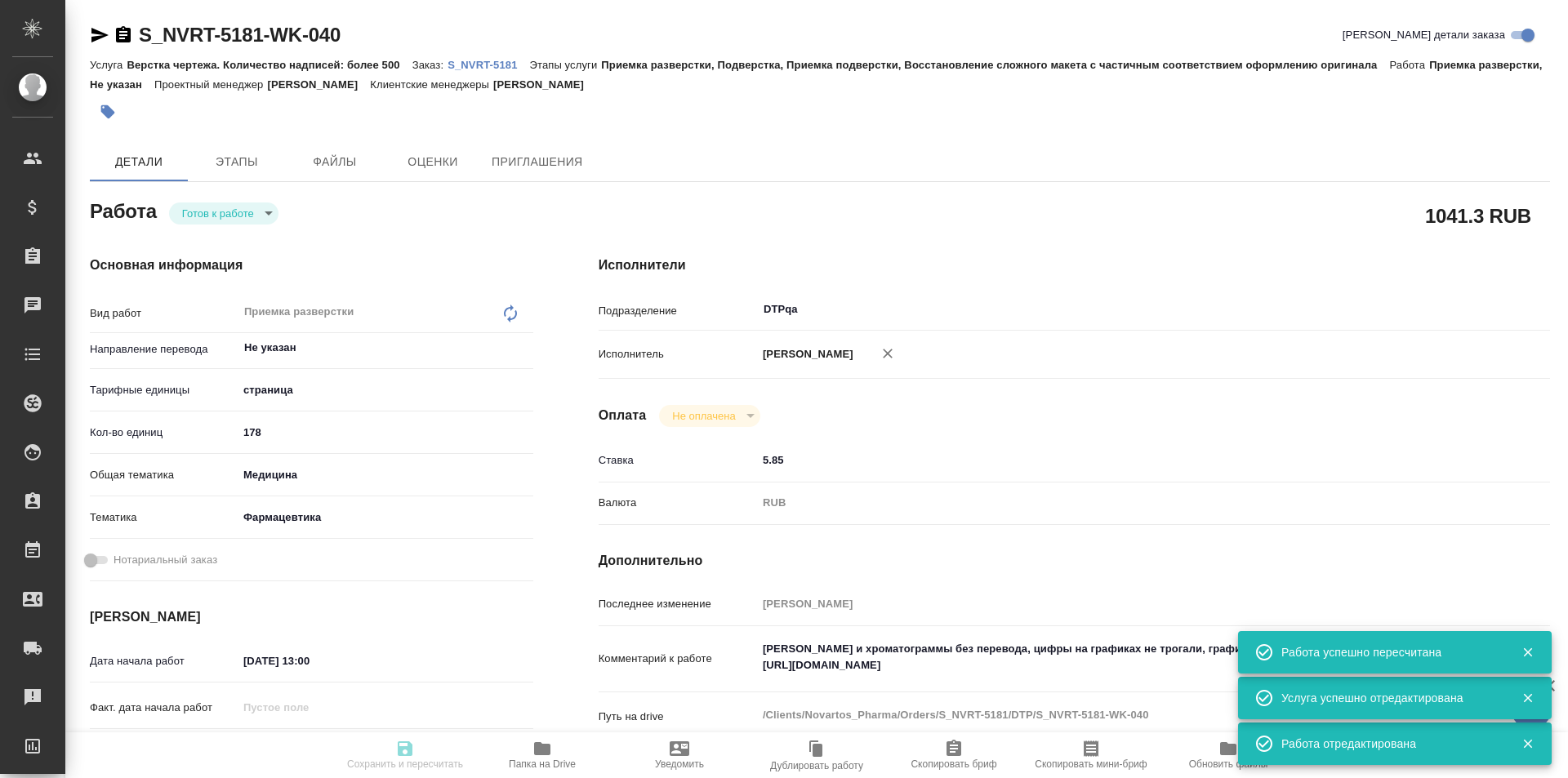
type input "[DATE] 19:00"
type input "DTPqa"
type input "notPayed"
type input "5.85"
type input "RUB"
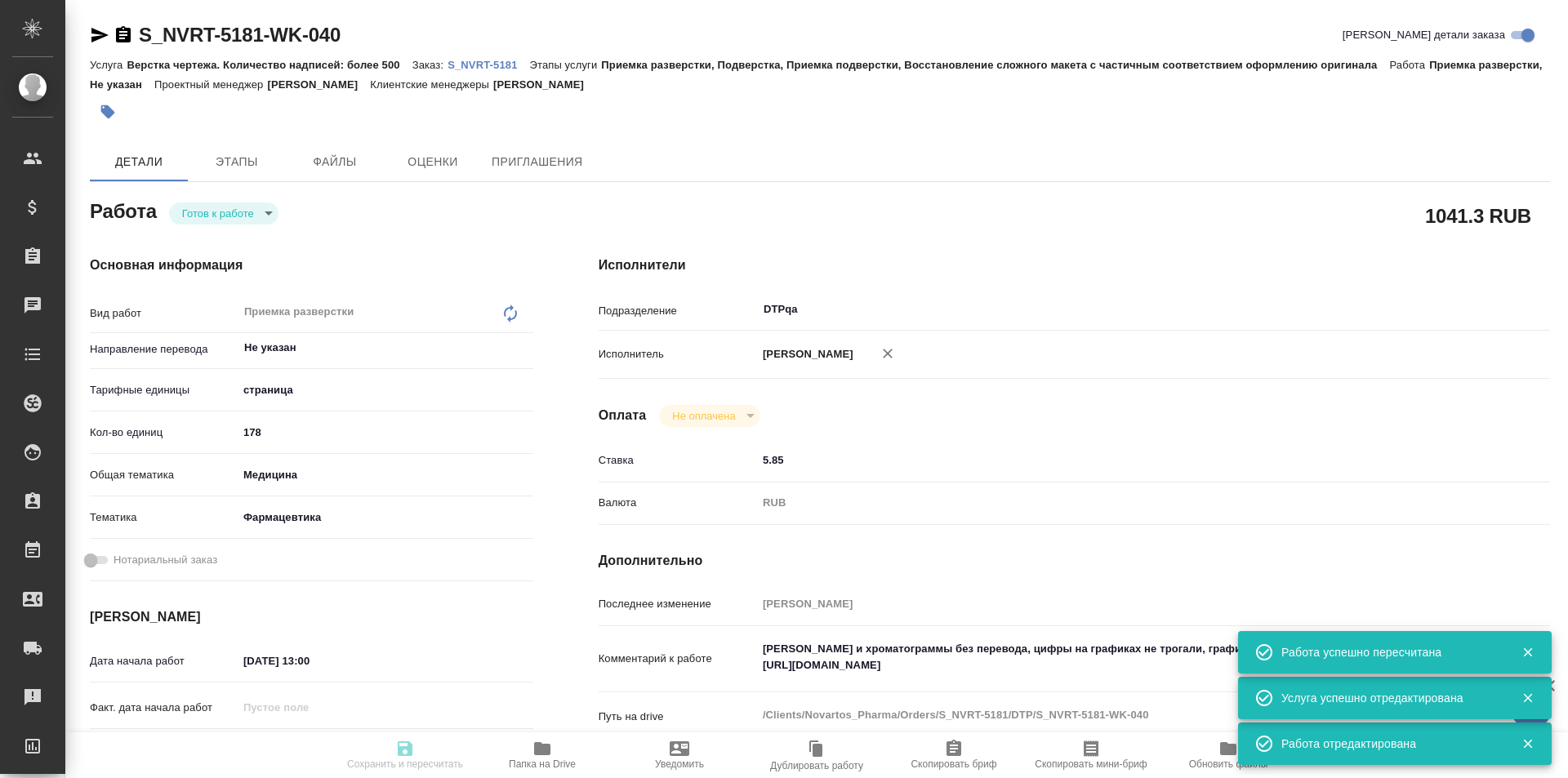
type input "[PERSON_NAME]"
type textarea "[PERSON_NAME] и хроматограммы без перевода, цифры на графиках не трогали, графи…"
type textarea "x"
type textarea "/Clients/Novartos_Pharma/Orders/S_NVRT-5181/DTP/S_NVRT-5181-WK-040"
type textarea "x"
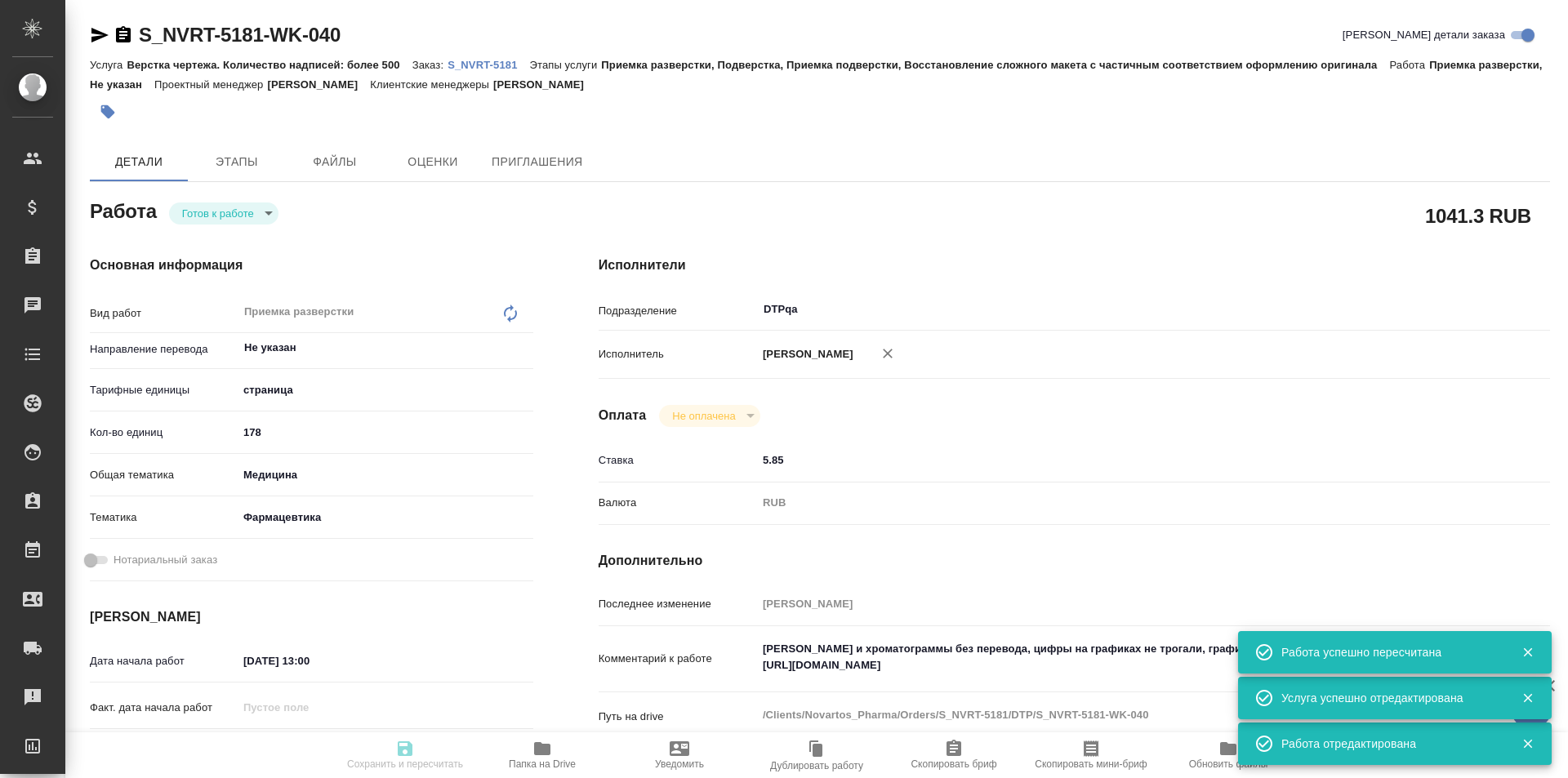
type input "S_NVRT-5181"
type input "Верстка чертежа. Количество надписей: более 500"
type input "Приемка разверстки, Подверстка, Приемка подверстки, Восстановление сложного мак…"
type input "[PERSON_NAME]"
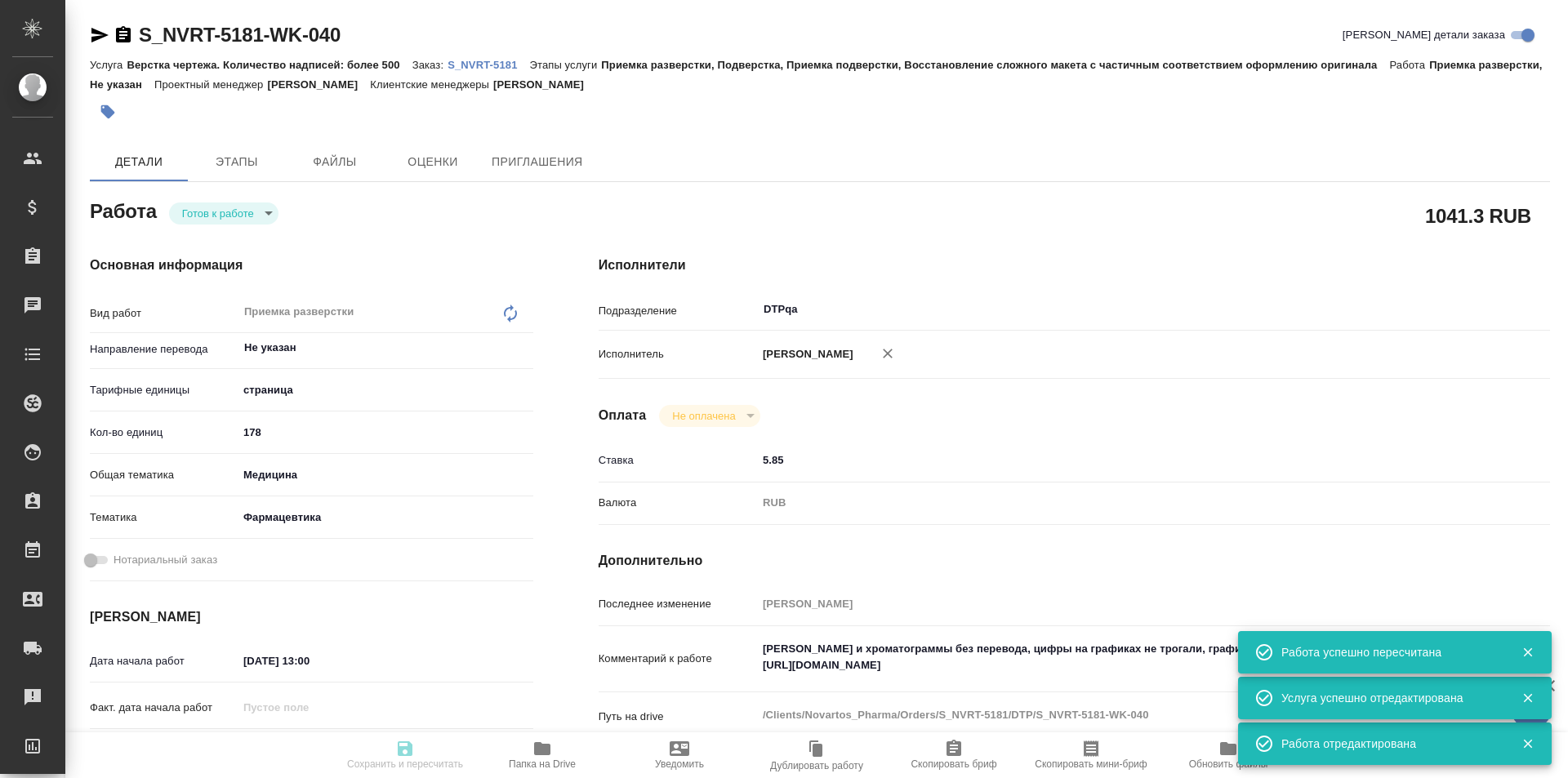
type input "/Clients/Novartos_Pharma/Orders/S_NVRT-5181"
type textarea "x"
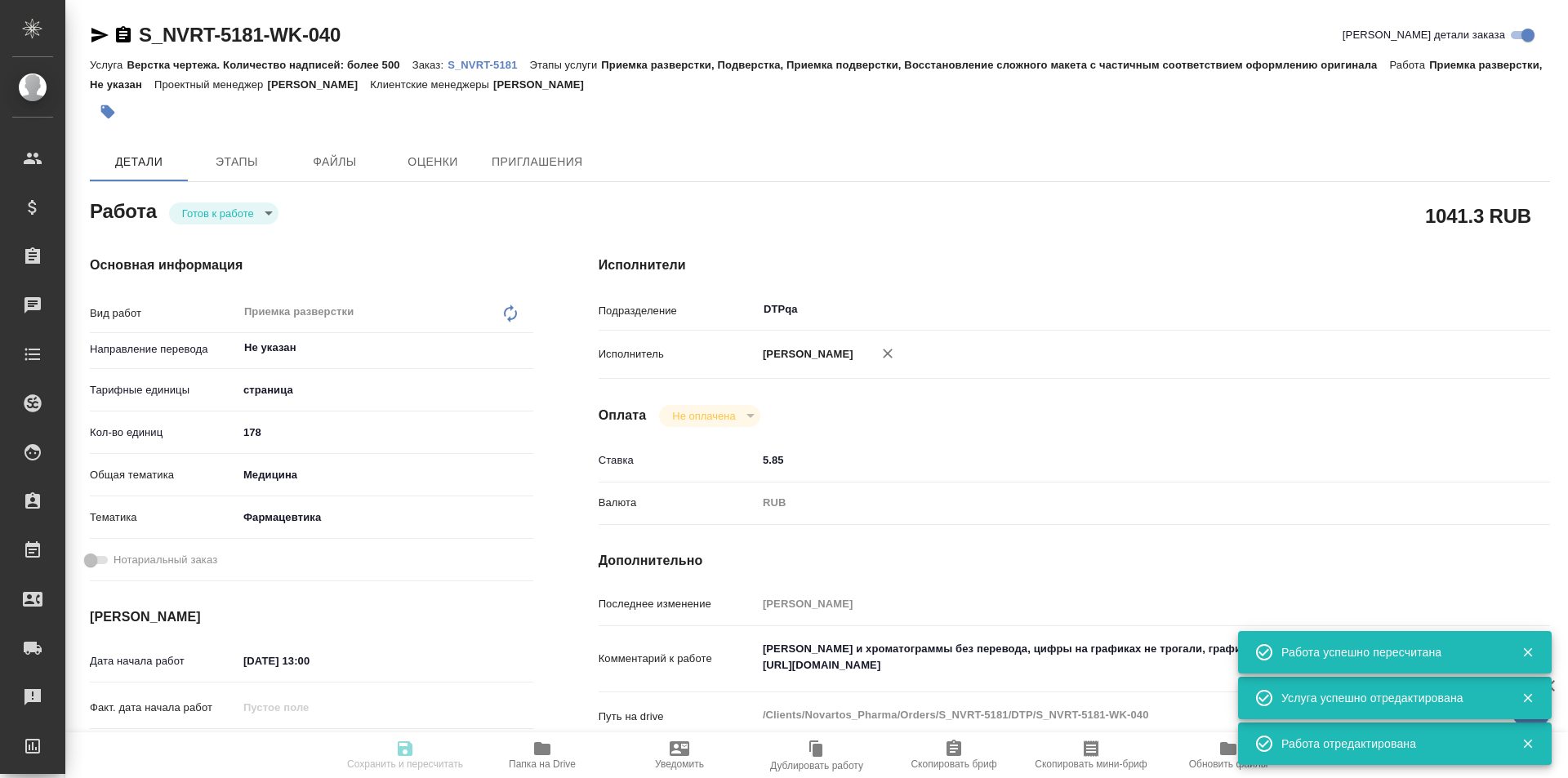
type textarea "x"
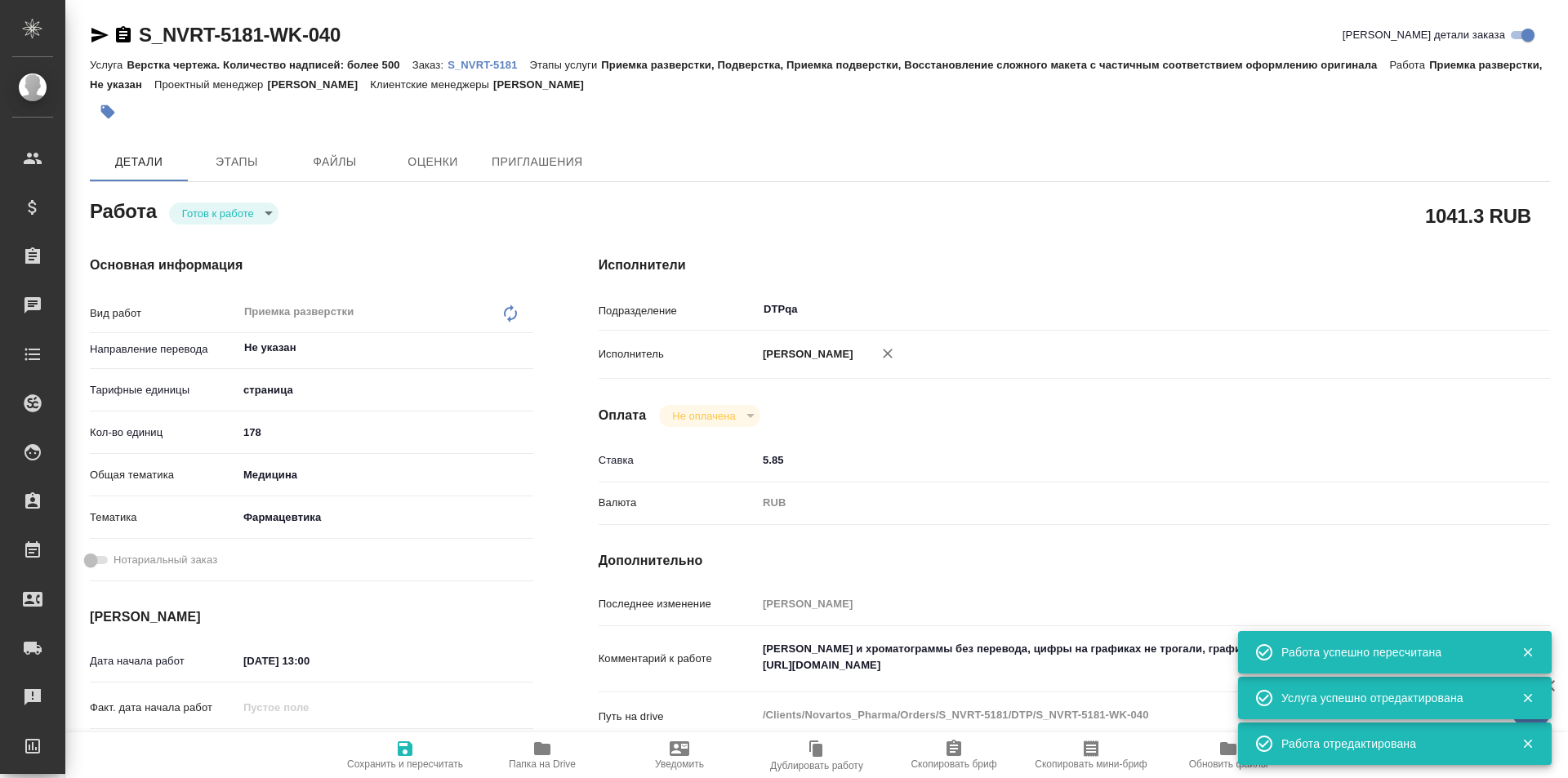
type textarea "x"
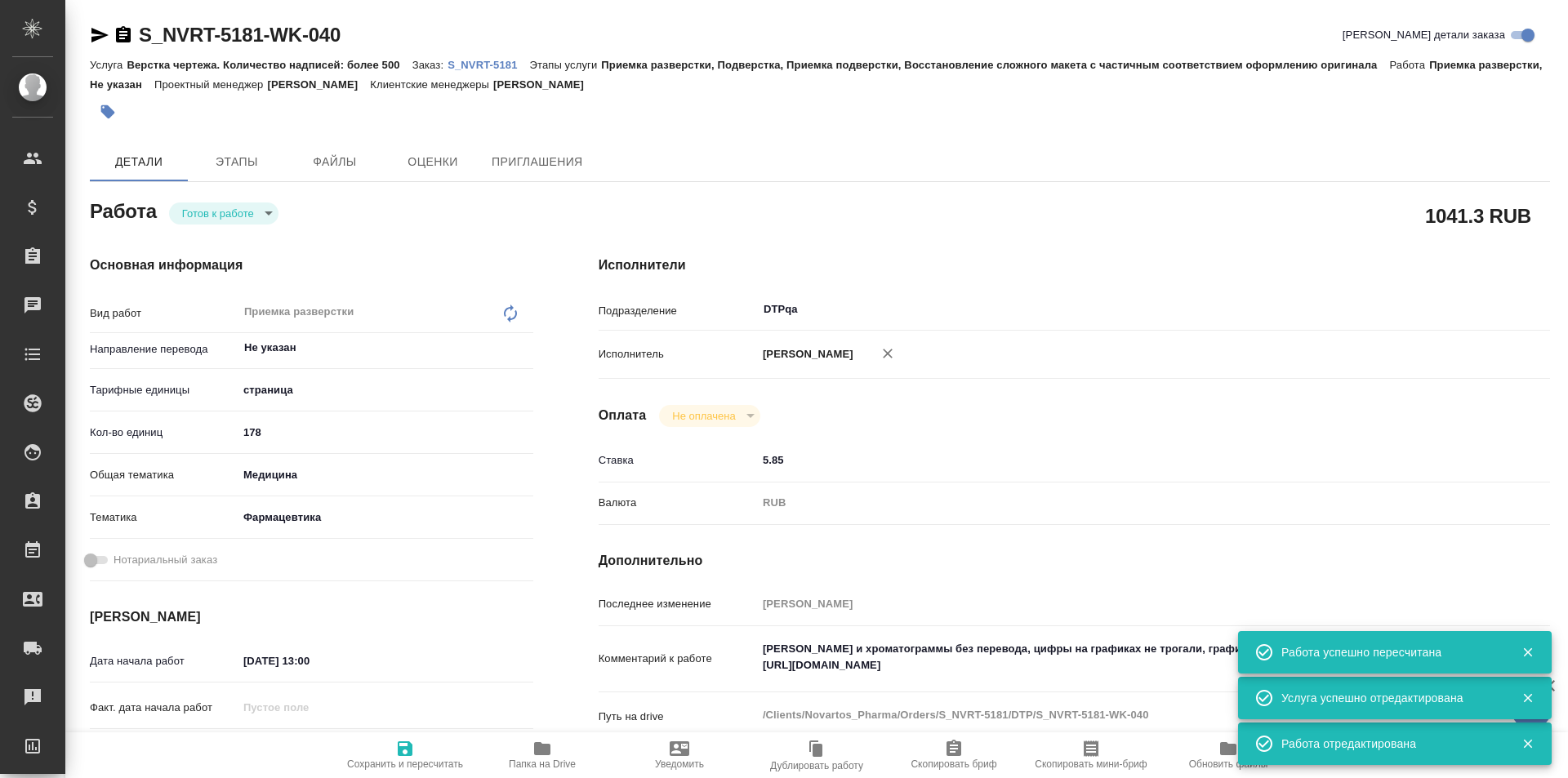
type textarea "x"
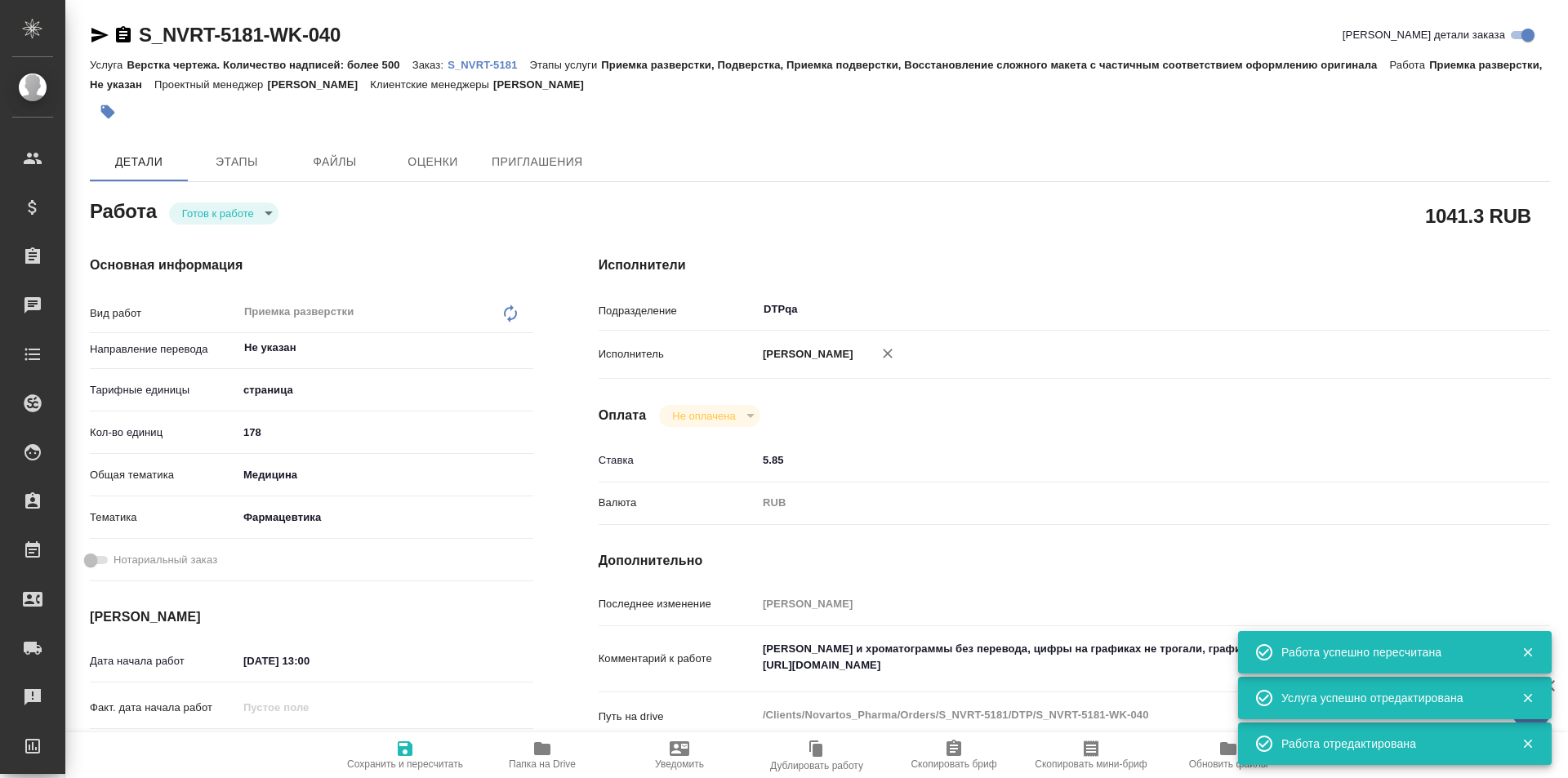
type textarea "x"
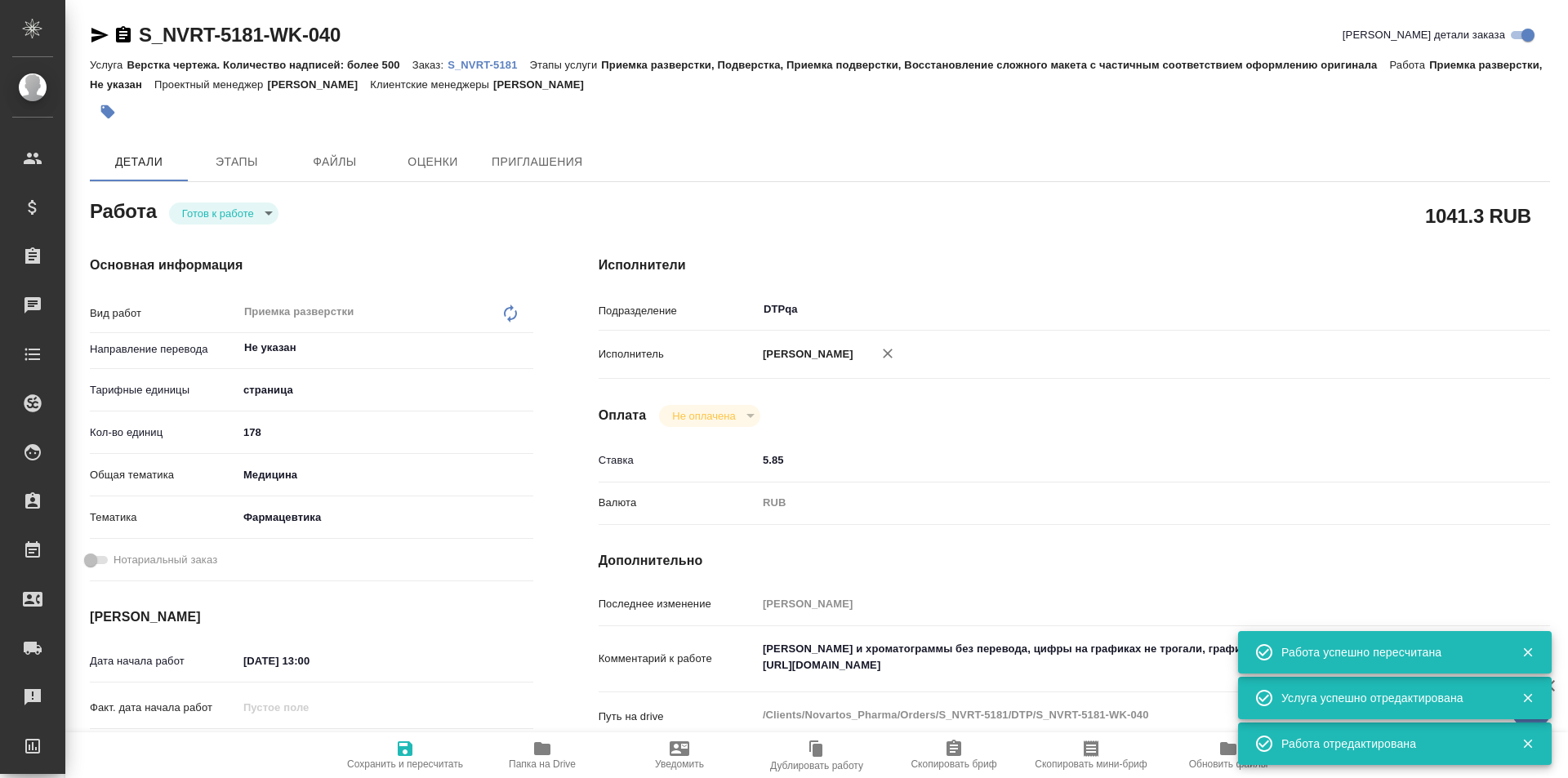
type textarea "x"
drag, startPoint x: 360, startPoint y: 33, endPoint x: 91, endPoint y: 36, distance: 269.0
click at [91, 36] on div "S_NVRT-5181-WK-040 Кратко детали заказа" at bounding box center [820, 35] width 1460 height 26
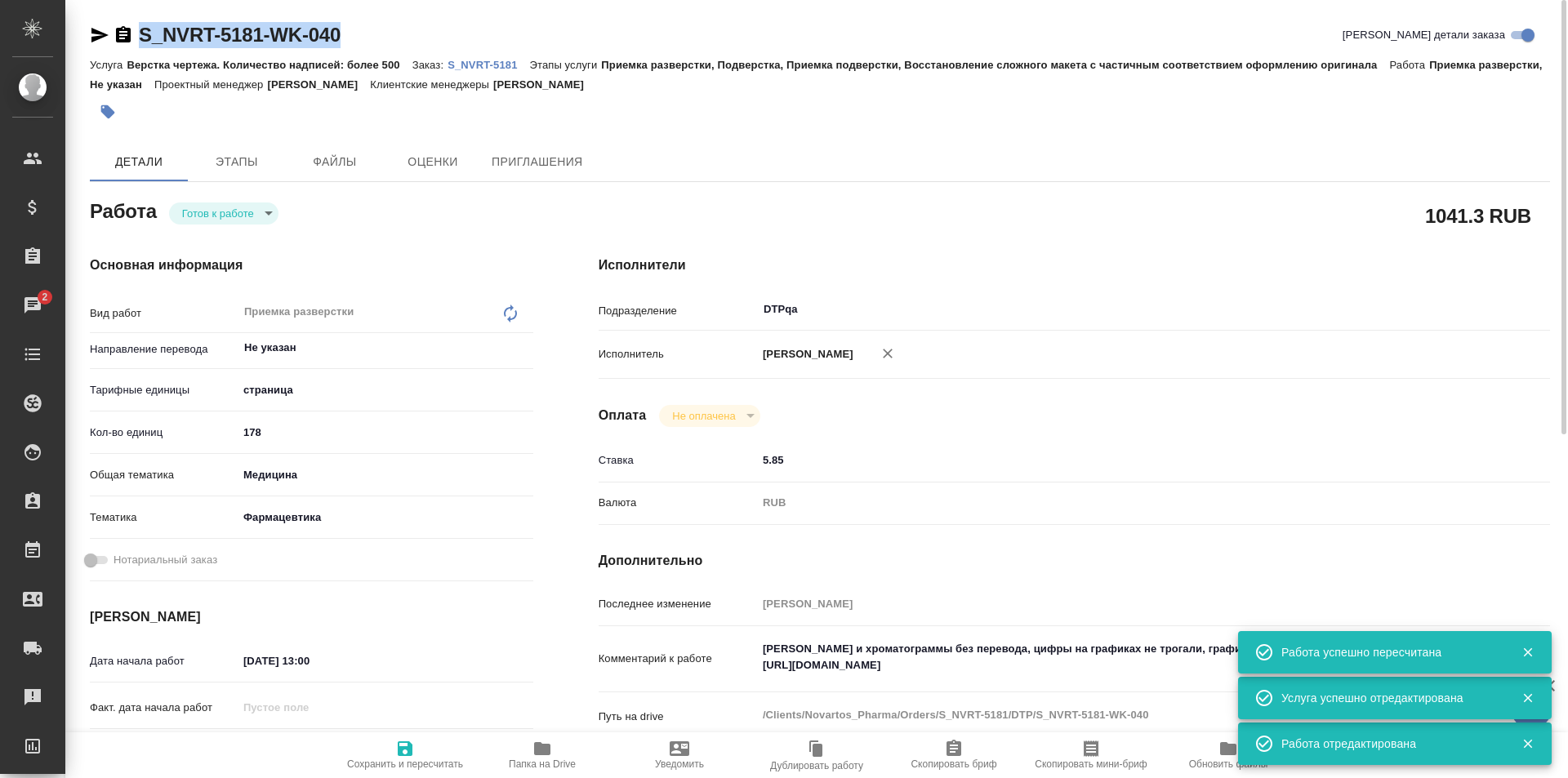
copy link "S_NVRT-5181-WK-040"
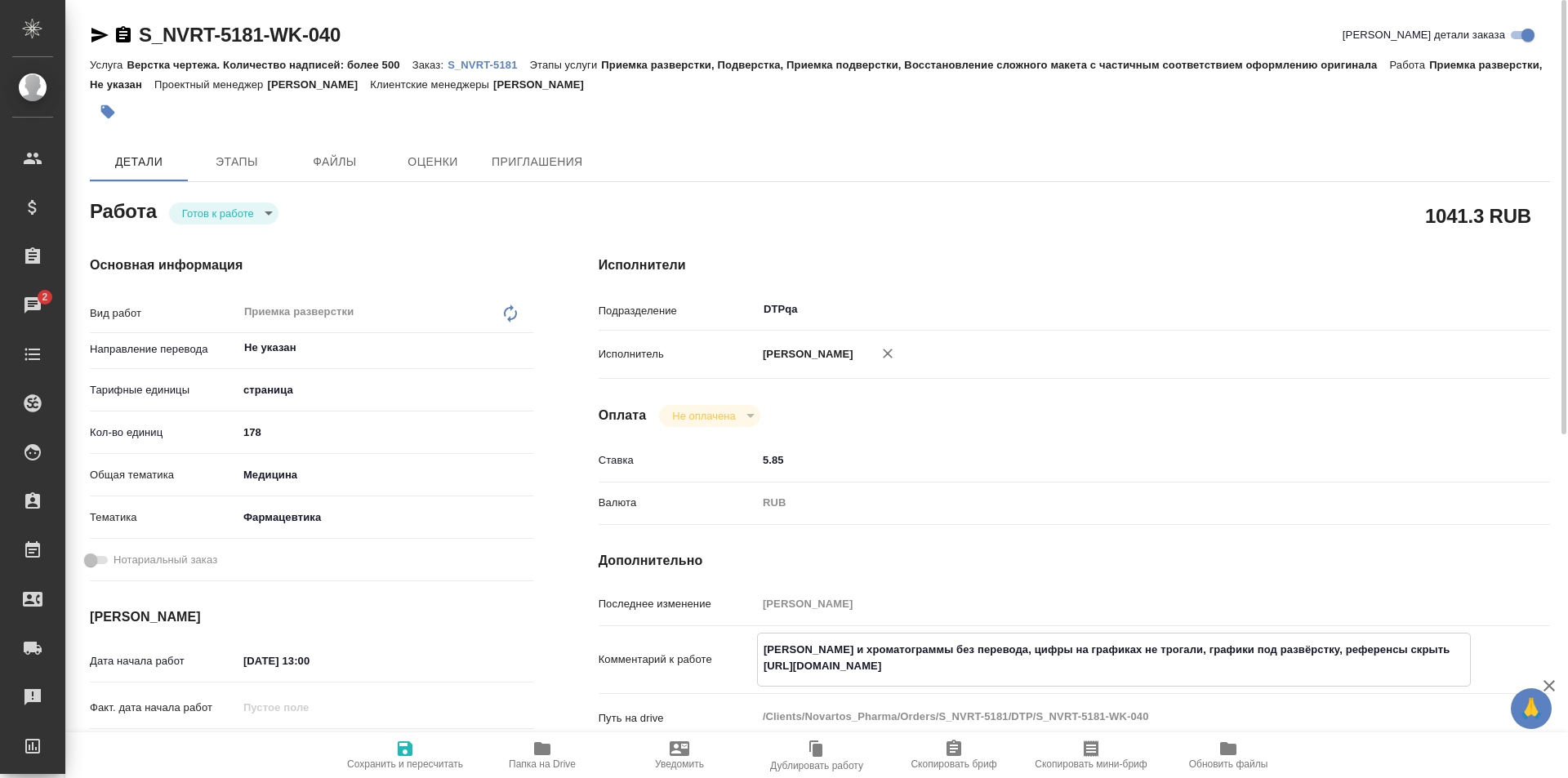
drag, startPoint x: 1073, startPoint y: 665, endPoint x: 723, endPoint y: 661, distance: 350.0
click at [723, 661] on div "Комментарий к работе [PERSON_NAME] и хроматограммы без перевода, цифры на графи…" at bounding box center [1074, 660] width 951 height 54
type textarea "x"
click at [249, 210] on body "🙏 .cls-1 fill:#fff; AWATERA Ismagilova [PERSON_NAME] Спецификации Заказы 2 Чаты…" at bounding box center [784, 389] width 1568 height 778
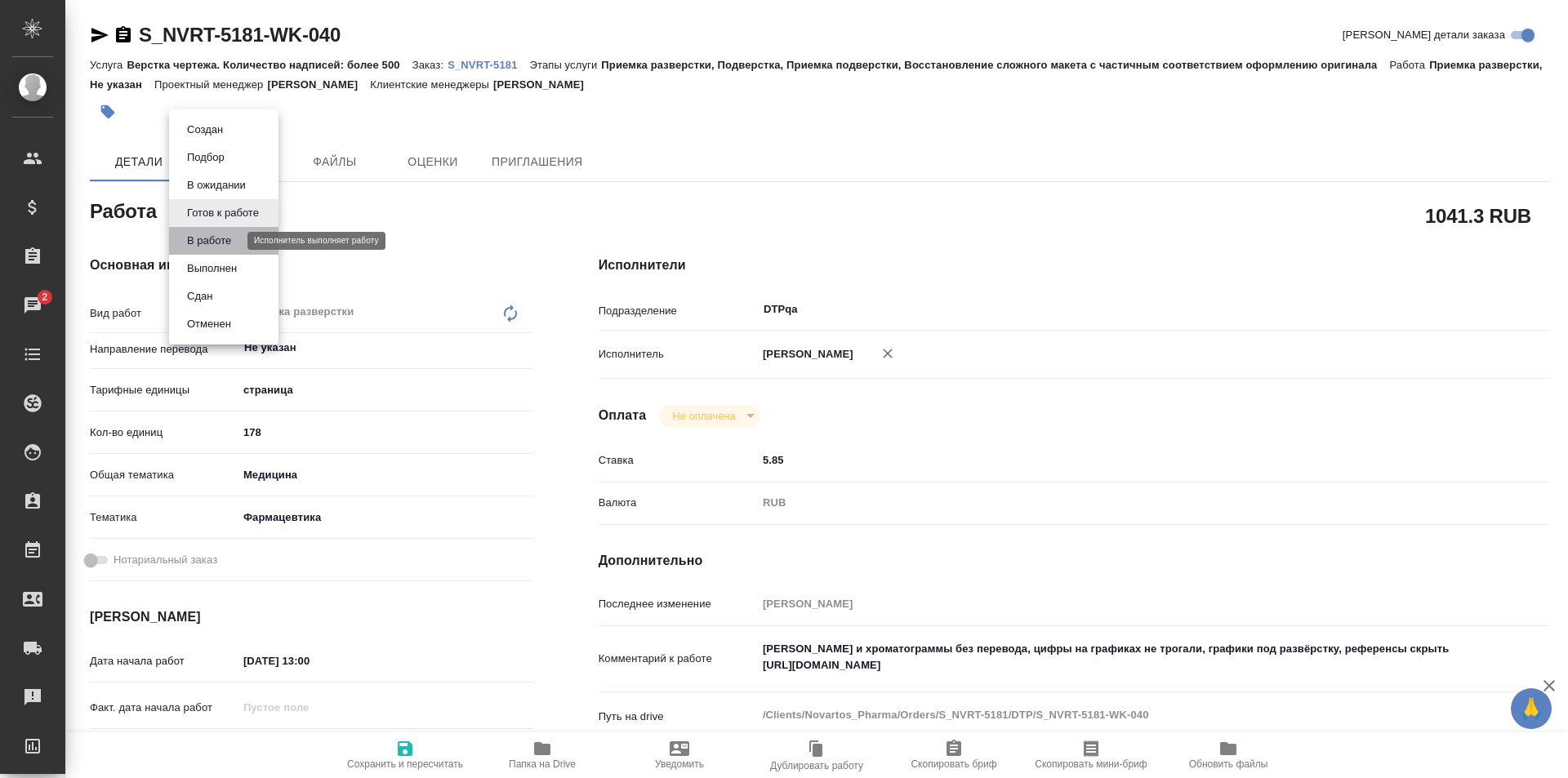
click at [221, 244] on button "В работе" at bounding box center [209, 240] width 54 height 18
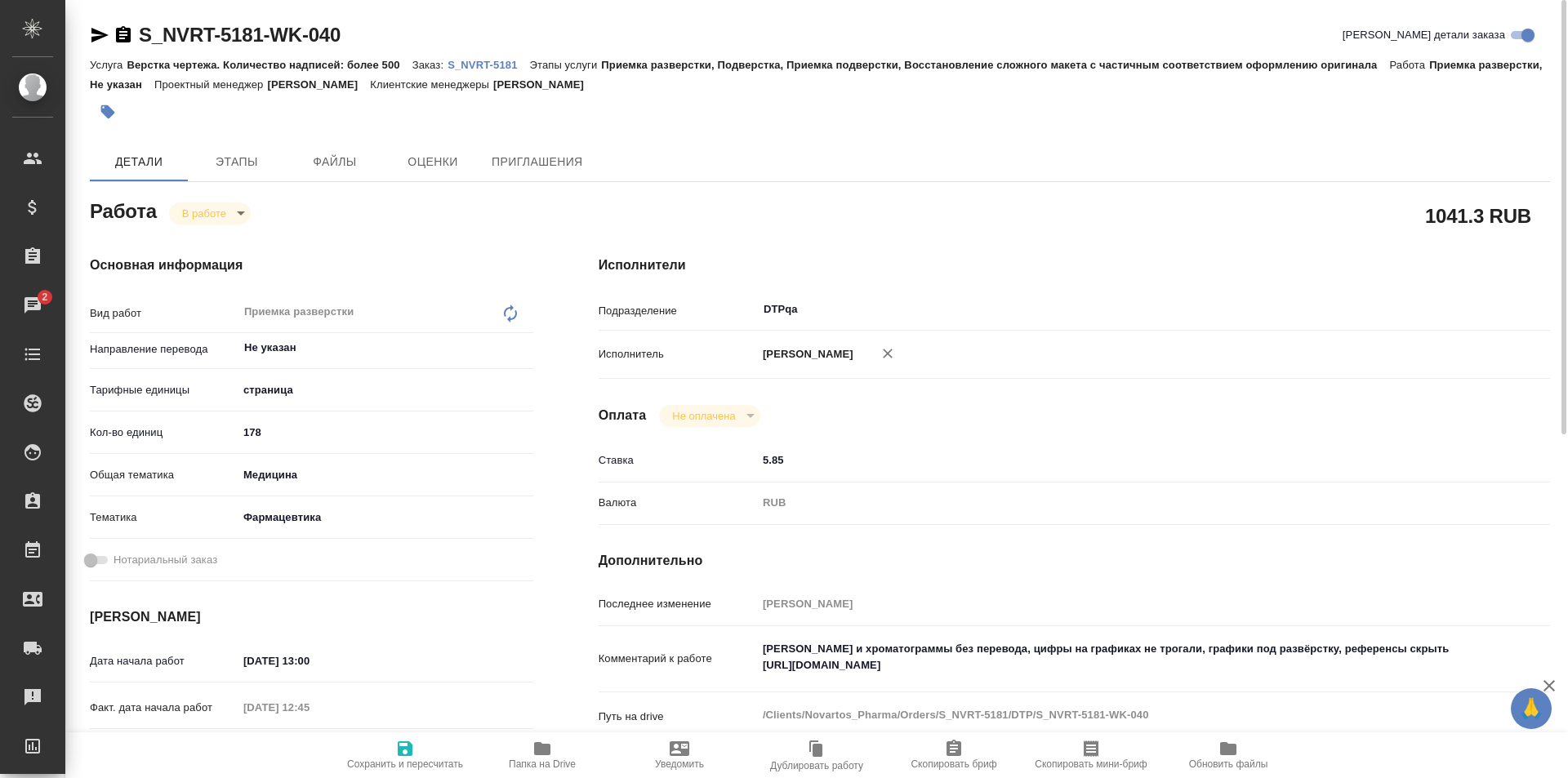
type textarea "x"
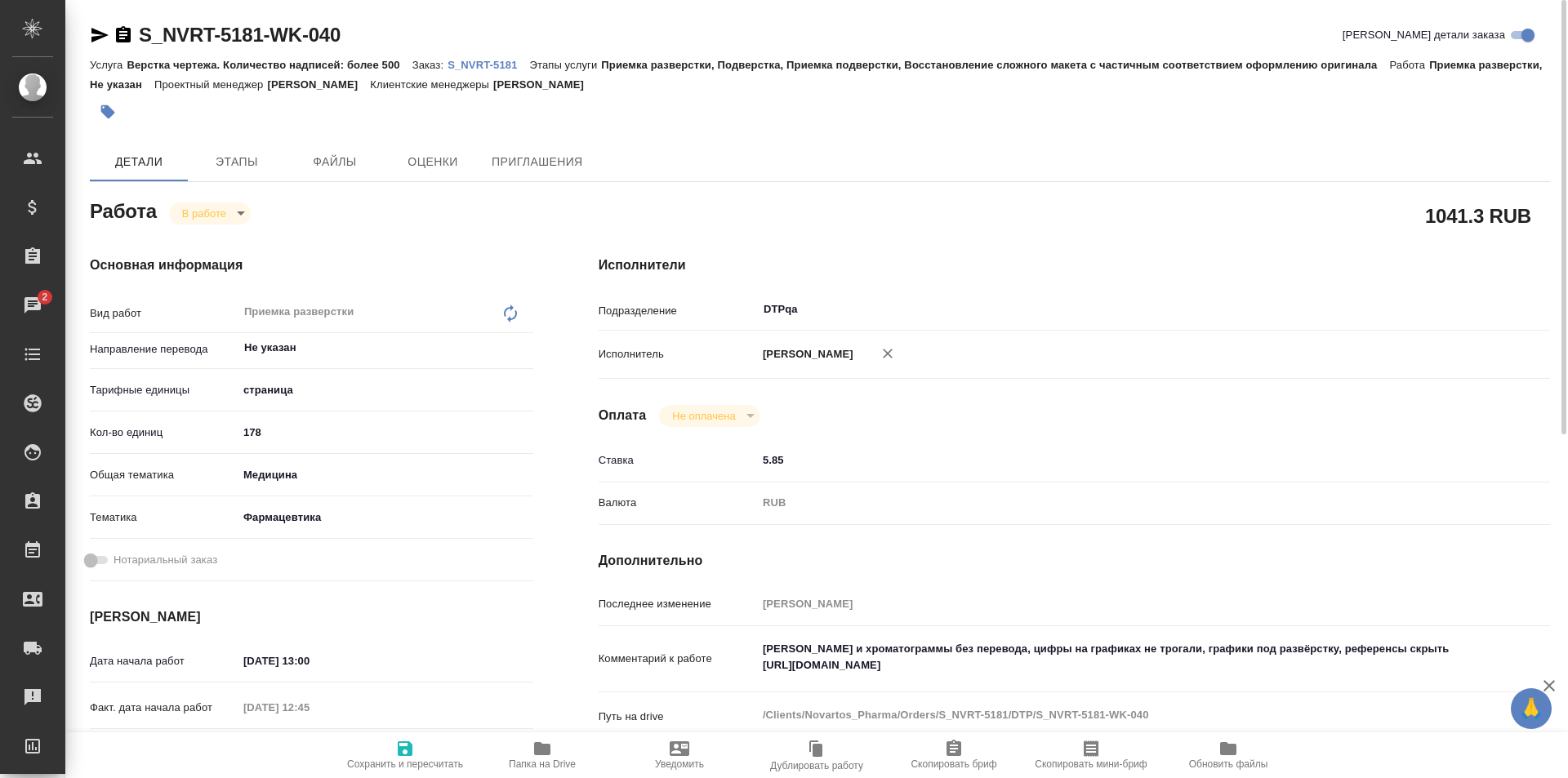
type textarea "x"
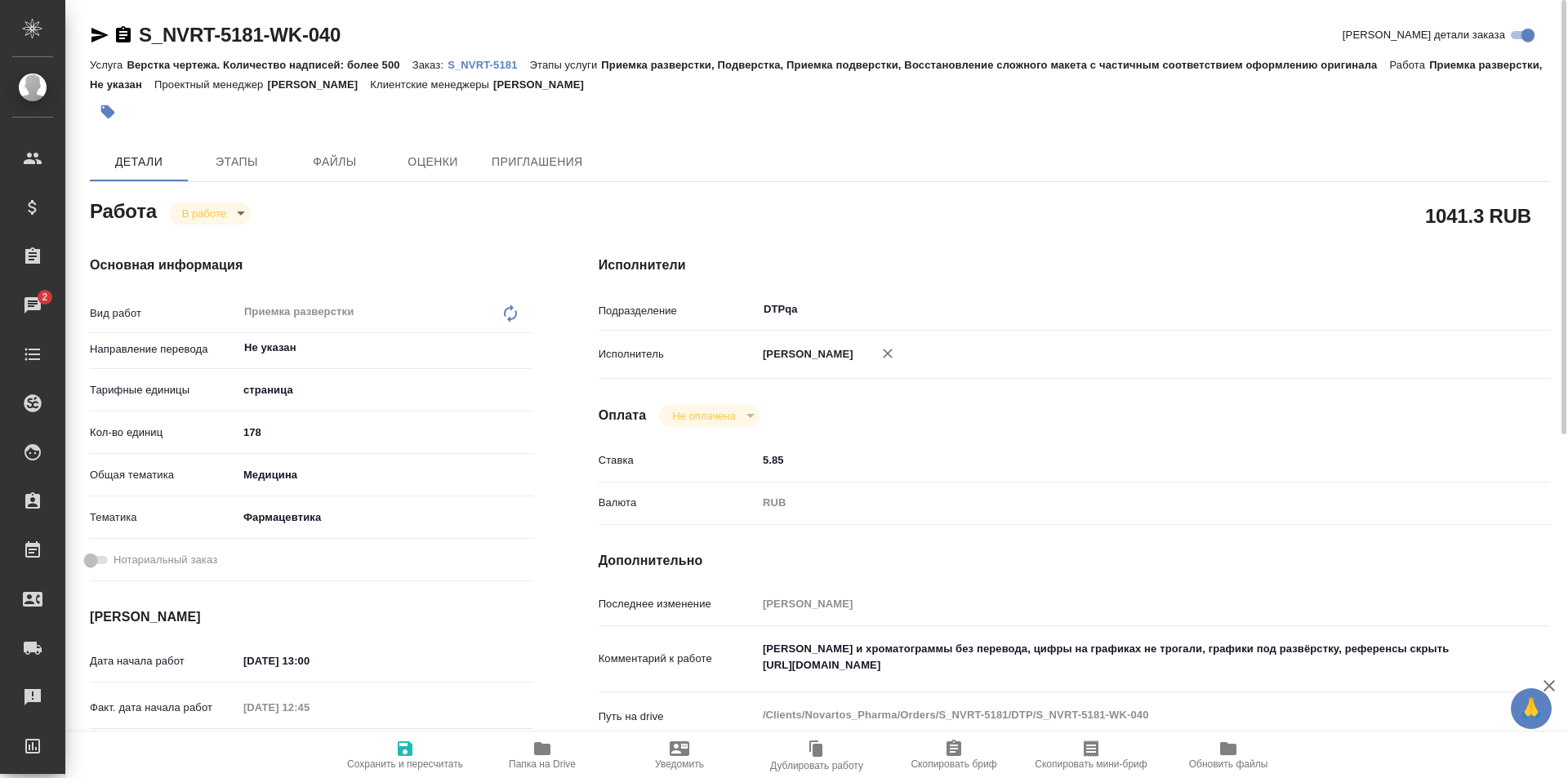
type textarea "x"
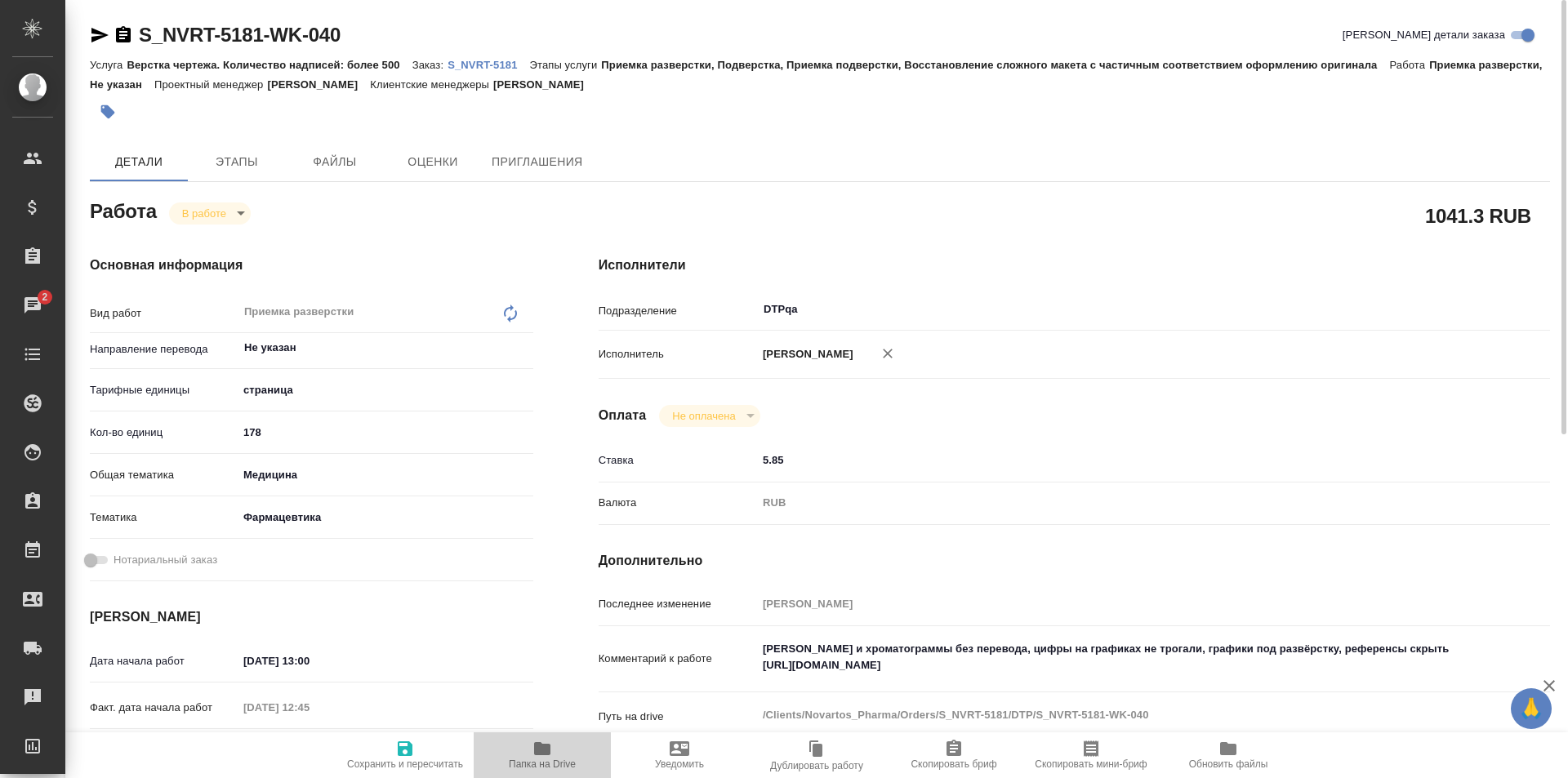
click at [545, 751] on icon "button" at bounding box center [542, 749] width 16 height 13
drag, startPoint x: 379, startPoint y: 29, endPoint x: 111, endPoint y: 30, distance: 268.0
click at [111, 30] on div "S_NVRT-5181-WK-040 Кратко детали заказа" at bounding box center [820, 35] width 1460 height 26
copy link "S_NVRT-5181-WK-040"
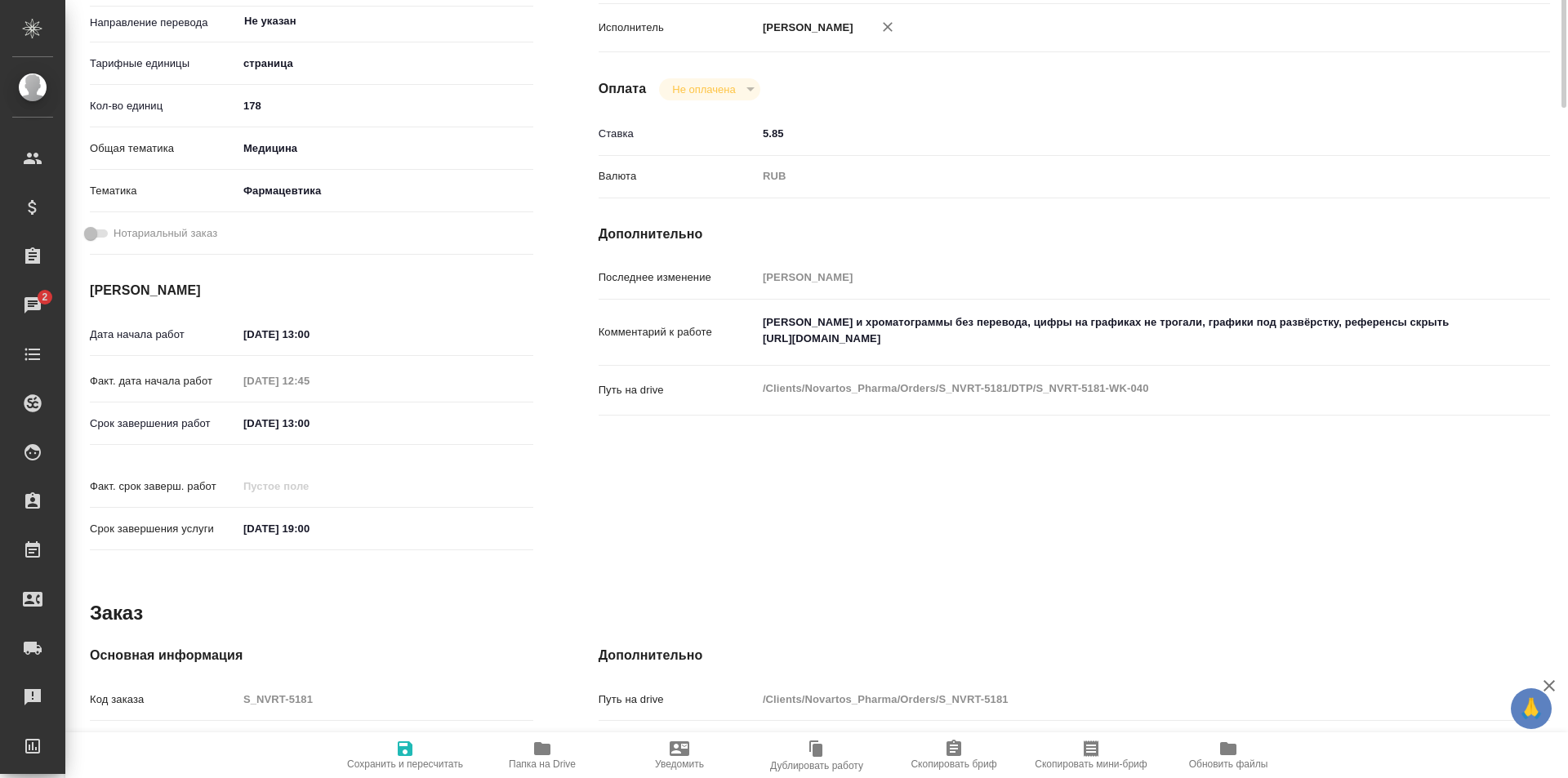
scroll to position [409, 0]
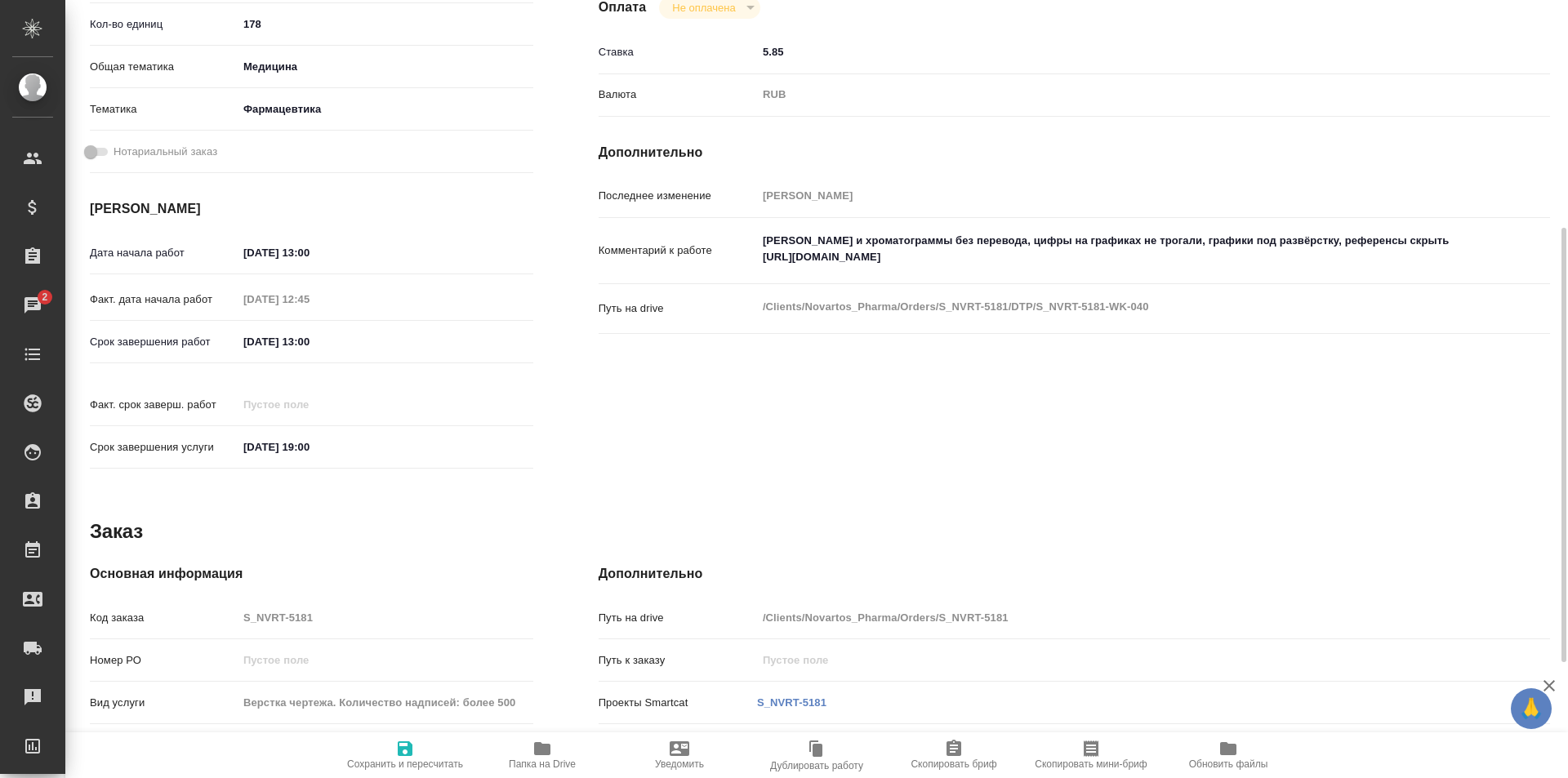
type textarea "x"
click at [1102, 263] on textarea "[PERSON_NAME] и хроматограммы без перевода, цифры на графиках не трогали, графи…" at bounding box center [1114, 249] width 714 height 44
type textarea "[PERSON_NAME] и хроматограммы без перевода, цифры на графиках не трогали, графи…"
type textarea "x"
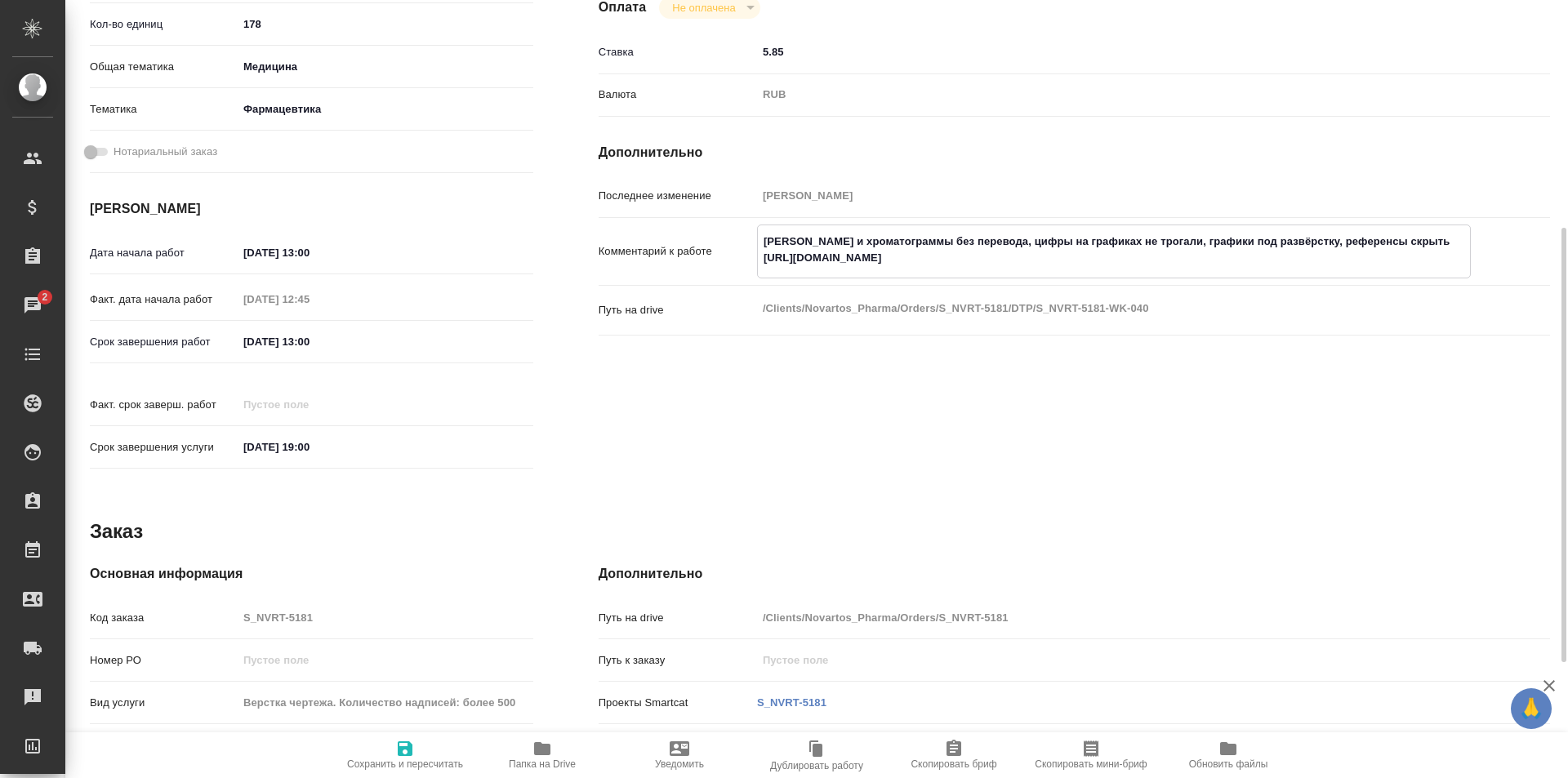
type textarea "x"
type textarea "[PERSON_NAME] и хроматограммы без перевода, цифры на графиках не трогали, графи…"
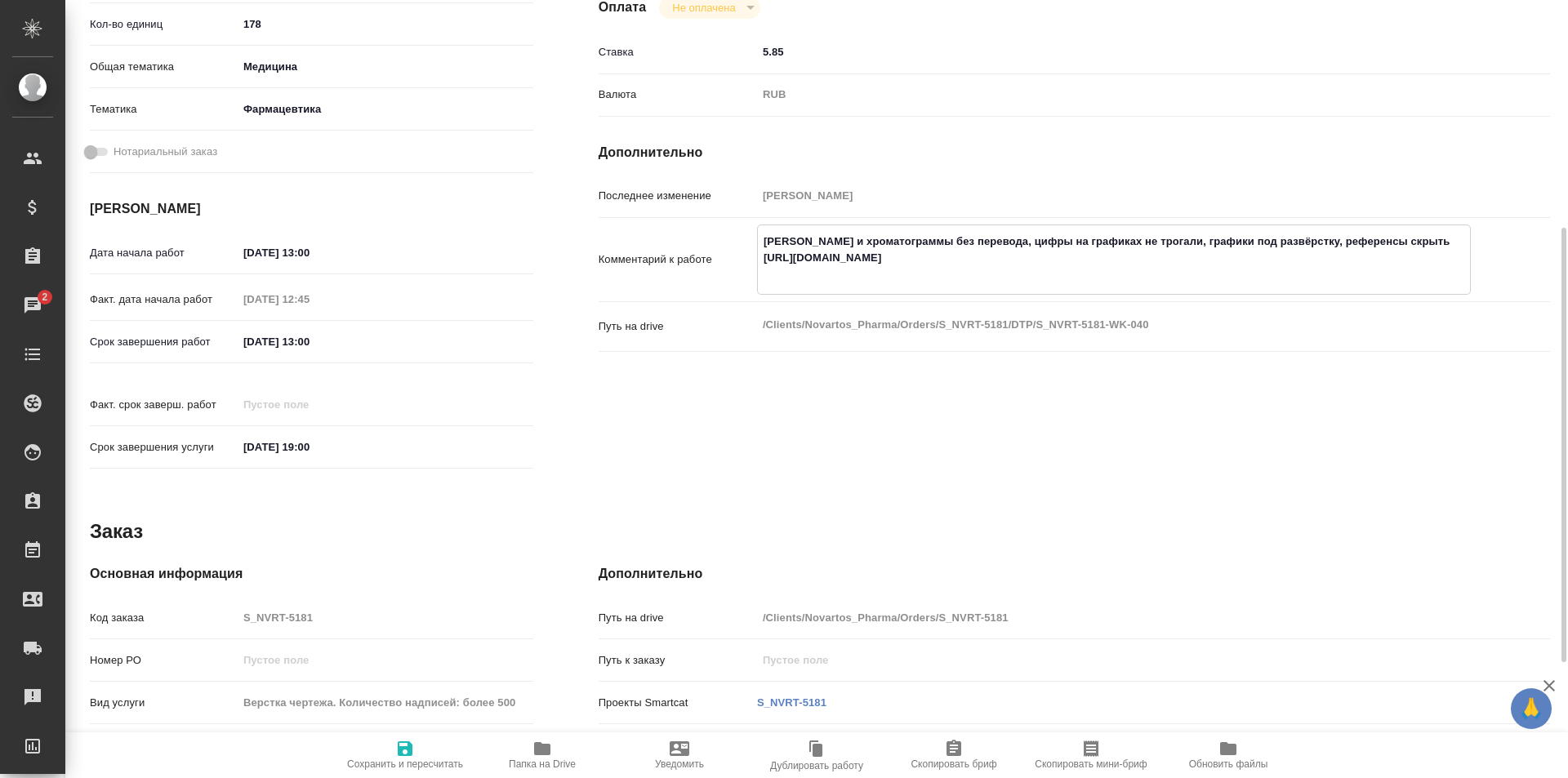
type textarea "x"
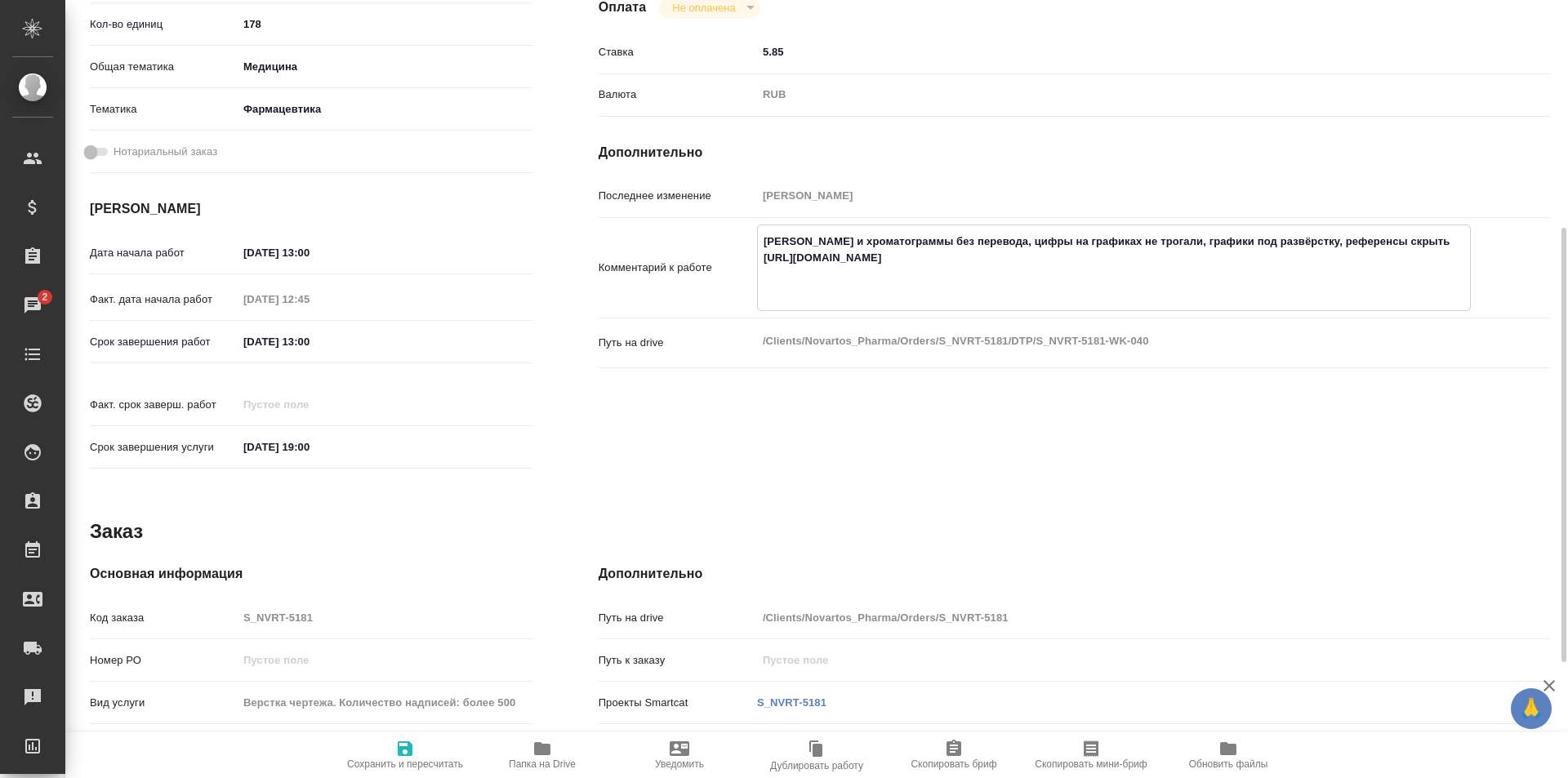
type textarea "[PERSON_NAME] и хроматограммы без перевода, цифры на графиках не трогали, графи…"
type textarea "x"
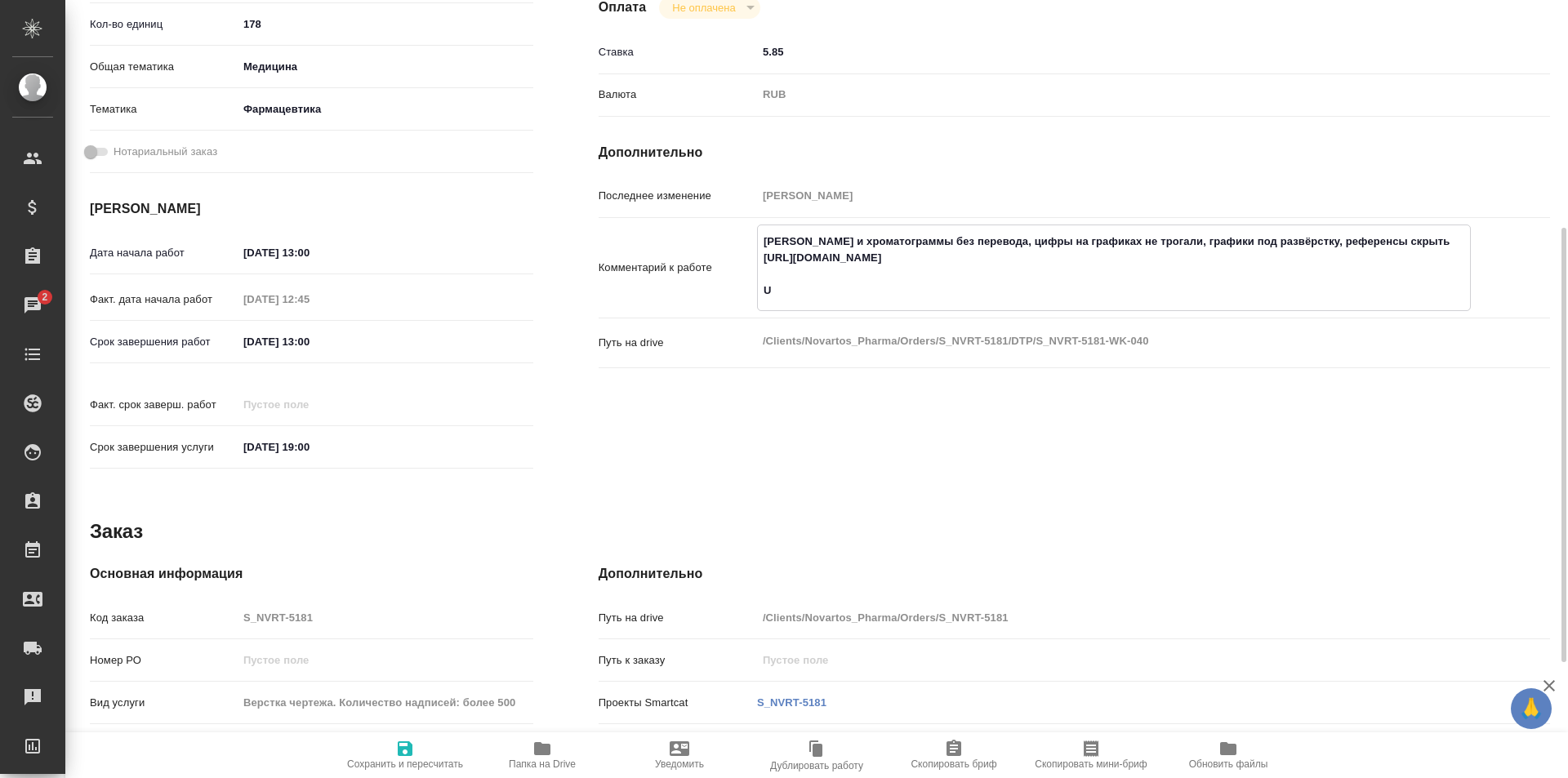
type textarea "x"
type textarea "[PERSON_NAME] и хроматограммы без перевода, цифры на графиках не трогали, графи…"
type textarea "x"
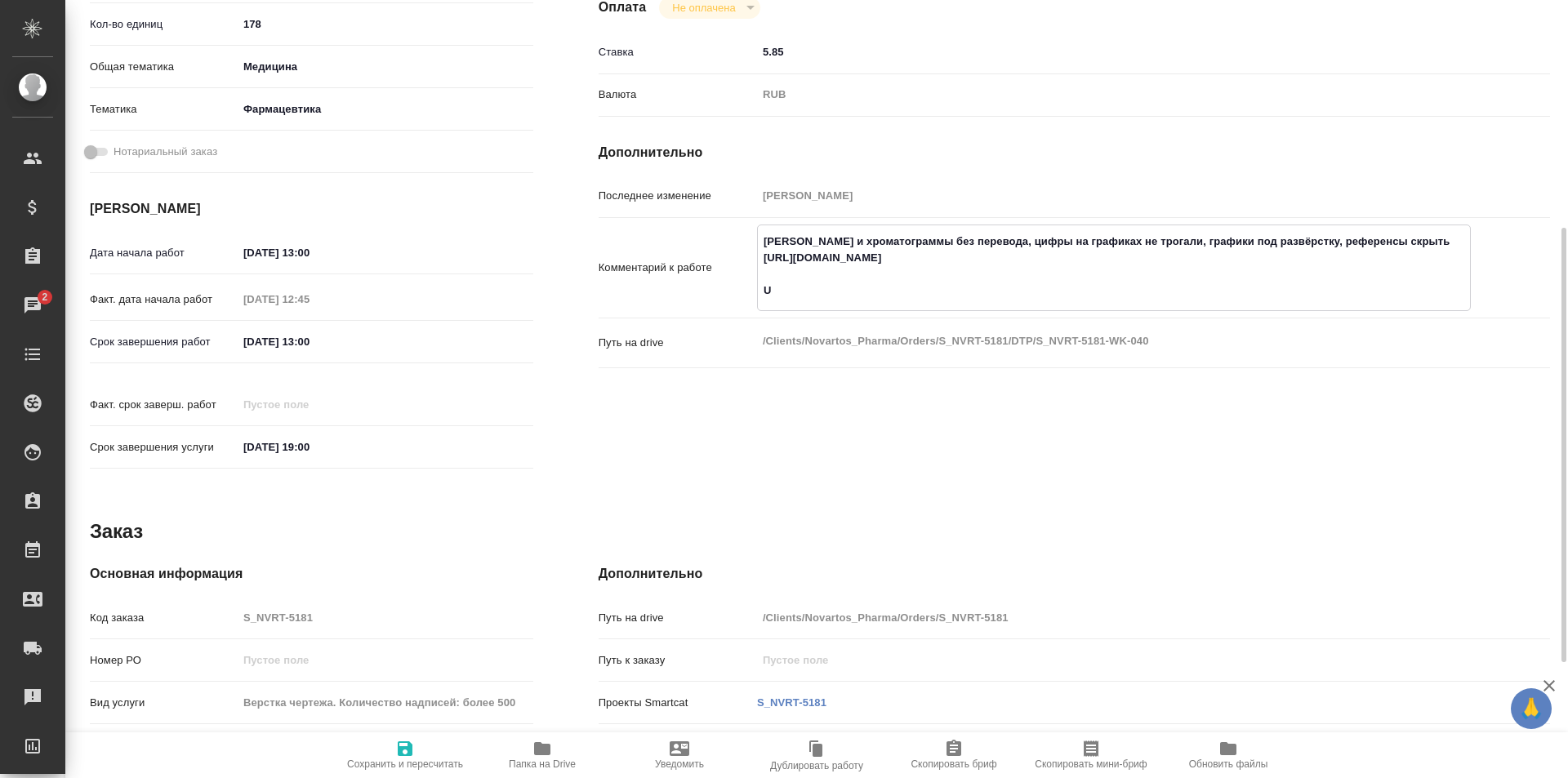
type textarea "x"
type textarea "[PERSON_NAME] и хроматограммы без перевода, цифры на графиках не трогали, графи…"
type textarea "x"
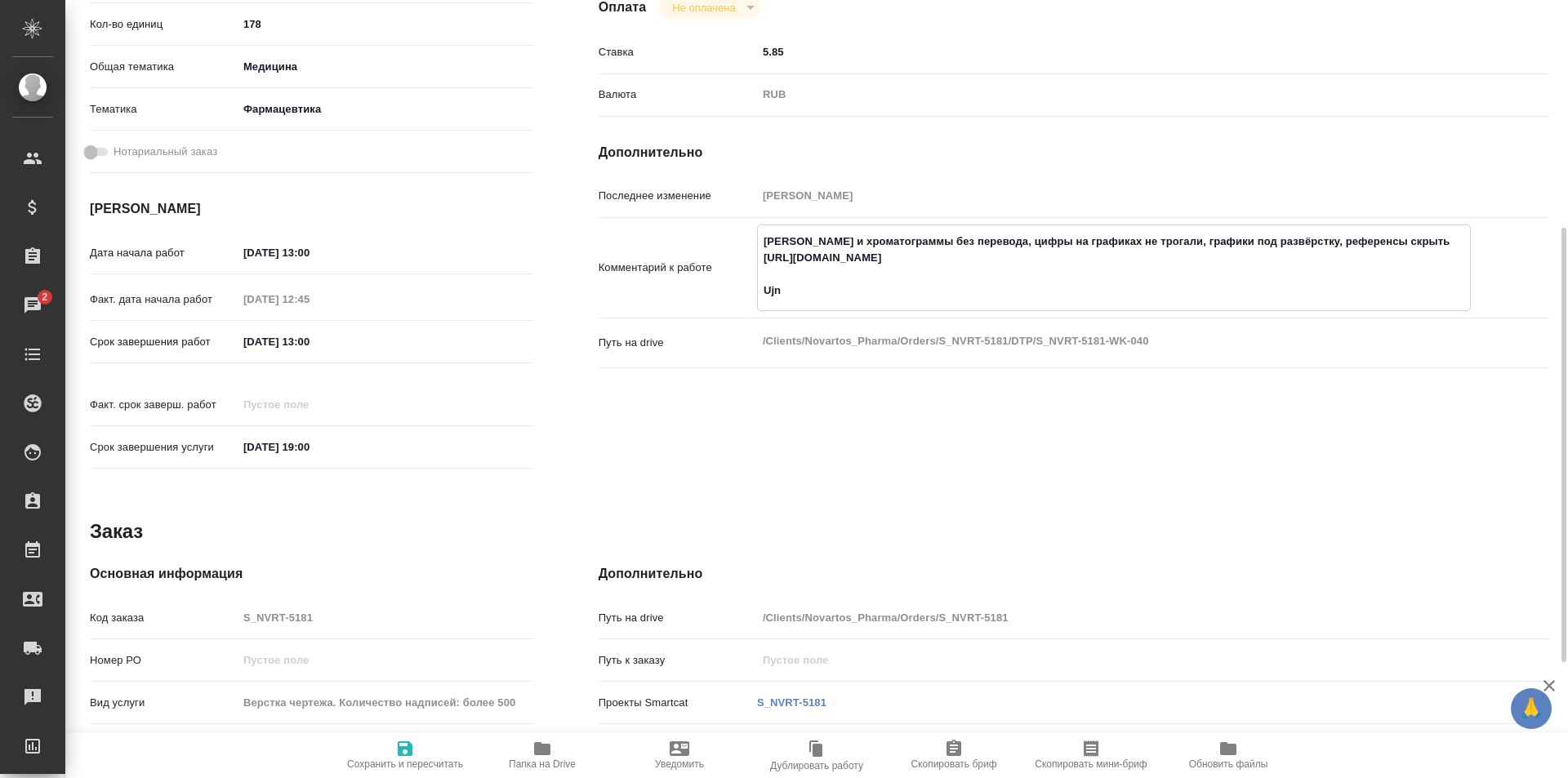
type textarea "x"
type textarea "[PERSON_NAME] и хроматограммы без перевода, цифры на графиках не трогали, графи…"
type textarea "x"
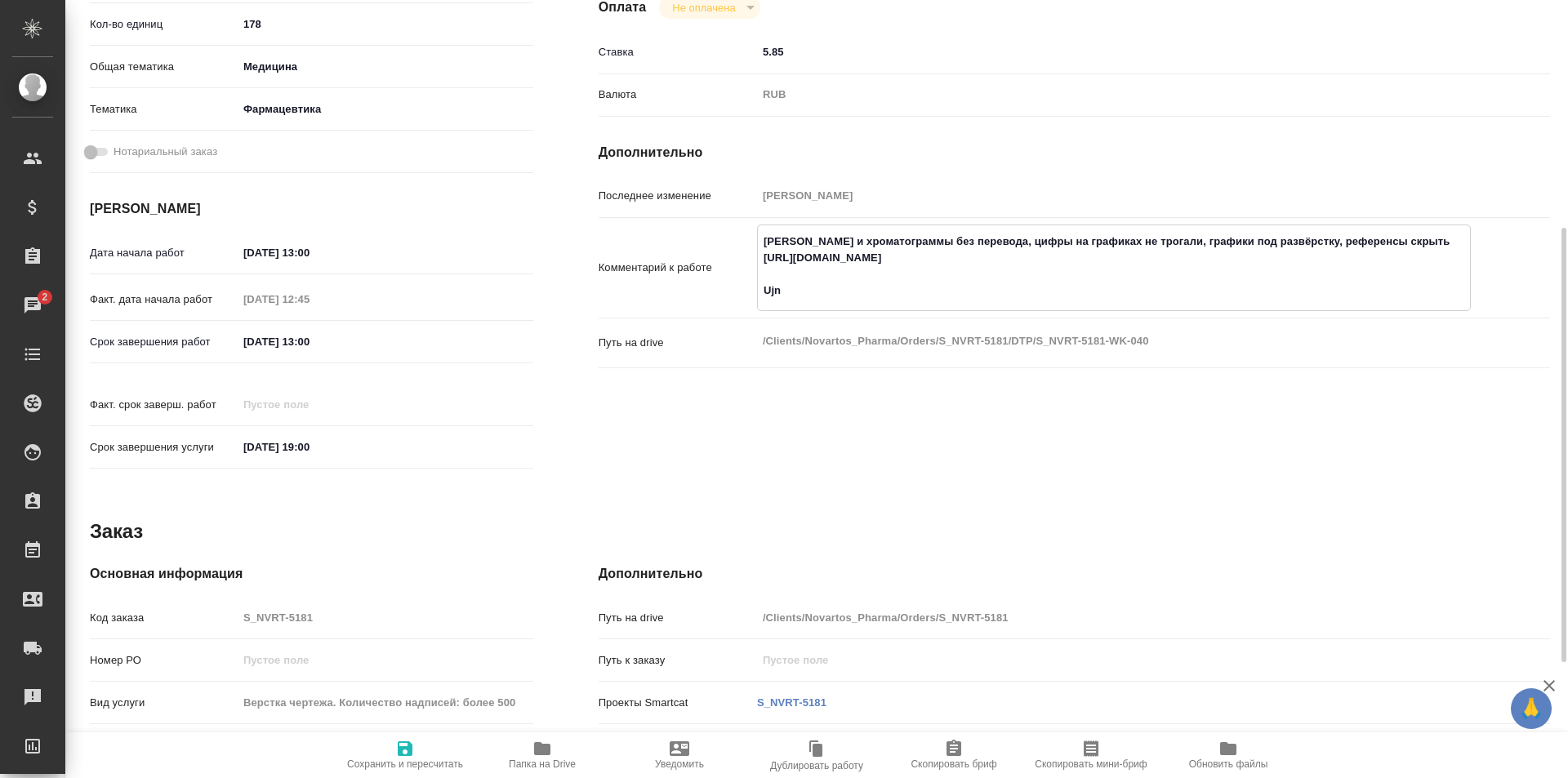
type textarea "x"
type textarea "[PERSON_NAME] и хроматограммы без перевода, цифры на графиках не трогали, графи…"
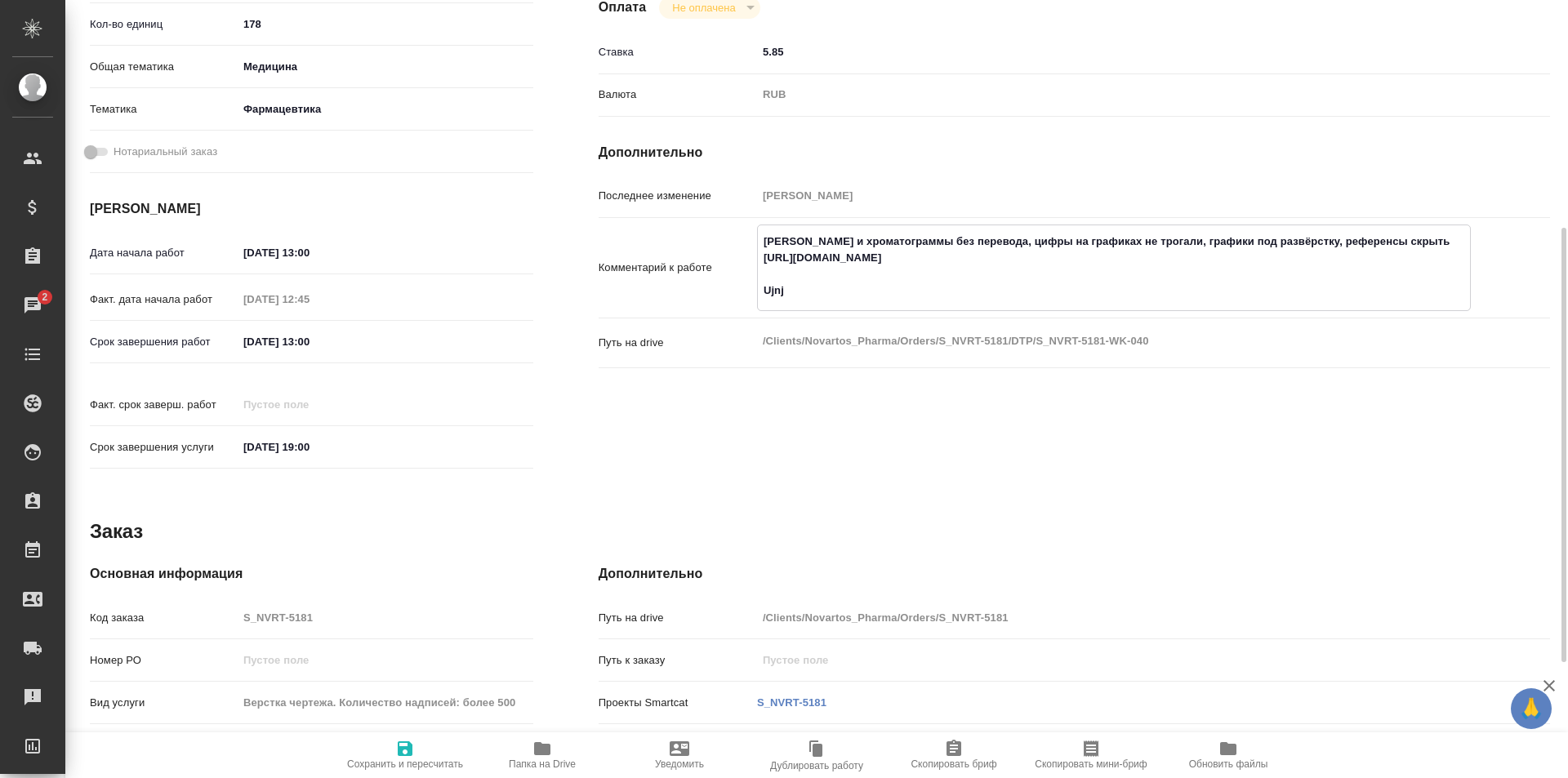
type textarea "x"
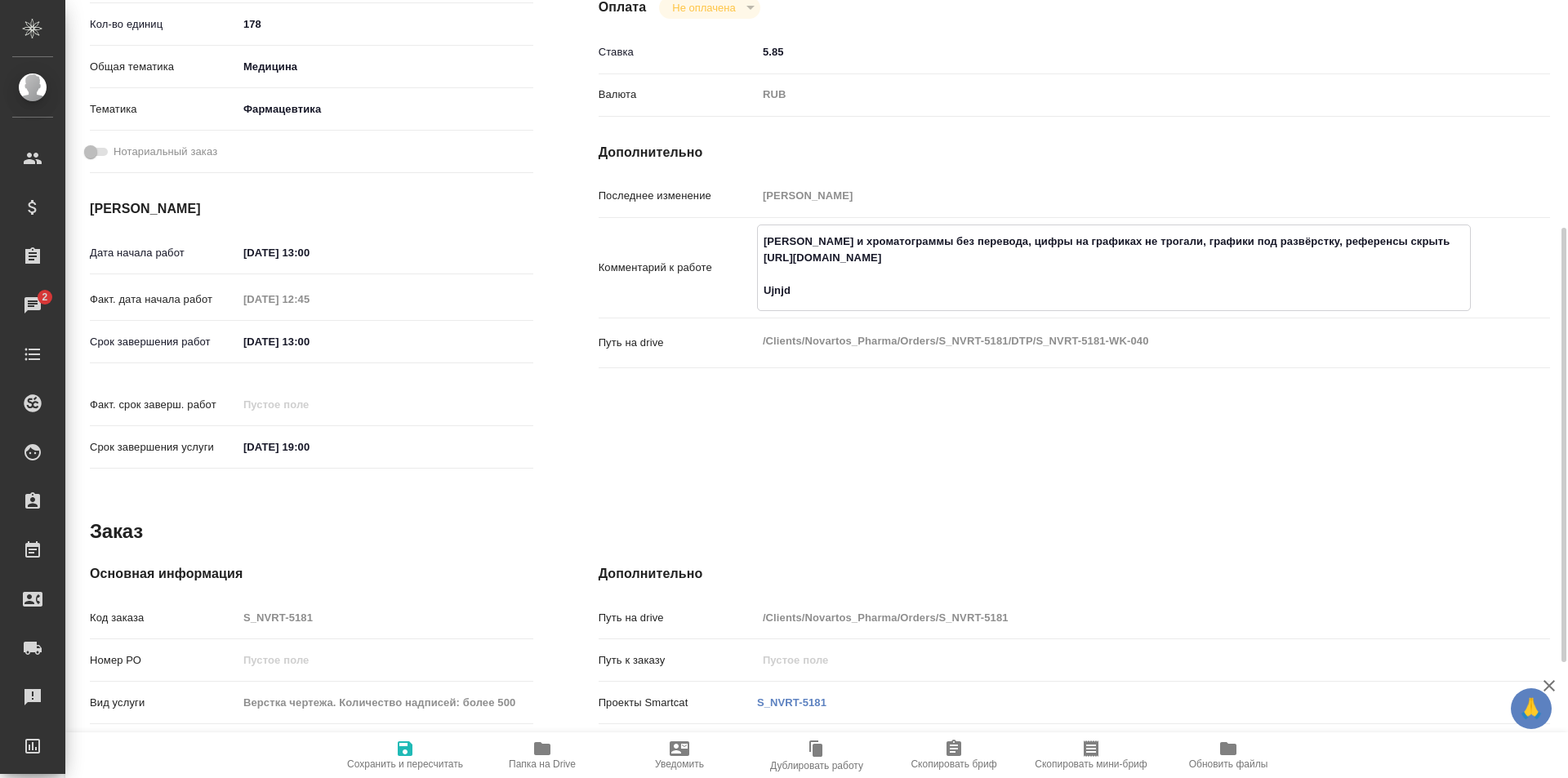
type textarea "[PERSON_NAME] и хроматограммы без перевода, цифры на графиках не трогали, графи…"
type textarea "x"
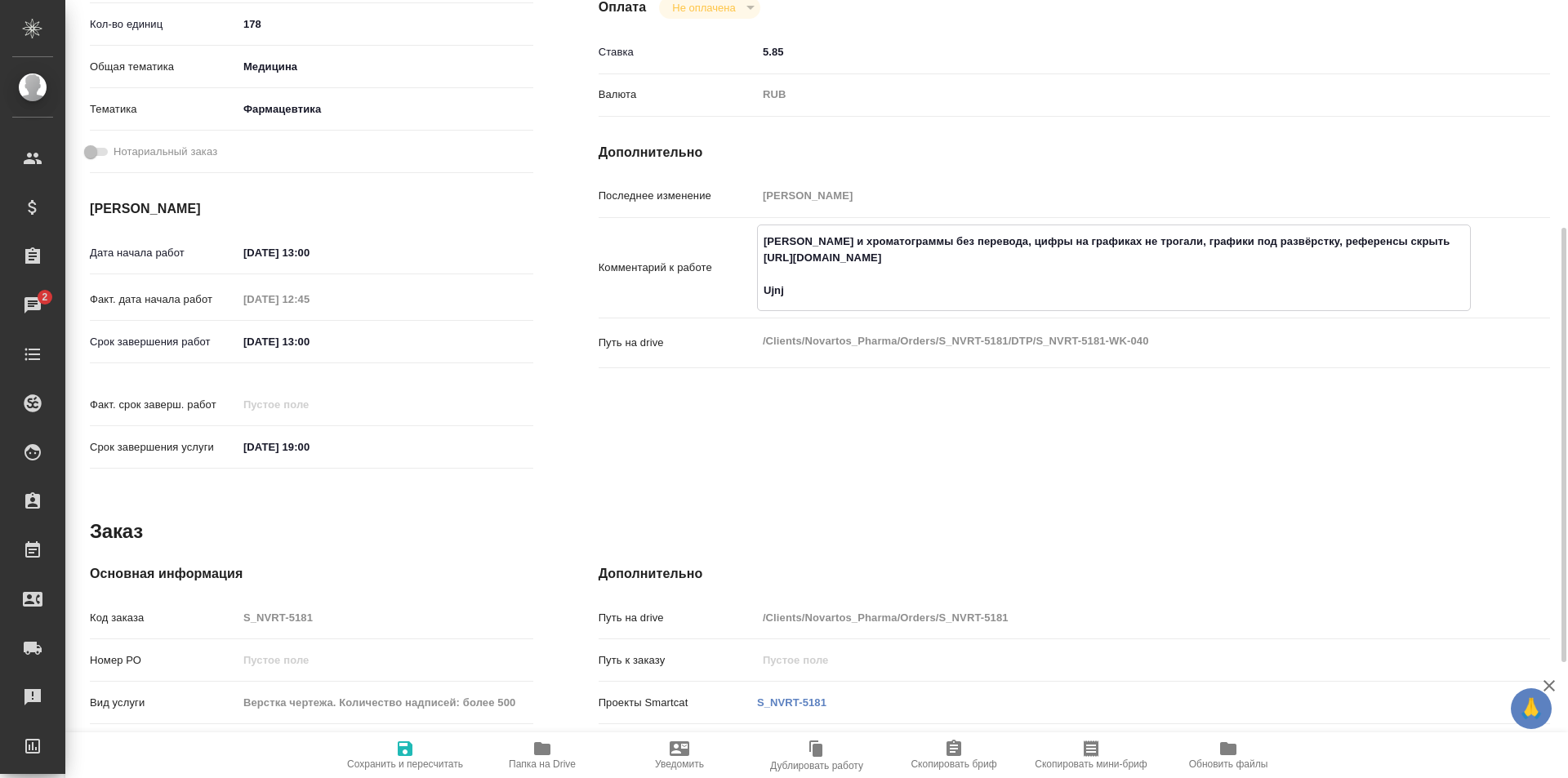
type textarea "x"
type textarea "[PERSON_NAME] и хроматограммы без перевода, цифры на графиках не трогали, графи…"
type textarea "x"
paste textarea "[URL][DOMAIN_NAME]"
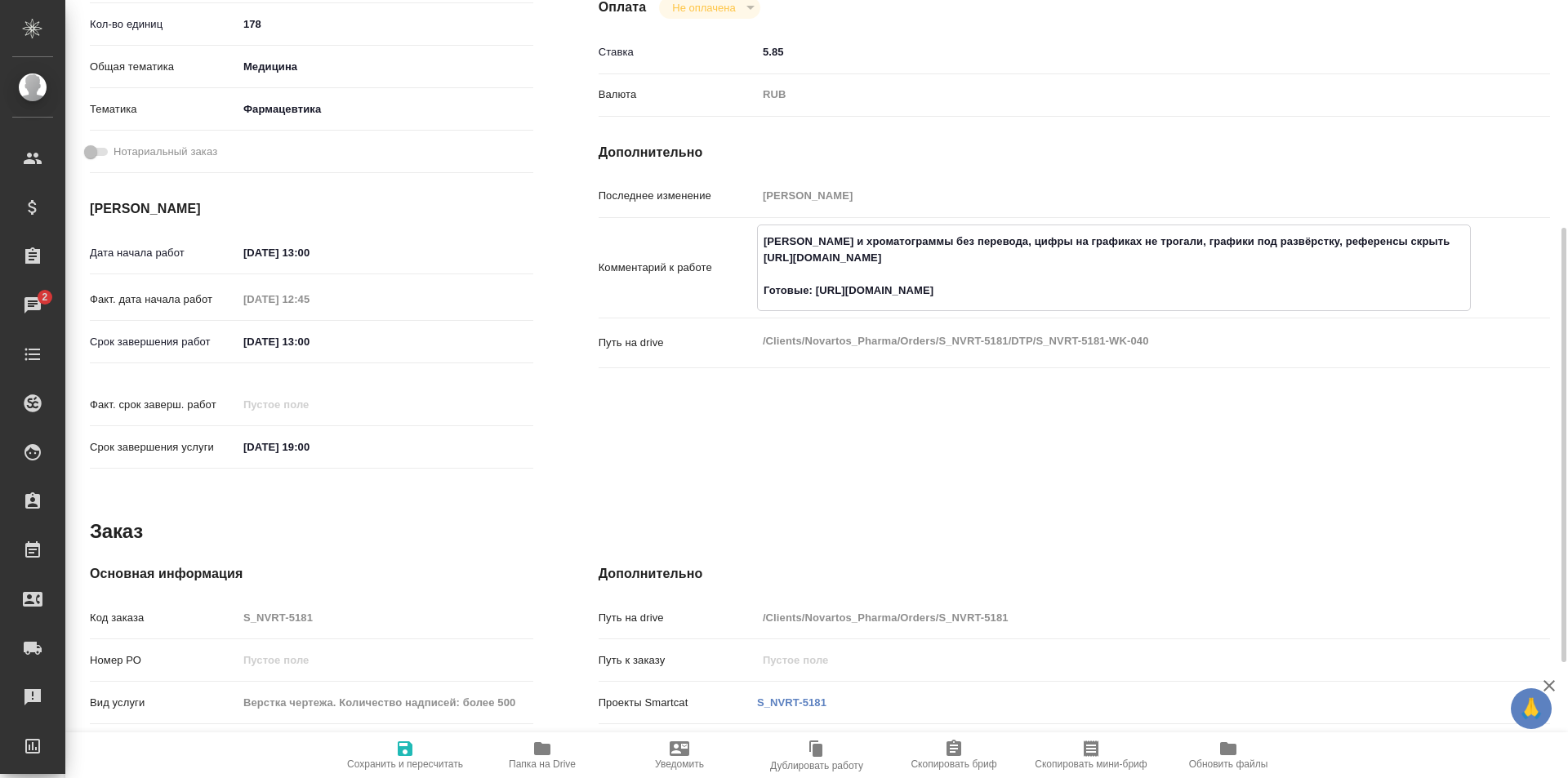
click at [408, 757] on icon "button" at bounding box center [405, 749] width 20 height 20
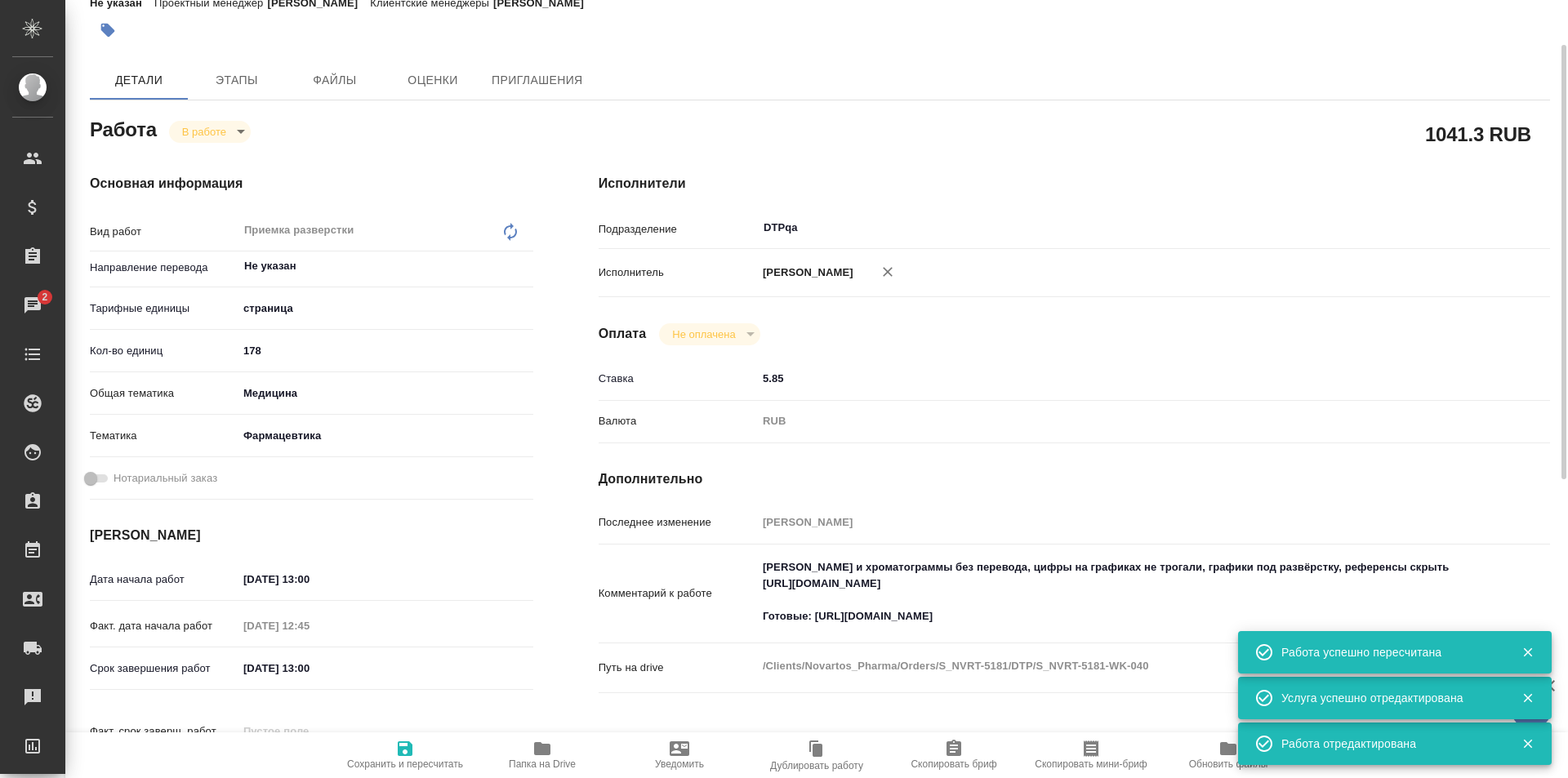
scroll to position [0, 0]
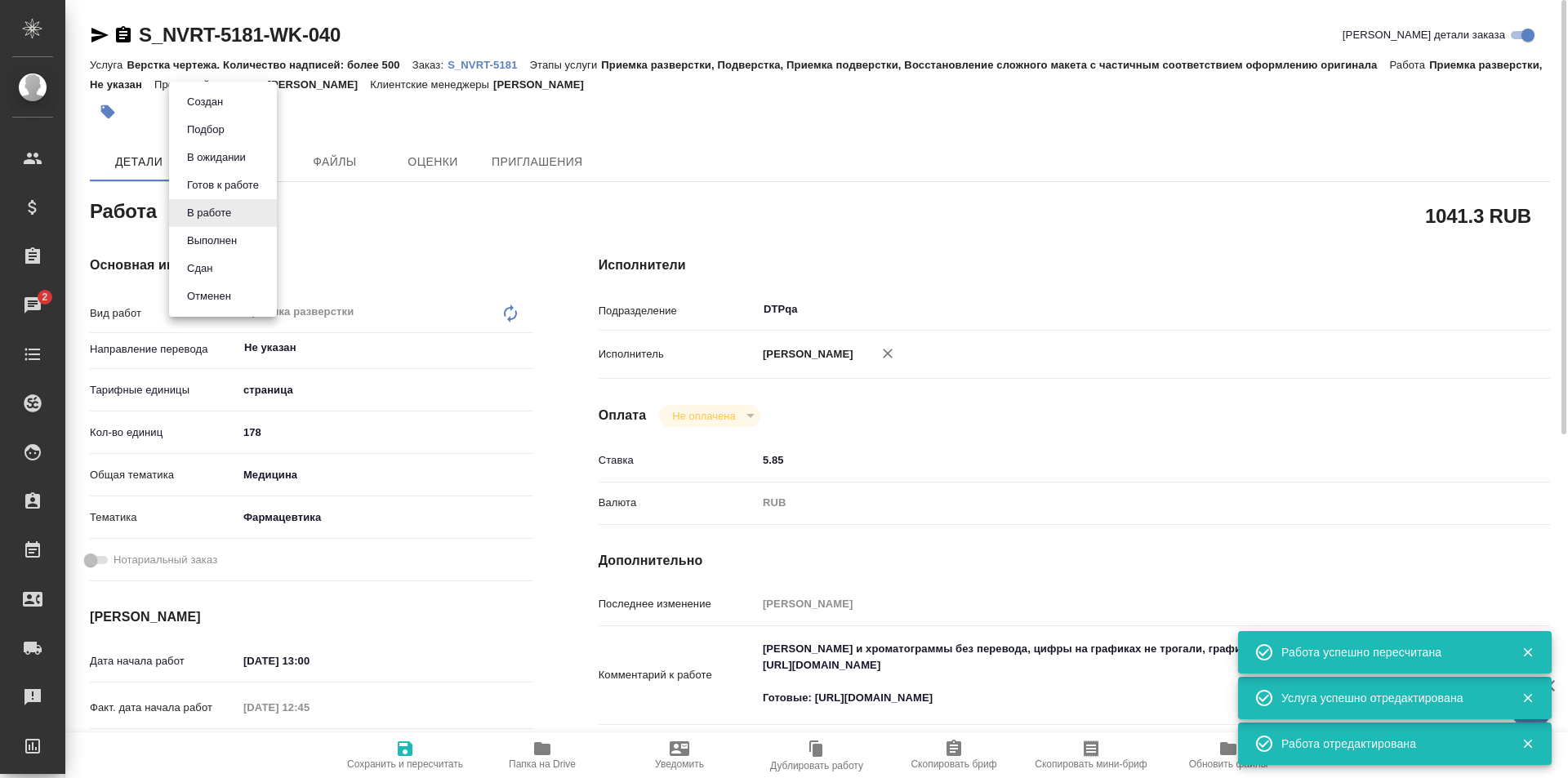
click at [215, 208] on body "🙏 .cls-1 fill:#fff; AWATERA Ismagilova [PERSON_NAME] Спецификации Заказы 2 Чаты…" at bounding box center [784, 389] width 1568 height 778
click at [206, 237] on button "Выполнен" at bounding box center [212, 240] width 60 height 18
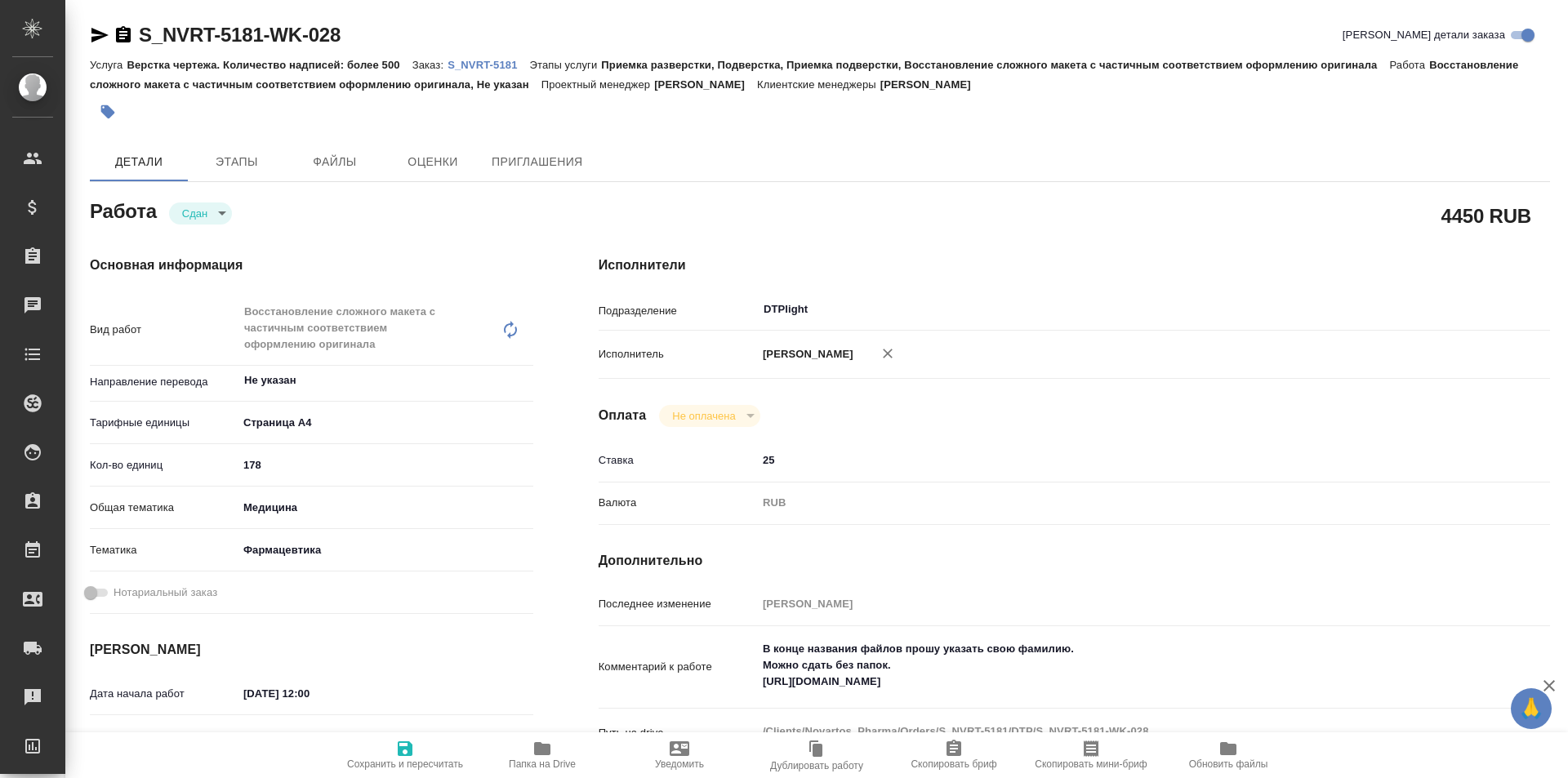
type textarea "x"
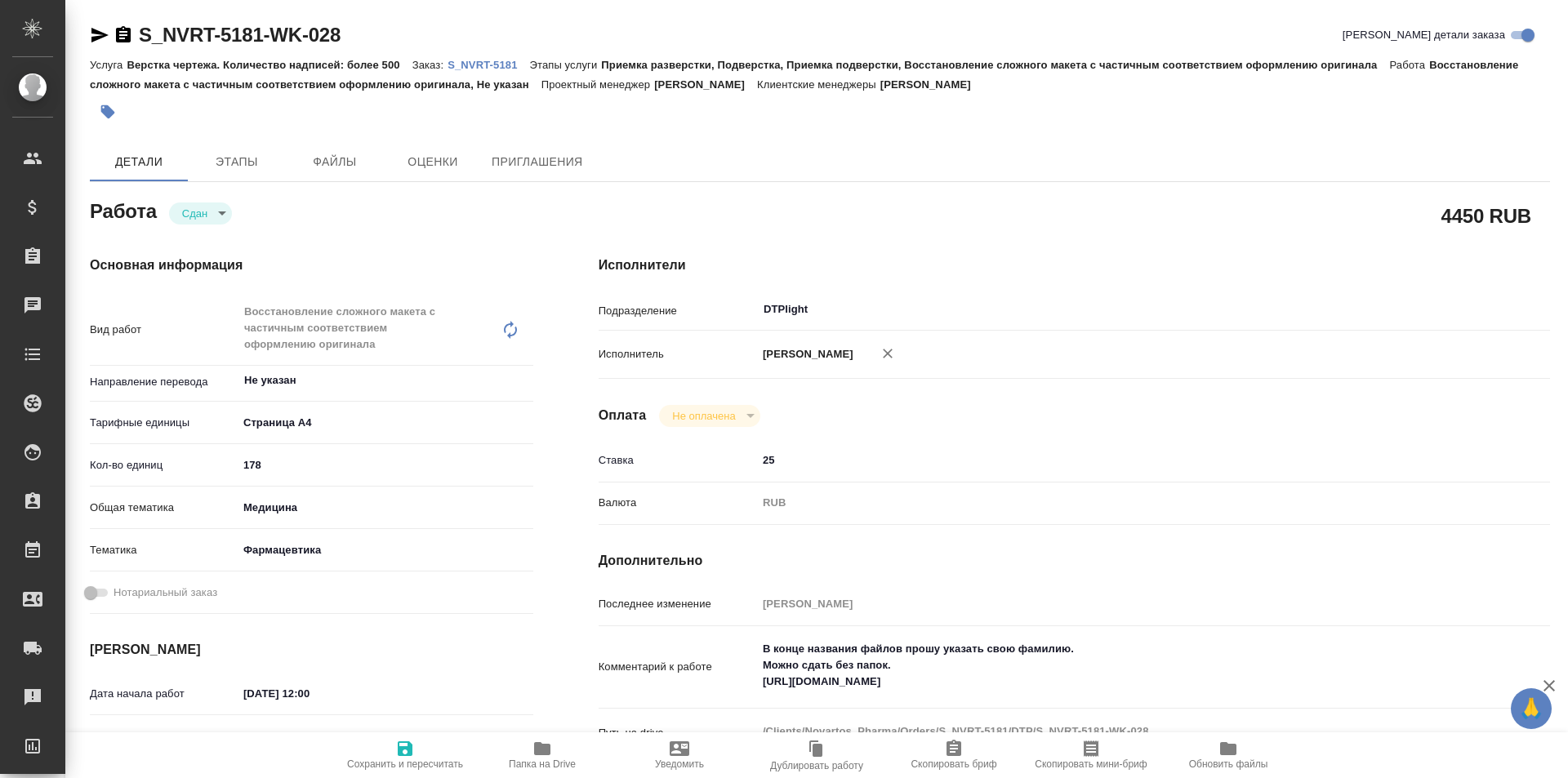
type textarea "x"
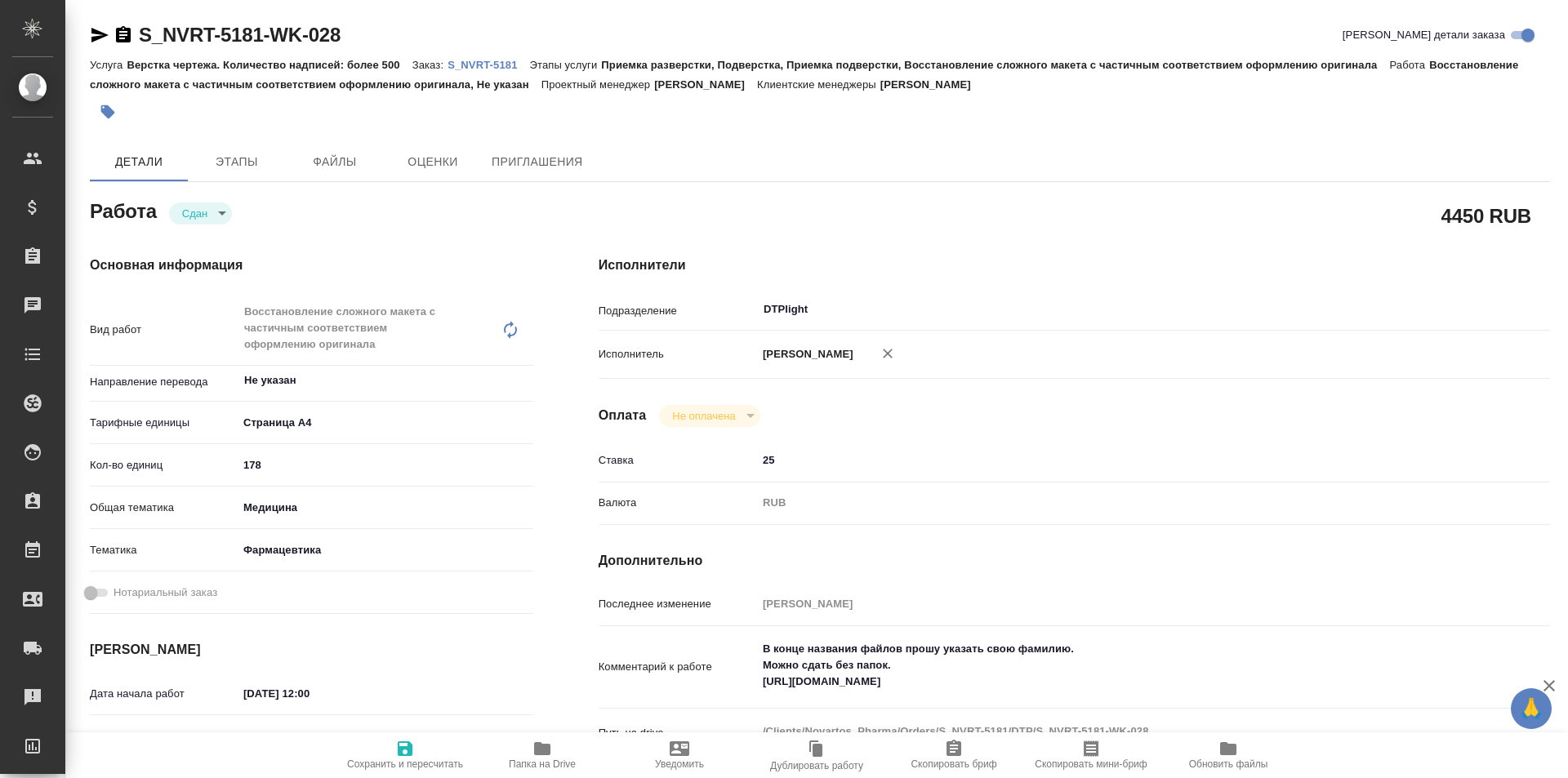
type textarea "x"
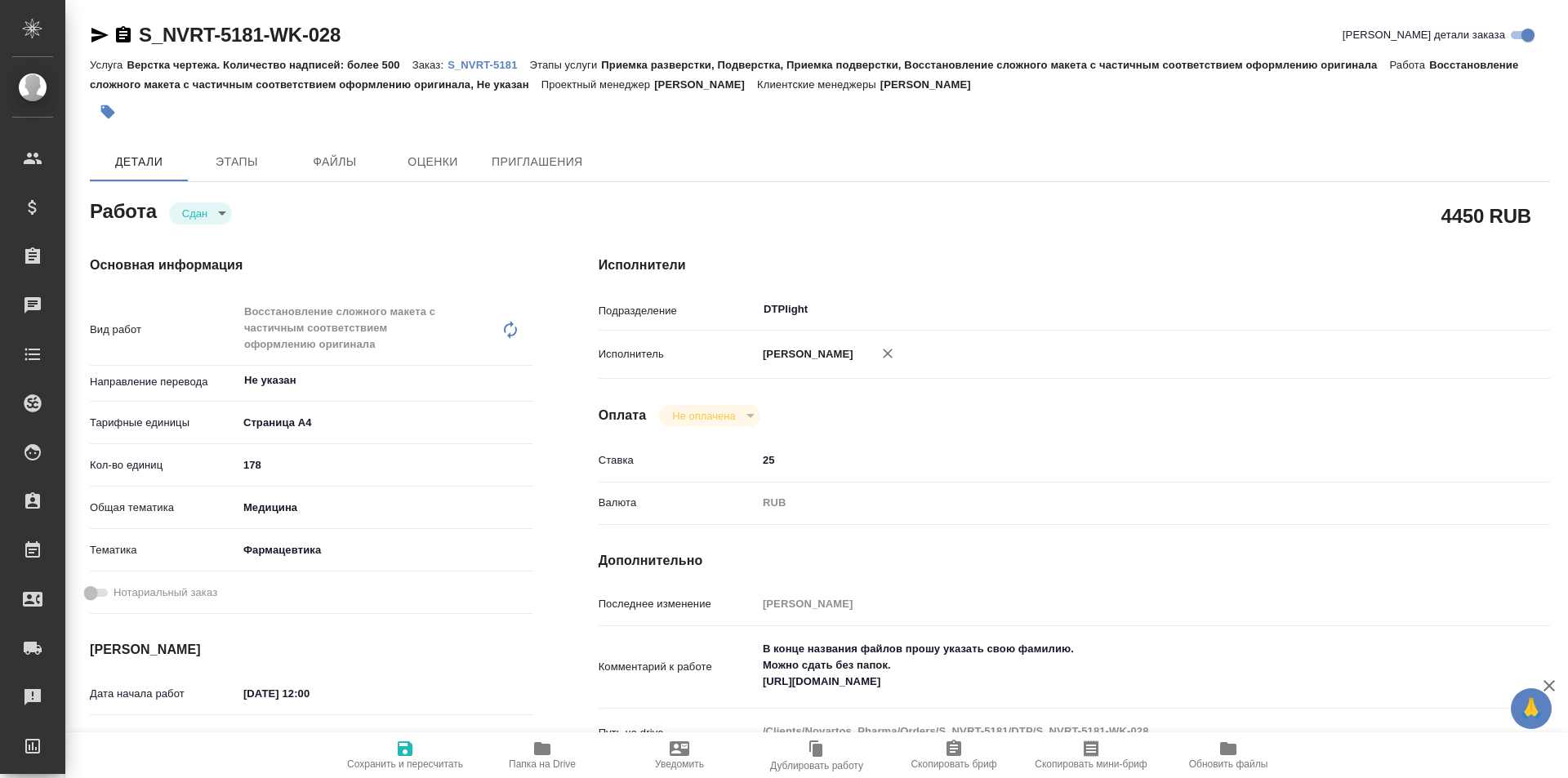
type textarea "x"
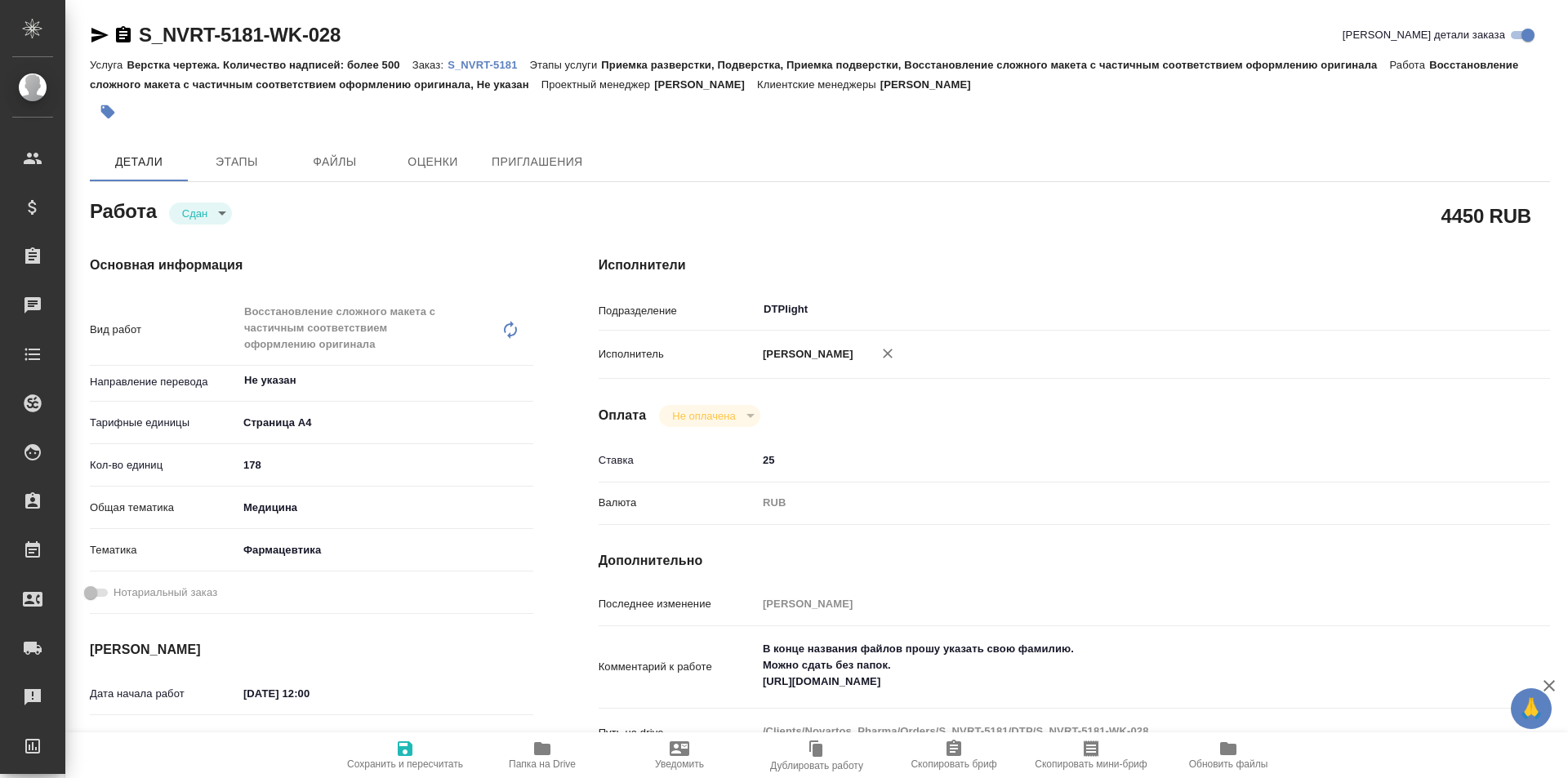
type textarea "x"
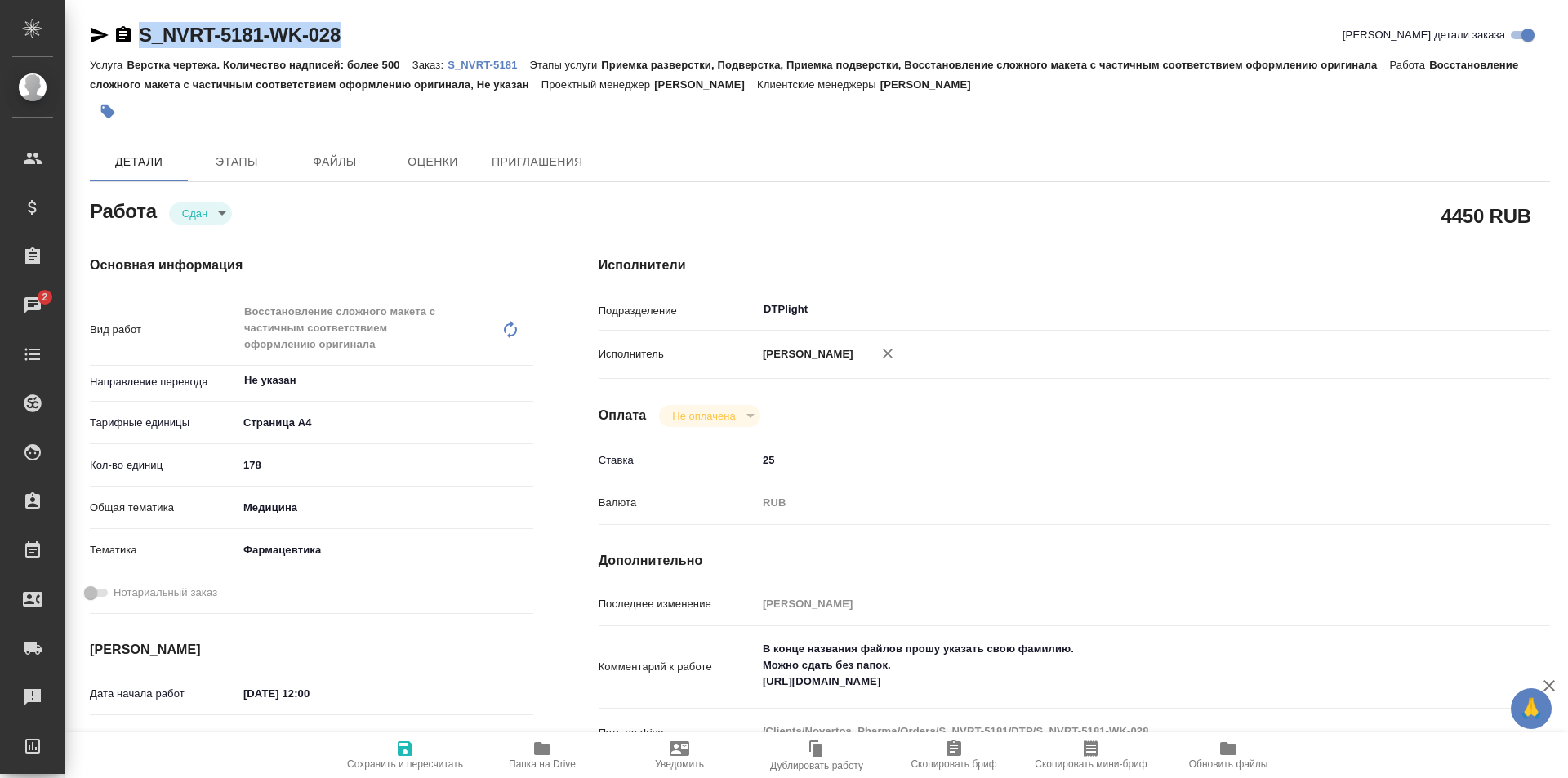
drag, startPoint x: 363, startPoint y: 24, endPoint x: 133, endPoint y: 34, distance: 230.2
click at [133, 34] on div "S_NVRT-5181-WK-028 Кратко детали заказа" at bounding box center [820, 35] width 1460 height 26
copy link "S_NVRT-5181-WK-028"
click at [536, 750] on icon "button" at bounding box center [542, 749] width 16 height 13
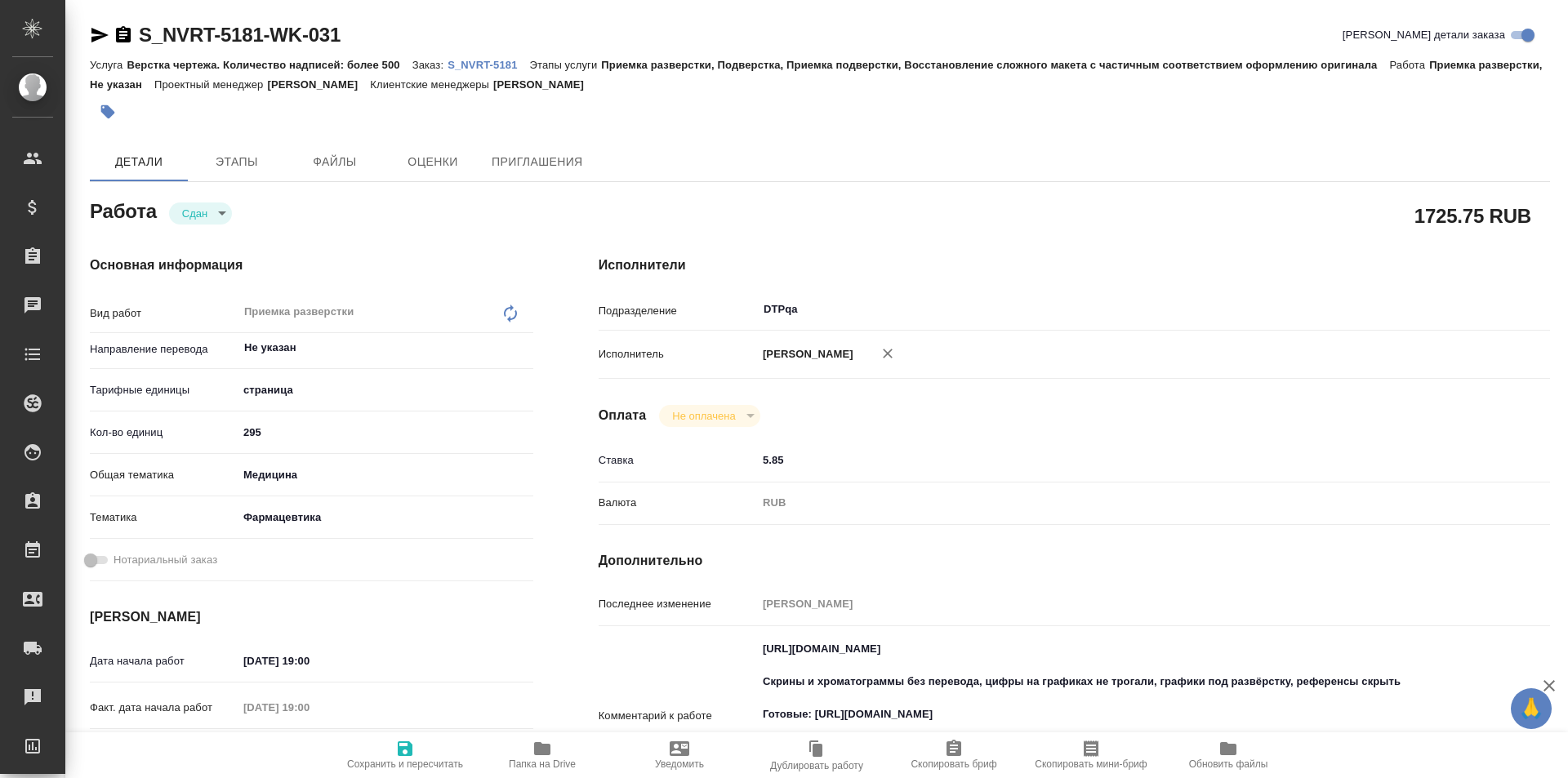
type textarea "x"
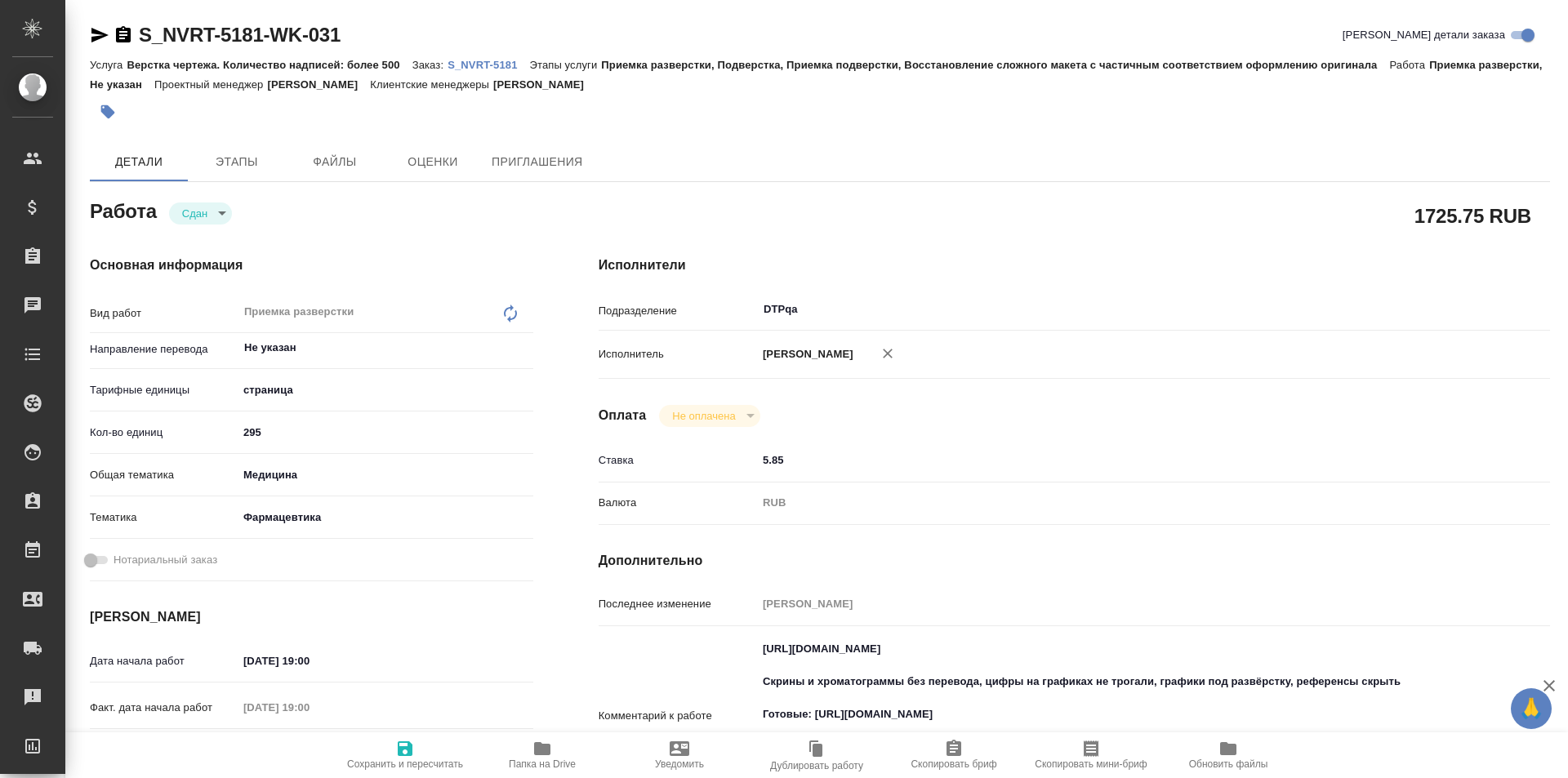
type textarea "x"
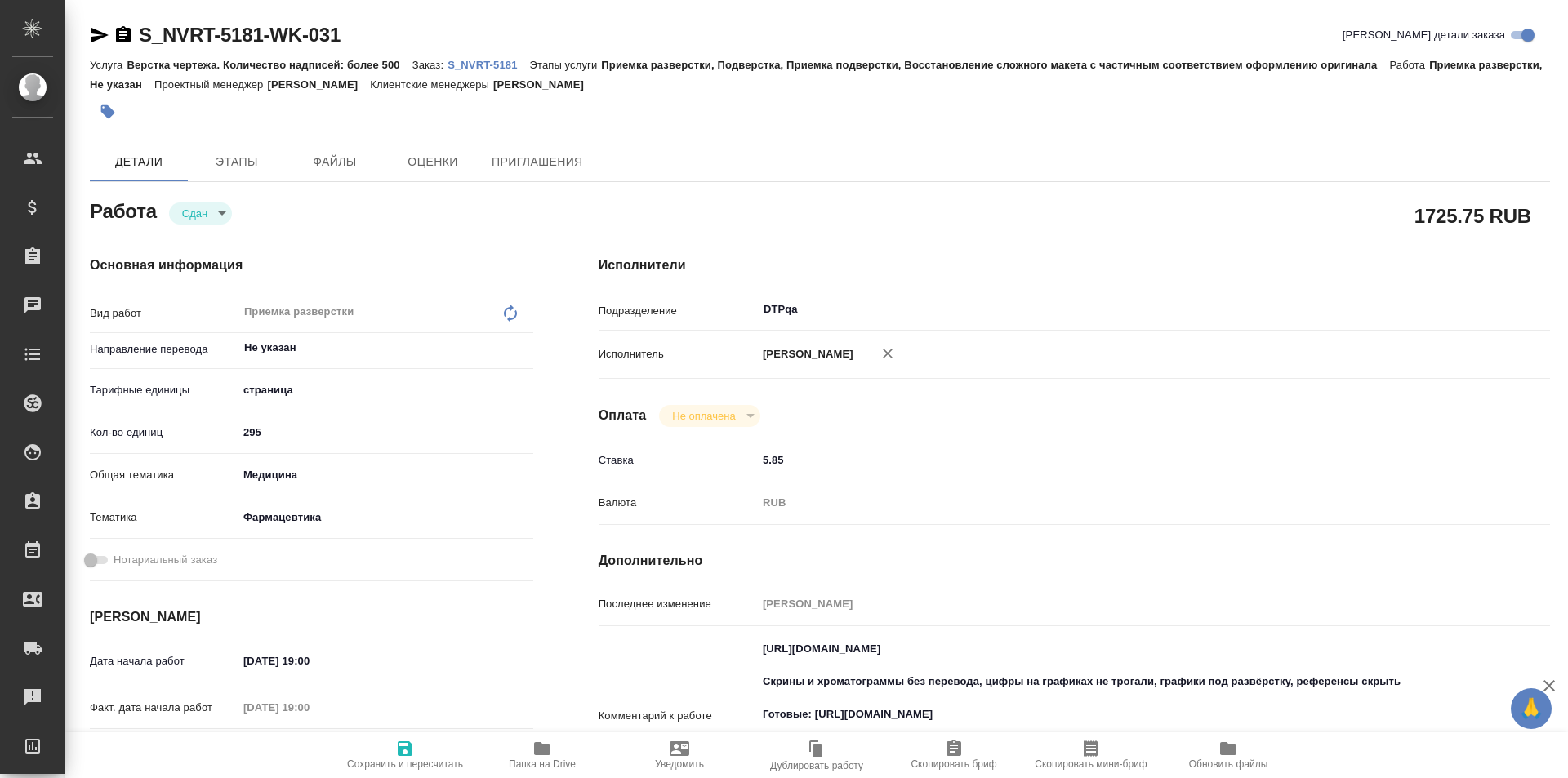
type textarea "x"
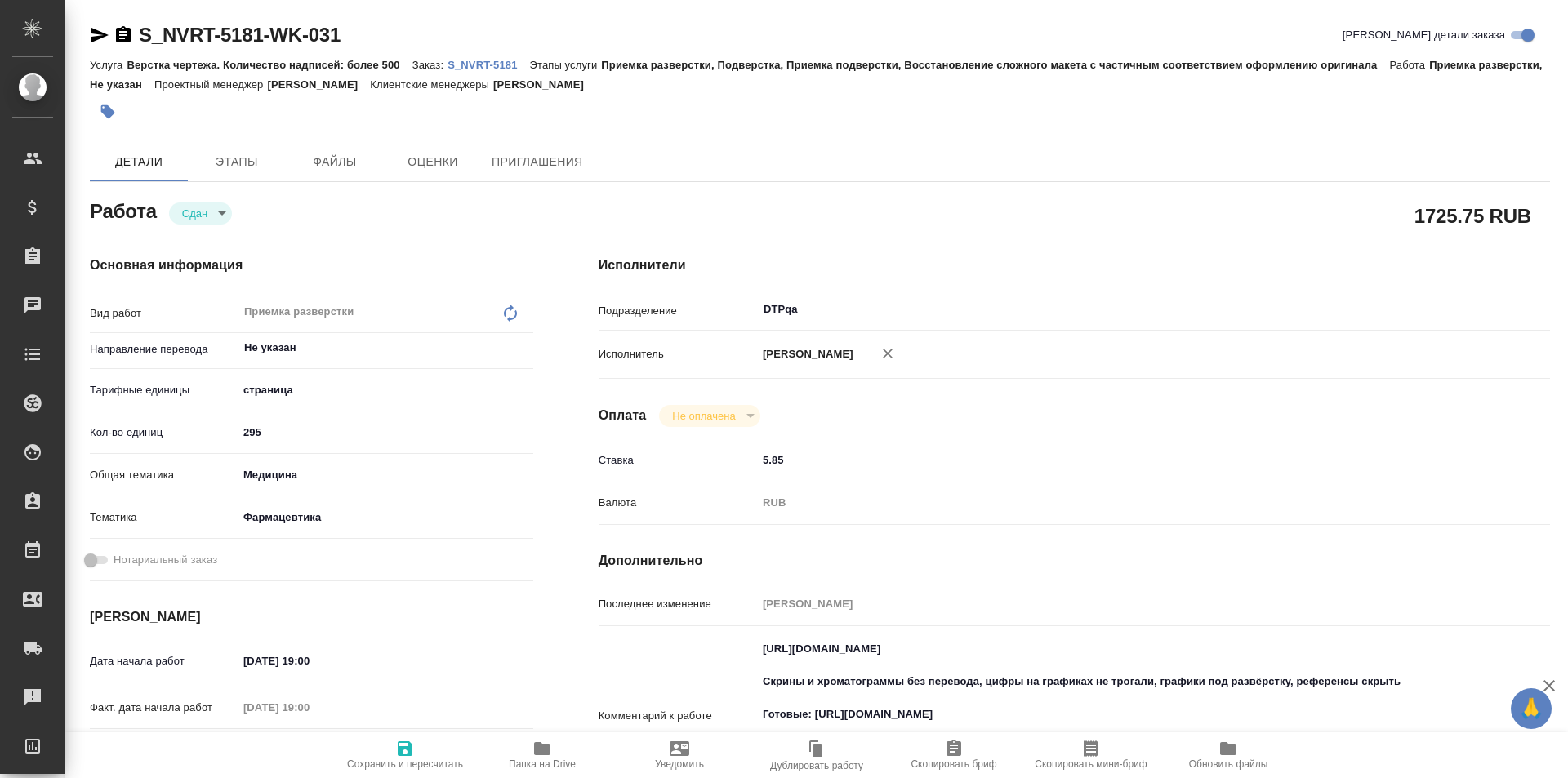
type textarea "x"
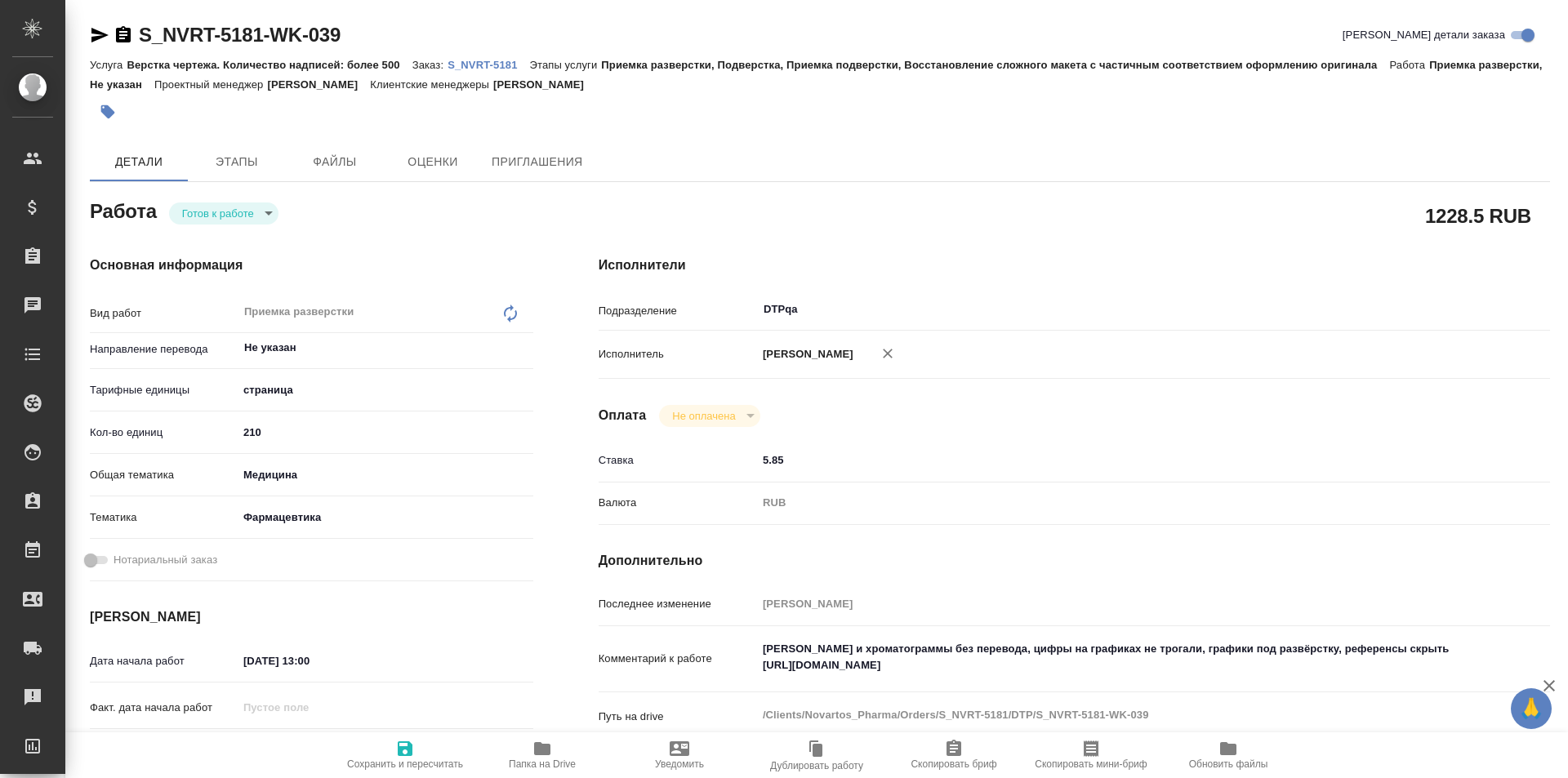
type textarea "x"
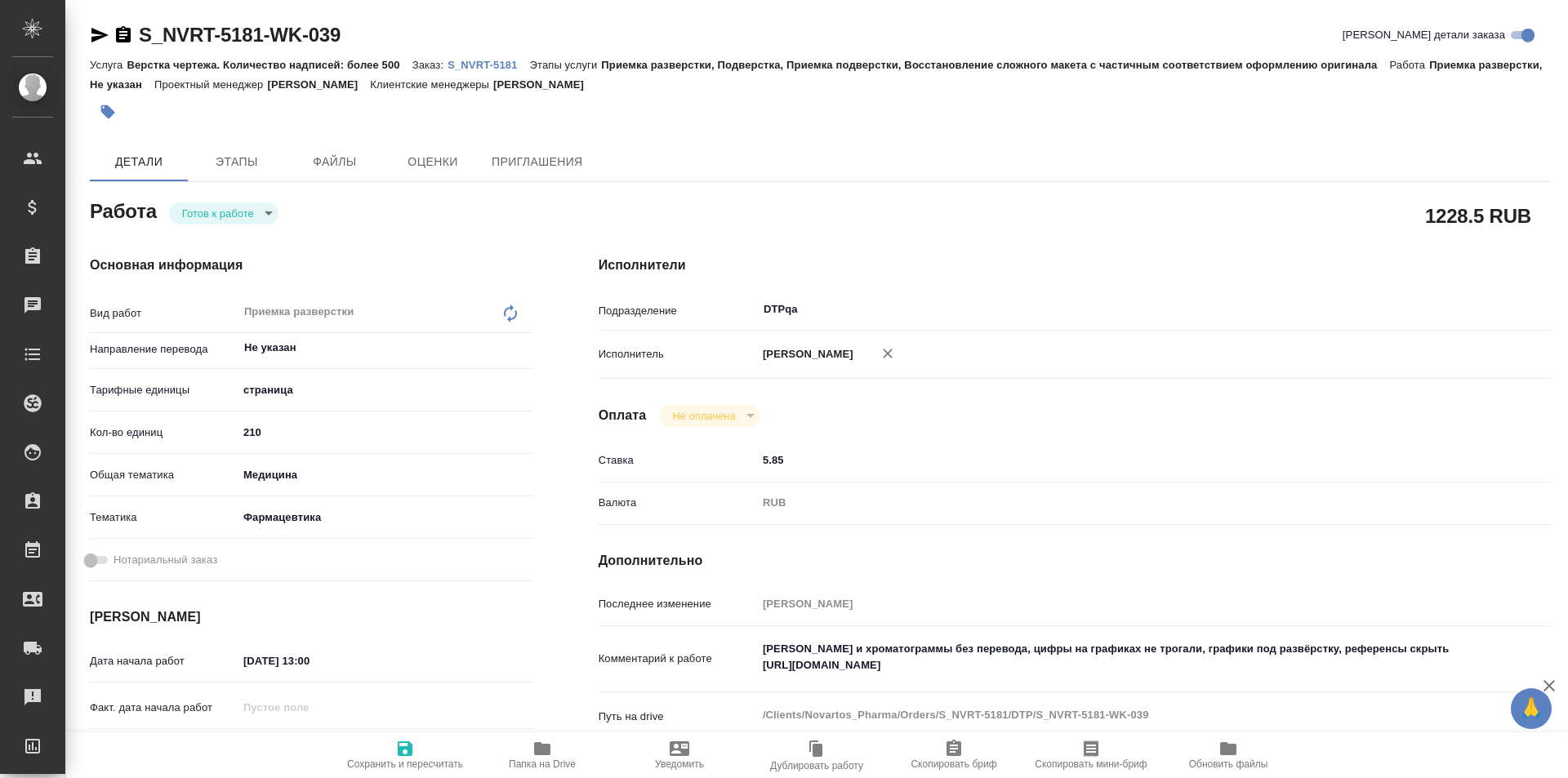
type textarea "x"
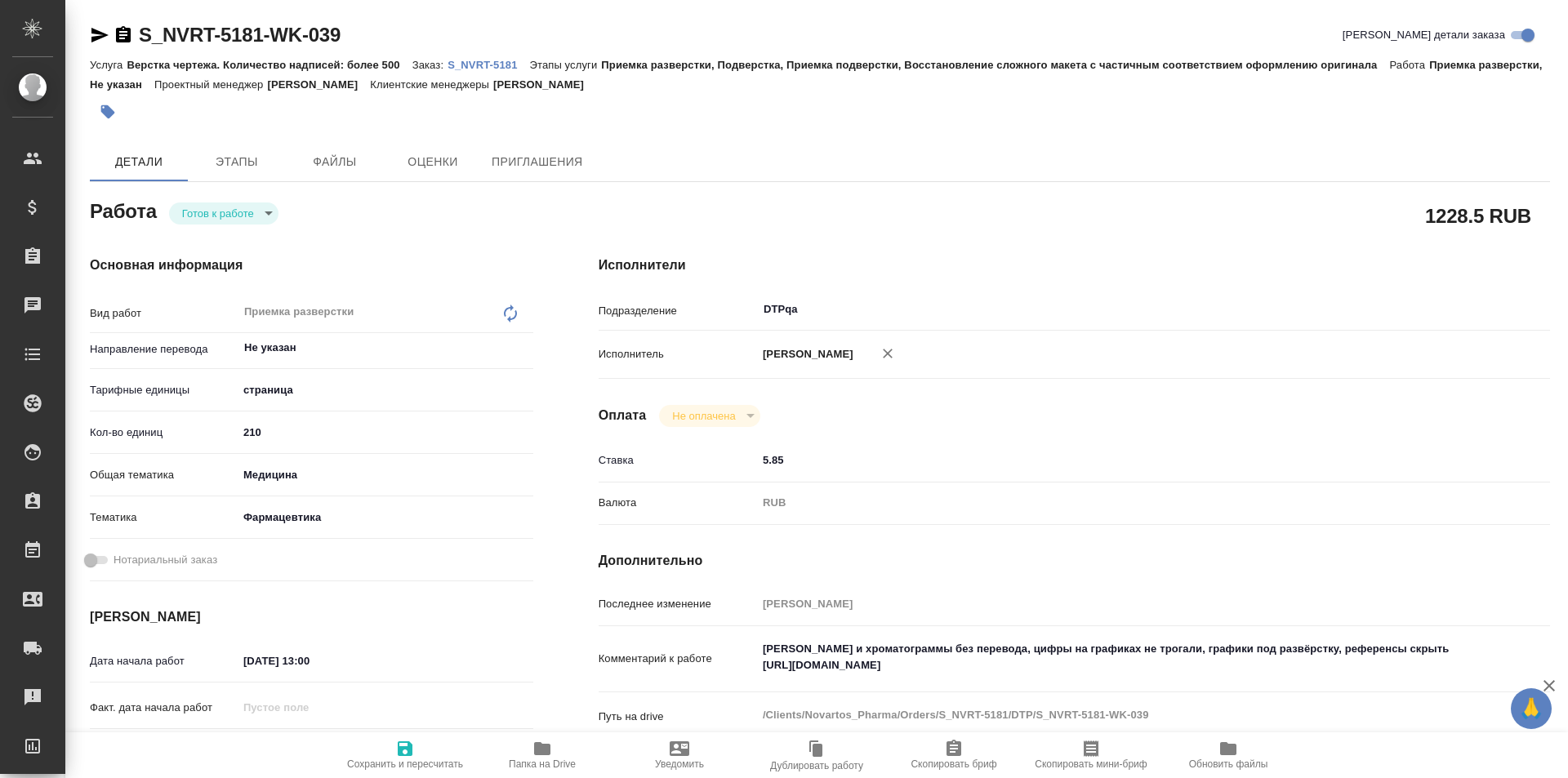
type textarea "x"
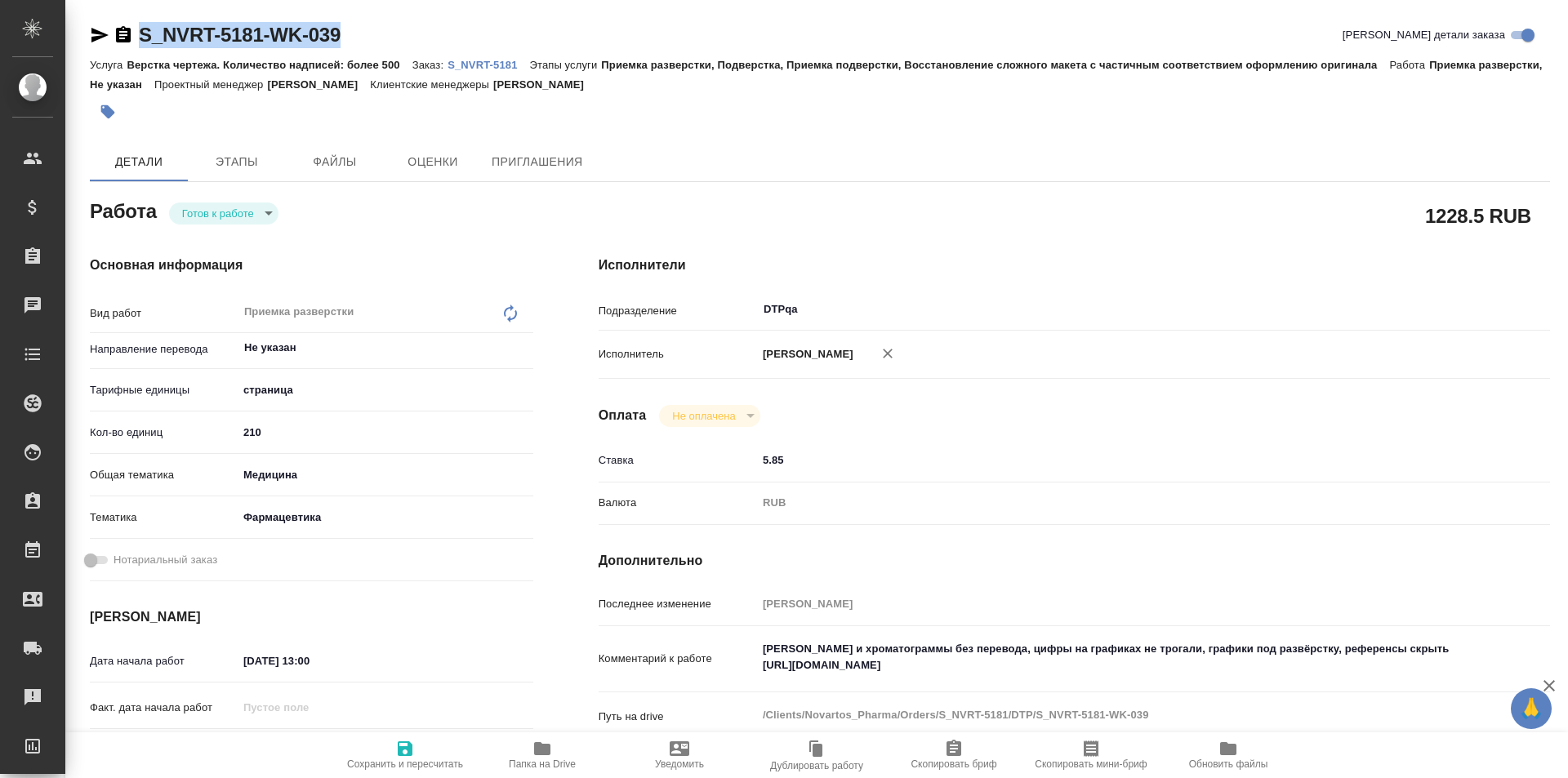
drag, startPoint x: 370, startPoint y: 24, endPoint x: 114, endPoint y: 36, distance: 256.3
click at [94, 37] on div "S_NVRT-5181-WK-039 Кратко детали заказа" at bounding box center [820, 35] width 1460 height 26
type textarea "x"
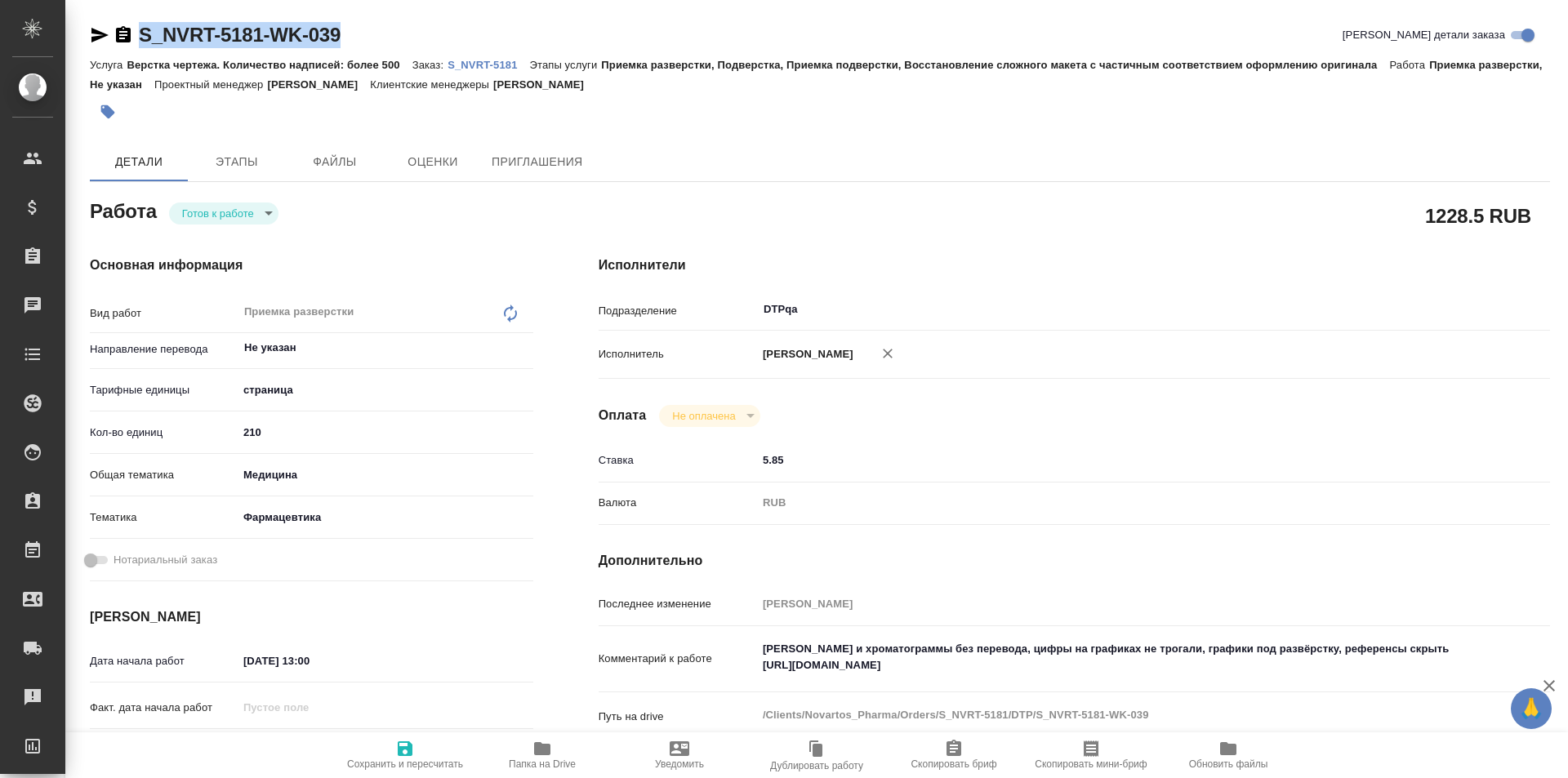
type textarea "x"
copy link "S_NVRT-5181-WK-039"
type textarea "x"
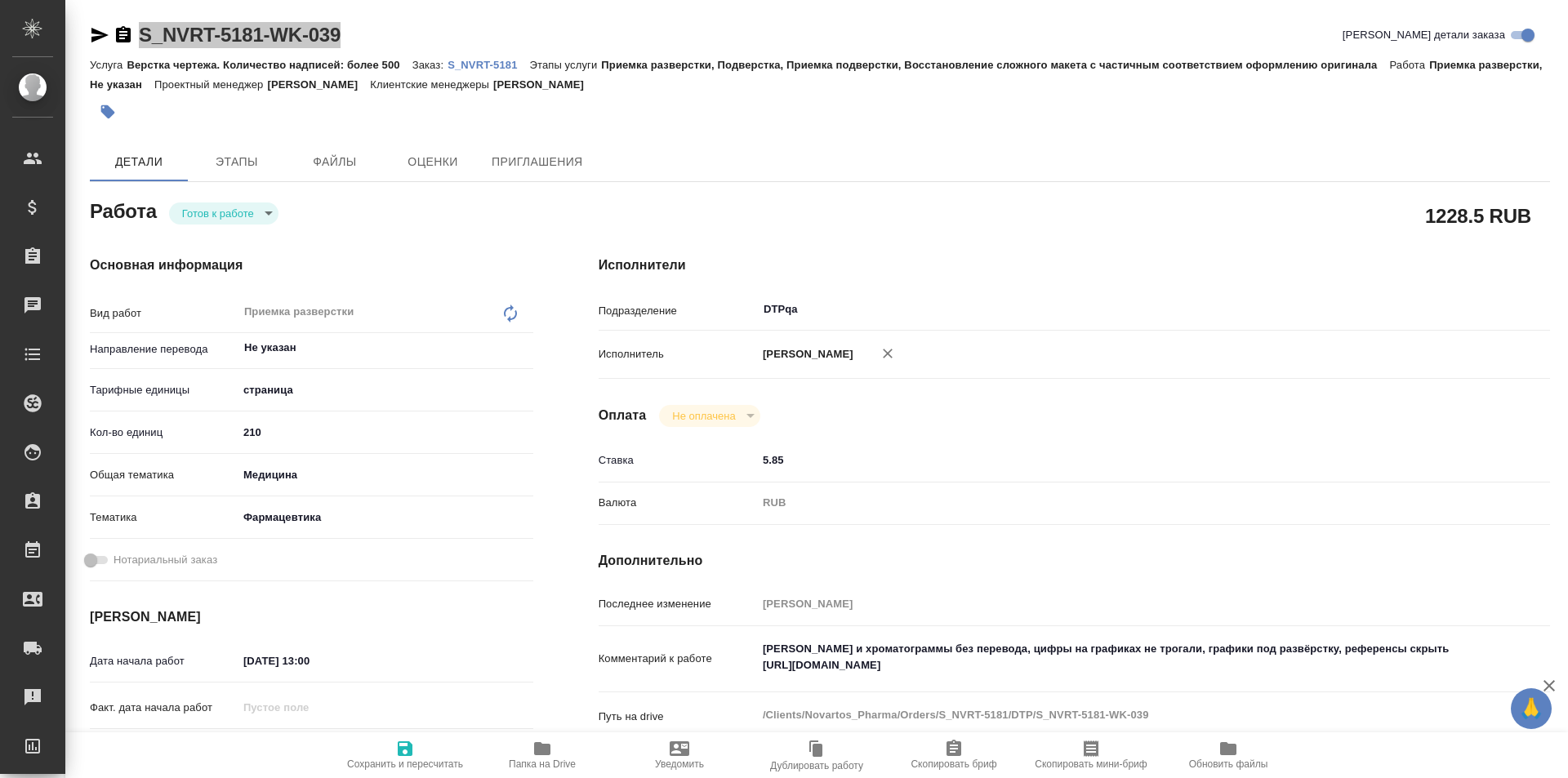
type textarea "x"
drag, startPoint x: 1084, startPoint y: 664, endPoint x: 740, endPoint y: 665, distance: 344.0
click at [740, 665] on div "Комментарий к работе Скрины и хроматограммы без перевода, цифры на графиках не …" at bounding box center [1074, 660] width 951 height 54
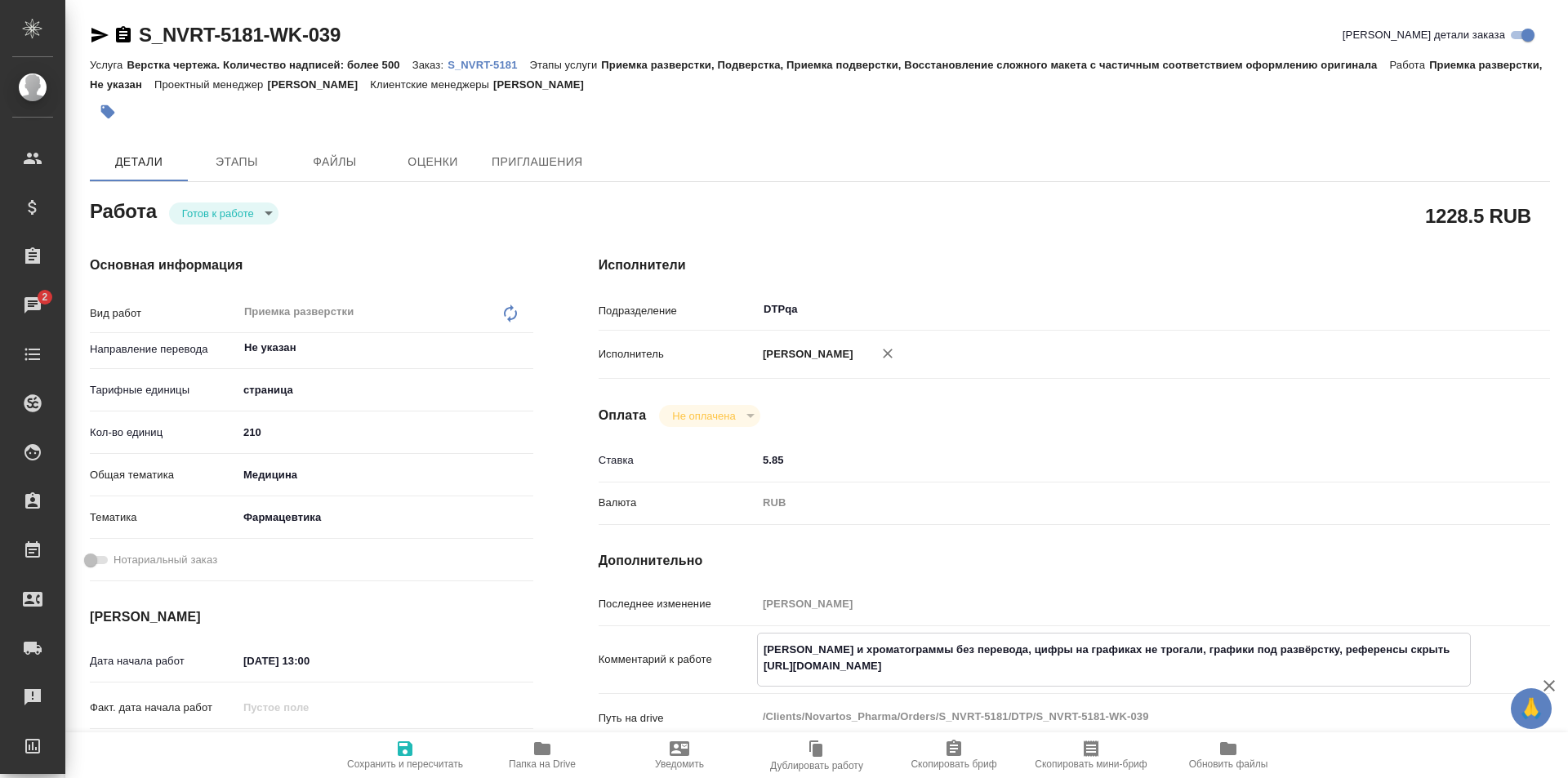
type textarea "x"
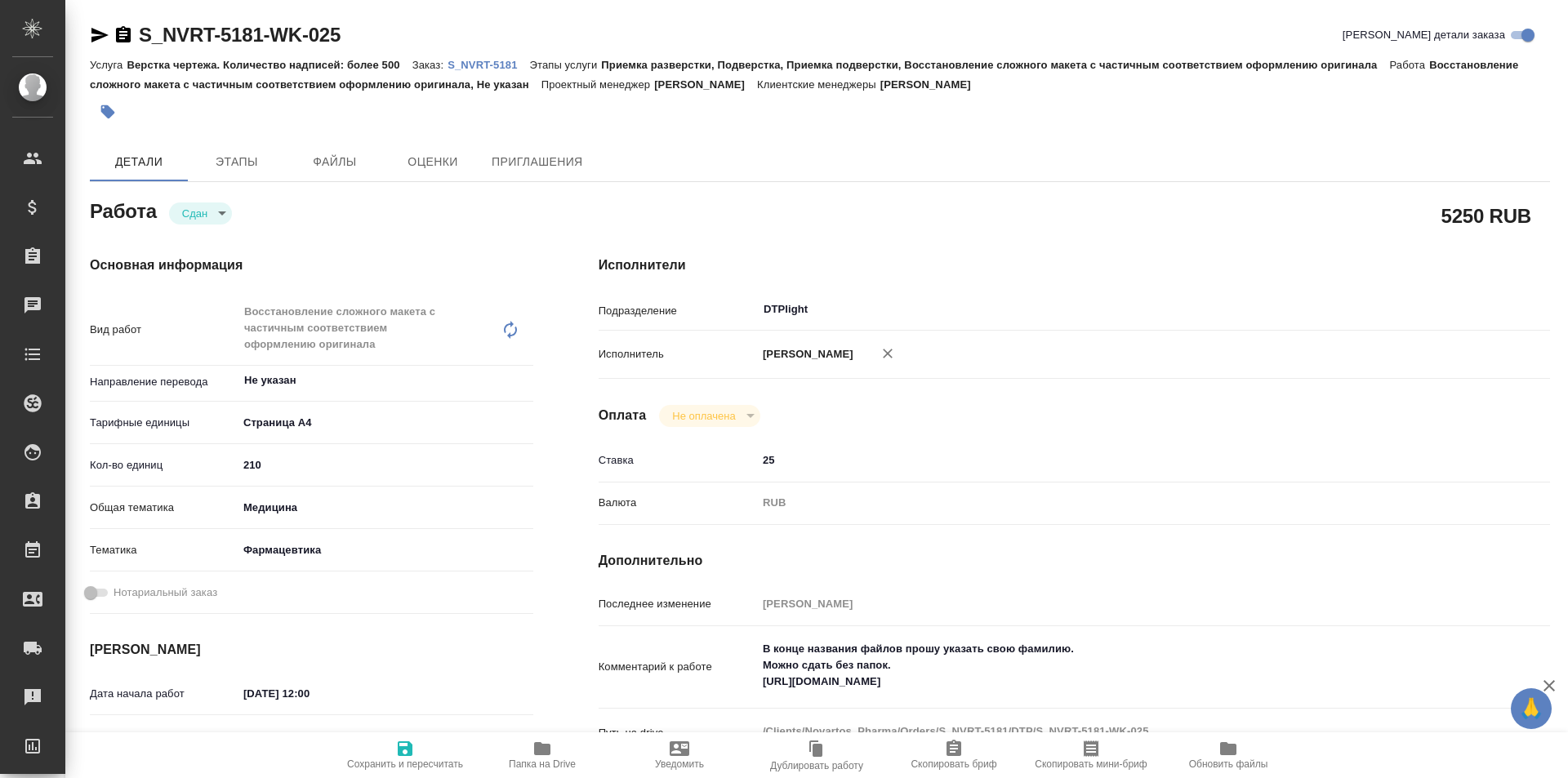
type textarea "x"
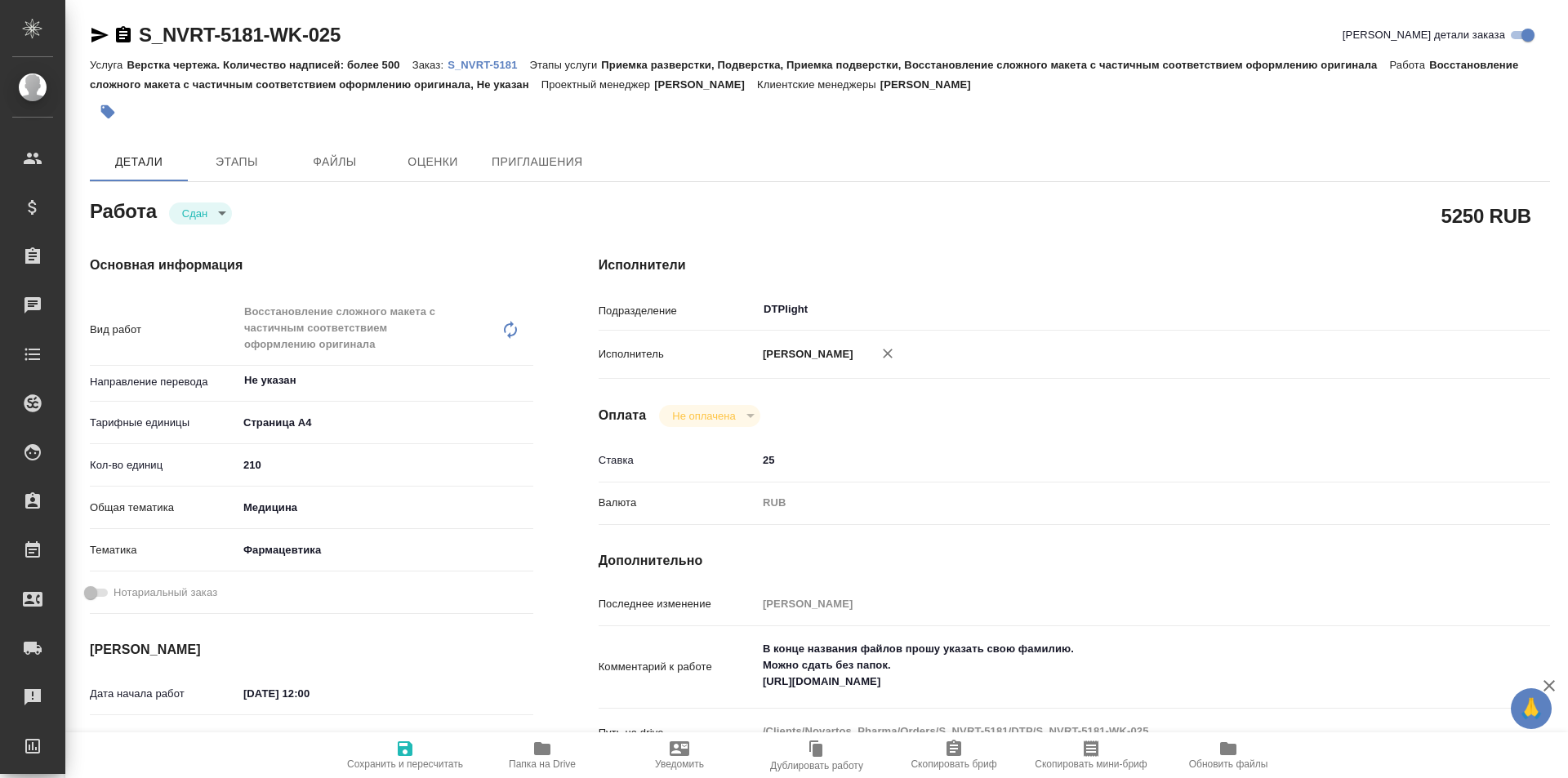
type textarea "x"
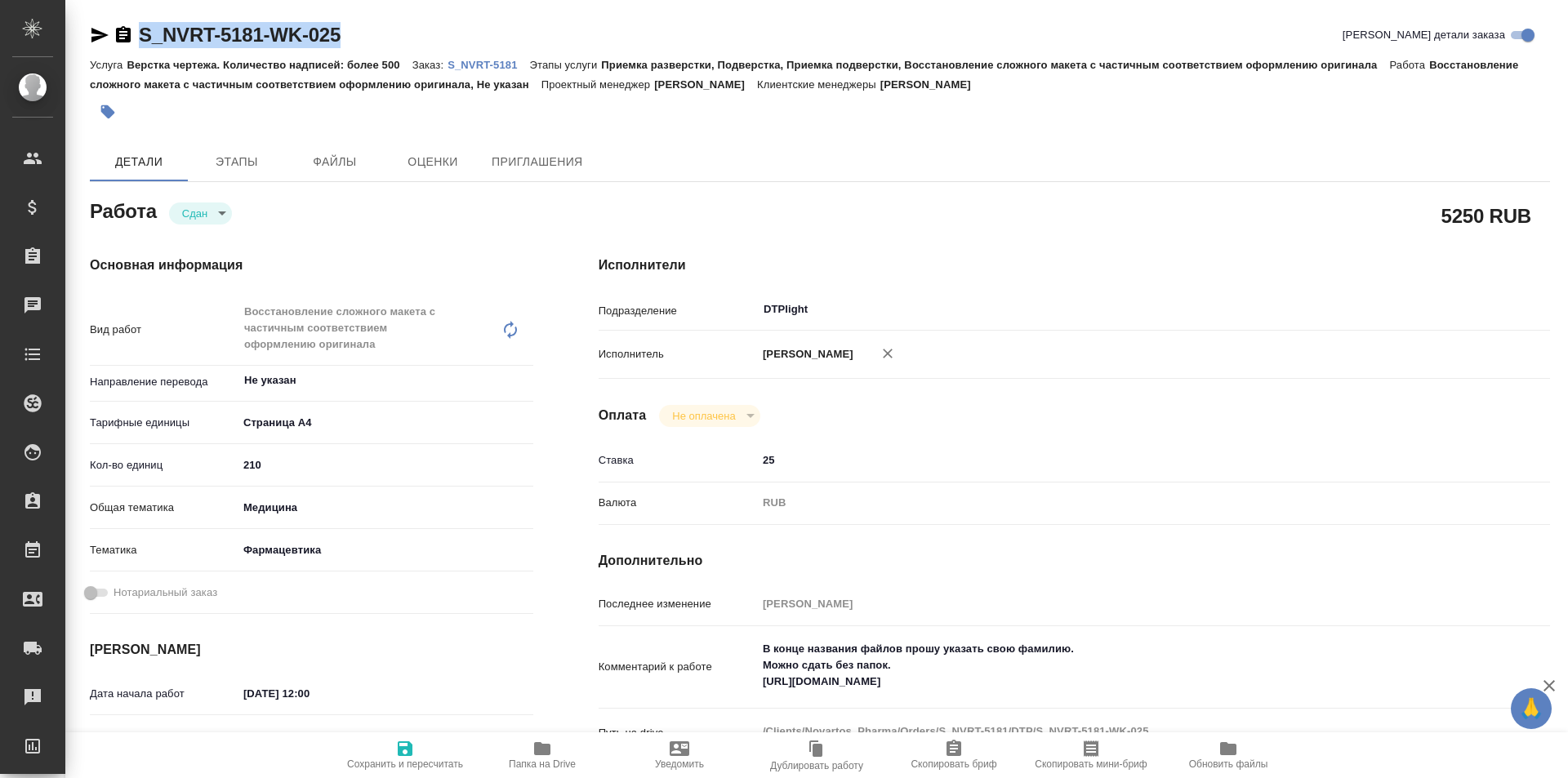
drag, startPoint x: 371, startPoint y: 27, endPoint x: 93, endPoint y: 40, distance: 278.3
click at [93, 40] on div "S_NVRT-5181-WK-025 Кратко детали заказа" at bounding box center [820, 35] width 1460 height 26
type textarea "x"
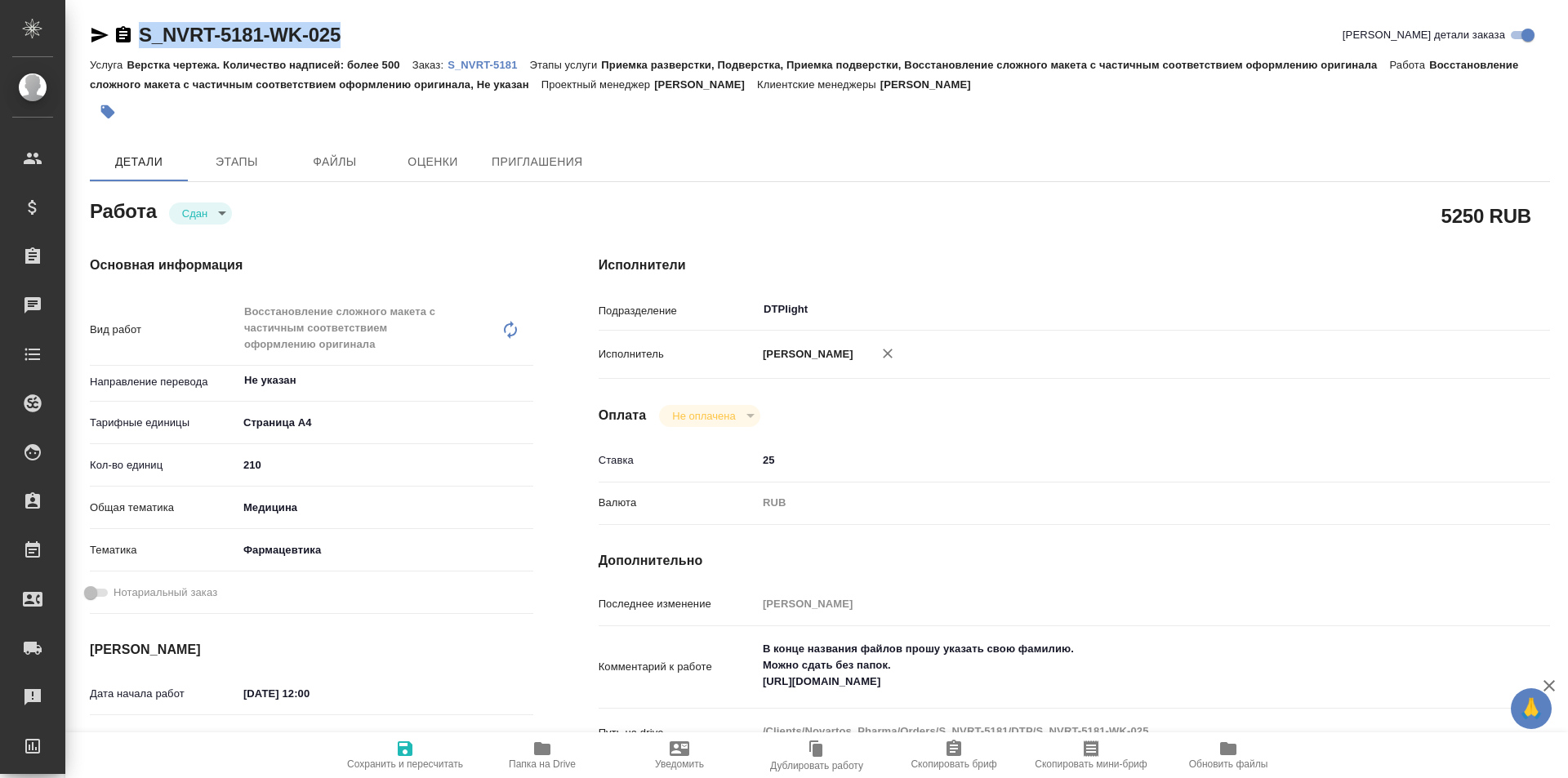
type textarea "x"
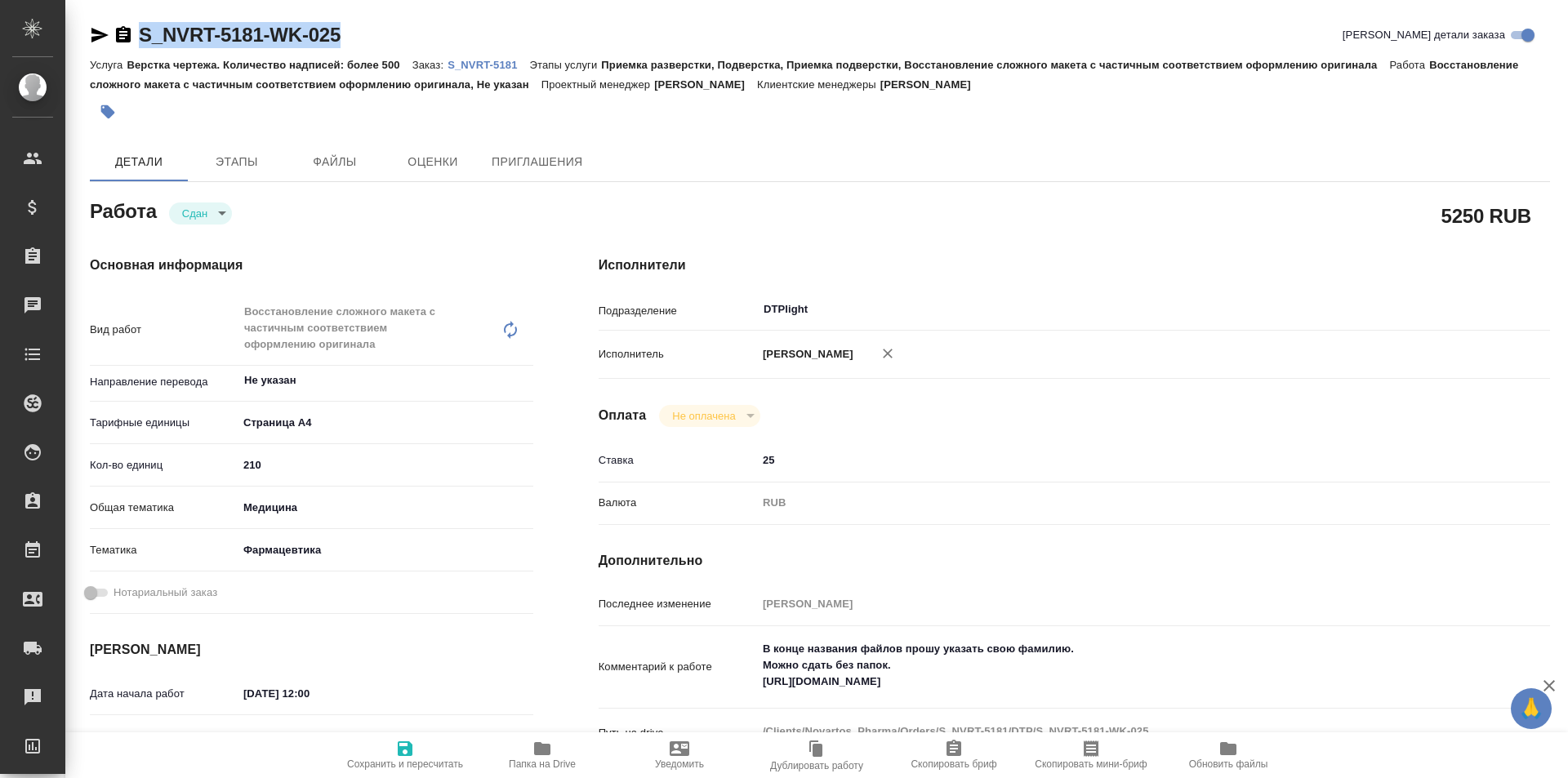
type textarea "x"
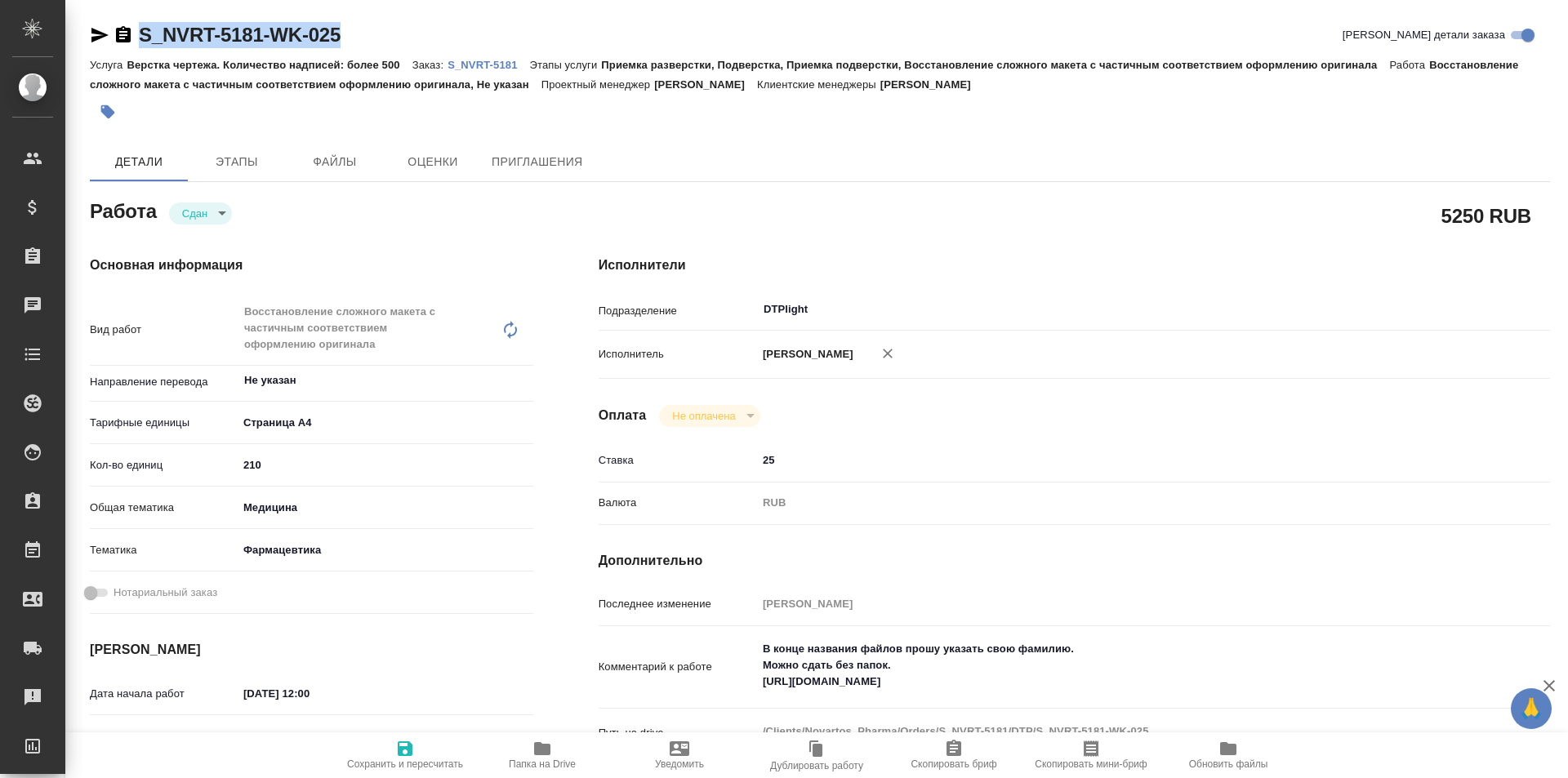
type textarea "x"
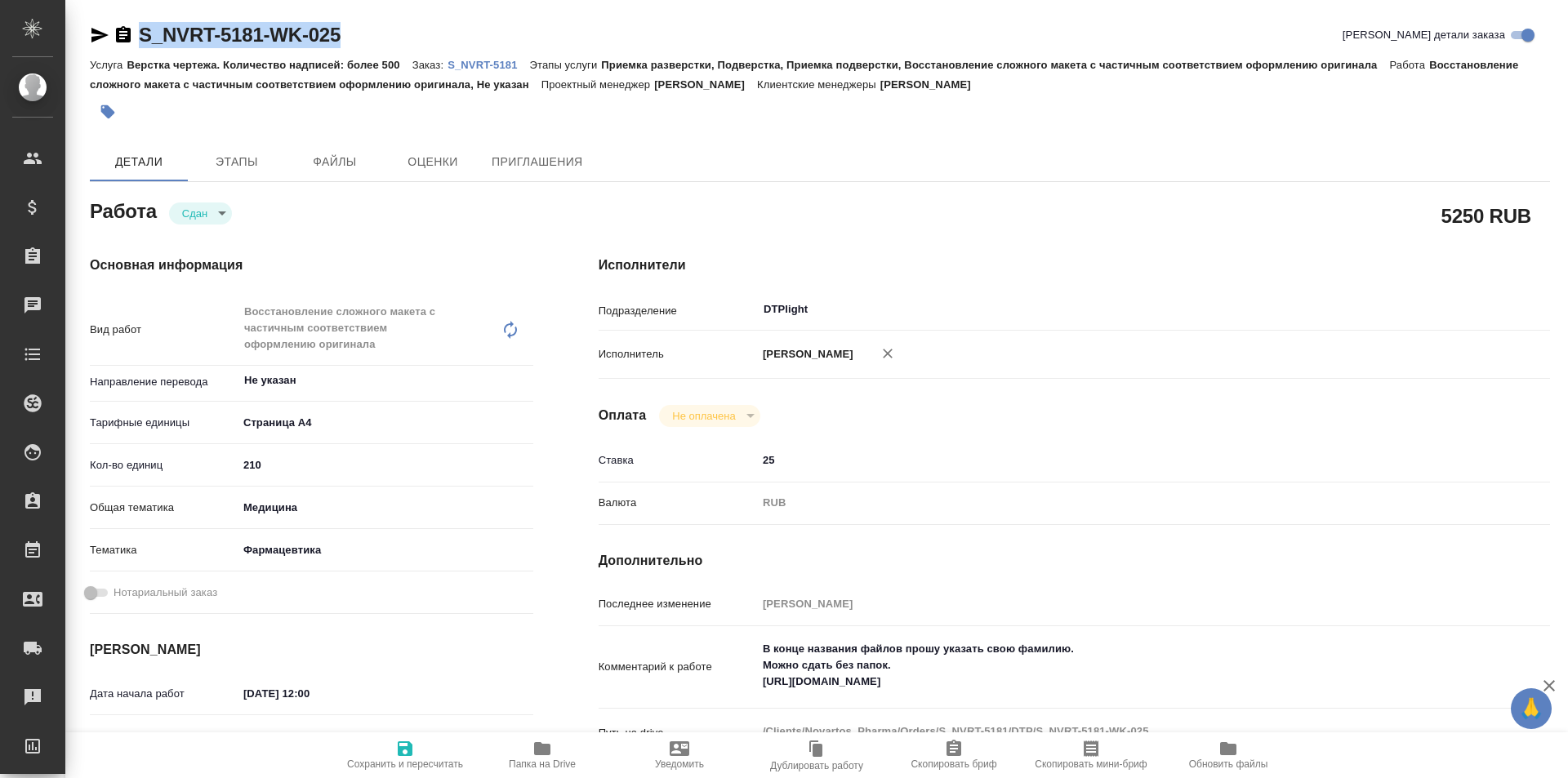
type textarea "x"
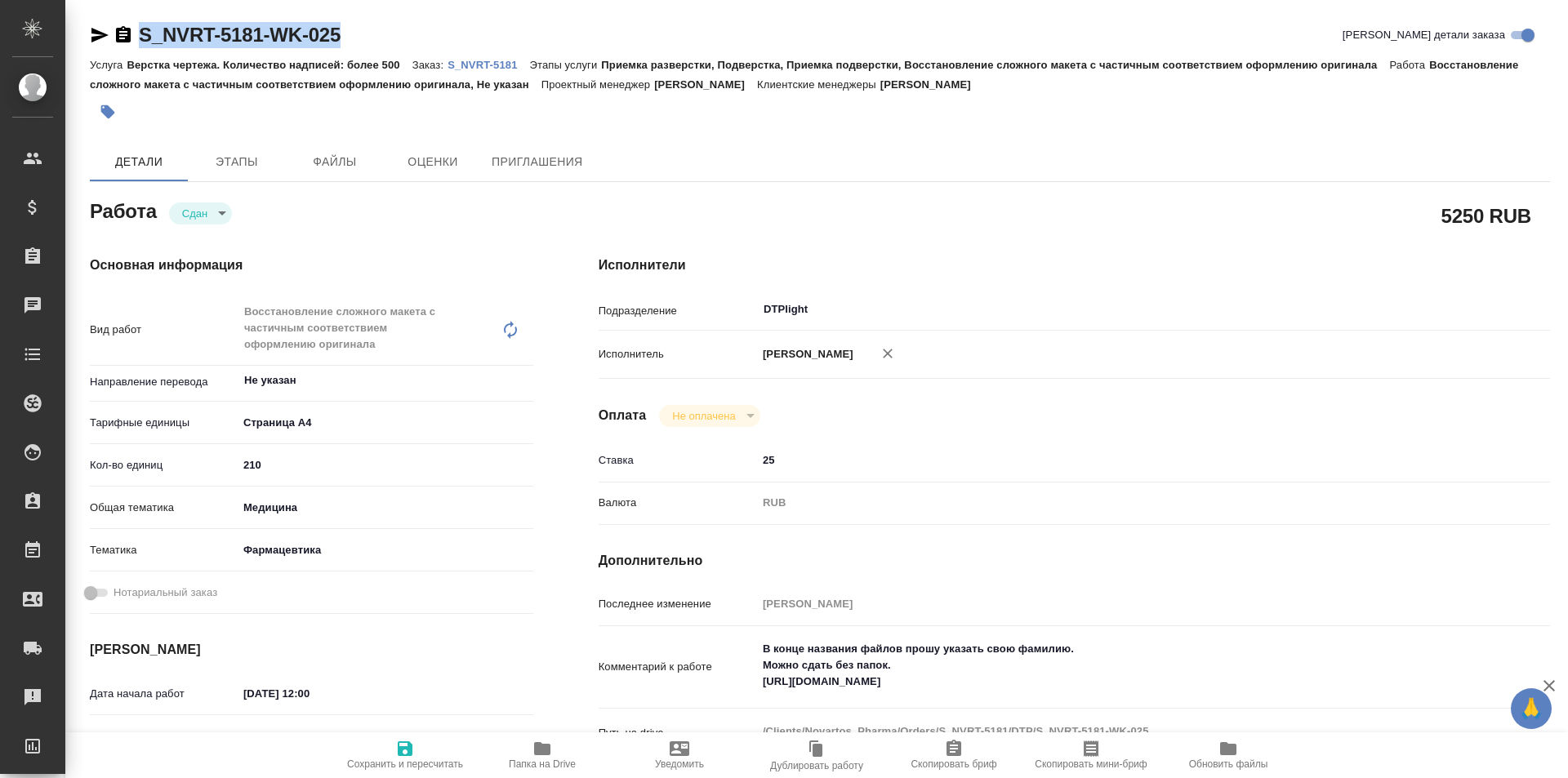
type textarea "x"
copy link "S_NVRT-5181-WK-025"
type textarea "x"
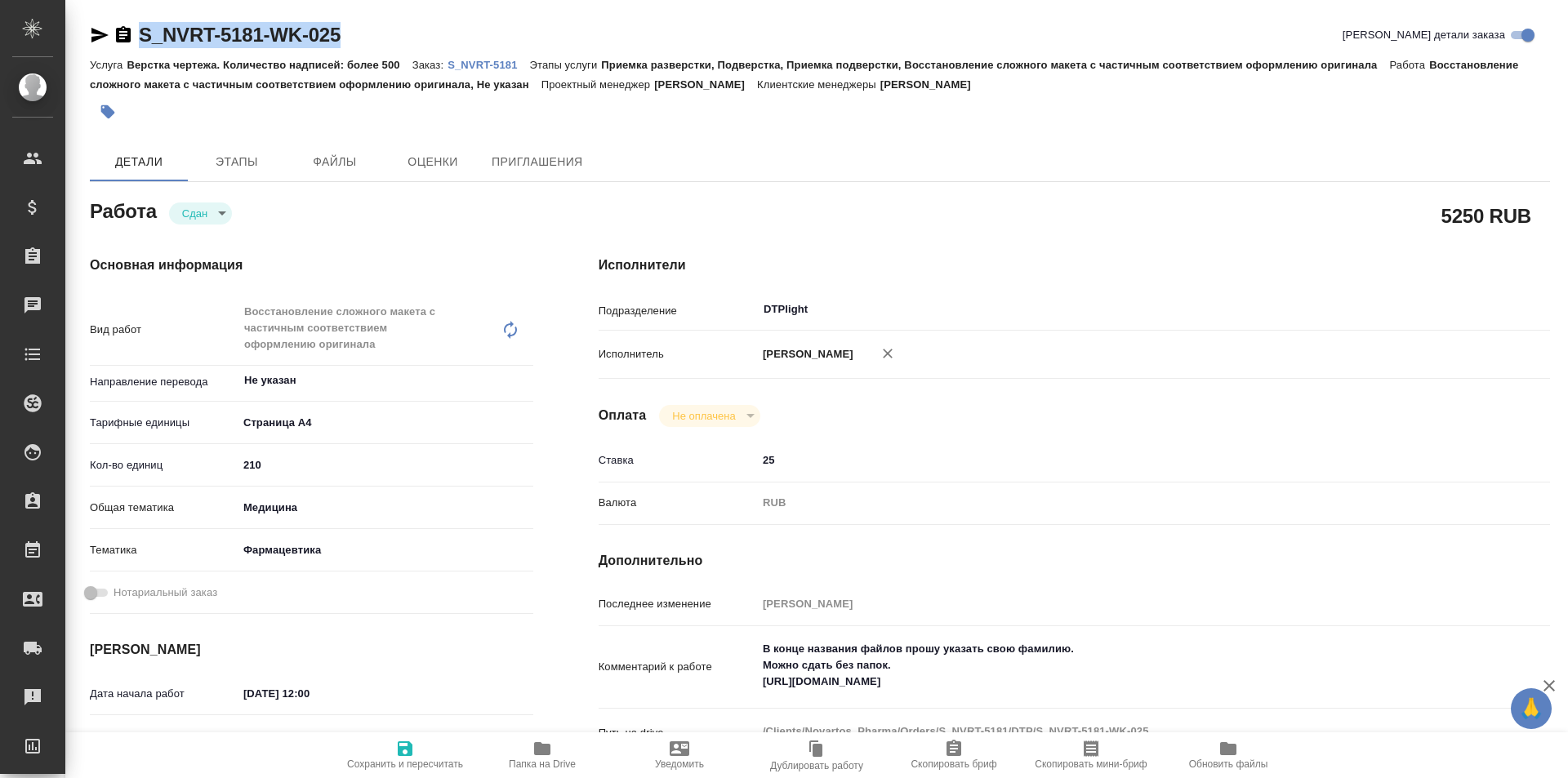
type textarea "x"
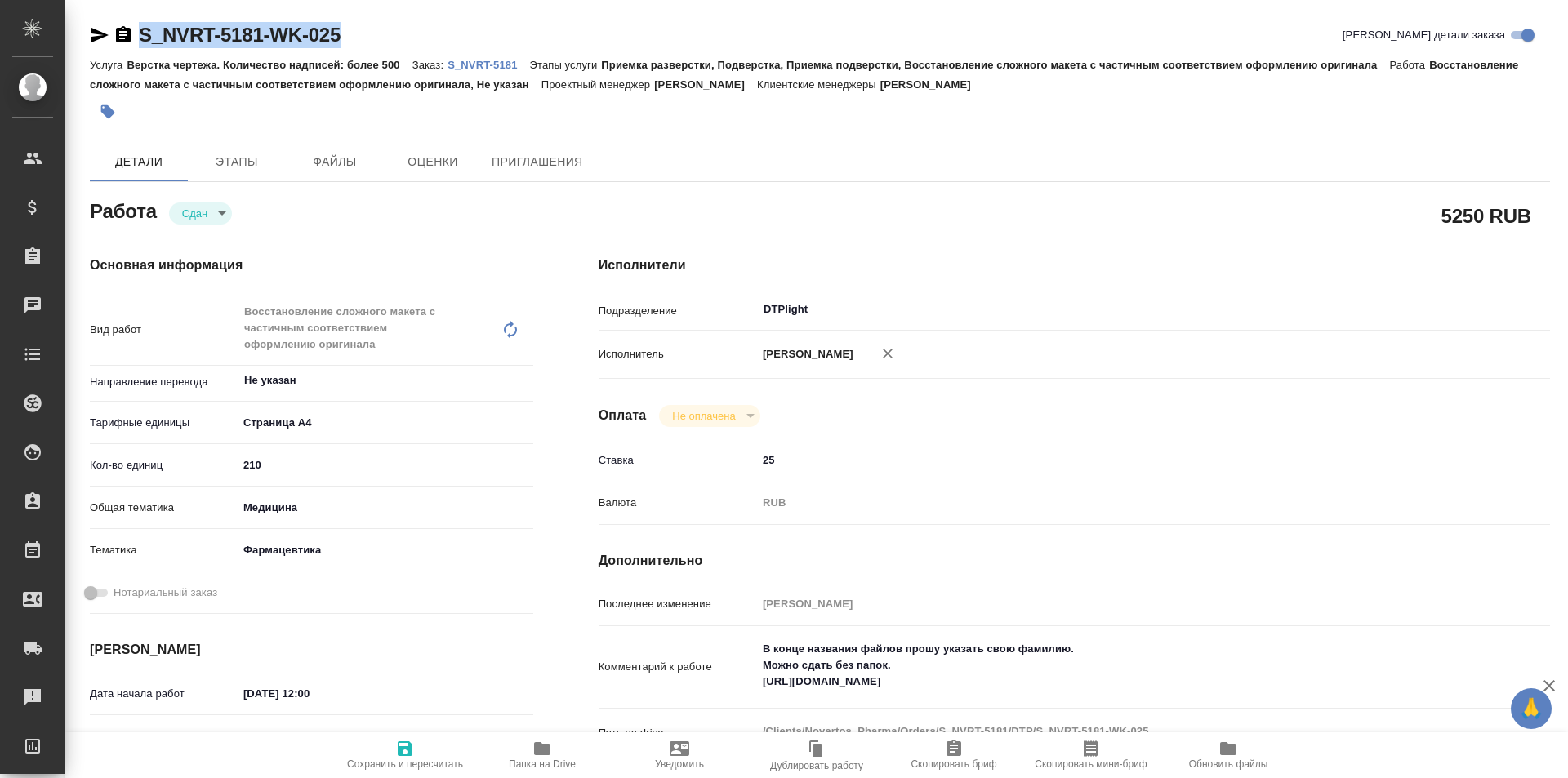
type textarea "x"
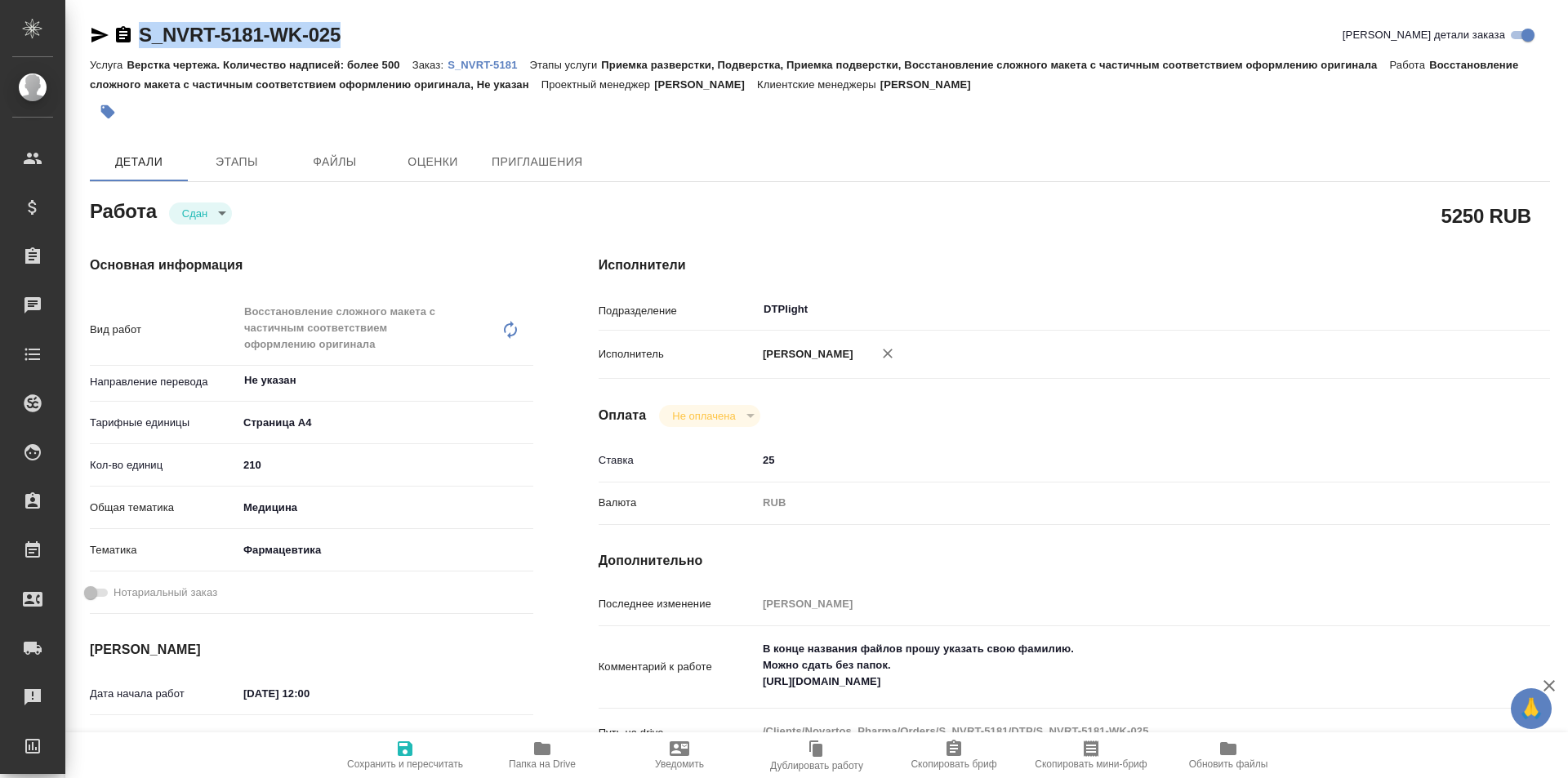
type textarea "x"
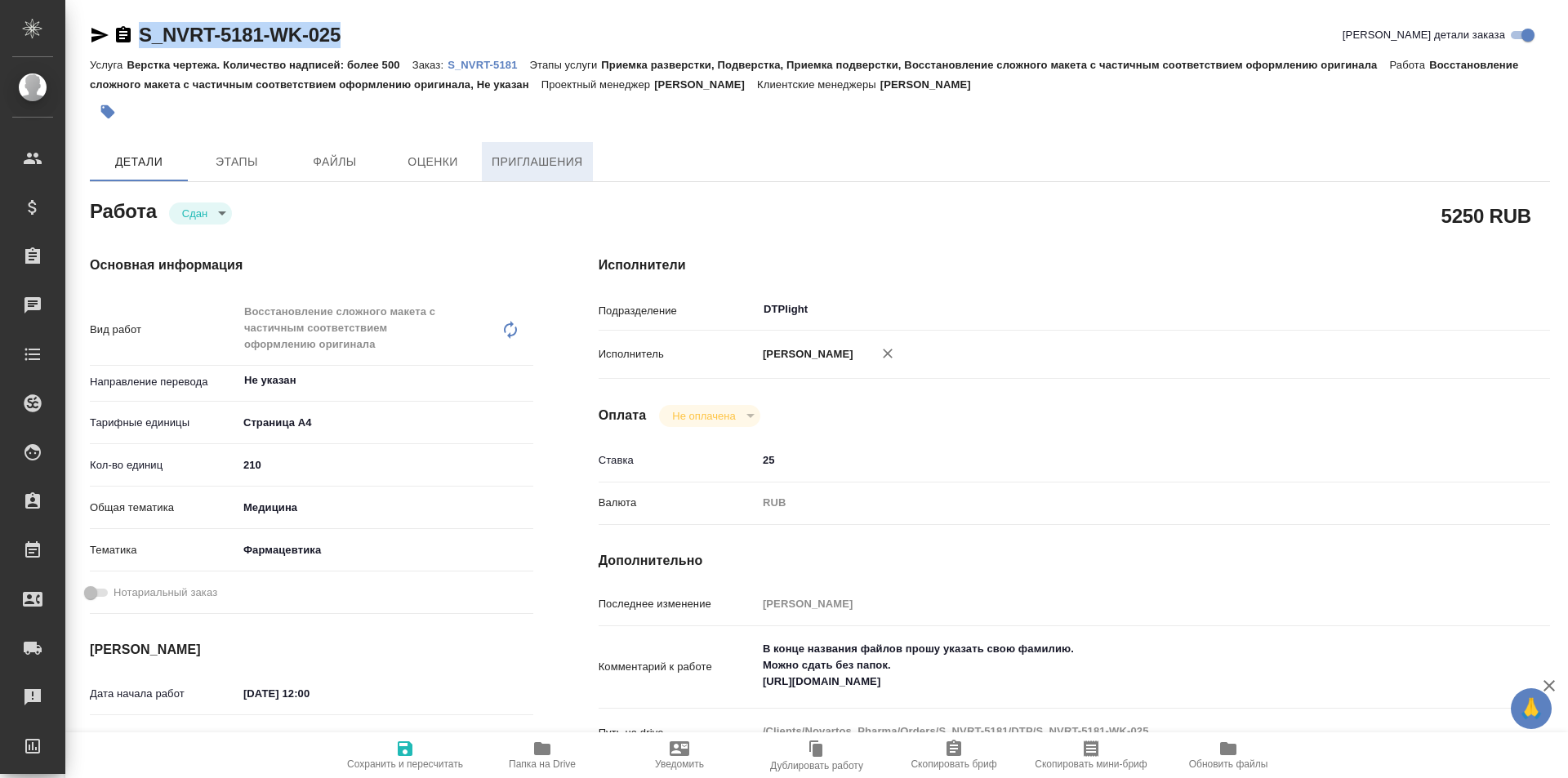
type textarea "x"
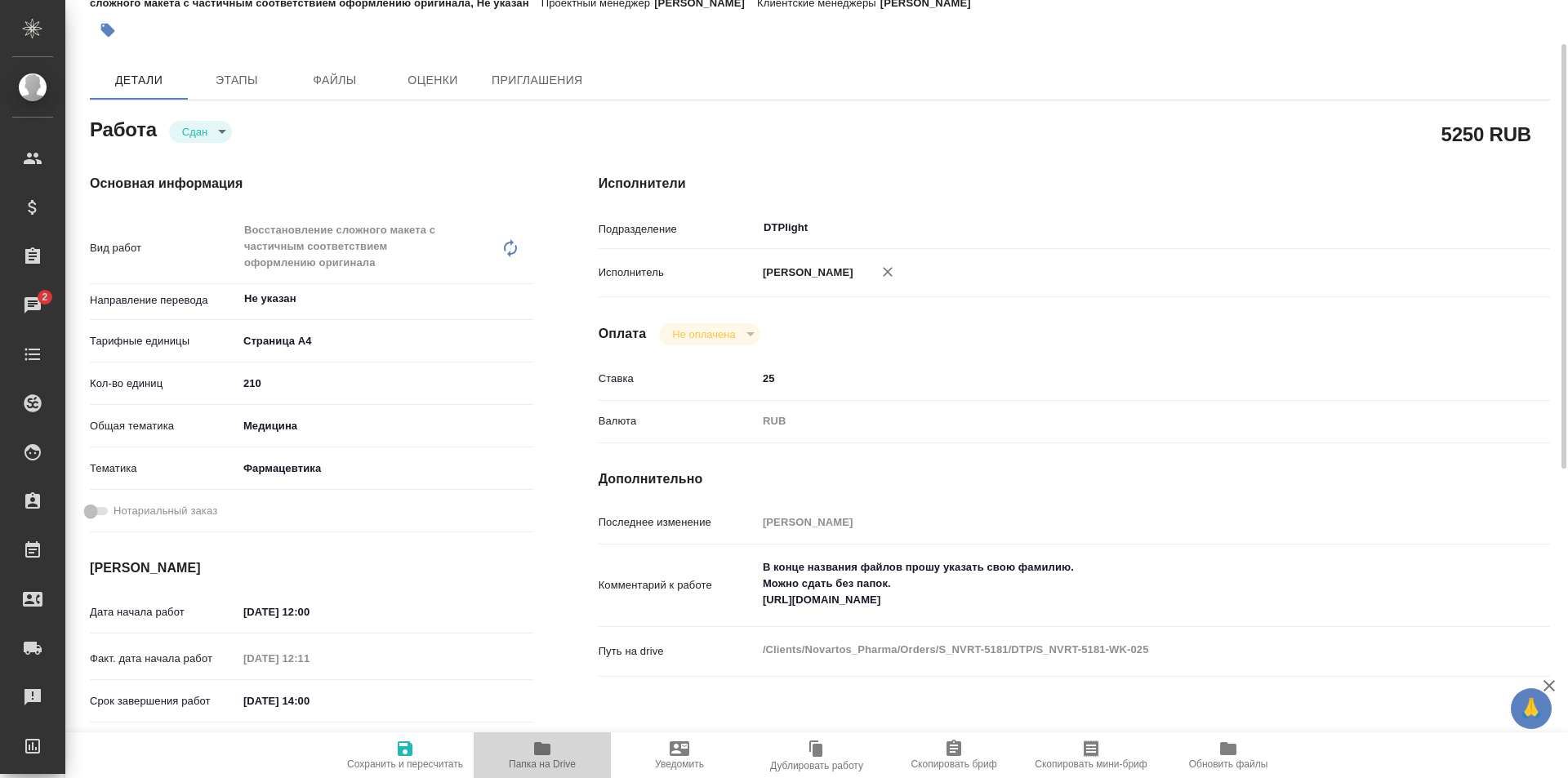
click at [545, 761] on span "Папка на Drive" at bounding box center [542, 764] width 67 height 11
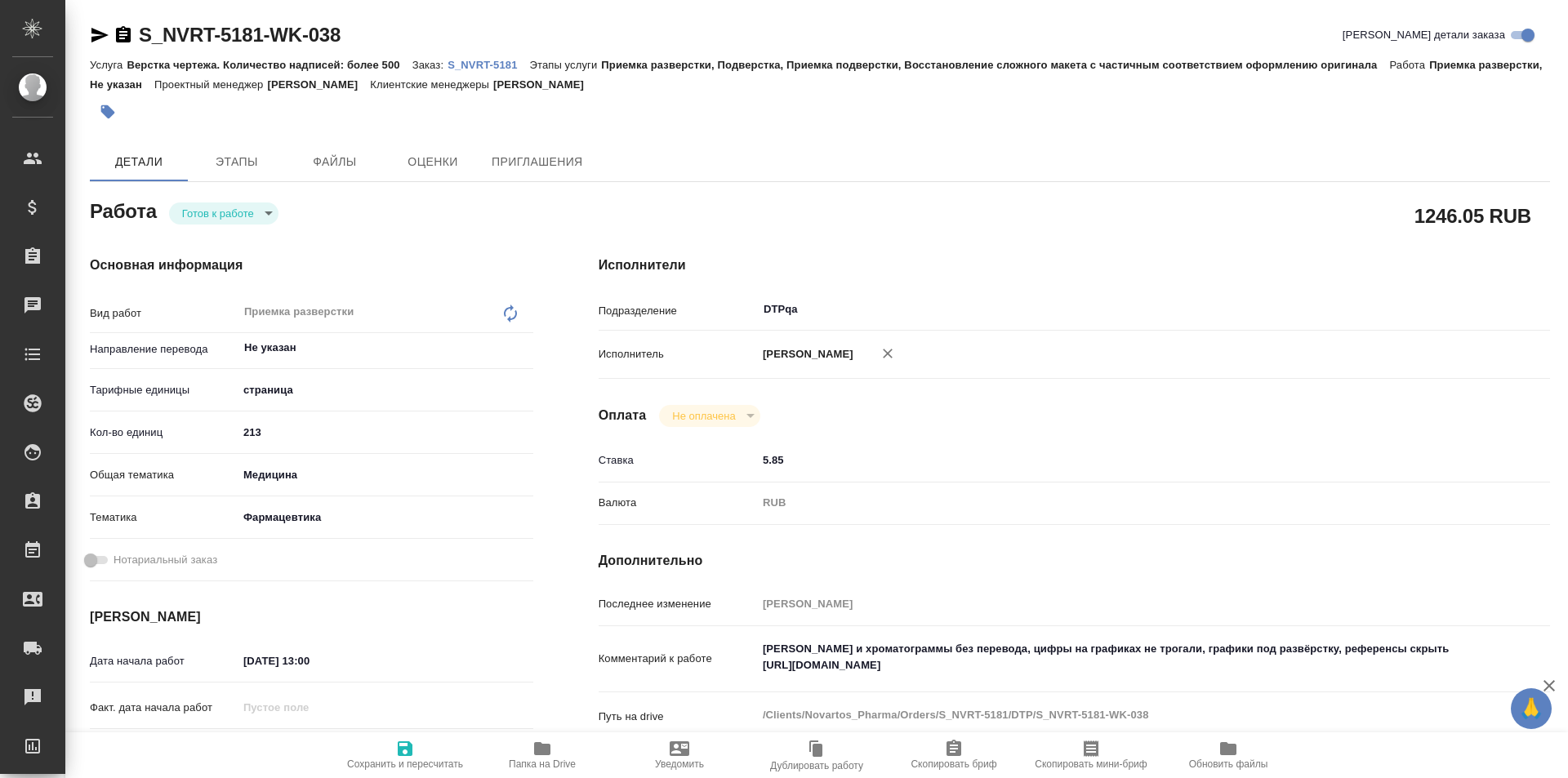
type textarea "x"
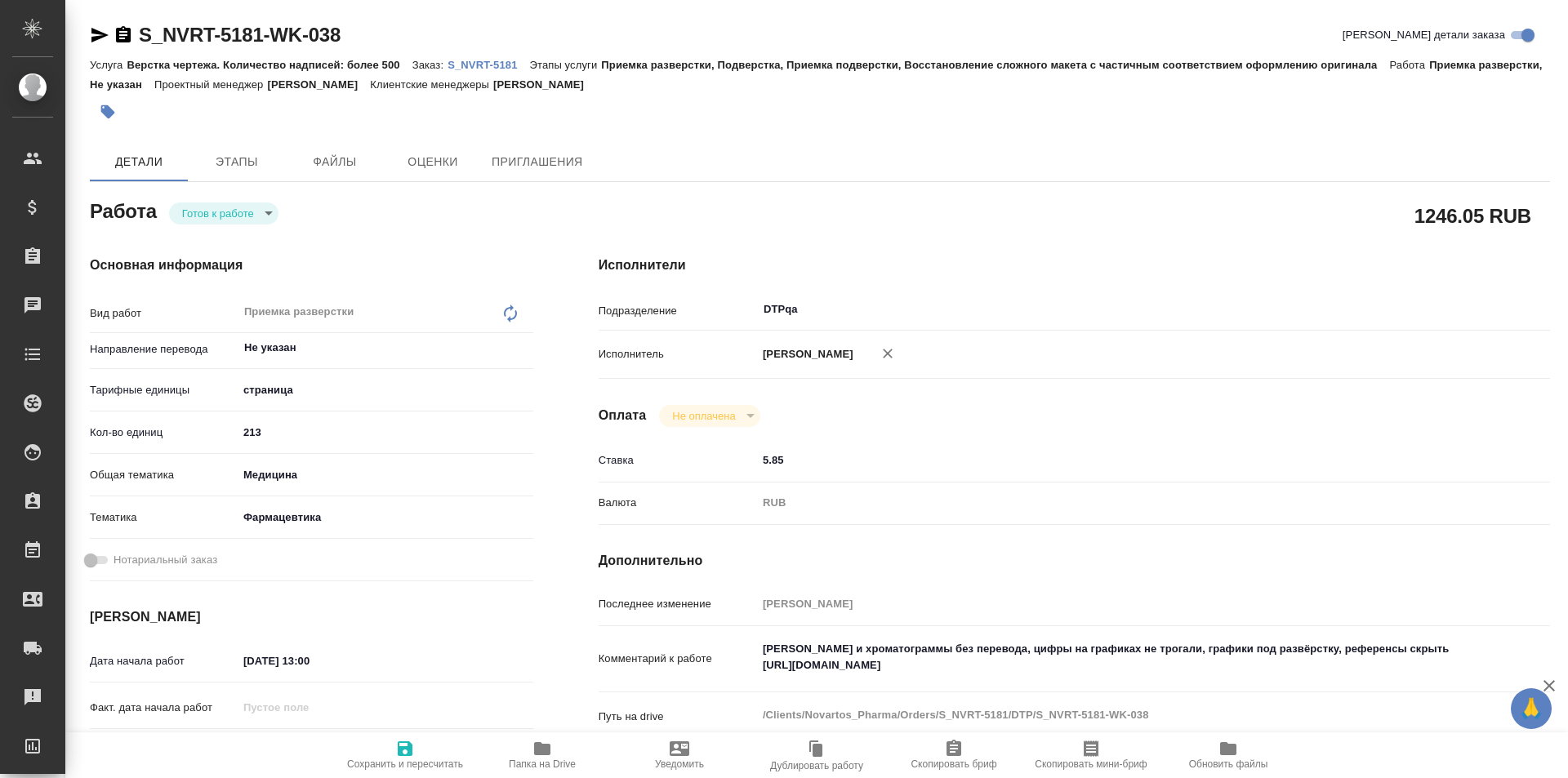
type textarea "x"
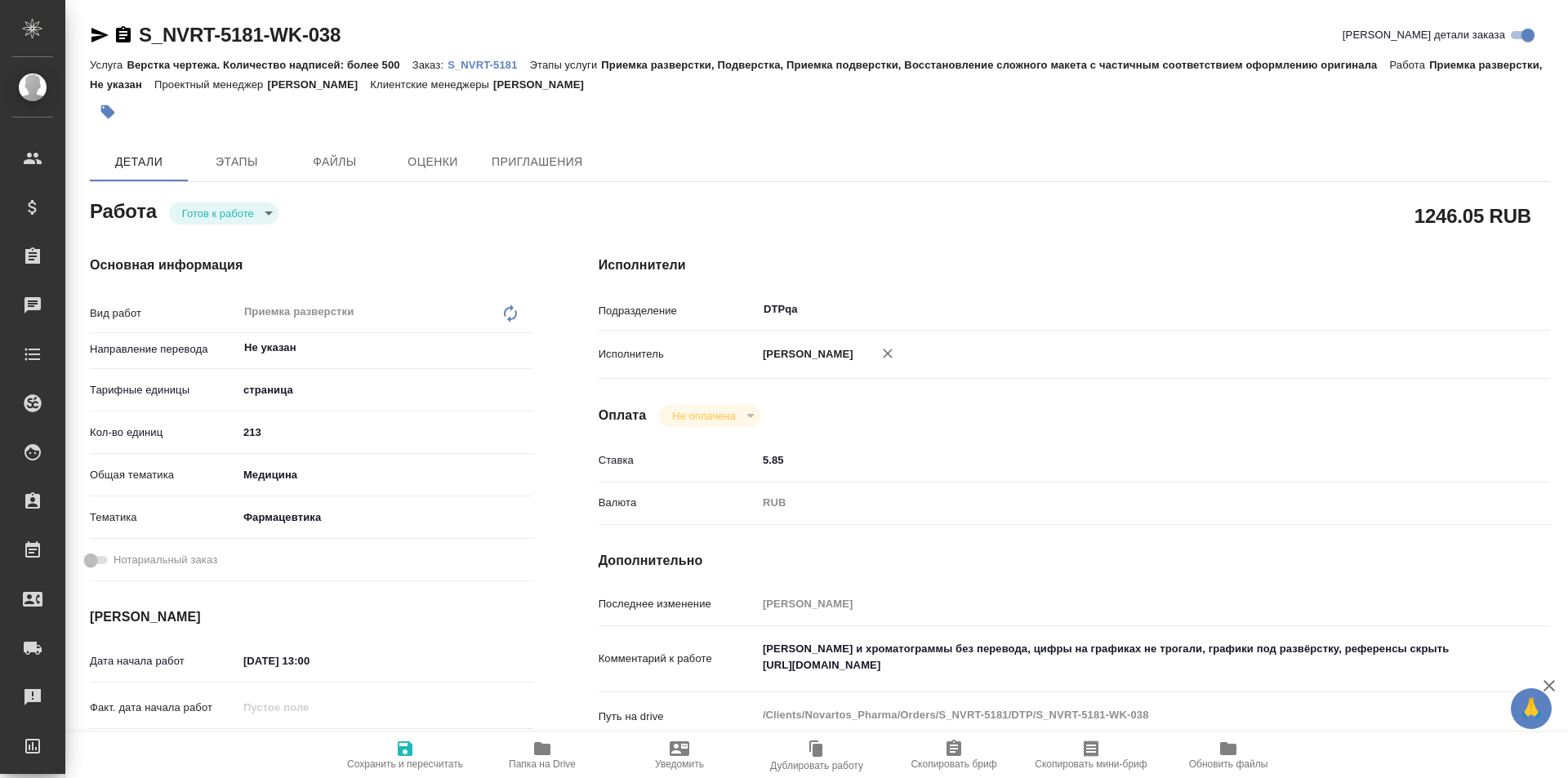
type textarea "x"
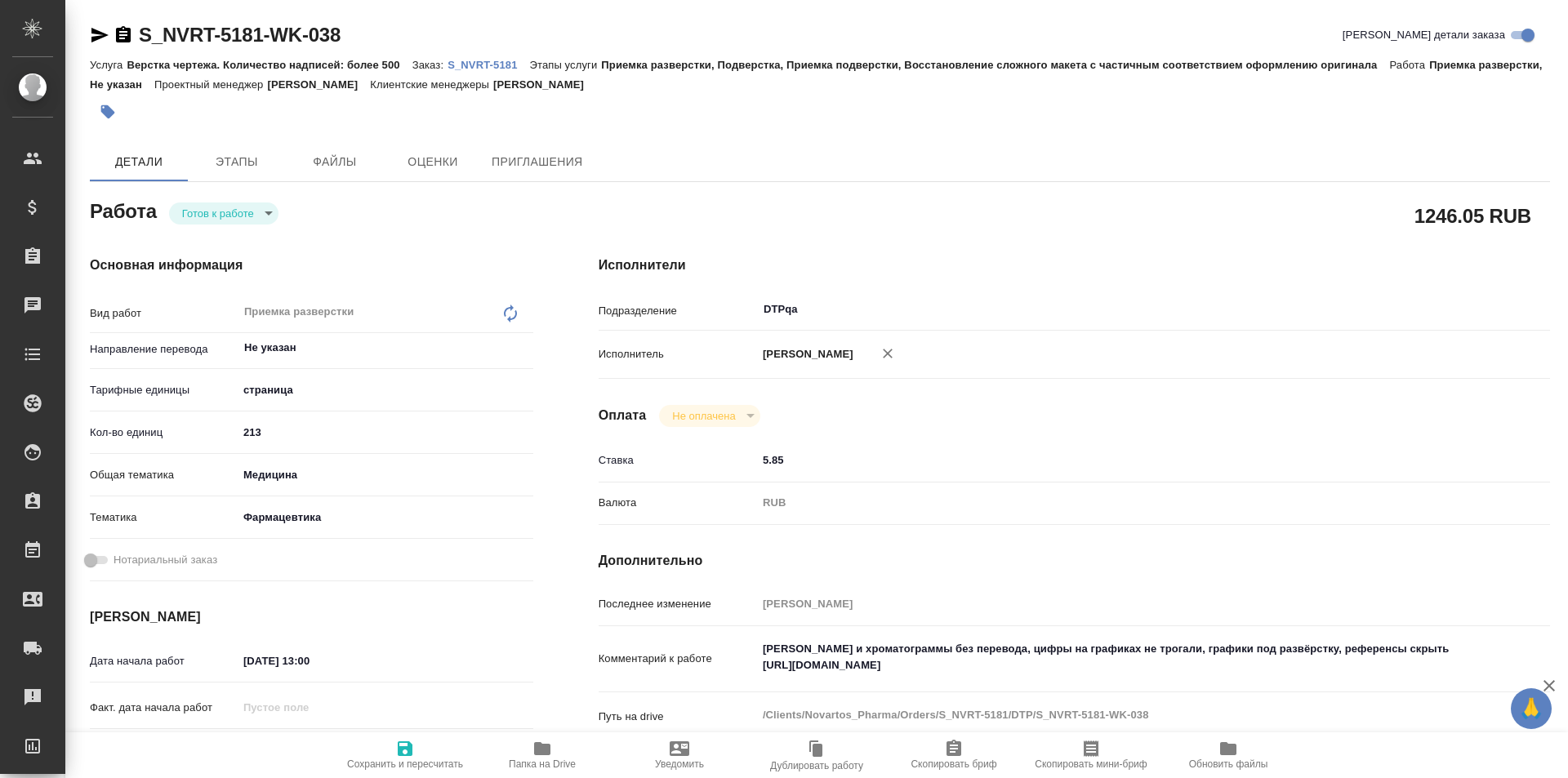
type textarea "x"
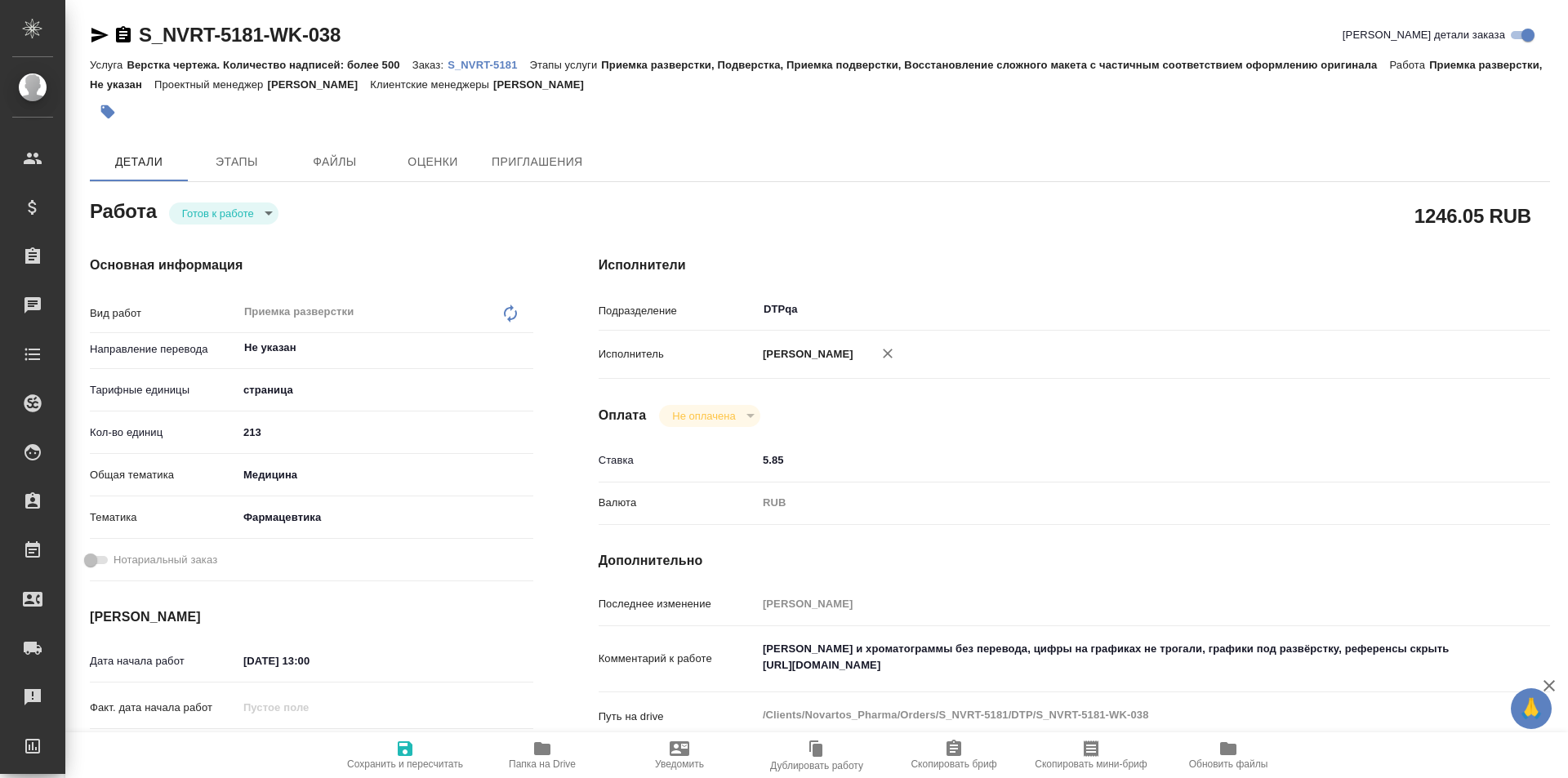
type textarea "x"
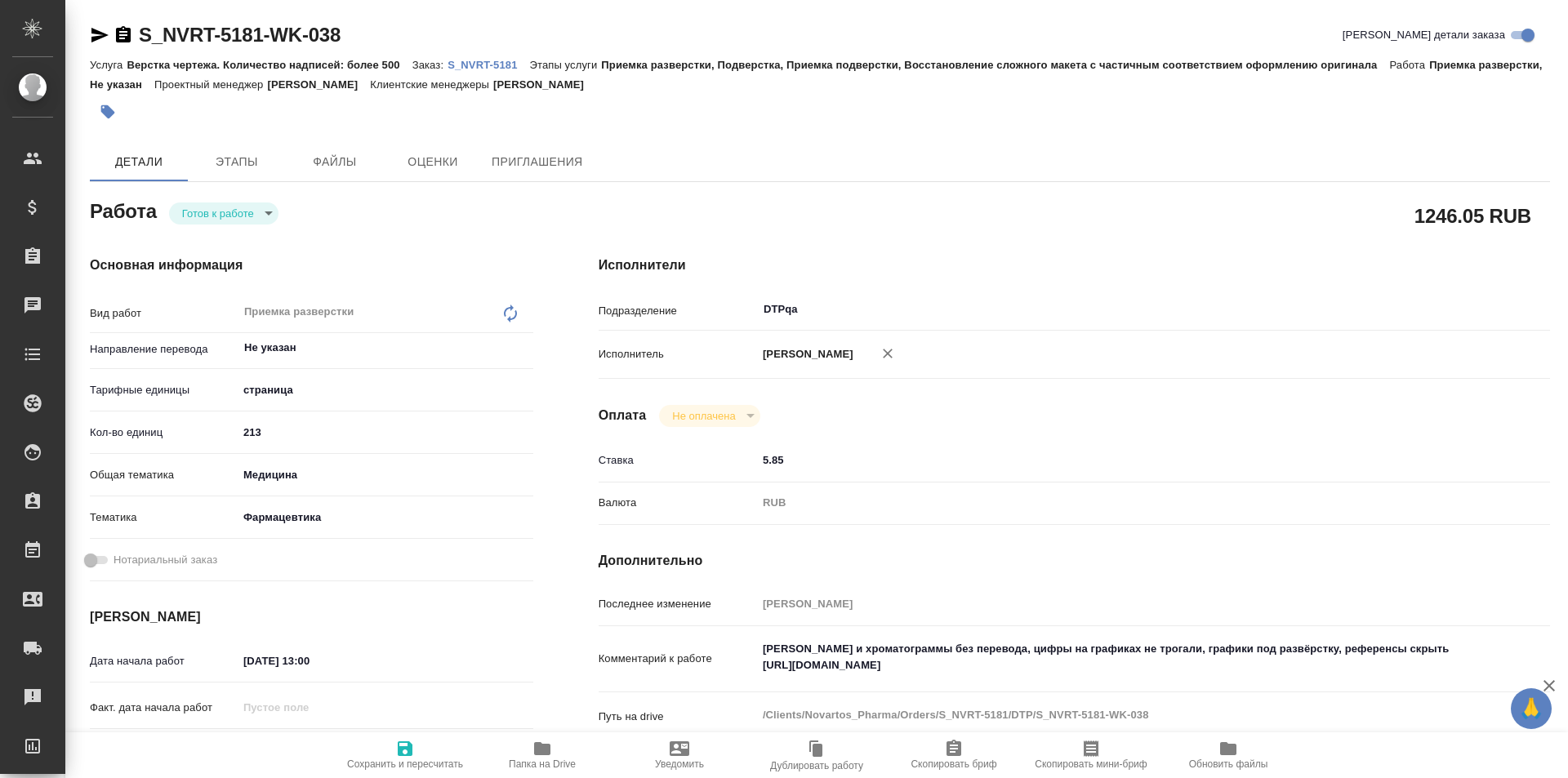
type textarea "x"
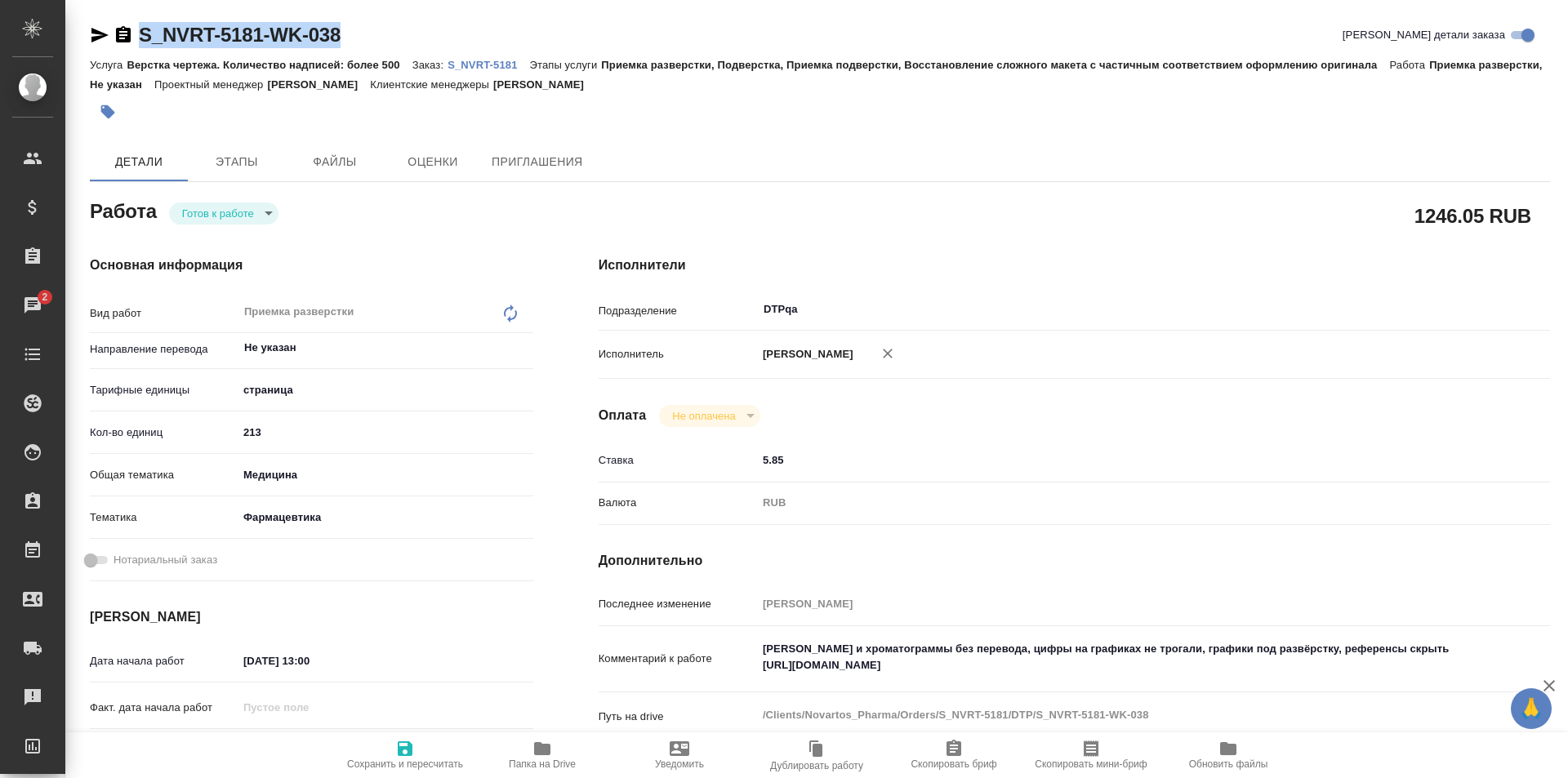
drag, startPoint x: 359, startPoint y: 32, endPoint x: 125, endPoint y: 34, distance: 234.0
click at [125, 34] on div "S_NVRT-5181-WK-038 Кратко детали заказа" at bounding box center [820, 35] width 1460 height 26
copy link "S_NVRT-5181-WK-038"
drag, startPoint x: 1097, startPoint y: 665, endPoint x: 696, endPoint y: 663, distance: 401.0
click at [696, 664] on div "Комментарий к работе Скрины и хроматограммы без перевода, цифры на графиках не …" at bounding box center [1074, 660] width 951 height 54
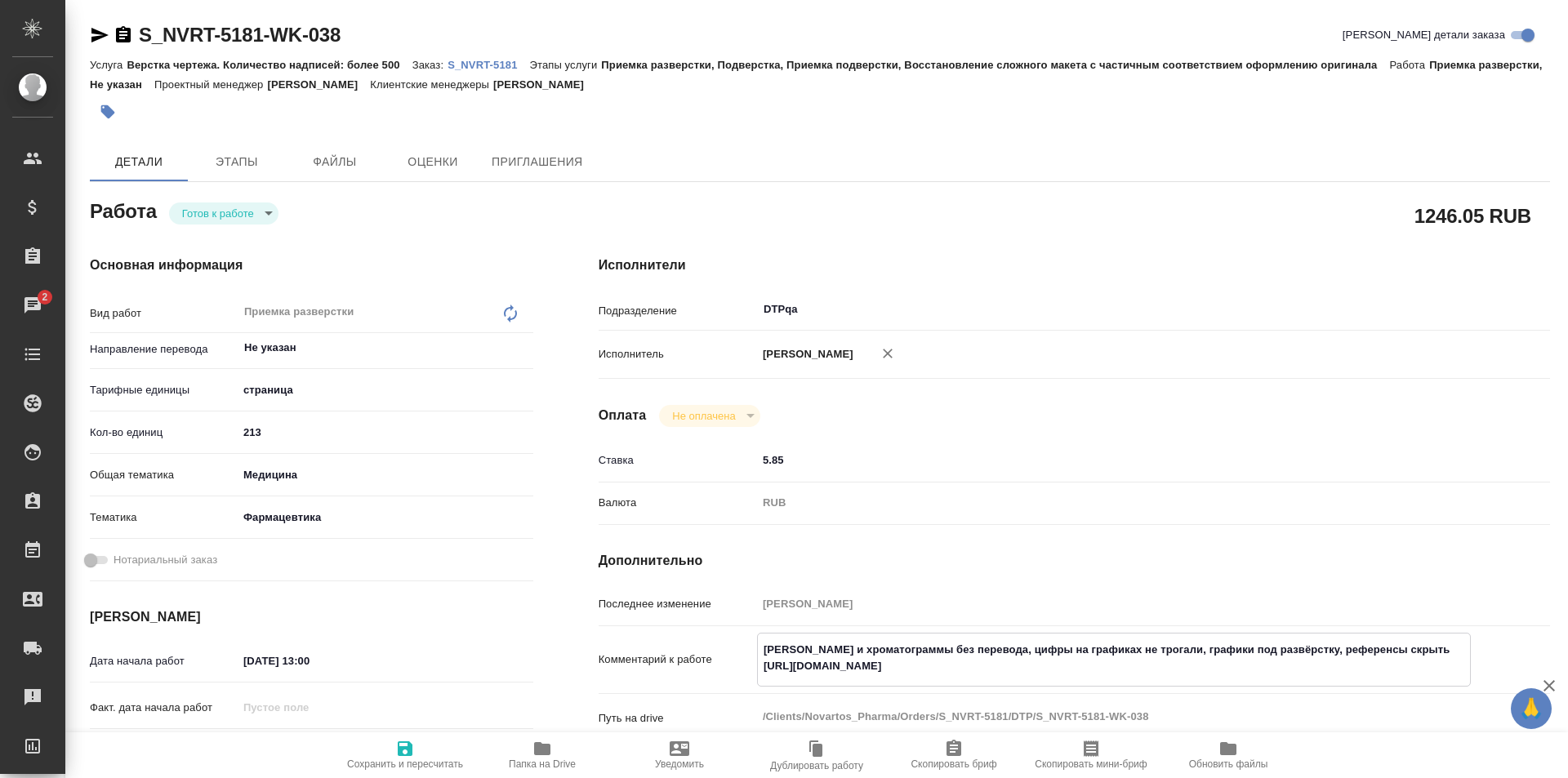
click at [1084, 671] on textarea "Скрины и хроматограммы без перевода, цифры на графиках не трогали, графики под …" at bounding box center [1114, 658] width 712 height 44
click at [1093, 665] on textarea "Скрины и хроматограммы без перевода, цифры на графиках не трогали, графики под …" at bounding box center [1114, 658] width 712 height 44
click at [1021, 669] on textarea "Скрины и хроматограммы без перевода, цифры на графиках не трогали, графики под …" at bounding box center [1114, 658] width 712 height 44
drag, startPoint x: 1077, startPoint y: 670, endPoint x: 735, endPoint y: 658, distance: 342.2
click at [742, 664] on div "Комментарий к работе Скрины и хроматограммы без перевода, цифры на графиках не …" at bounding box center [1074, 660] width 951 height 54
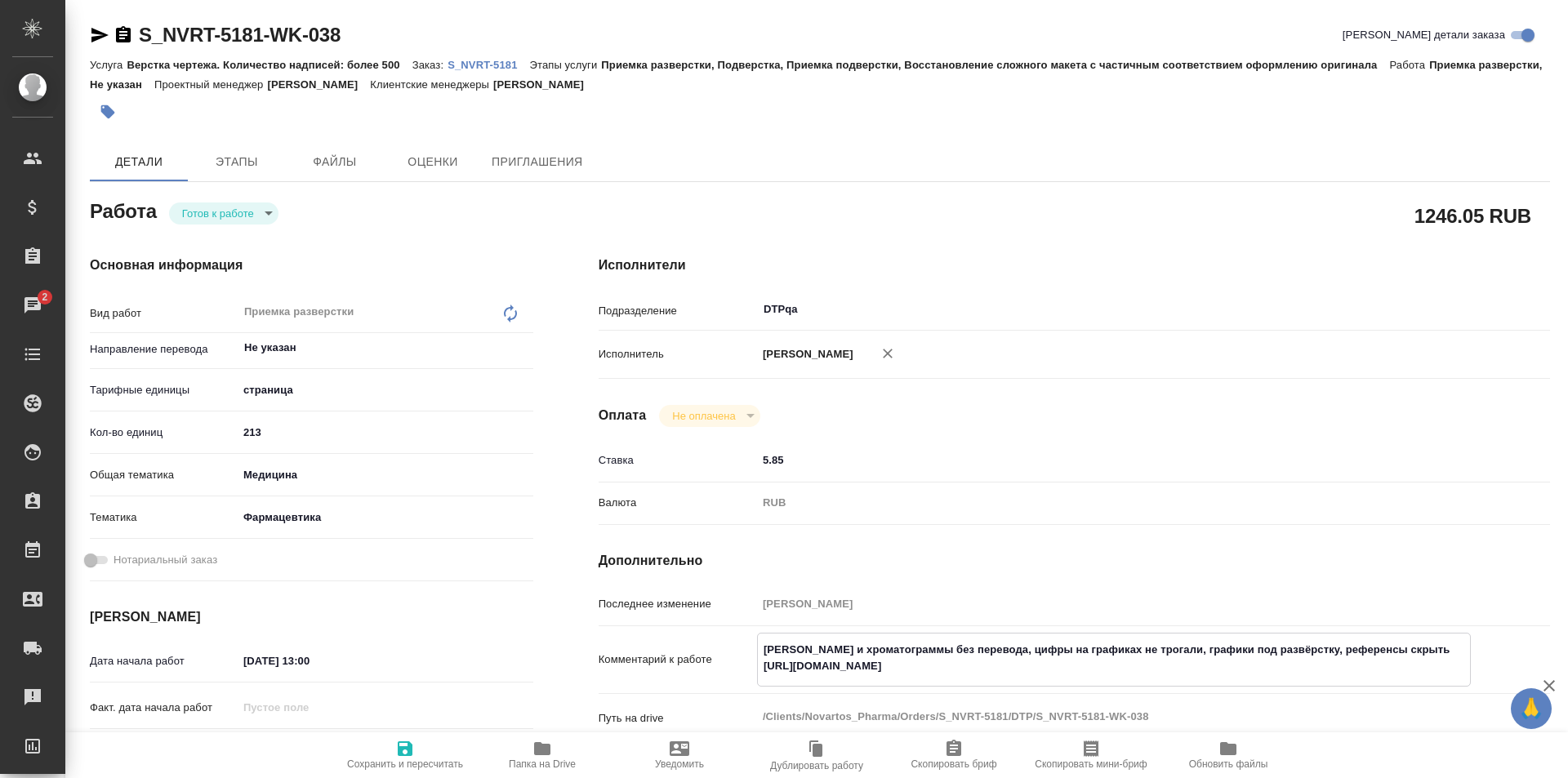
type textarea "x"
click at [996, 511] on div "RUB" at bounding box center [1114, 503] width 714 height 28
type textarea "x"
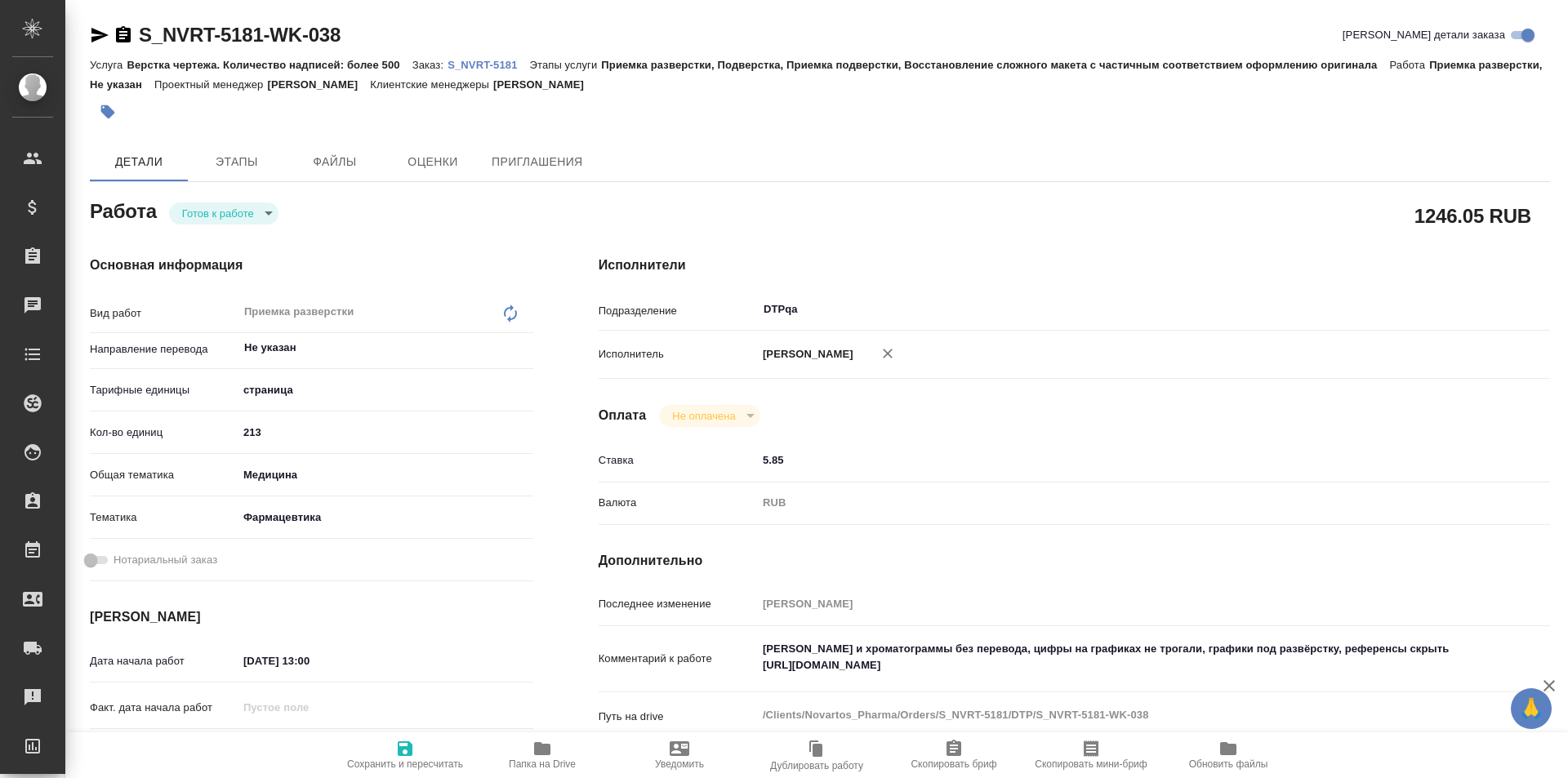
type textarea "x"
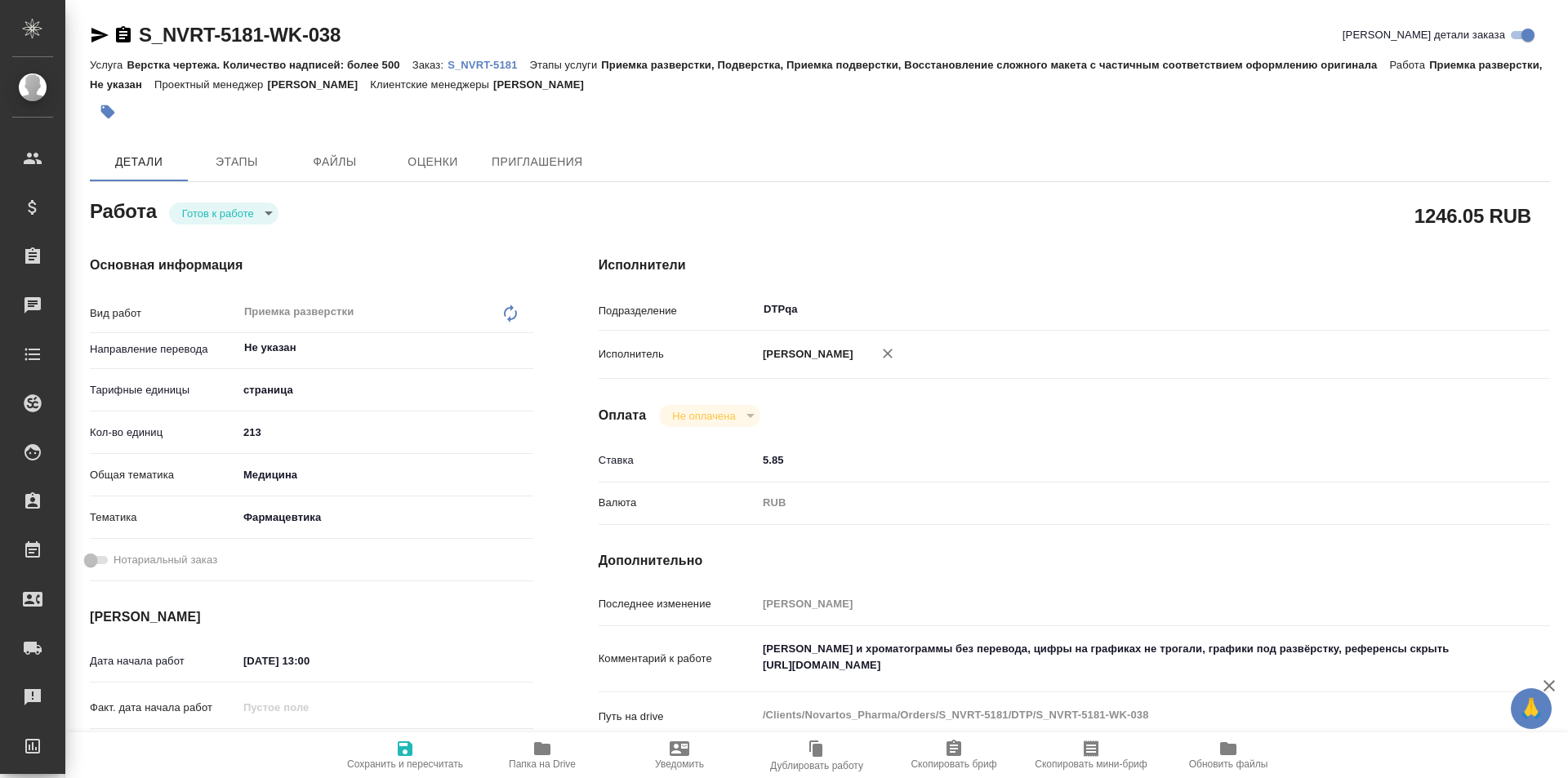
type textarea "x"
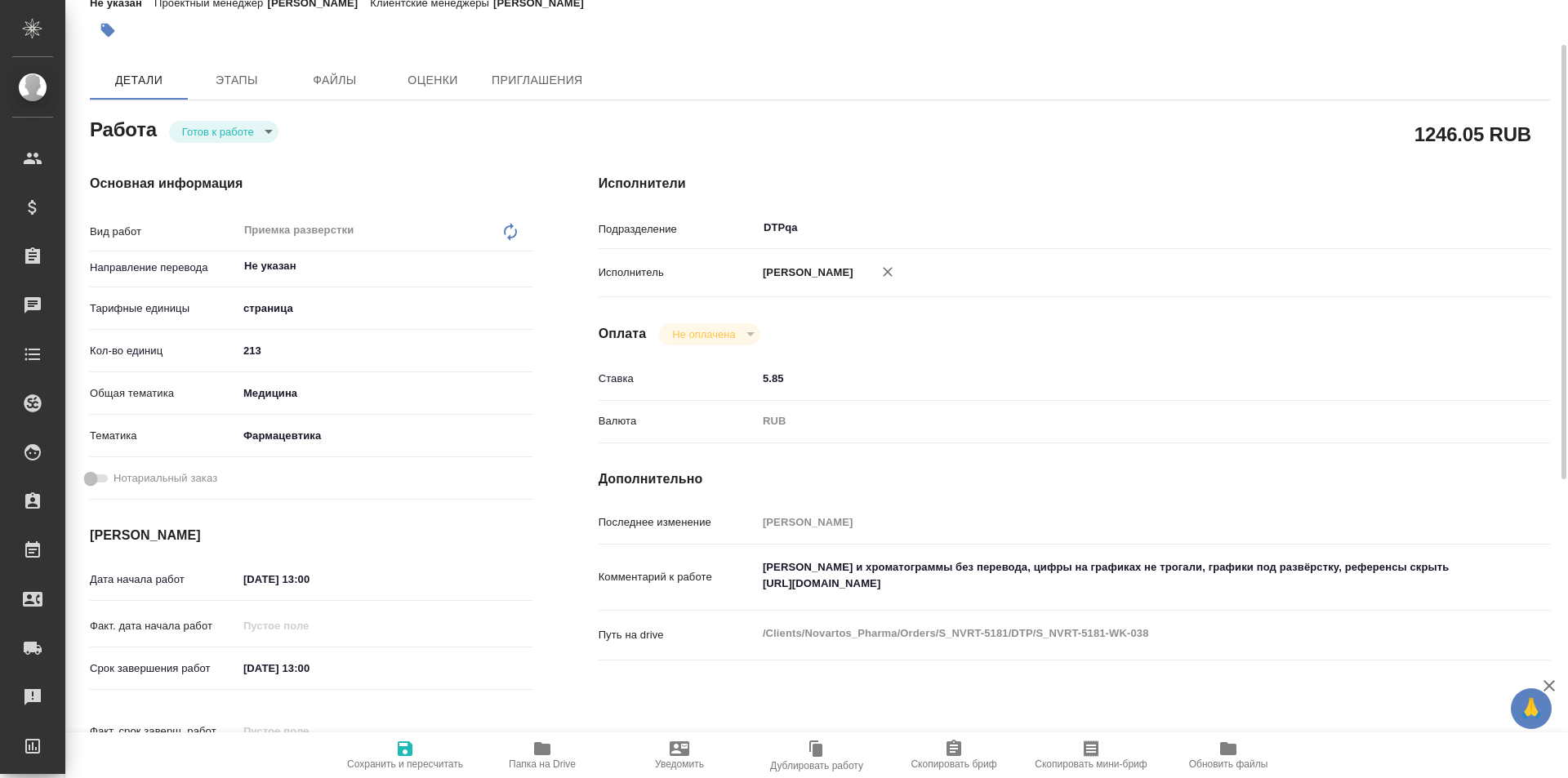
type textarea "x"
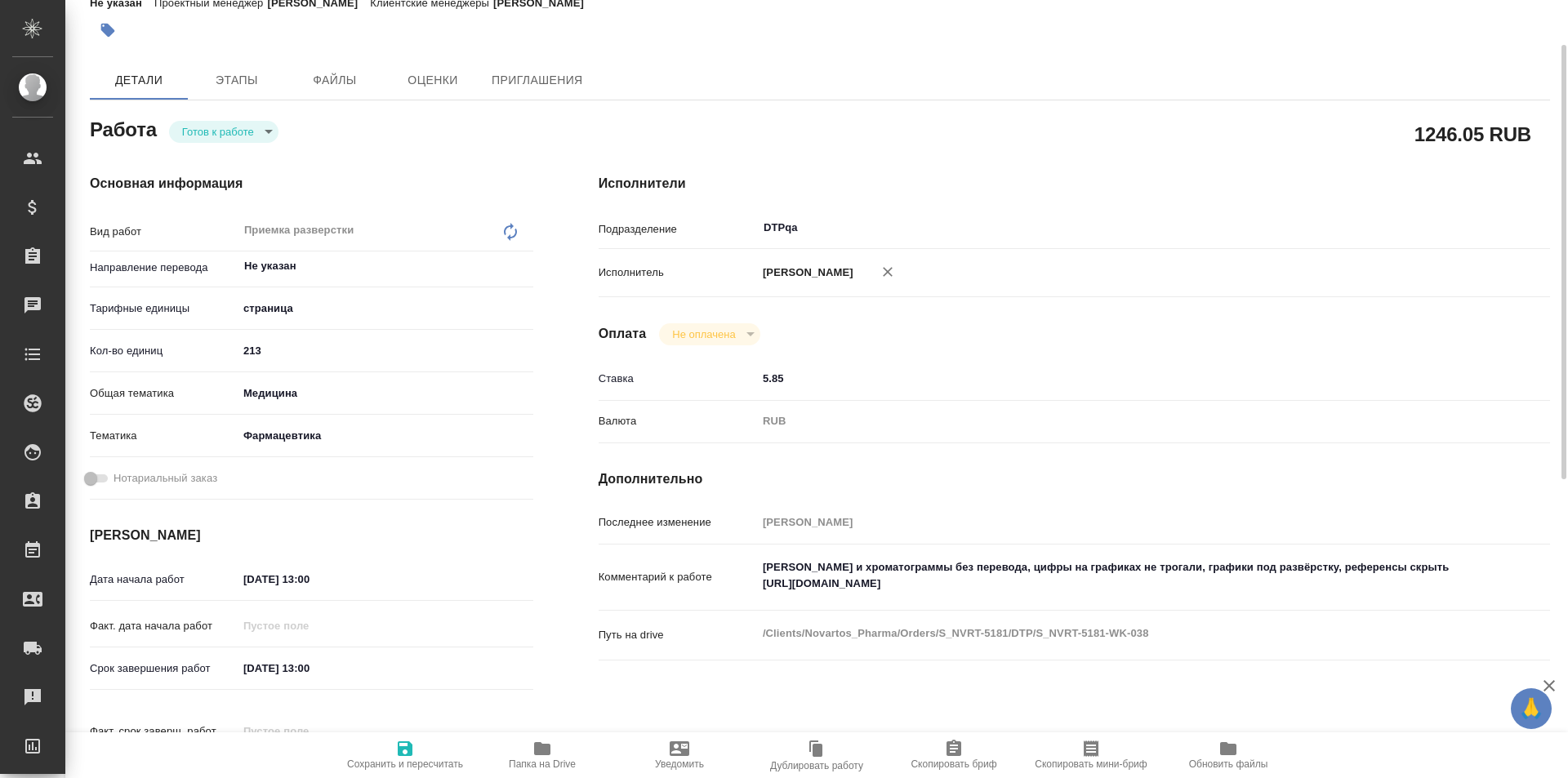
type textarea "x"
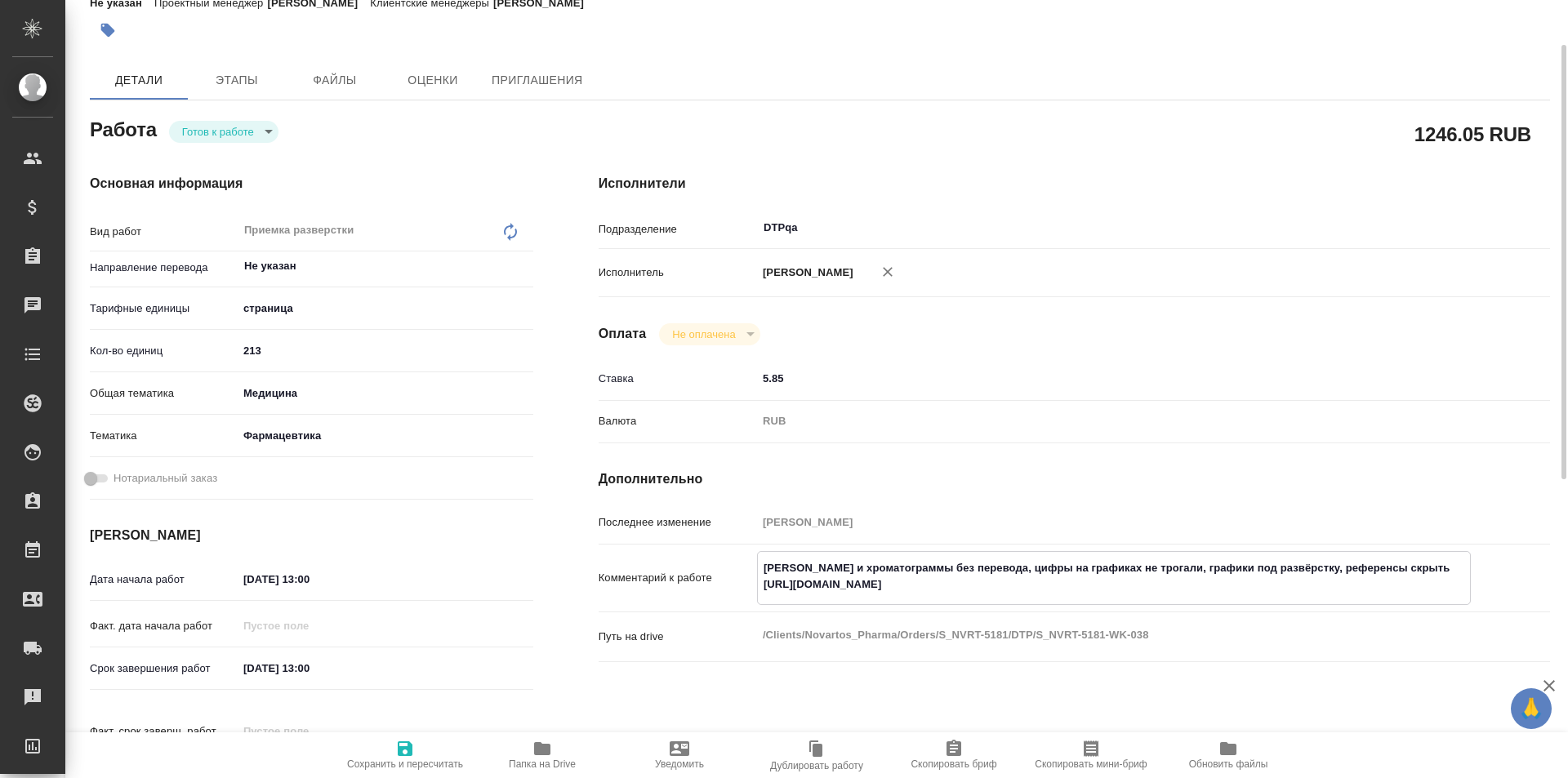
type textarea "x"
drag, startPoint x: 1077, startPoint y: 585, endPoint x: 740, endPoint y: 593, distance: 337.1
click at [740, 593] on div "Комментарий к работе [PERSON_NAME] и хроматограммы без перевода, цифры на графи…" at bounding box center [1074, 579] width 951 height 54
type textarea "x"
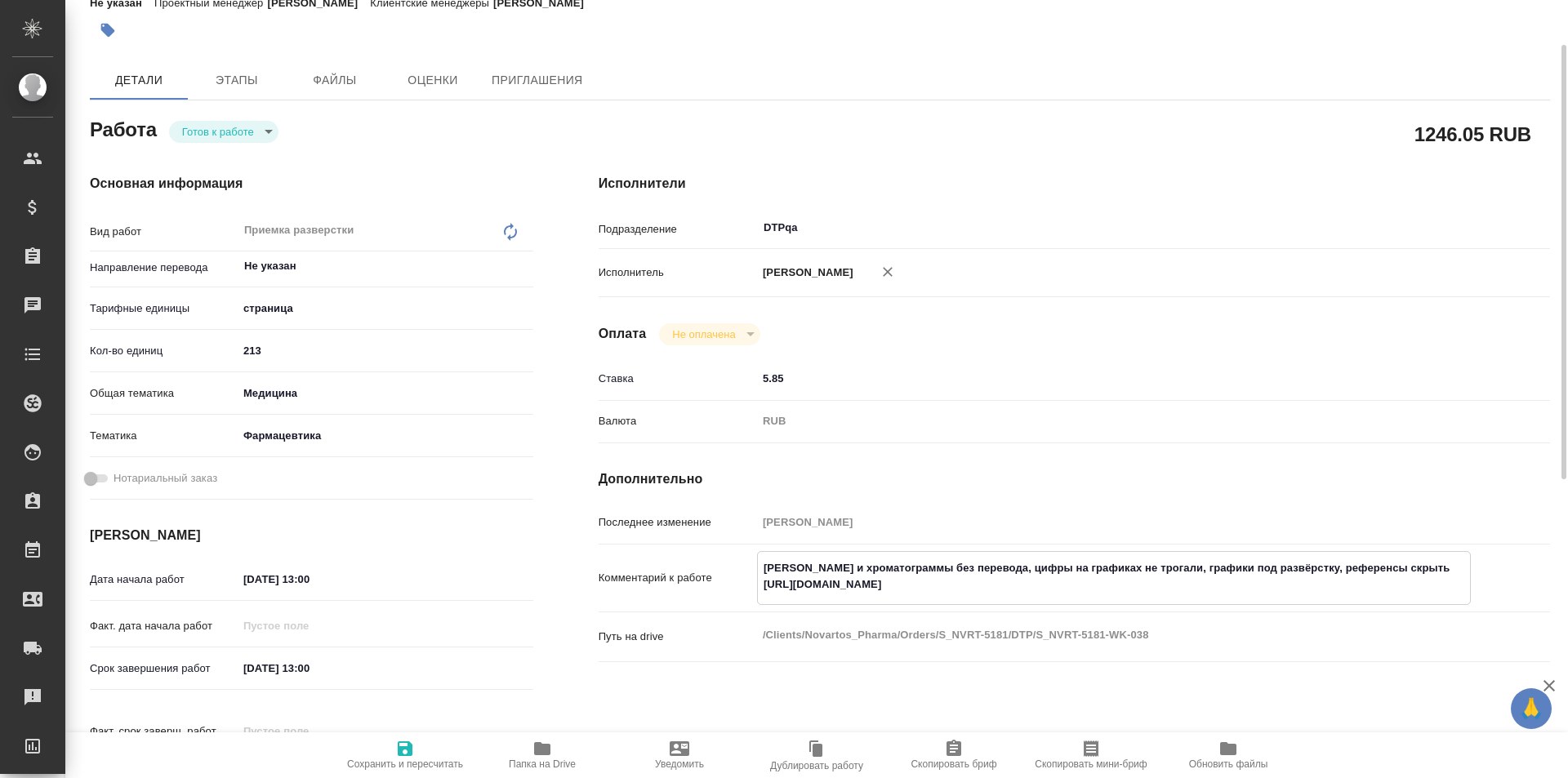
type textarea "x"
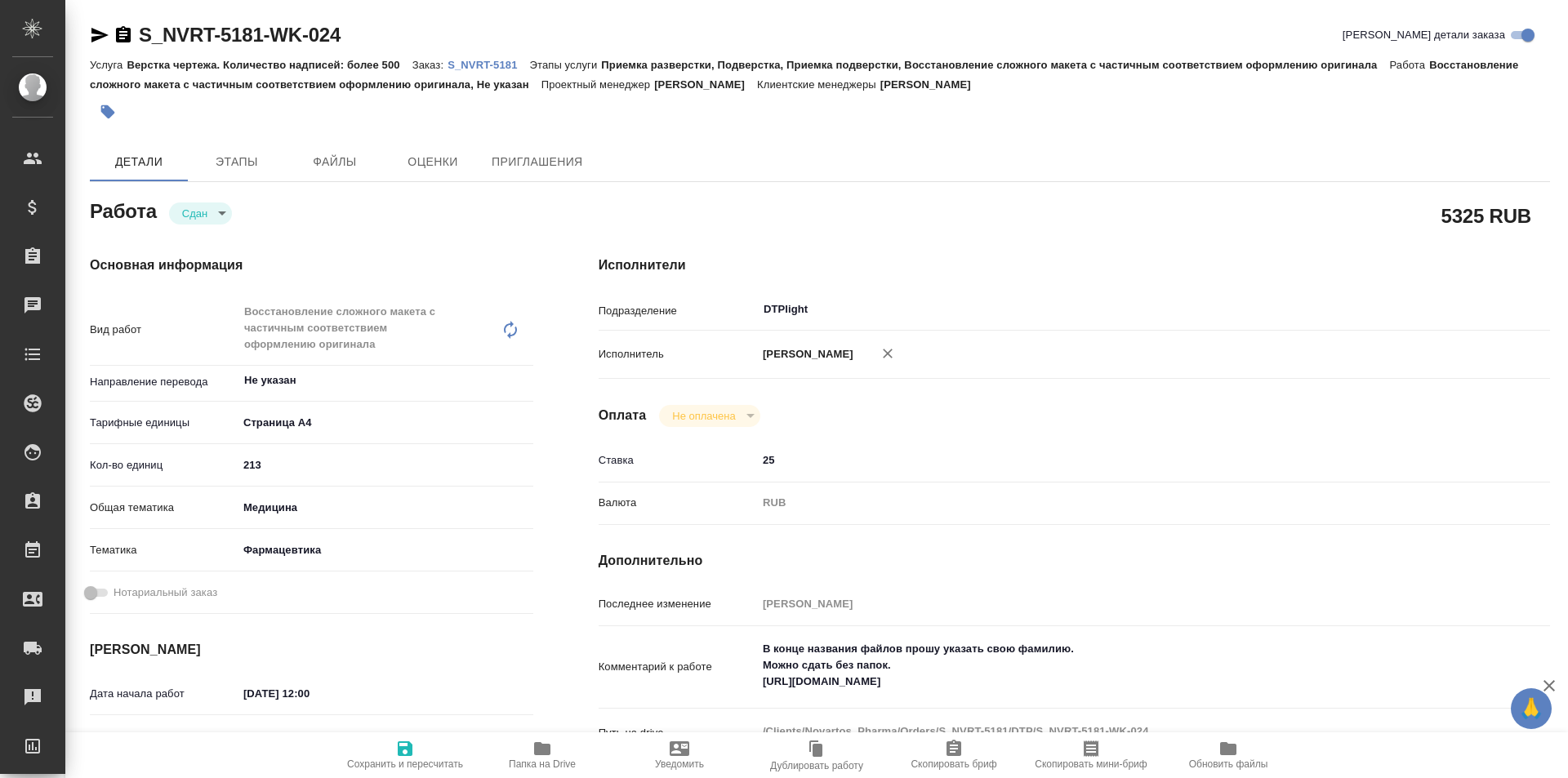
type textarea "x"
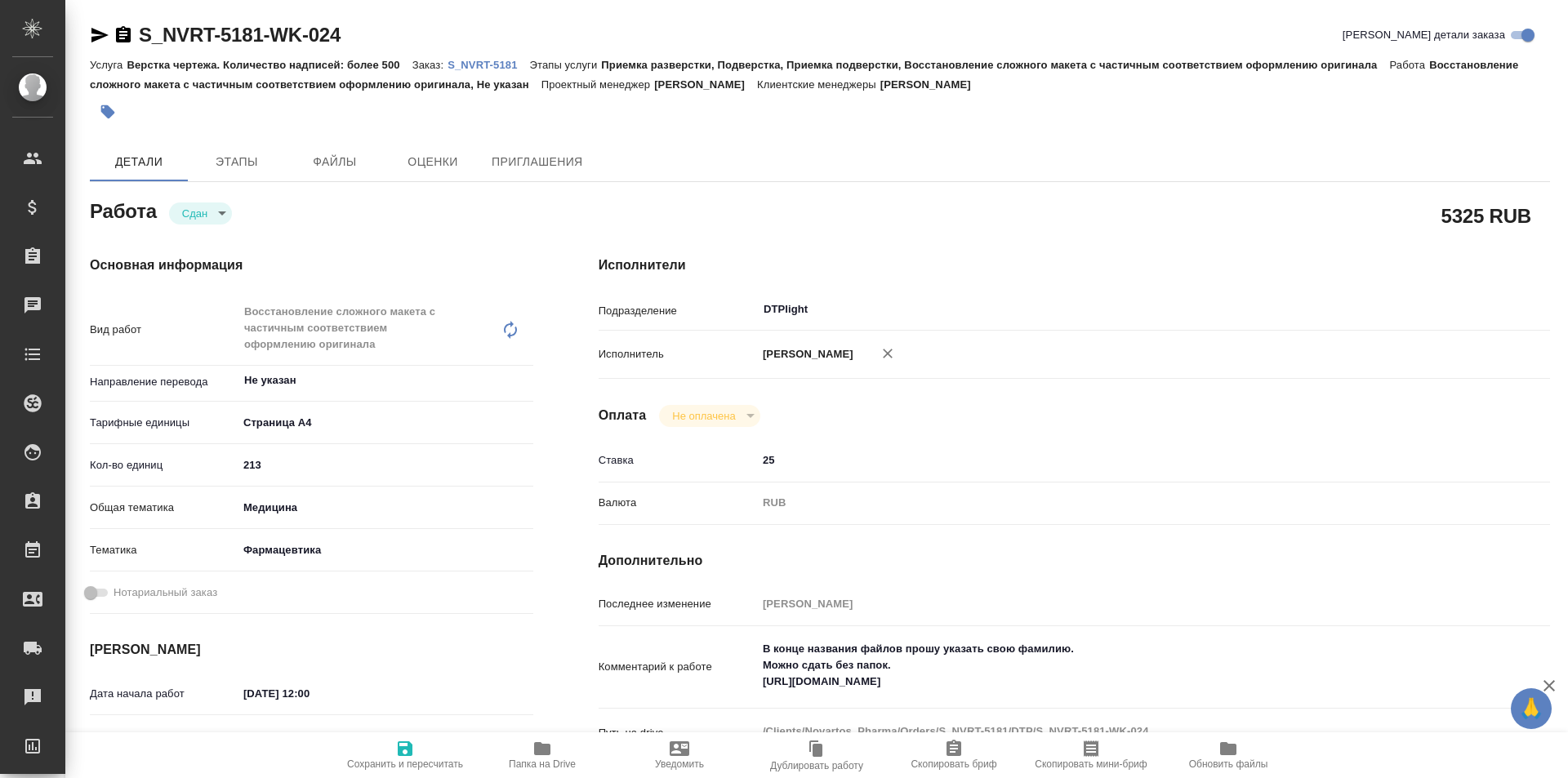
type textarea "x"
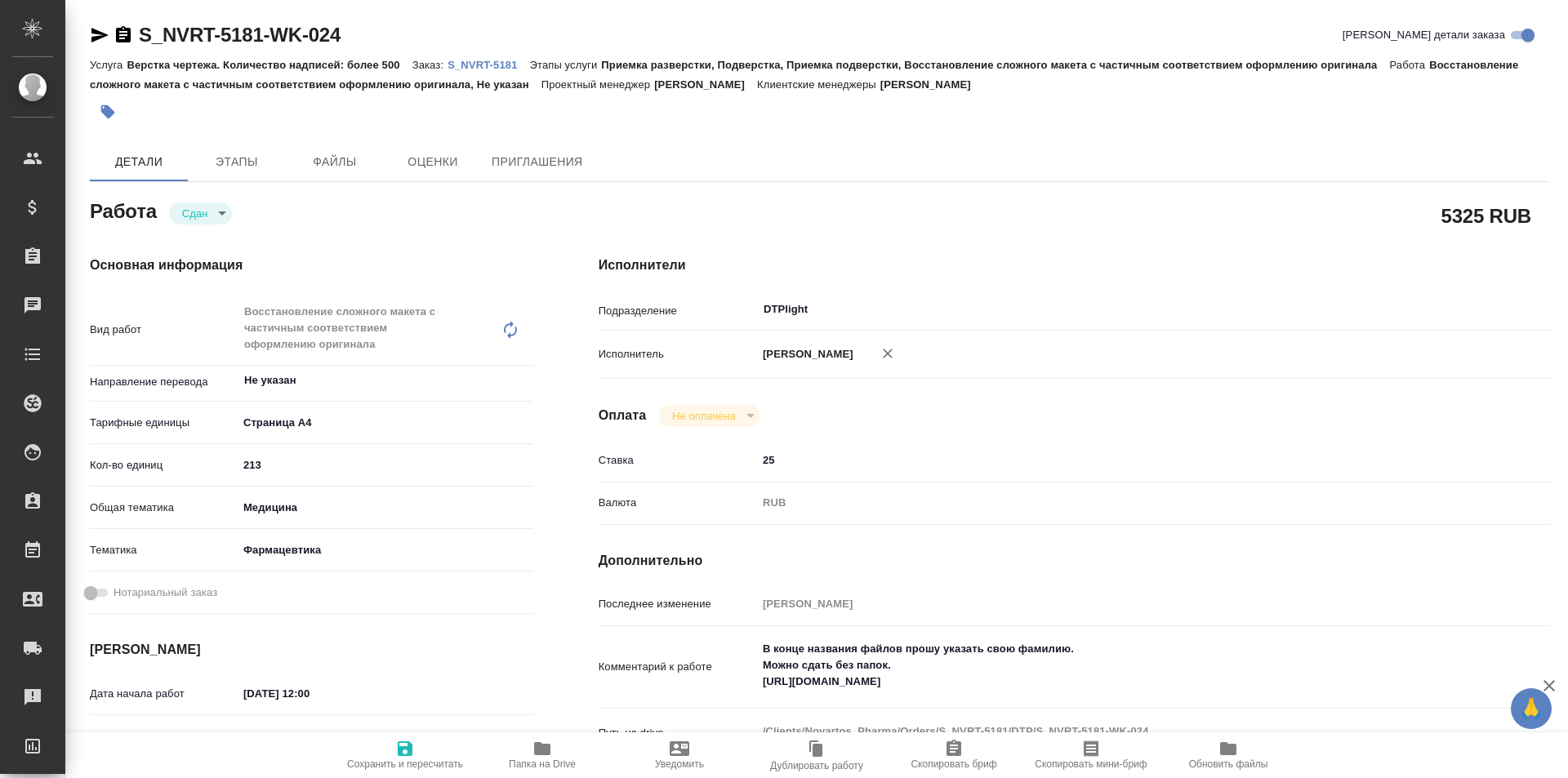
type textarea "x"
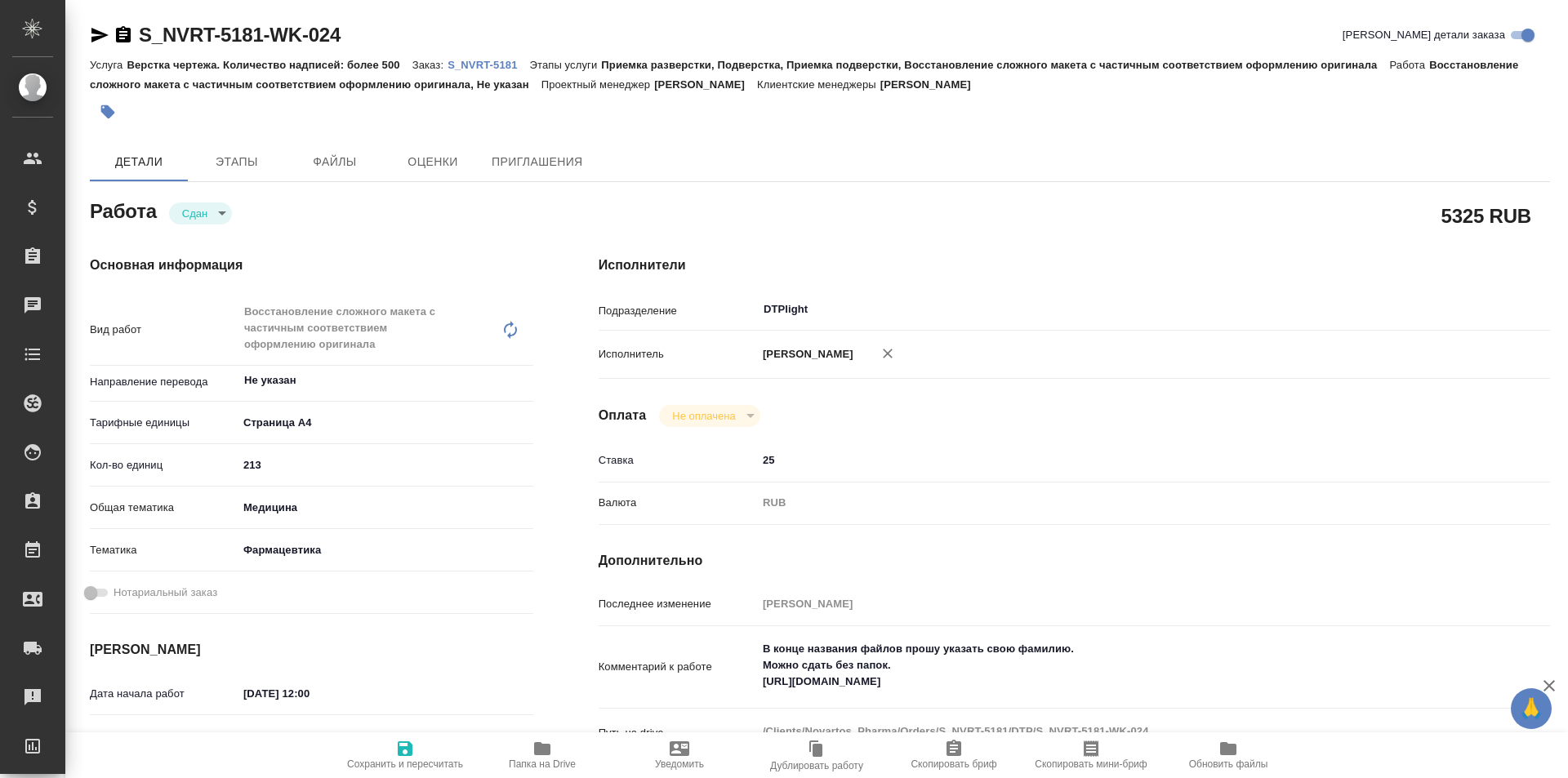
type textarea "x"
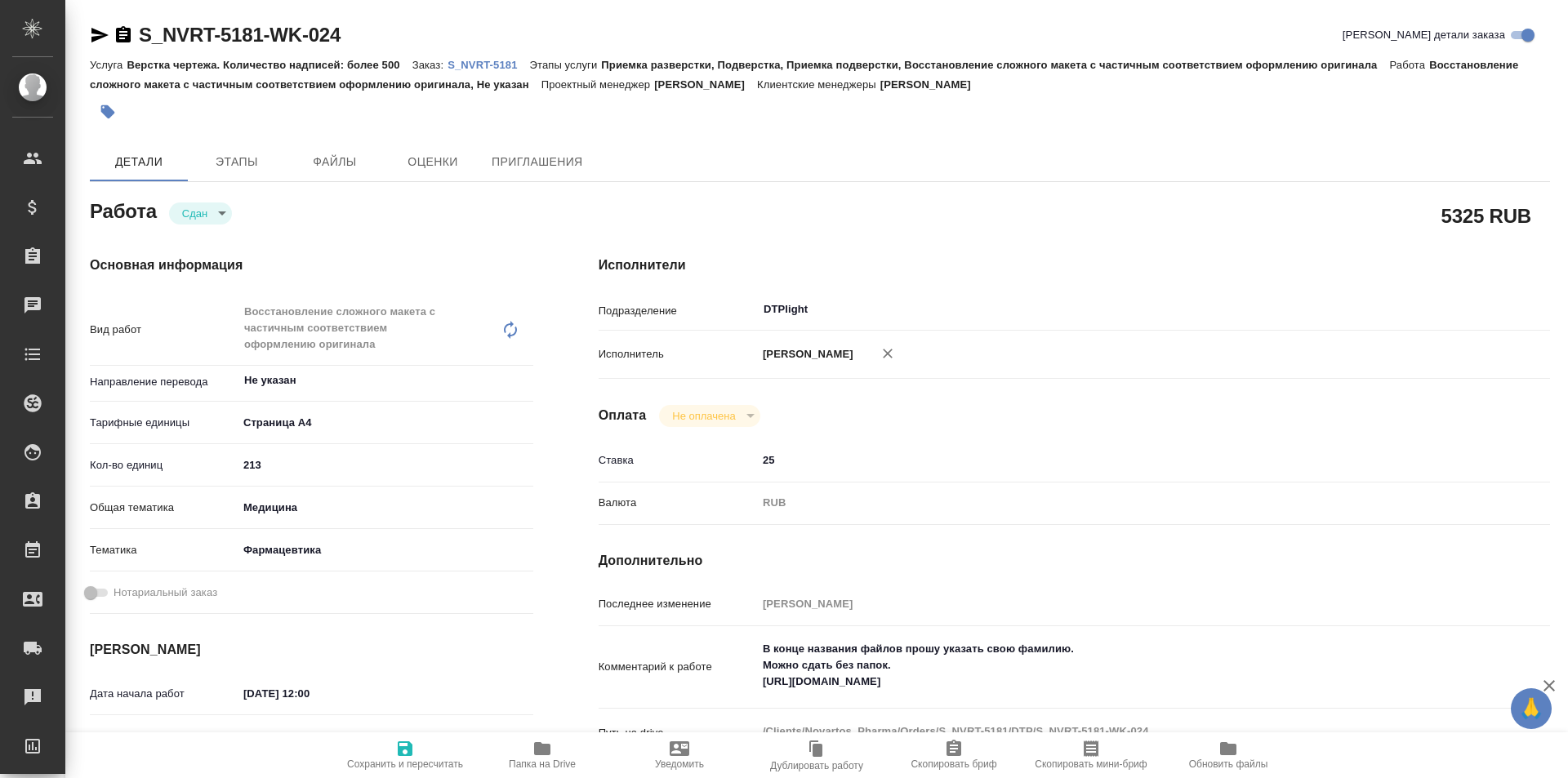
click at [546, 742] on icon "button" at bounding box center [542, 749] width 20 height 20
type textarea "x"
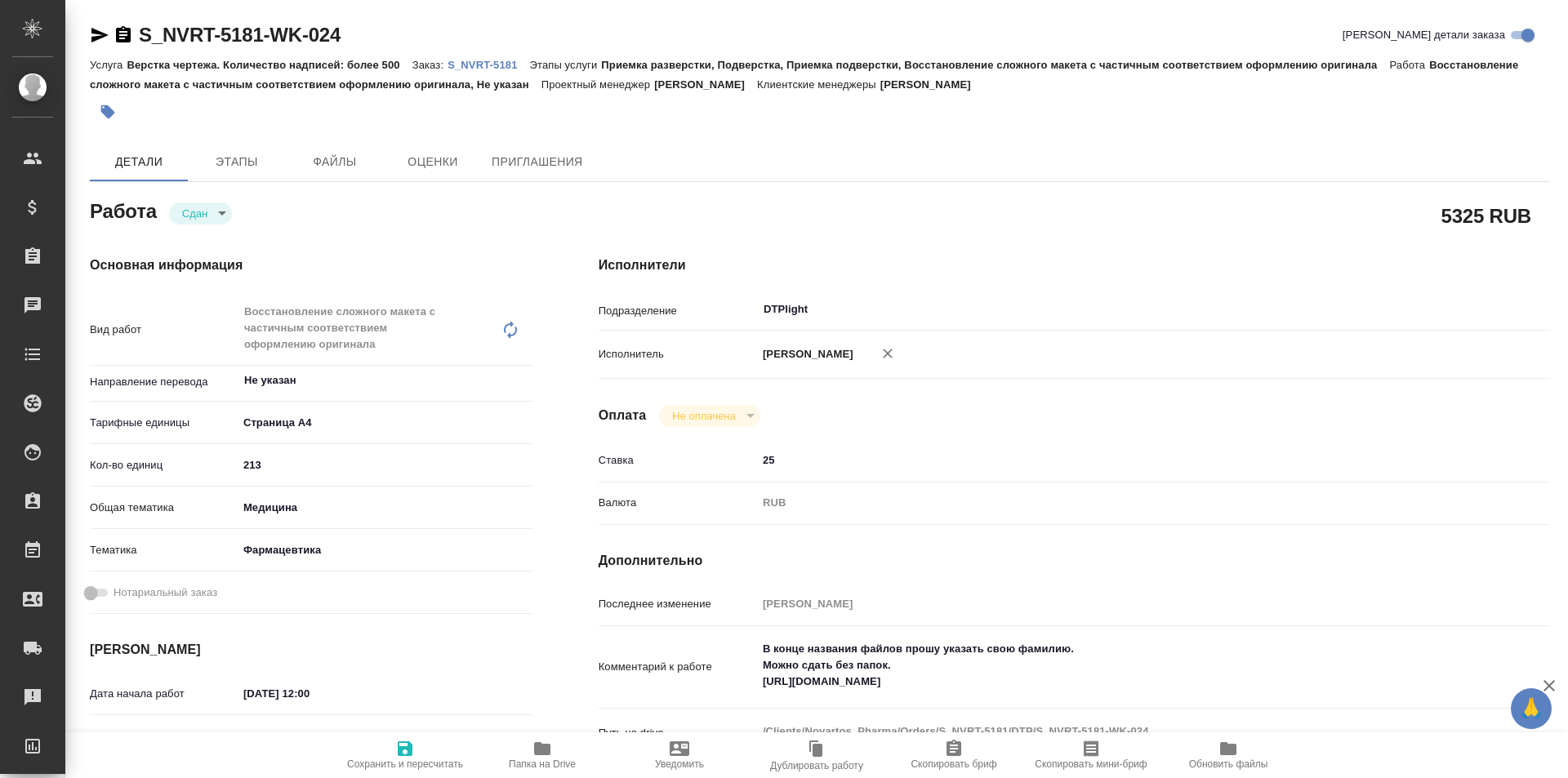
type textarea "x"
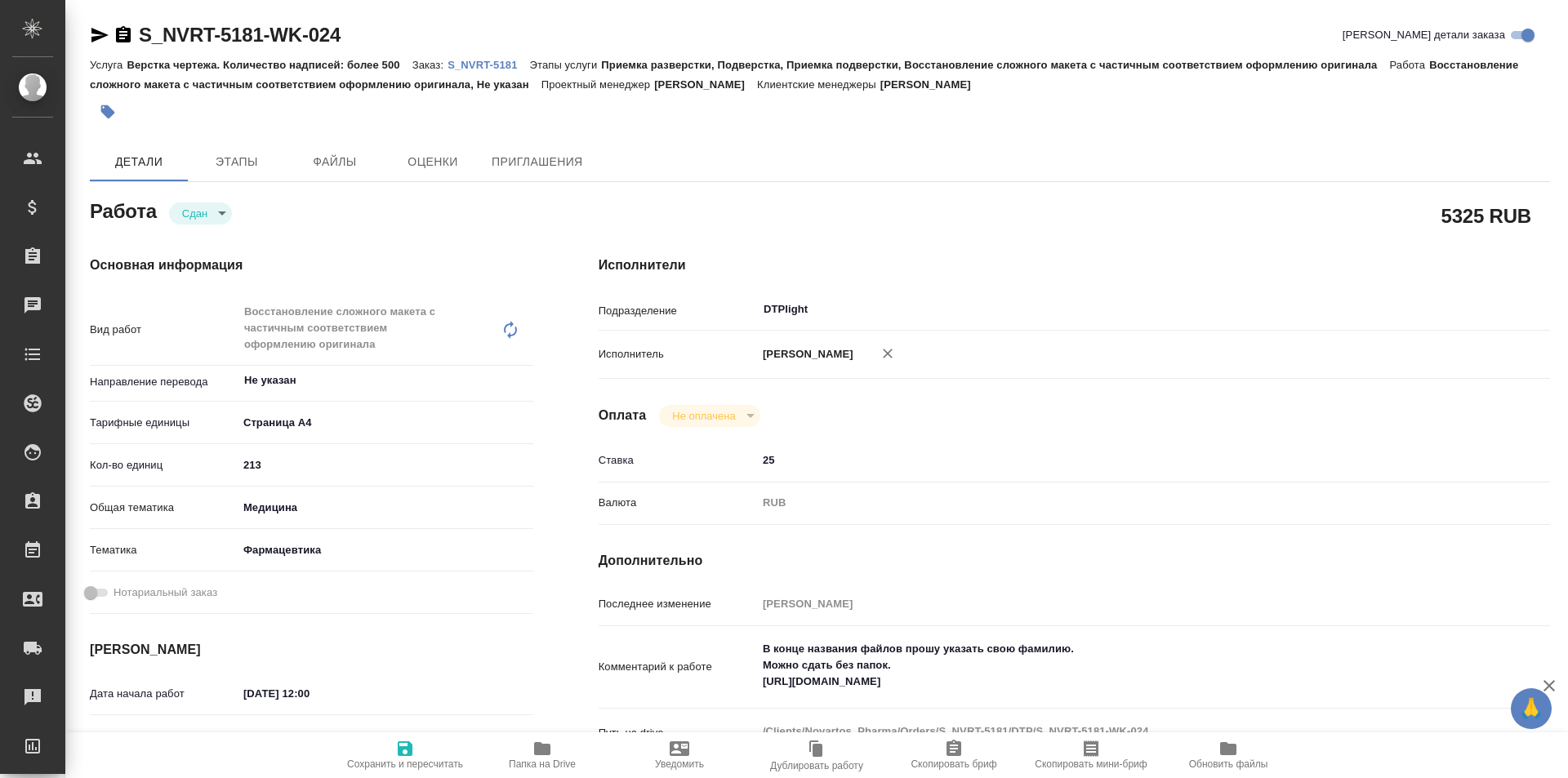
type textarea "x"
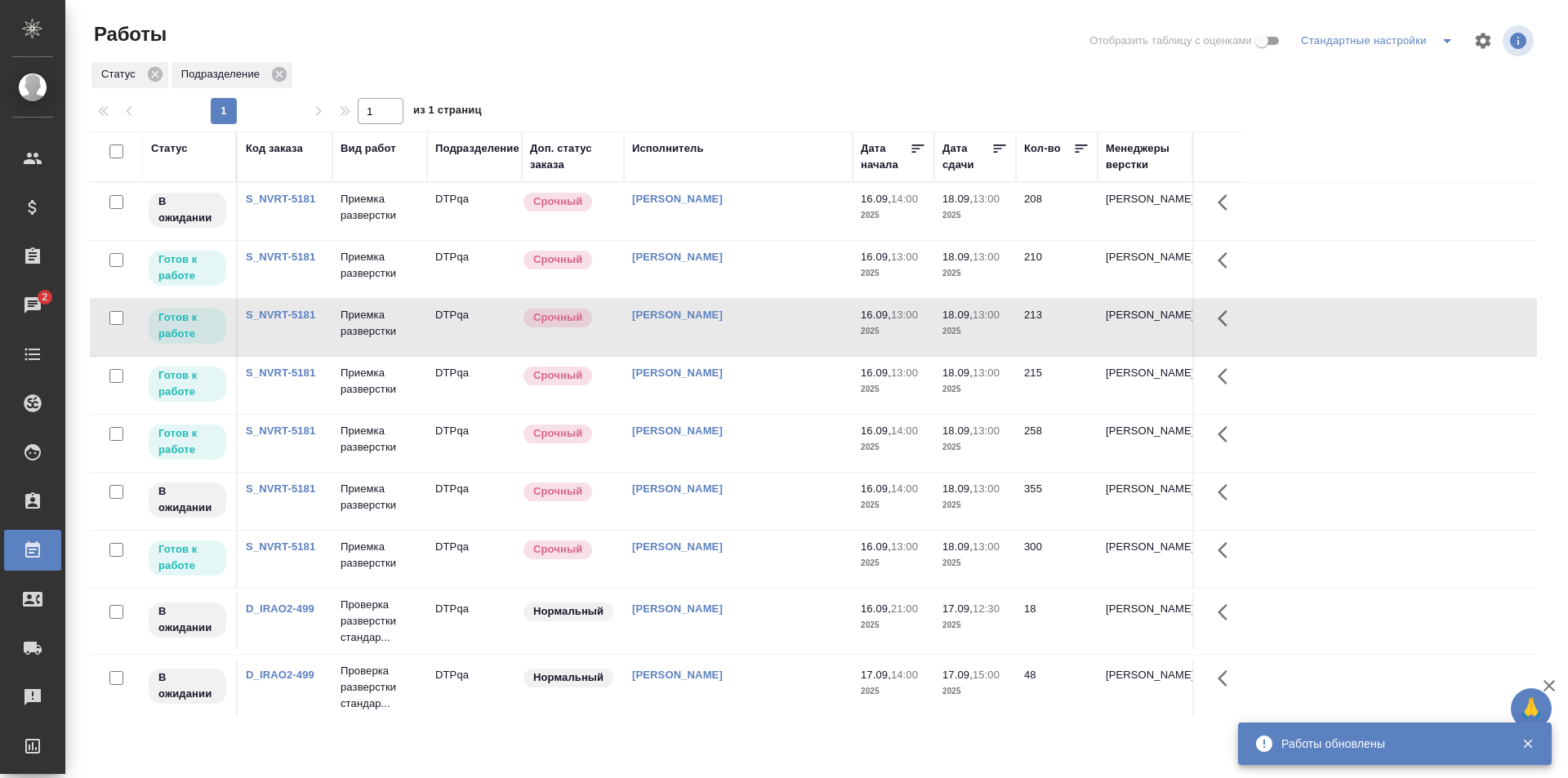
click at [755, 392] on td "[PERSON_NAME]" at bounding box center [738, 385] width 229 height 57
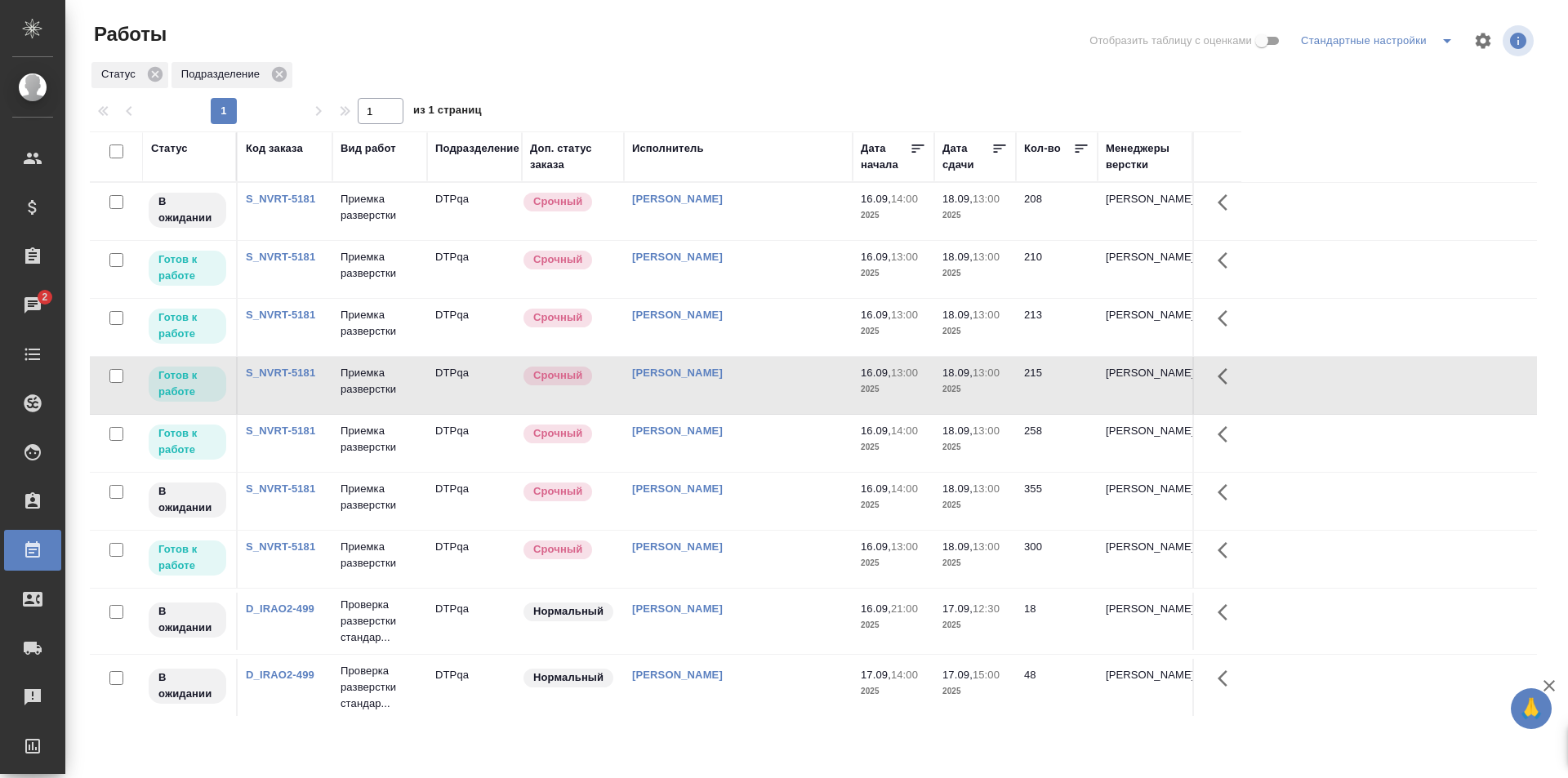
click at [754, 442] on td "[PERSON_NAME]" at bounding box center [738, 443] width 229 height 57
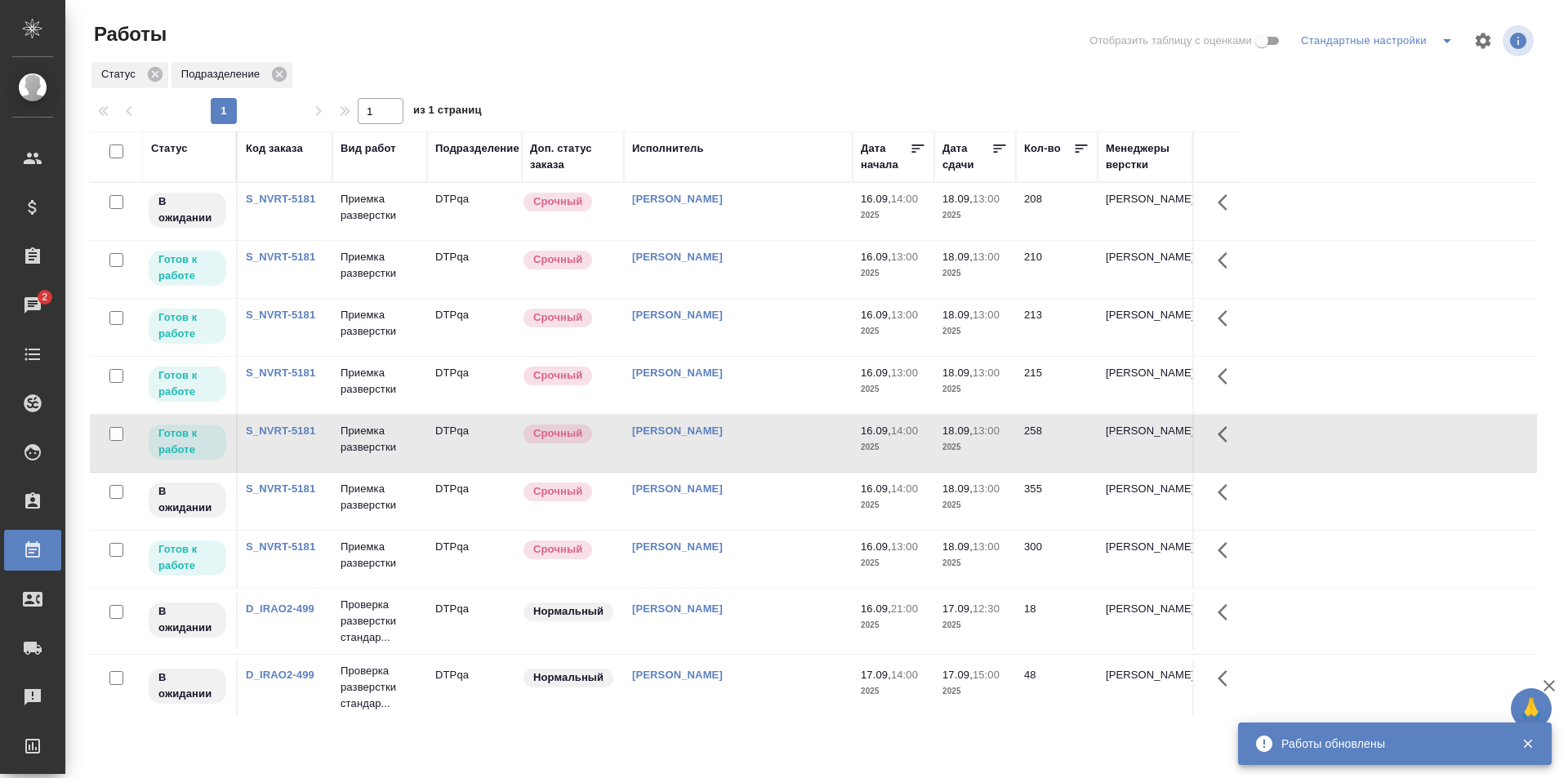
scroll to position [82, 0]
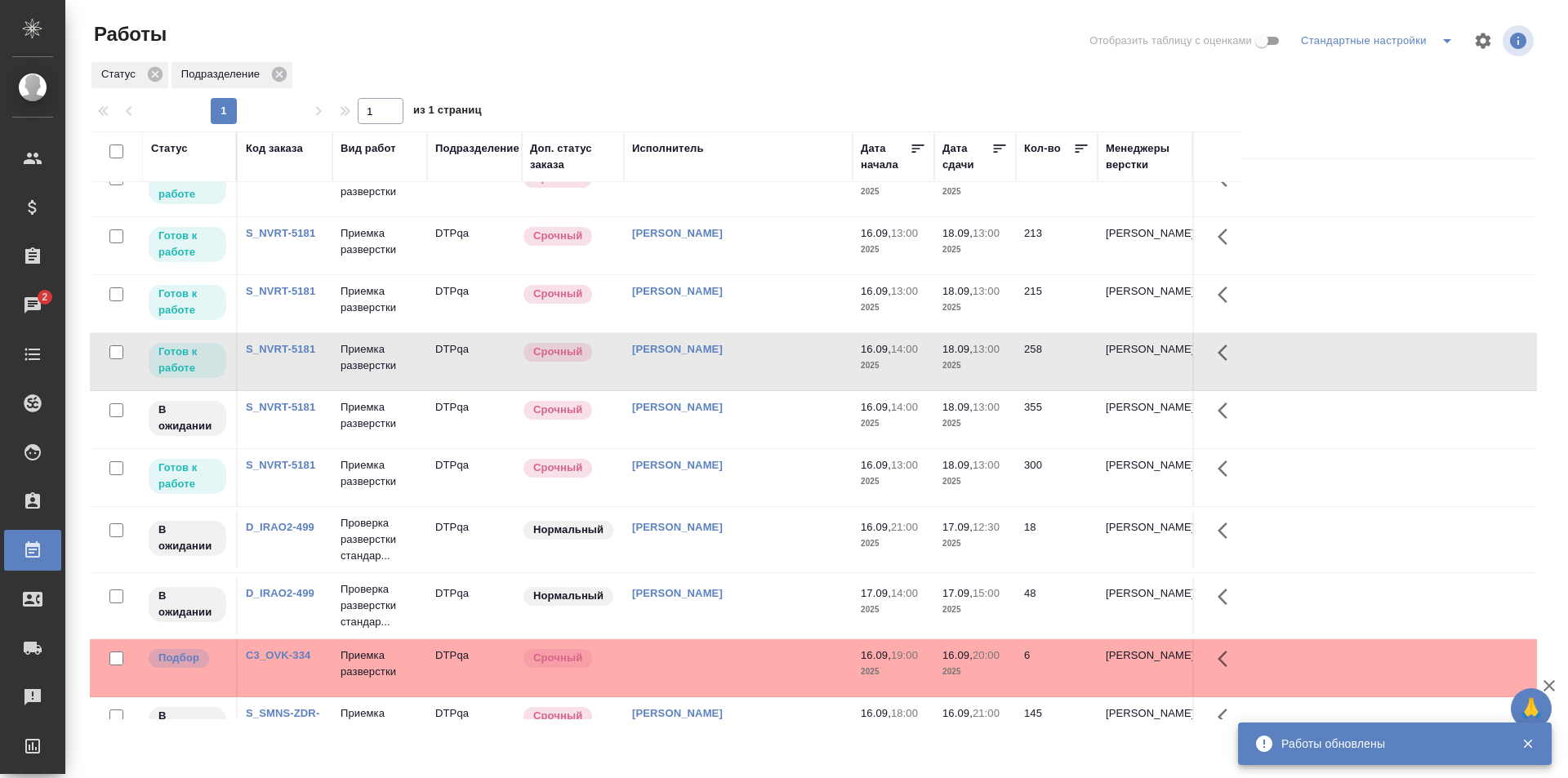
click at [797, 468] on div "[PERSON_NAME]" at bounding box center [738, 465] width 212 height 16
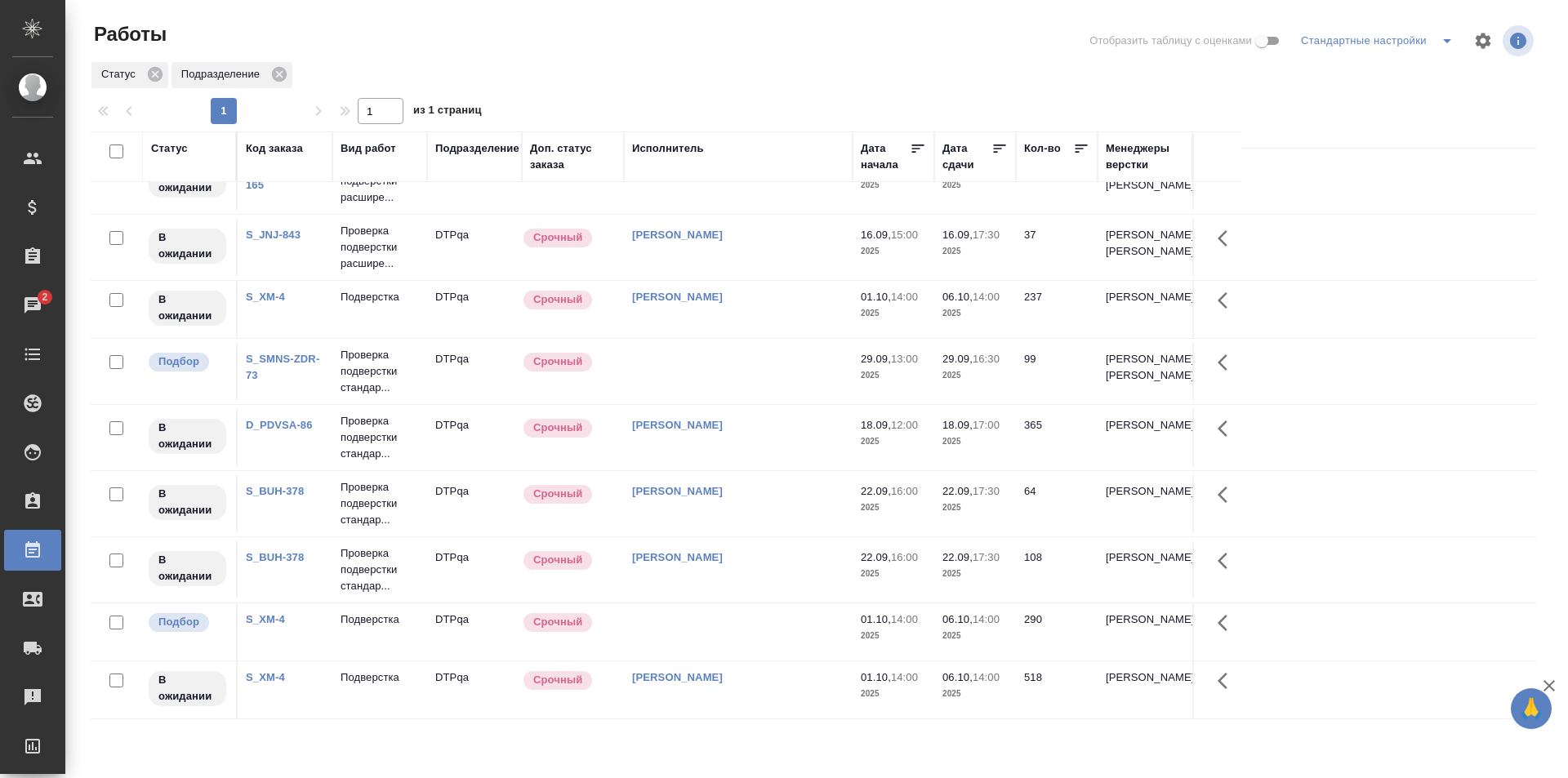
scroll to position [1060, 0]
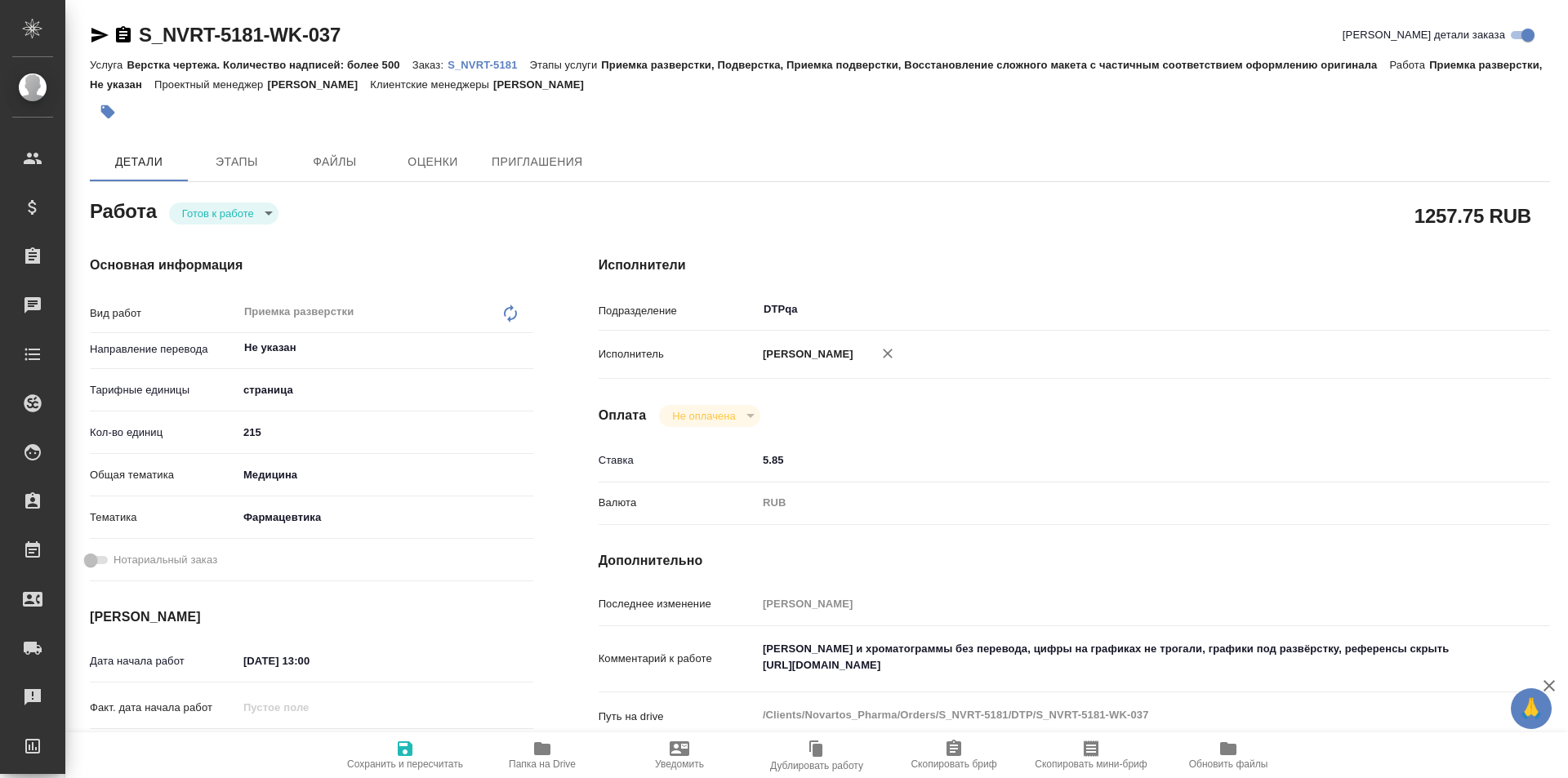
type textarea "x"
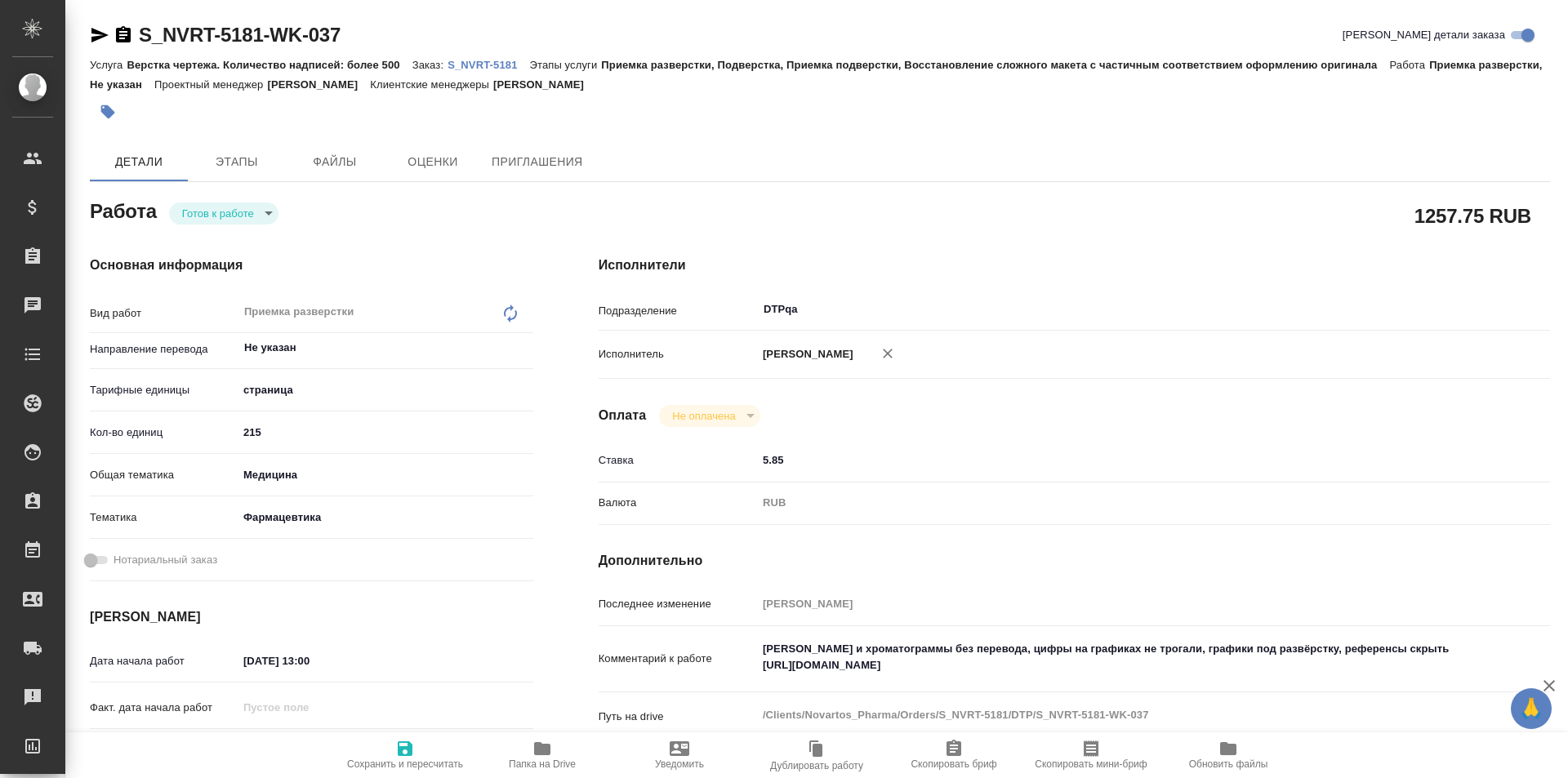
type textarea "x"
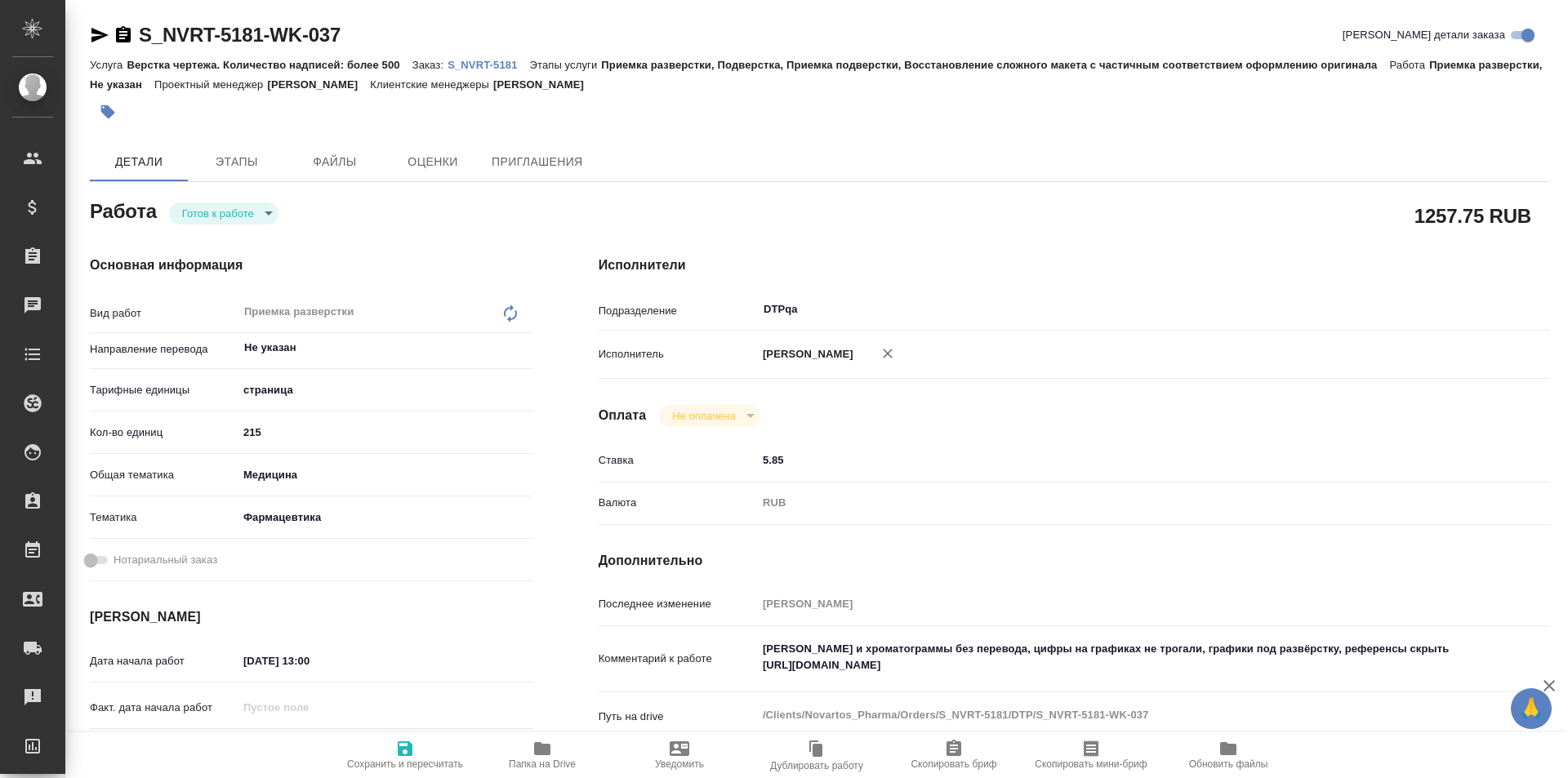
type textarea "x"
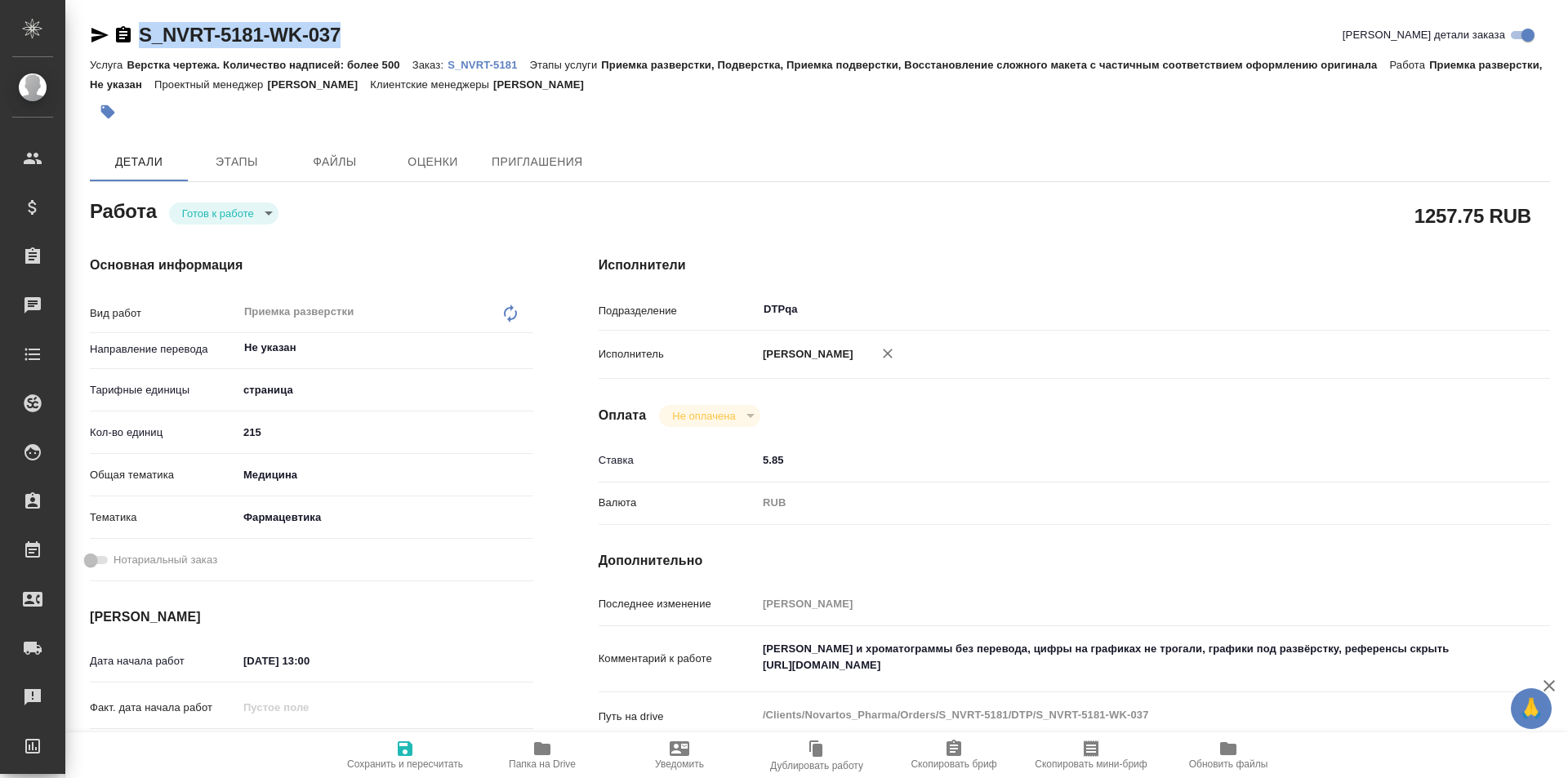
drag, startPoint x: 383, startPoint y: 26, endPoint x: 134, endPoint y: 16, distance: 249.2
click at [134, 16] on div "S_NVRT-5181-WK-037 Кратко детали заказа Услуга Верстка чертежа. Количество надп…" at bounding box center [820, 704] width 1478 height 1409
type textarea "x"
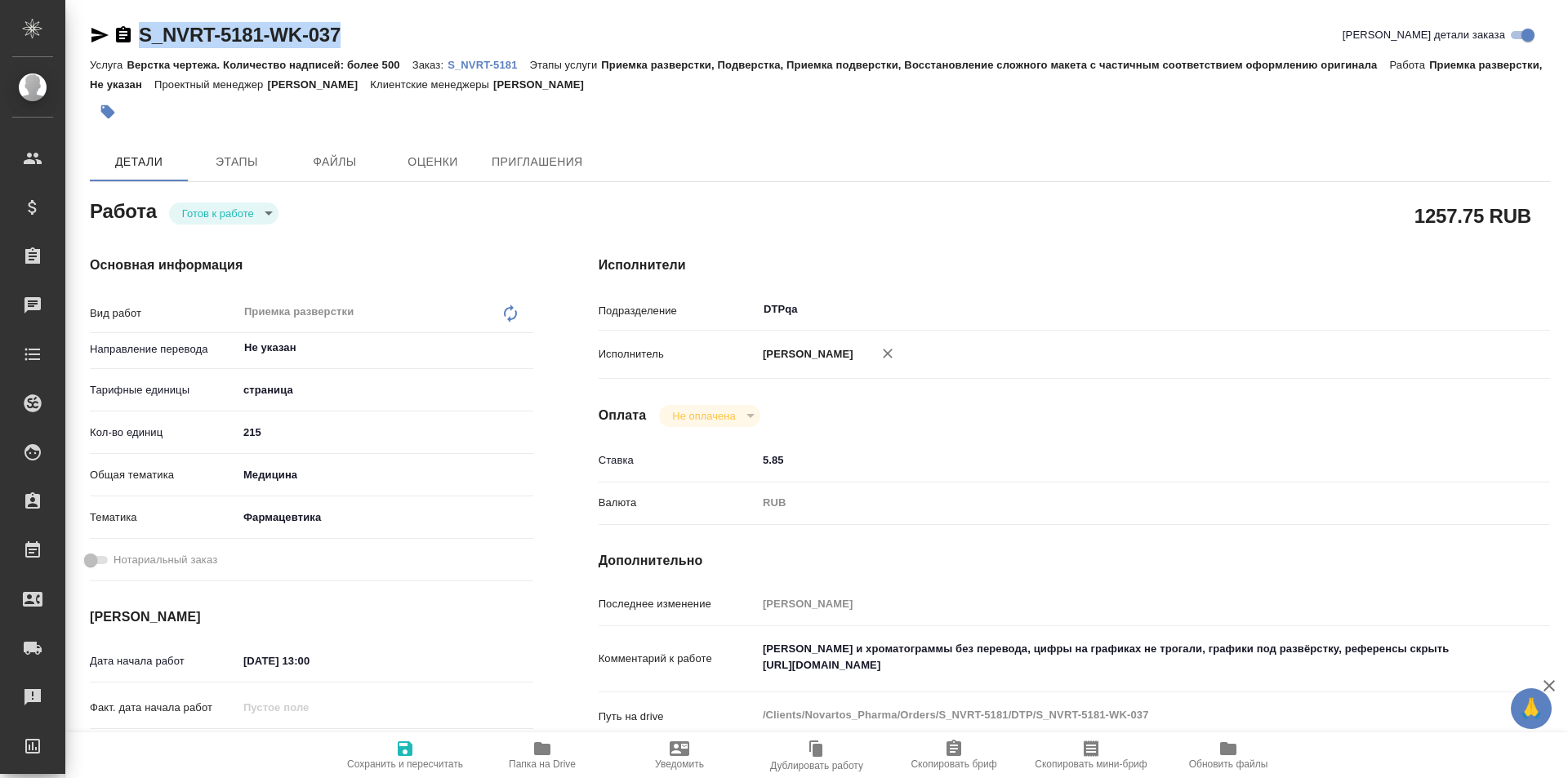
type textarea "x"
copy link "S_NVRT-5181-WK-037"
type textarea "x"
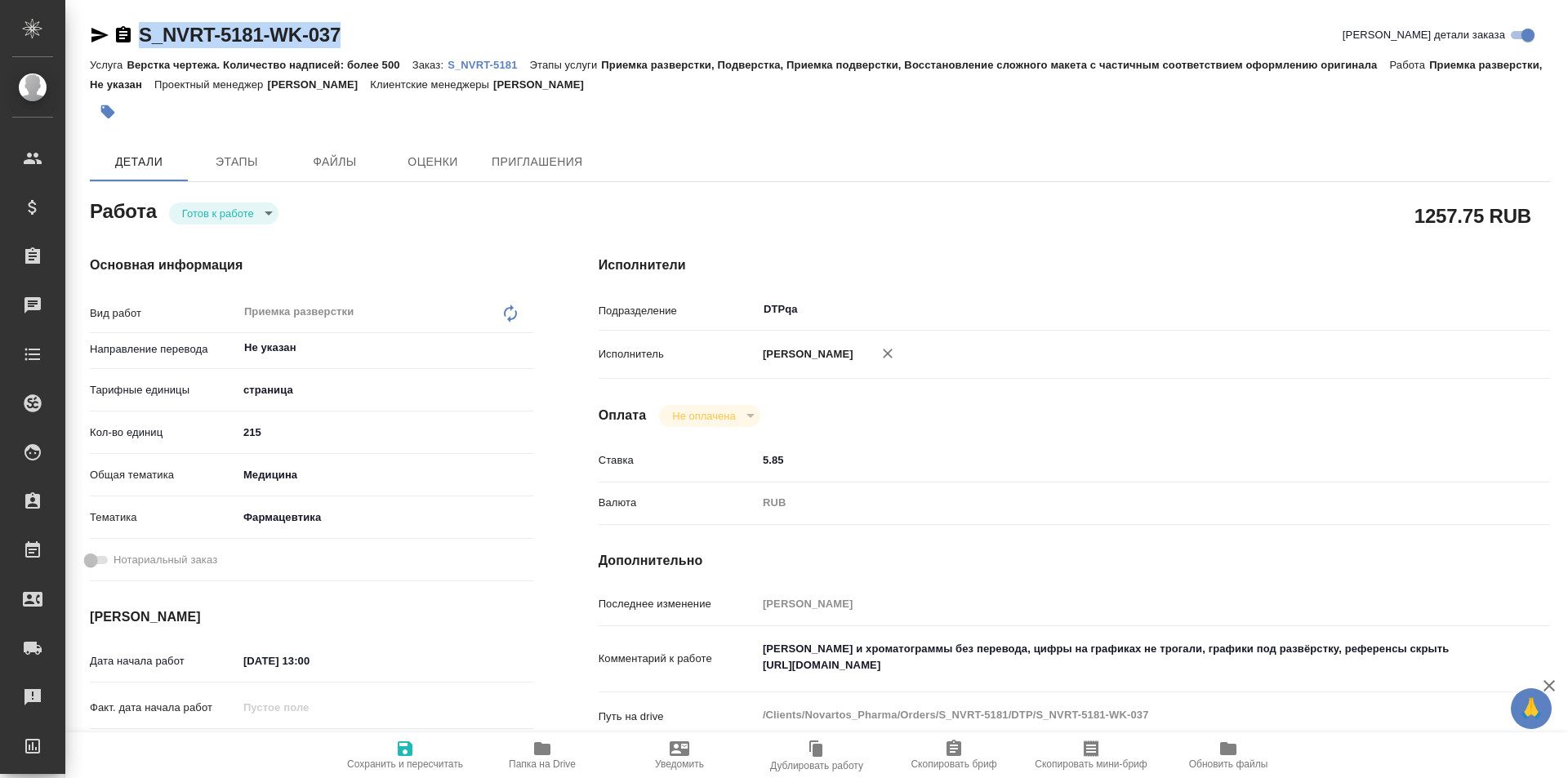
type textarea "x"
drag, startPoint x: 1086, startPoint y: 669, endPoint x: 713, endPoint y: 675, distance: 373.0
click at [713, 675] on div "Комментарий к работе Скрины и хроматограммы без перевода, цифры на графиках не …" at bounding box center [1074, 660] width 951 height 54
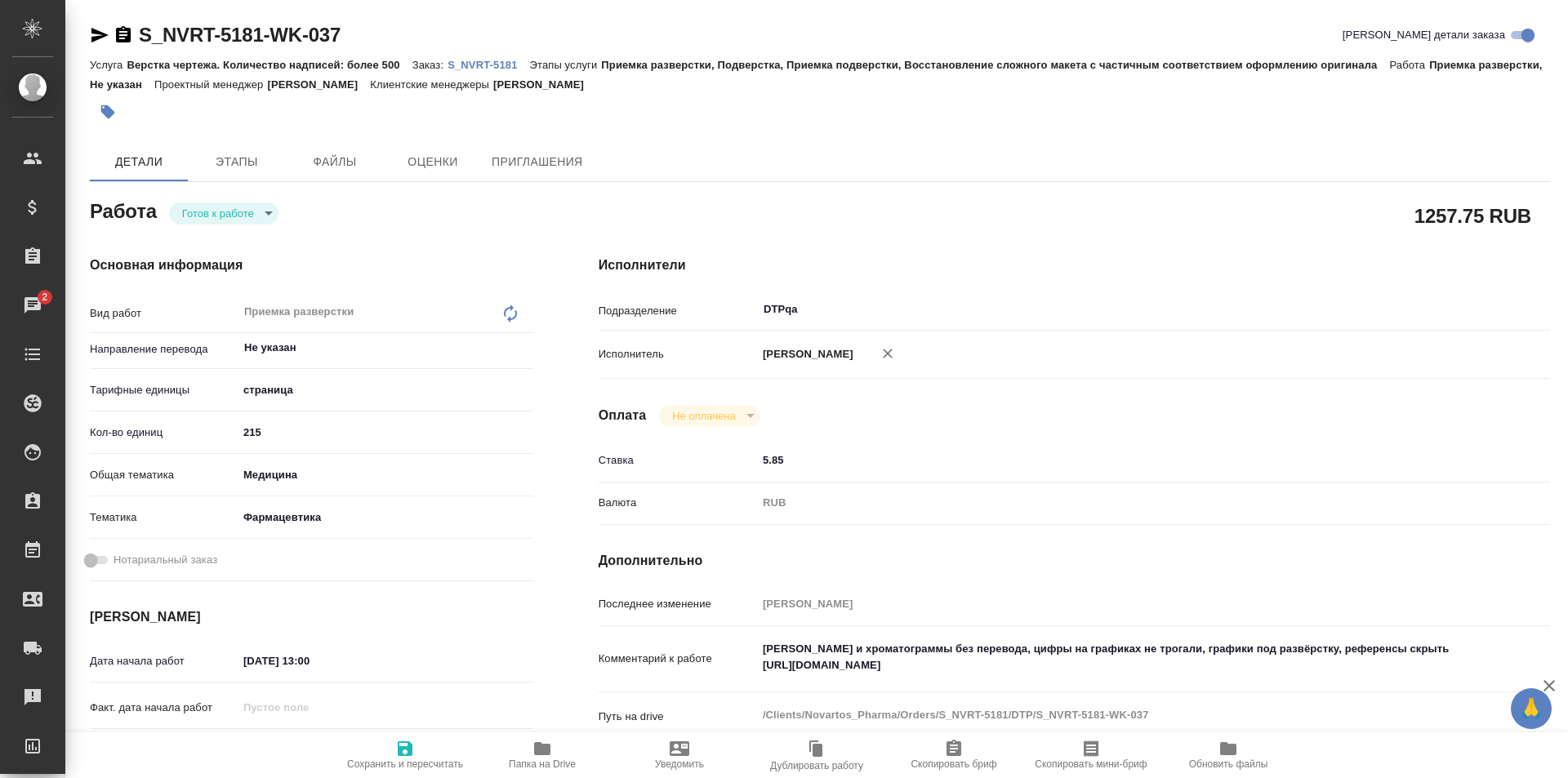
type textarea "x"
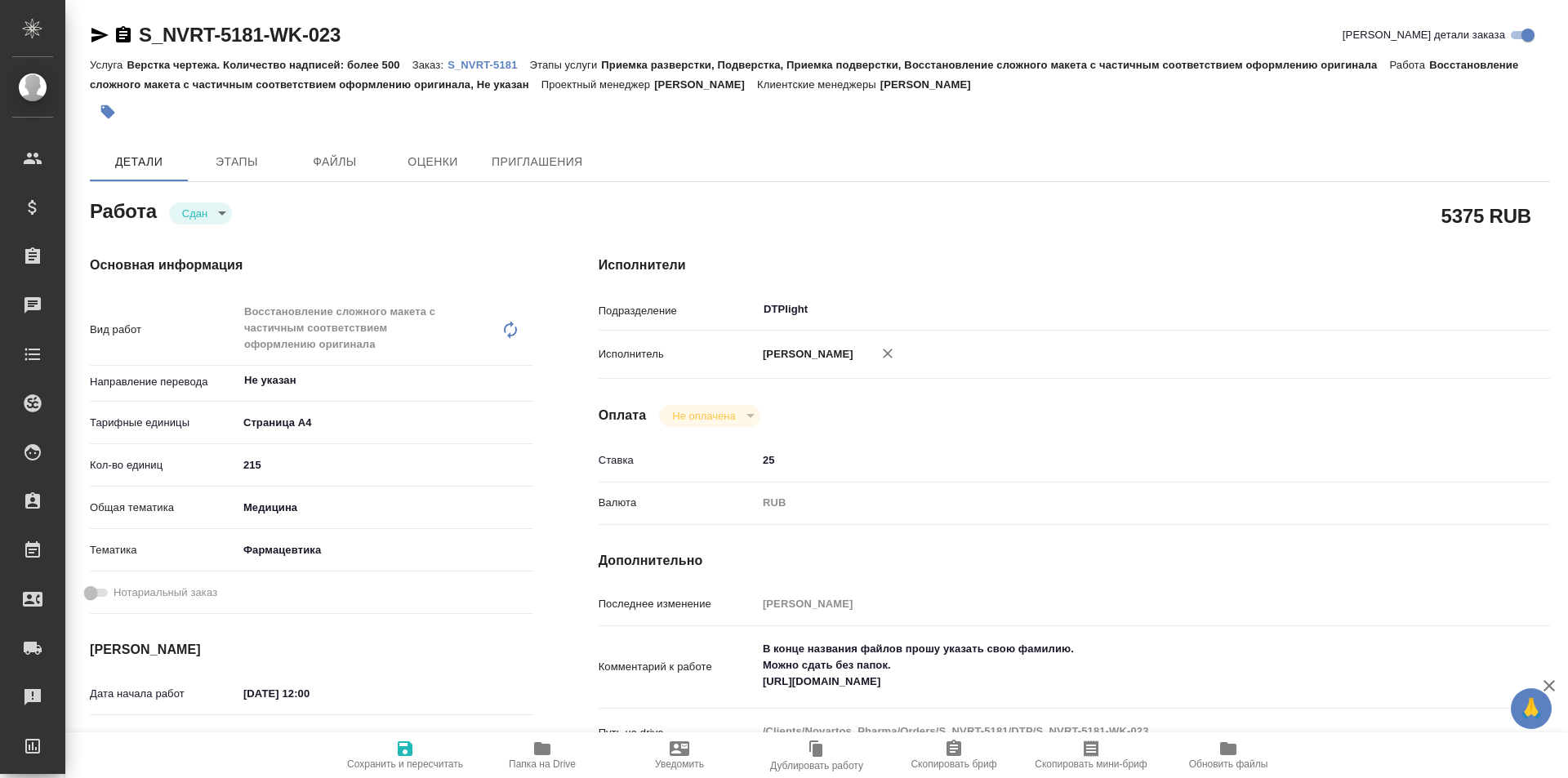
type textarea "x"
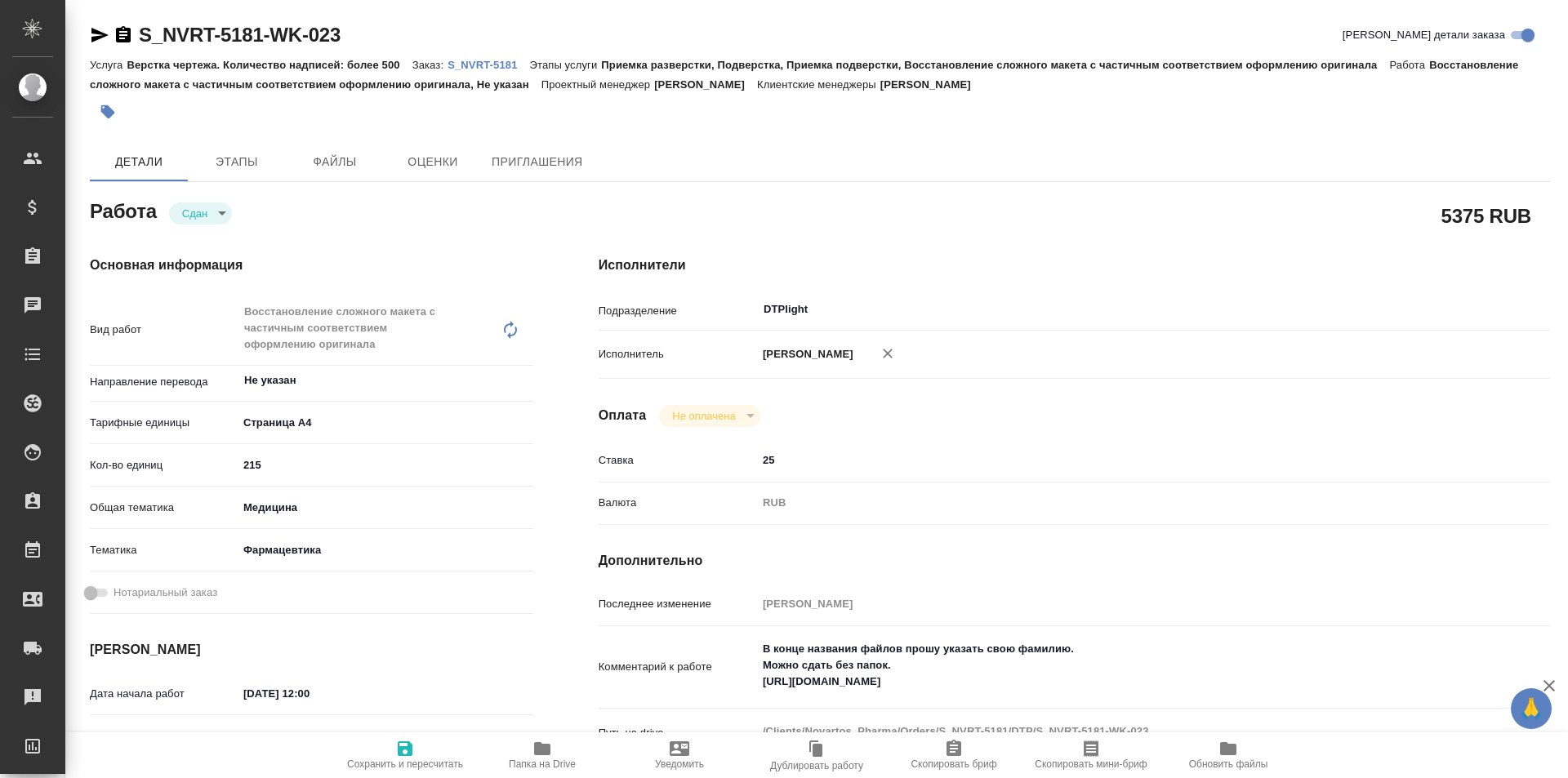
type textarea "x"
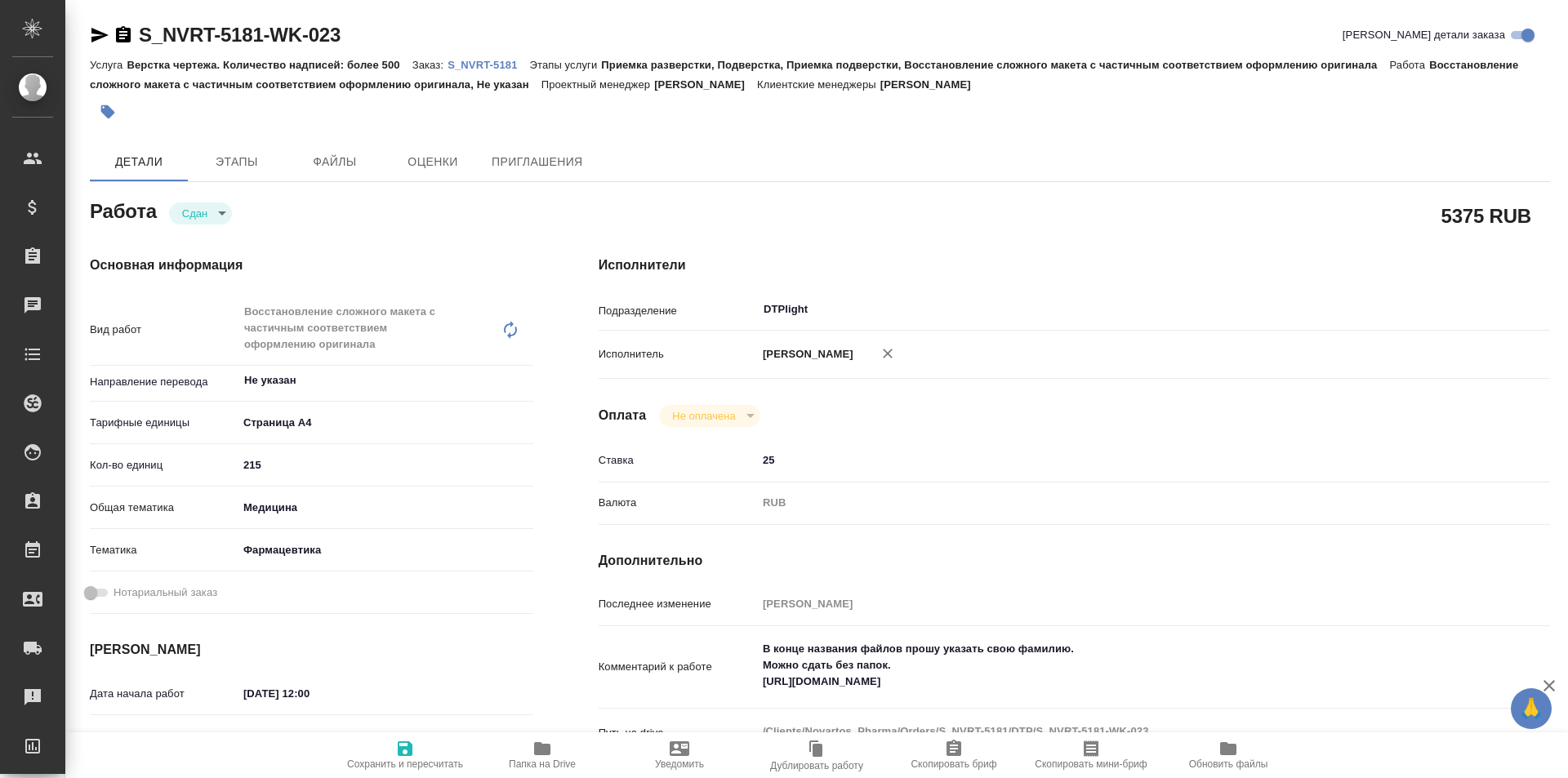
type textarea "x"
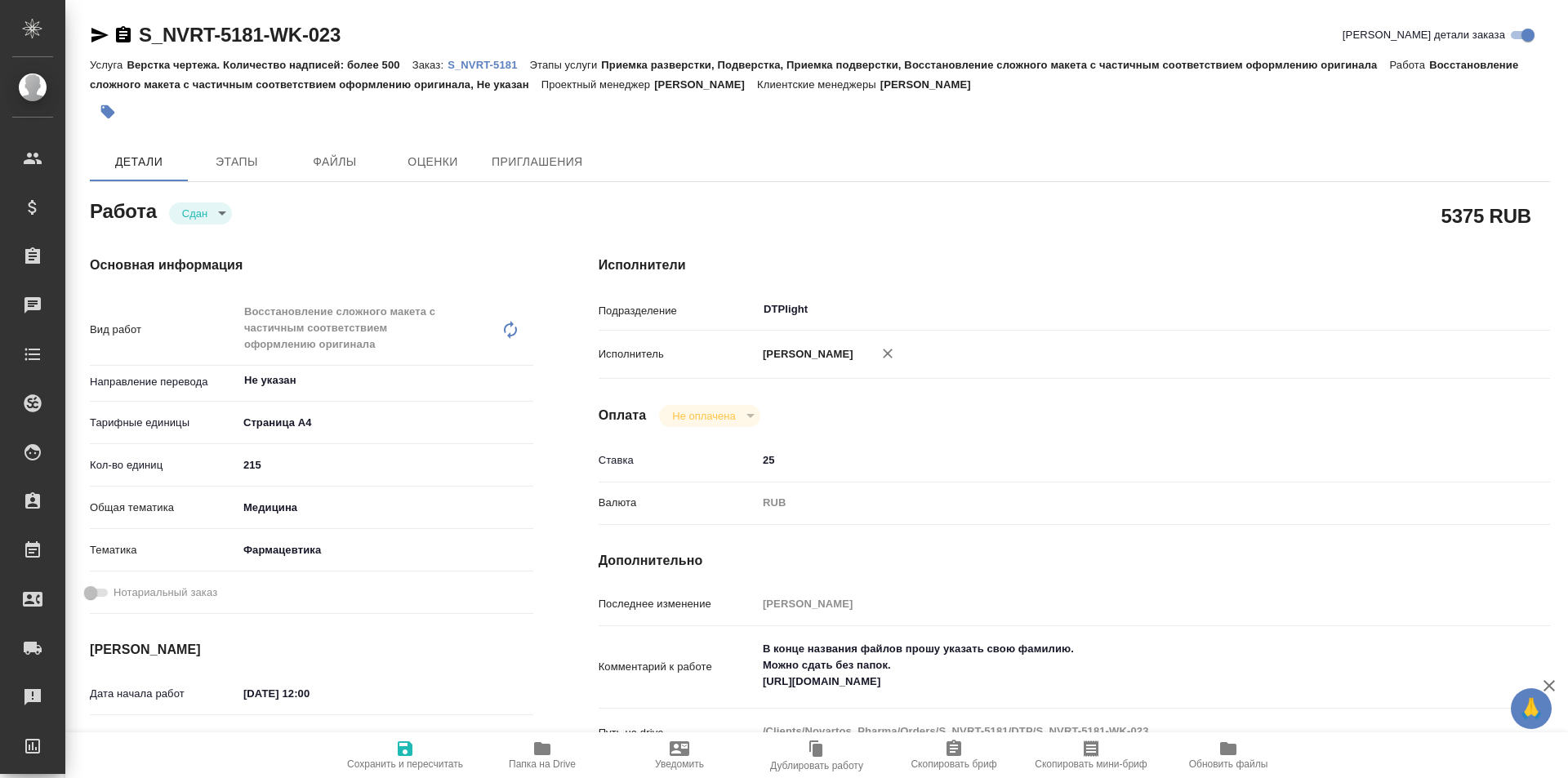
click at [521, 759] on span "Папка на Drive" at bounding box center [542, 764] width 67 height 11
type textarea "x"
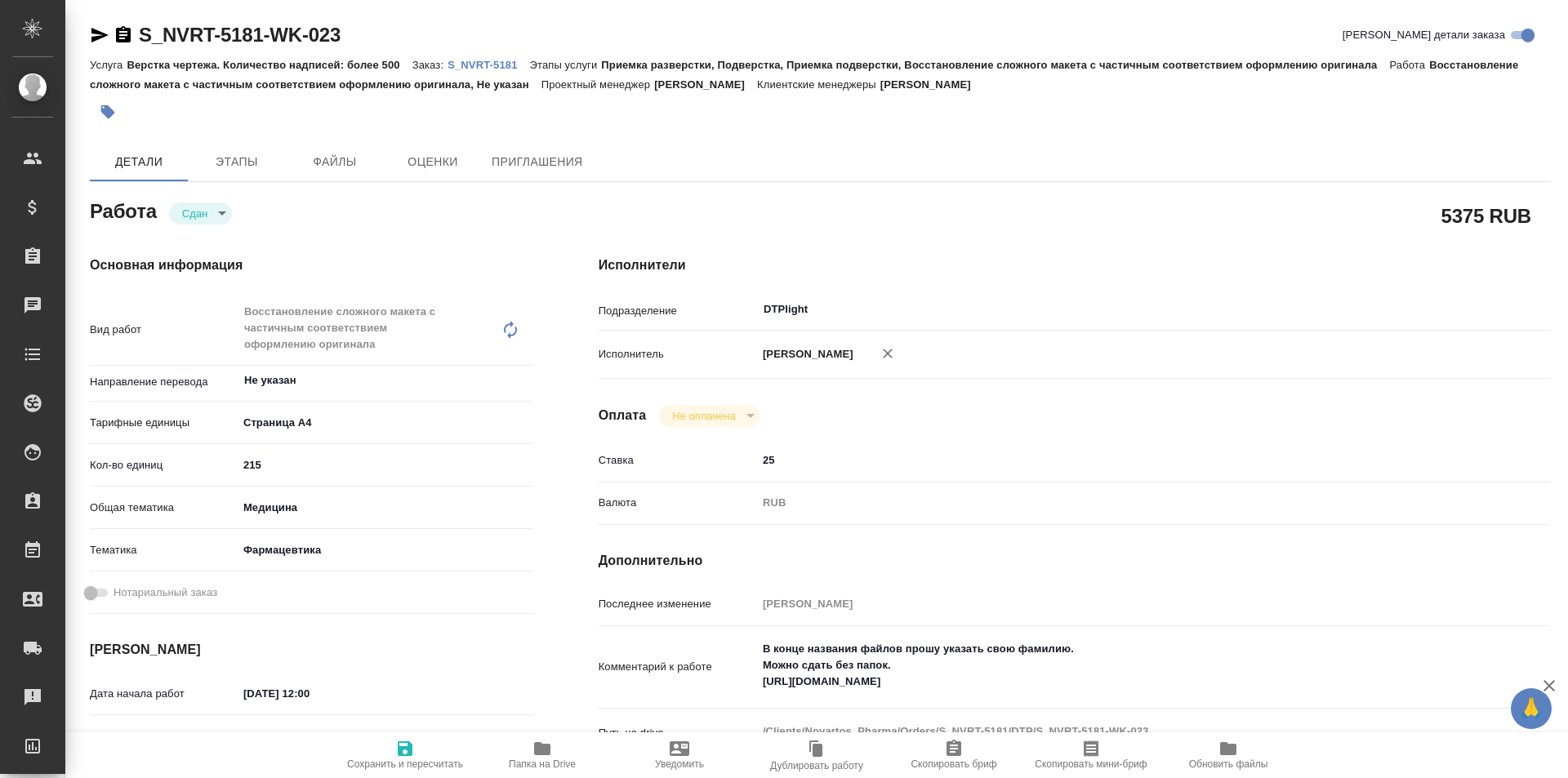
type textarea "x"
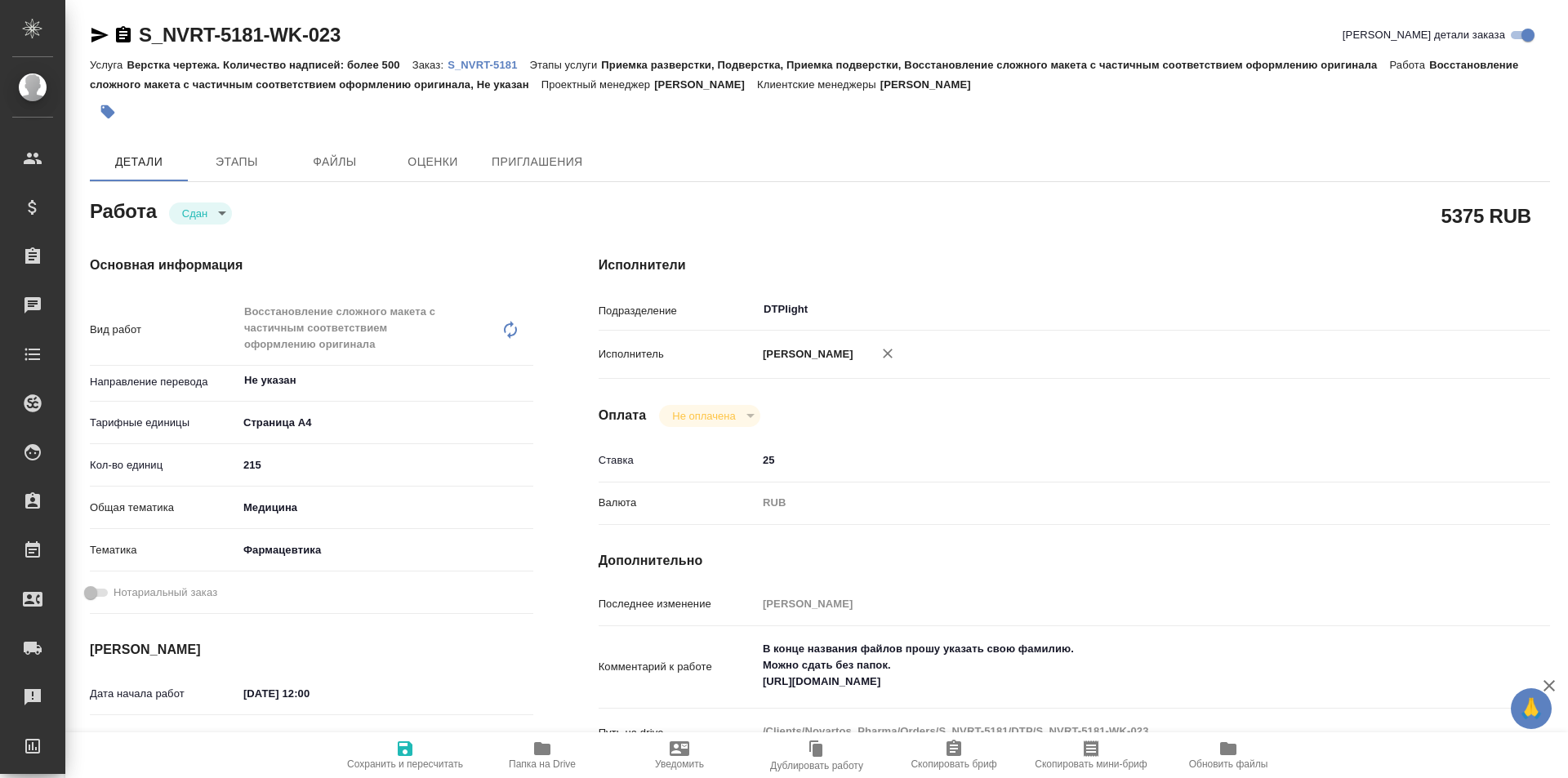
type textarea "x"
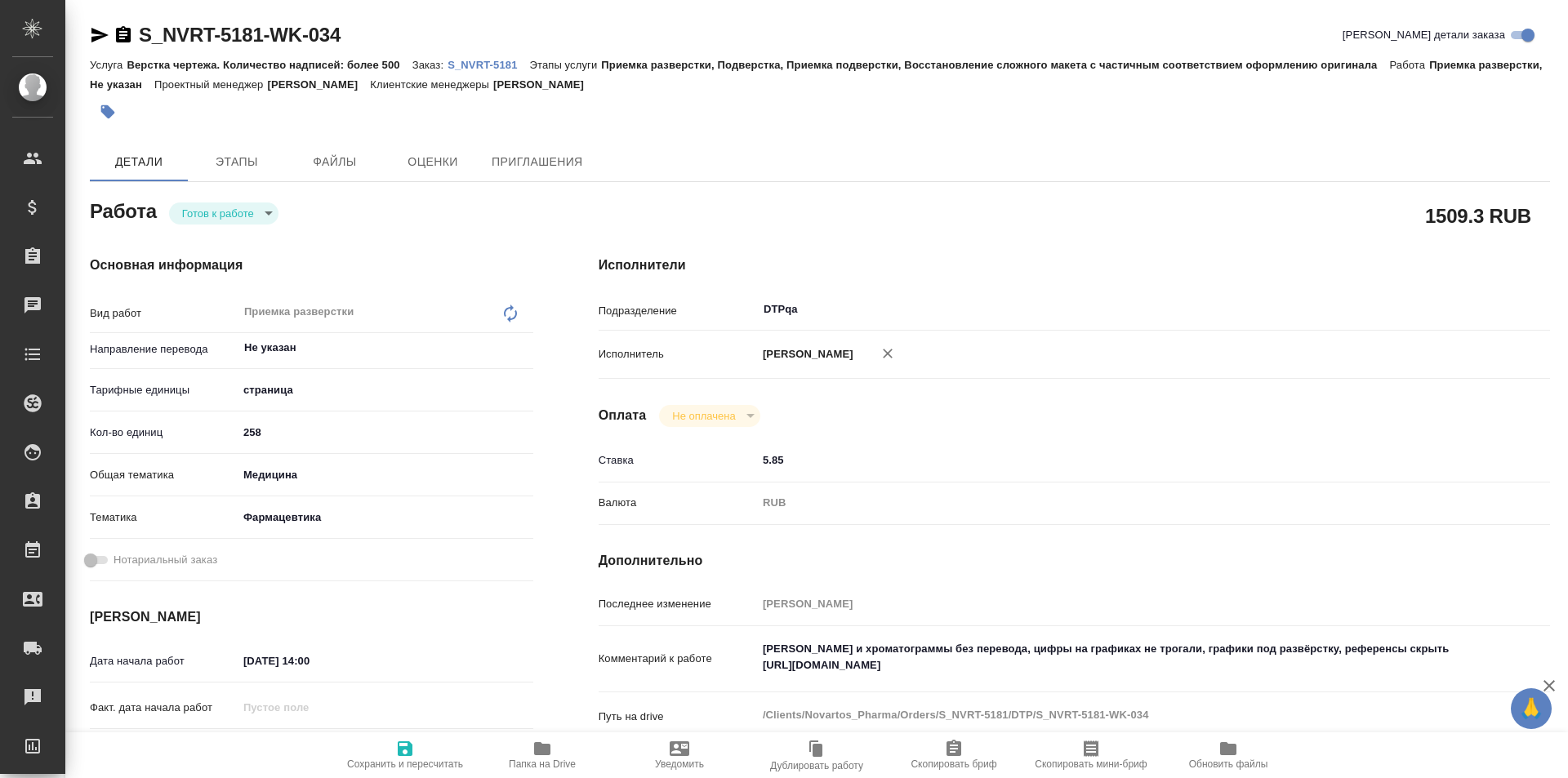
type textarea "x"
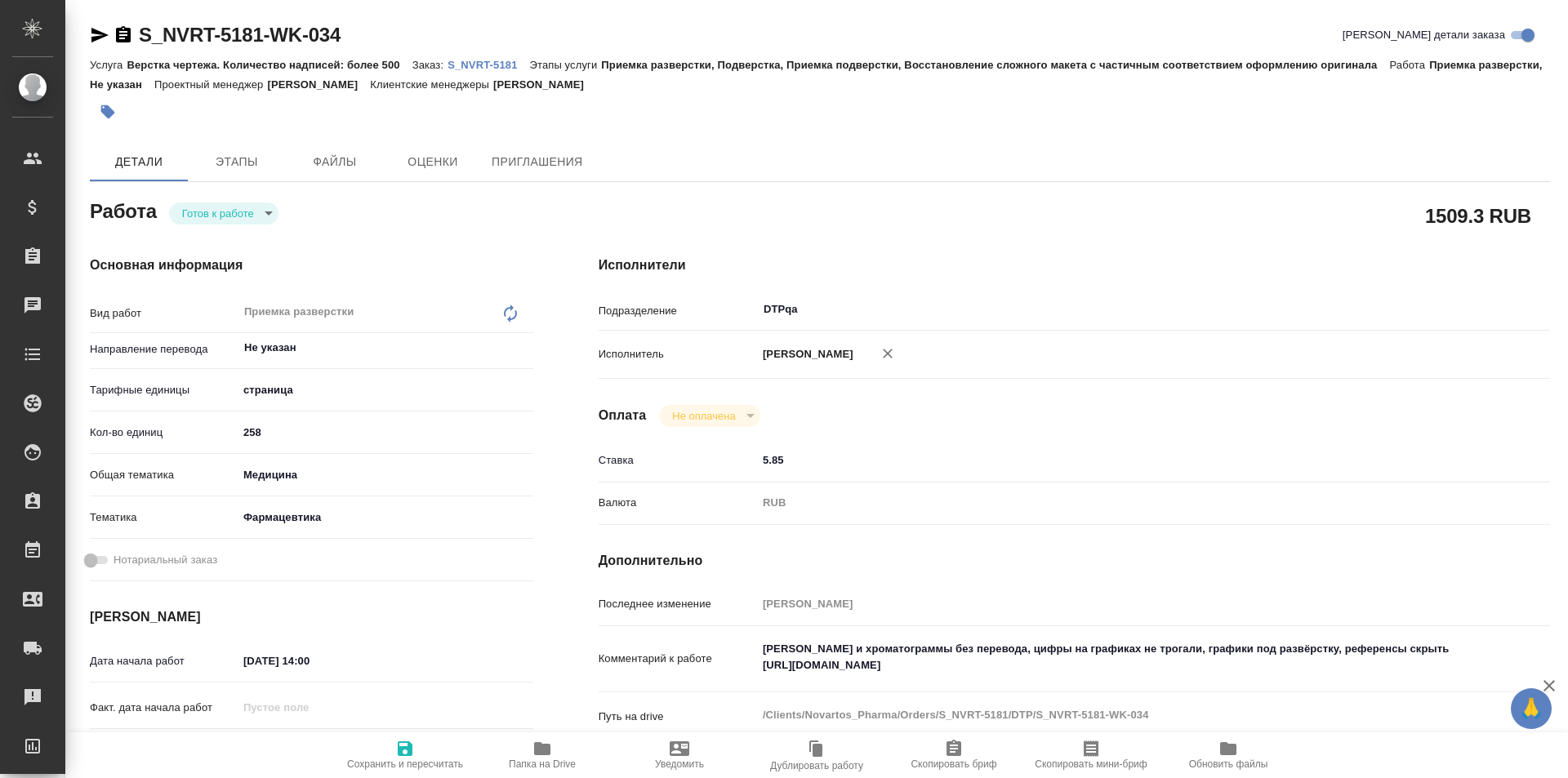
type textarea "x"
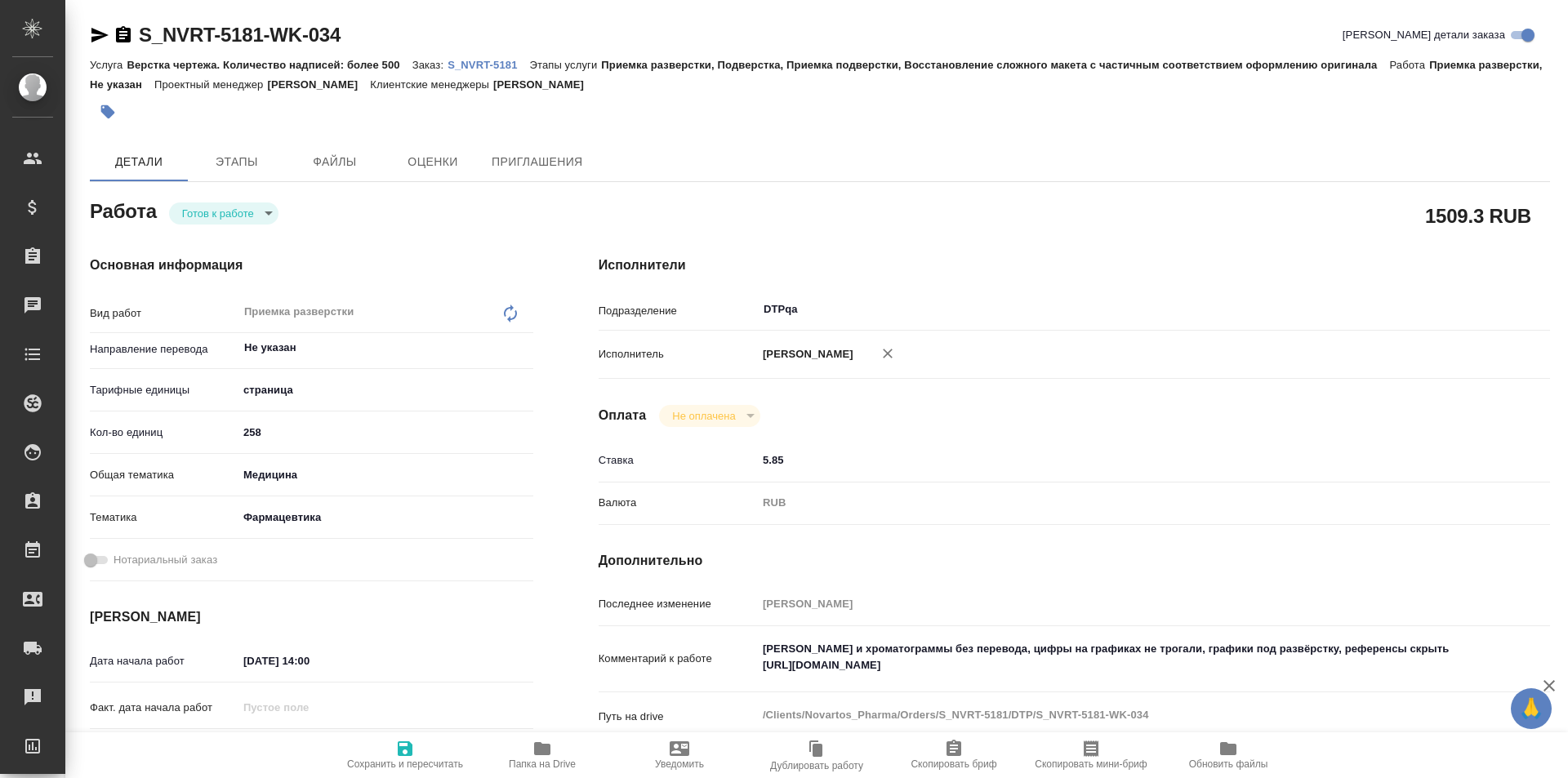
type textarea "x"
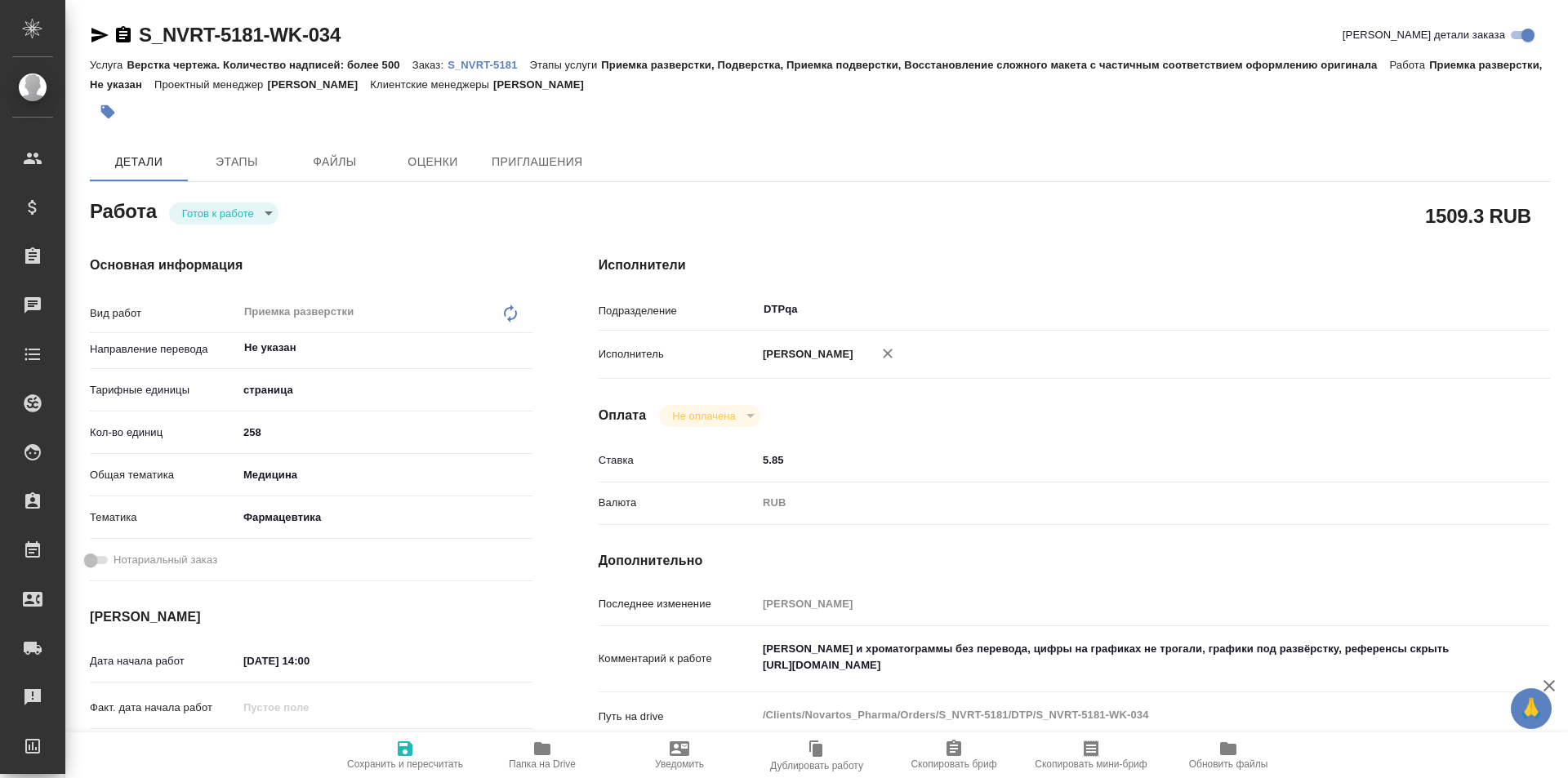
type textarea "x"
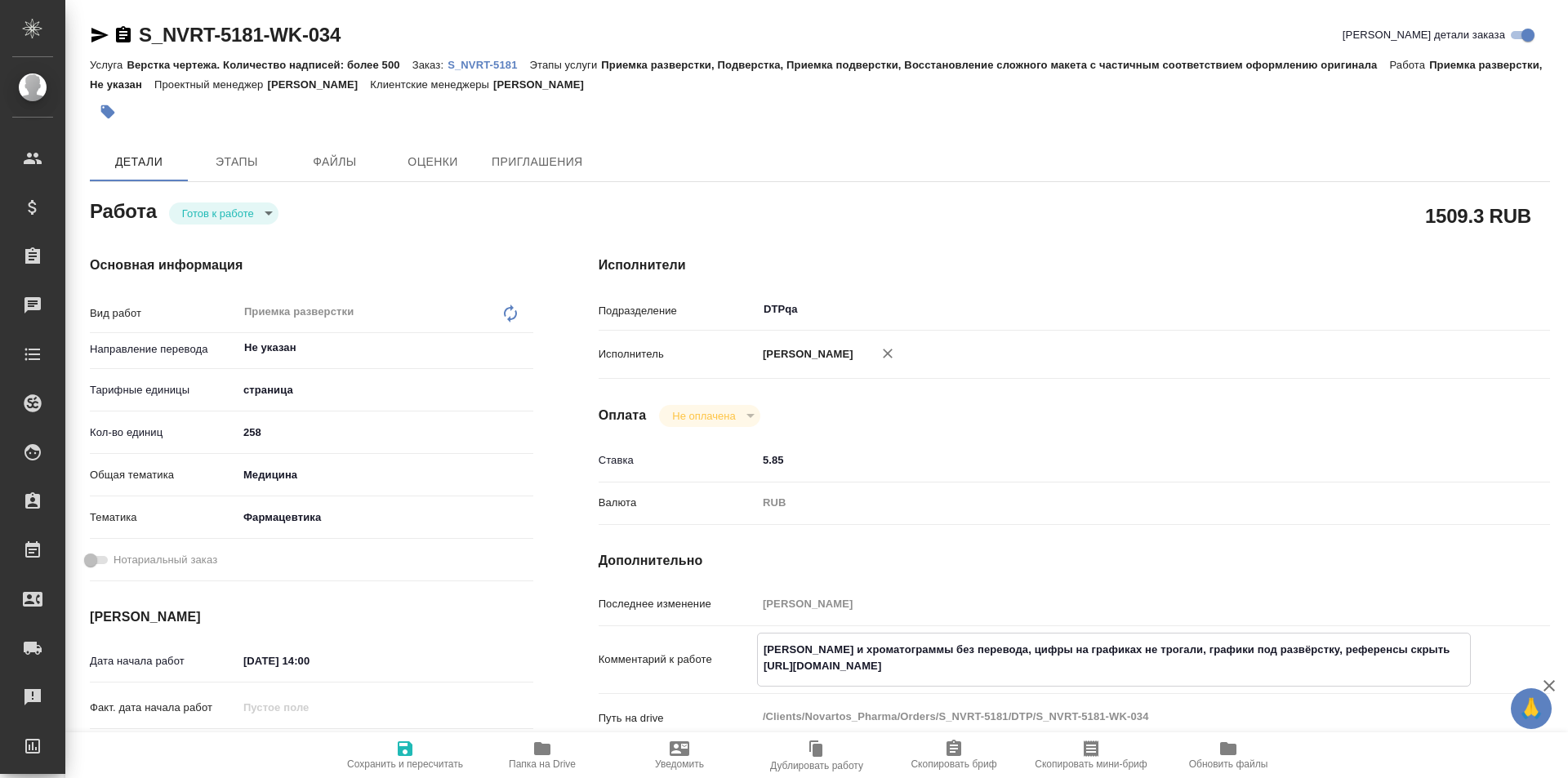
type textarea "x"
drag, startPoint x: 1108, startPoint y: 666, endPoint x: 725, endPoint y: 670, distance: 383.0
click at [725, 670] on div "Комментарий к работе [PERSON_NAME] и хроматограммы без перевода, цифры на графи…" at bounding box center [1074, 660] width 951 height 54
type textarea "x"
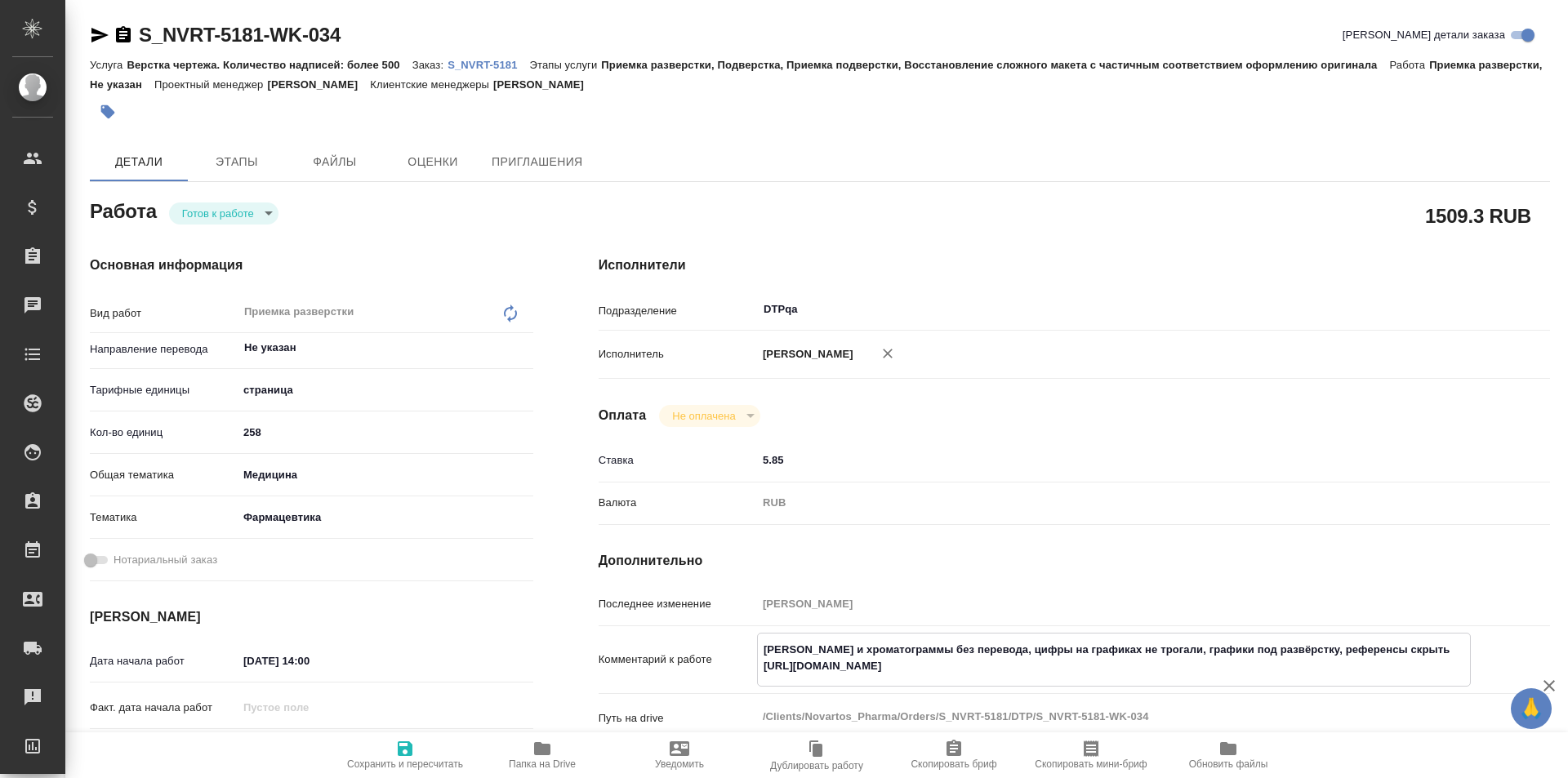
type textarea "x"
drag, startPoint x: 367, startPoint y: 34, endPoint x: 124, endPoint y: 35, distance: 243.0
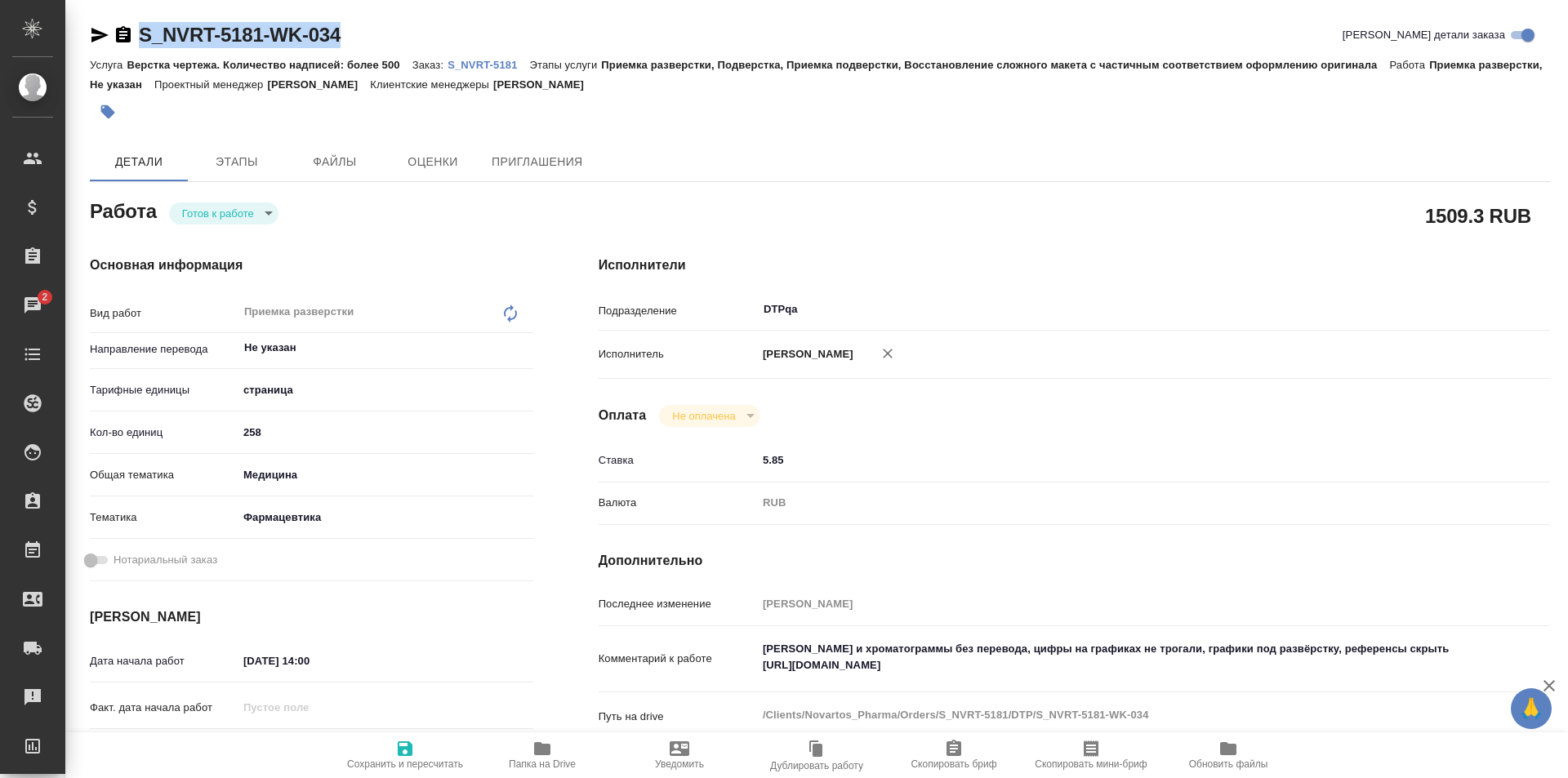
click at [118, 34] on div "S_NVRT-5181-WK-034 [PERSON_NAME] детали заказа" at bounding box center [820, 35] width 1460 height 26
copy link "S_NVRT-5181-WK-034"
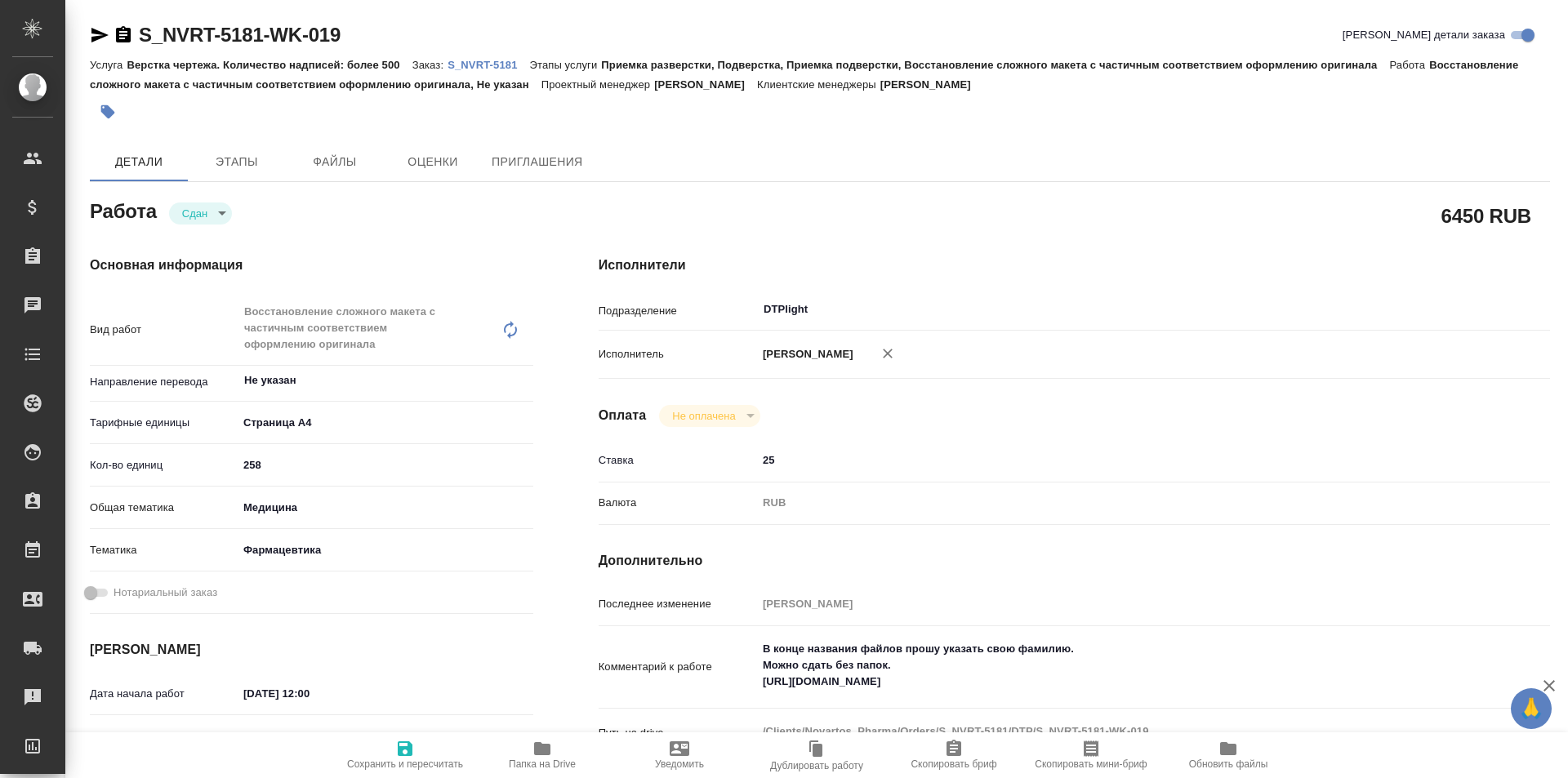
type textarea "x"
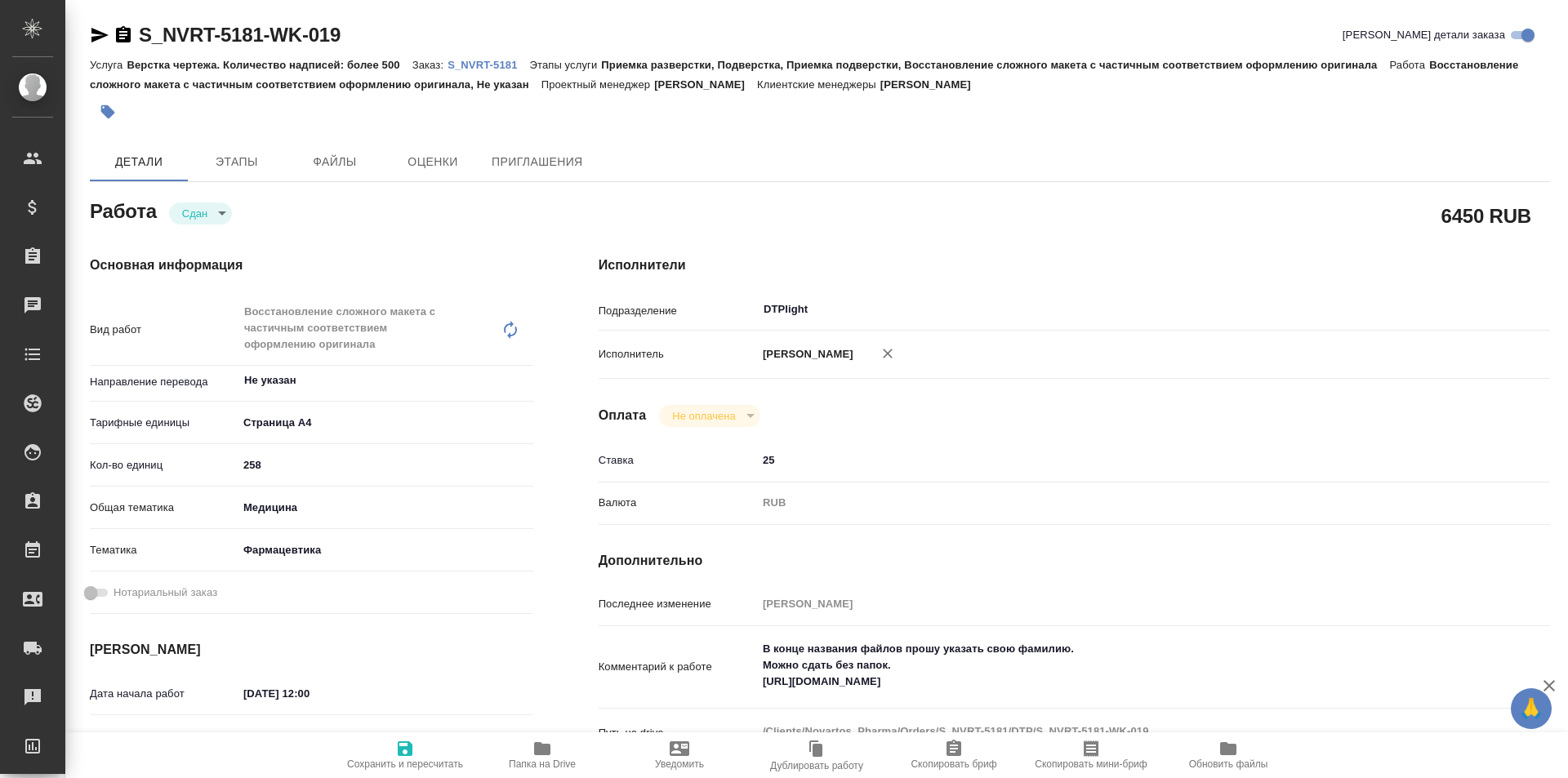
type textarea "x"
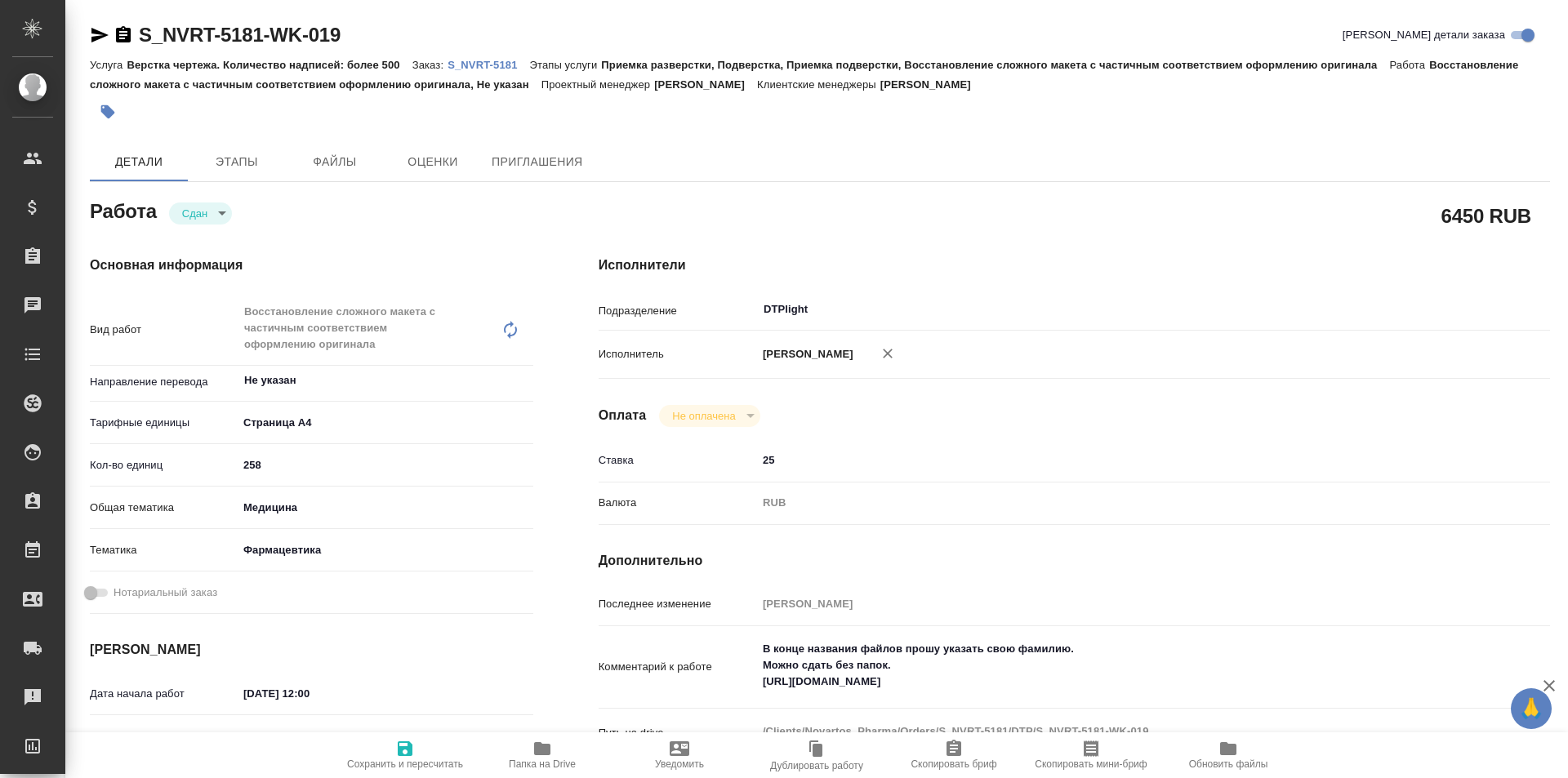
type textarea "x"
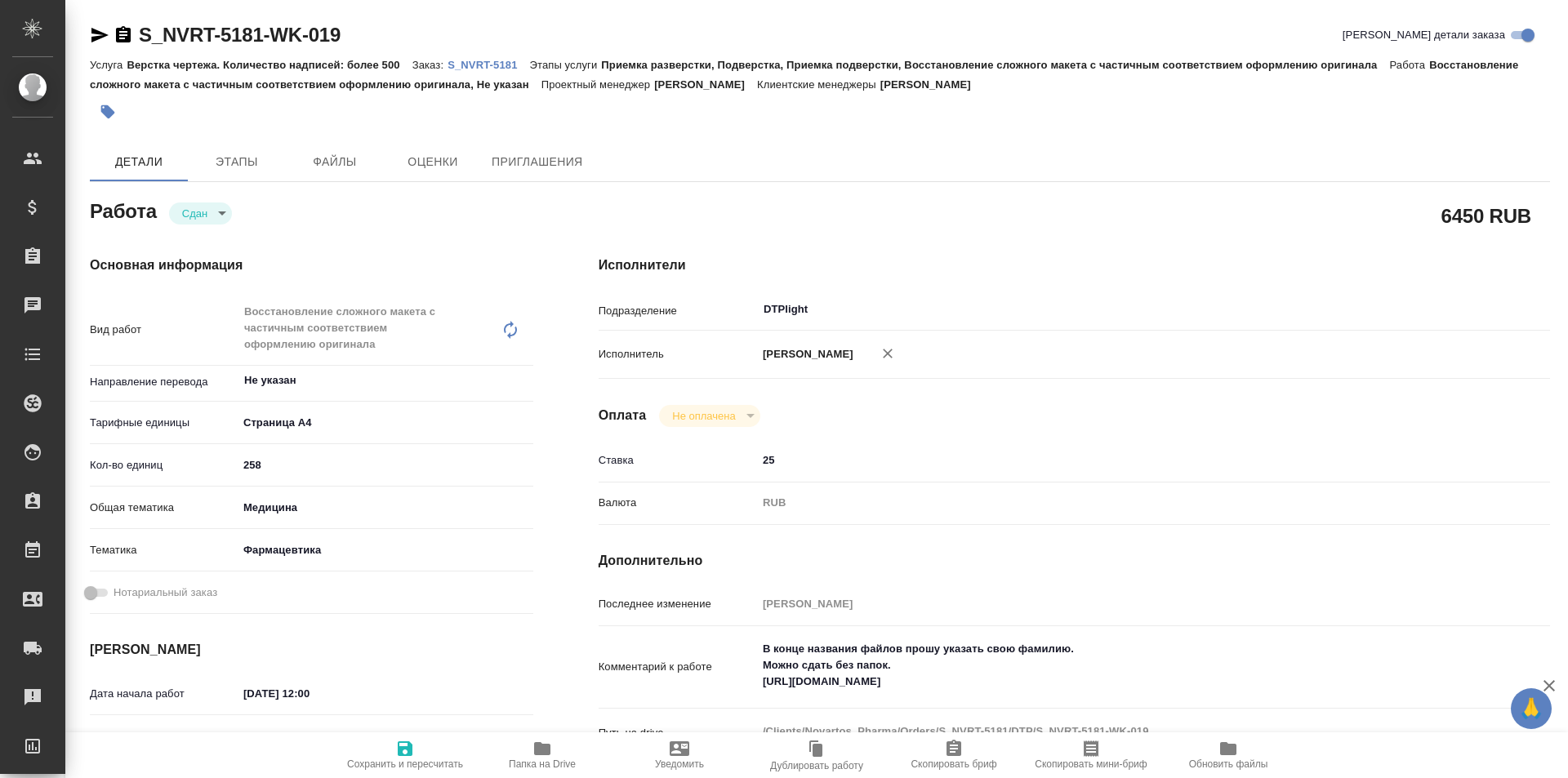
type textarea "x"
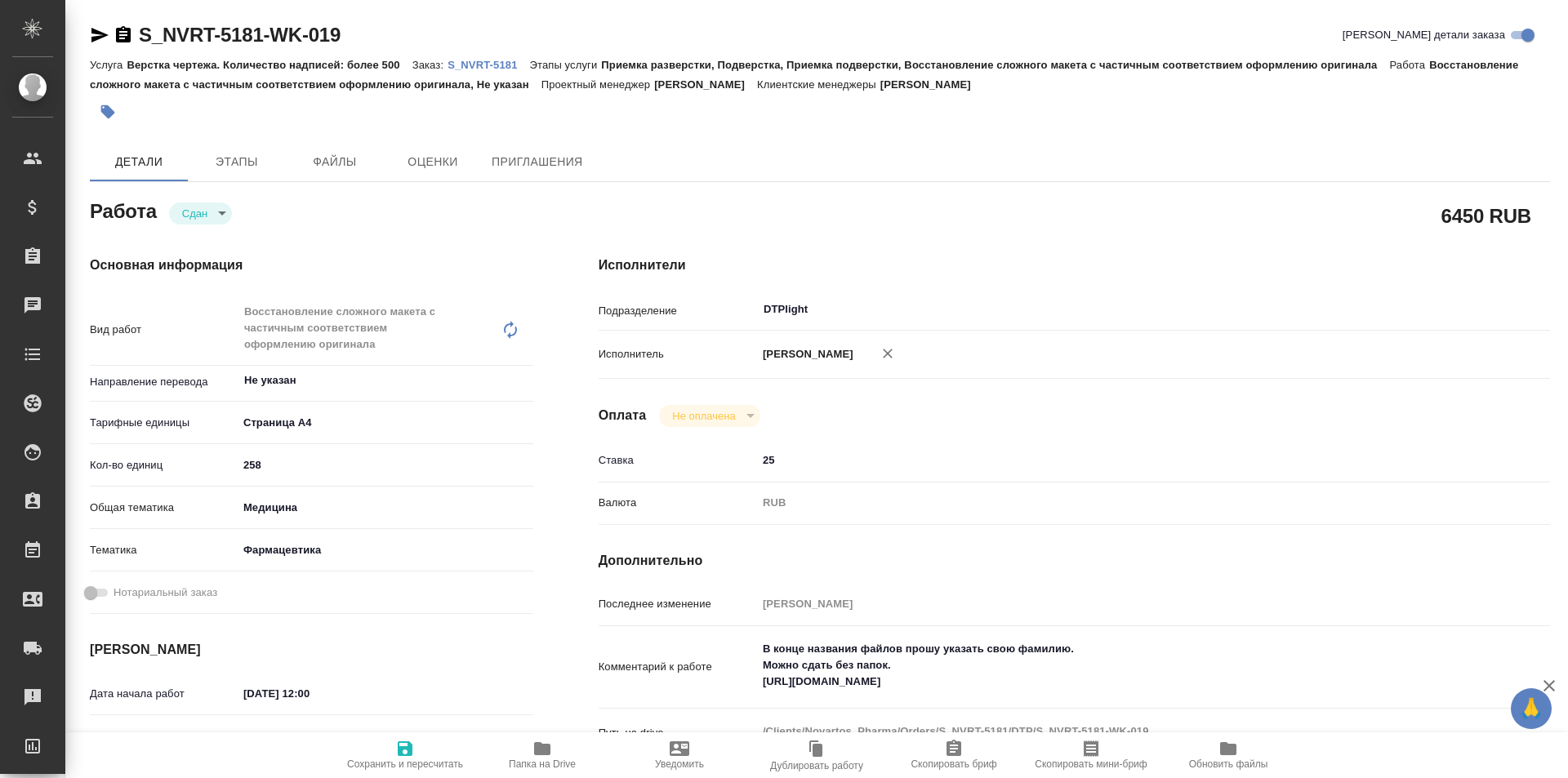
type textarea "x"
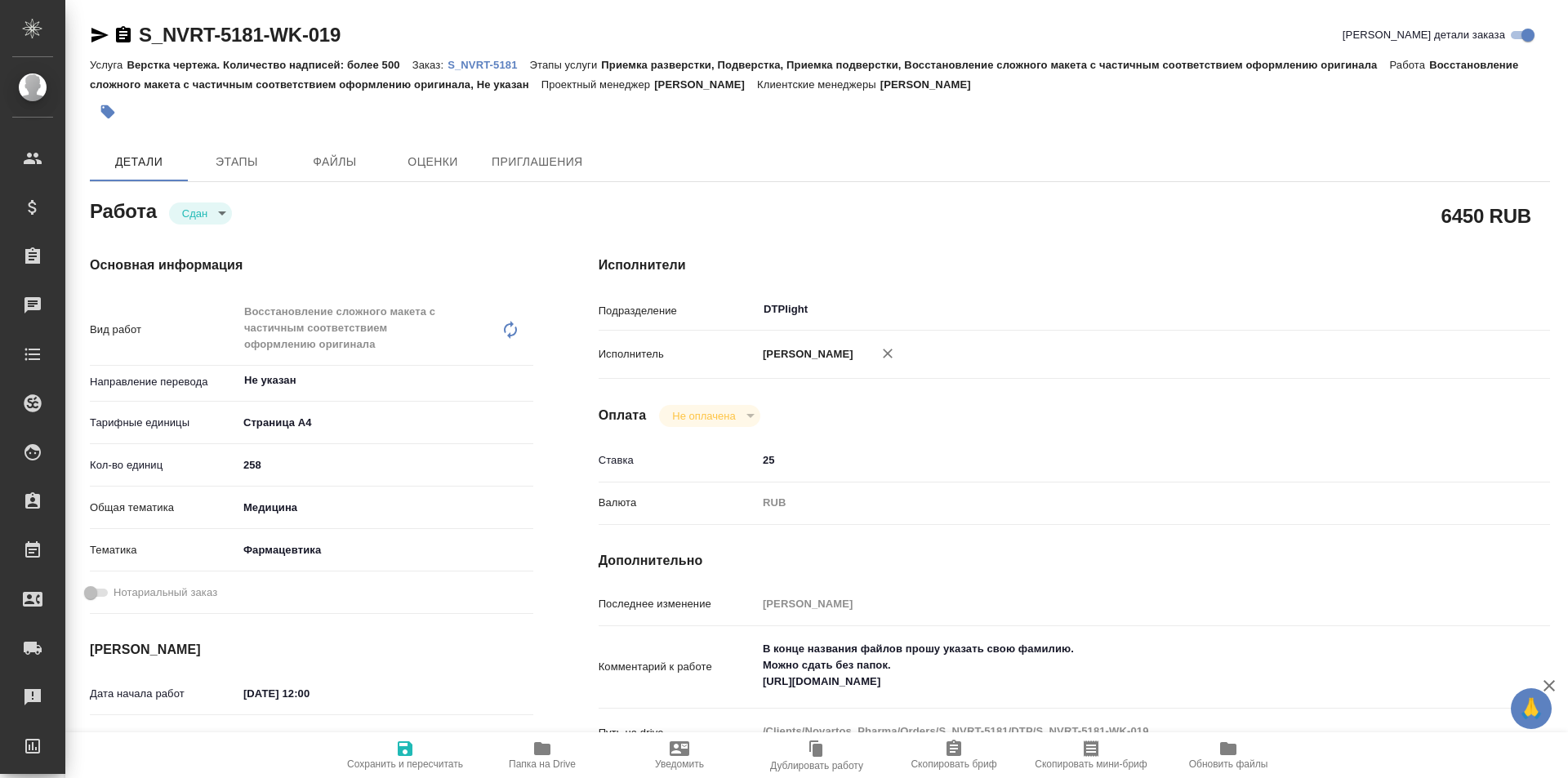
type textarea "x"
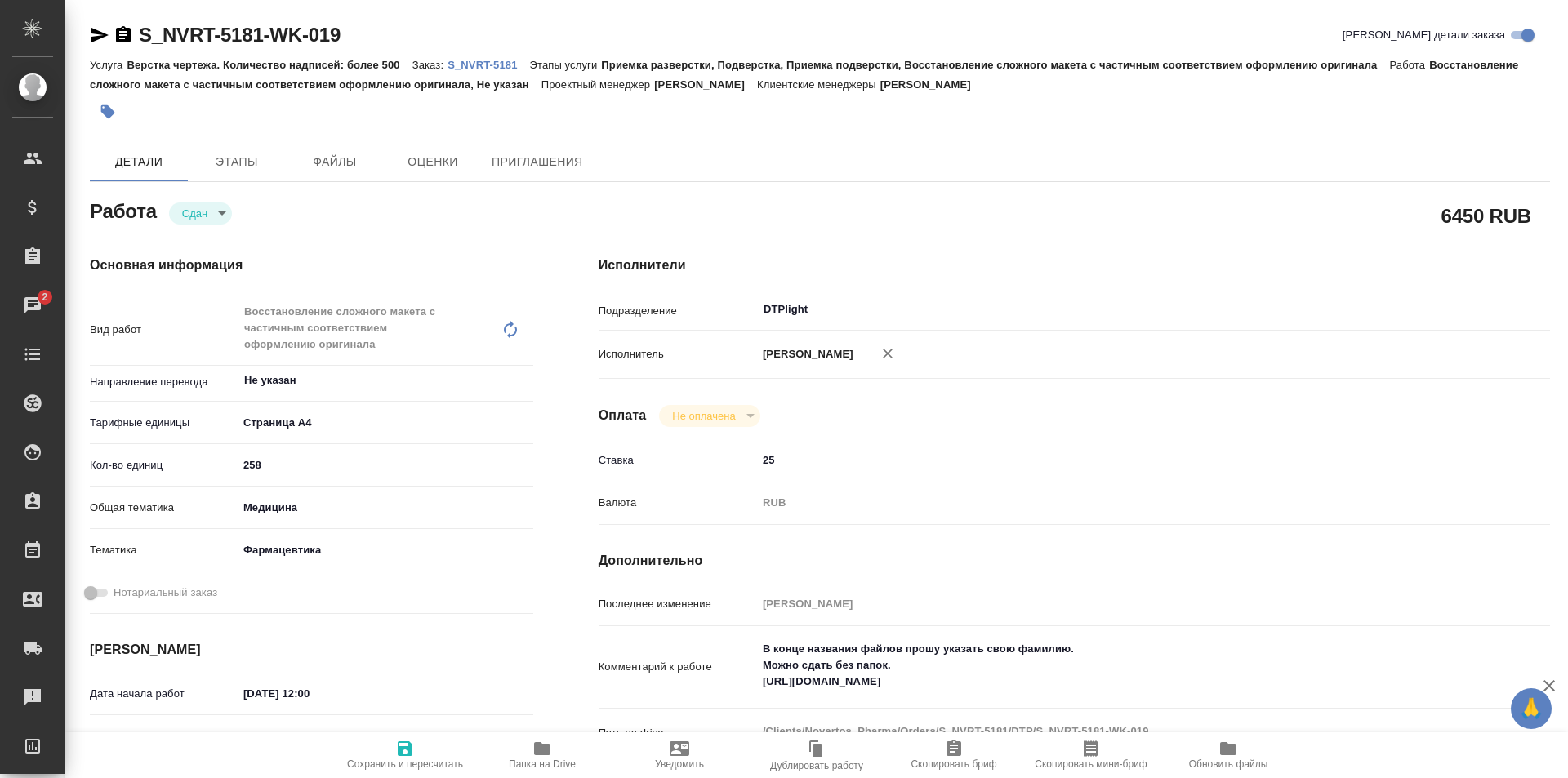
click at [544, 764] on span "Папка на Drive" at bounding box center [542, 764] width 67 height 11
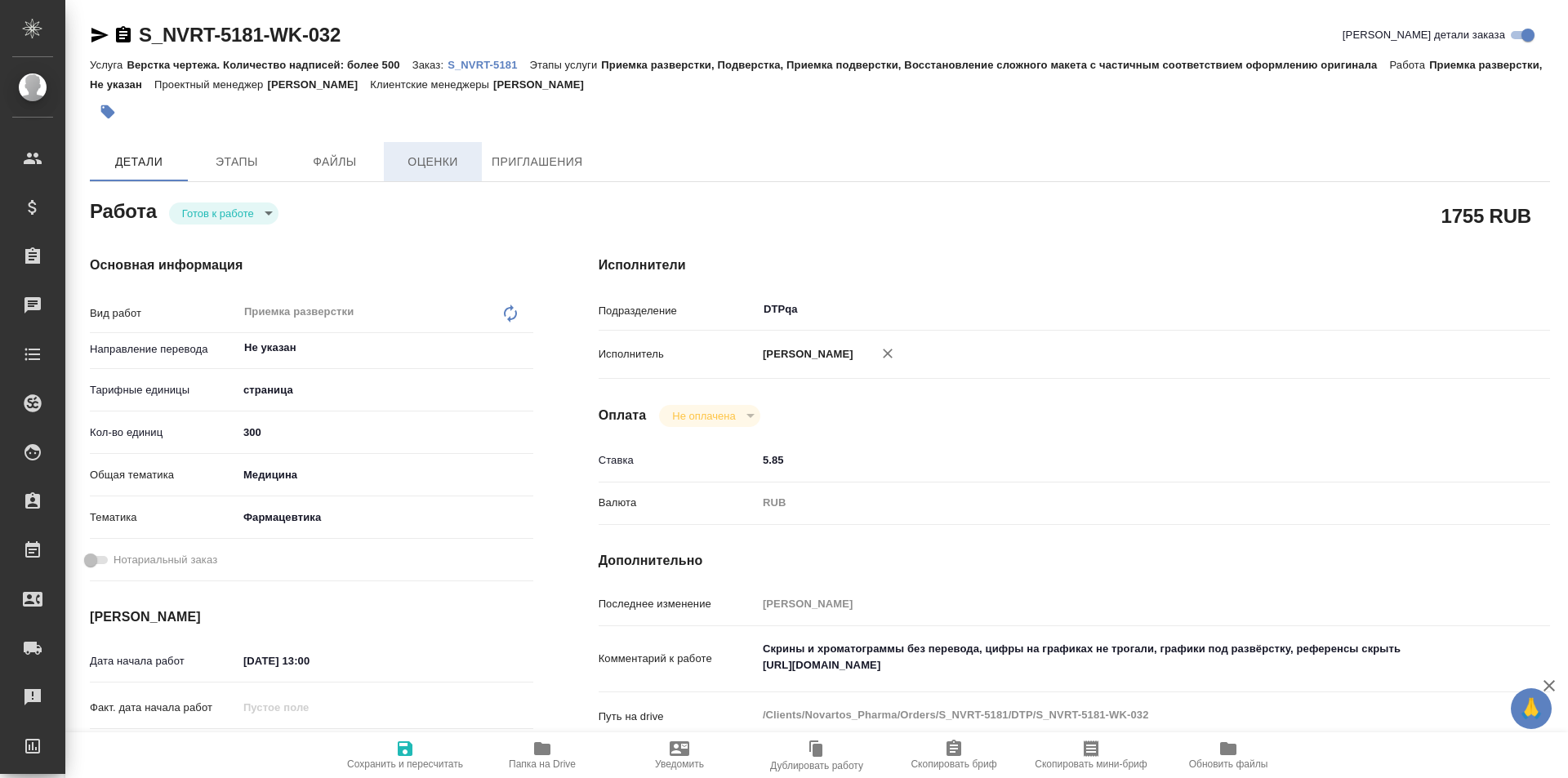
type textarea "x"
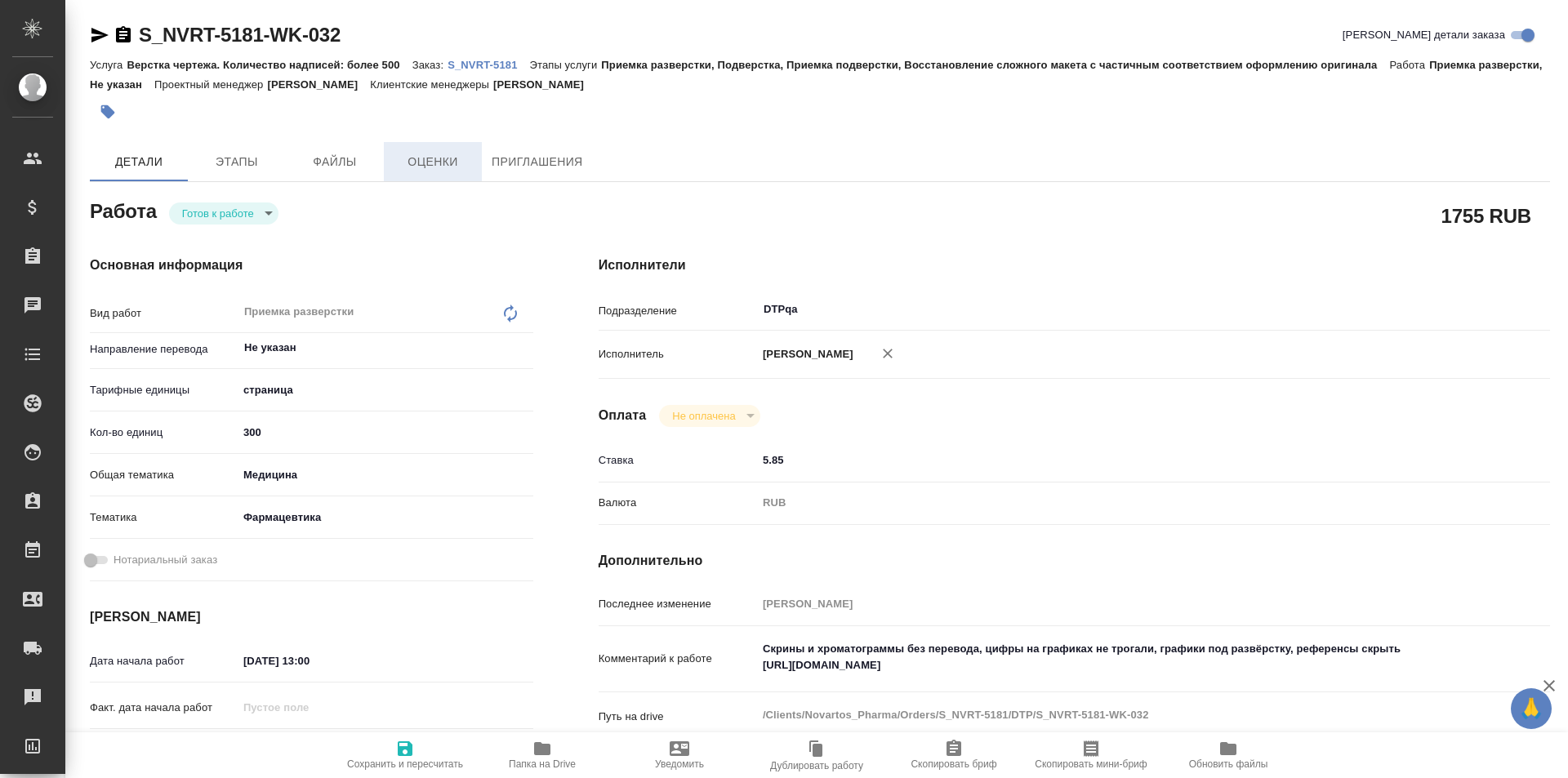
type textarea "x"
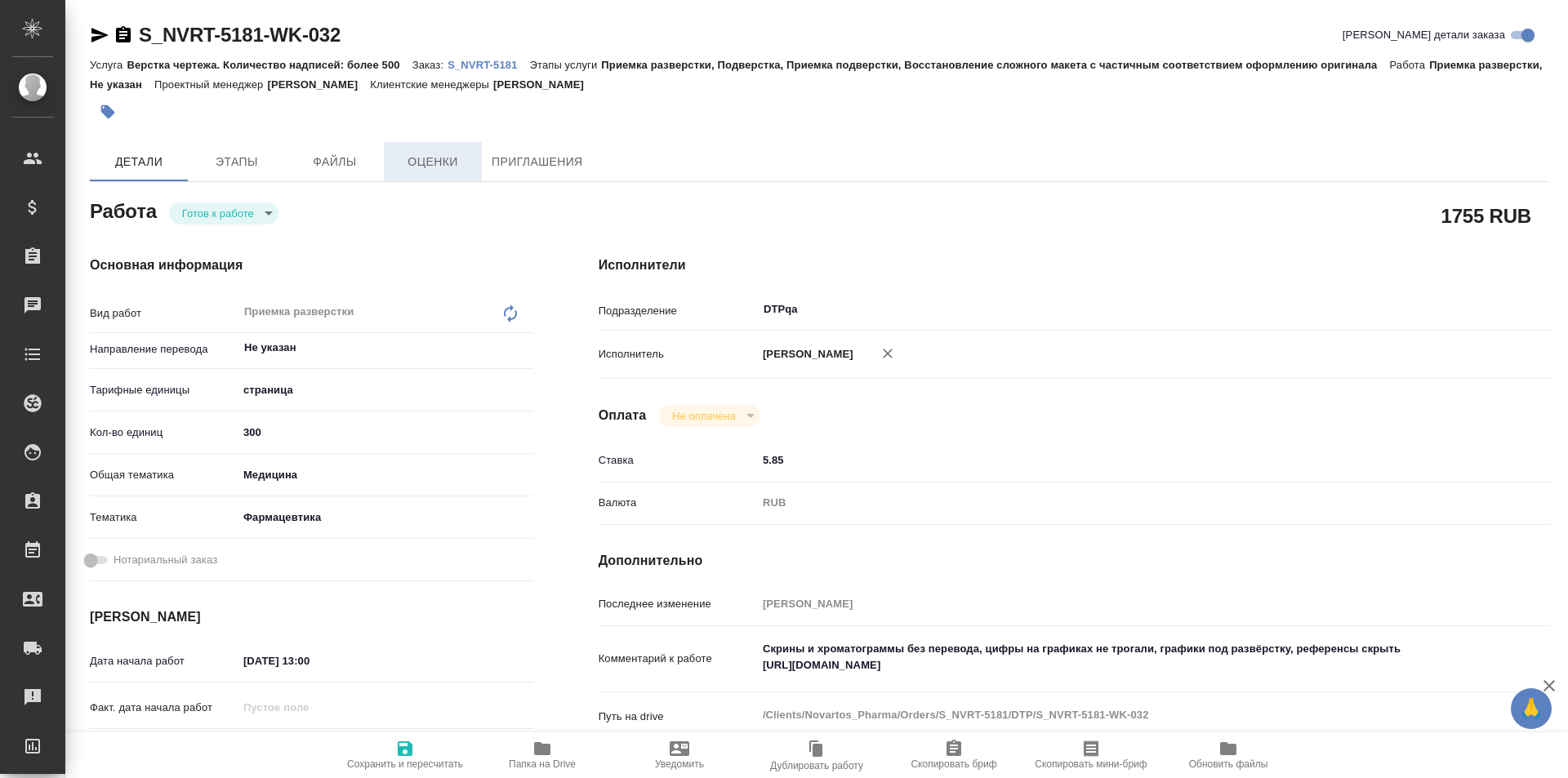
type textarea "x"
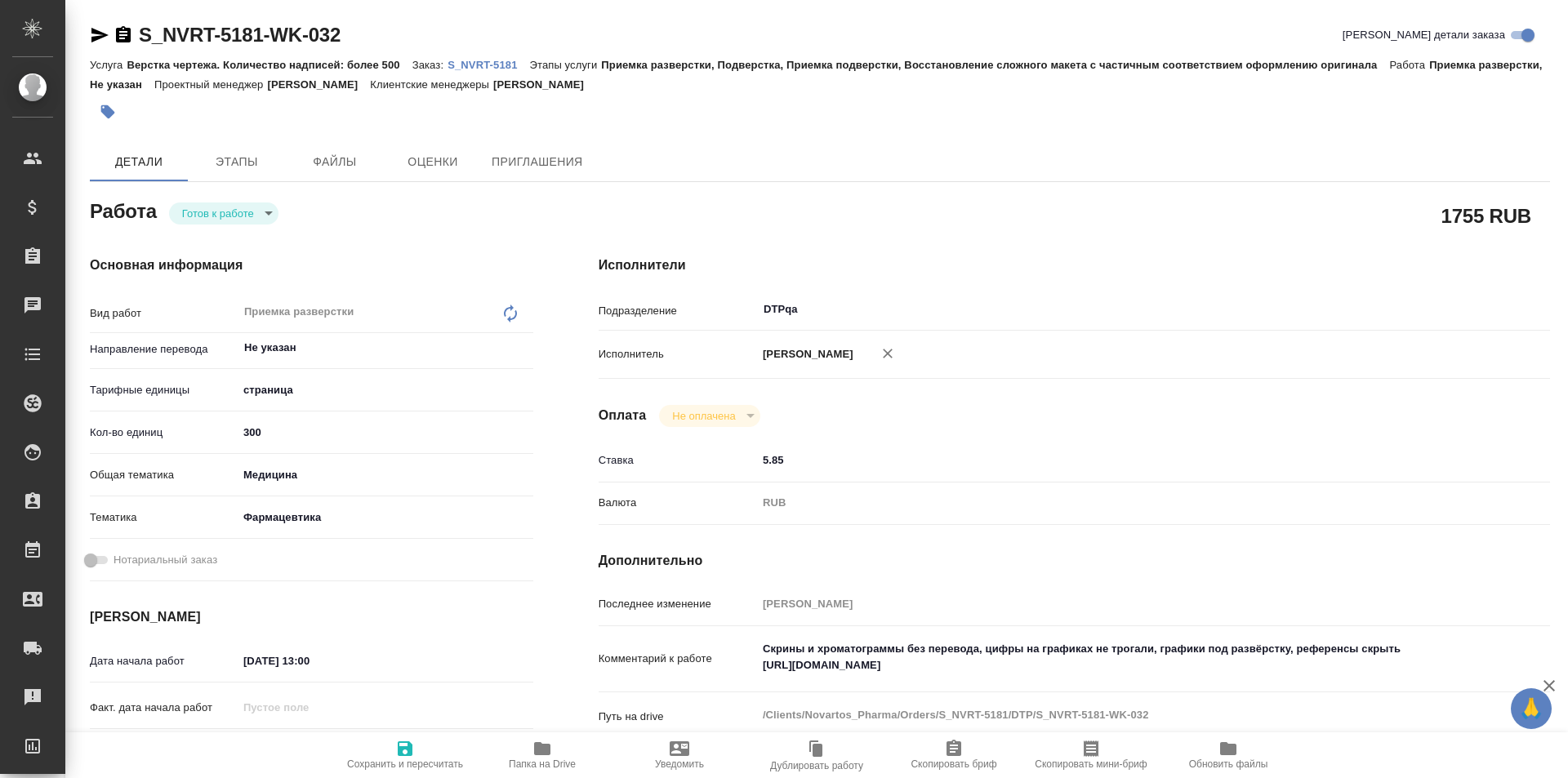
type textarea "x"
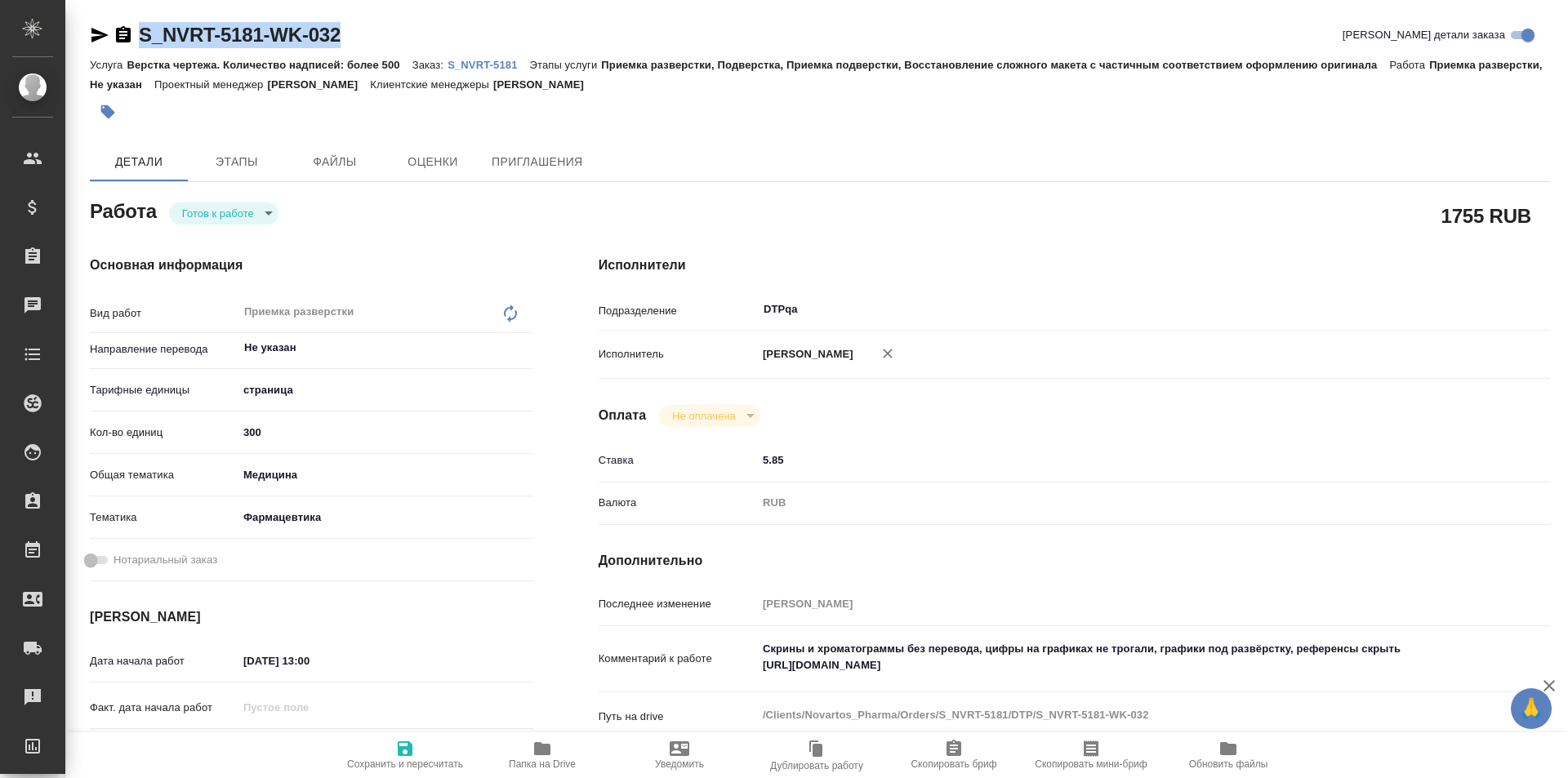
drag, startPoint x: 355, startPoint y: 31, endPoint x: 95, endPoint y: 39, distance: 260.1
click at [95, 39] on div "S_NVRT-5181-WK-032 Кратко детали заказа" at bounding box center [820, 35] width 1460 height 26
copy link "S_NVRT-5181-WK-032"
type textarea "x"
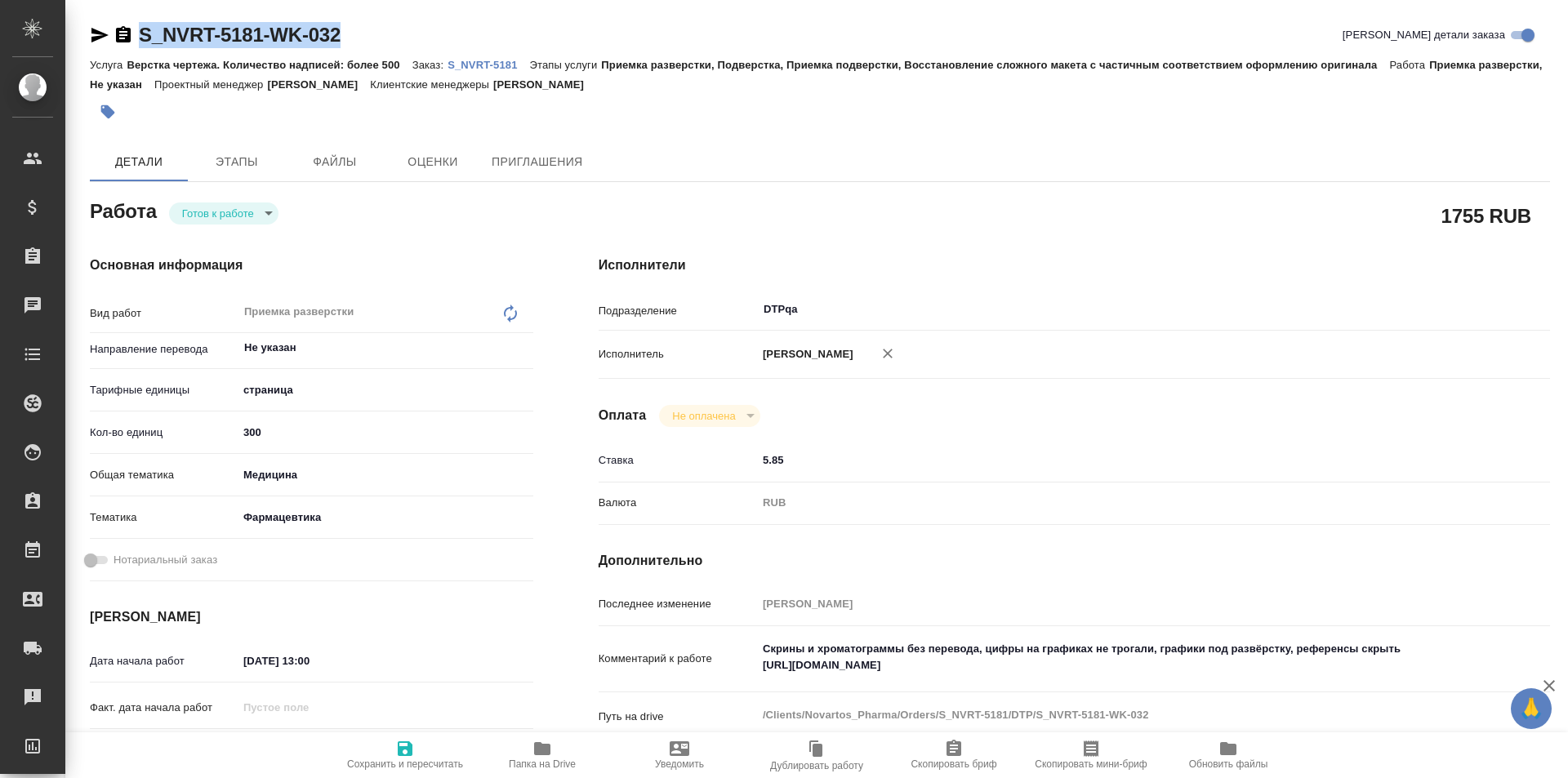
type textarea "x"
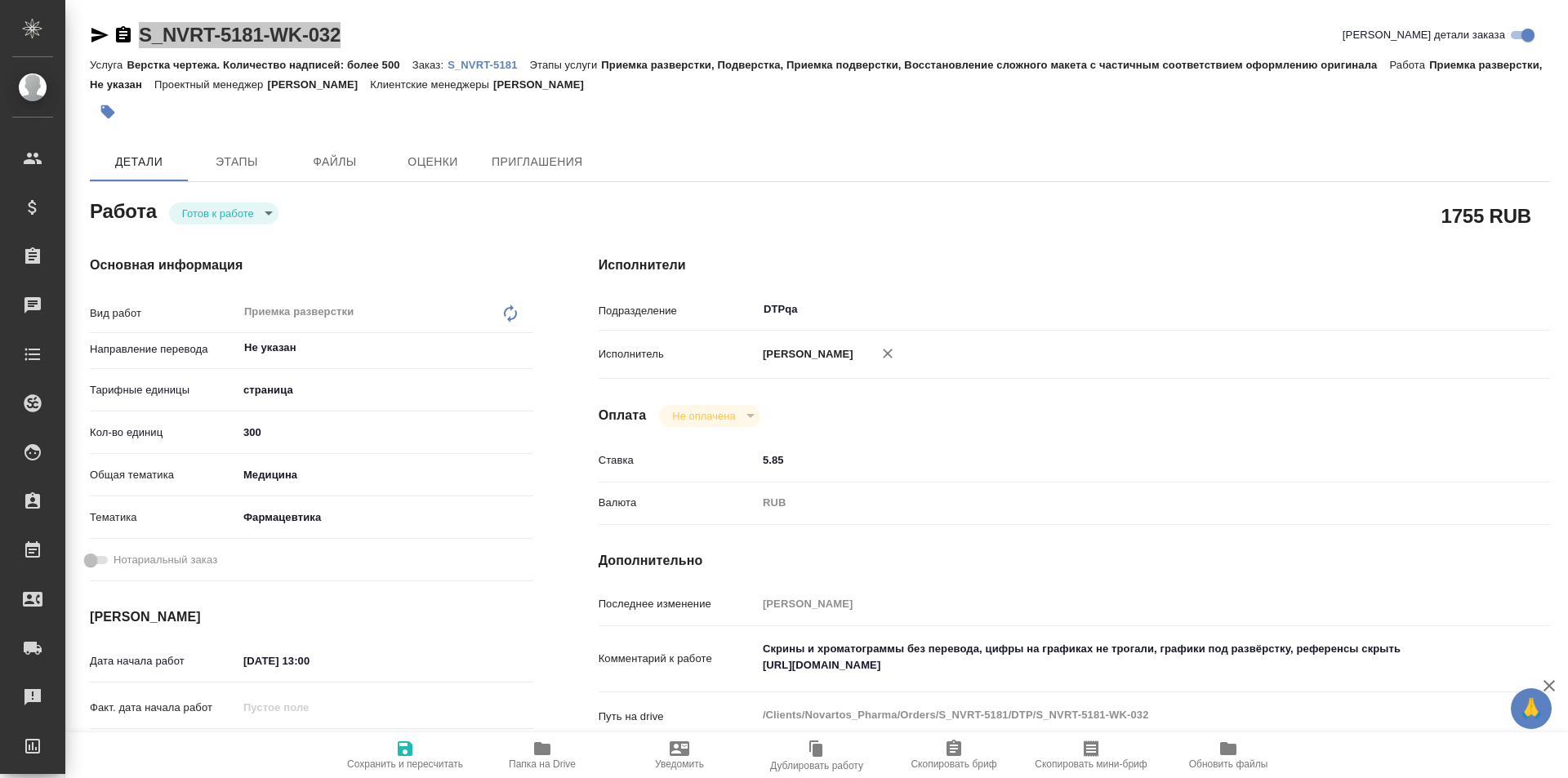
type textarea "x"
drag, startPoint x: 1084, startPoint y: 666, endPoint x: 732, endPoint y: 656, distance: 352.1
click at [725, 668] on div "Комментарий к работе Скрины и хроматограммы без перевода, цифры на графиках не …" at bounding box center [1074, 660] width 951 height 54
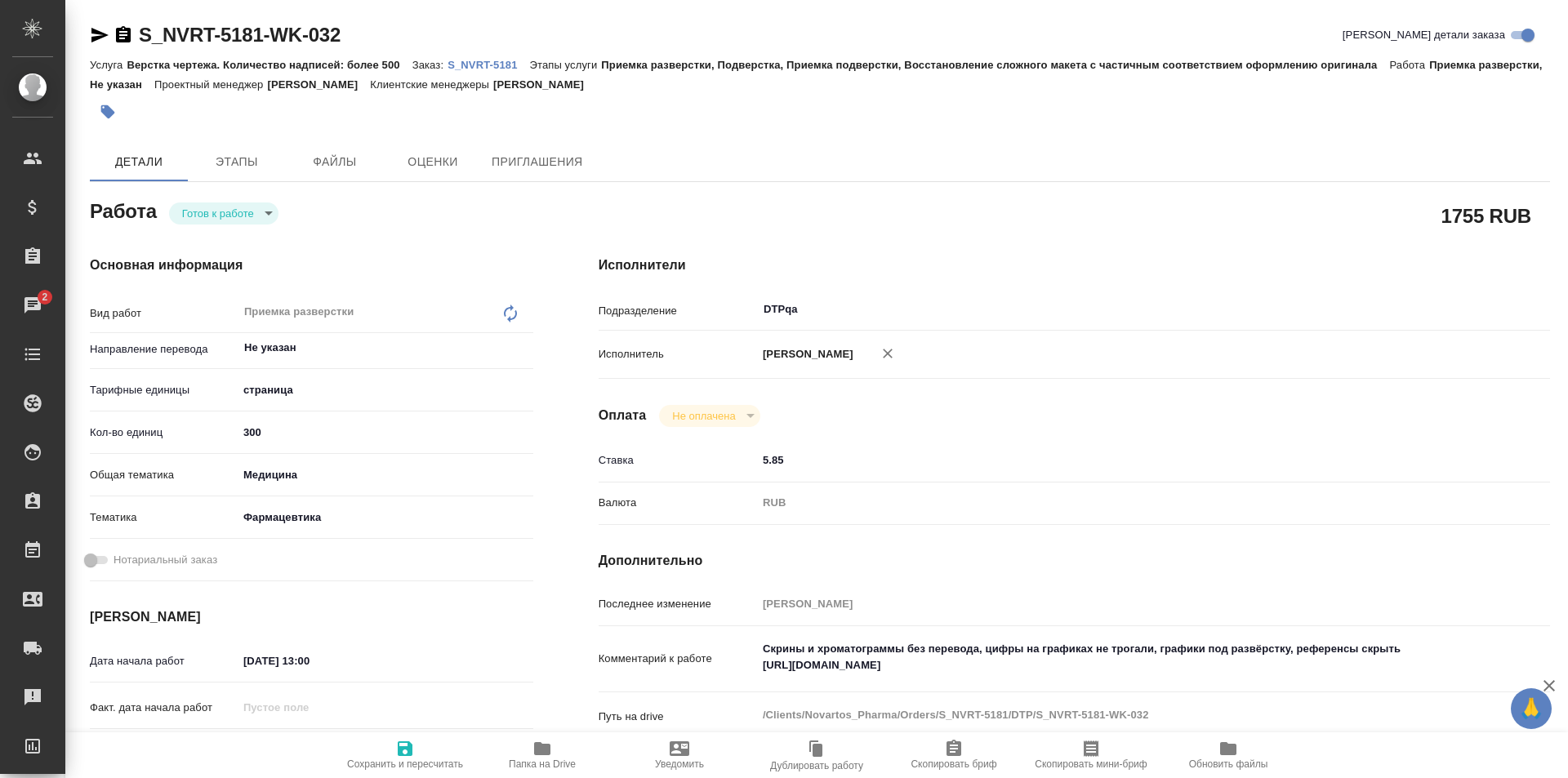
type textarea "x"
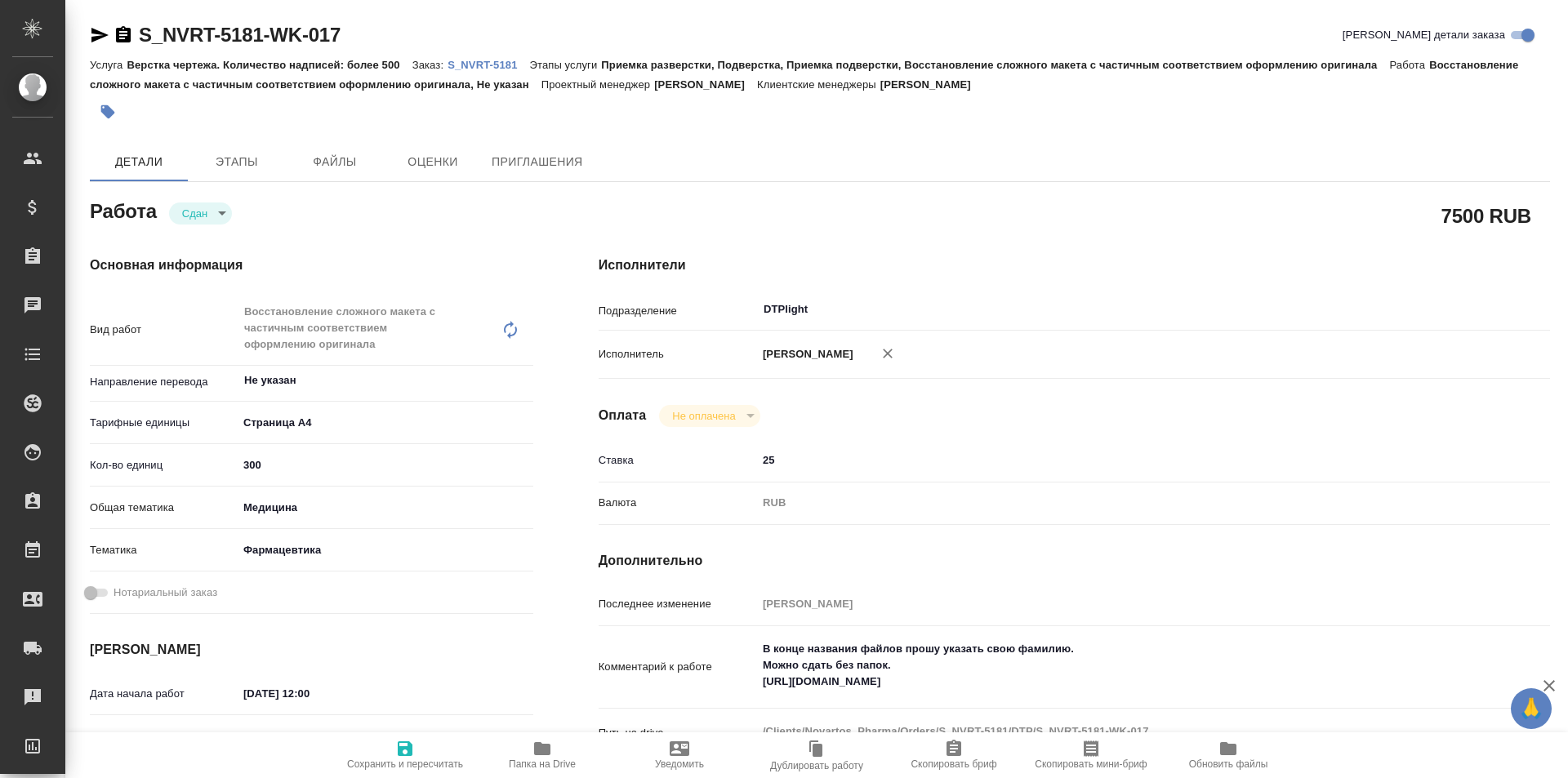
type textarea "x"
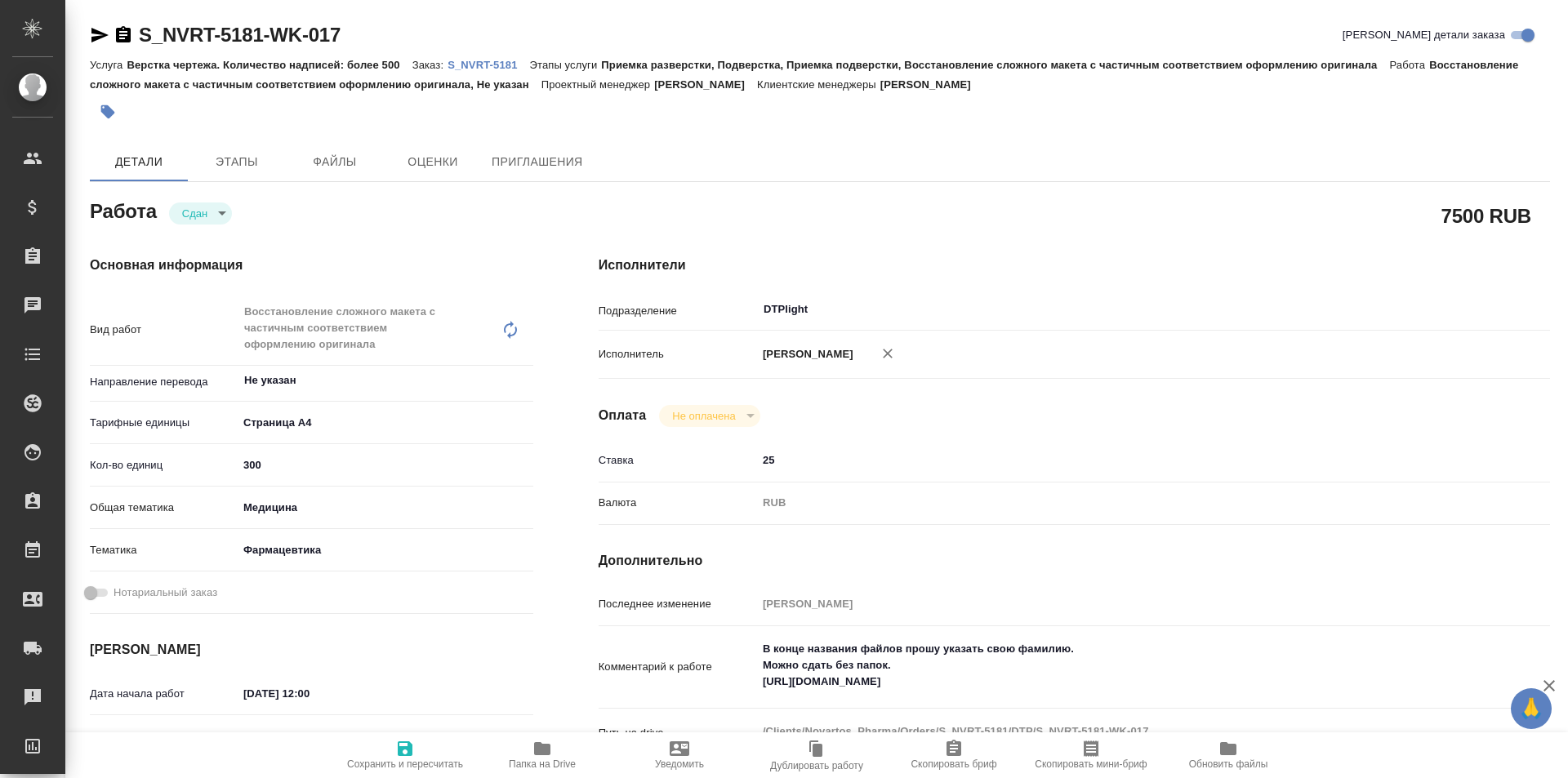
type textarea "x"
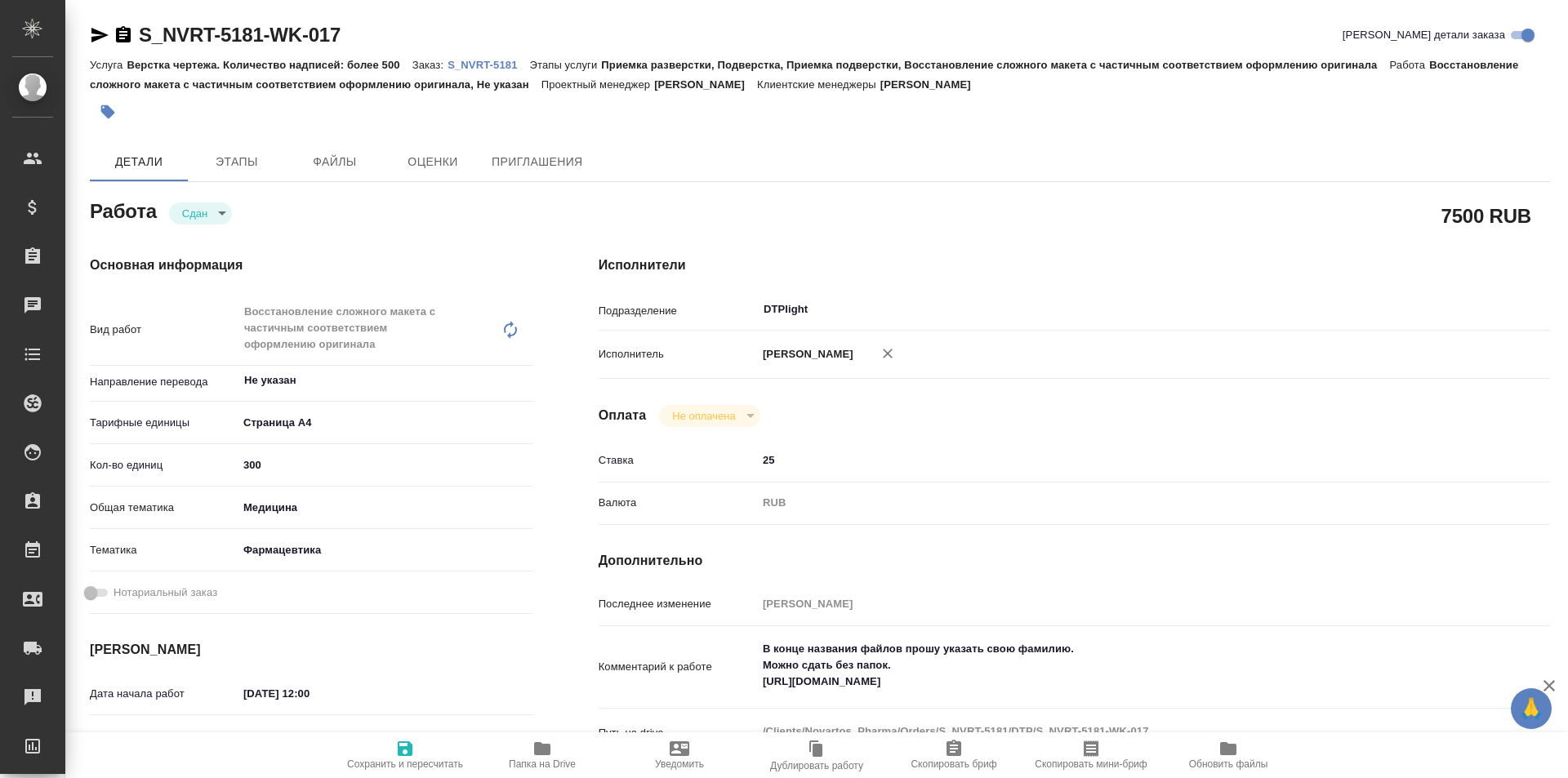
scroll to position [82, 0]
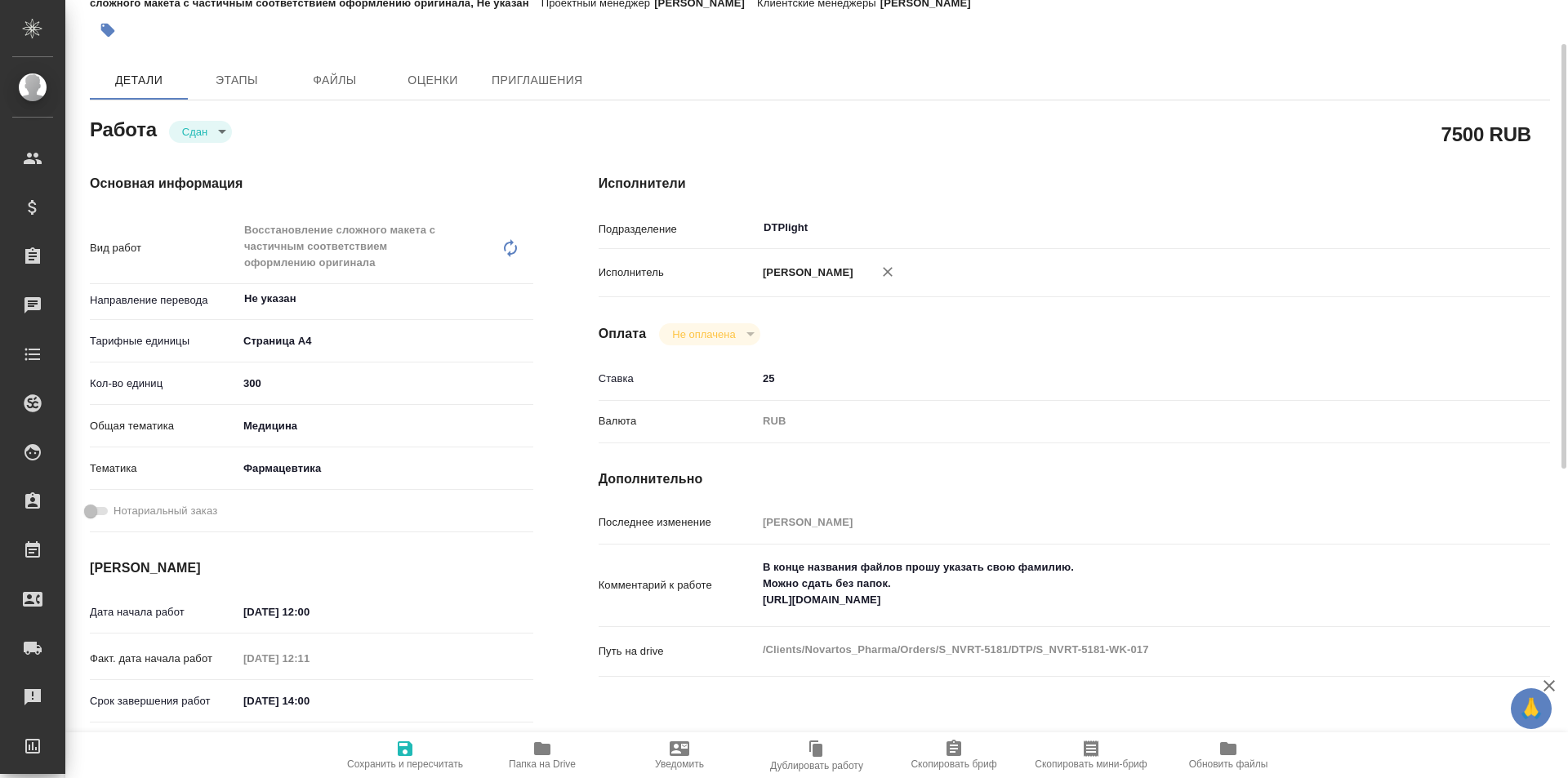
type textarea "x"
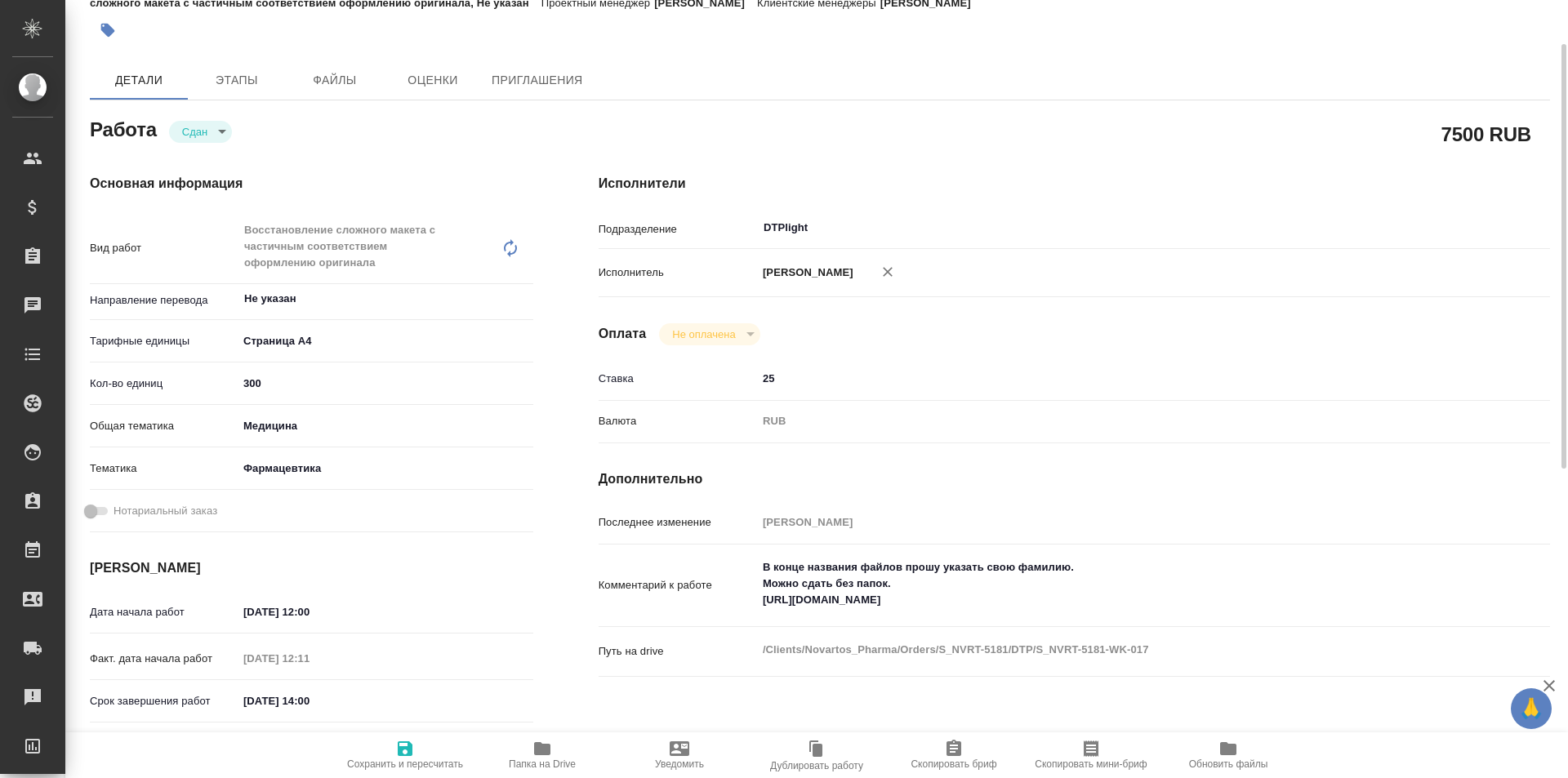
click at [539, 752] on icon "button" at bounding box center [542, 749] width 16 height 13
type textarea "x"
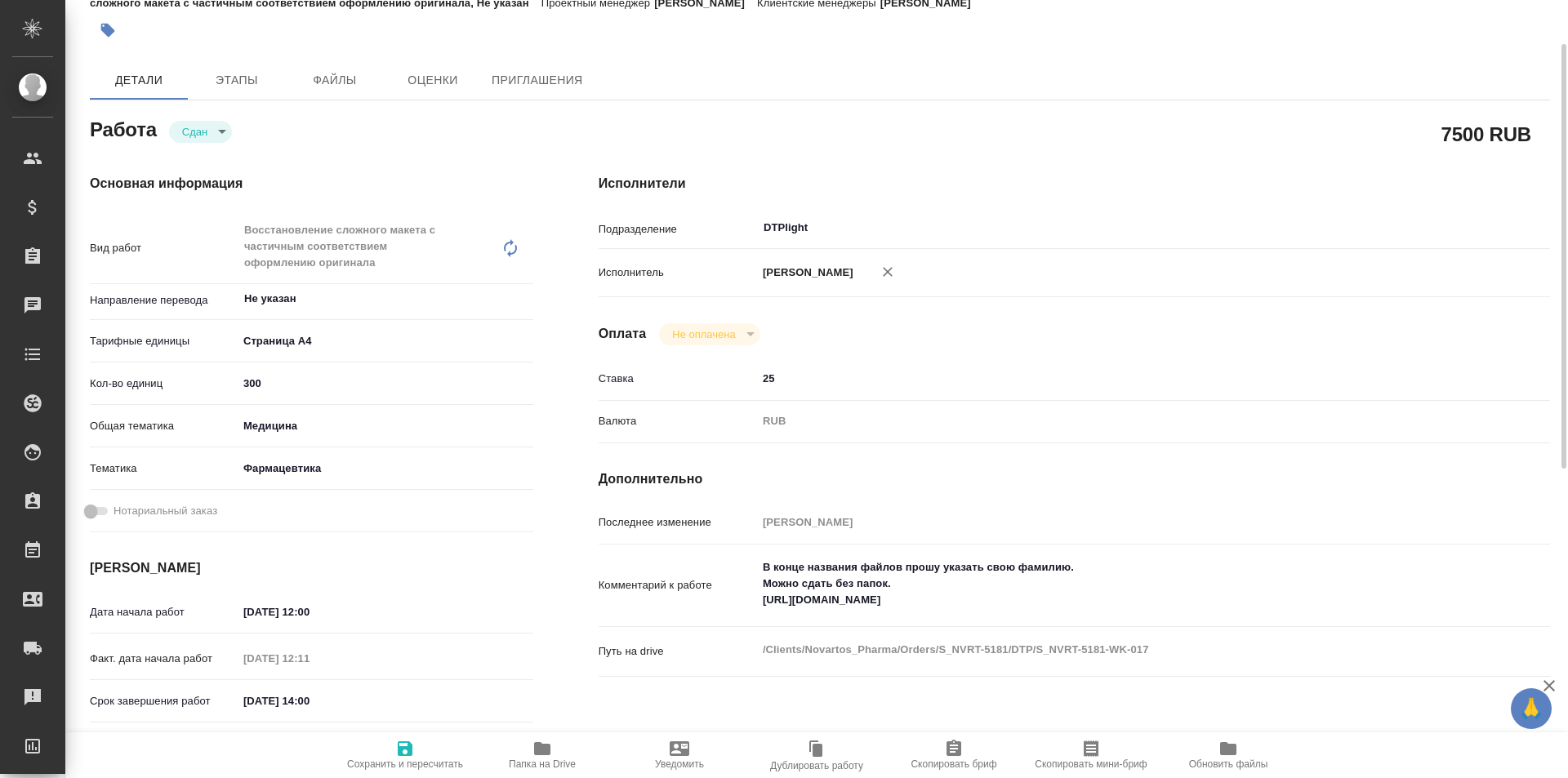
type textarea "x"
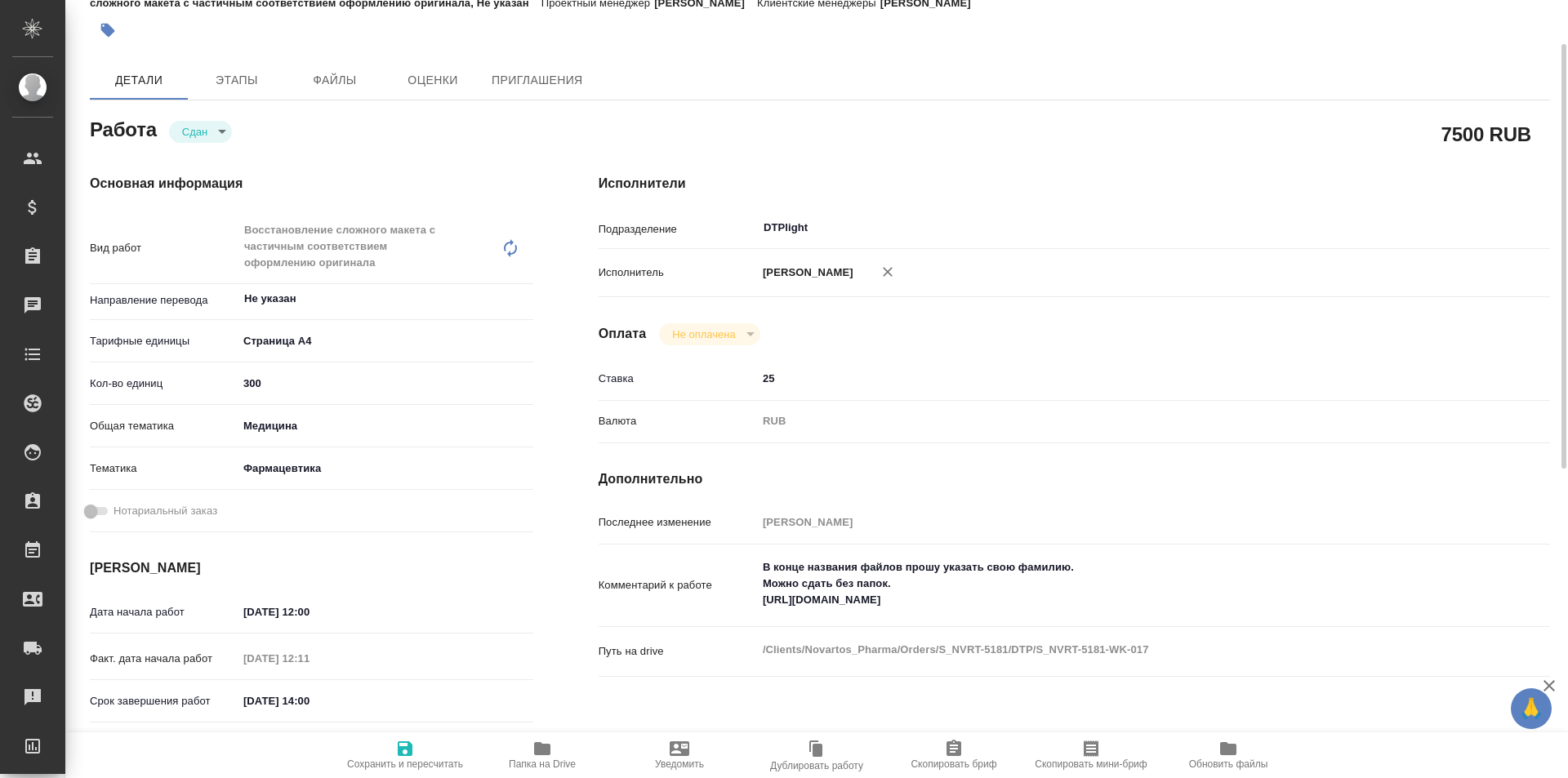
type textarea "x"
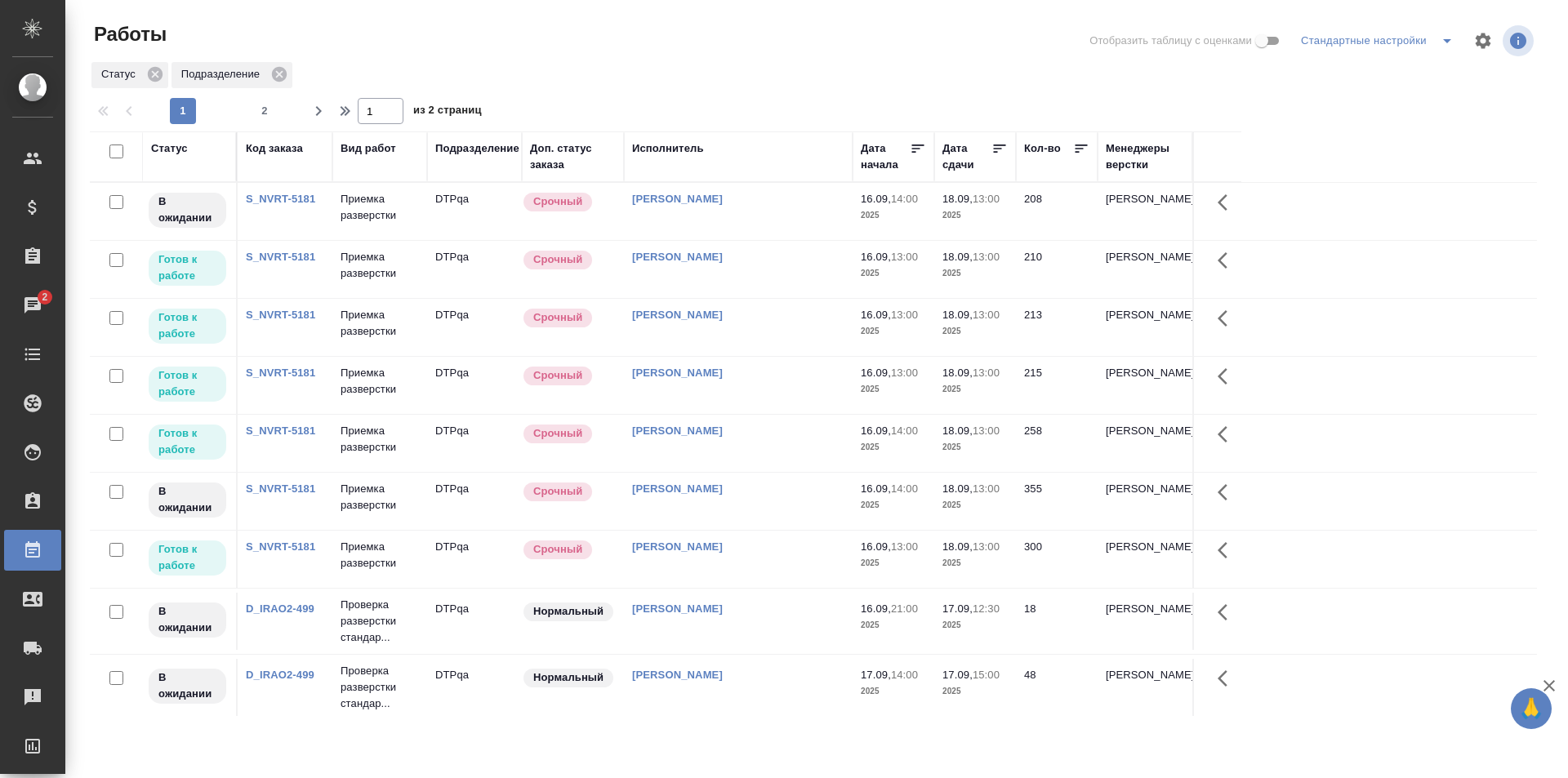
click at [271, 104] on span "2" at bounding box center [265, 111] width 26 height 16
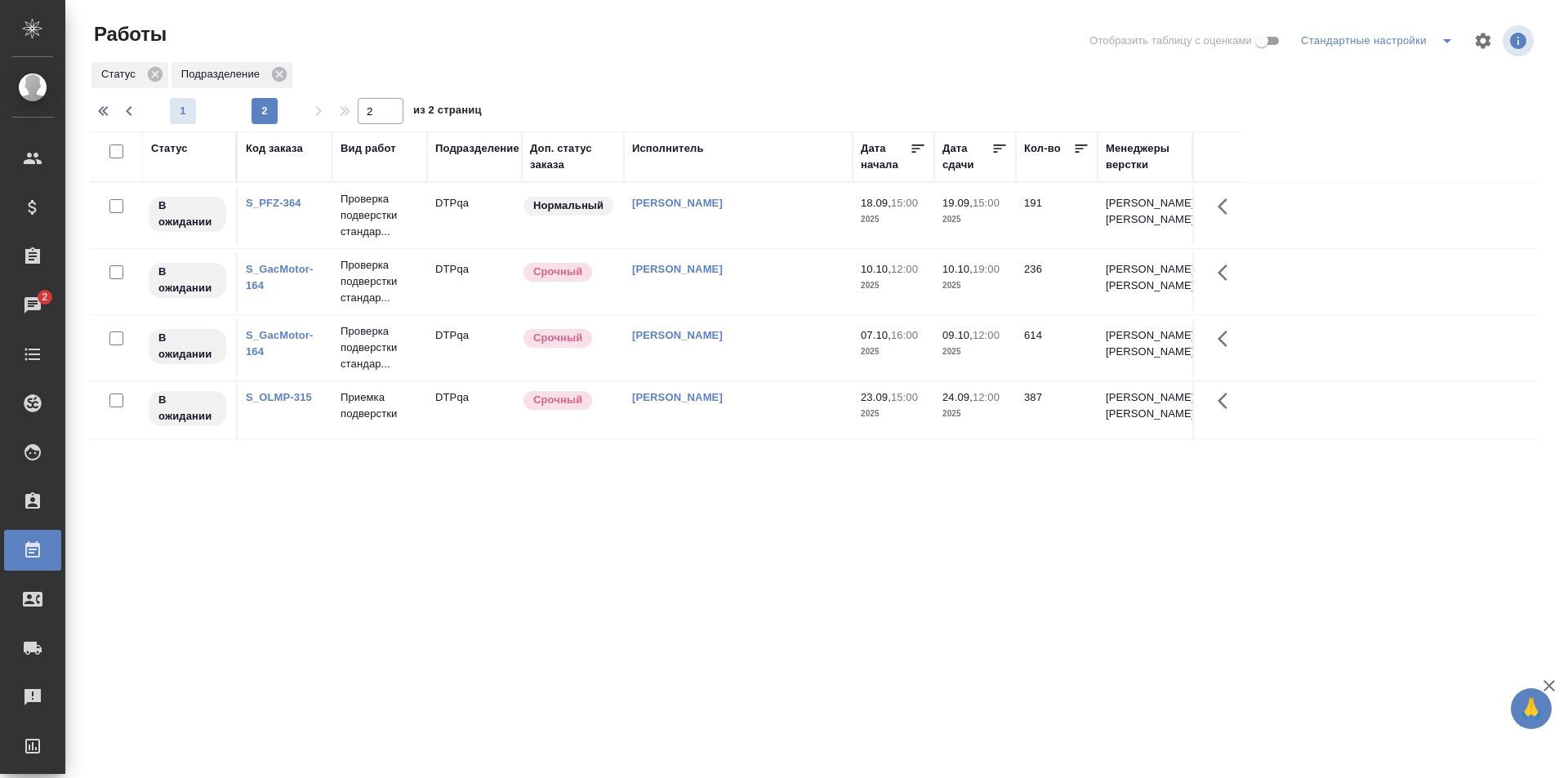
click at [180, 114] on span "1" at bounding box center [183, 111] width 26 height 16
type input "1"
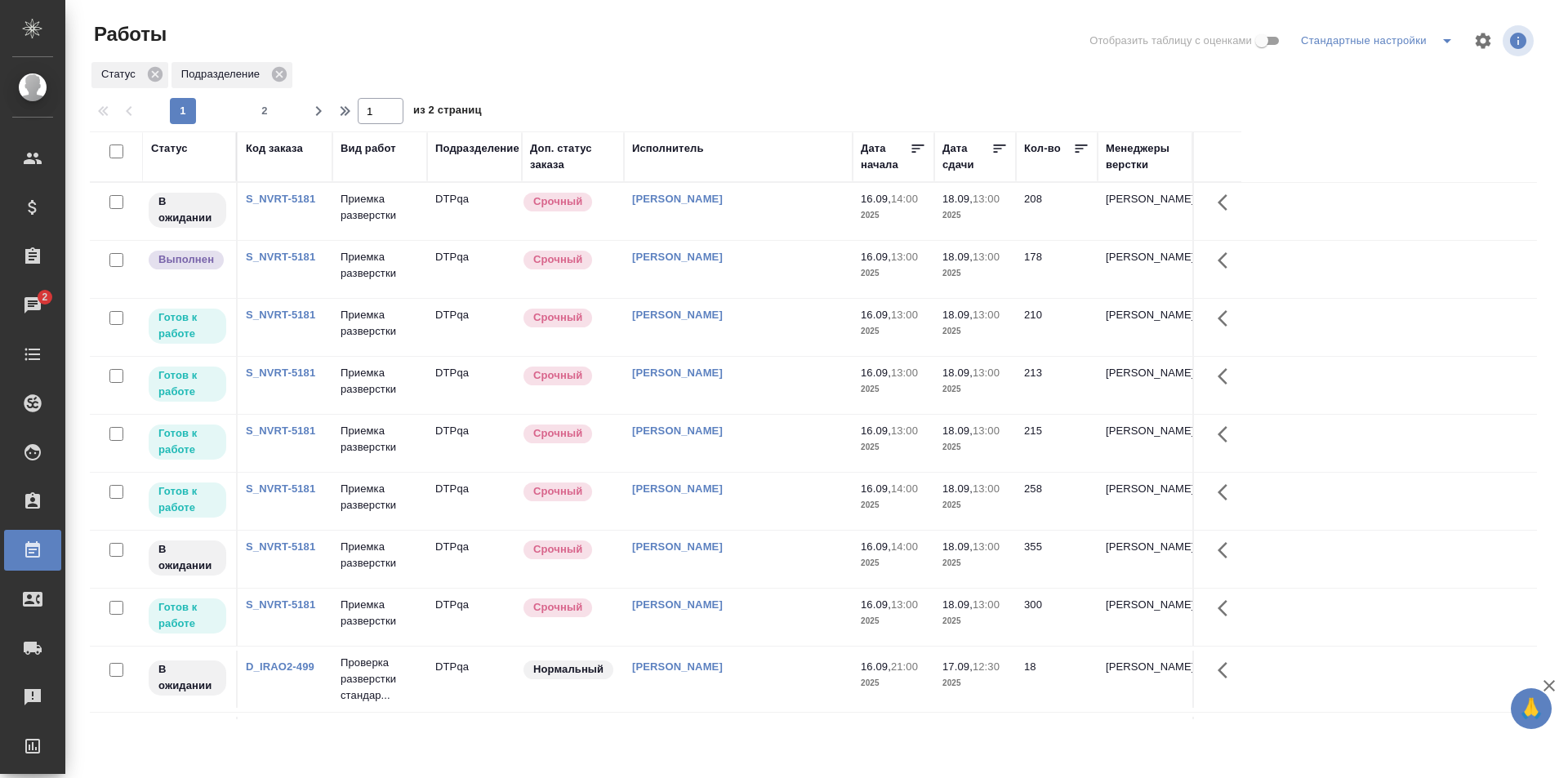
click at [761, 320] on div "Исмагилова Диана" at bounding box center [738, 315] width 212 height 16
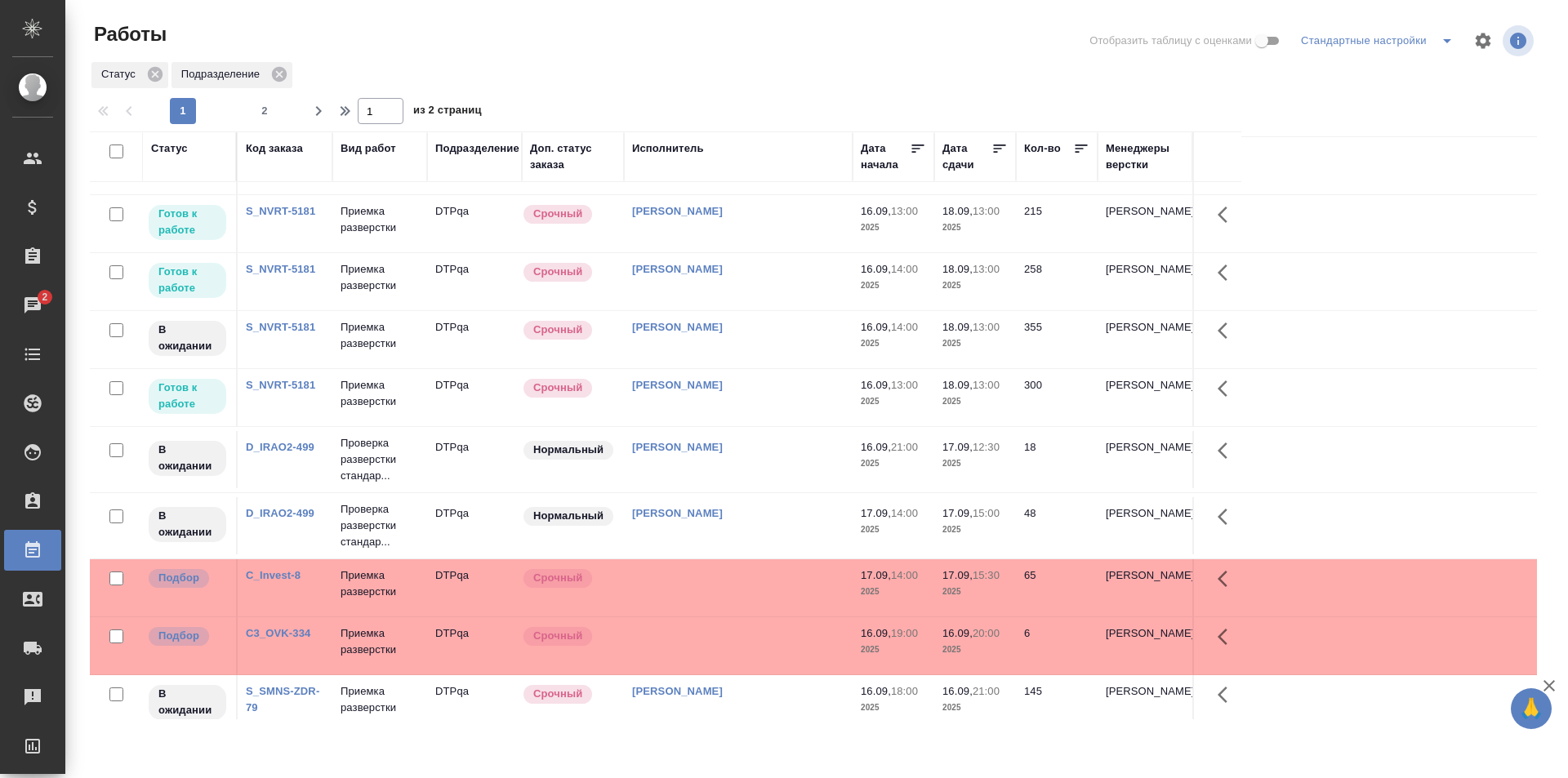
scroll to position [163, 0]
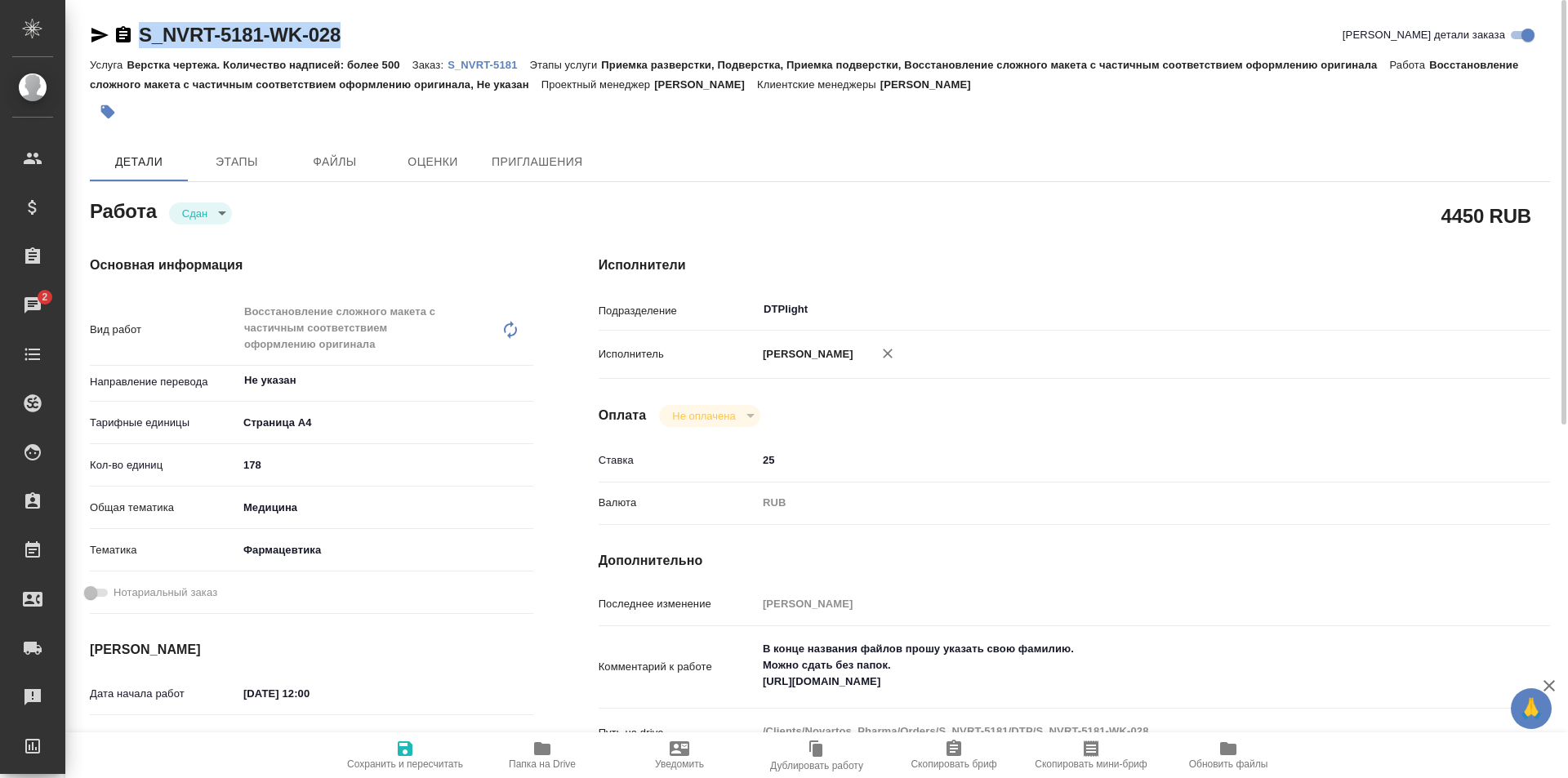
click at [472, 65] on p "S_NVRT-5181" at bounding box center [488, 65] width 82 height 12
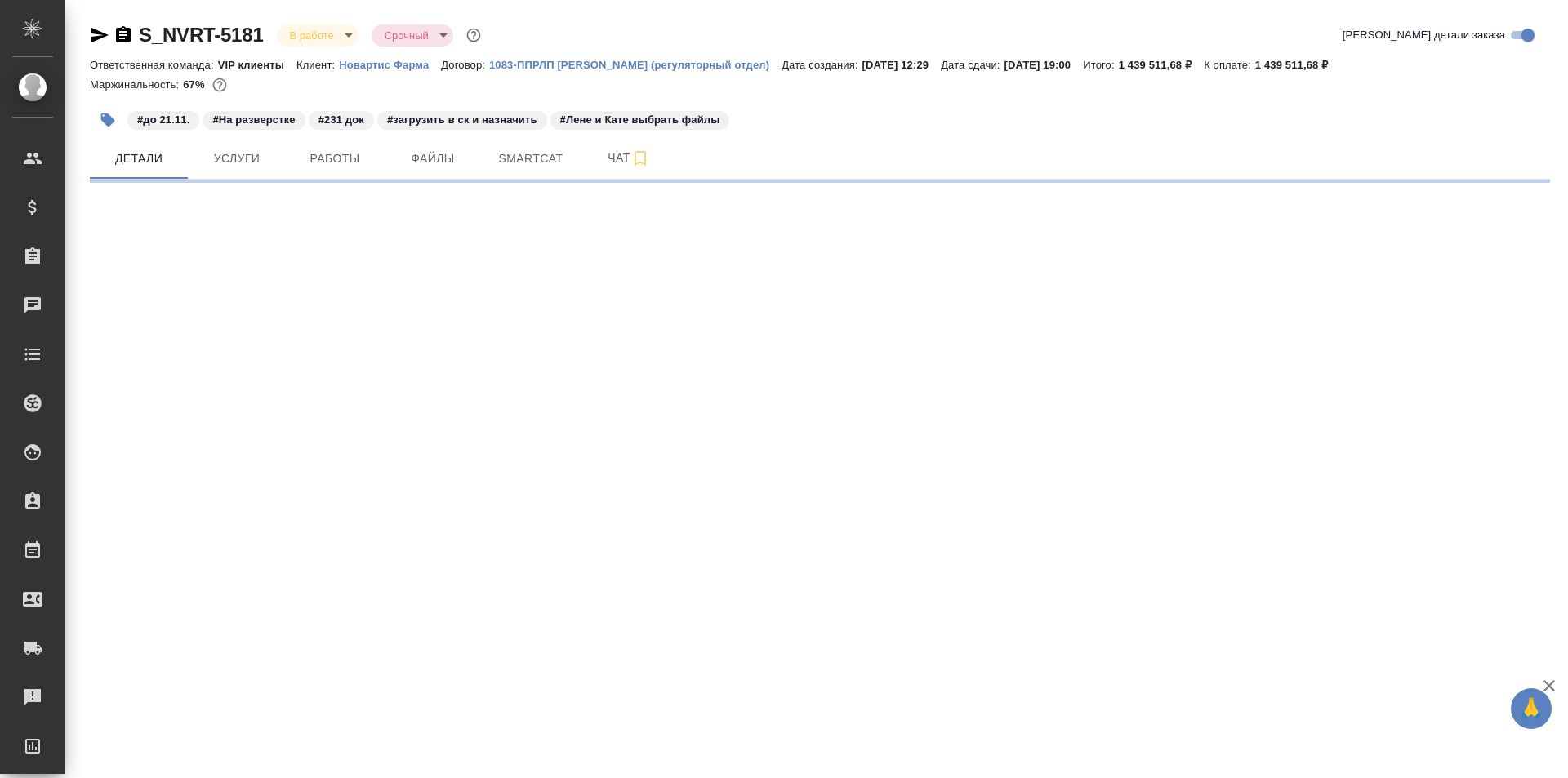
select select "RU"
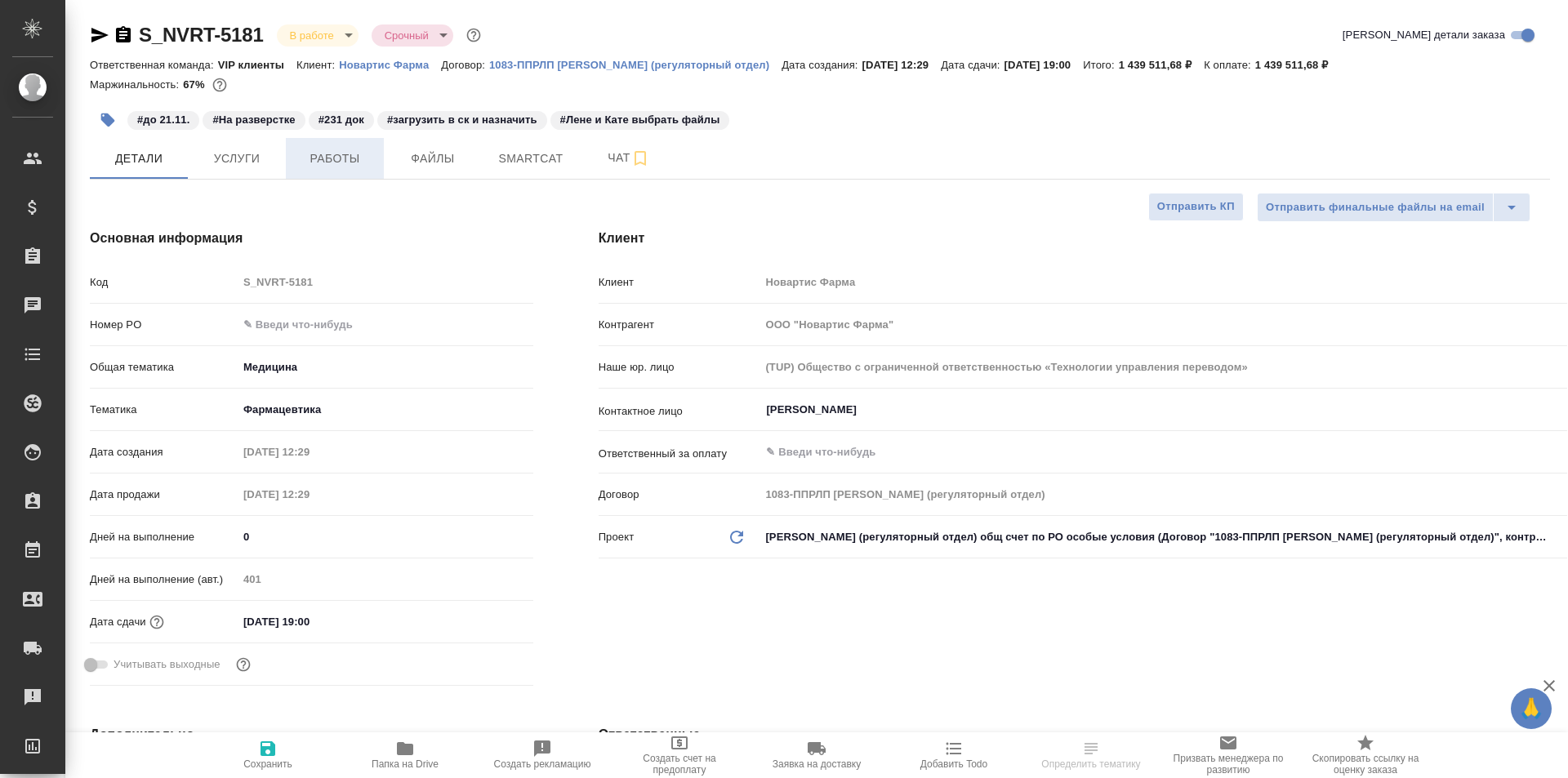
type textarea "x"
click at [339, 154] on span "Работы" at bounding box center [335, 159] width 78 height 21
type textarea "x"
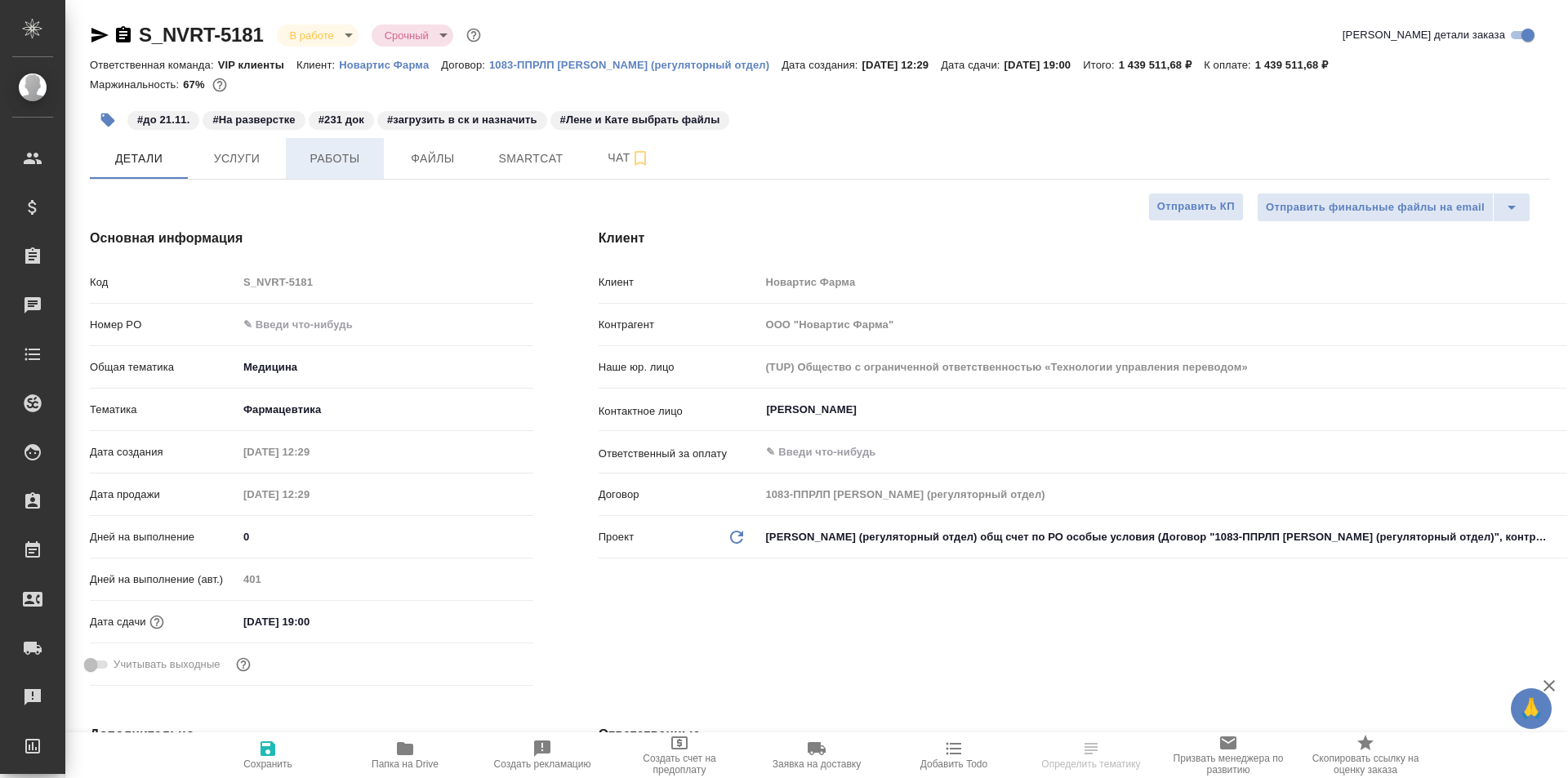
type textarea "x"
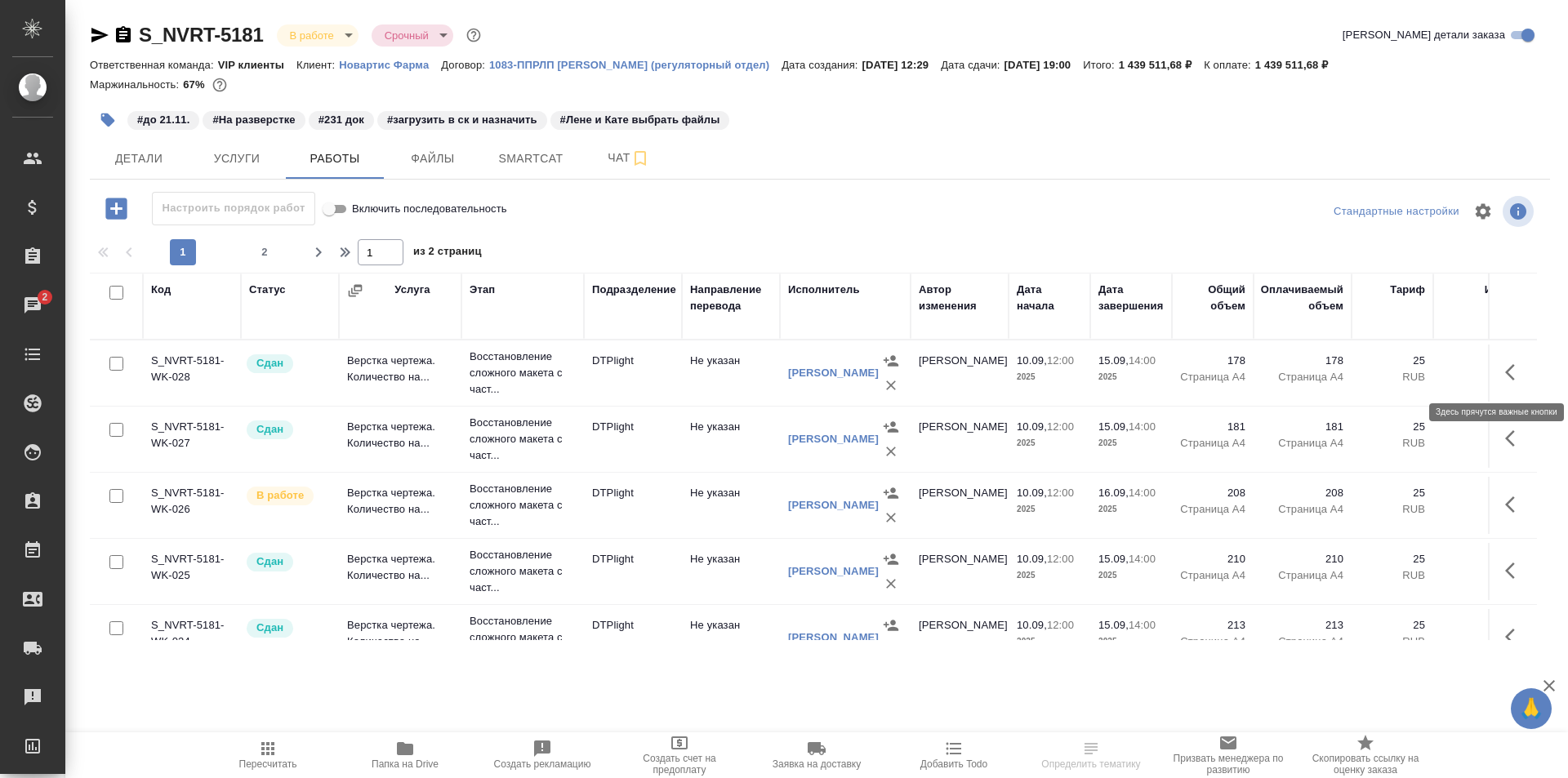
click at [1504, 361] on button "button" at bounding box center [1514, 372] width 39 height 39
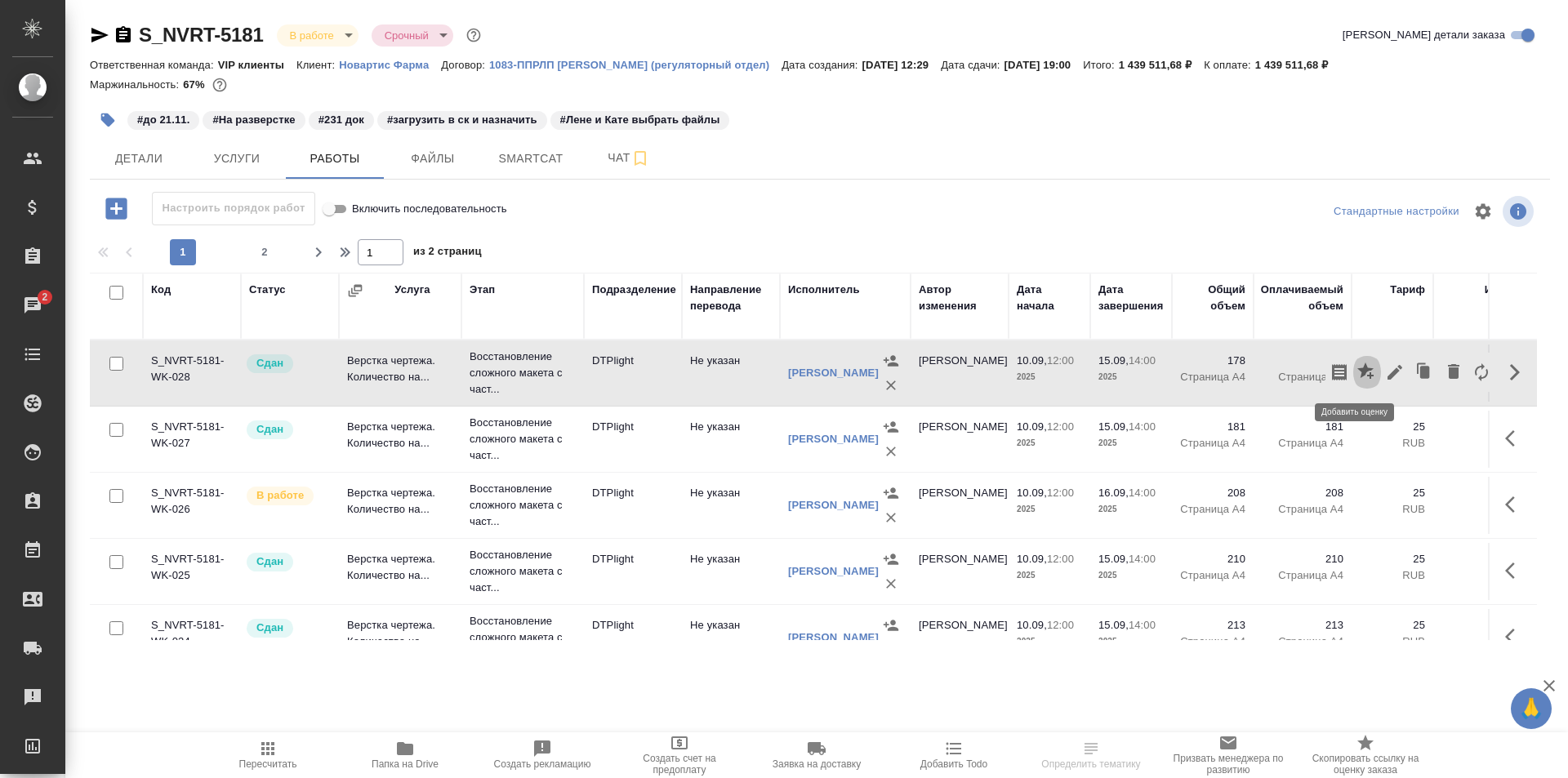
click at [1357, 370] on icon "button" at bounding box center [1365, 370] width 16 height 16
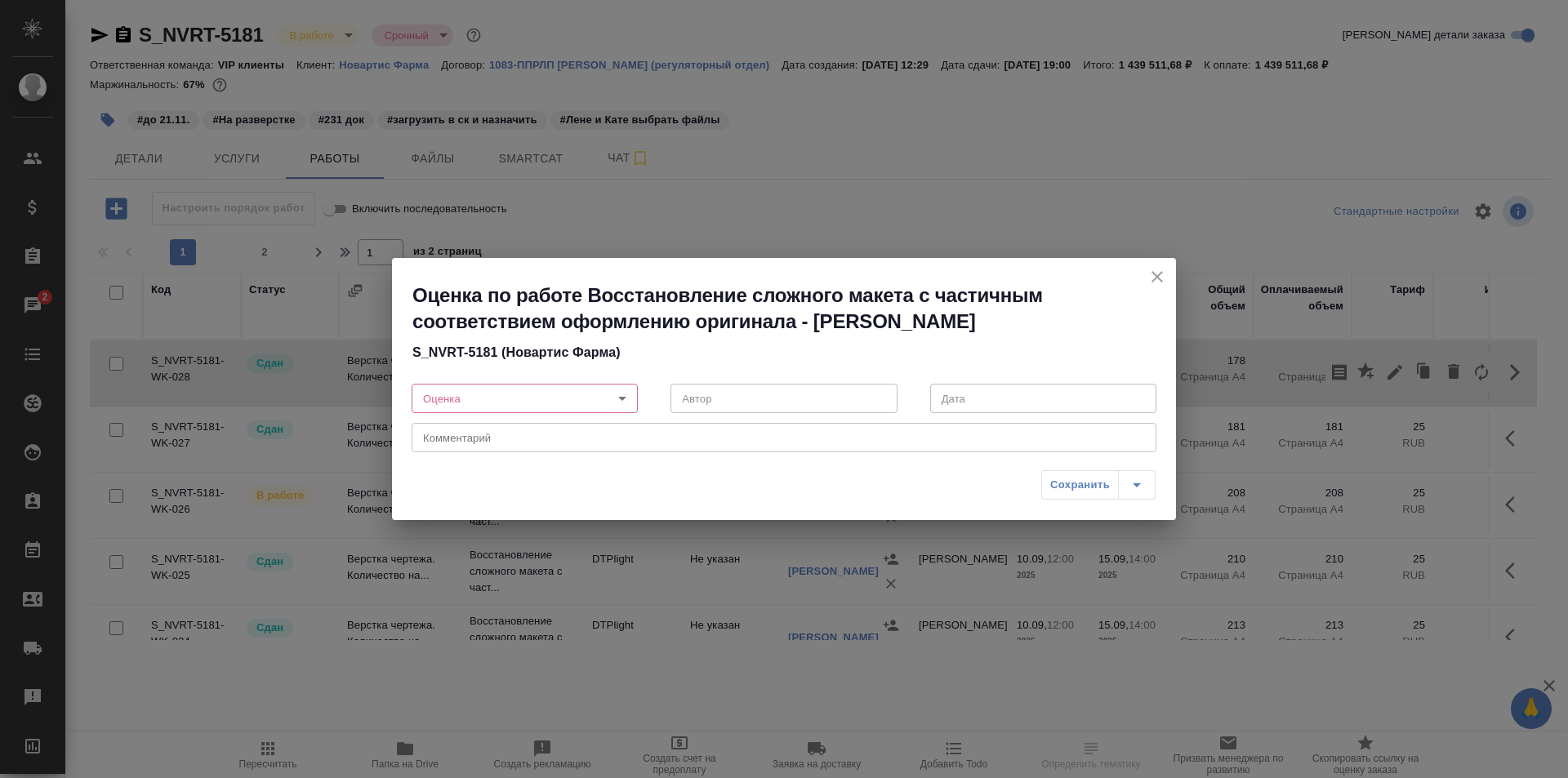
click at [526, 398] on body "🙏 .cls-1 fill:#fff; AWATERA Ismagilova [PERSON_NAME] Спецификации Заказы 2 Чаты…" at bounding box center [784, 389] width 1568 height 778
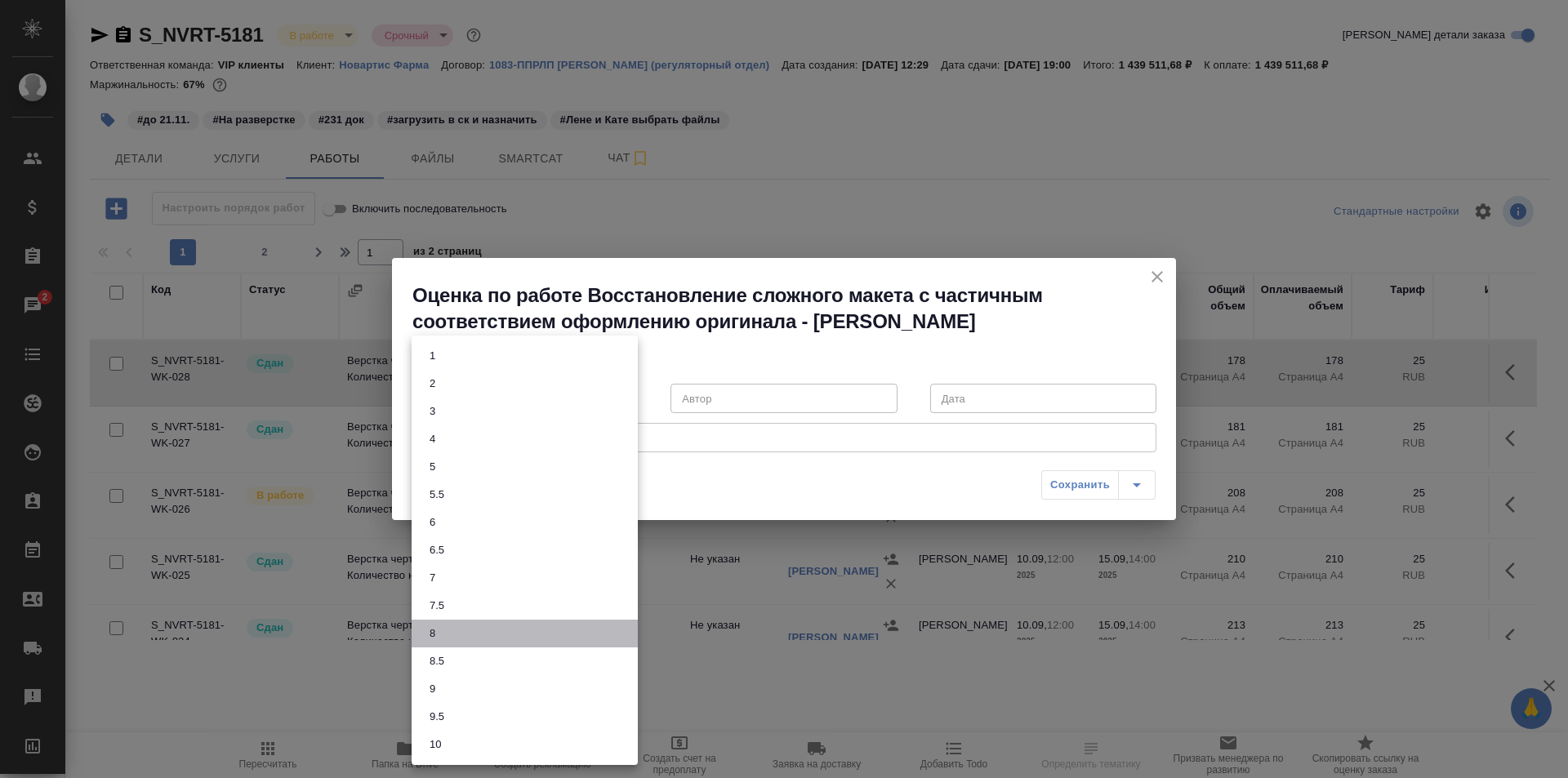
click at [451, 636] on li "8" at bounding box center [525, 634] width 226 height 28
type input "8"
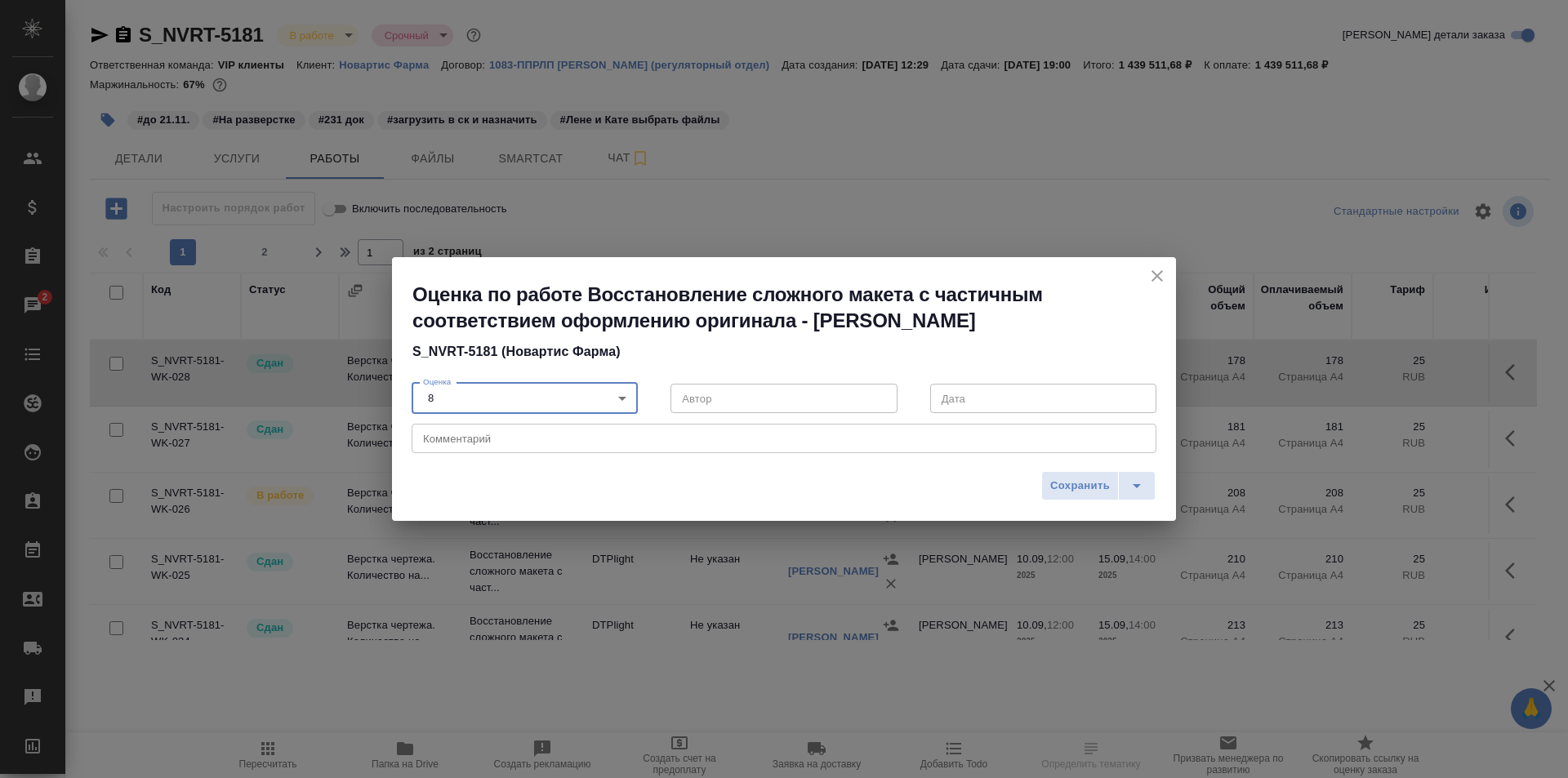
click at [696, 446] on div "x Комментарий" at bounding box center [784, 439] width 745 height 29
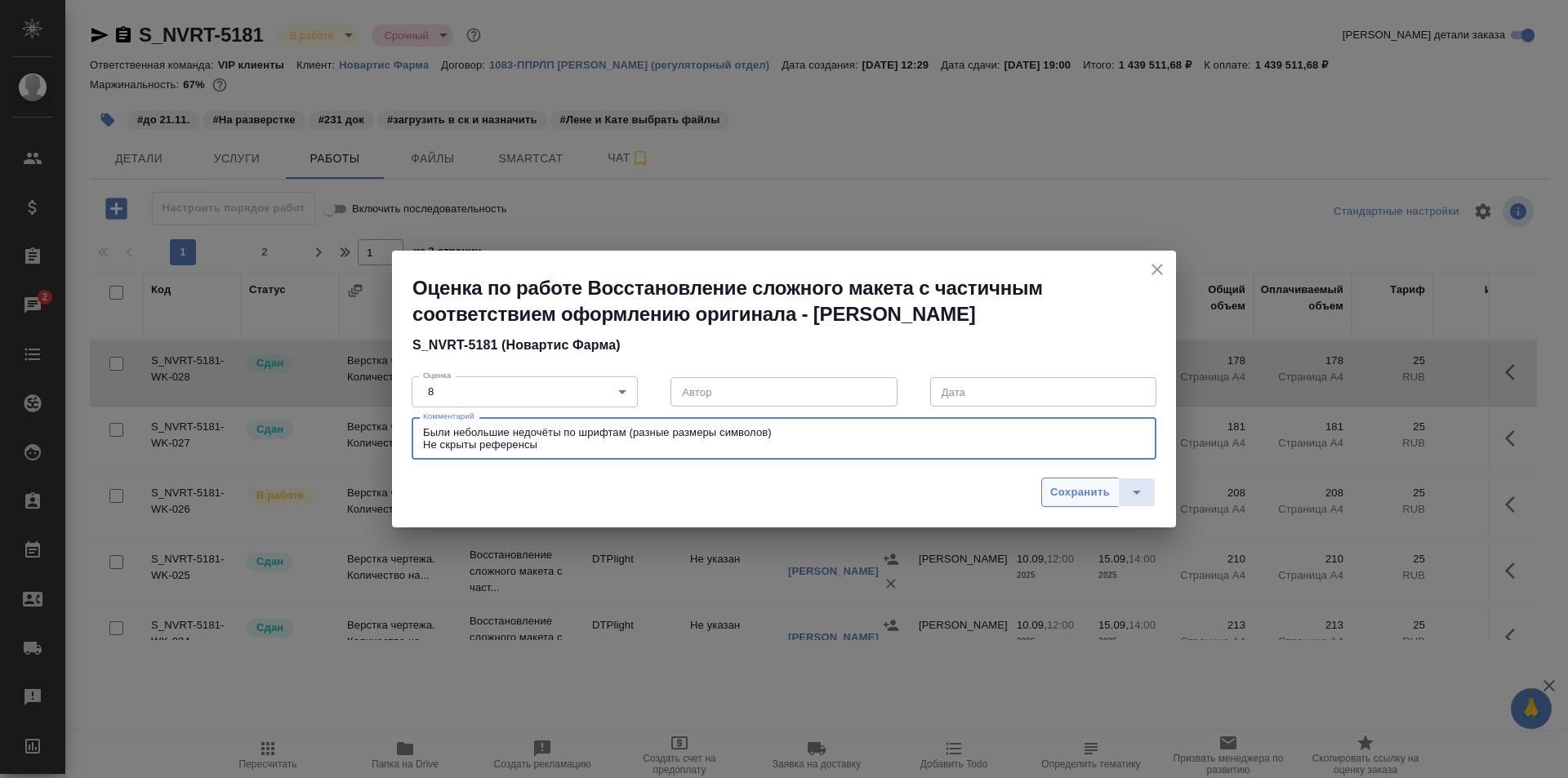
type textarea "Были небольшие недочёты по шрифтам (разные размеры символов) Не скрыты референсы"
click at [1084, 495] on span "Сохранить" at bounding box center [1080, 493] width 60 height 19
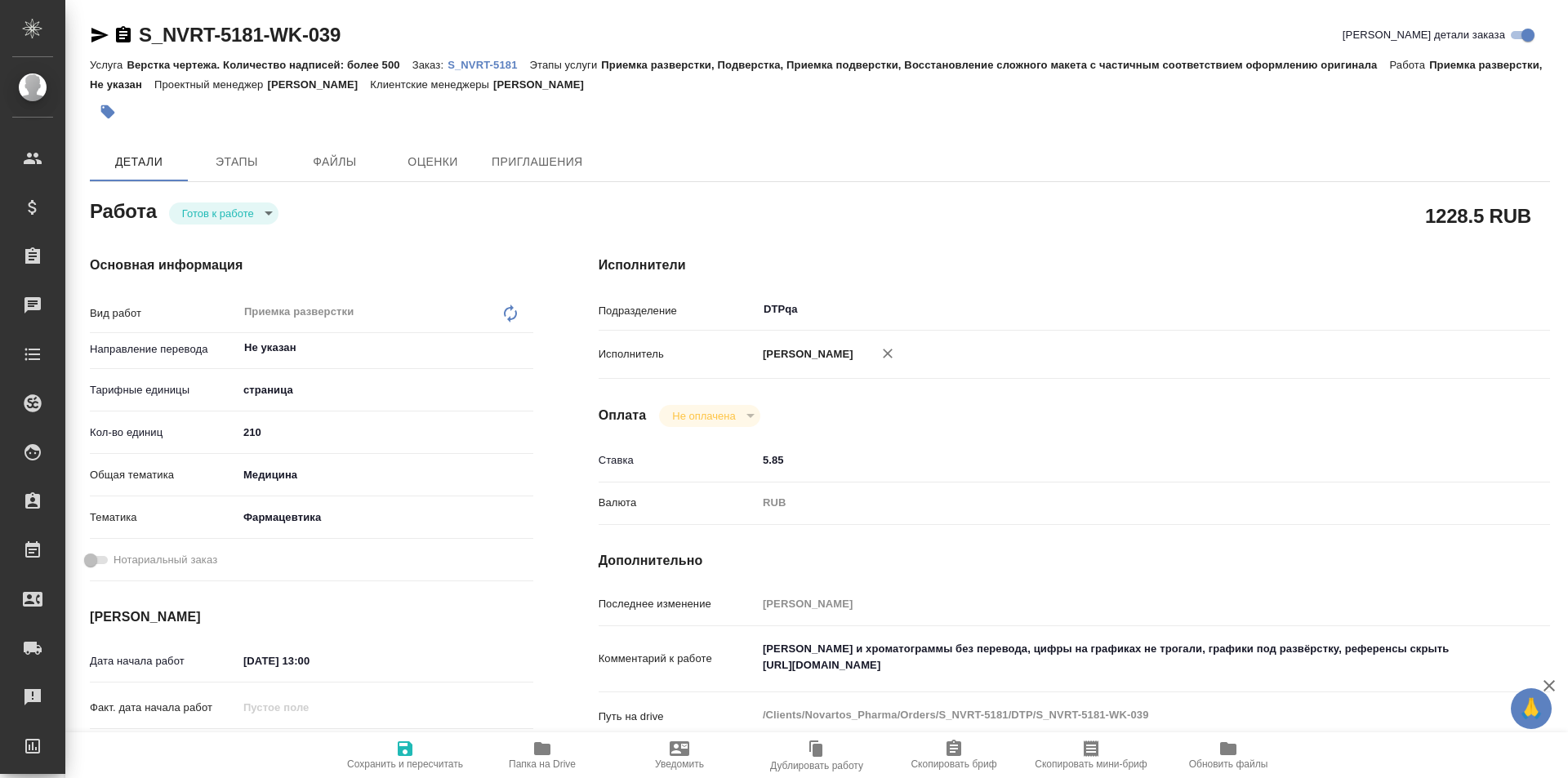
type textarea "x"
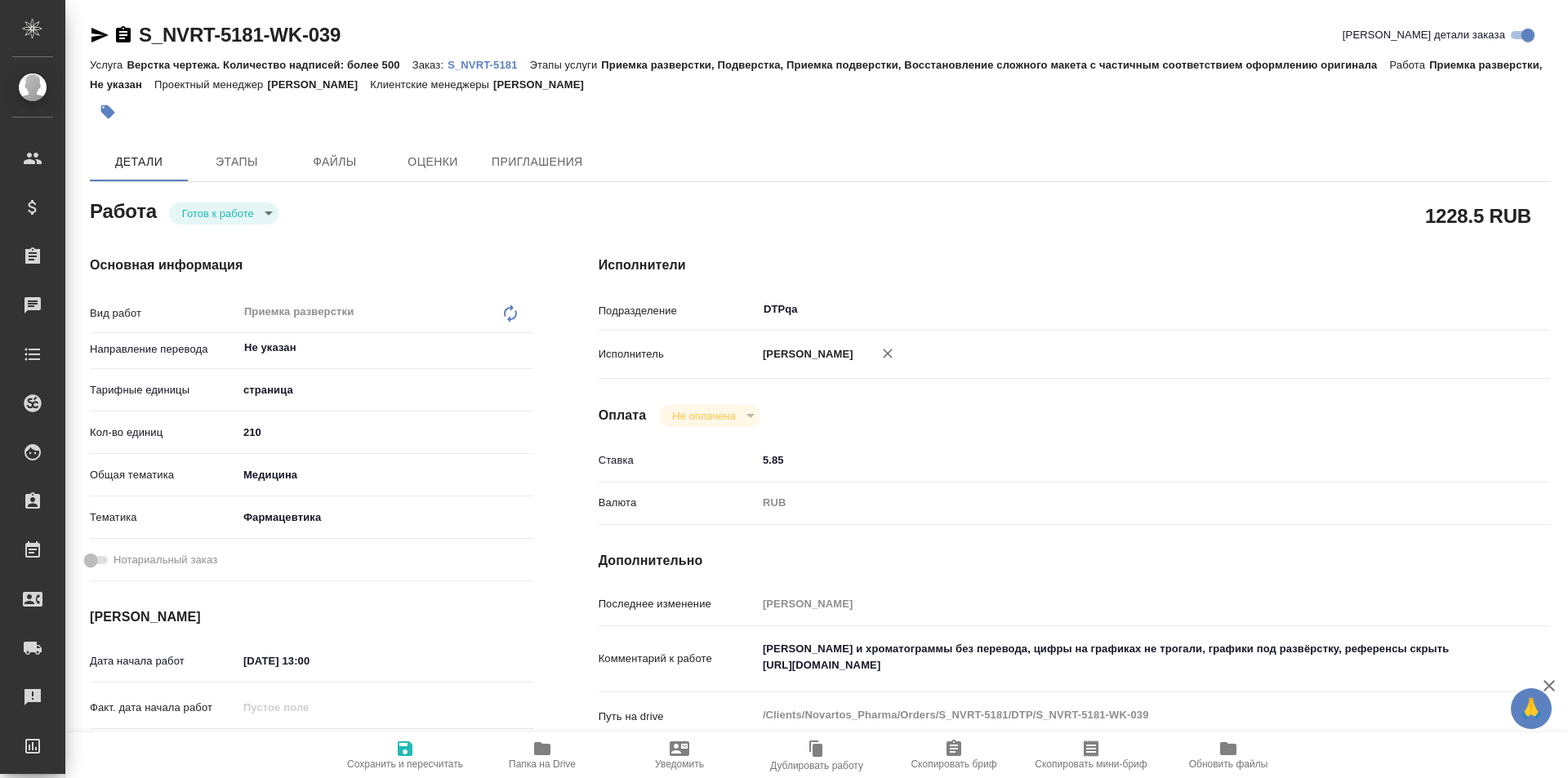
type textarea "x"
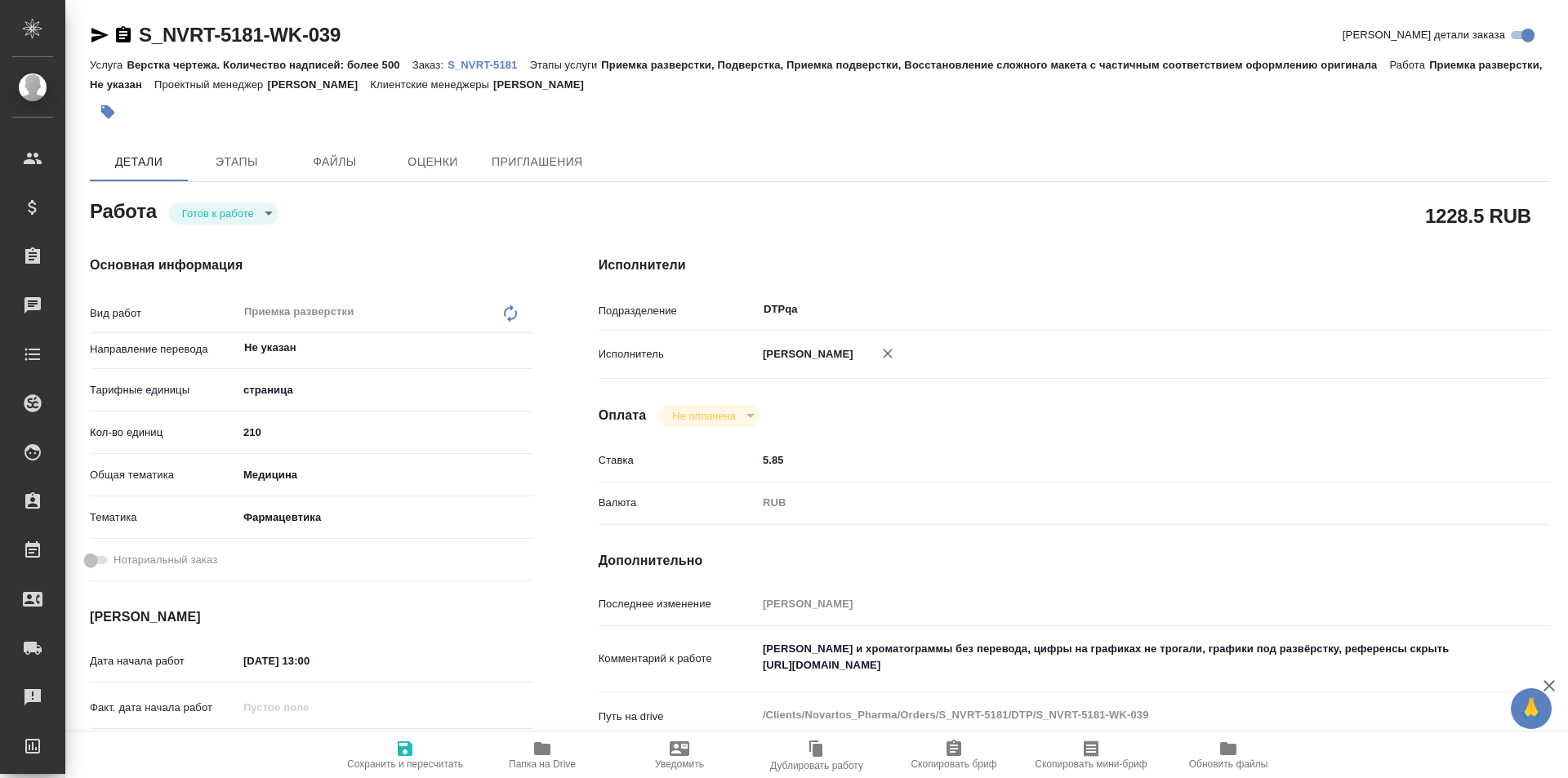
type textarea "x"
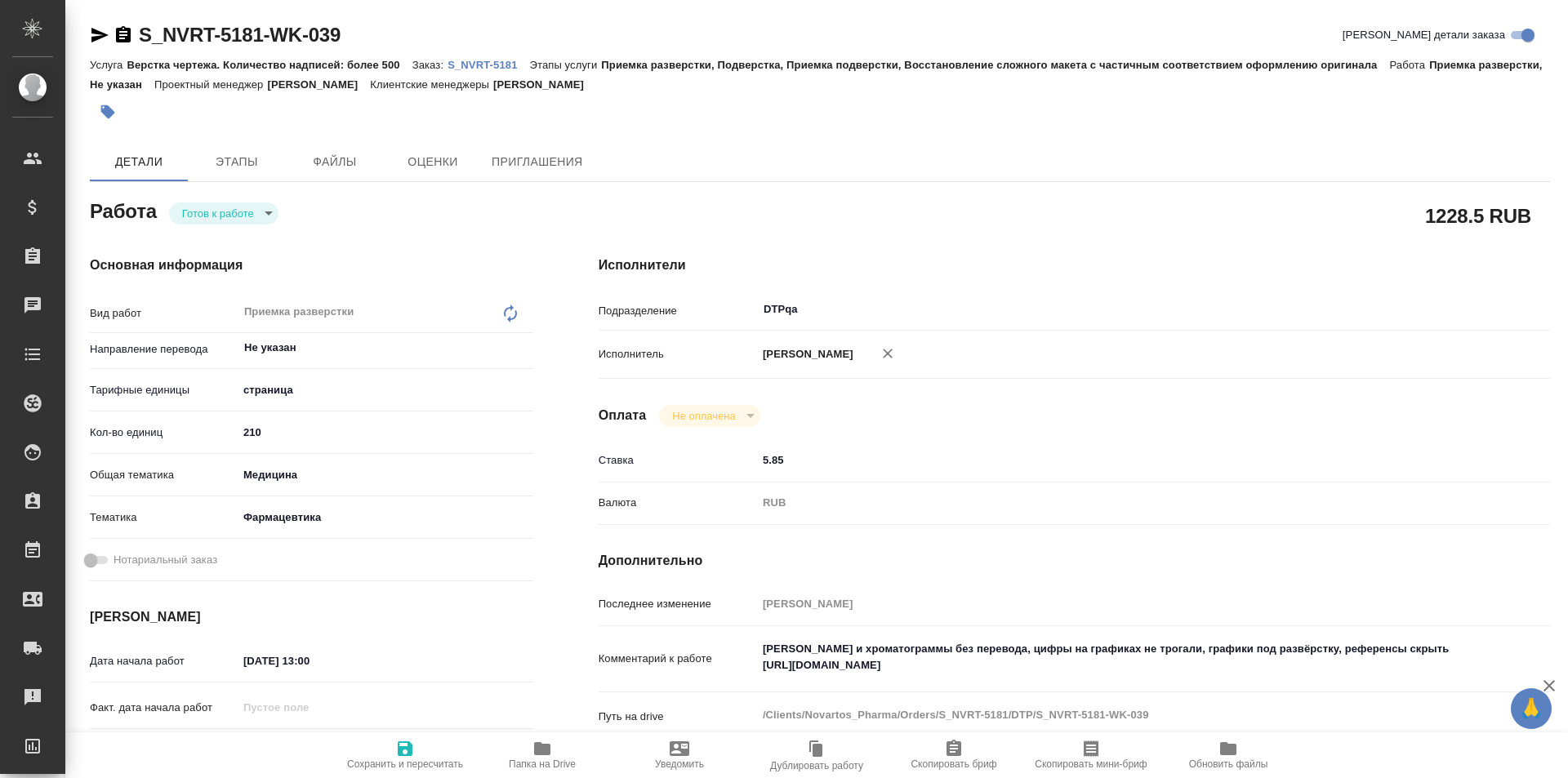
click at [244, 209] on body "🙏 .cls-1 fill:#fff; AWATERA Ismagilova Diana Клиенты Спецификации Заказы Чаты T…" at bounding box center [784, 389] width 1568 height 778
type textarea "x"
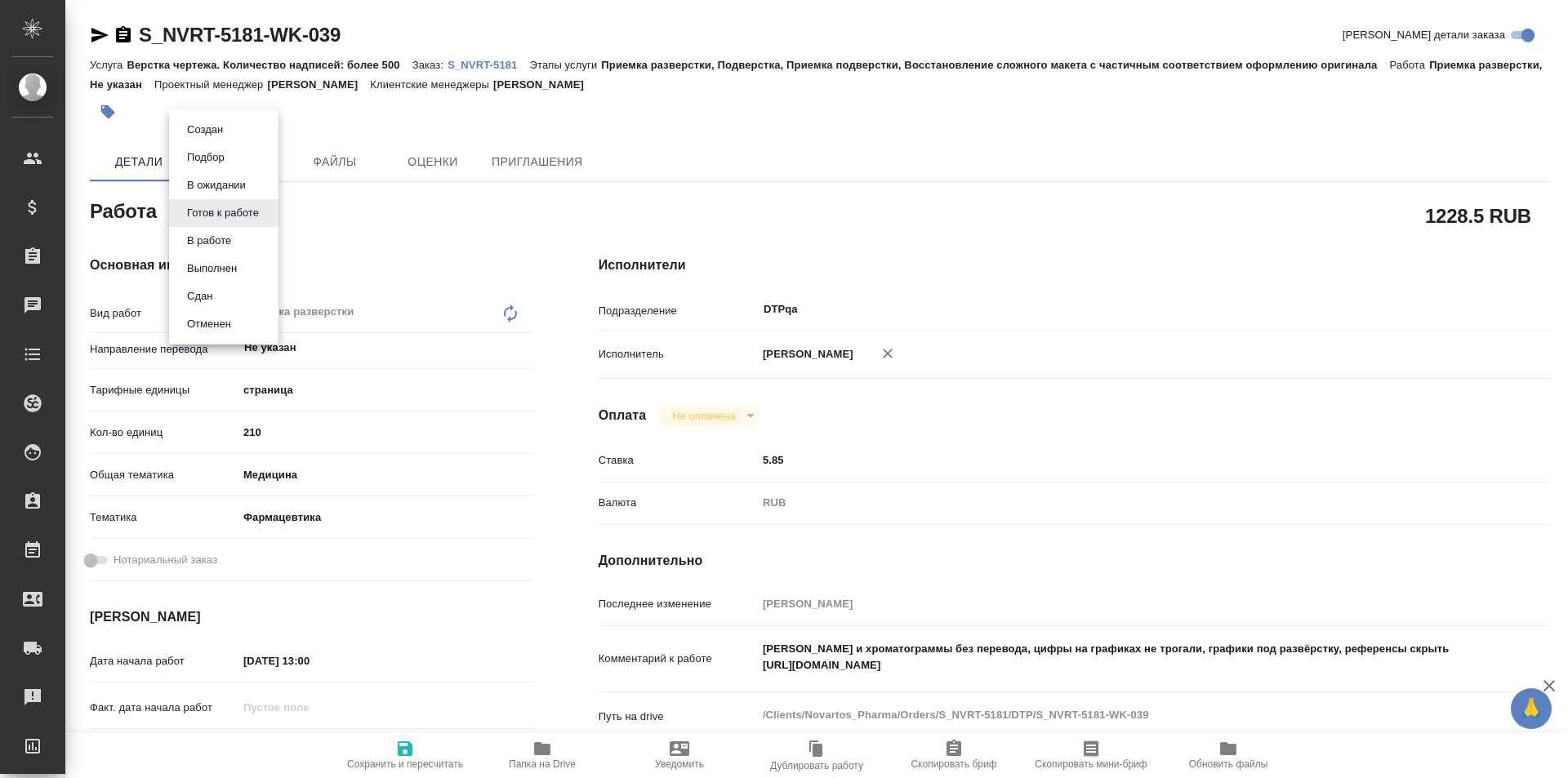
type textarea "x"
click at [218, 236] on button "В работе" at bounding box center [209, 240] width 54 height 18
type textarea "x"
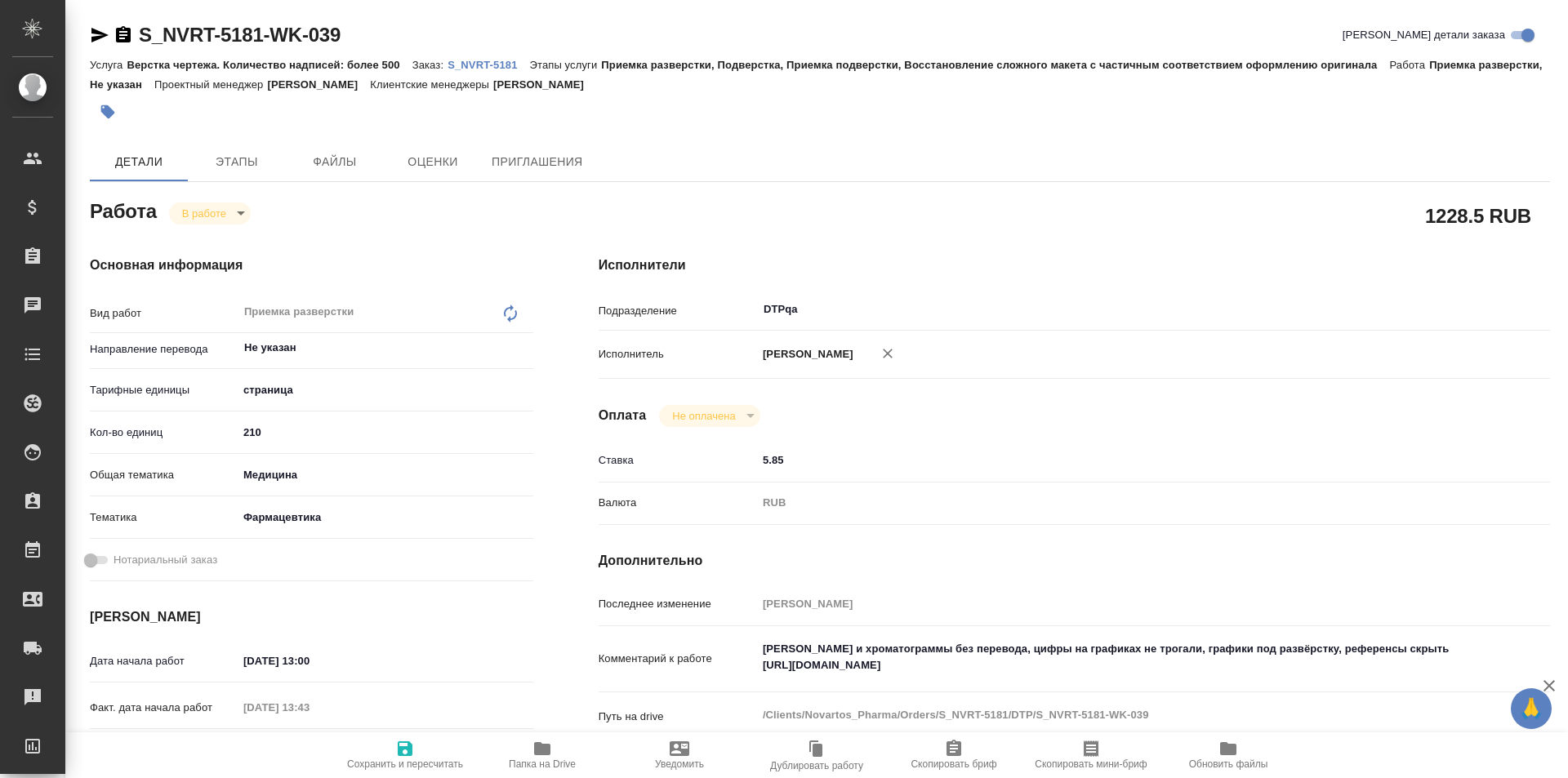
type textarea "x"
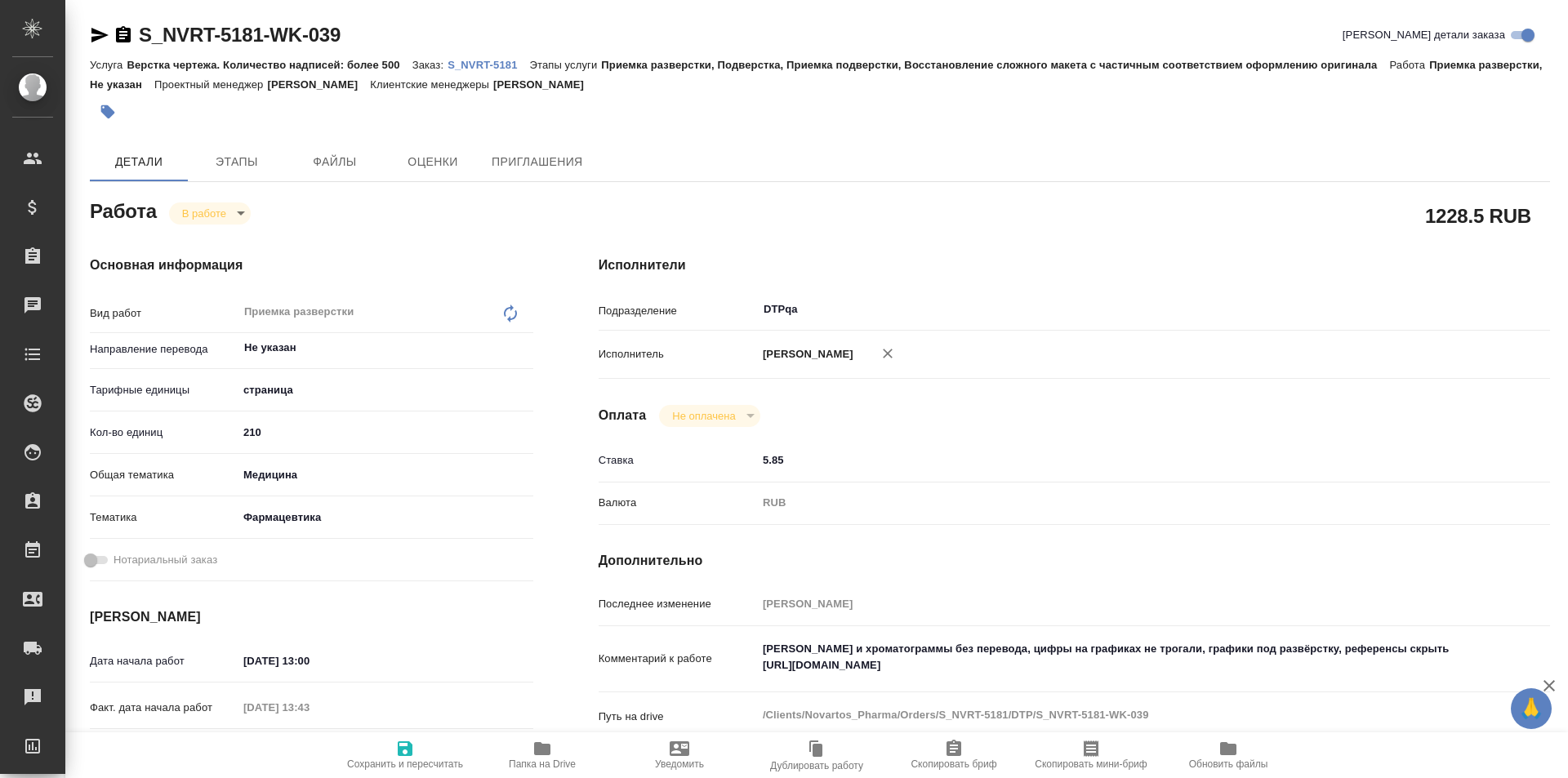
type textarea "x"
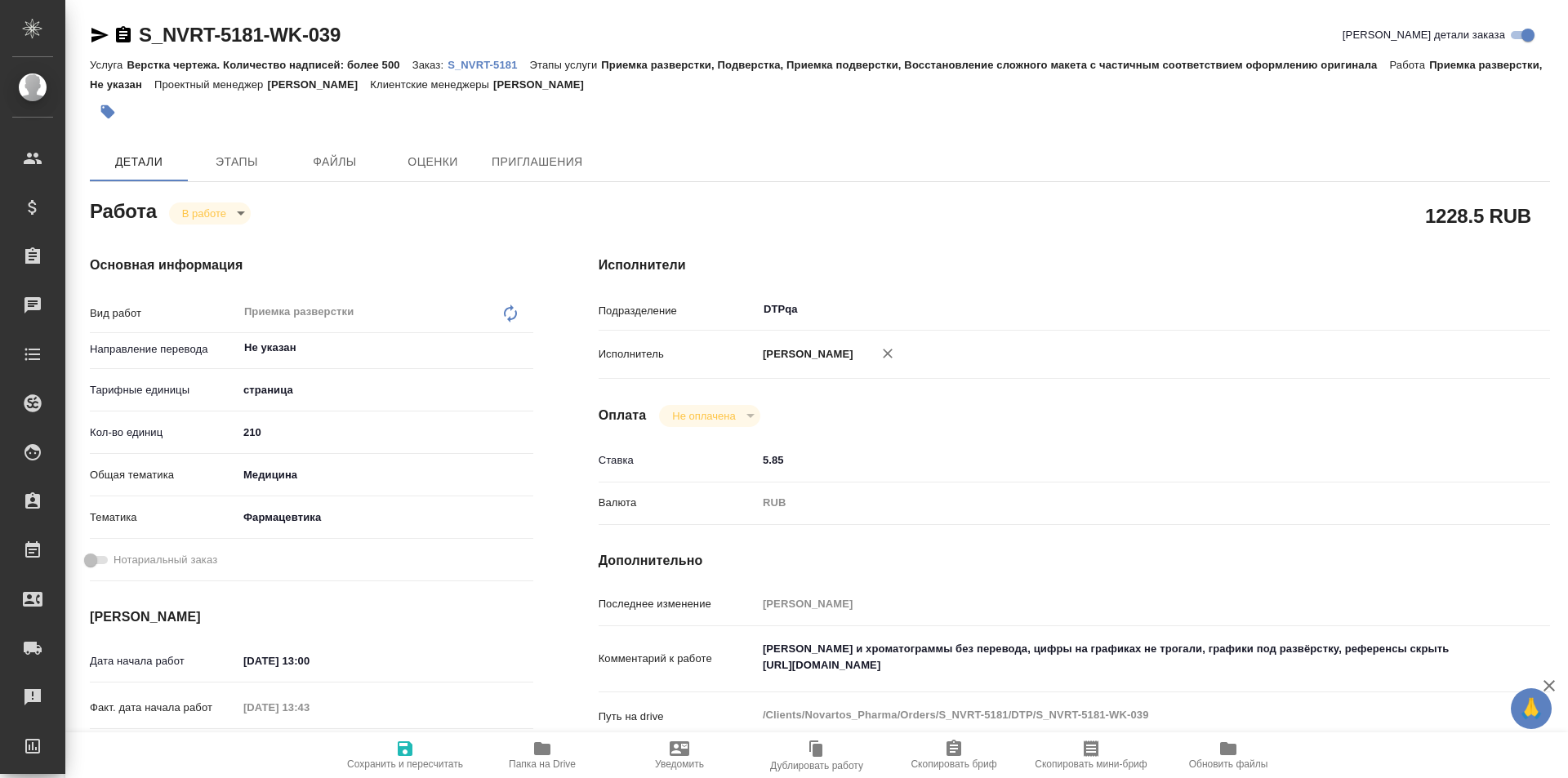
type textarea "x"
drag, startPoint x: 366, startPoint y: 36, endPoint x: 108, endPoint y: 39, distance: 258.0
click at [108, 37] on div "S_NVRT-5181-WK-039 Кратко детали заказа" at bounding box center [820, 35] width 1460 height 26
type textarea "x"
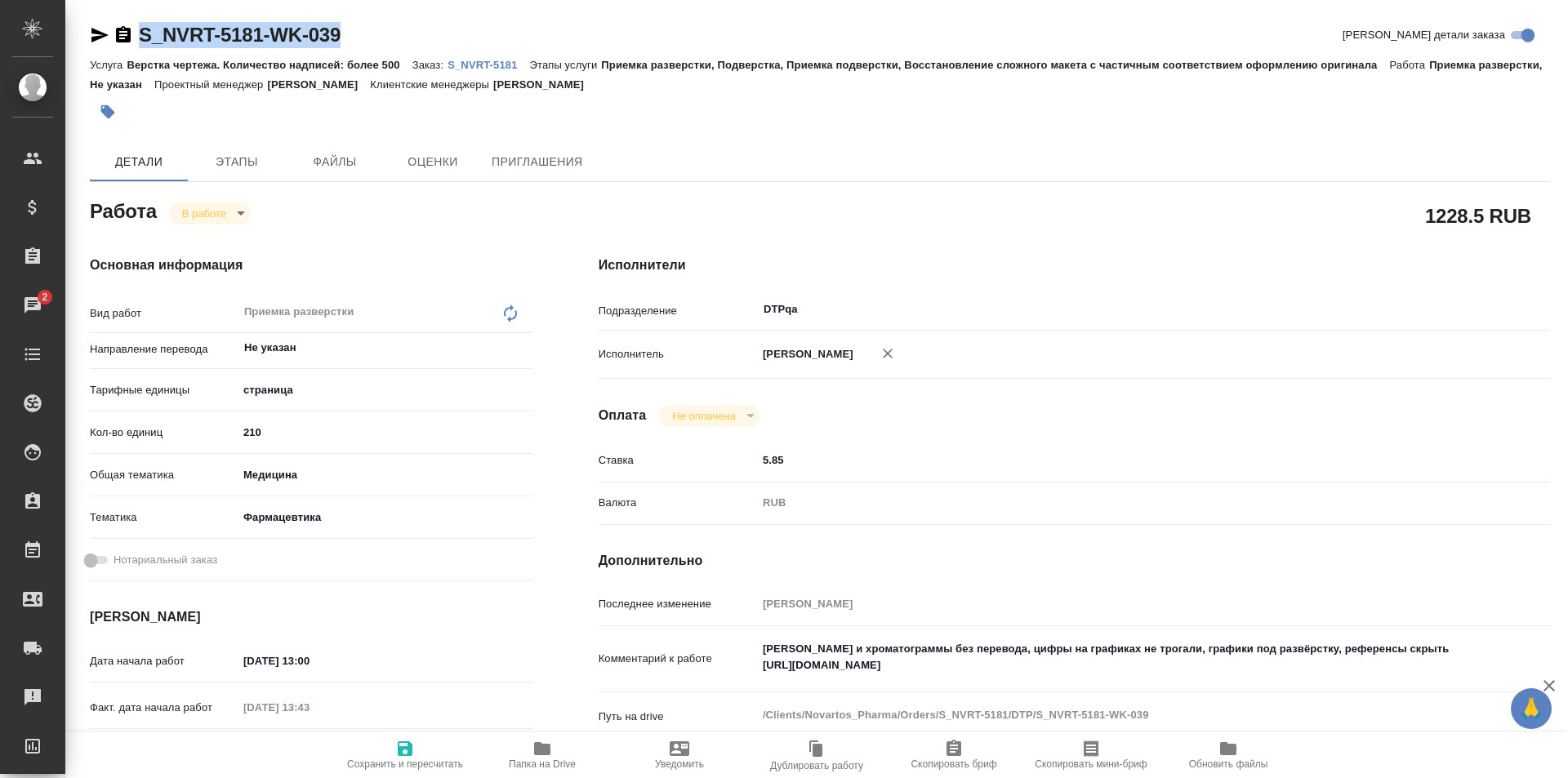
type textarea "x"
copy link "S_NVRT-5181-WK-039"
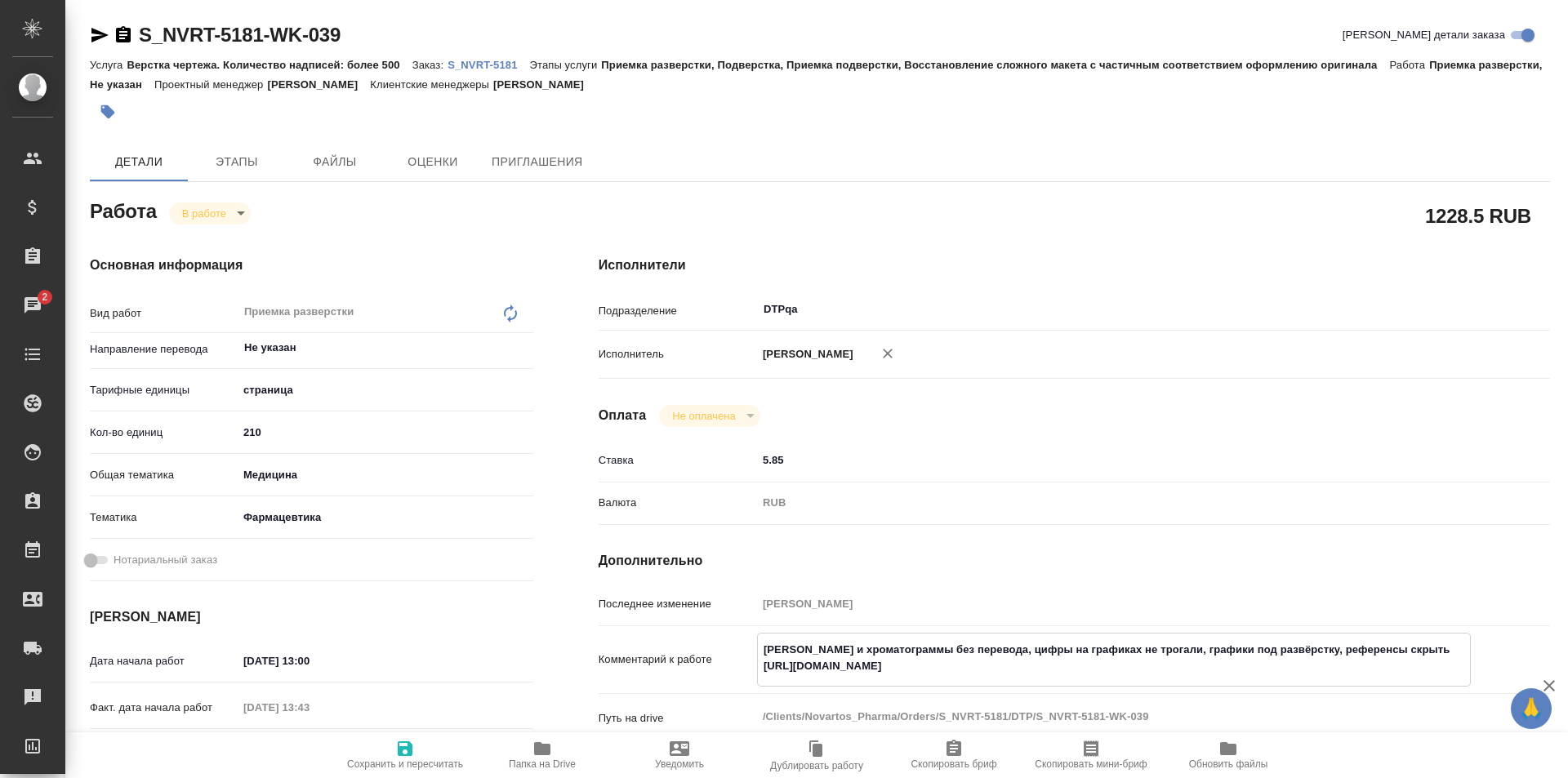
drag, startPoint x: 1075, startPoint y: 664, endPoint x: 794, endPoint y: 660, distance: 281.0
click at [747, 667] on div "Комментарий к работе Скрины и хроматограммы без перевода, цифры на графиках не …" at bounding box center [1074, 660] width 951 height 54
type textarea "x"
drag, startPoint x: 315, startPoint y: 34, endPoint x: 126, endPoint y: 35, distance: 189.0
click at [126, 35] on div "S_NVRT-5181-WK-039 Кратко детали заказа" at bounding box center [820, 35] width 1460 height 26
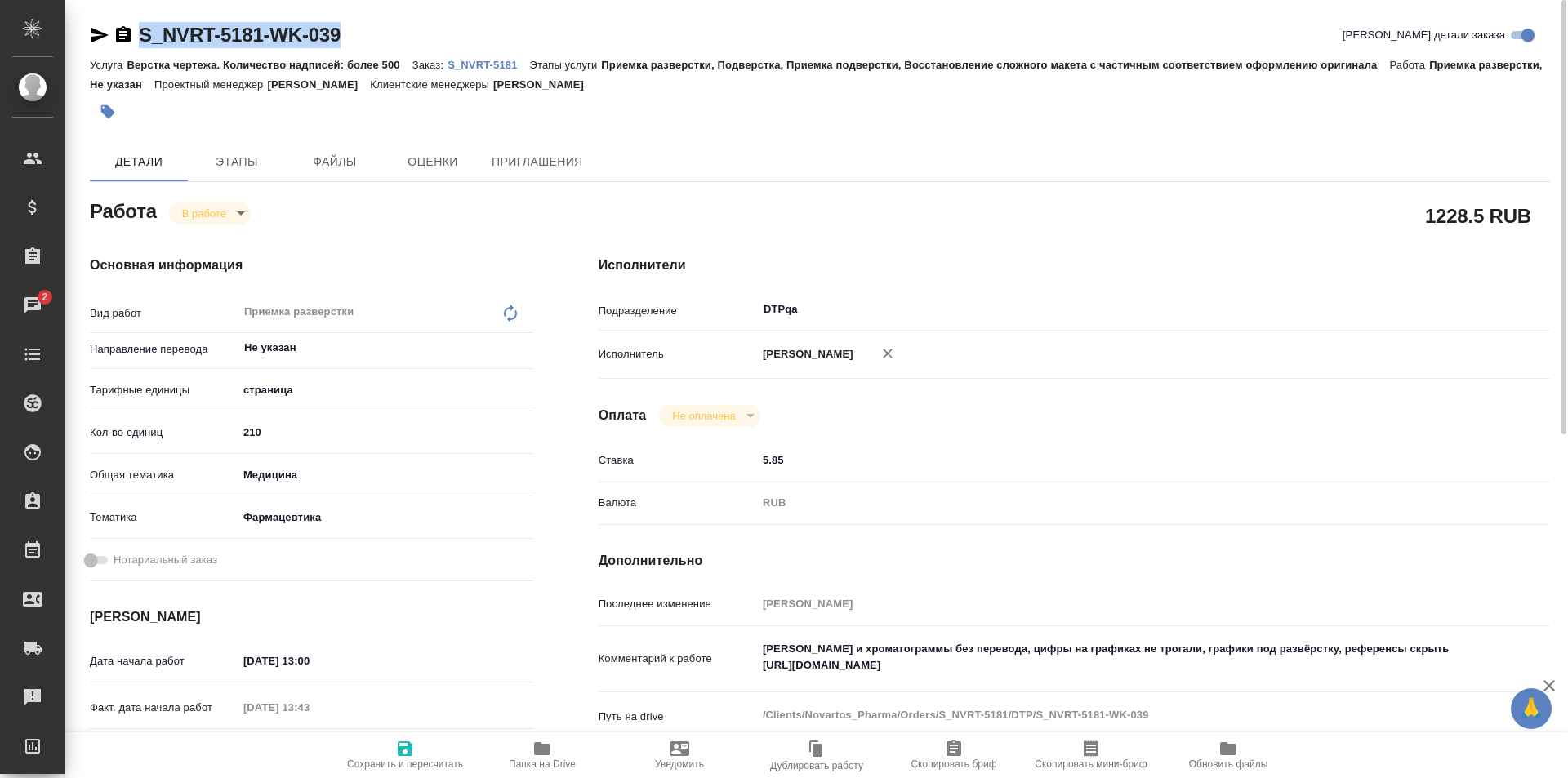
copy link "S_NVRT-5181-WK-039"
click at [538, 742] on icon "button" at bounding box center [542, 749] width 16 height 13
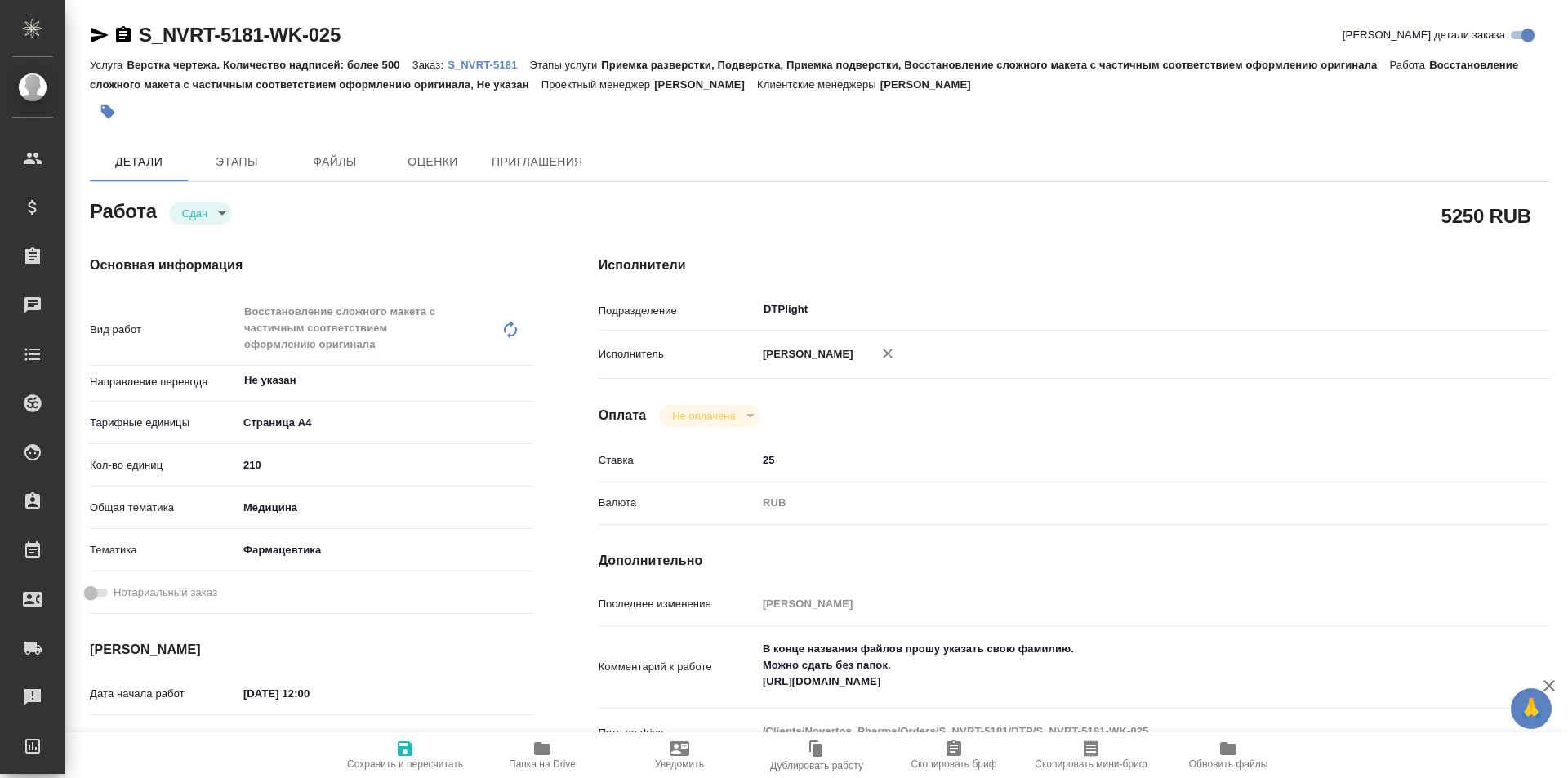
type textarea "x"
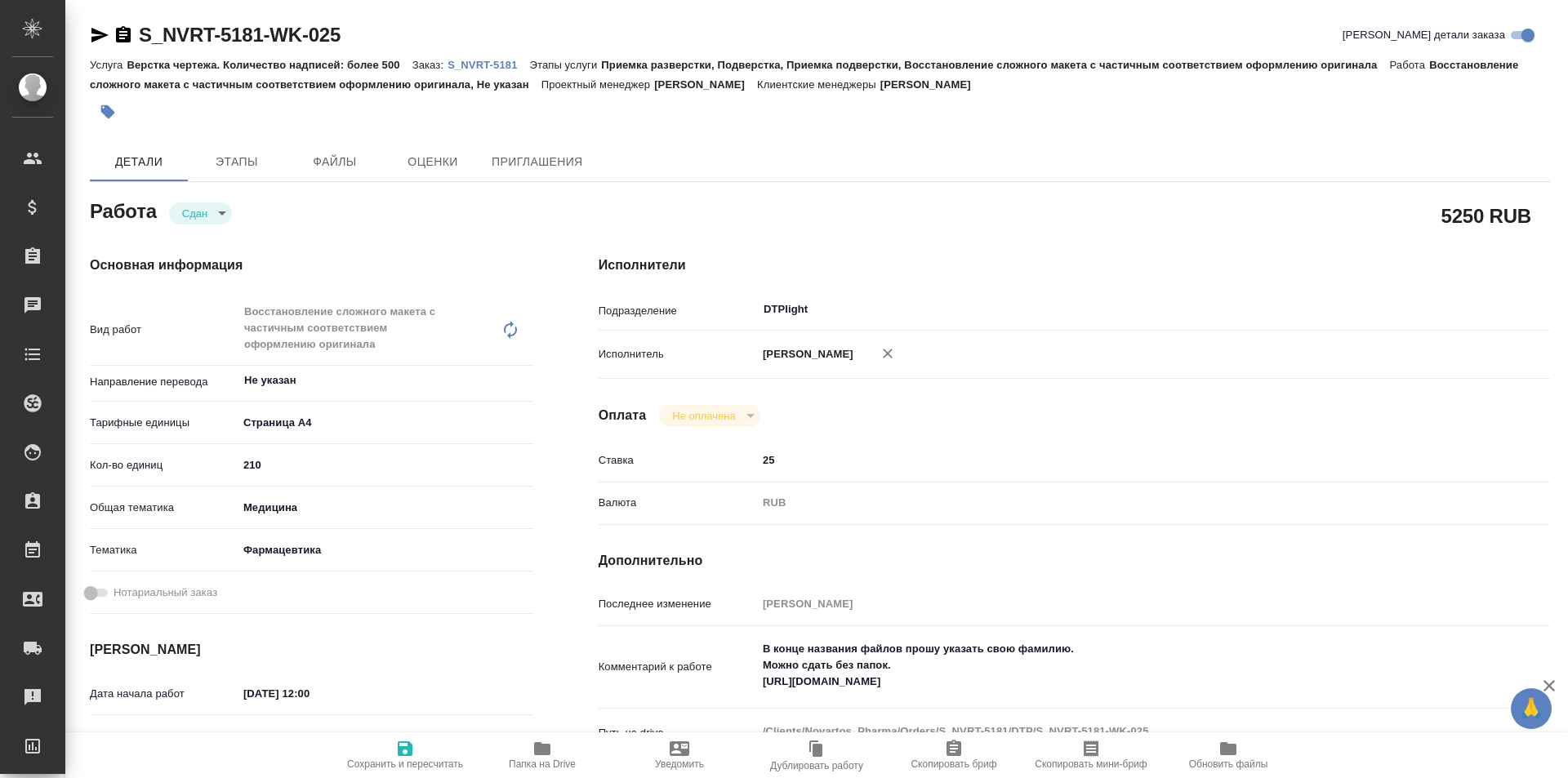
type textarea "x"
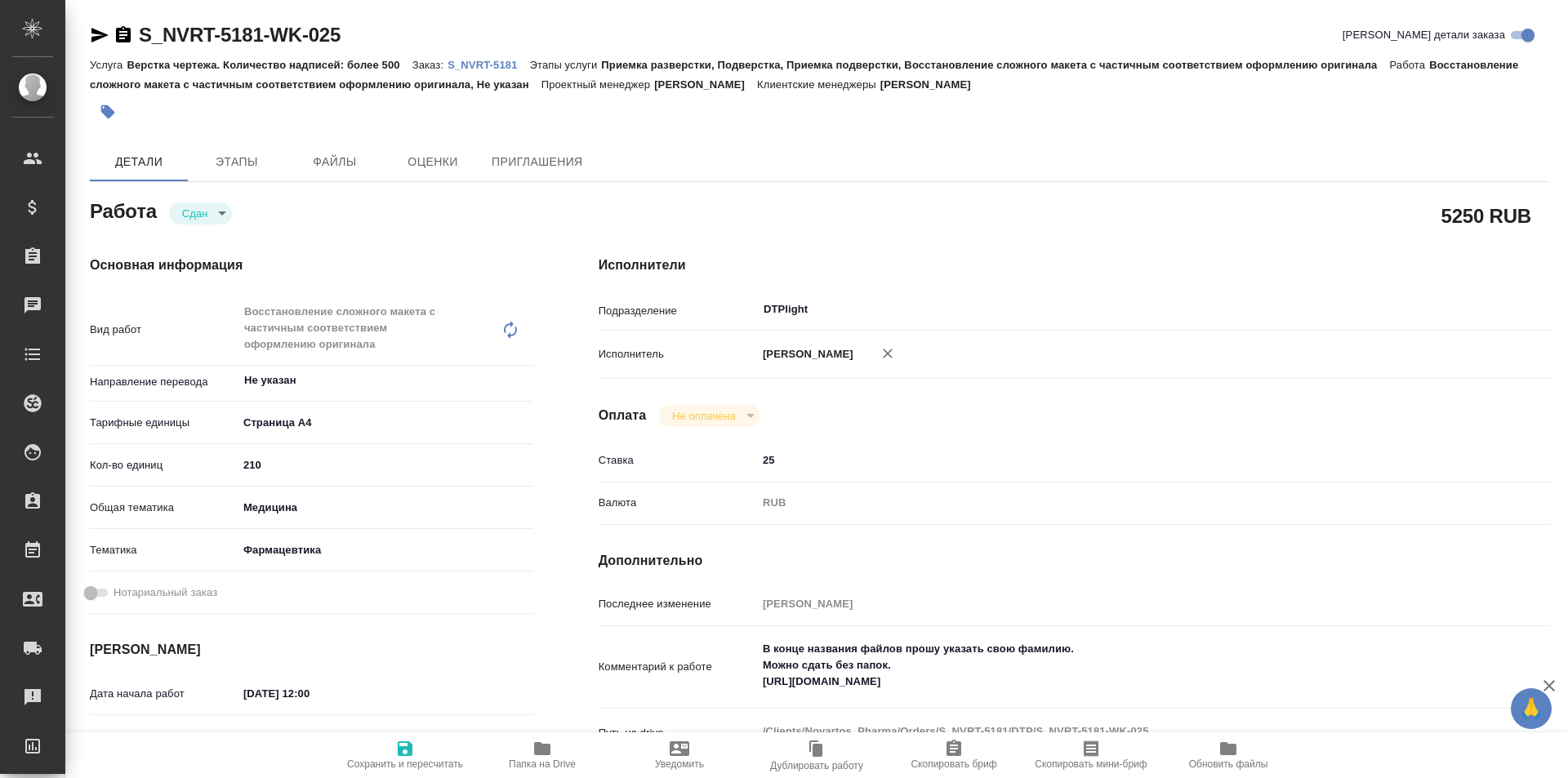
type textarea "x"
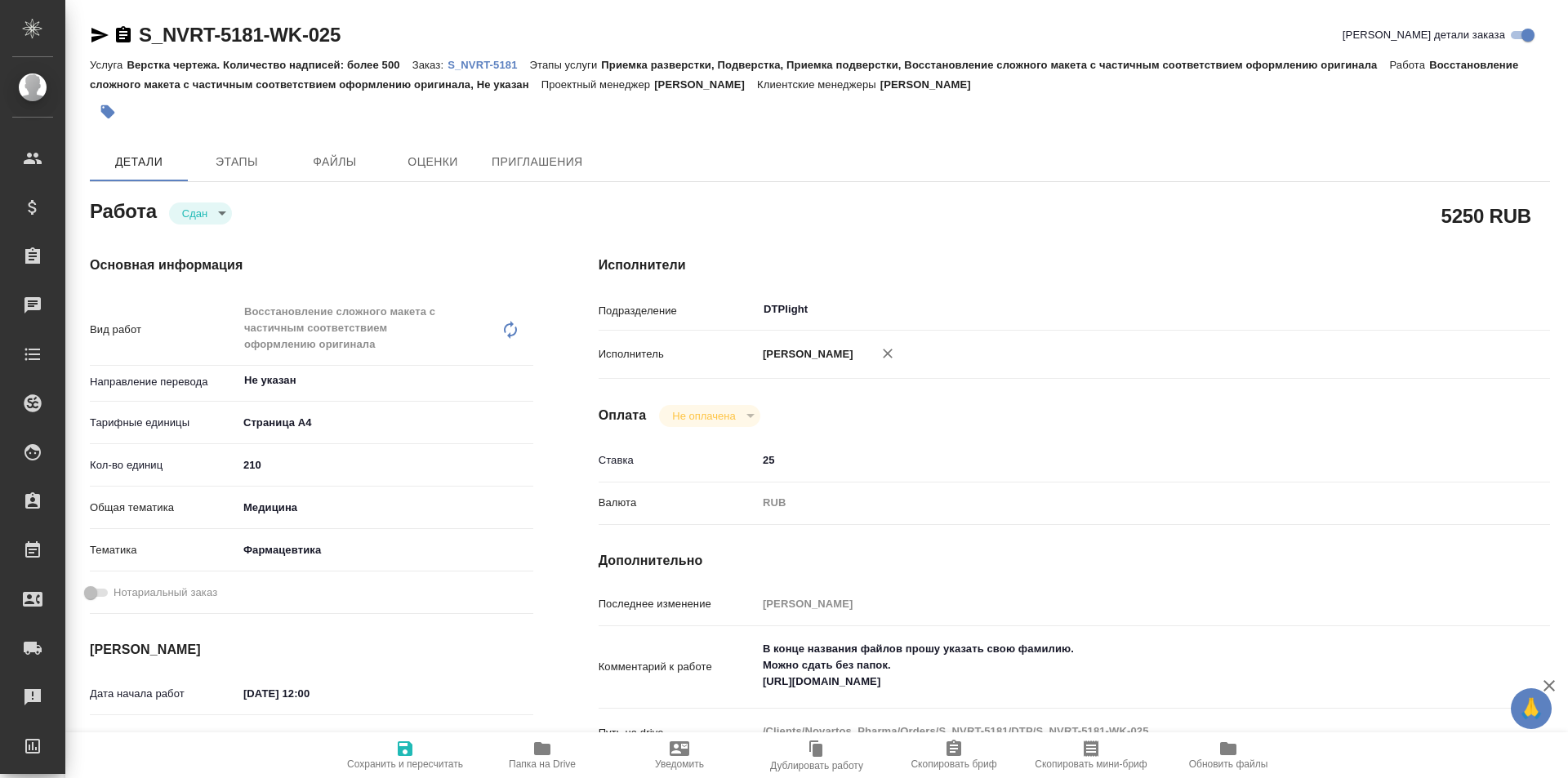
type textarea "x"
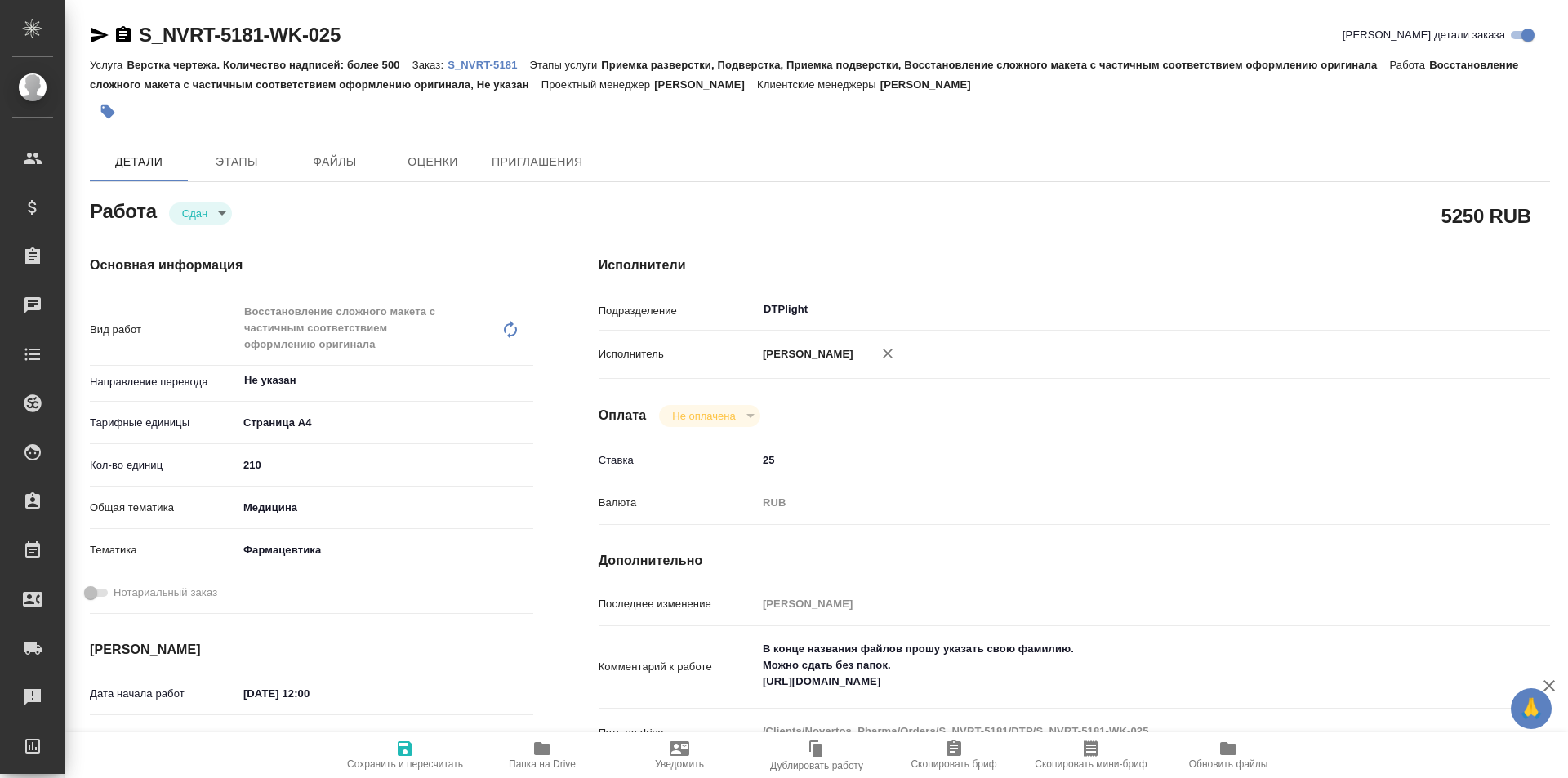
type textarea "x"
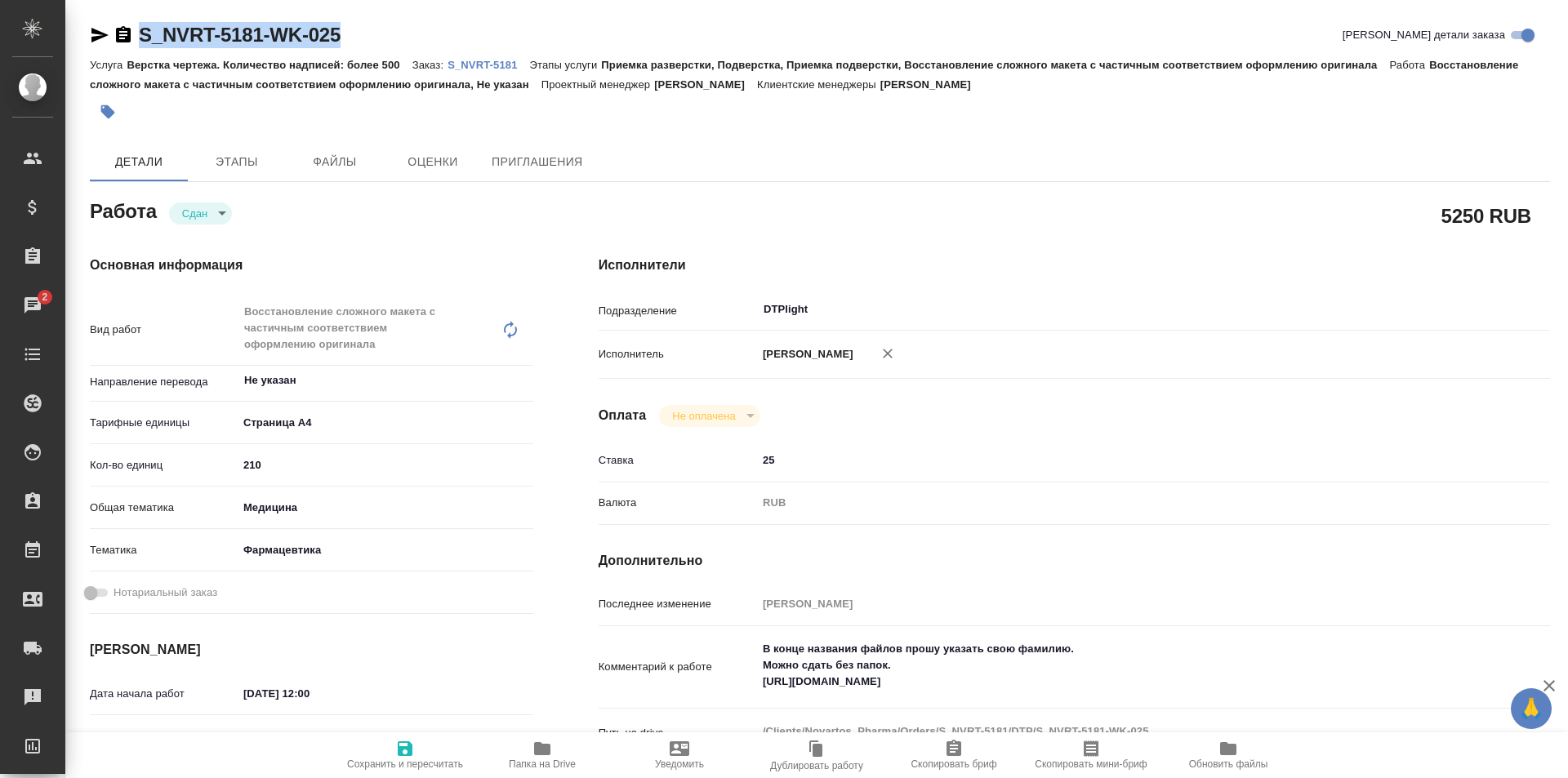
drag, startPoint x: 327, startPoint y: 35, endPoint x: 124, endPoint y: 42, distance: 203.1
click at [114, 46] on div "S_NVRT-5181-WK-025 [PERSON_NAME] детали заказа" at bounding box center [820, 35] width 1460 height 26
copy link "S_NVRT-5181-WK-025"
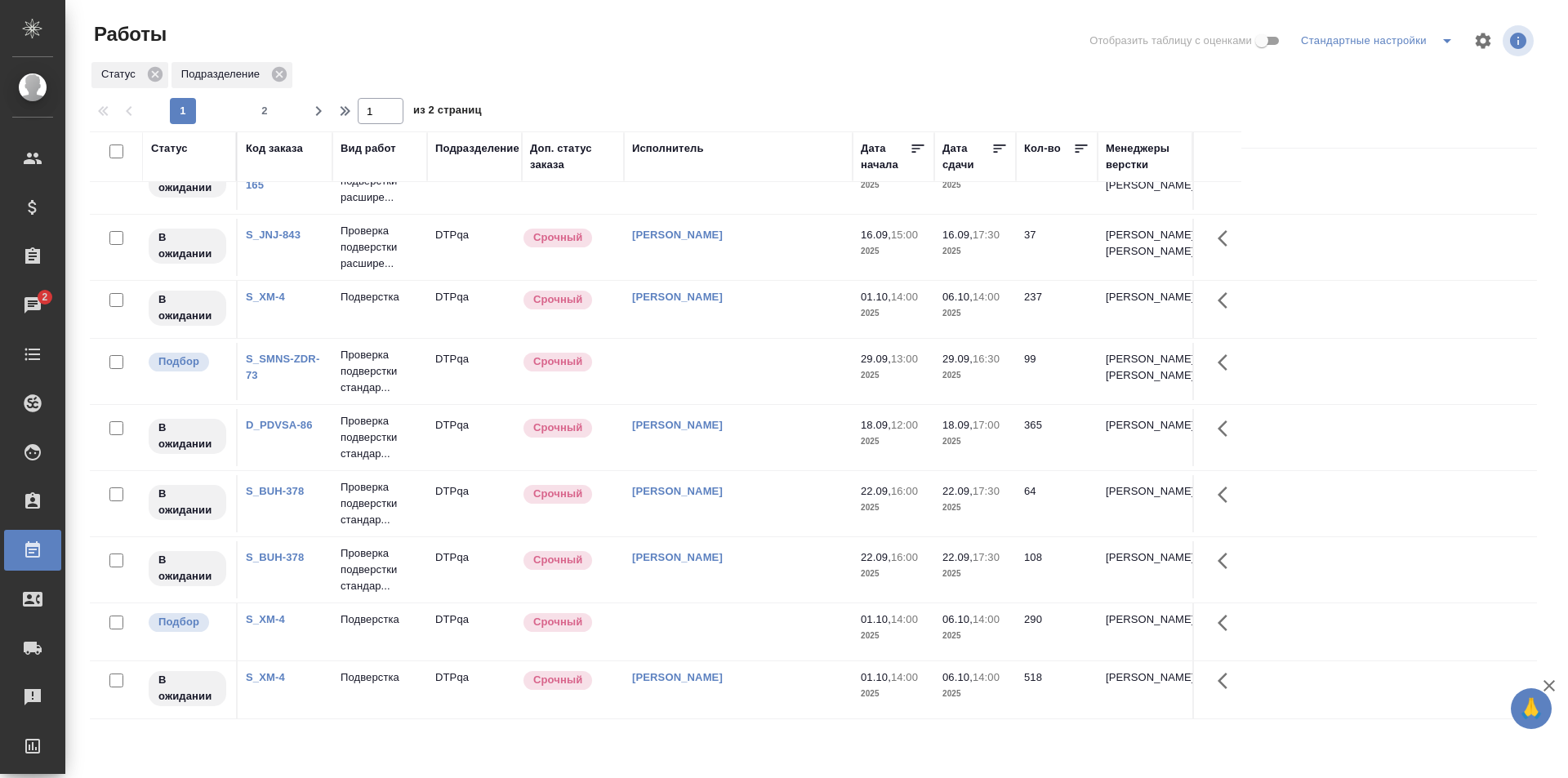
scroll to position [1052, 0]
